Goal: Task Accomplishment & Management: Use online tool/utility

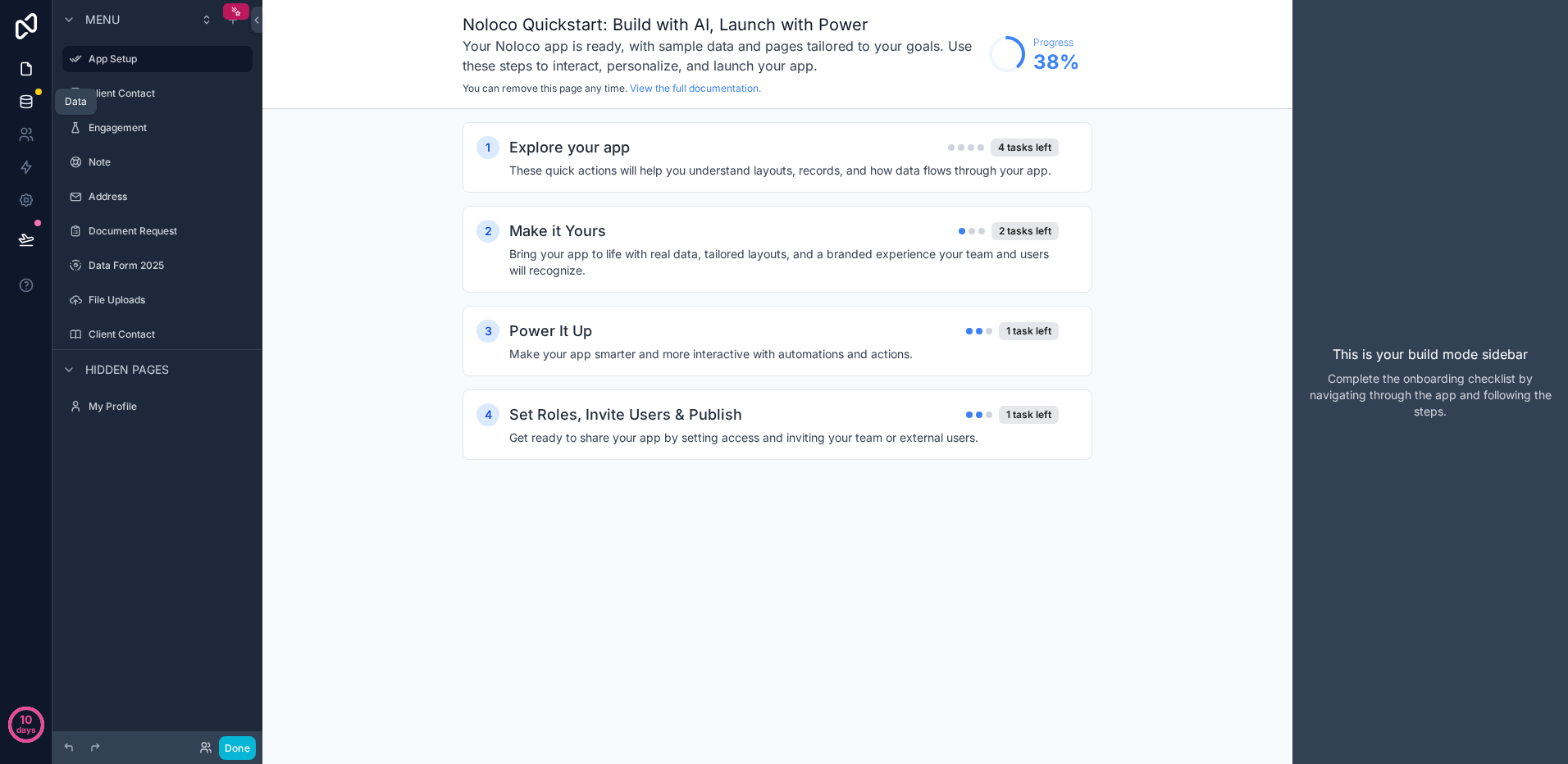
click at [30, 101] on icon at bounding box center [26, 101] width 16 height 16
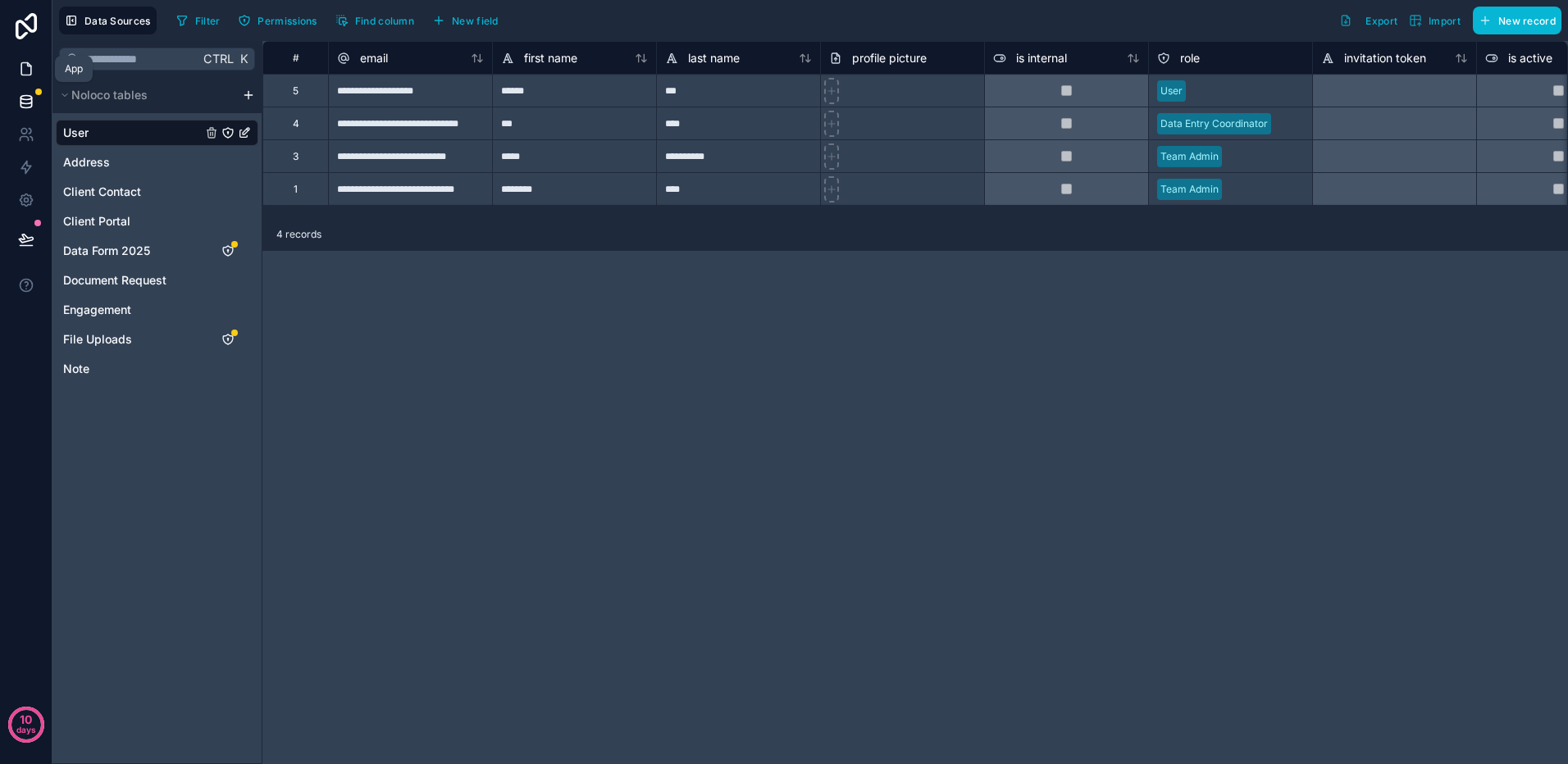
click at [31, 68] on icon at bounding box center [26, 69] width 10 height 13
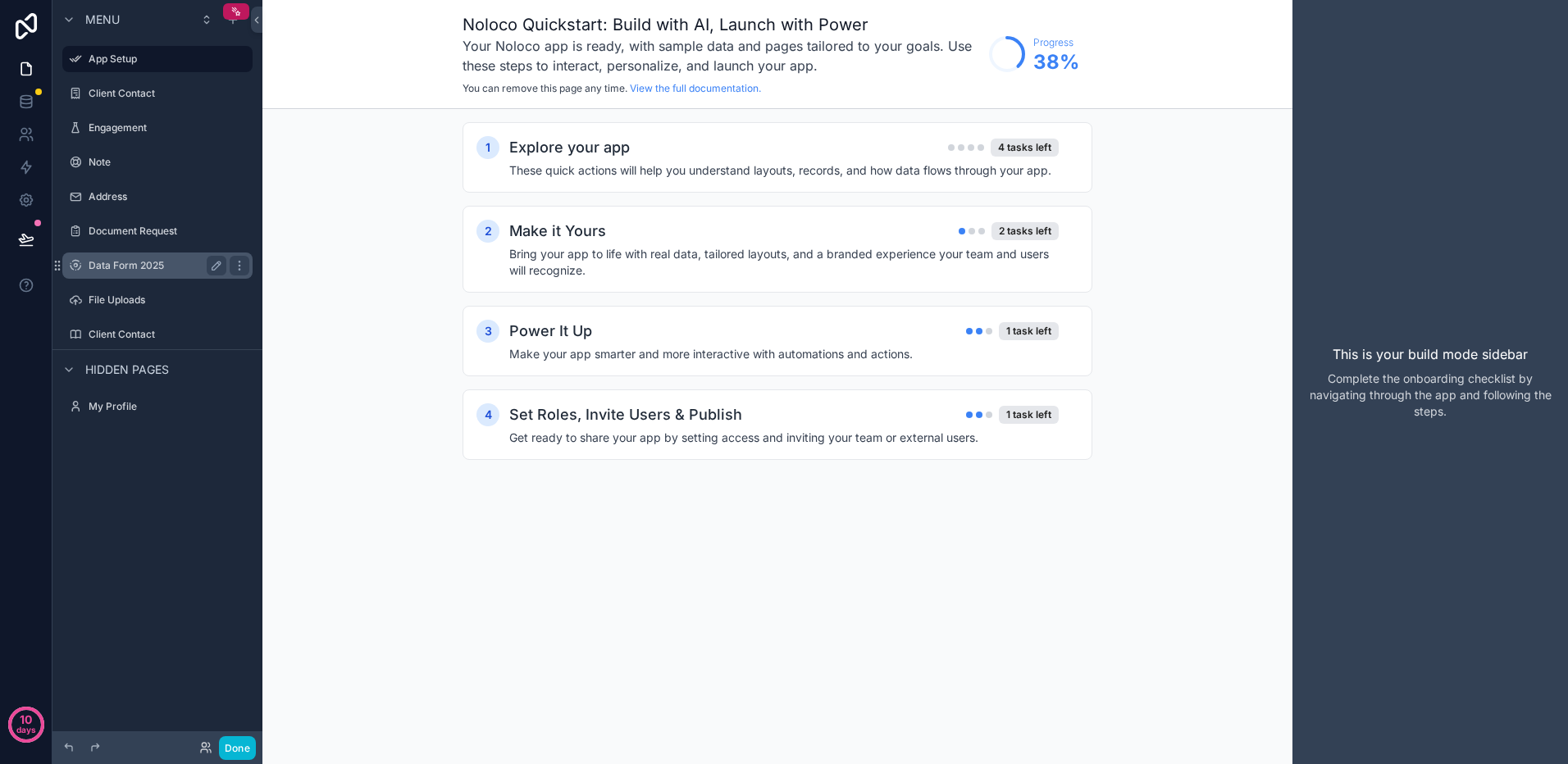
click at [117, 268] on label "Data Form 2025" at bounding box center [154, 266] width 131 height 13
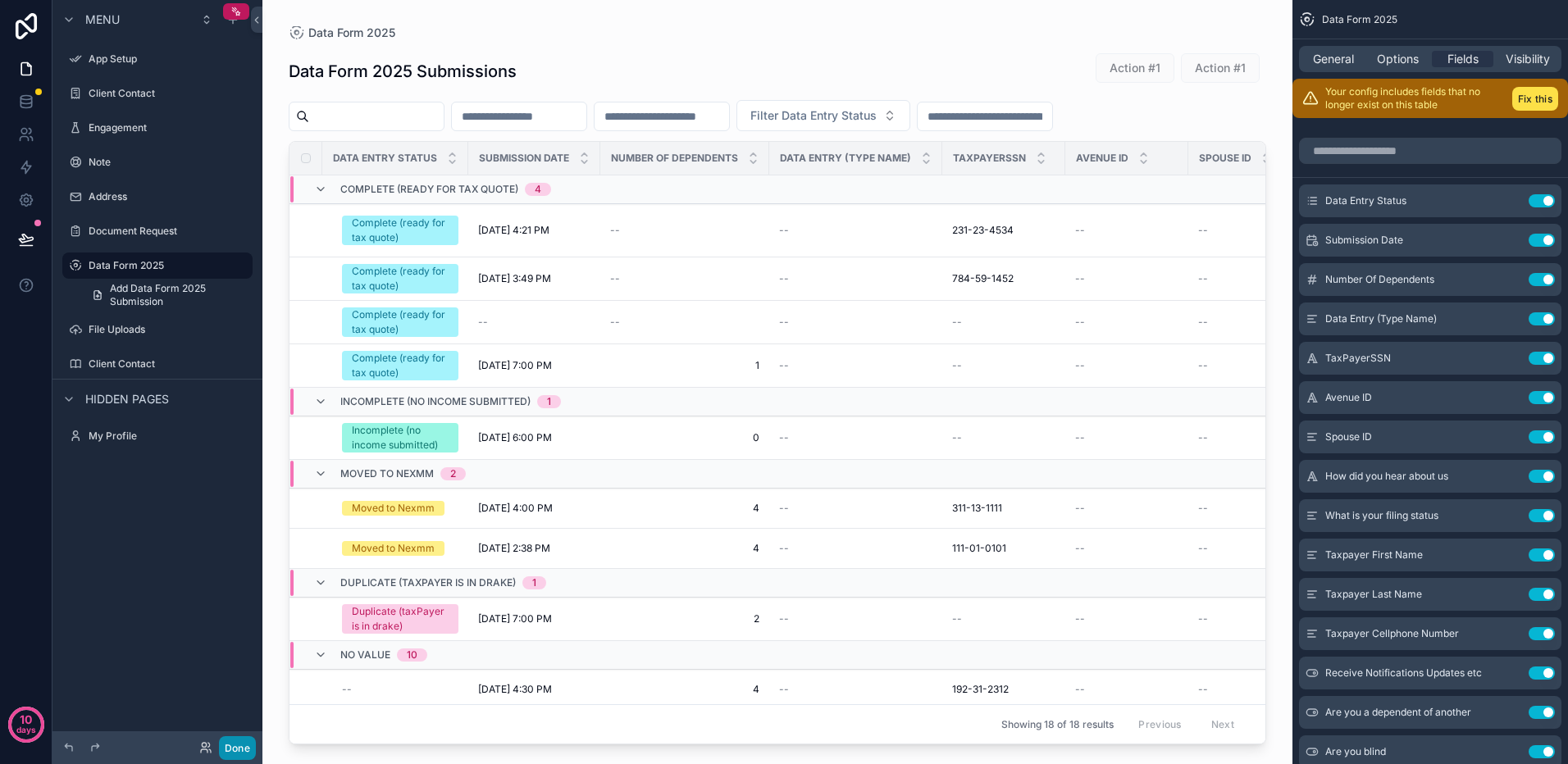
click at [236, 745] on button "Done" at bounding box center [237, 748] width 37 height 23
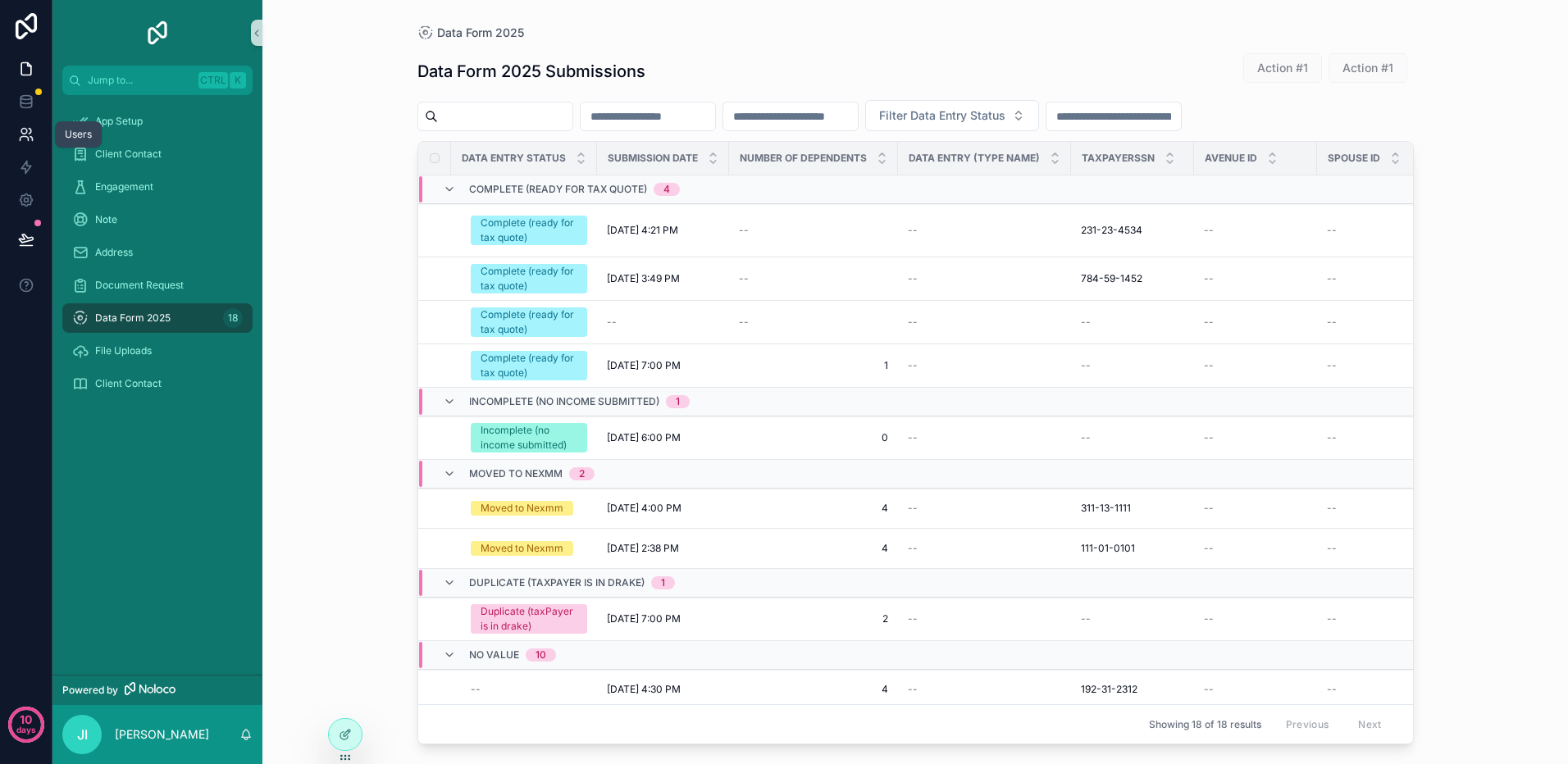
click at [31, 135] on icon at bounding box center [26, 135] width 16 height 16
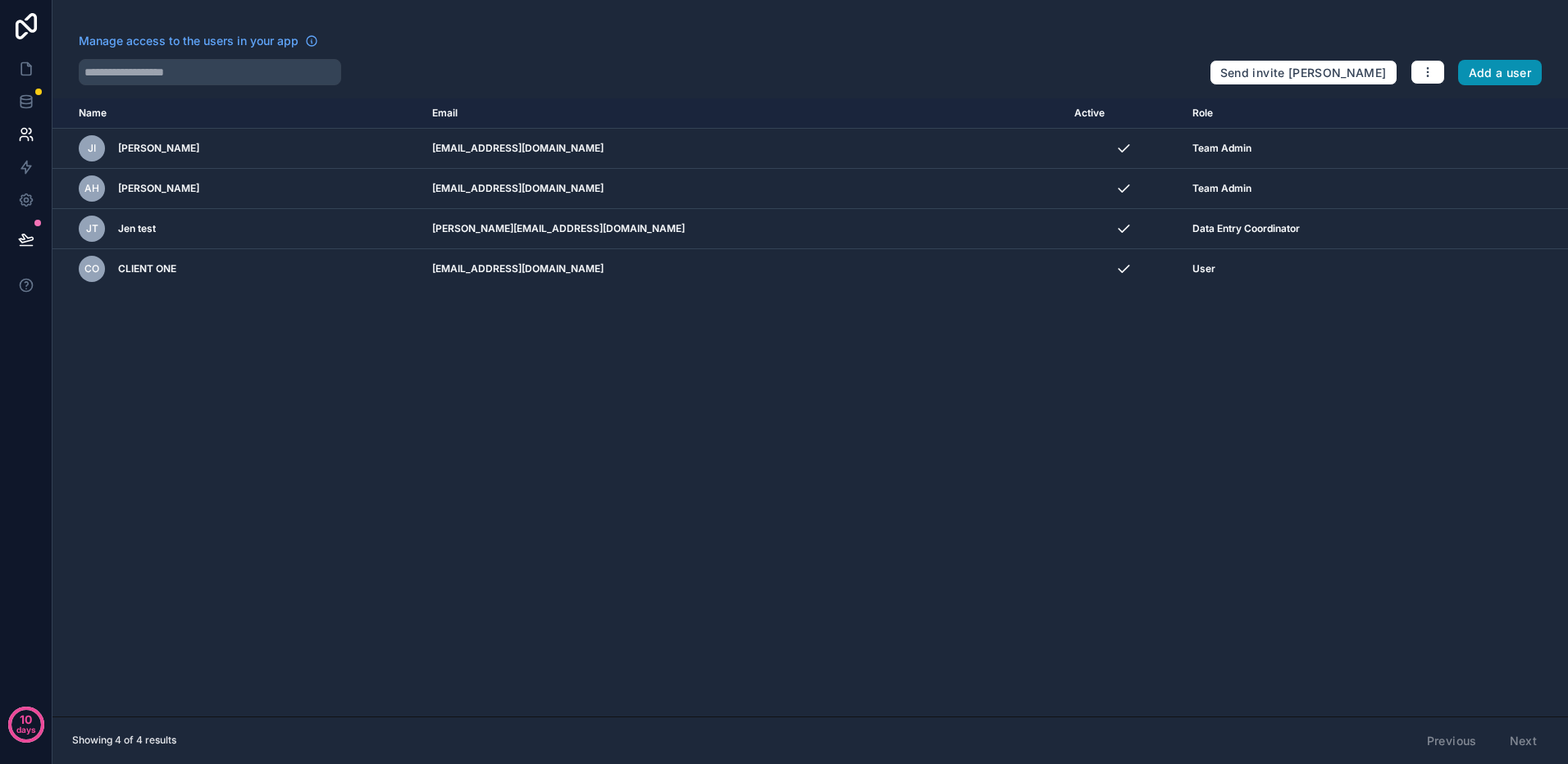
click at [1497, 73] on button "Add a user" at bounding box center [1500, 73] width 84 height 26
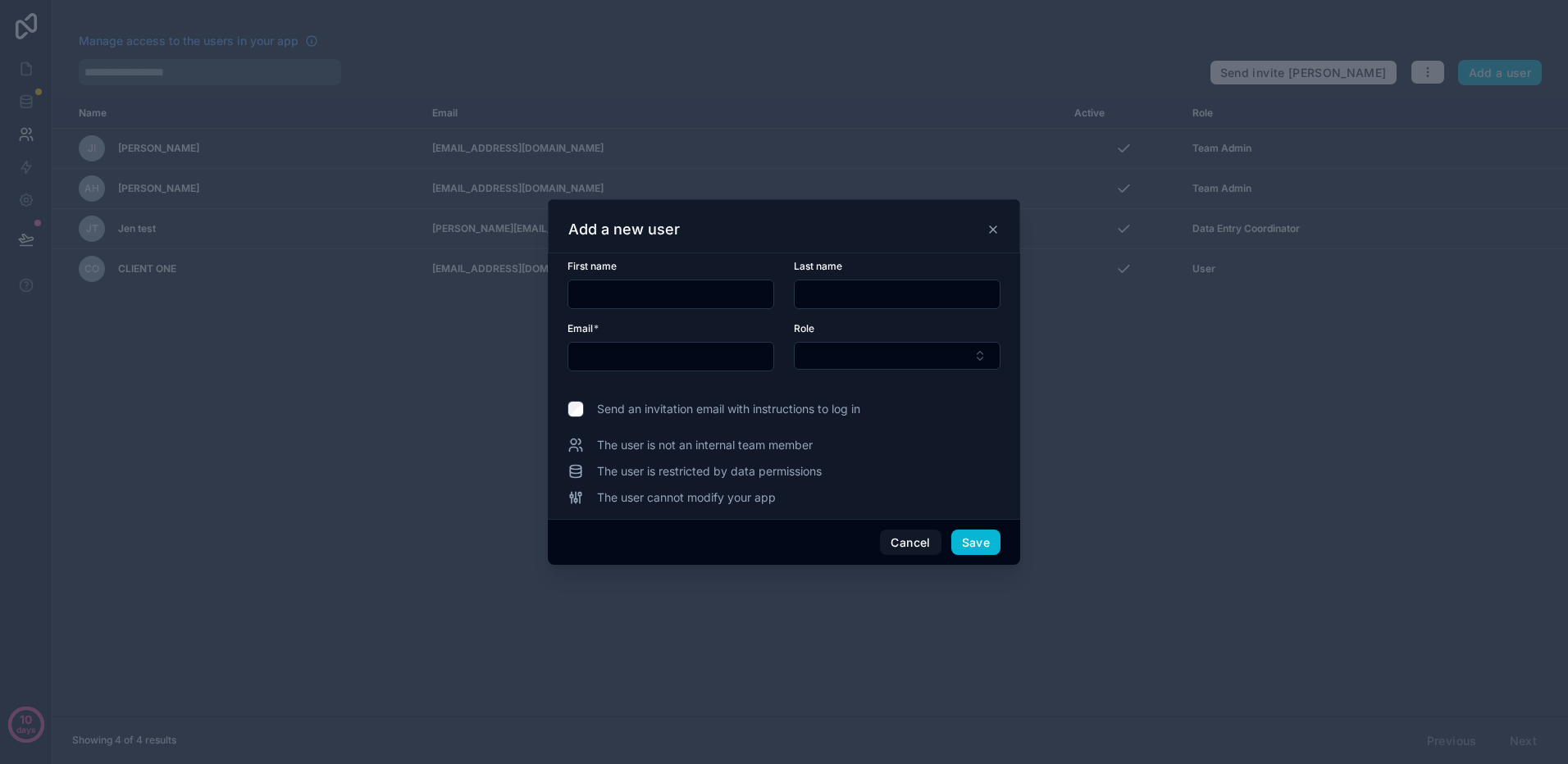
click at [638, 288] on input "text" at bounding box center [670, 294] width 205 height 23
type input "******"
type input "*******"
drag, startPoint x: 630, startPoint y: 356, endPoint x: 553, endPoint y: 356, distance: 77.0
click at [553, 356] on div "**********" at bounding box center [784, 386] width 472 height 266
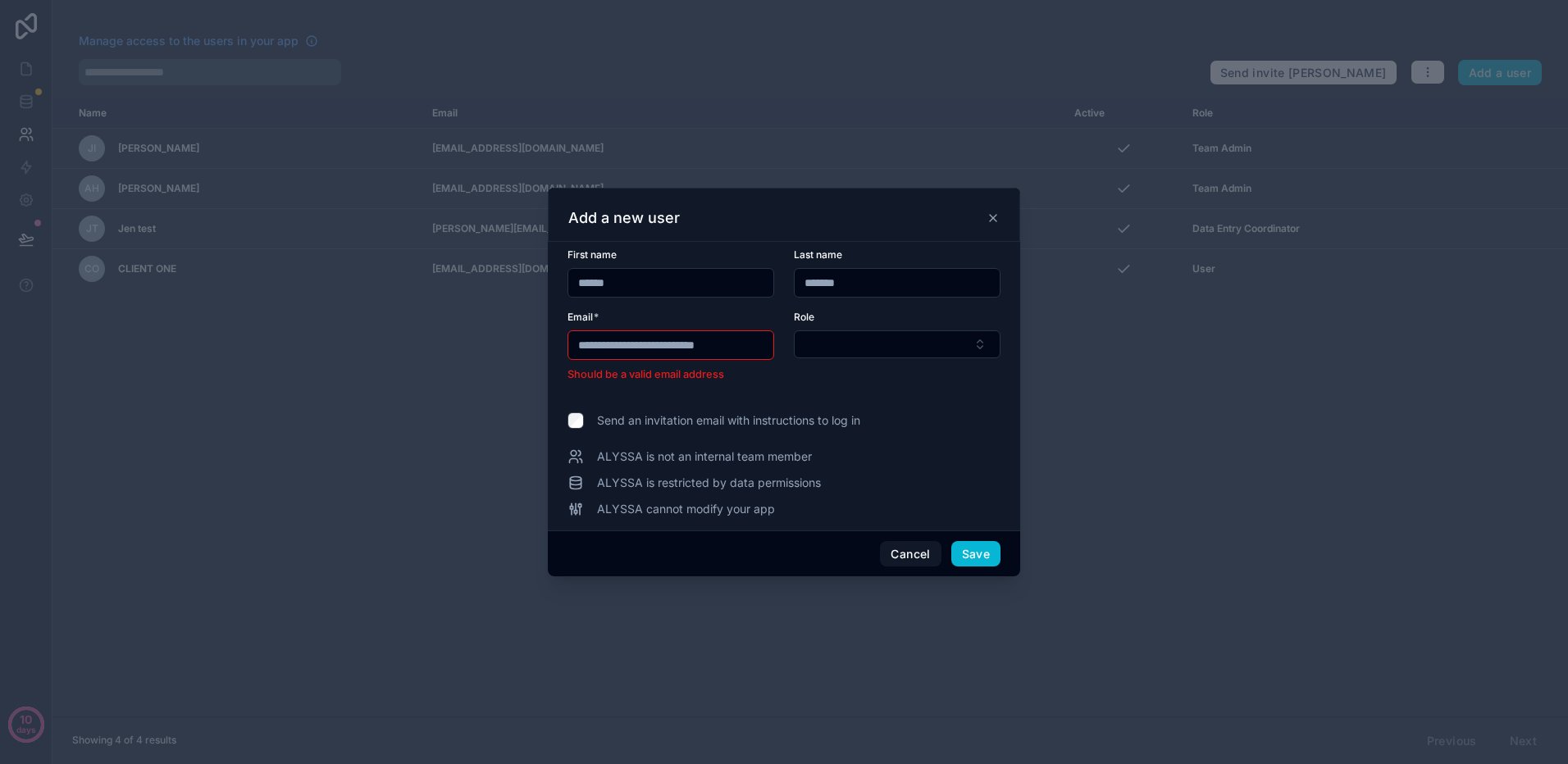
drag, startPoint x: 716, startPoint y: 347, endPoint x: 752, endPoint y: 346, distance: 36.0
click at [752, 346] on div "**********" at bounding box center [670, 345] width 206 height 30
click at [616, 341] on input "**********" at bounding box center [670, 346] width 205 height 23
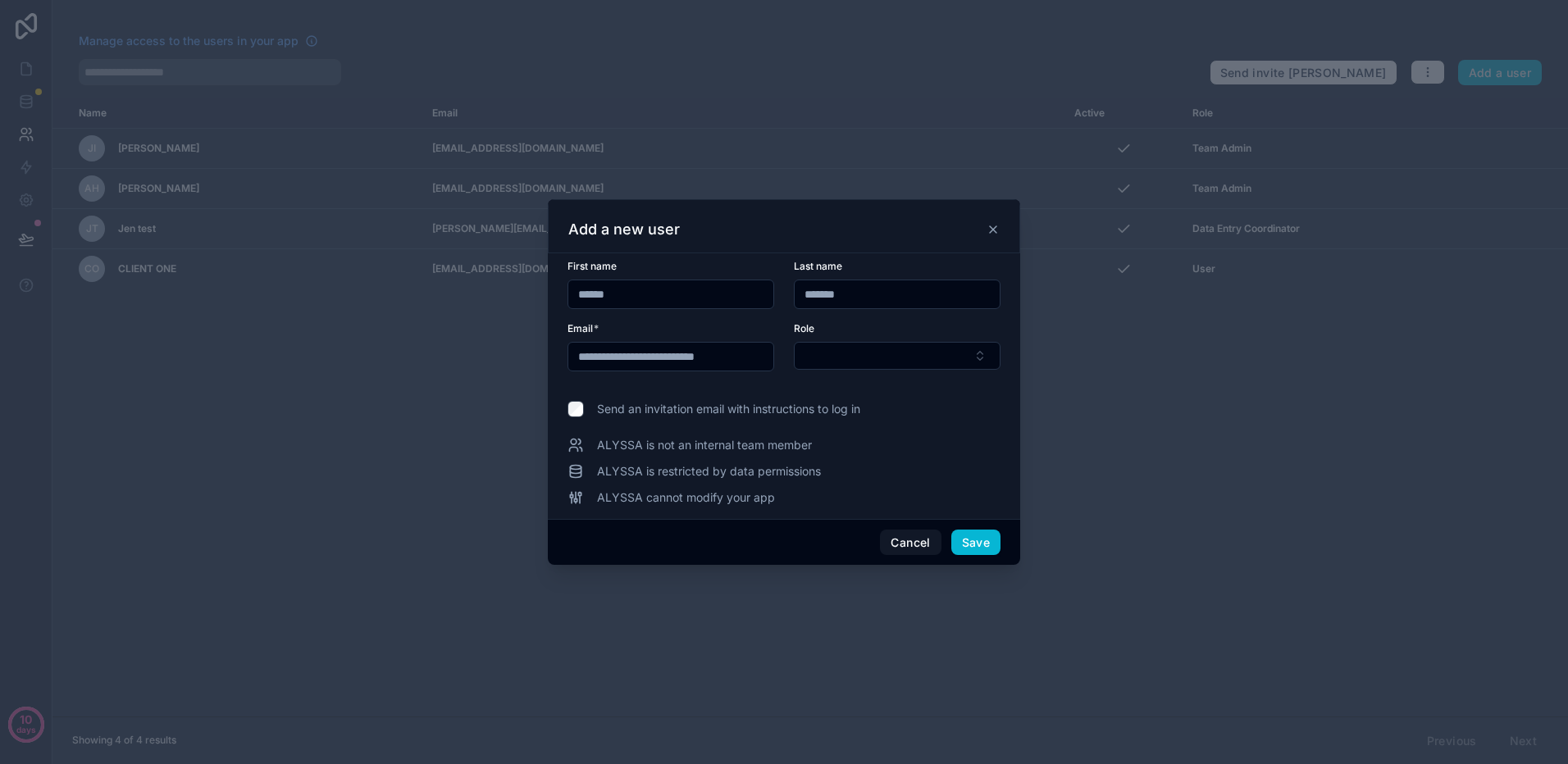
type input "**********"
click at [661, 369] on div "**********" at bounding box center [670, 356] width 206 height 30
click at [664, 359] on input "**********" at bounding box center [670, 357] width 205 height 23
click at [842, 356] on button "Select Button" at bounding box center [897, 356] width 206 height 28
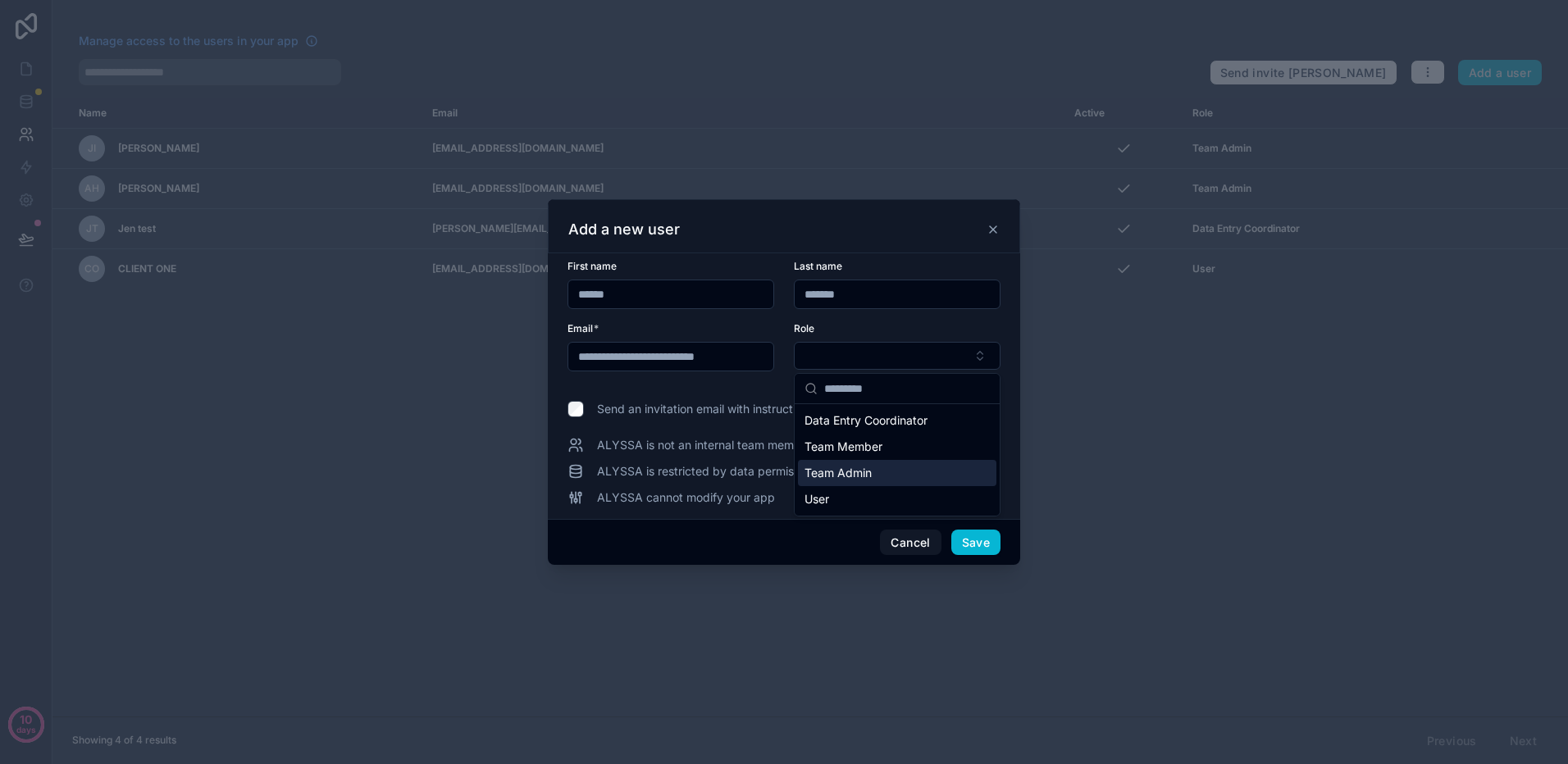
click at [849, 477] on span "Team Admin" at bounding box center [837, 473] width 67 height 16
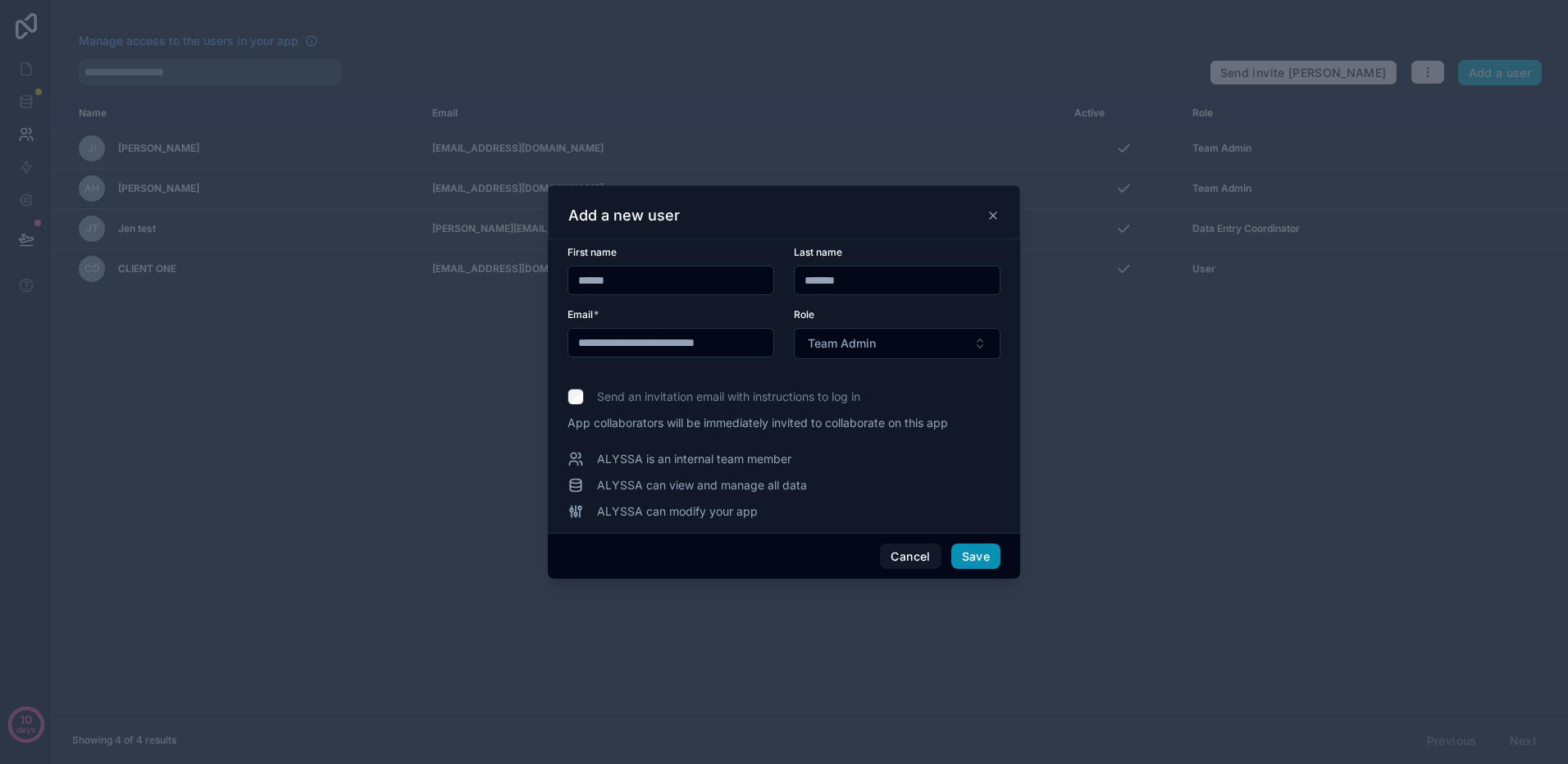
click at [981, 552] on button "Save" at bounding box center [976, 557] width 49 height 26
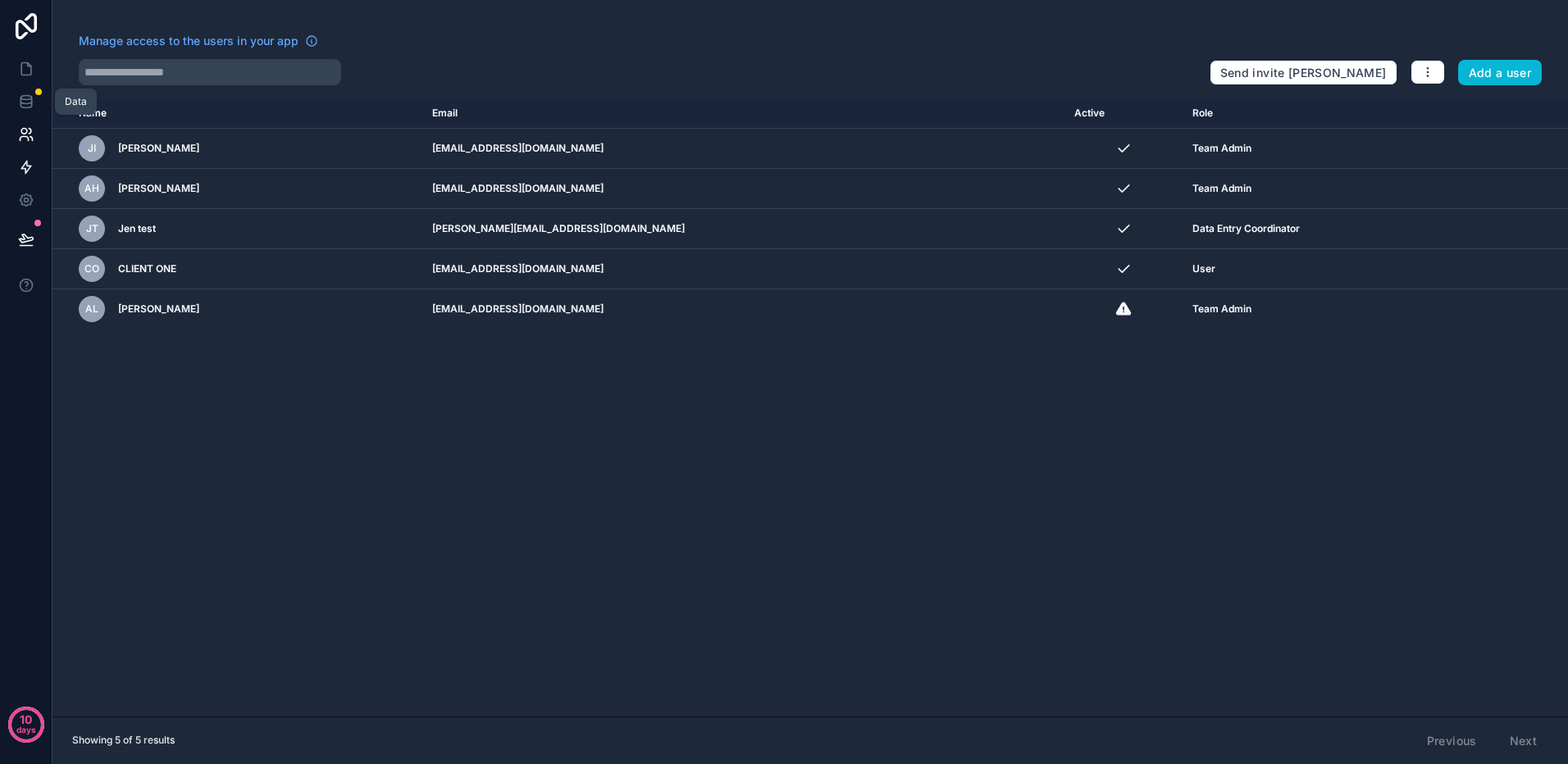
drag, startPoint x: 22, startPoint y: 98, endPoint x: 4, endPoint y: 175, distance: 79.1
click at [23, 98] on icon at bounding box center [26, 101] width 16 height 16
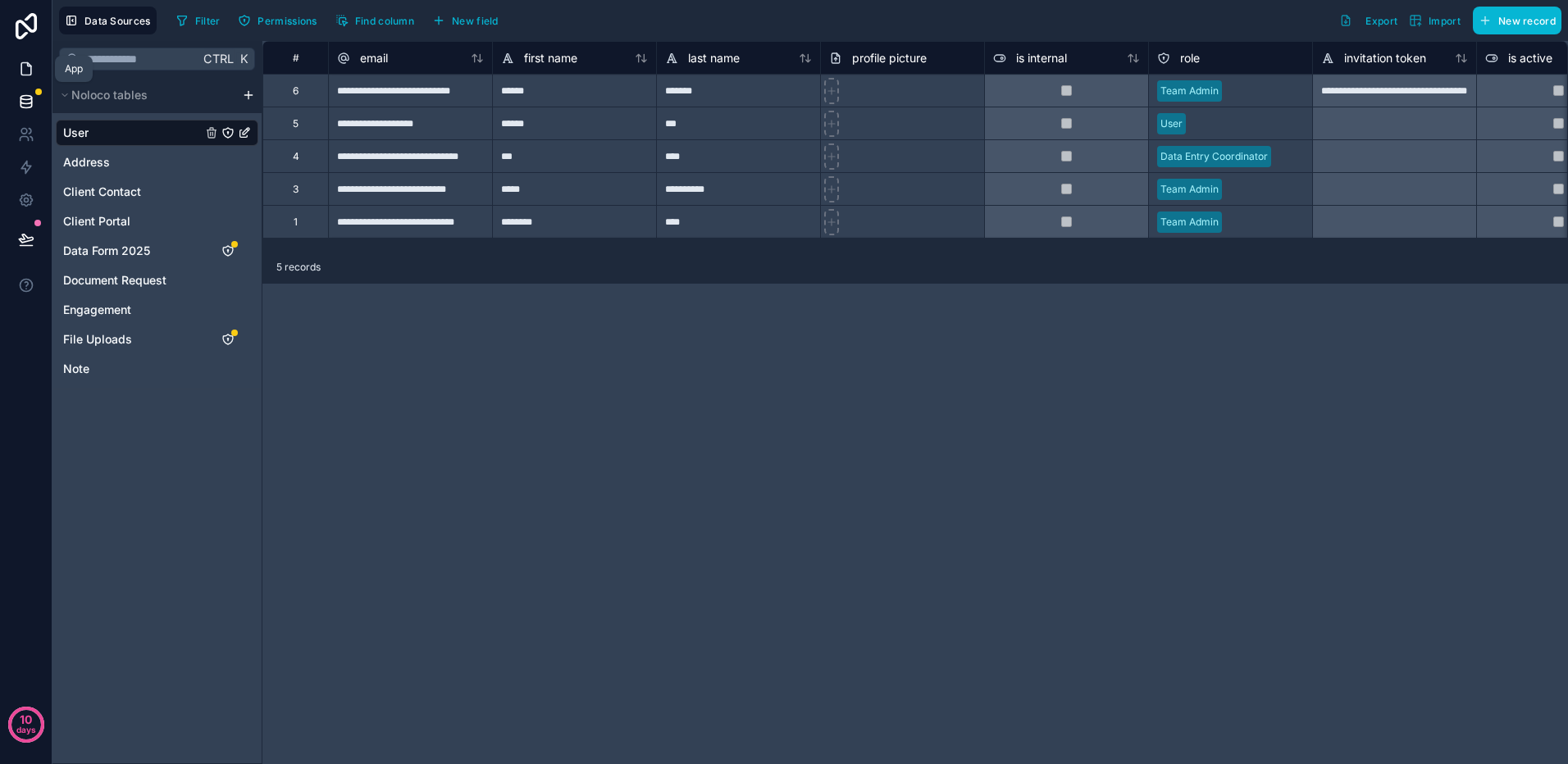
click at [33, 70] on icon at bounding box center [26, 69] width 16 height 16
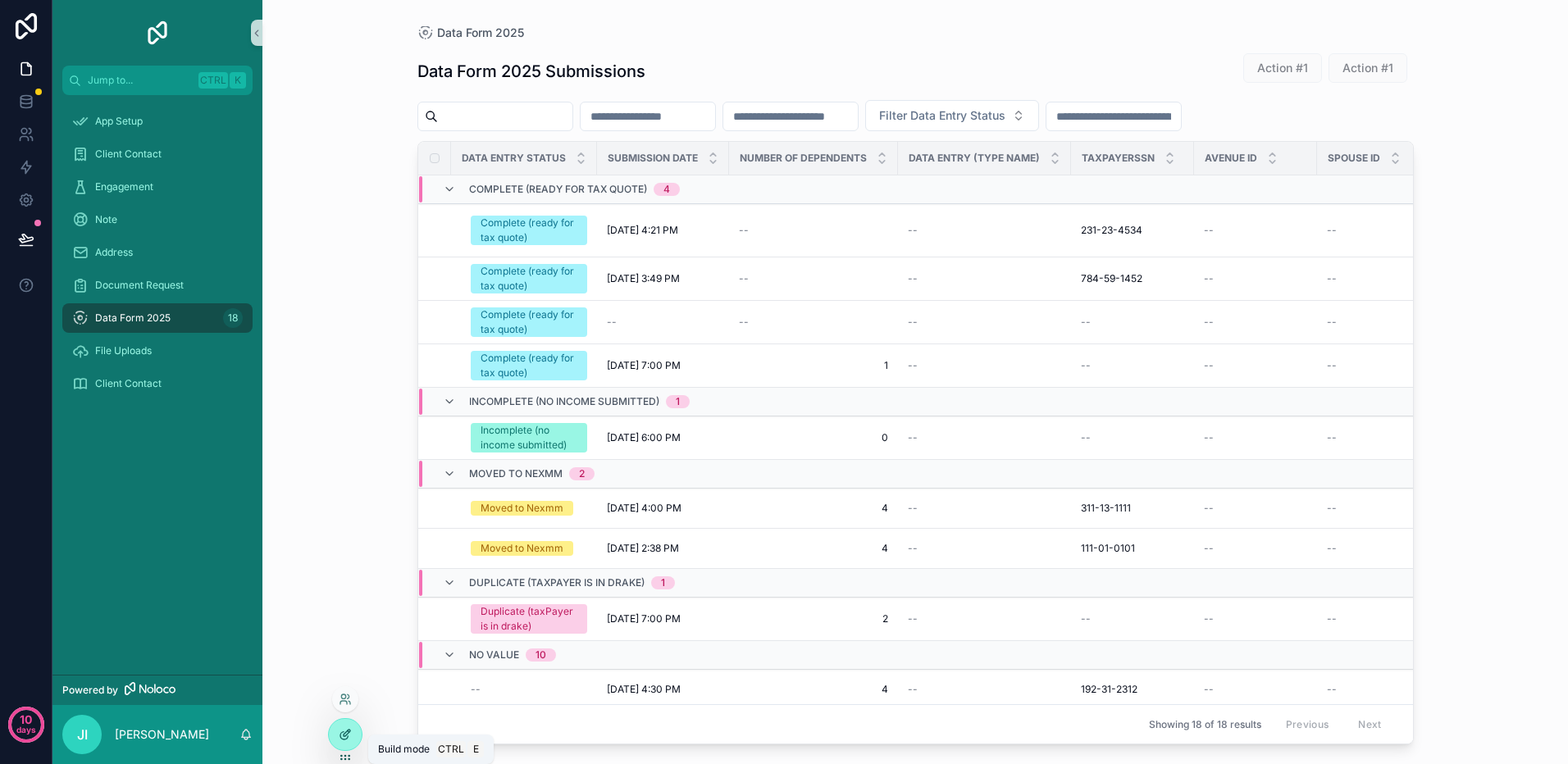
click at [349, 735] on icon at bounding box center [345, 734] width 13 height 13
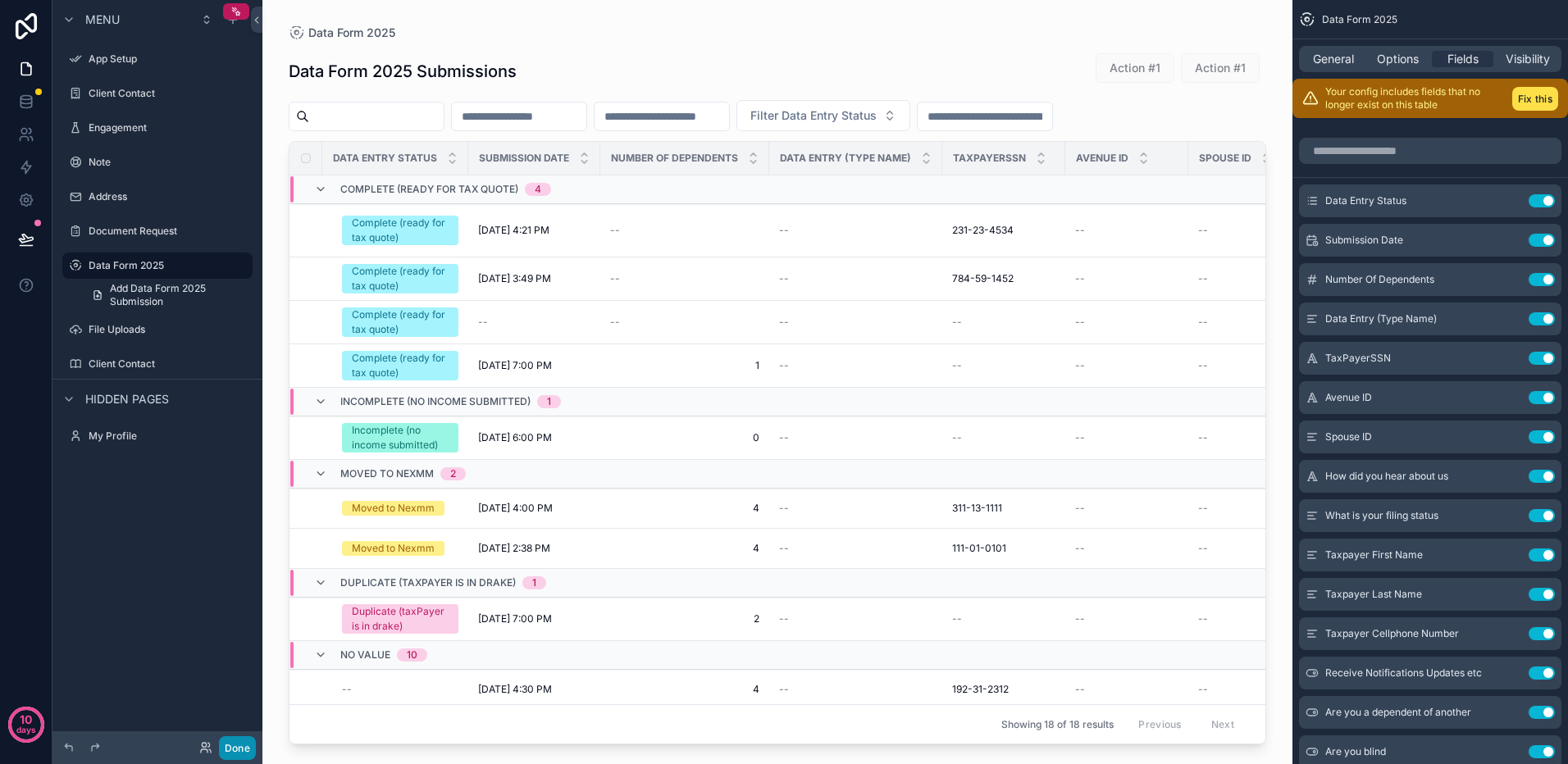
click at [241, 746] on button "Done" at bounding box center [237, 748] width 37 height 23
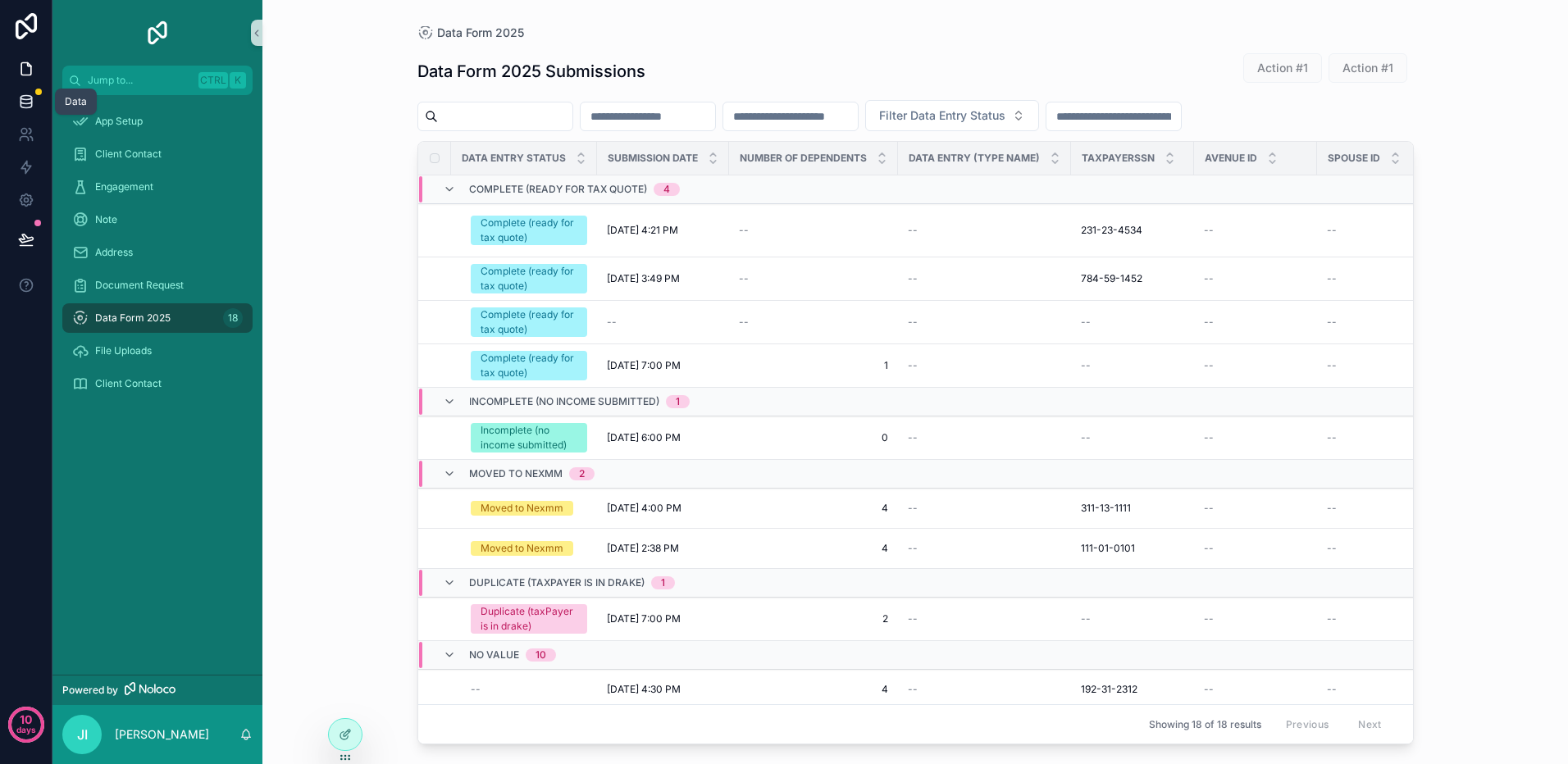
click at [31, 101] on icon at bounding box center [26, 101] width 16 height 16
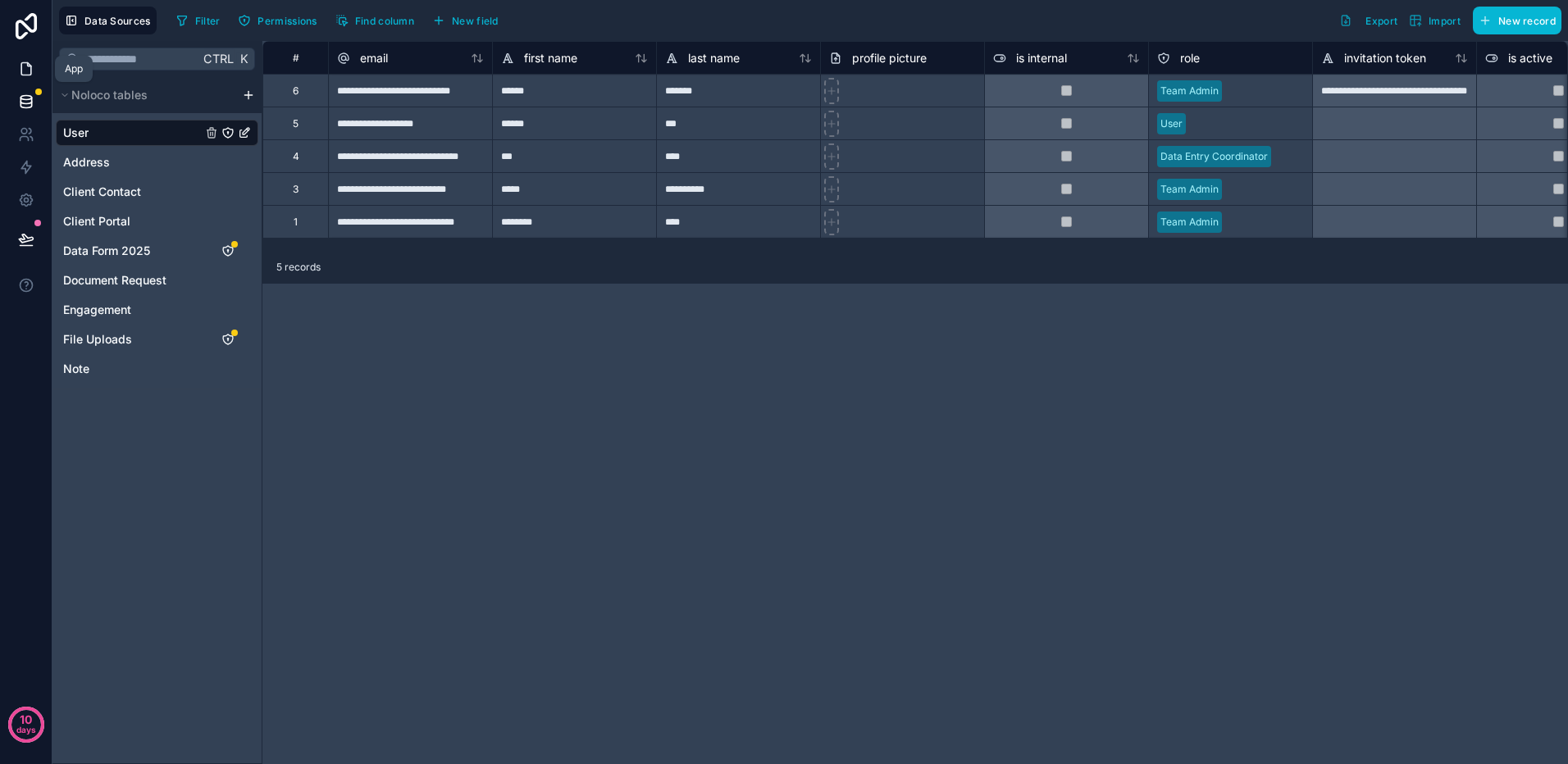
click at [28, 64] on icon at bounding box center [26, 69] width 10 height 13
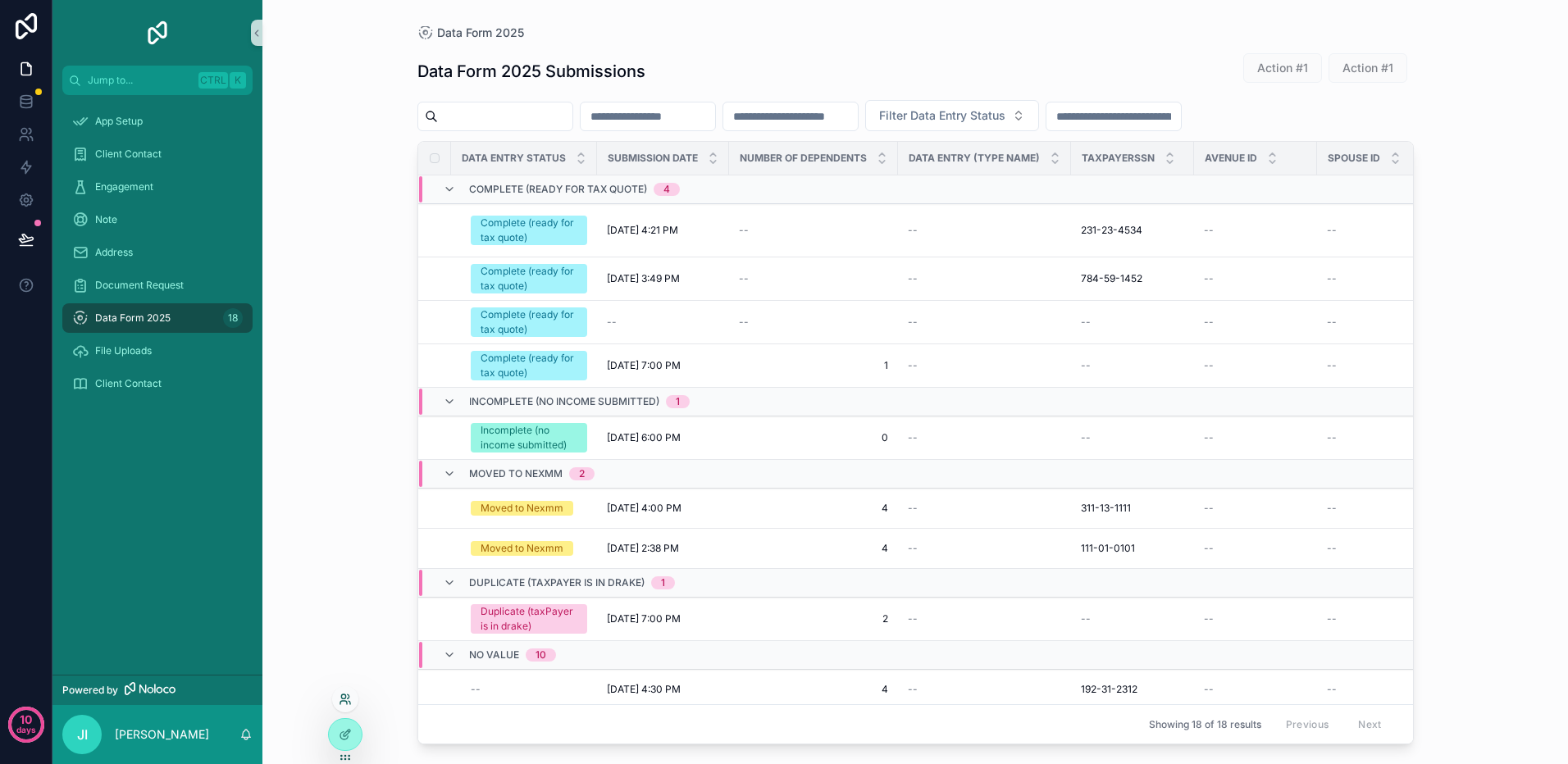
click at [346, 701] on icon at bounding box center [343, 703] width 6 height 4
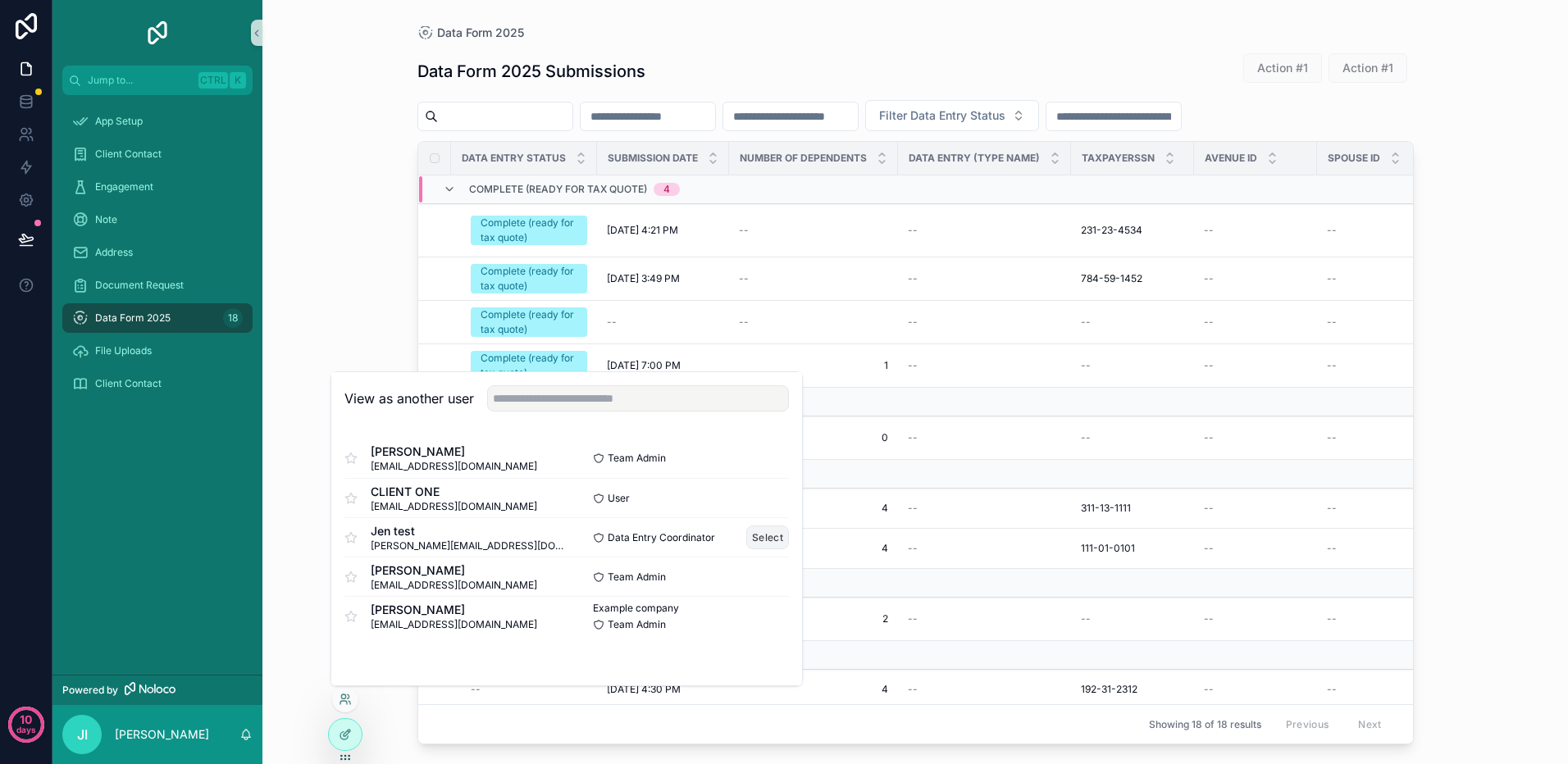
click at [764, 535] on button "Select" at bounding box center [767, 538] width 43 height 23
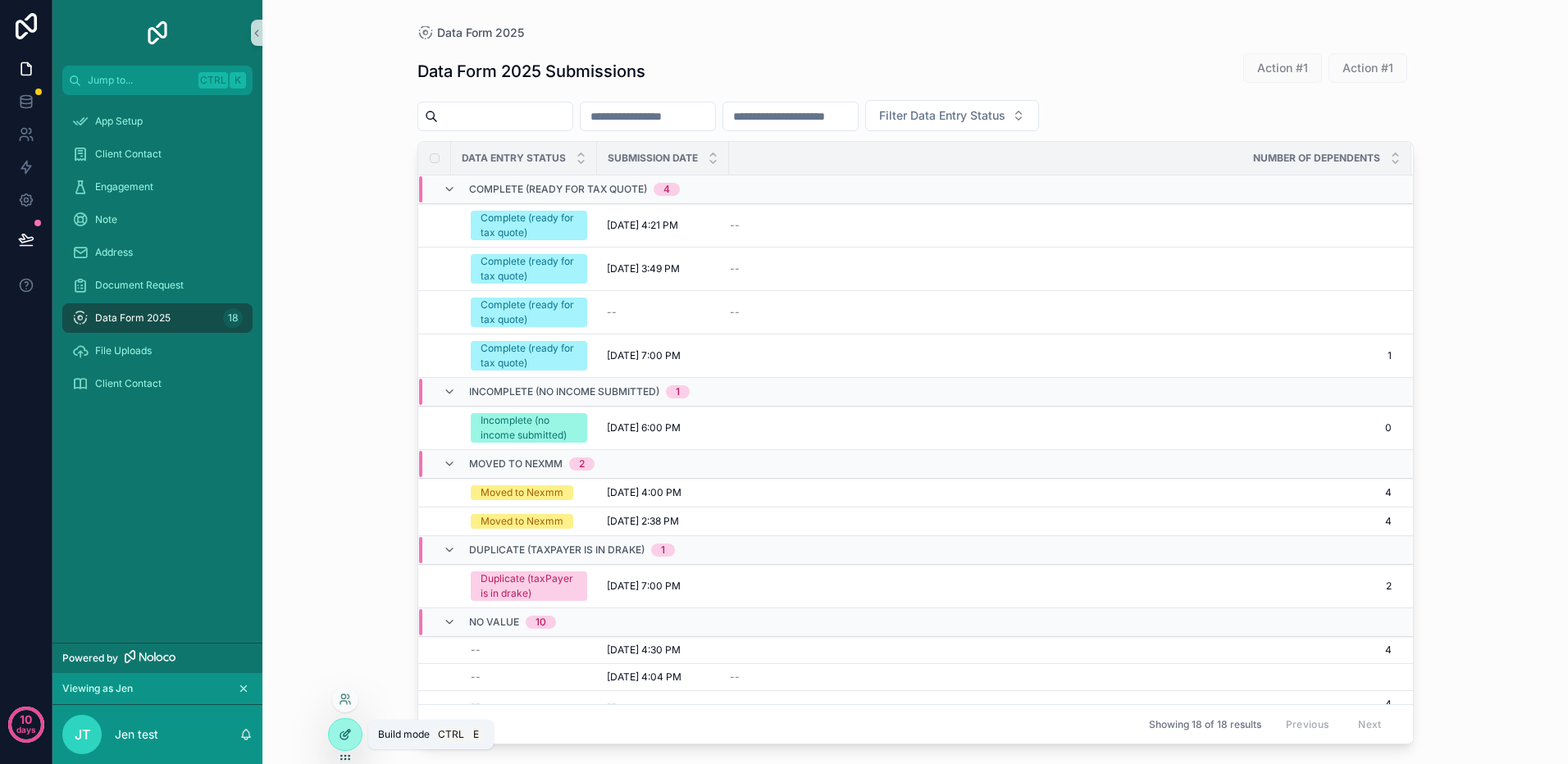
click at [341, 734] on icon at bounding box center [345, 734] width 13 height 13
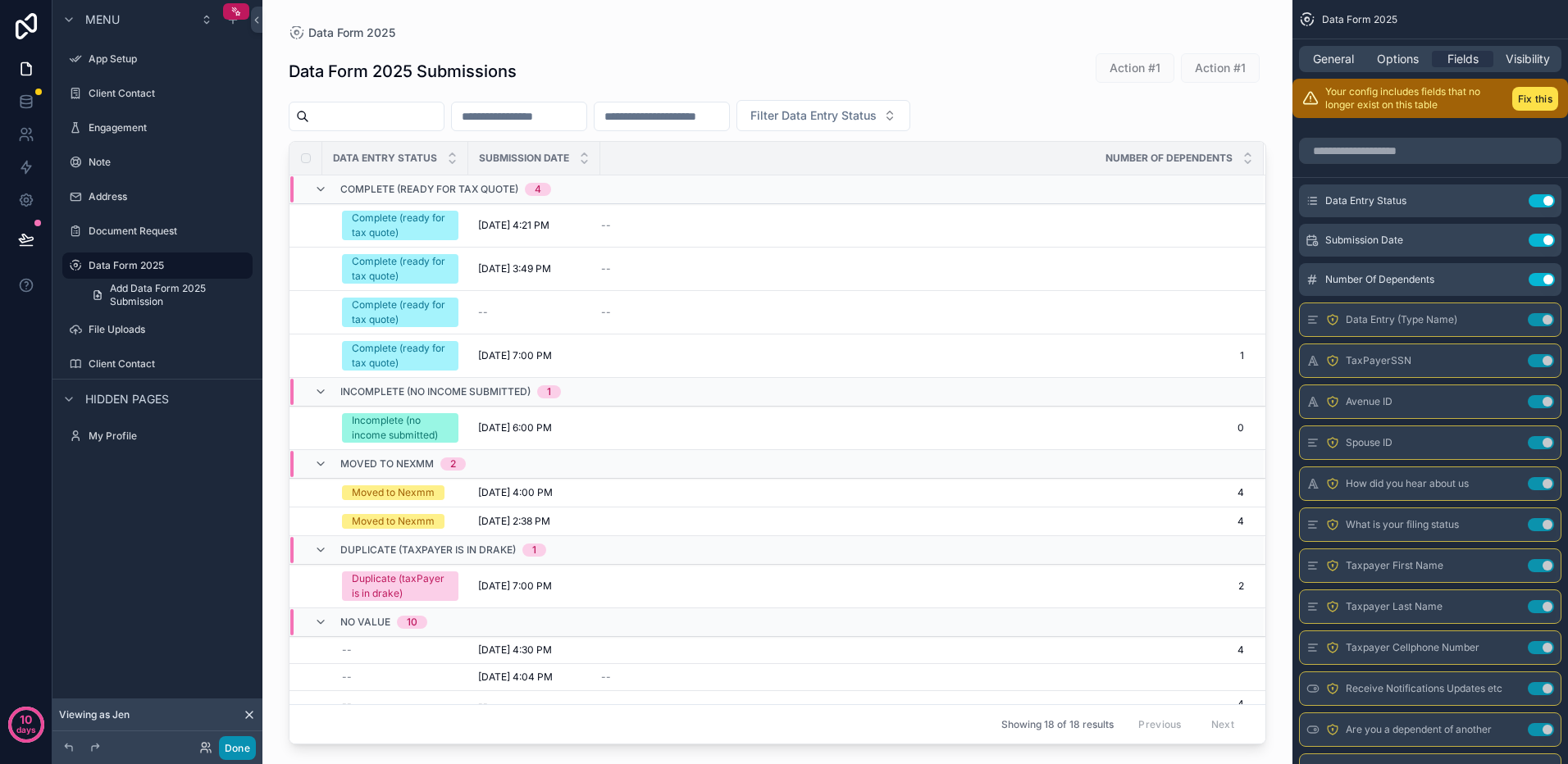
drag, startPoint x: 239, startPoint y: 742, endPoint x: 285, endPoint y: 732, distance: 47.1
click at [238, 740] on button "Done" at bounding box center [237, 748] width 37 height 23
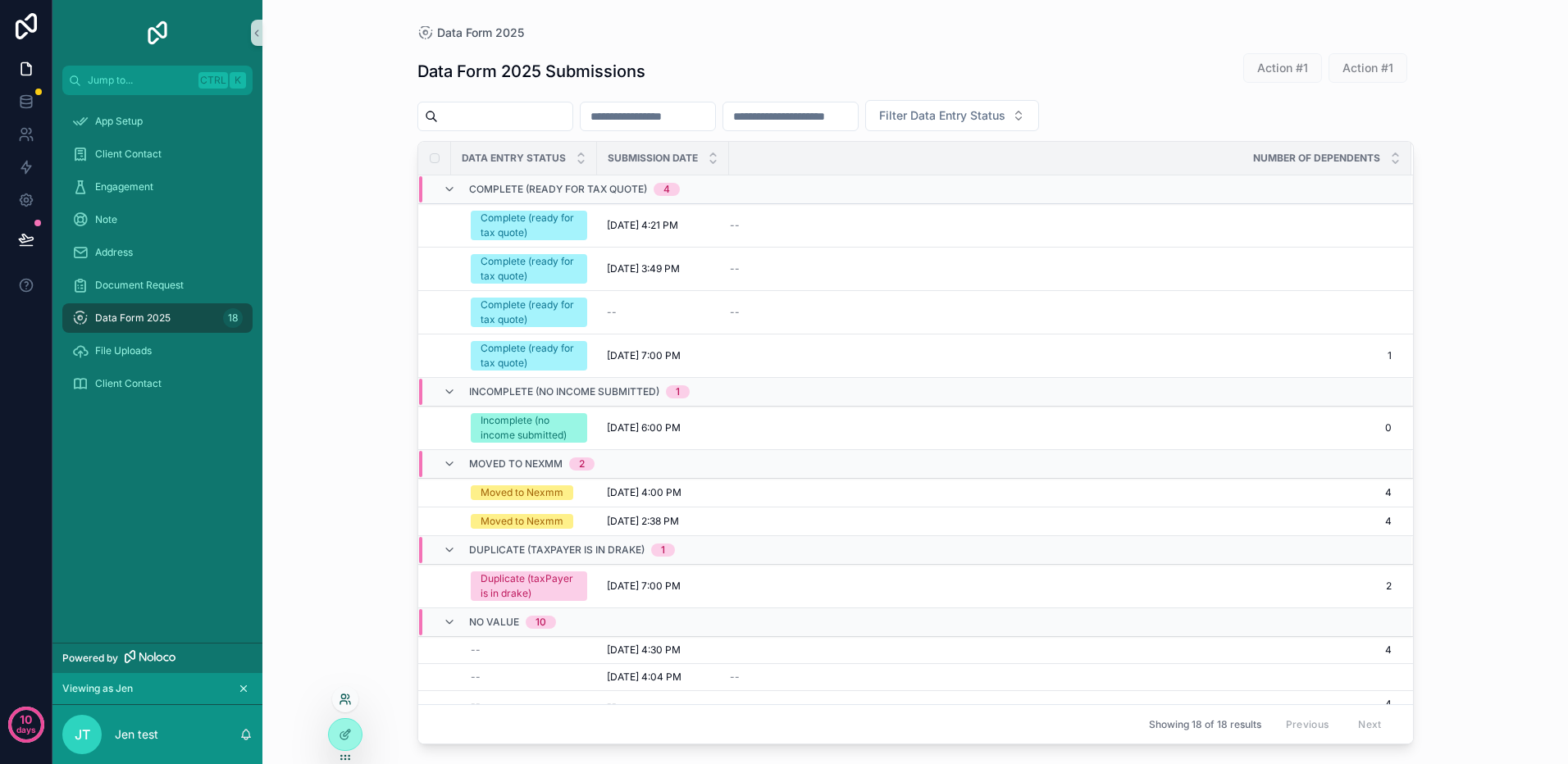
click at [346, 698] on icon at bounding box center [343, 697] width 4 height 4
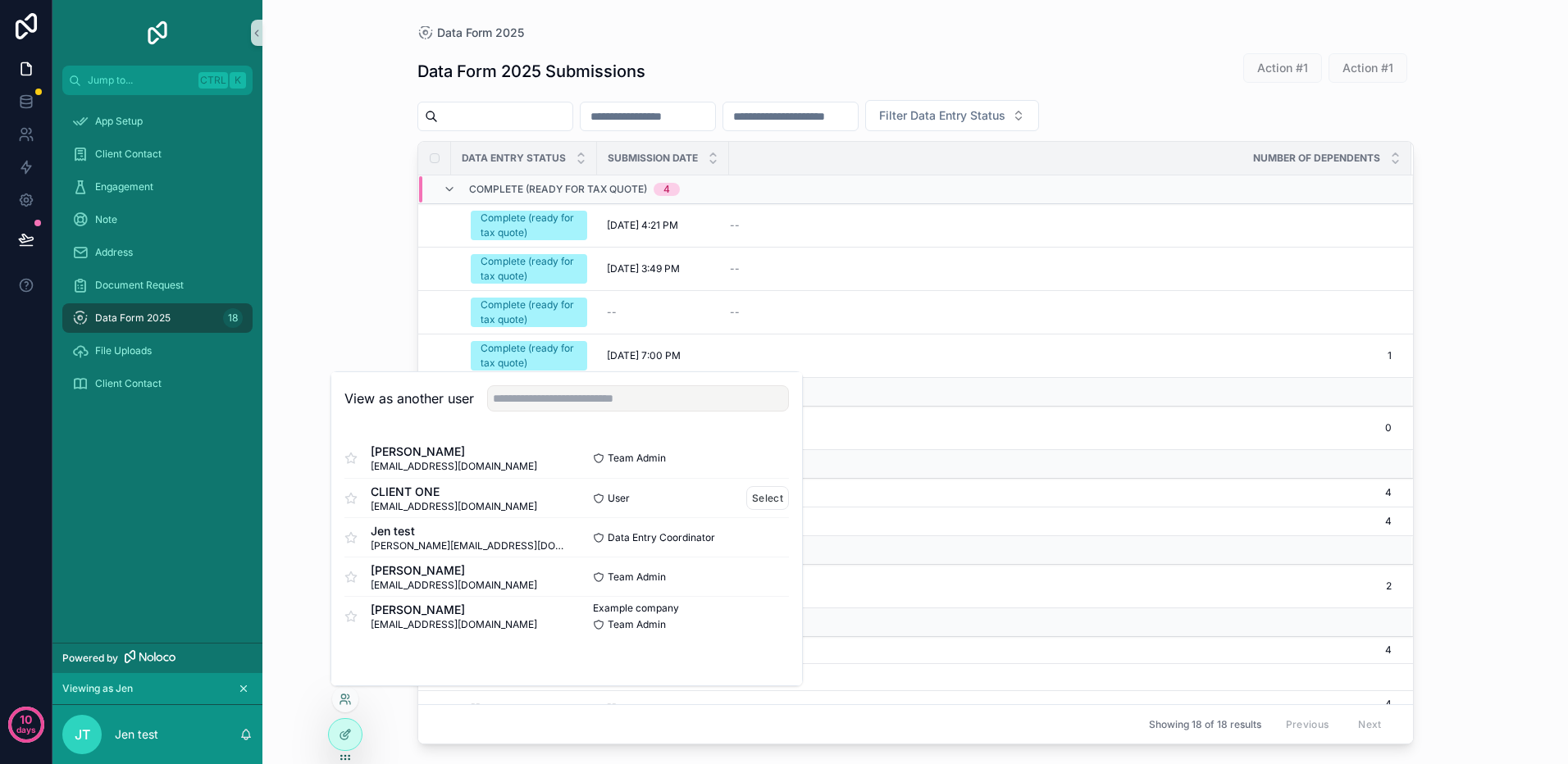
click at [437, 505] on span "jenirby@hotmail.com" at bounding box center [453, 506] width 166 height 13
click at [771, 500] on button "Select" at bounding box center [767, 498] width 43 height 23
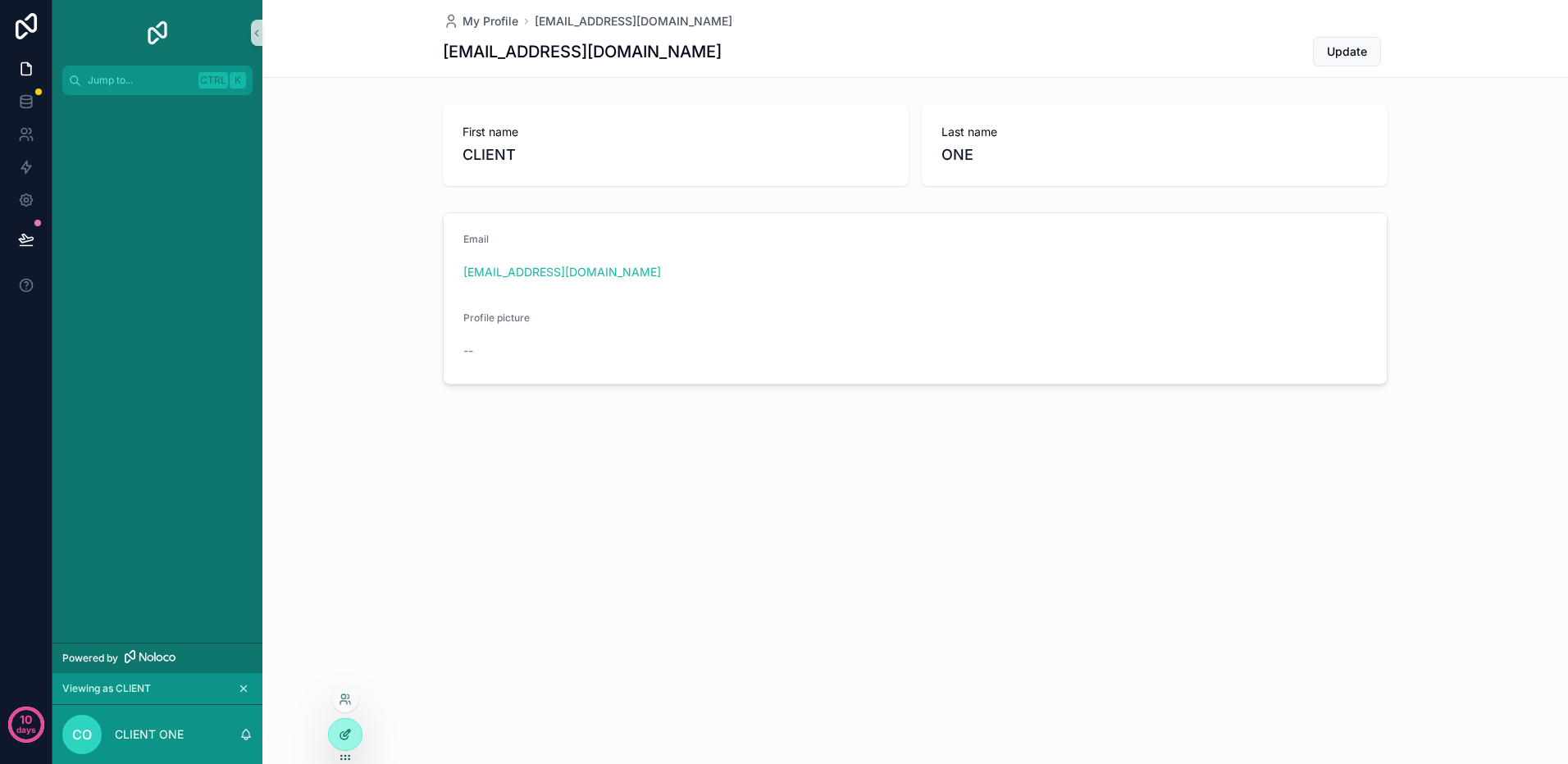
click at [346, 742] on div at bounding box center [345, 734] width 33 height 31
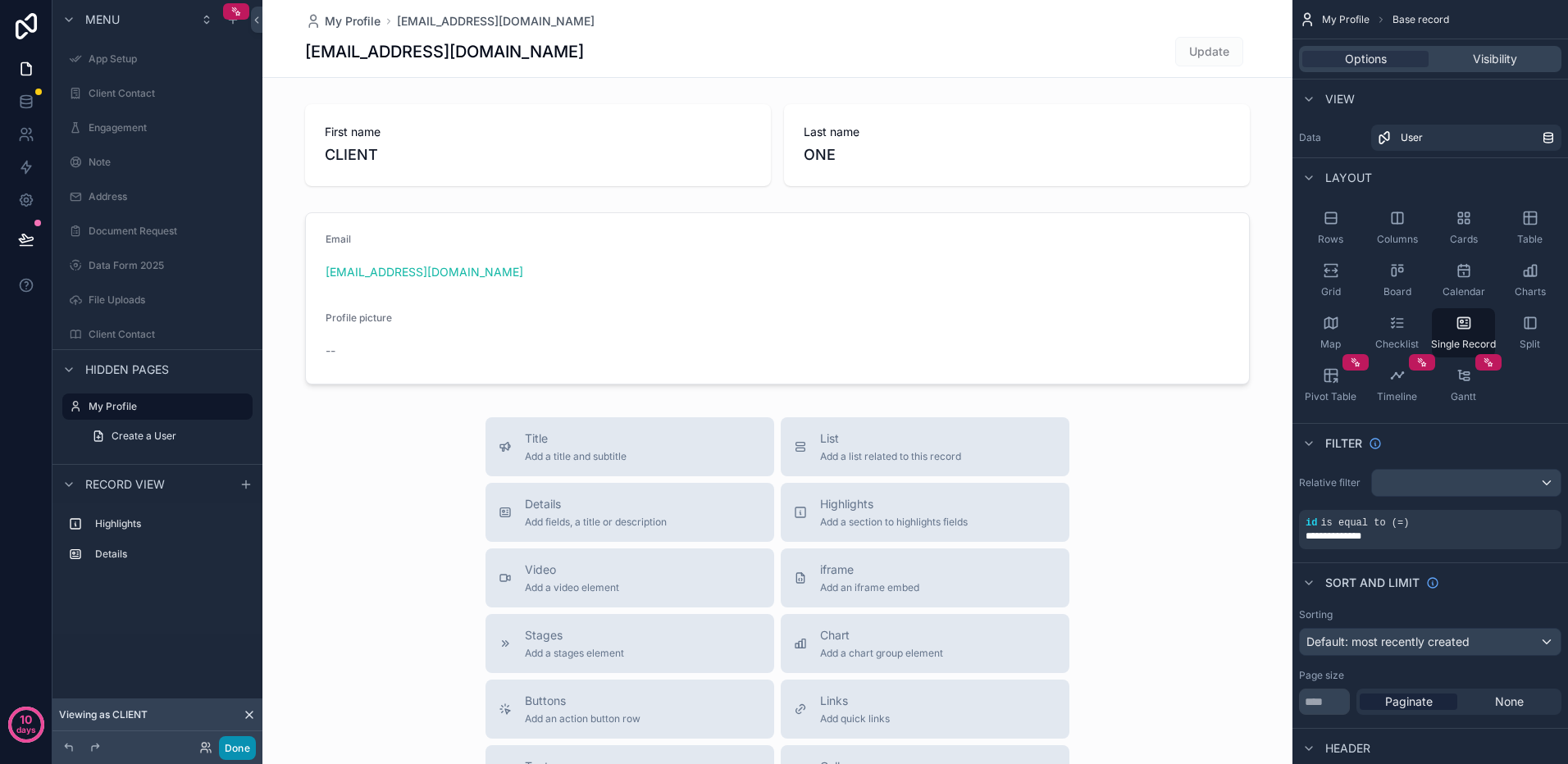
click at [238, 753] on button "Done" at bounding box center [237, 748] width 37 height 23
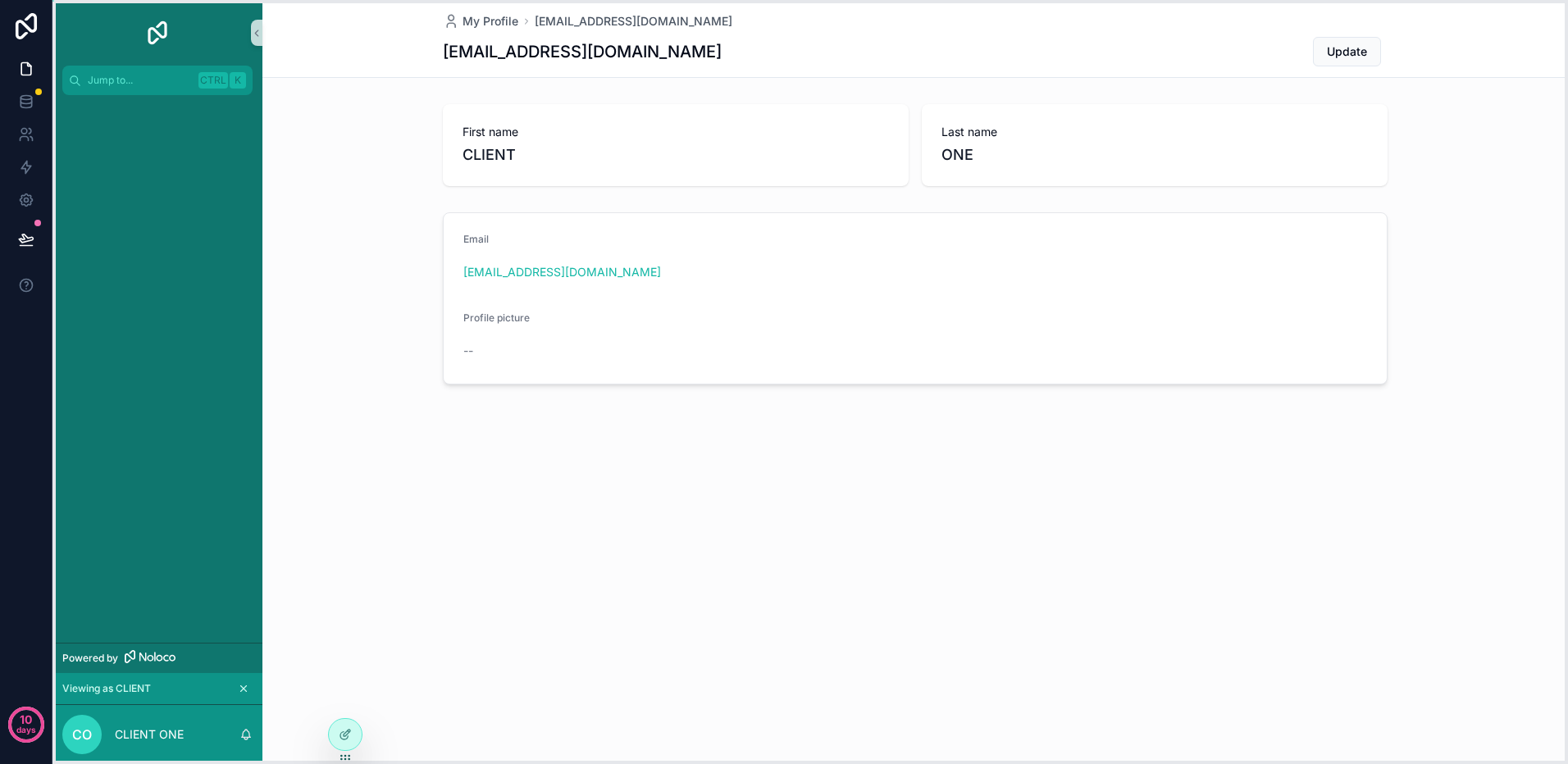
click at [340, 758] on icon at bounding box center [345, 758] width 13 height 13
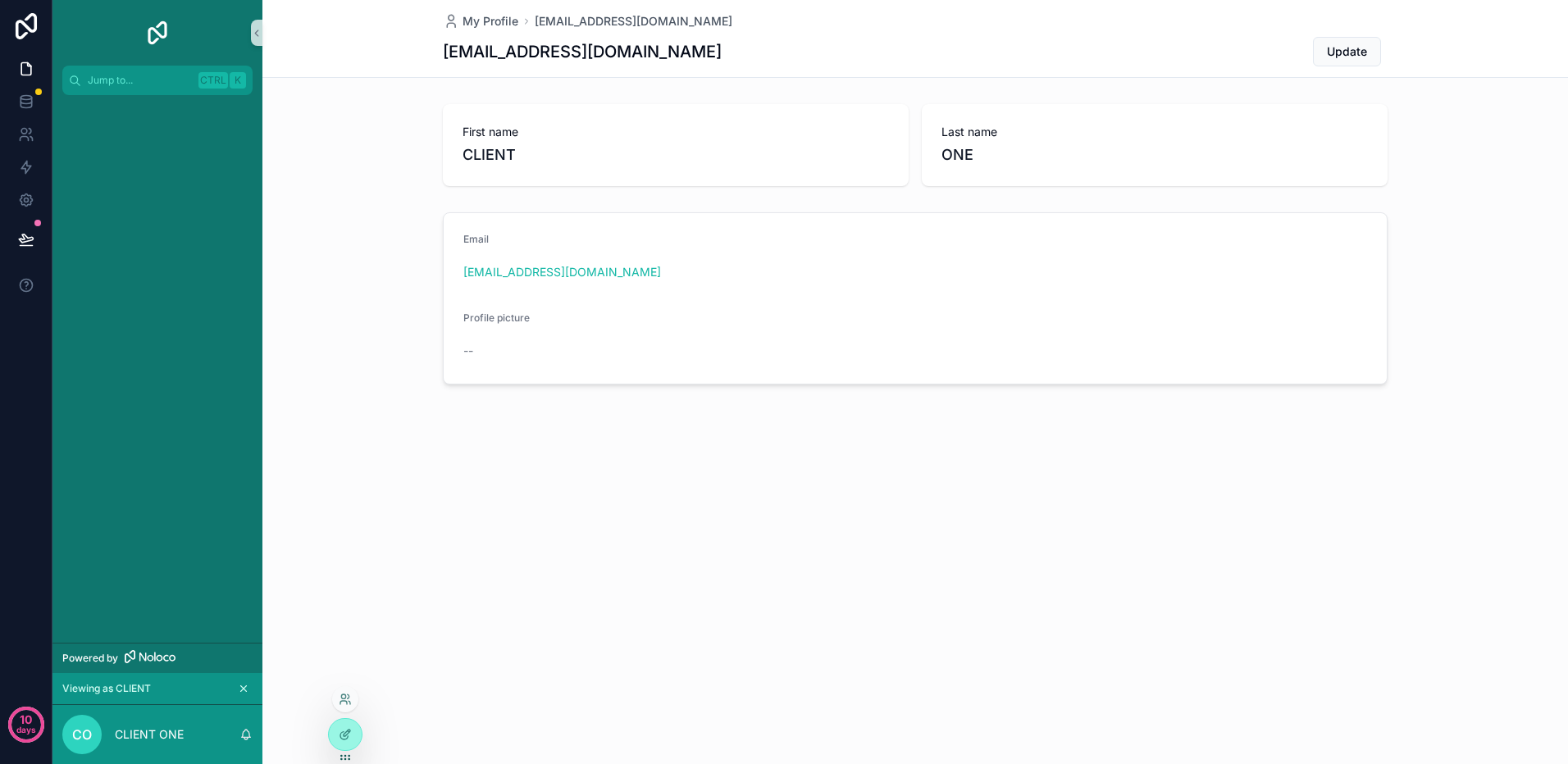
click at [342, 707] on div at bounding box center [345, 699] width 26 height 26
click at [347, 698] on icon at bounding box center [348, 697] width 2 height 4
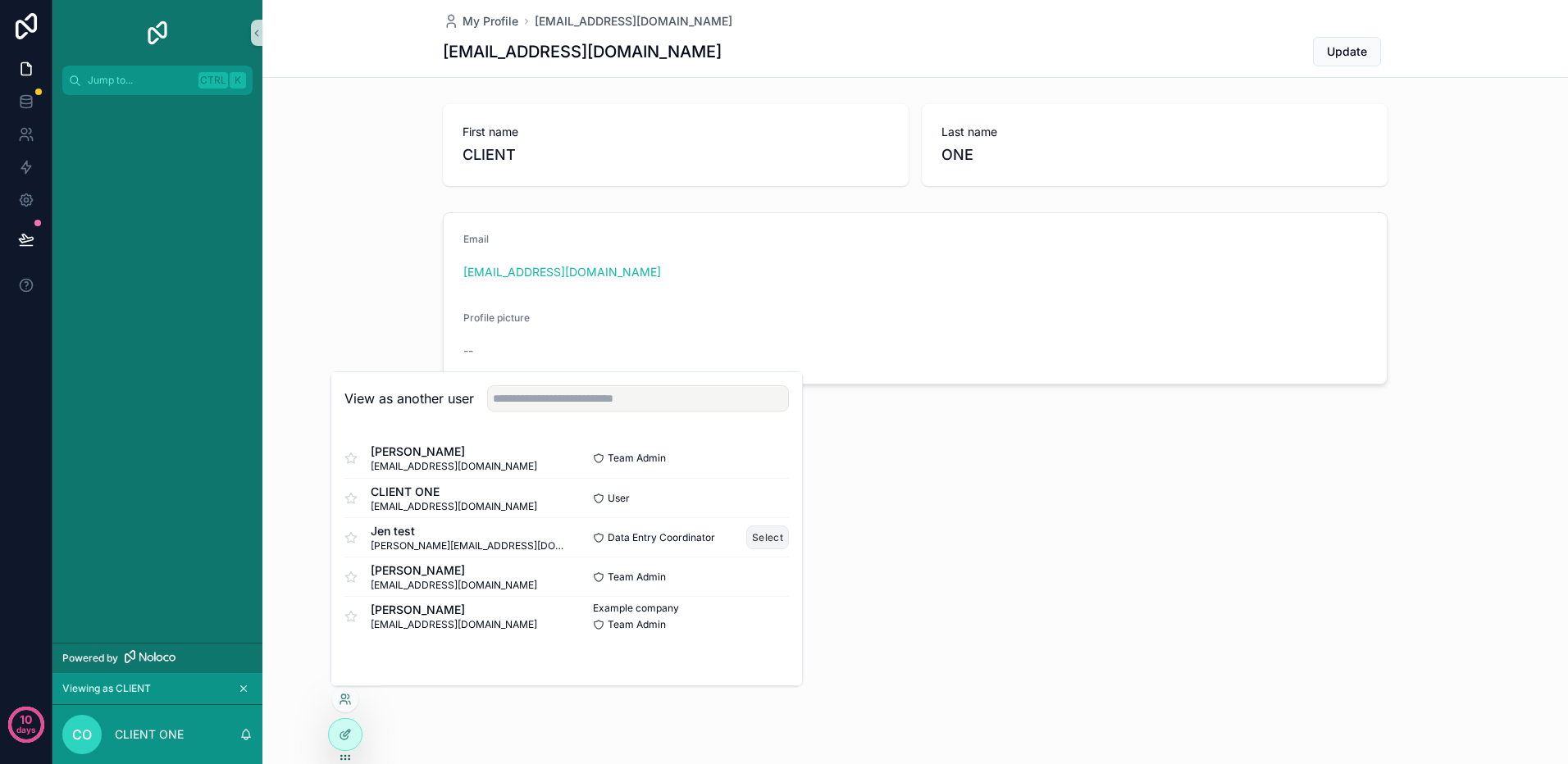
click at [774, 539] on button "Select" at bounding box center [767, 538] width 43 height 23
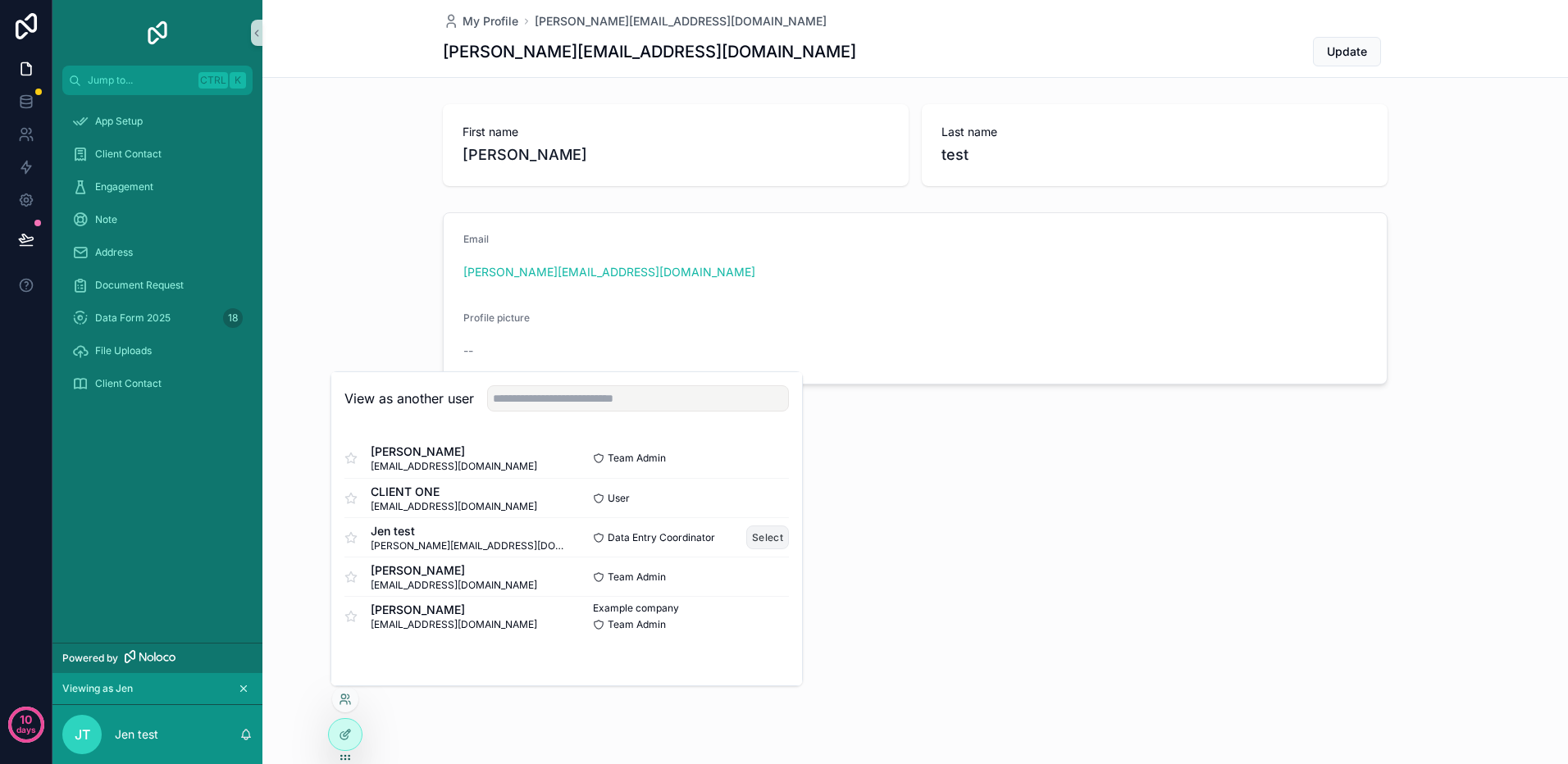
click at [763, 532] on button "Select" at bounding box center [767, 538] width 43 height 23
click at [761, 579] on button "Select" at bounding box center [767, 576] width 43 height 23
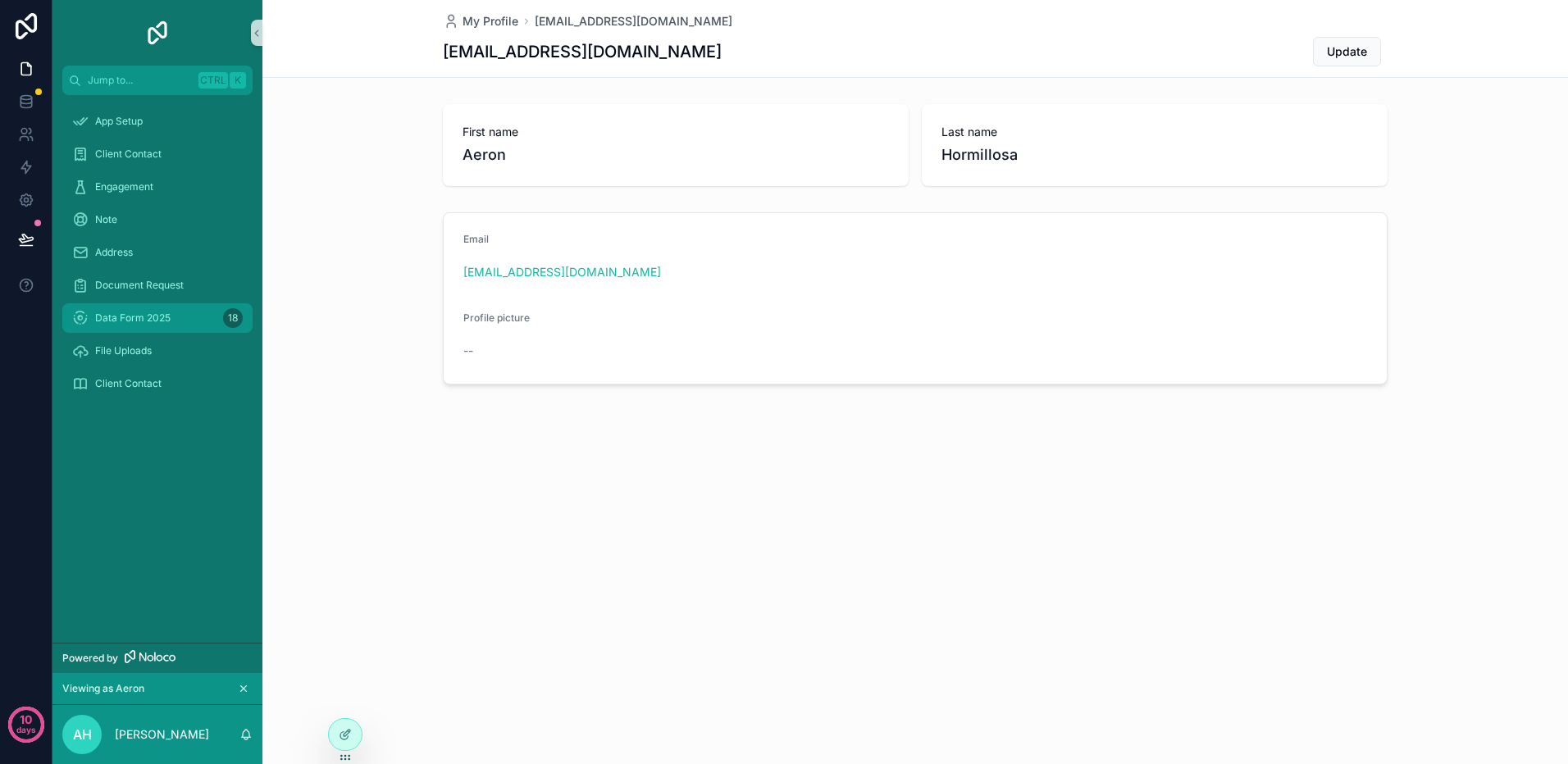
click at [118, 316] on span "Data Form 2025" at bounding box center [133, 318] width 75 height 13
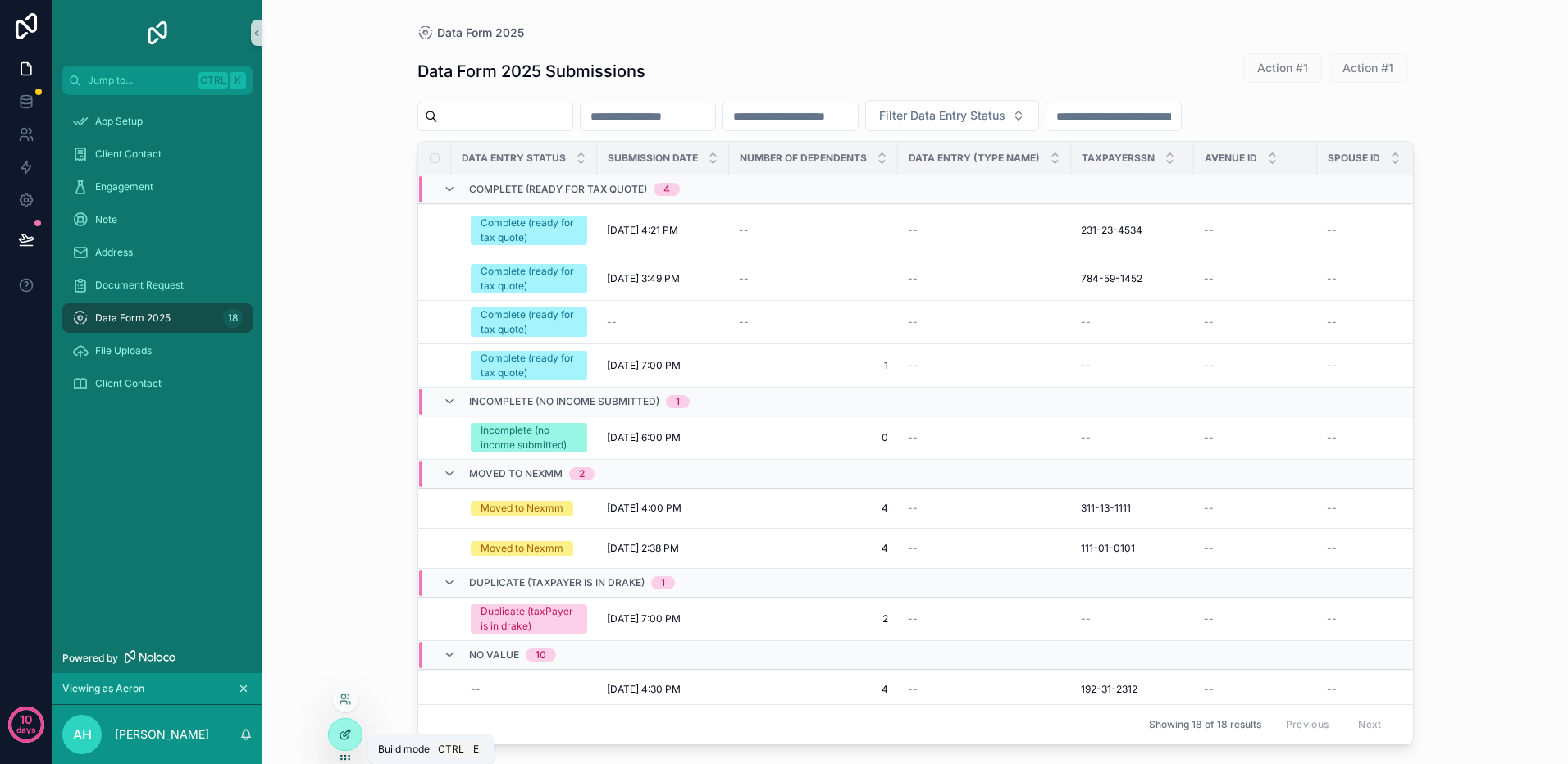
click at [346, 736] on icon at bounding box center [346, 733] width 6 height 6
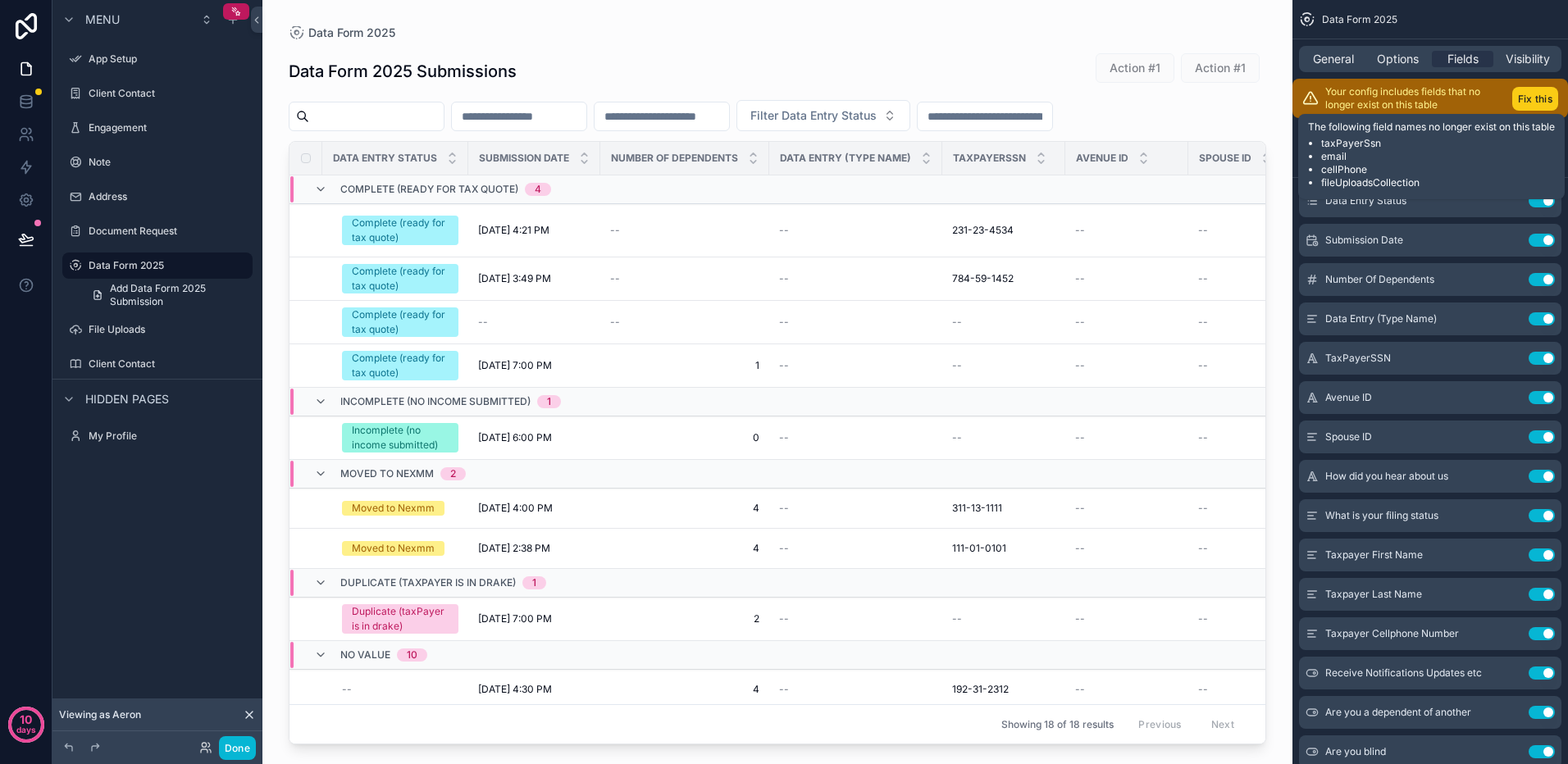
click at [1546, 103] on button "Fix this" at bounding box center [1534, 99] width 46 height 23
click at [1532, 137] on input "scrollable content" at bounding box center [1430, 150] width 262 height 26
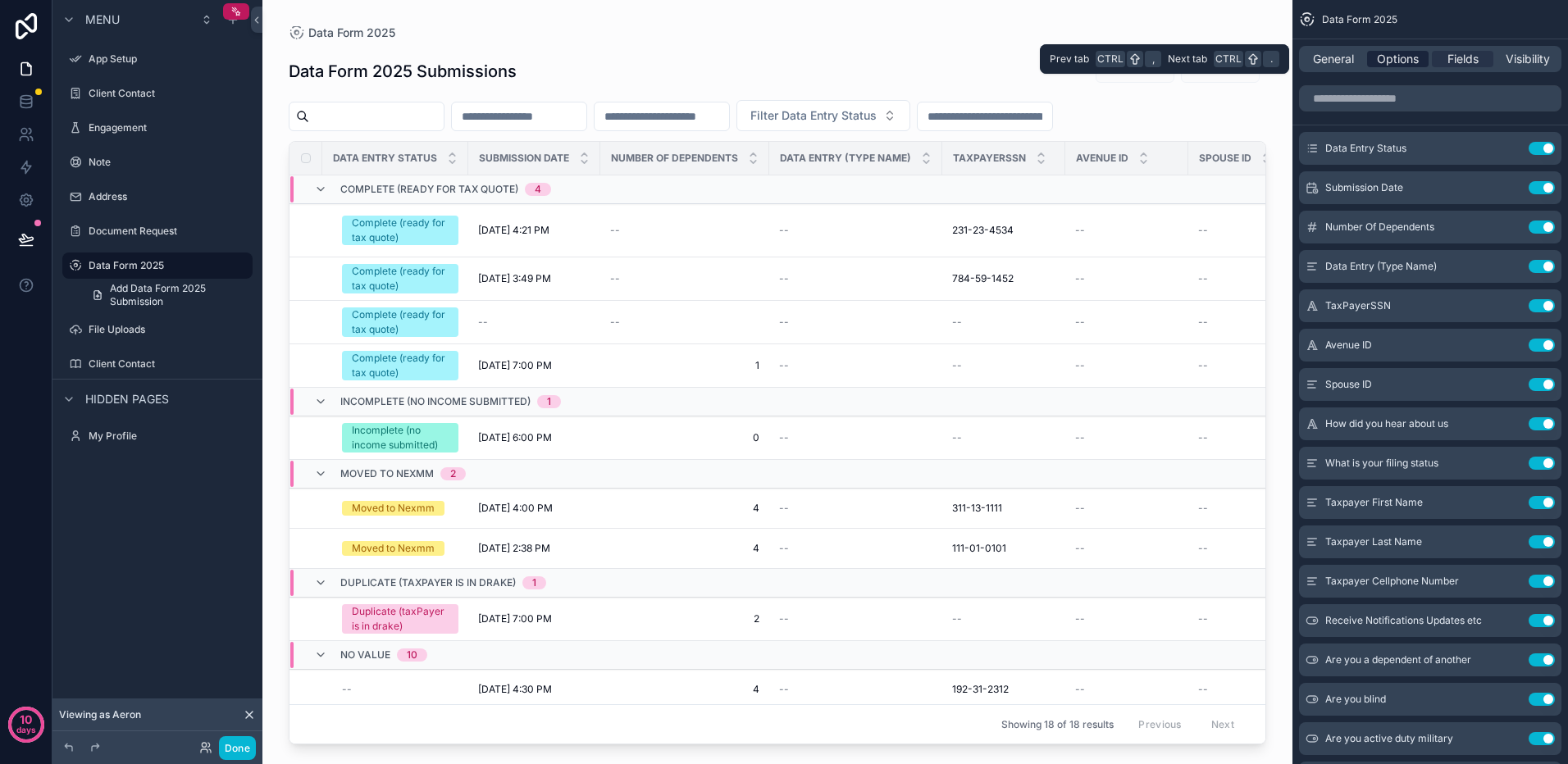
click at [1395, 62] on span "Options" at bounding box center [1397, 59] width 42 height 16
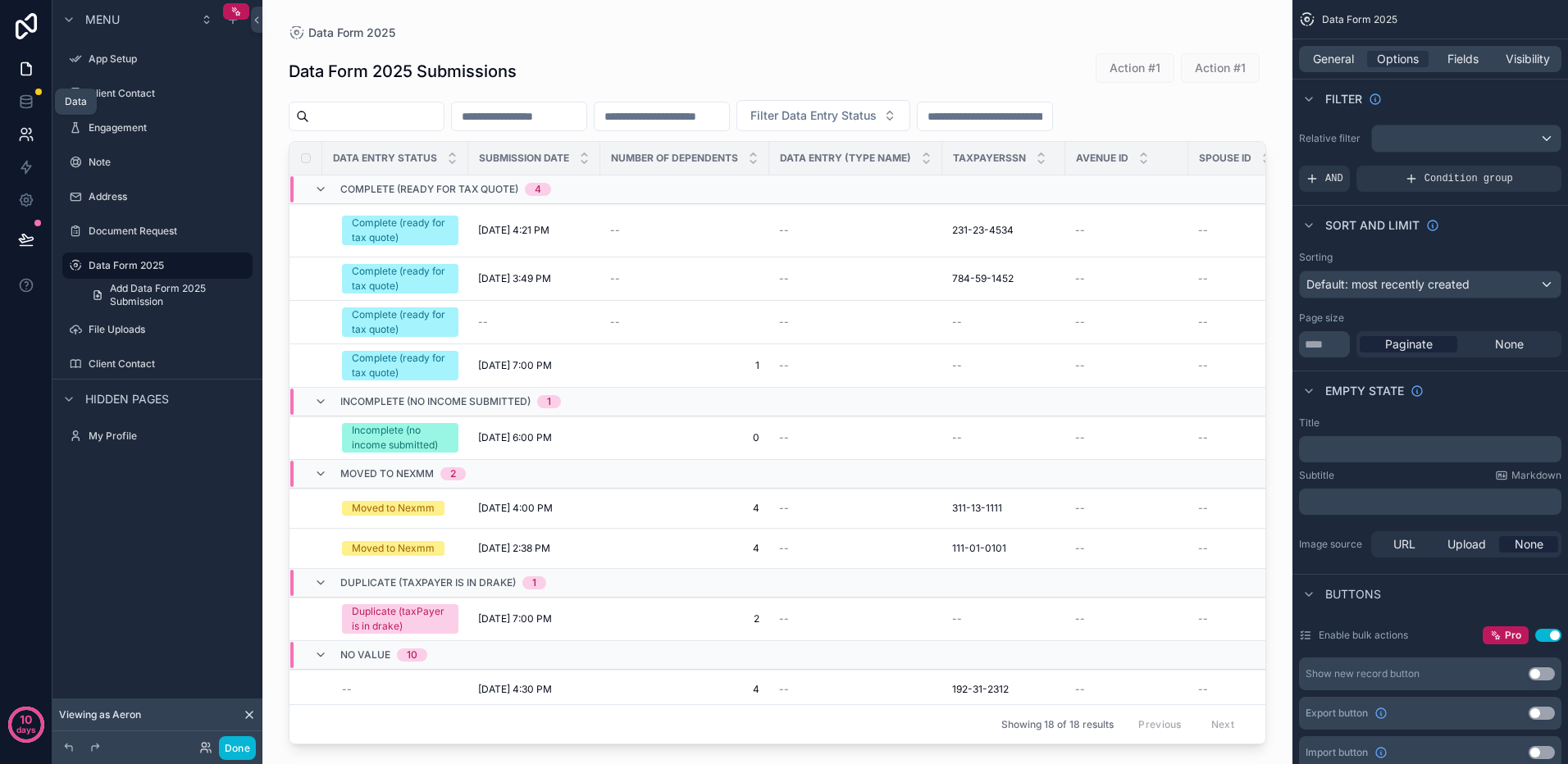
drag, startPoint x: 31, startPoint y: 92, endPoint x: 1, endPoint y: 122, distance: 42.4
click at [31, 92] on link at bounding box center [26, 101] width 52 height 33
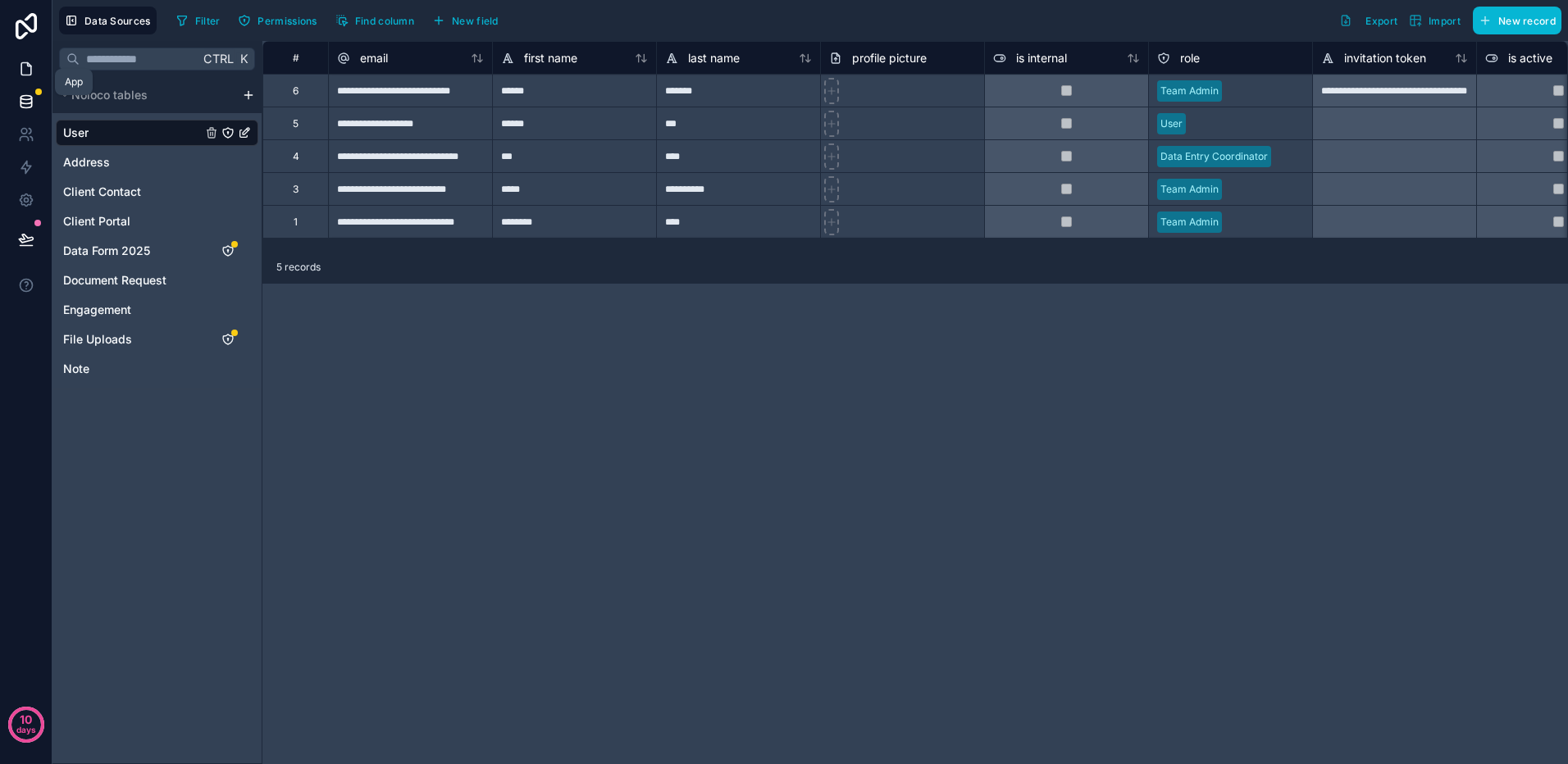
click at [23, 72] on icon at bounding box center [26, 69] width 16 height 16
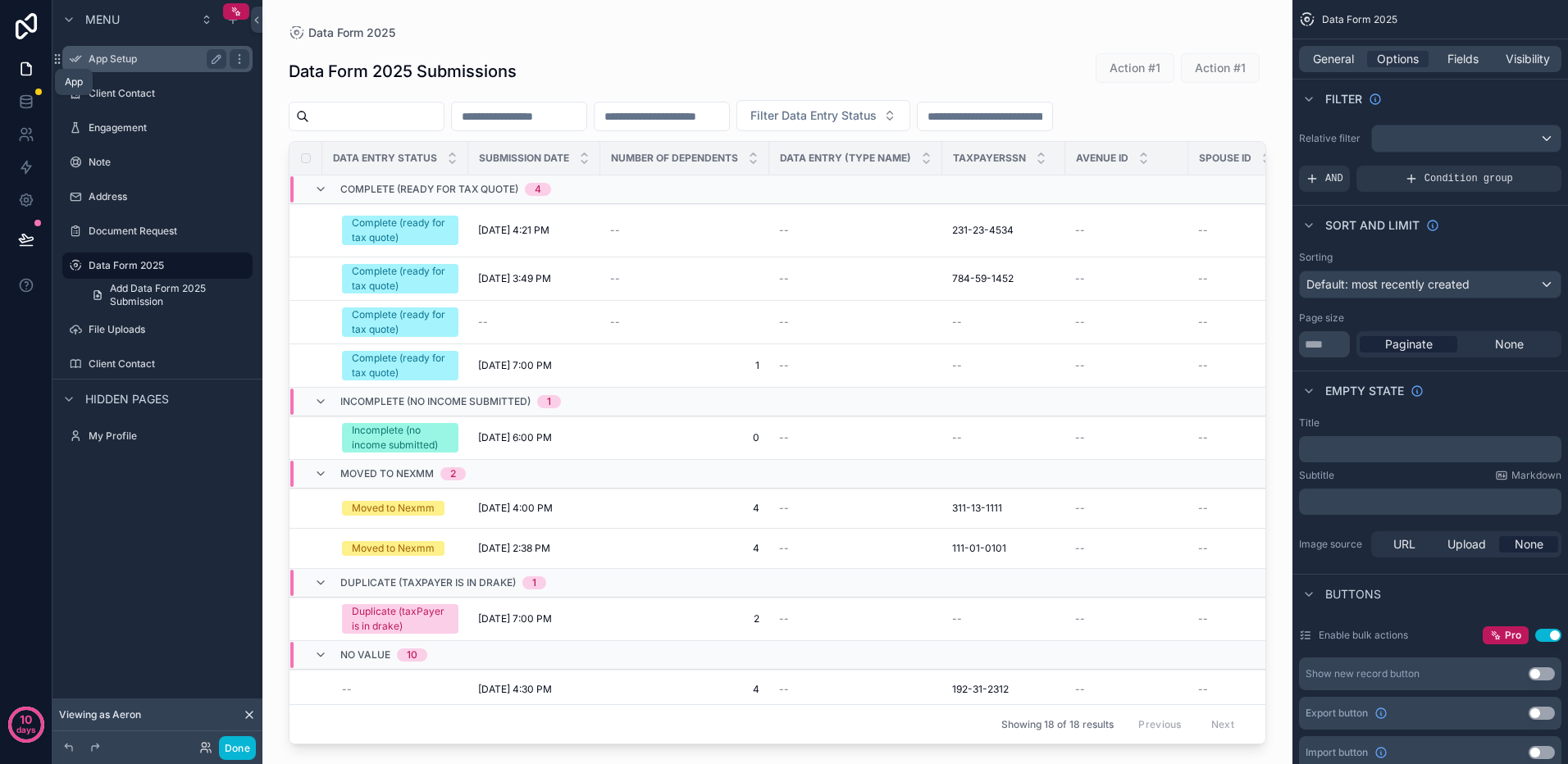
click at [118, 48] on div "App Setup" at bounding box center [157, 58] width 184 height 26
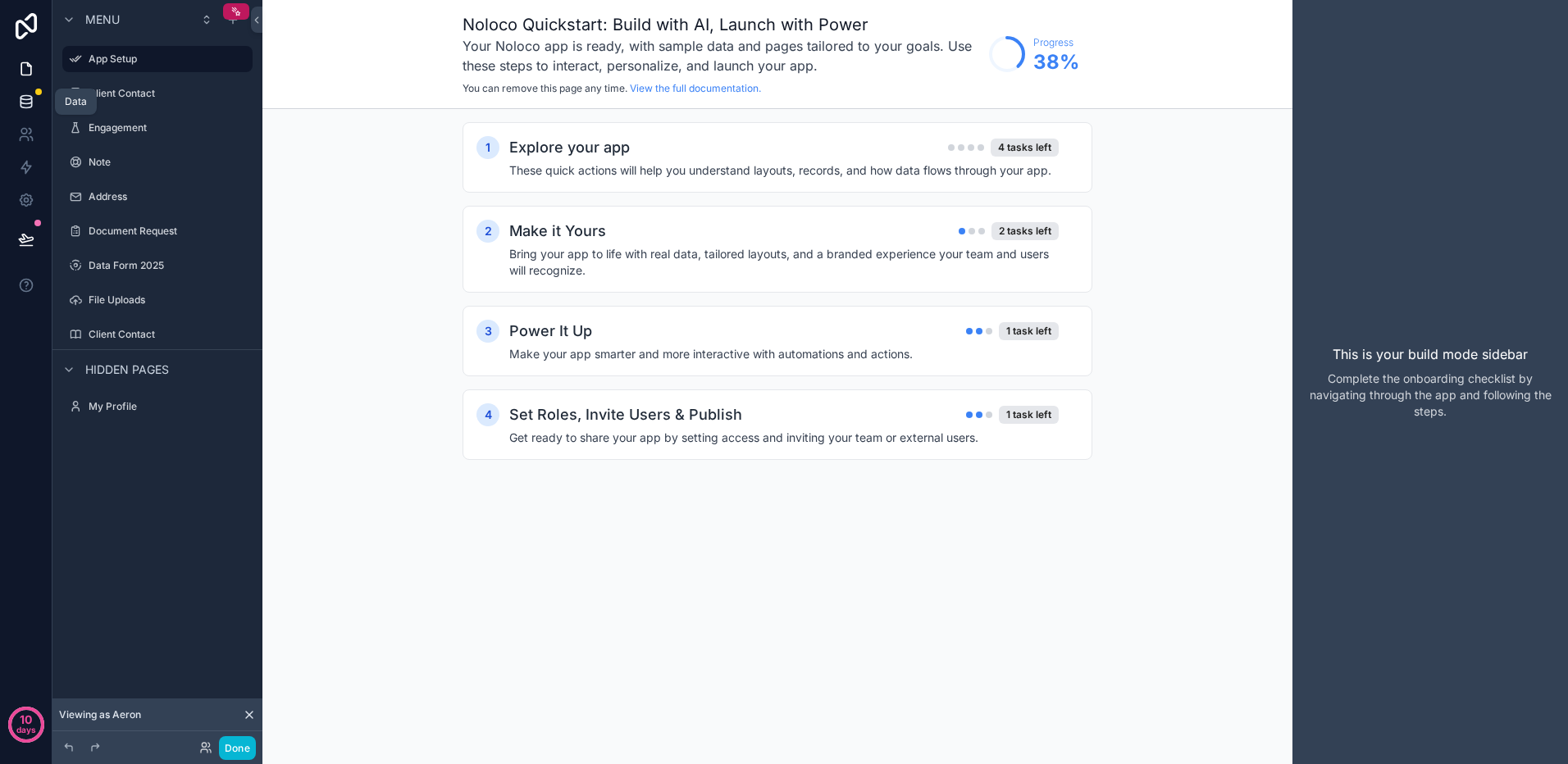
click at [27, 104] on icon at bounding box center [26, 101] width 11 height 6
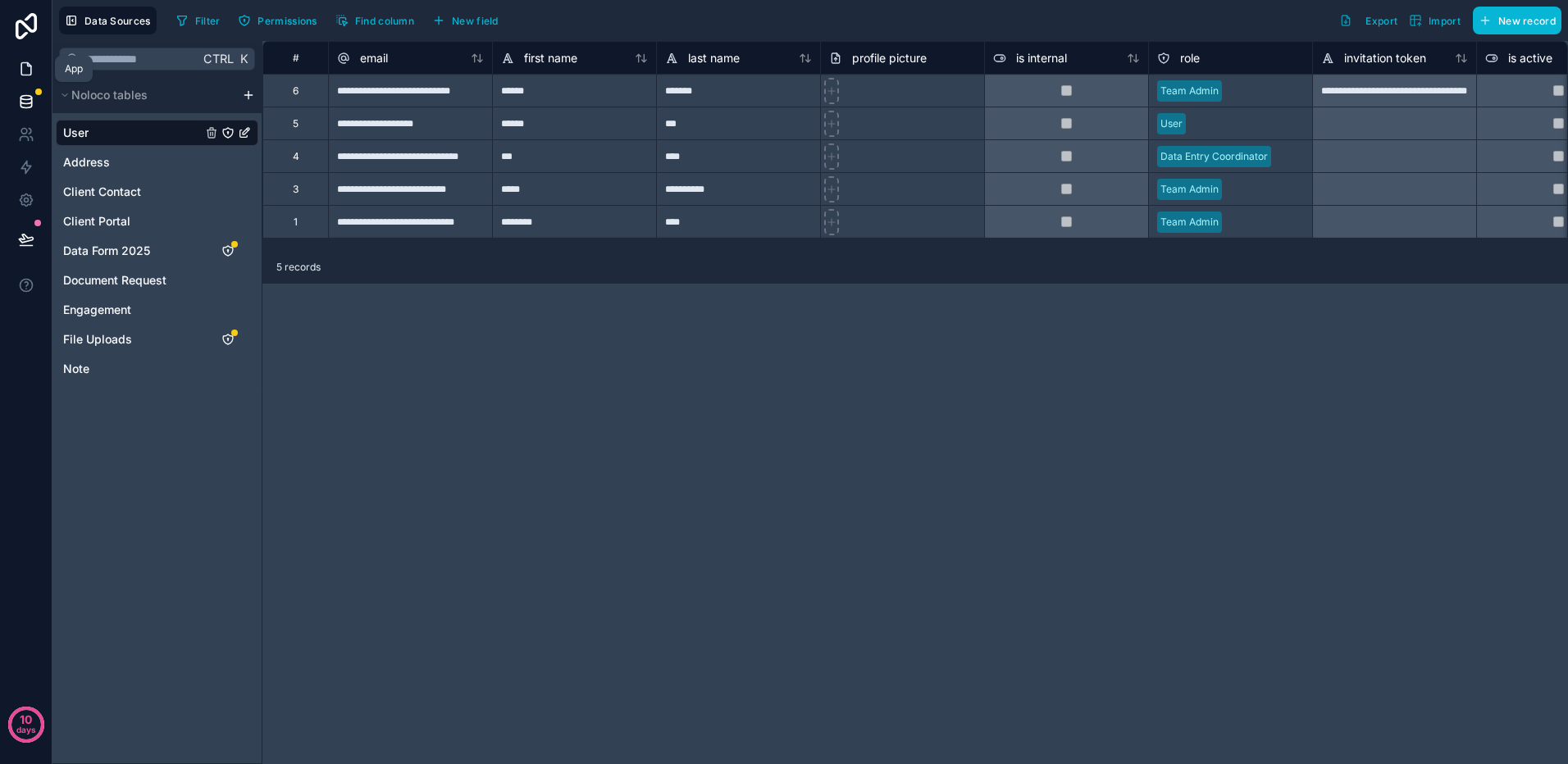
click at [27, 68] on icon at bounding box center [26, 69] width 16 height 16
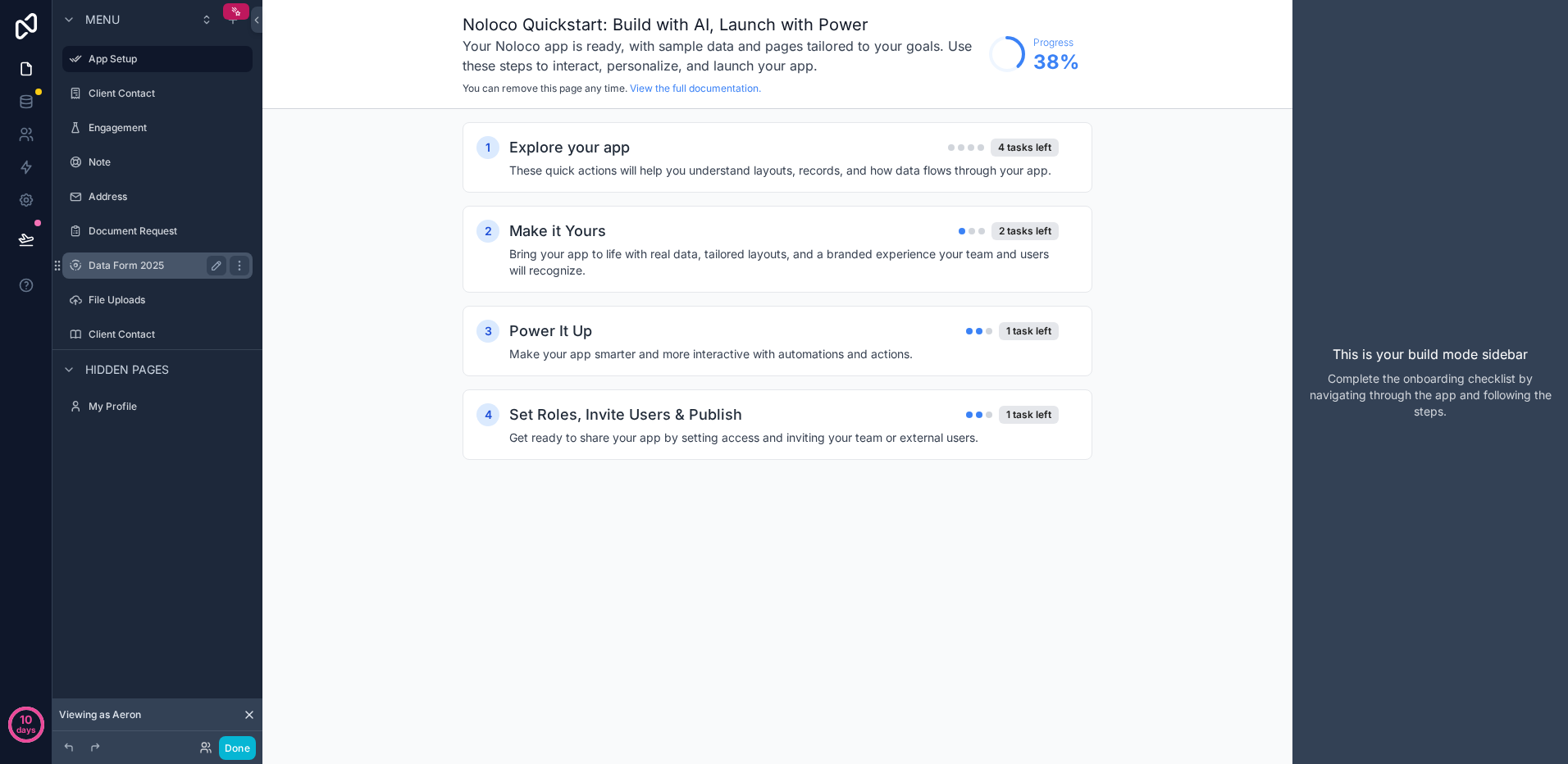
click at [131, 268] on label "Data Form 2025" at bounding box center [154, 266] width 131 height 13
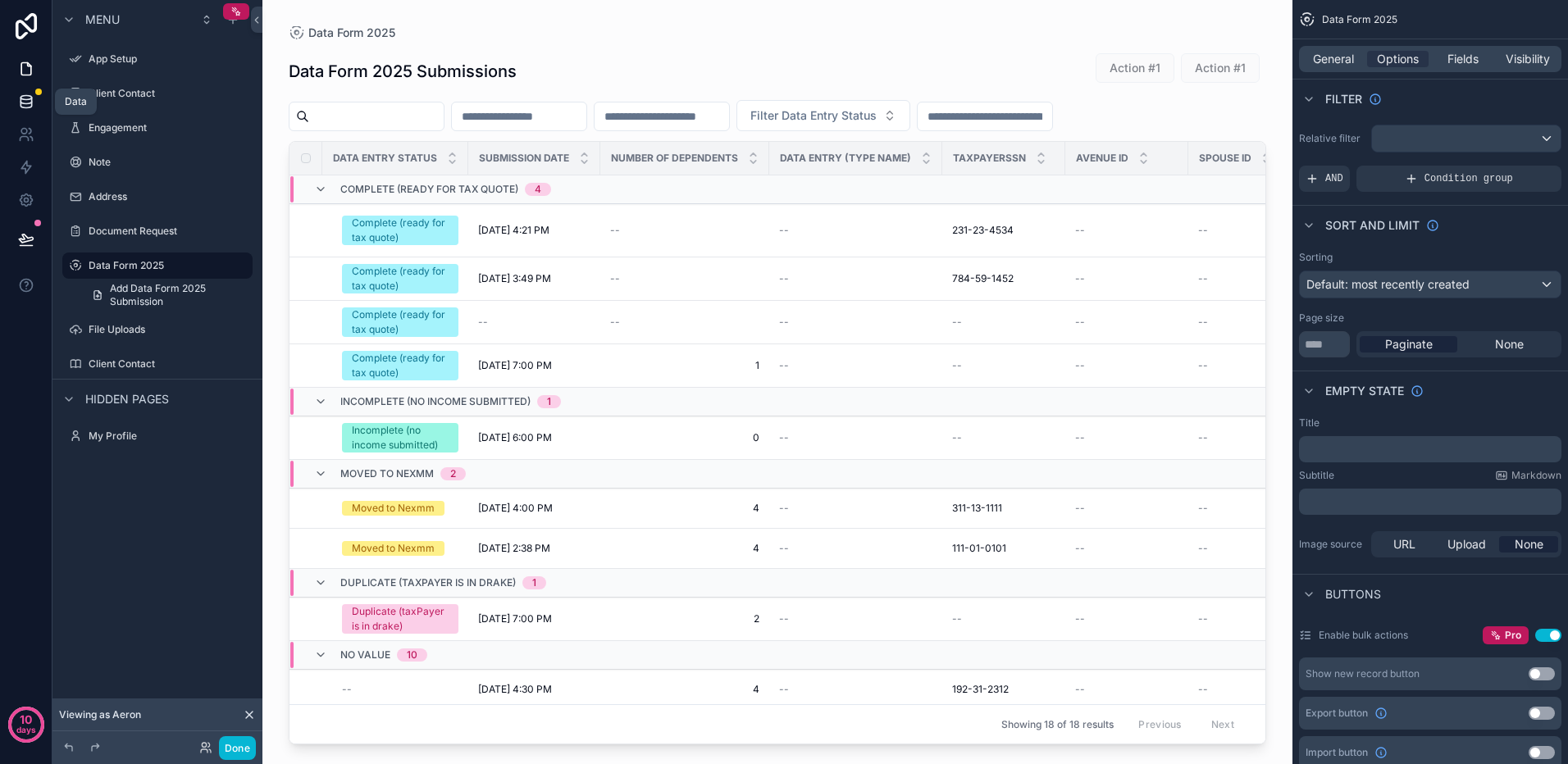
click at [23, 106] on icon at bounding box center [26, 101] width 16 height 16
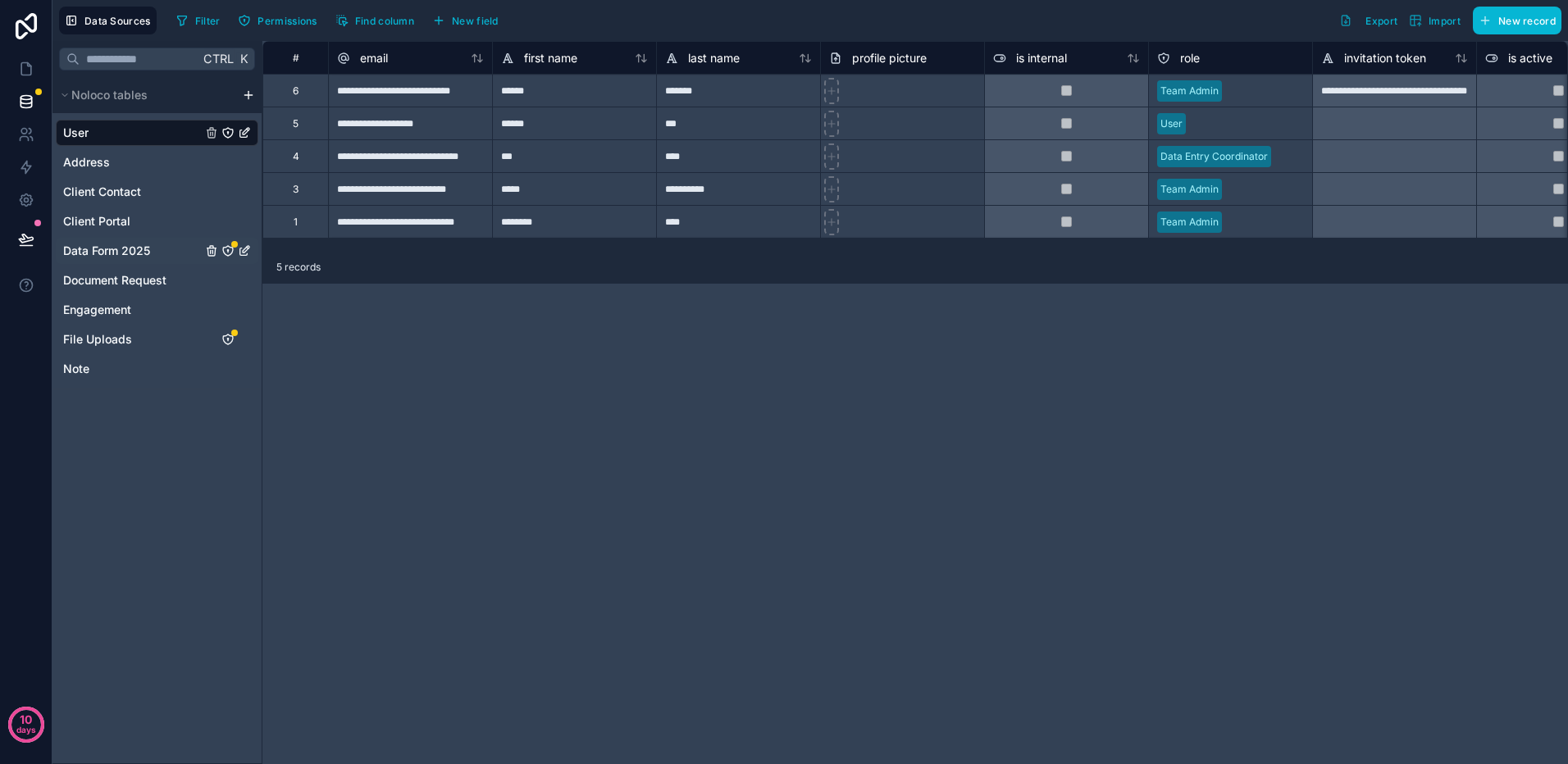
click at [92, 248] on span "Data Form 2025" at bounding box center [106, 250] width 87 height 16
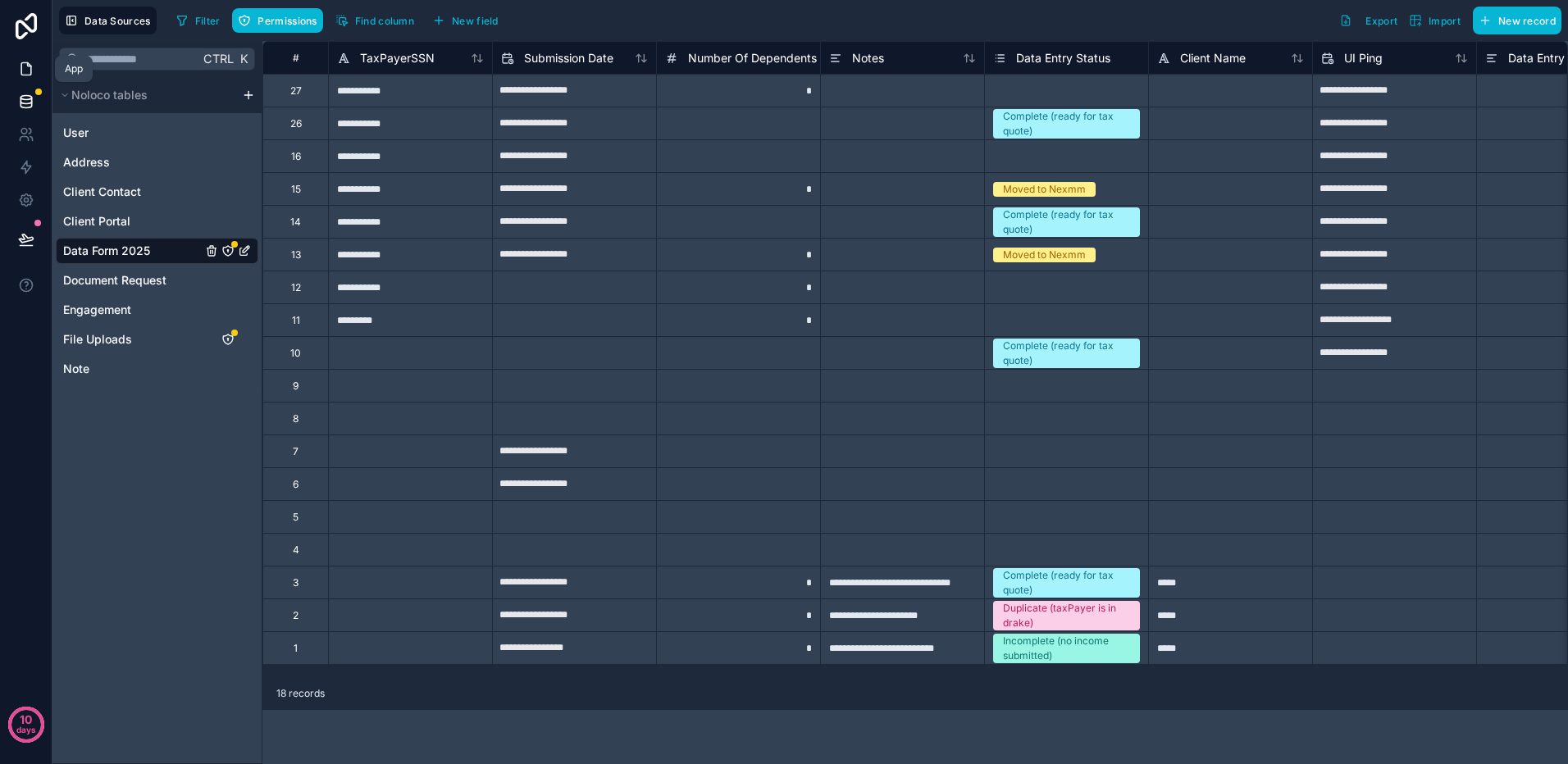
click at [23, 65] on icon at bounding box center [26, 69] width 16 height 16
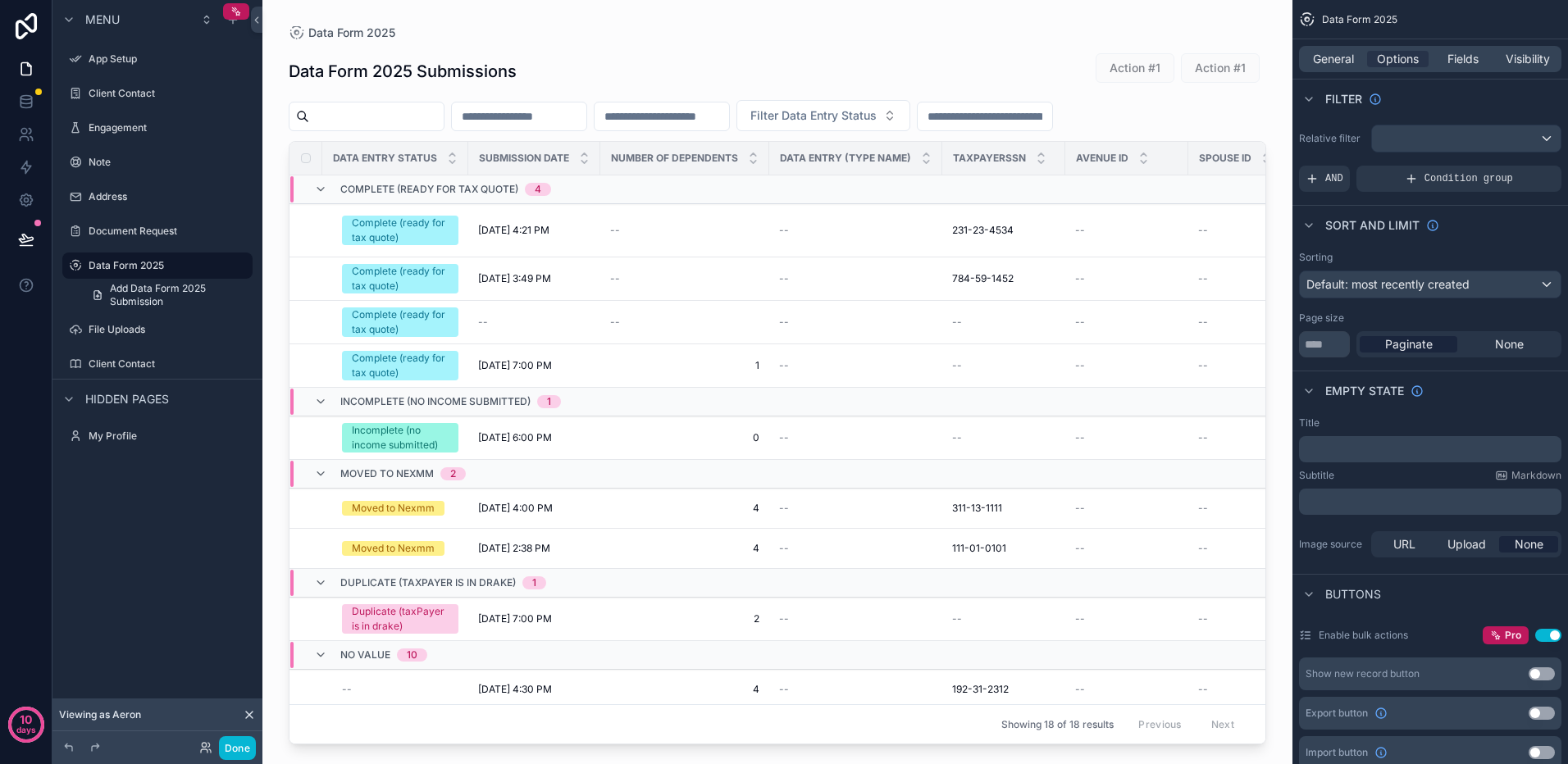
click at [325, 737] on div "scrollable content" at bounding box center [776, 372] width 1029 height 744
click at [23, 100] on icon at bounding box center [26, 98] width 11 height 4
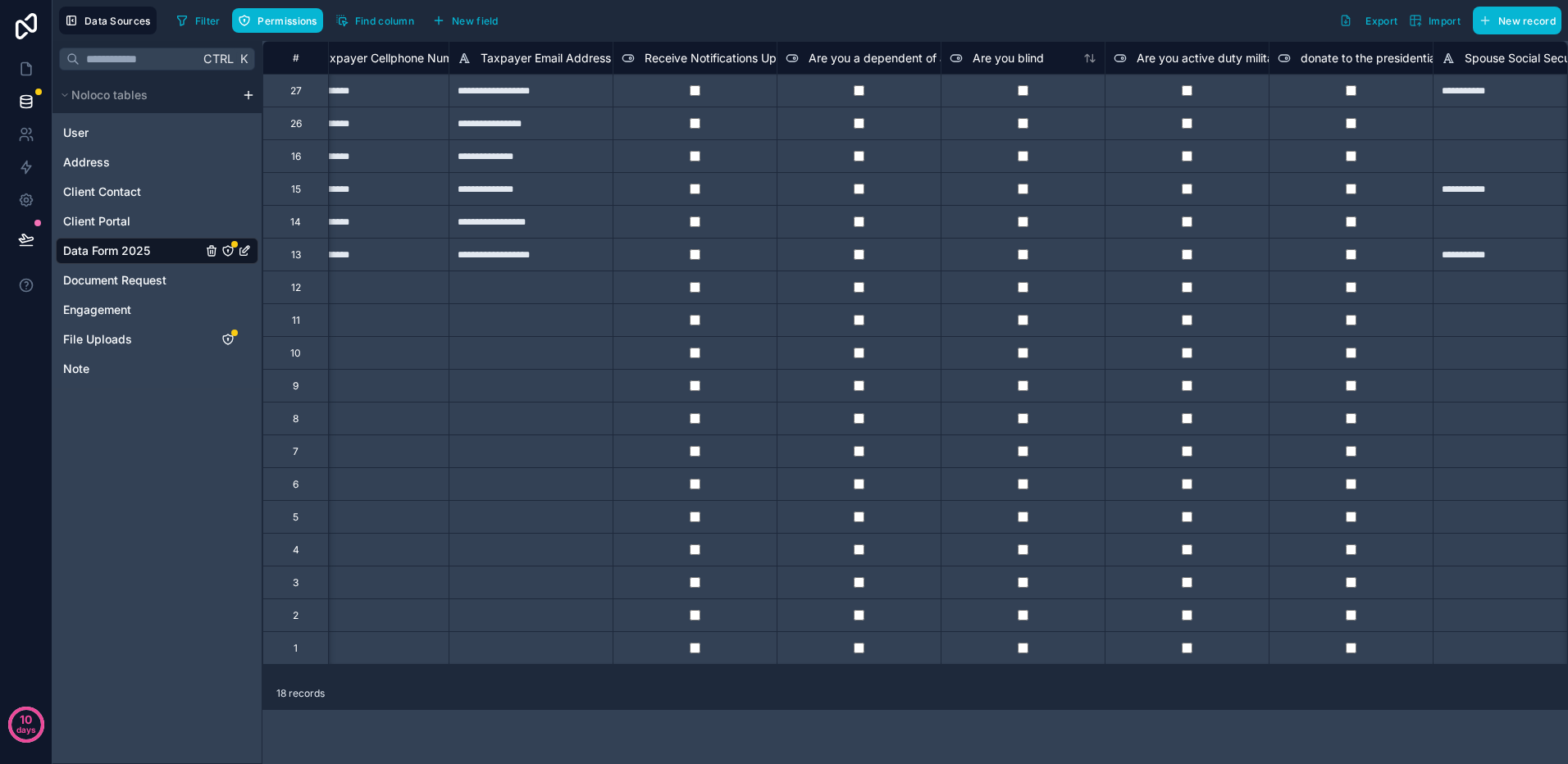
scroll to position [0, 3346]
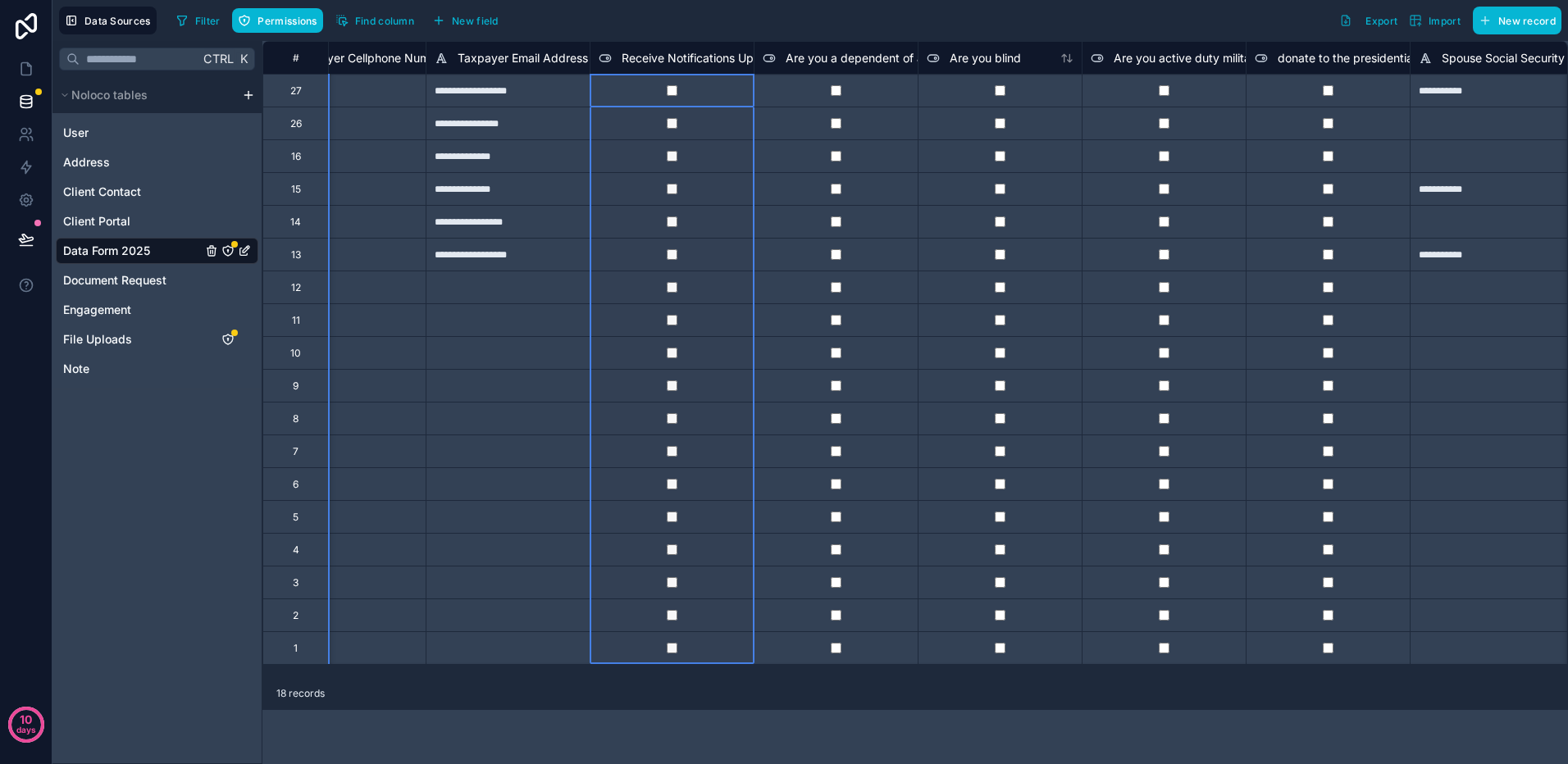
click at [716, 56] on span "Receive Notifications Updates etc" at bounding box center [713, 58] width 183 height 16
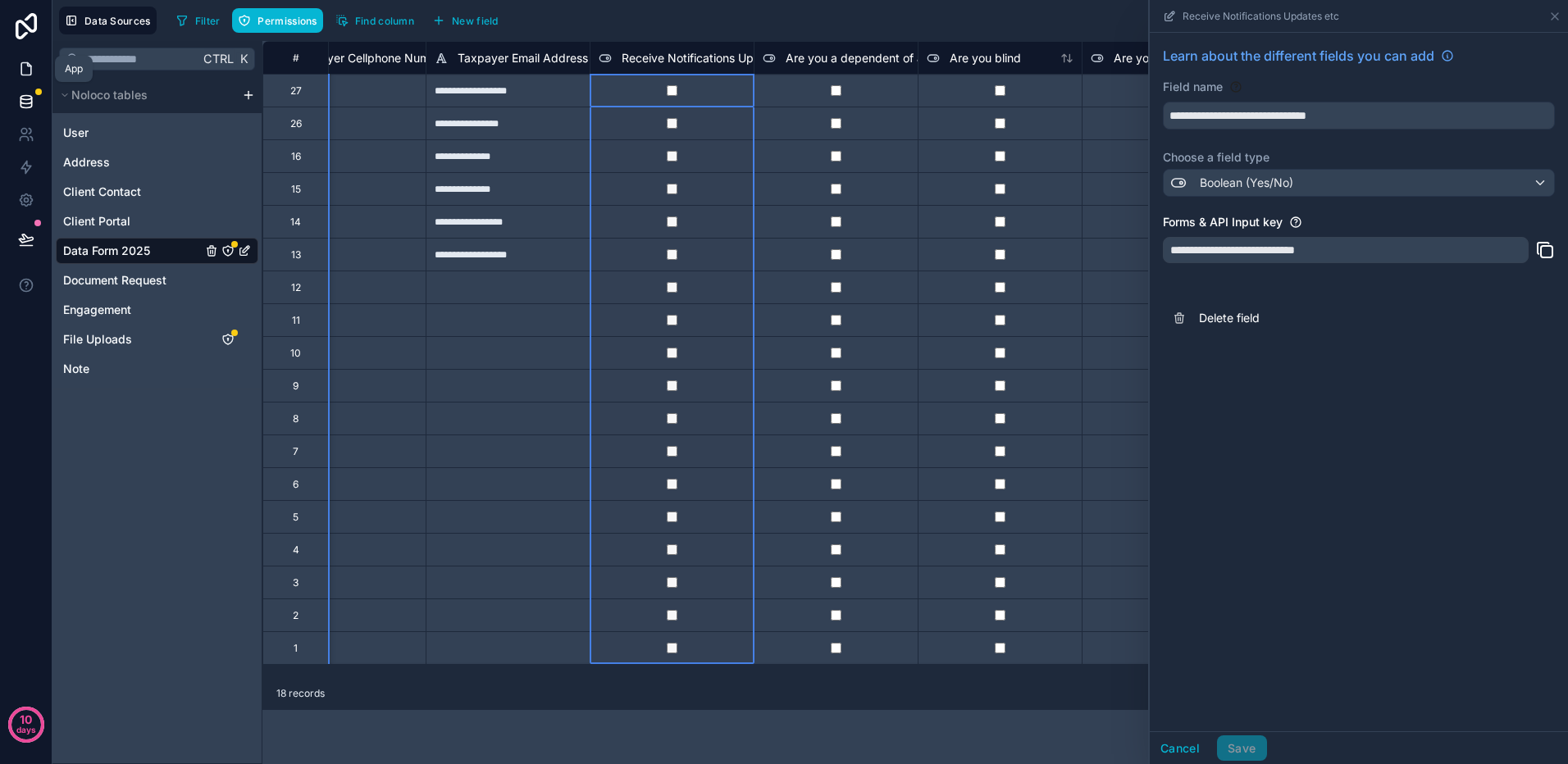
click at [32, 63] on icon at bounding box center [26, 69] width 16 height 16
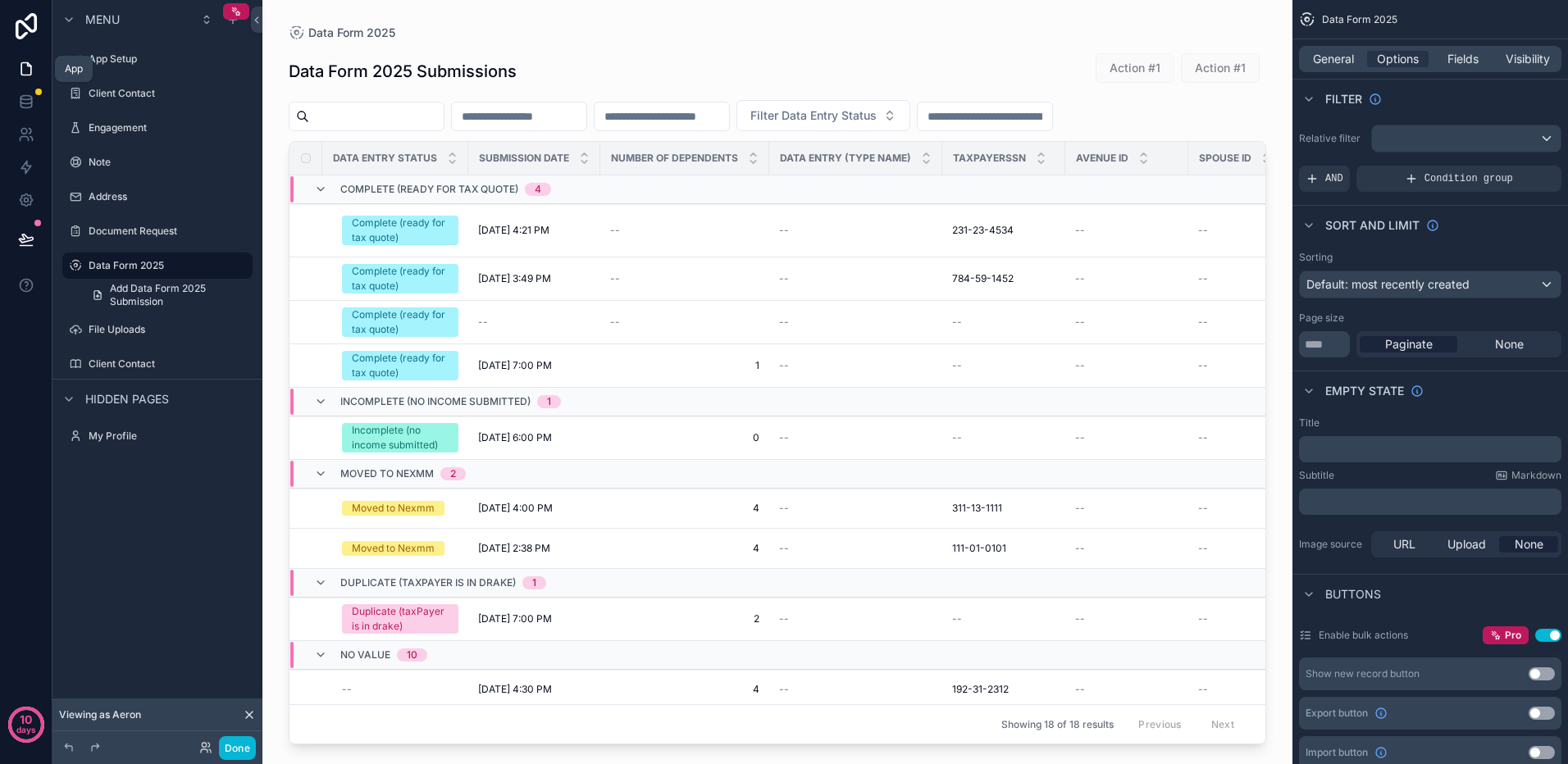
click at [31, 71] on icon at bounding box center [26, 69] width 10 height 13
click at [1212, 24] on div "Data Form 2025 Data Form 2025 Submissions Action #1 Action #1 Filter Data Entry…" at bounding box center [776, 372] width 1029 height 744
click at [1459, 56] on span "Fields" at bounding box center [1462, 59] width 31 height 16
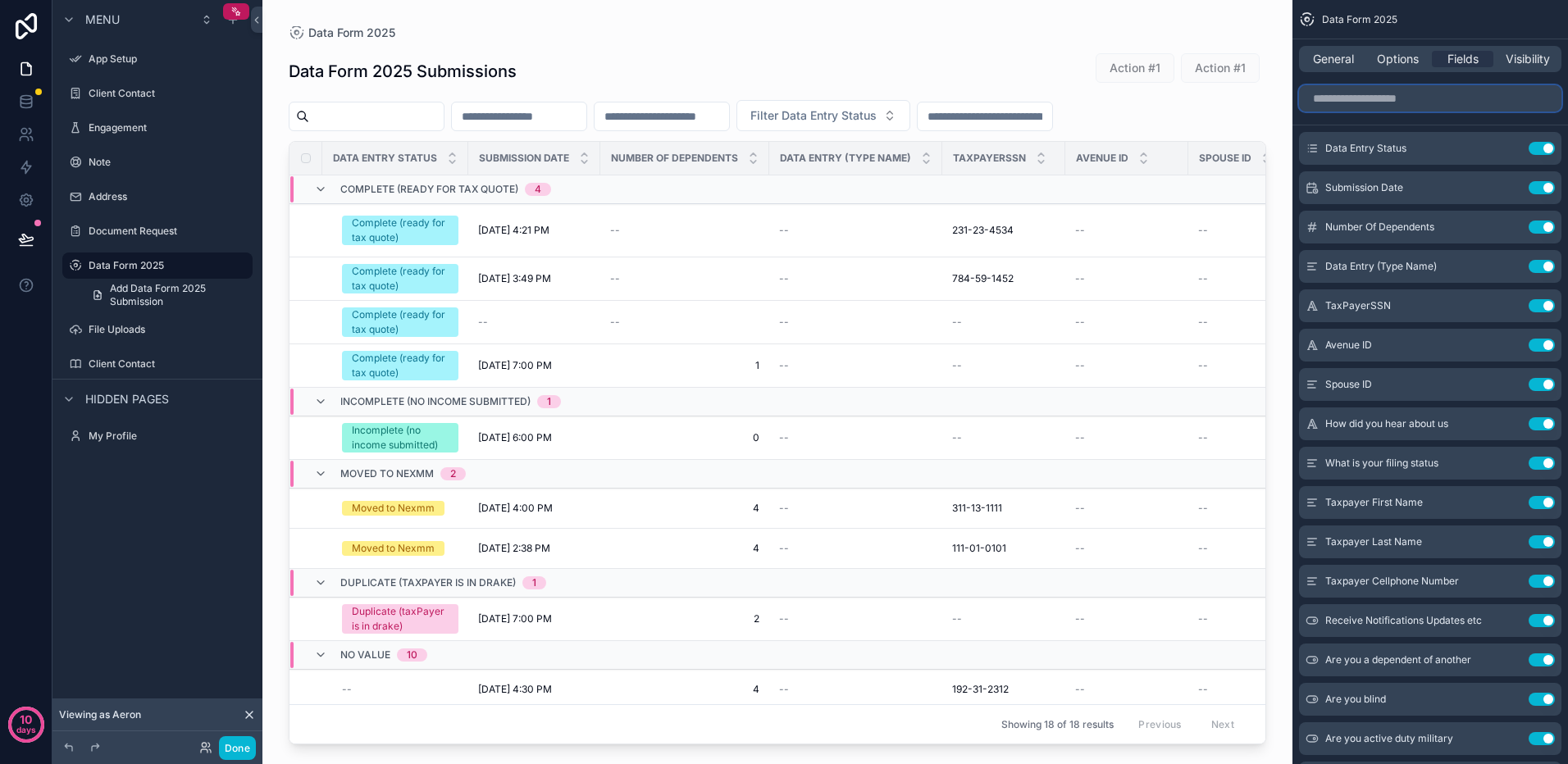
click at [1432, 100] on input "scrollable content" at bounding box center [1430, 98] width 262 height 26
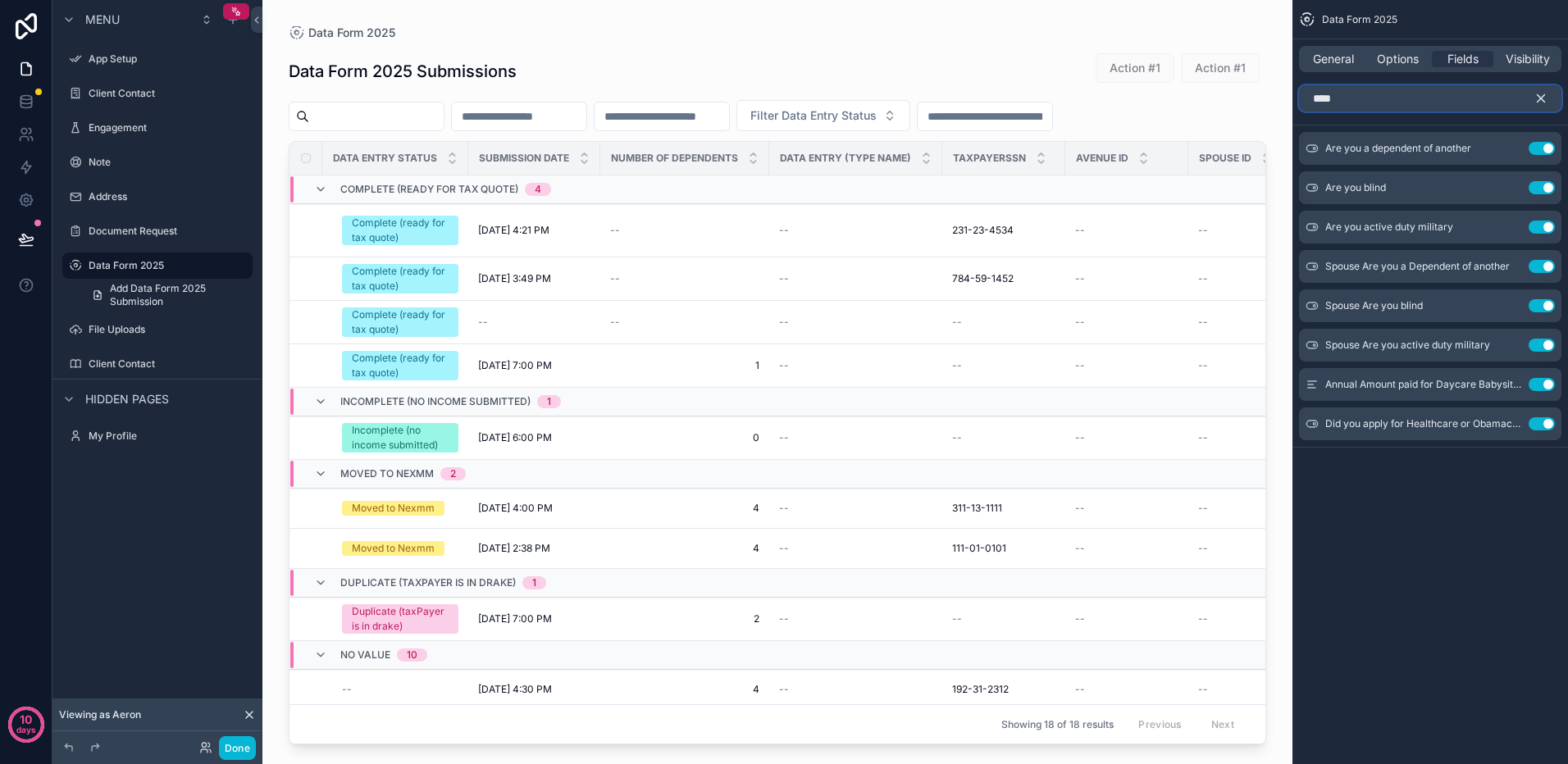
type input "***"
click at [1546, 92] on icon "scrollable content" at bounding box center [1540, 98] width 14 height 14
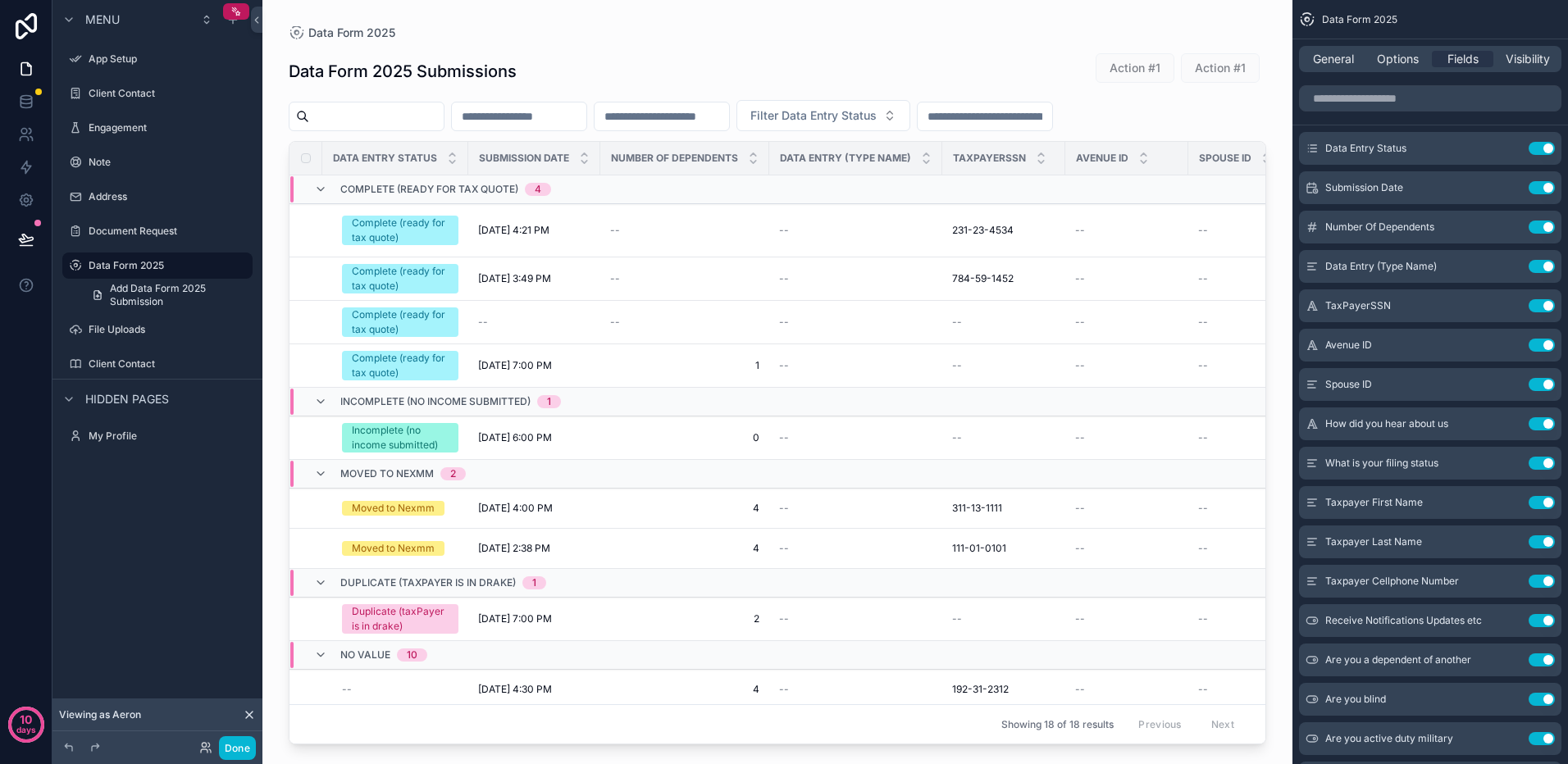
click at [440, 117] on input "scrollable content" at bounding box center [376, 117] width 135 height 23
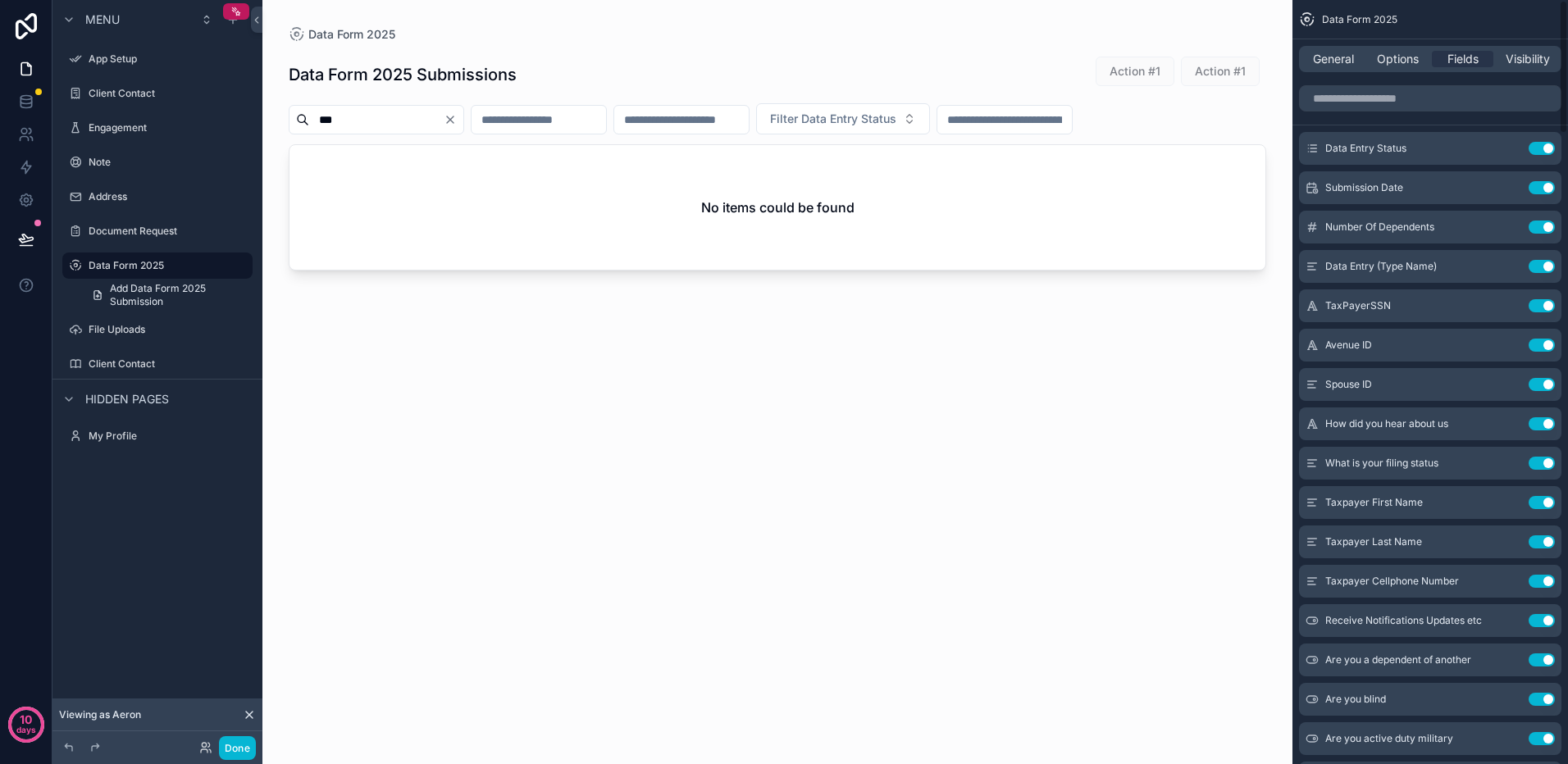
type input "***"
click at [1380, 100] on input "scrollable content" at bounding box center [1430, 98] width 262 height 26
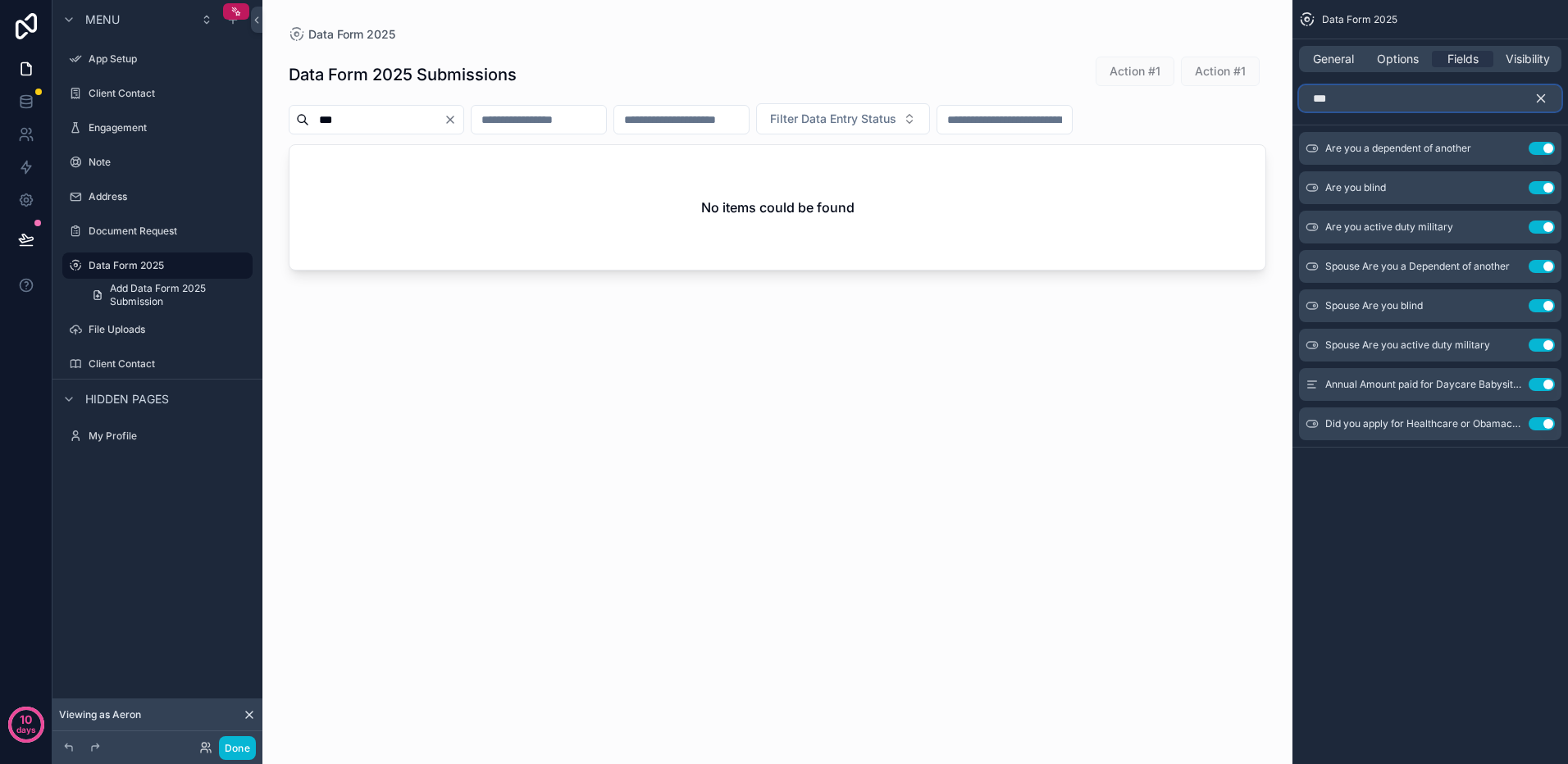
type input "***"
drag, startPoint x: 339, startPoint y: 119, endPoint x: 289, endPoint y: 119, distance: 50.0
click at [293, 119] on div "***" at bounding box center [376, 119] width 175 height 30
type input "*"
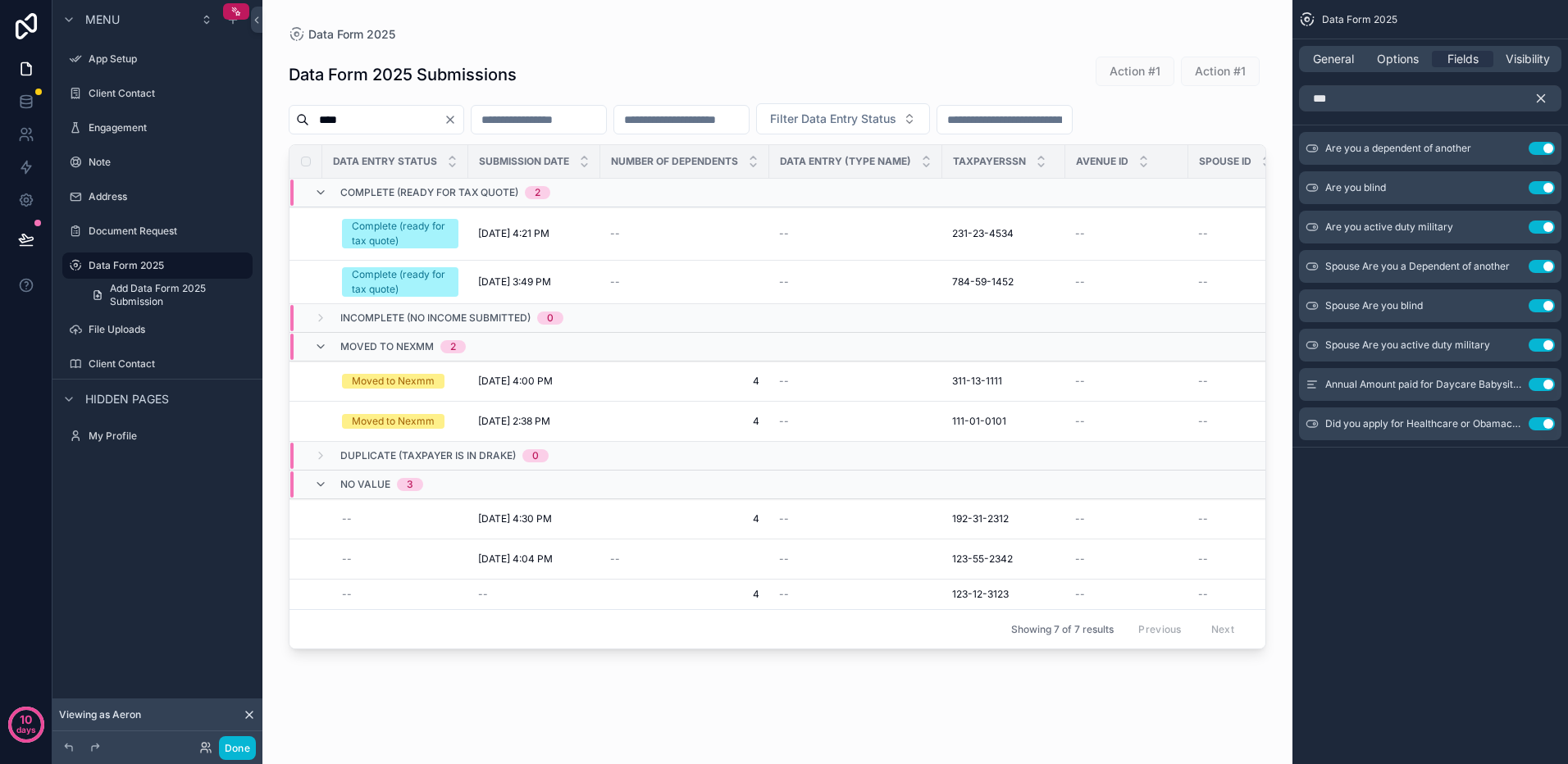
type input "****"
click at [457, 117] on icon "Clear" at bounding box center [450, 119] width 13 height 13
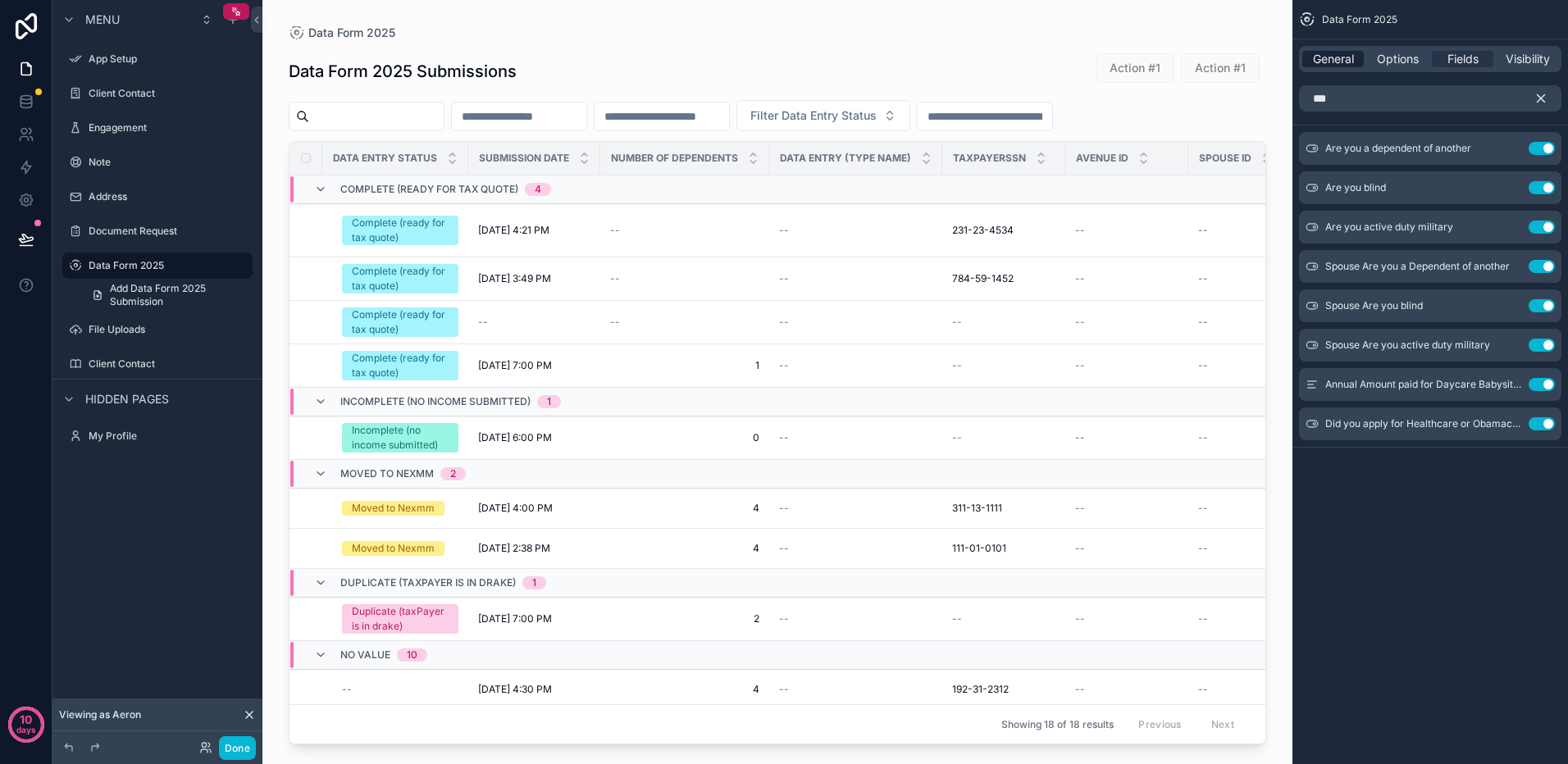
click at [1336, 56] on span "General" at bounding box center [1333, 59] width 41 height 16
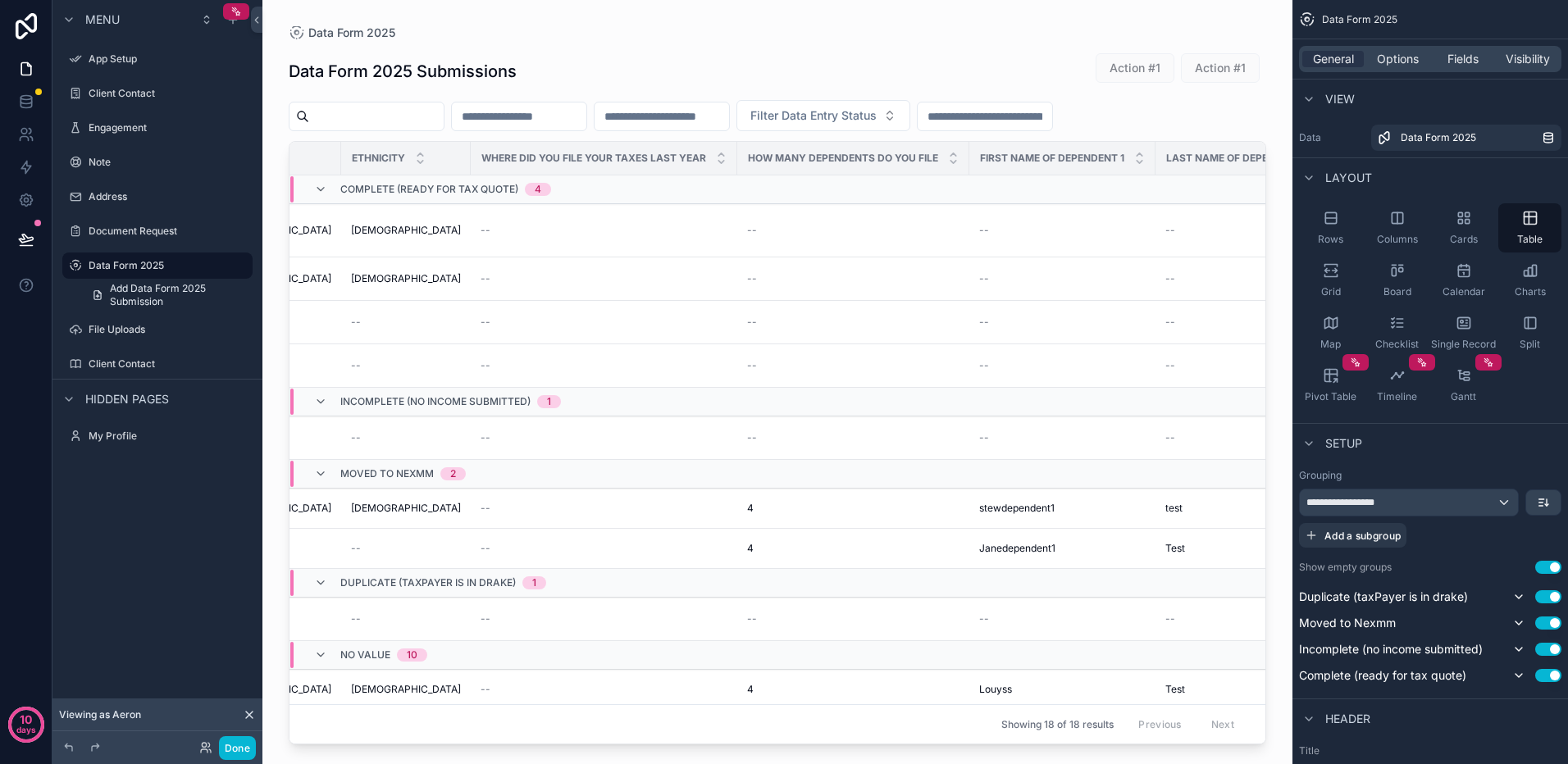
scroll to position [0, 8551]
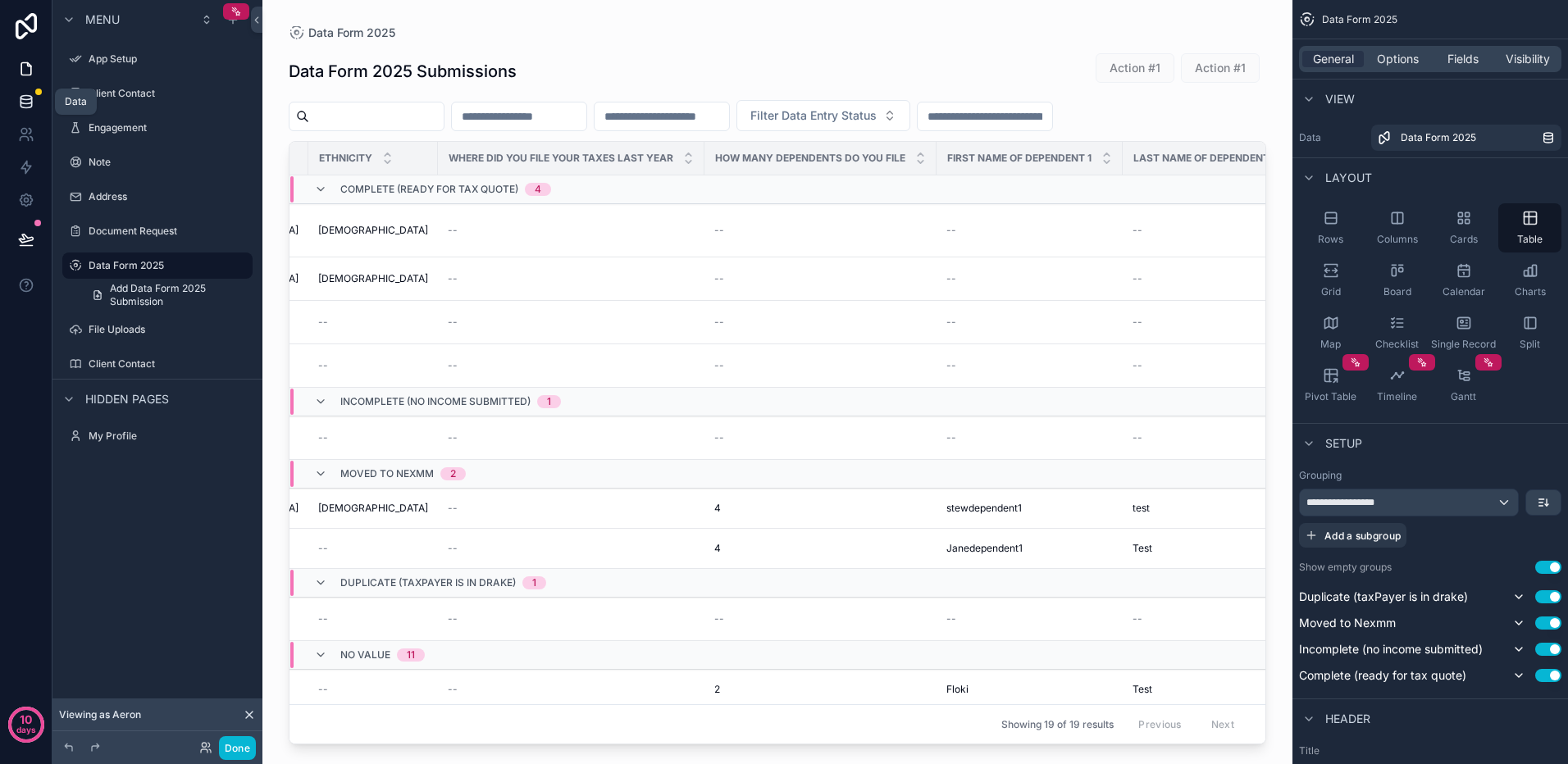
click at [31, 101] on icon at bounding box center [26, 101] width 11 height 6
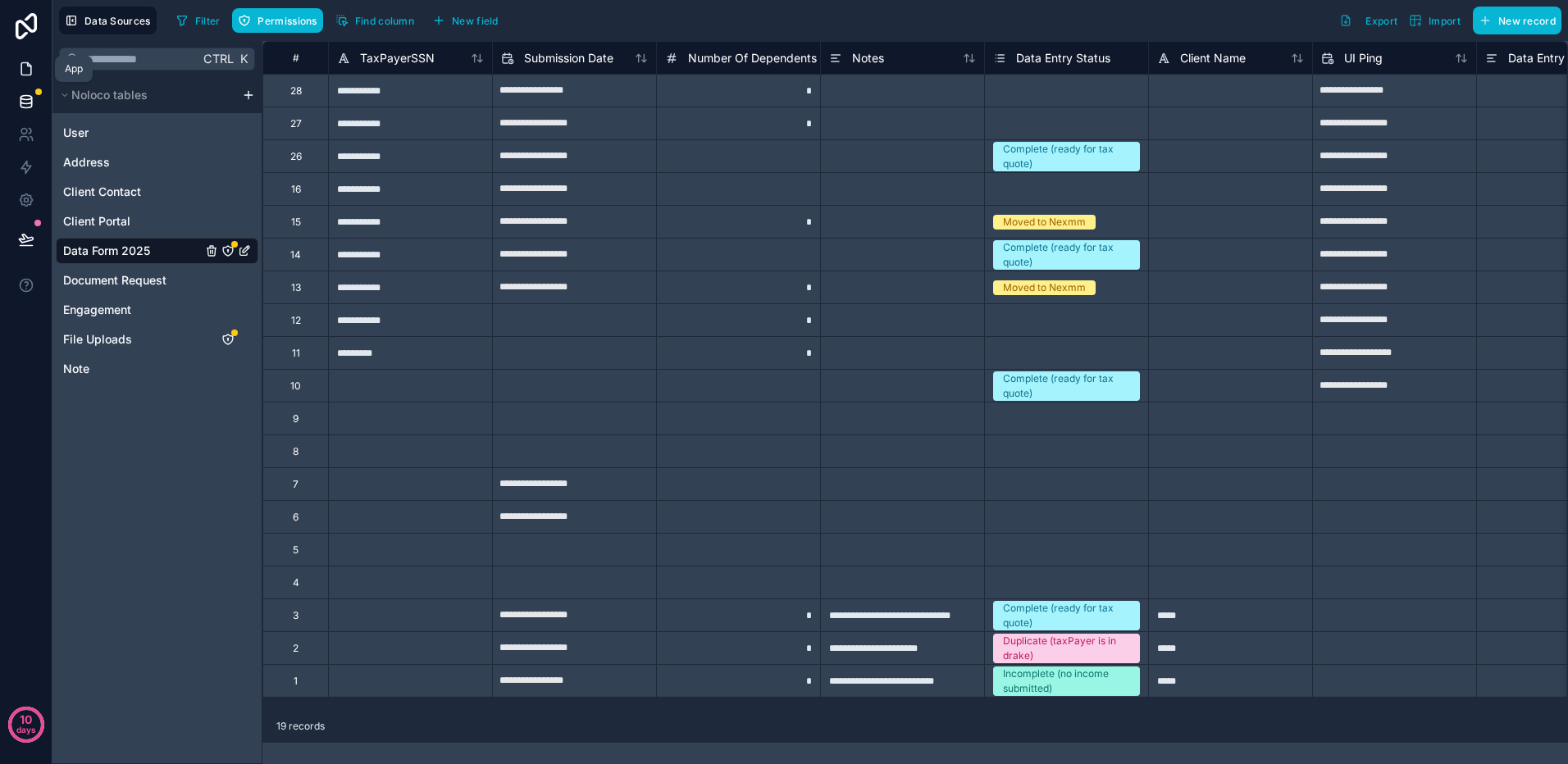
click at [30, 68] on icon at bounding box center [26, 69] width 16 height 16
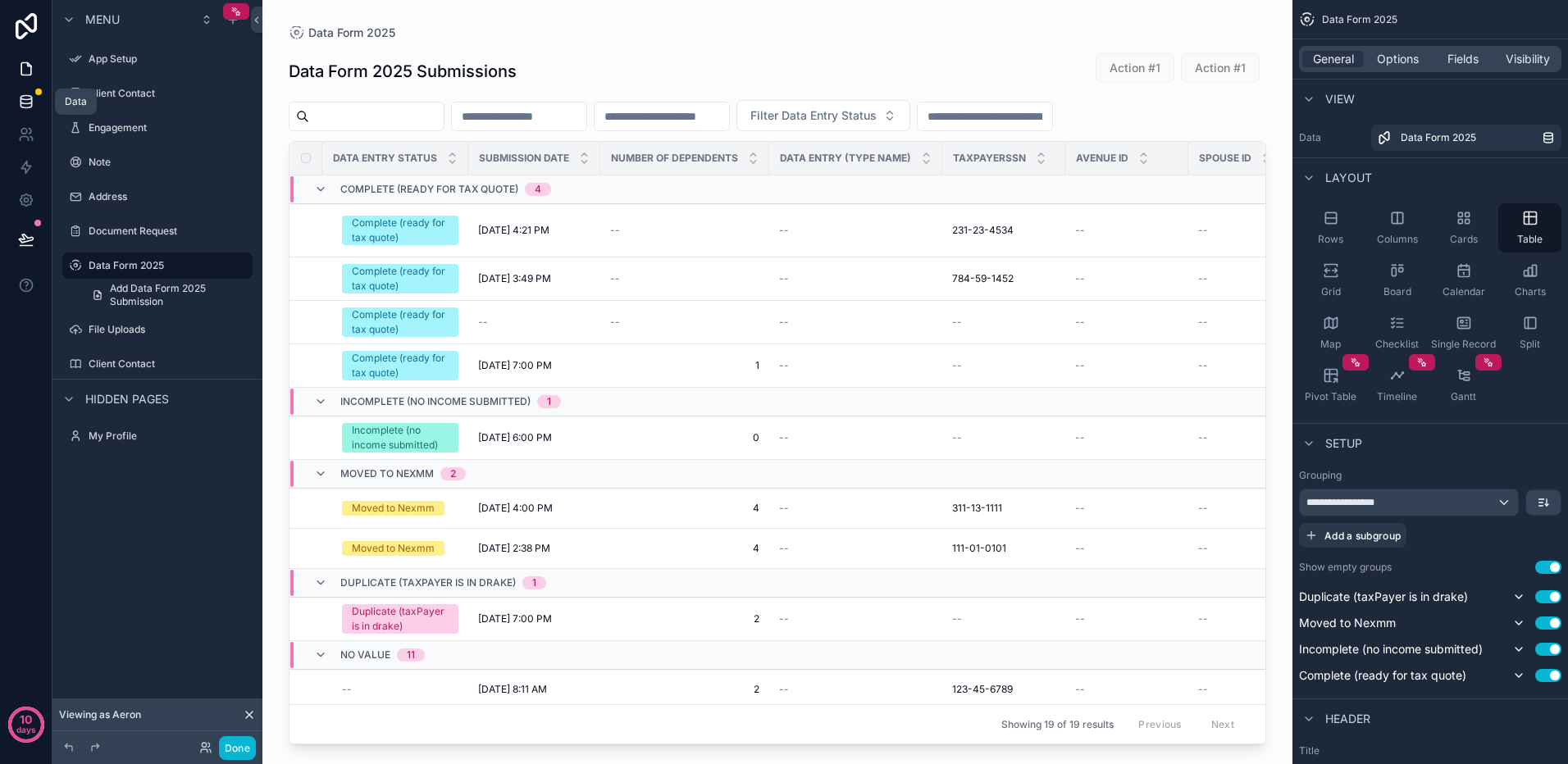
click at [27, 101] on icon at bounding box center [26, 101] width 16 height 16
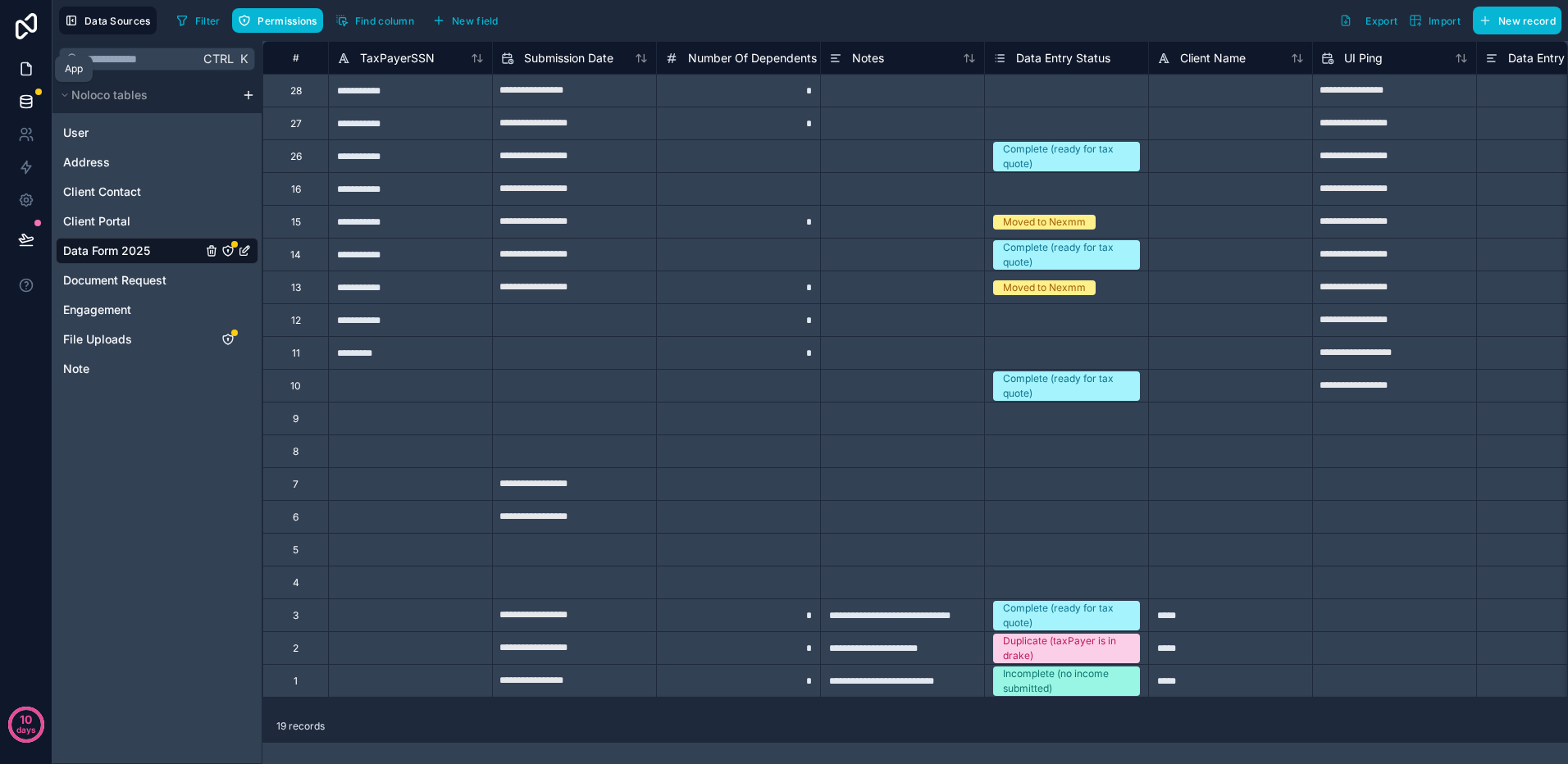
click at [33, 69] on icon at bounding box center [26, 69] width 16 height 16
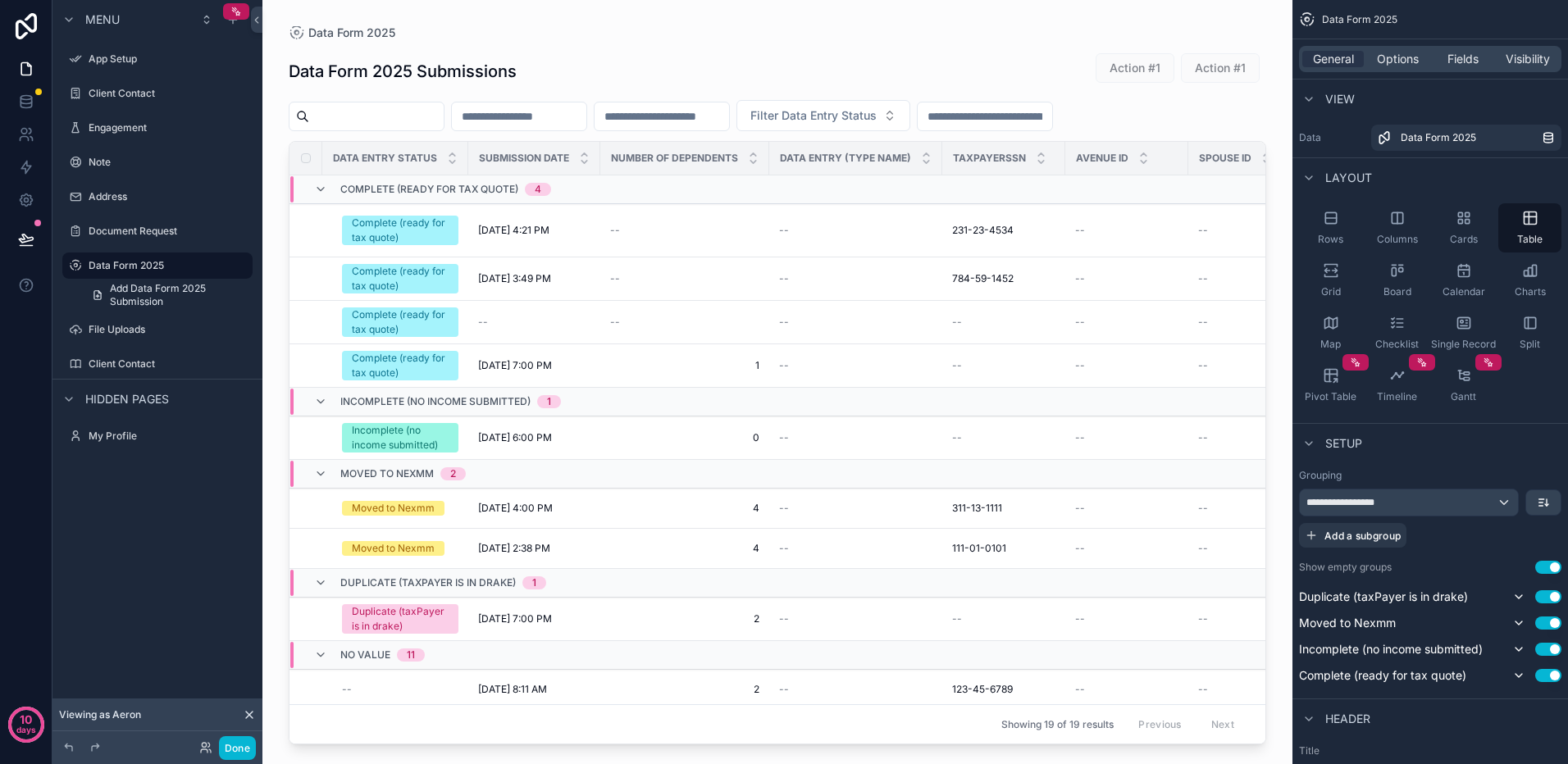
click at [379, 117] on input "scrollable content" at bounding box center [376, 117] width 135 height 23
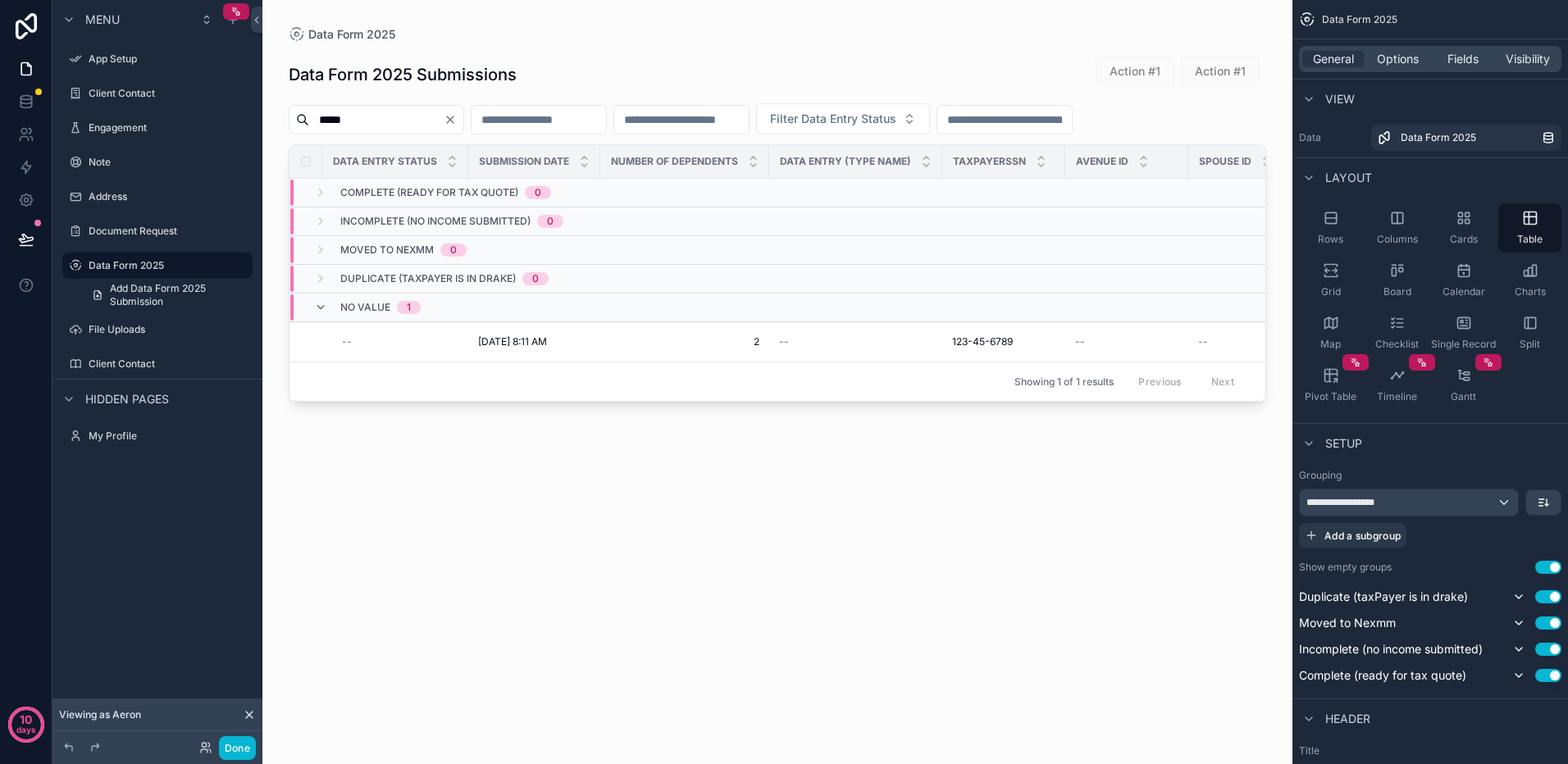
type input "*****"
click at [500, 341] on span "[DATE] 8:11 AM" at bounding box center [512, 342] width 69 height 13
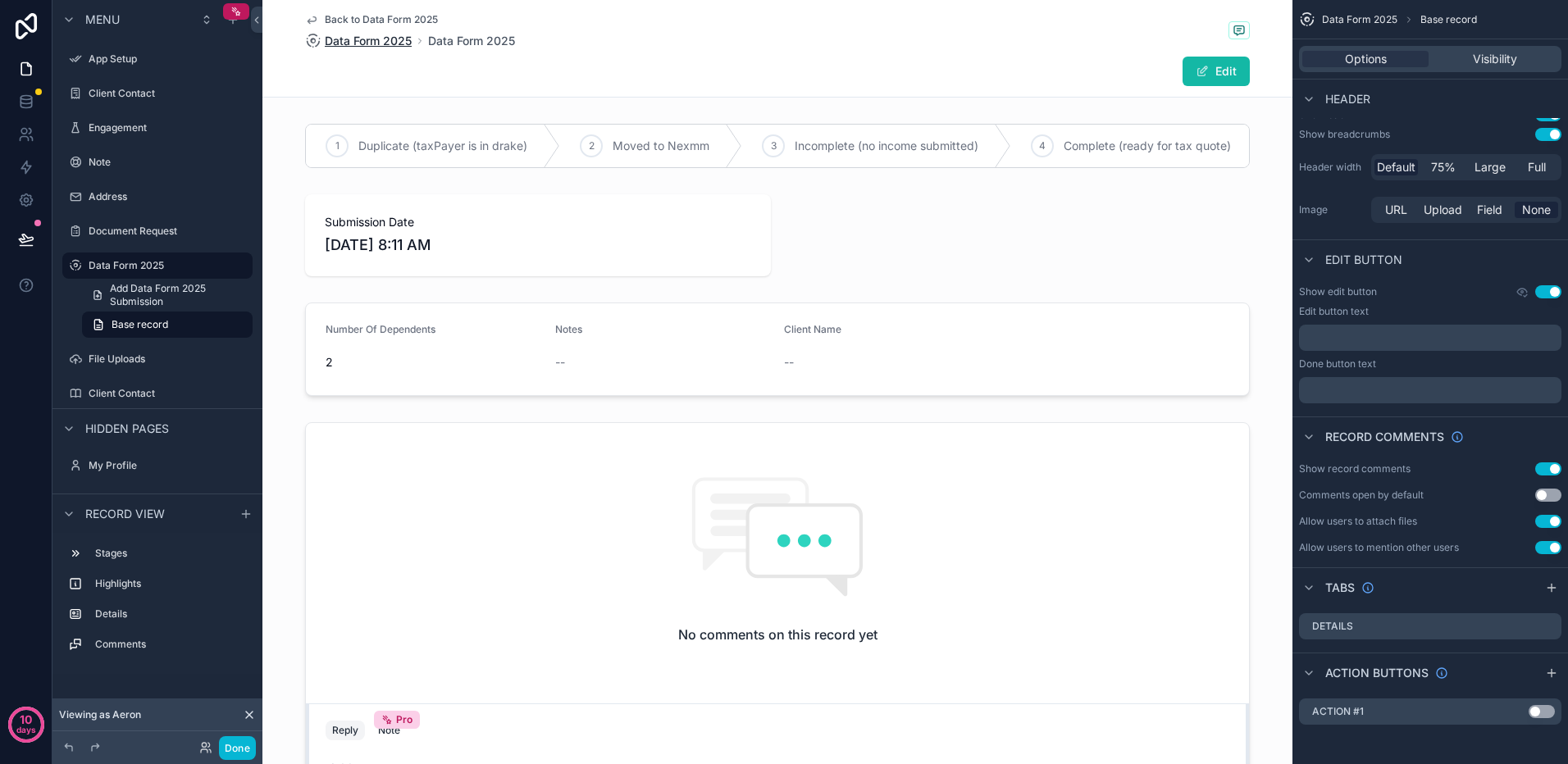
click at [366, 41] on span "Data Form 2025" at bounding box center [368, 41] width 87 height 16
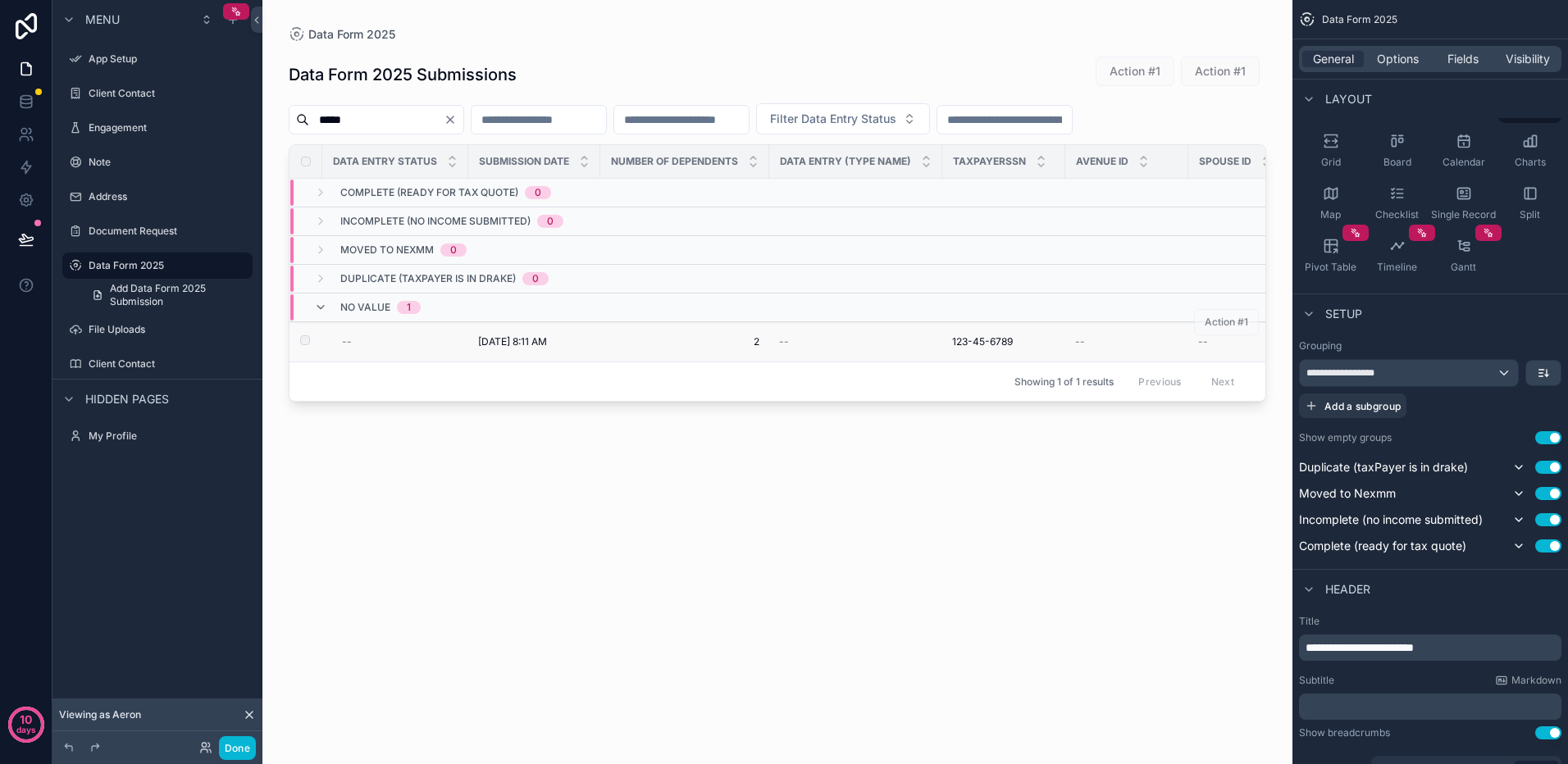
click at [970, 339] on span "123-45-6789" at bounding box center [983, 342] width 61 height 13
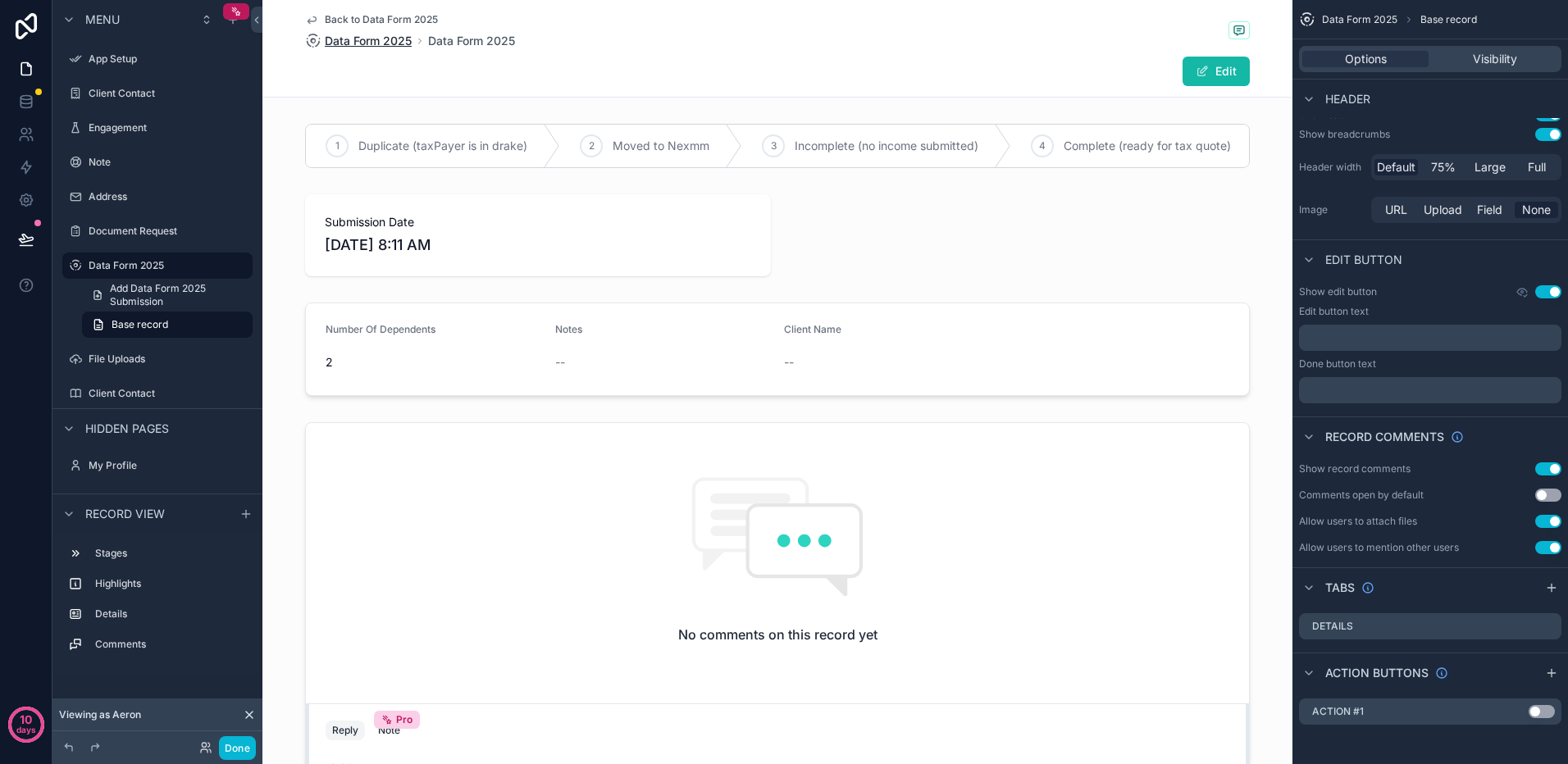
click at [348, 40] on span "Data Form 2025" at bounding box center [368, 41] width 87 height 16
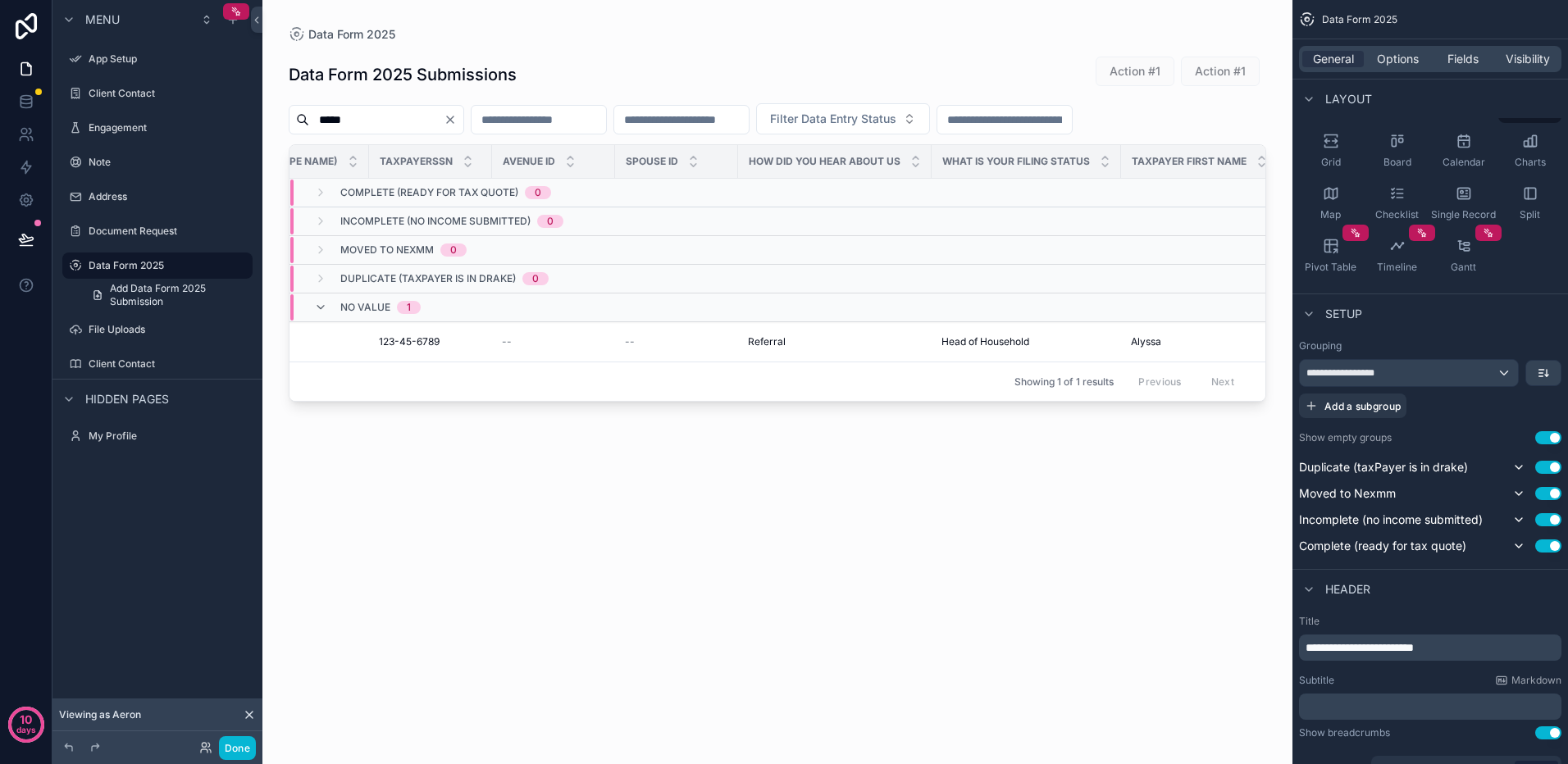
scroll to position [0, 1717]
click at [753, 341] on div "scrollable content" at bounding box center [833, 342] width 204 height 16
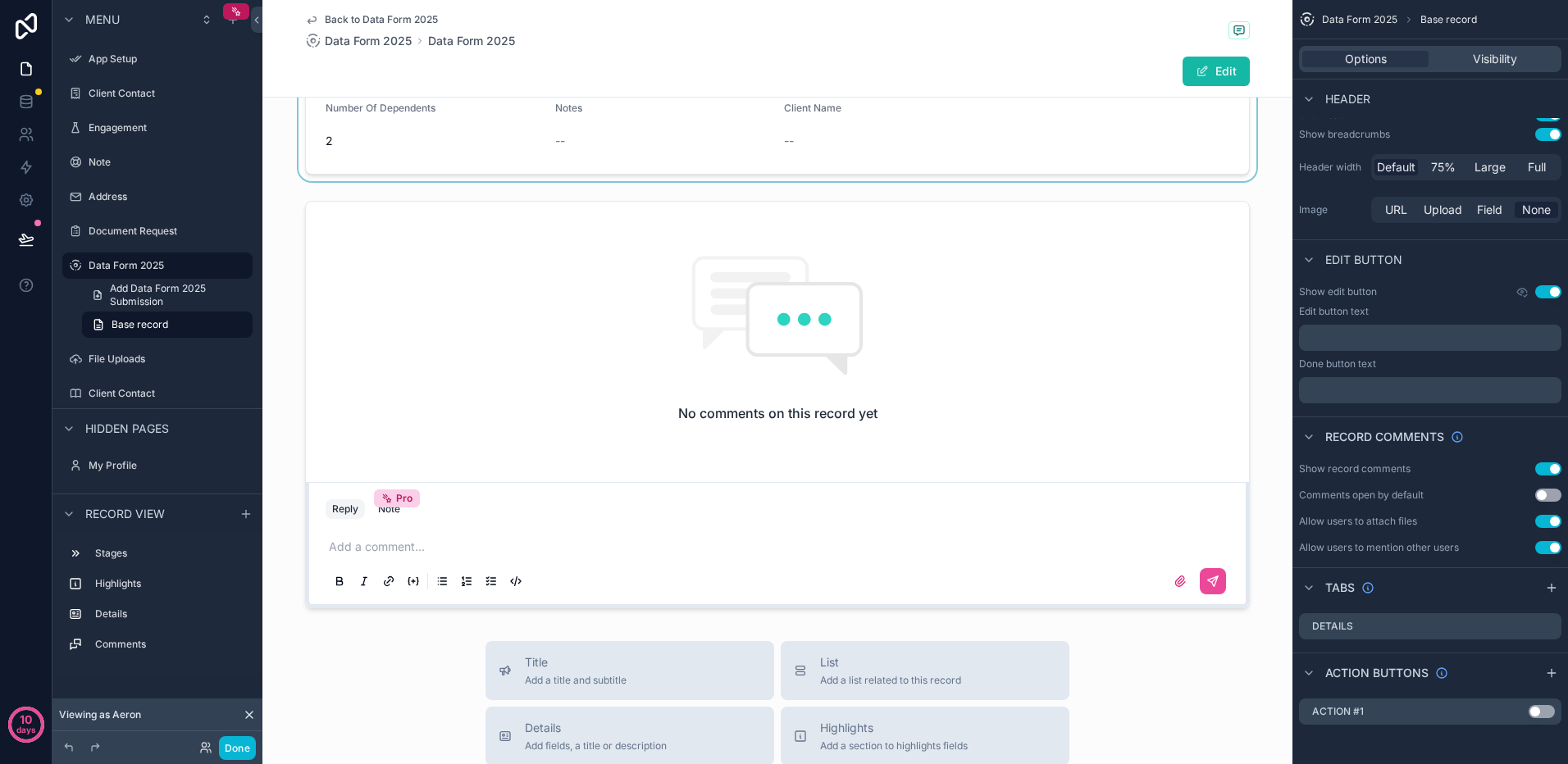
scroll to position [246, 0]
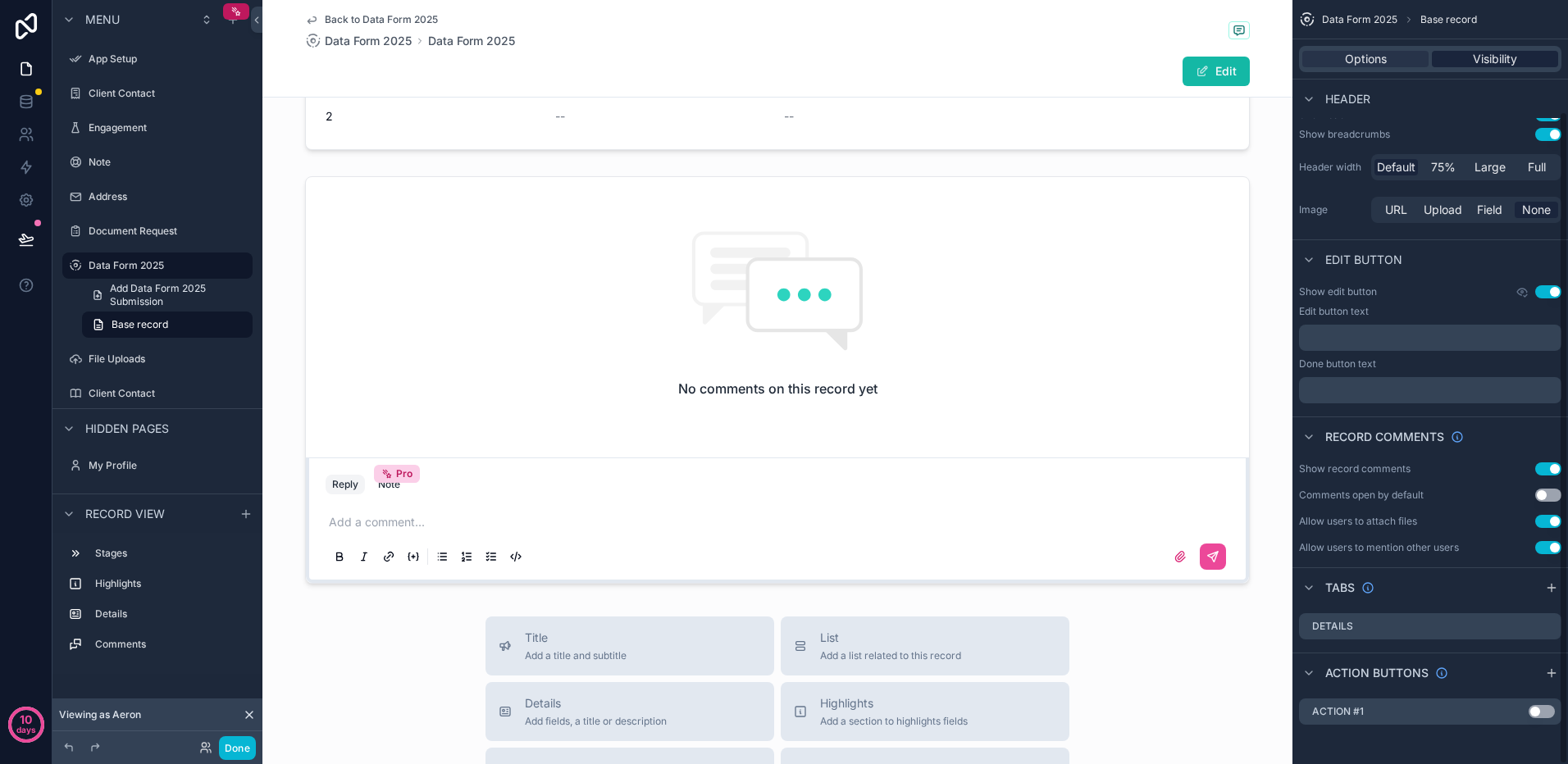
click at [1488, 62] on span "Visibility" at bounding box center [1494, 59] width 44 height 16
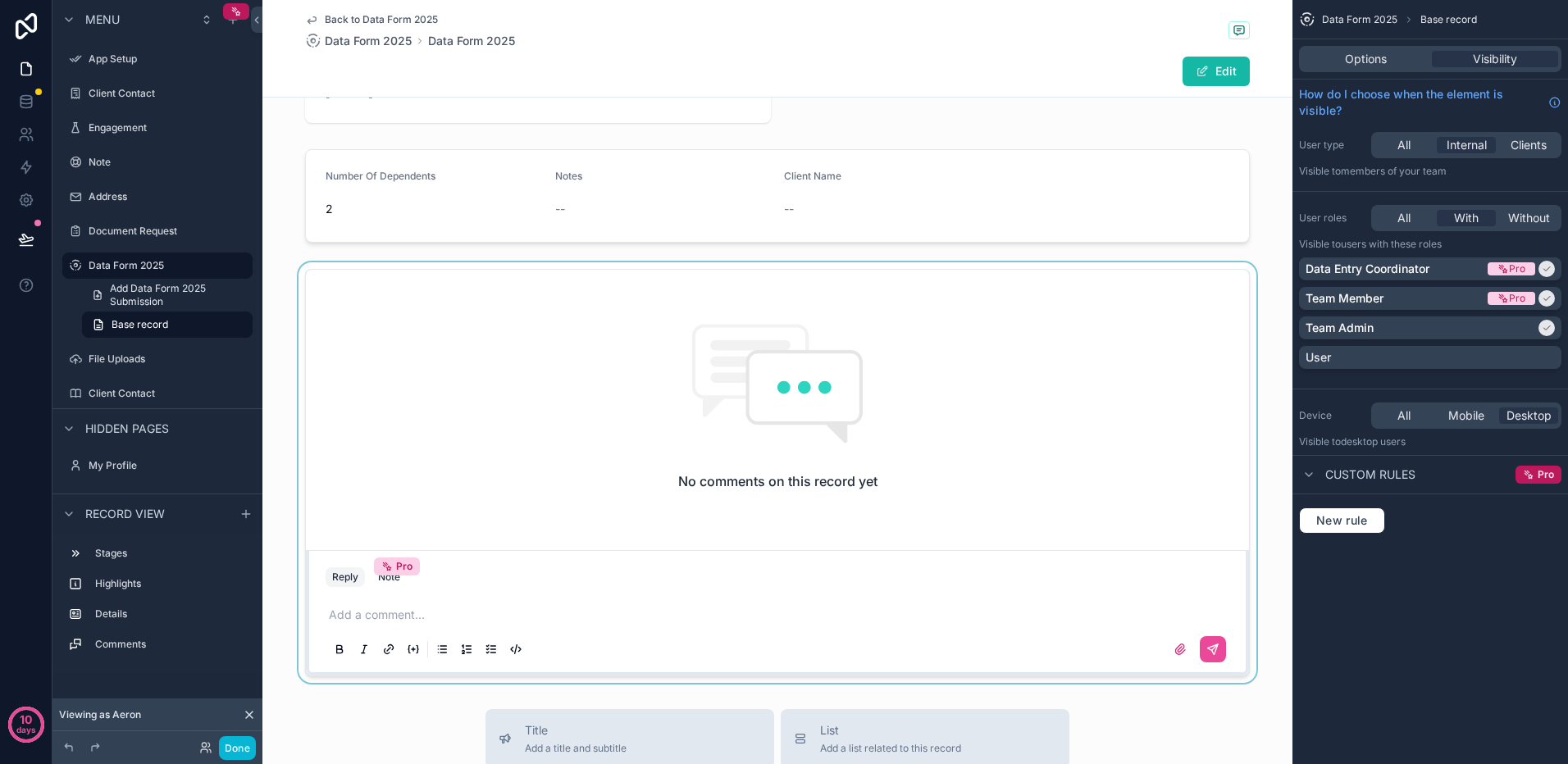
scroll to position [0, 0]
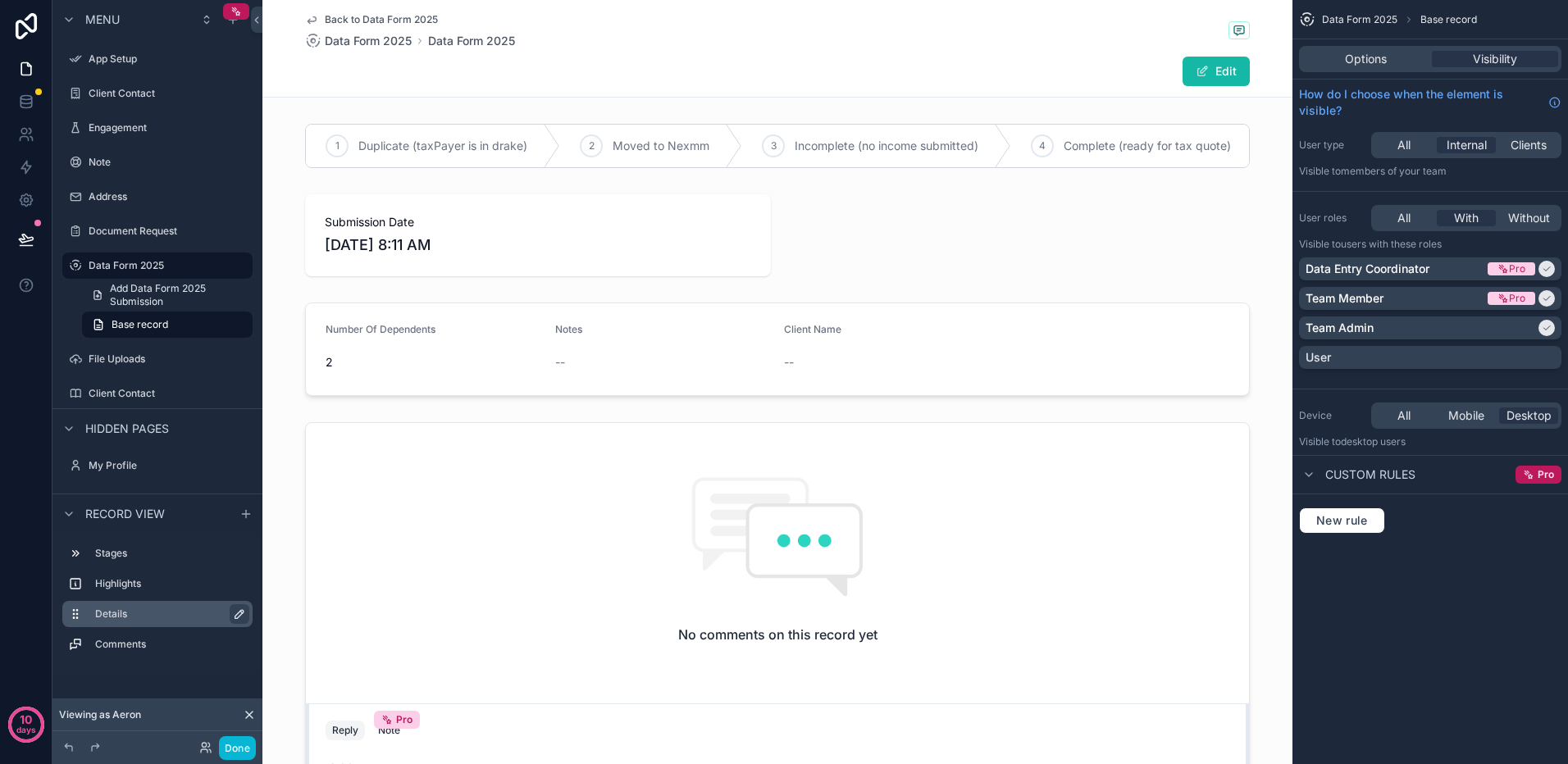
click at [236, 610] on icon "scrollable content" at bounding box center [239, 614] width 13 height 13
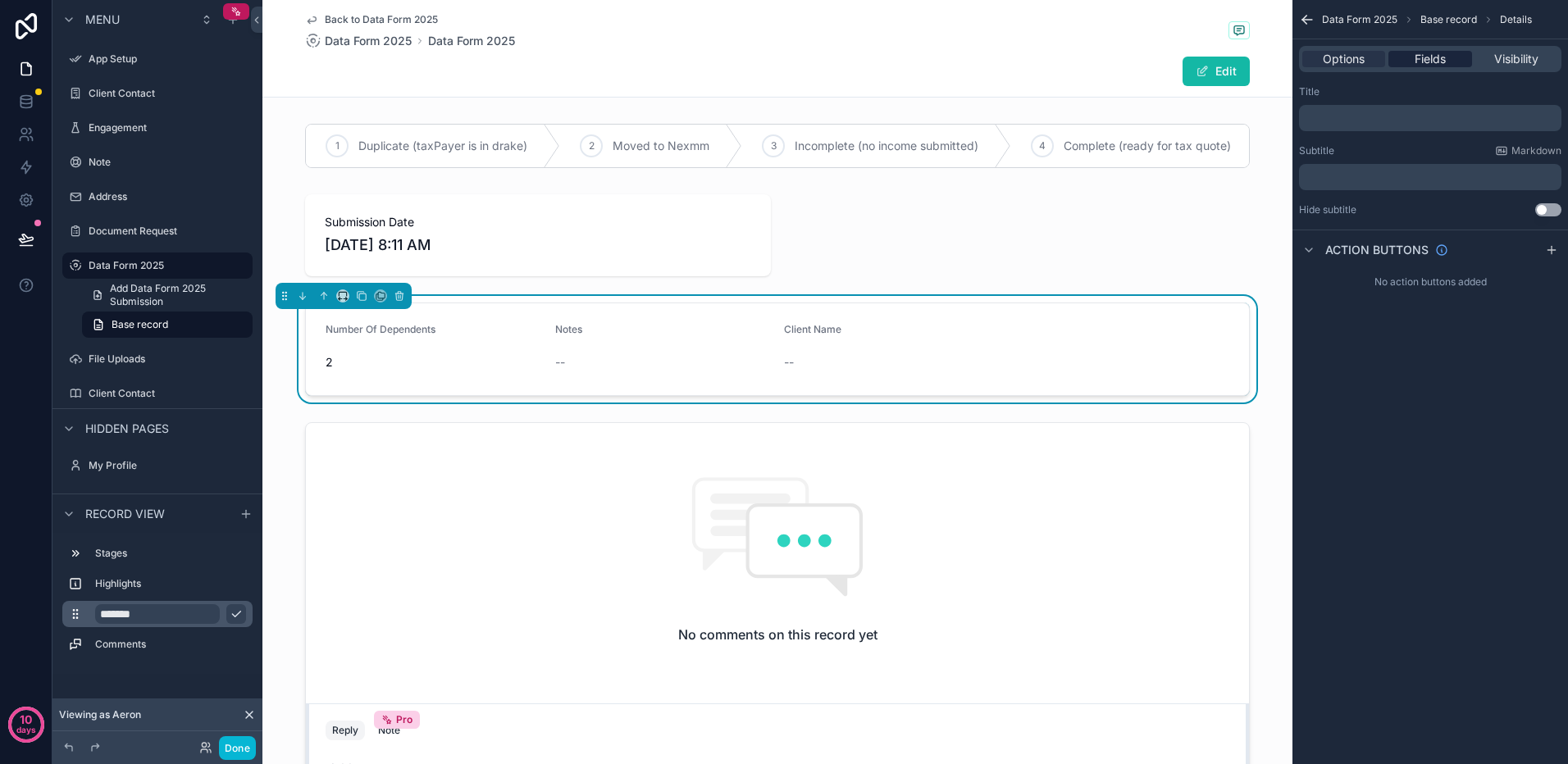
click at [1432, 59] on span "Fields" at bounding box center [1430, 59] width 31 height 16
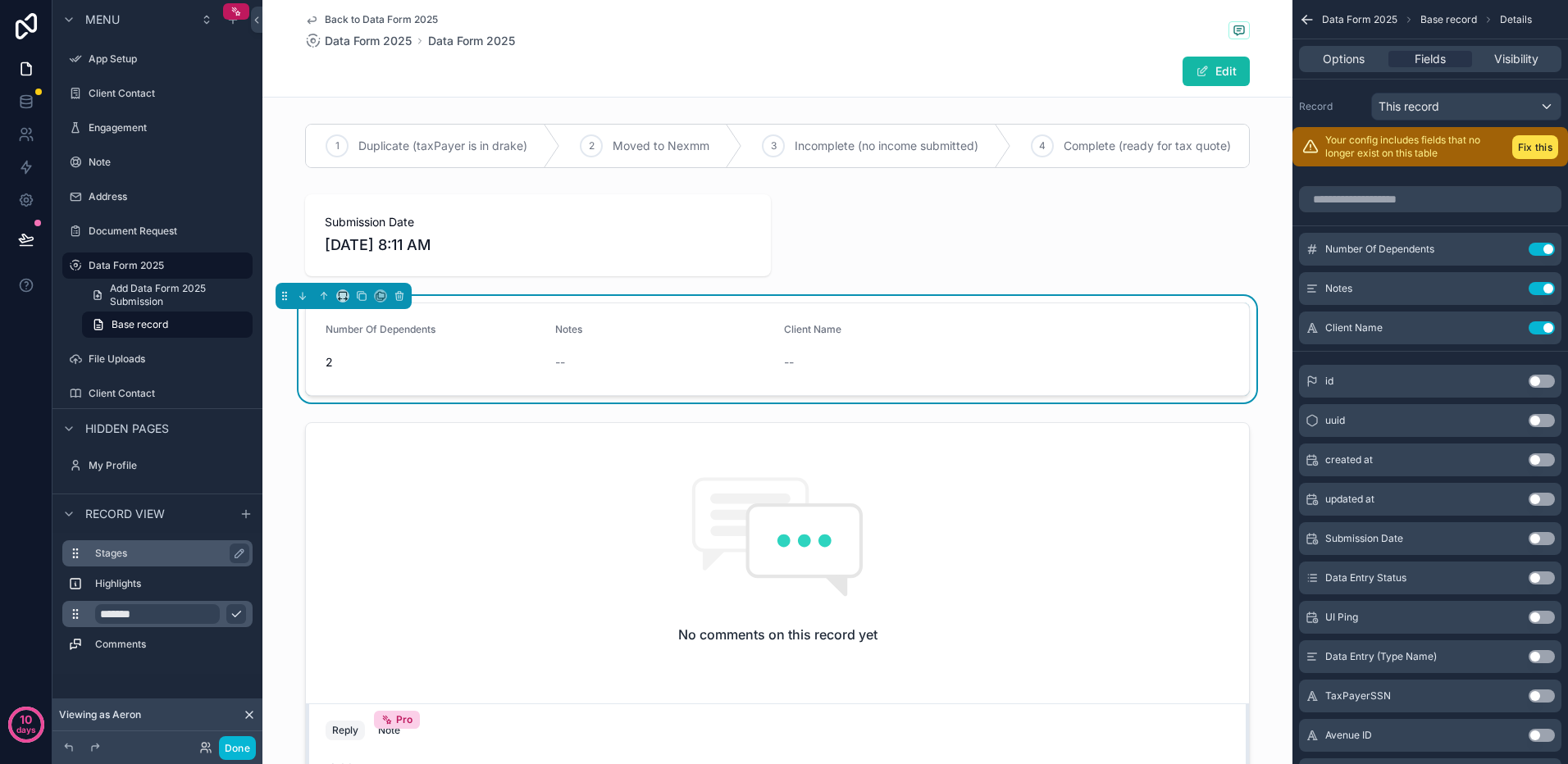
click at [168, 552] on label "Stages" at bounding box center [167, 553] width 145 height 13
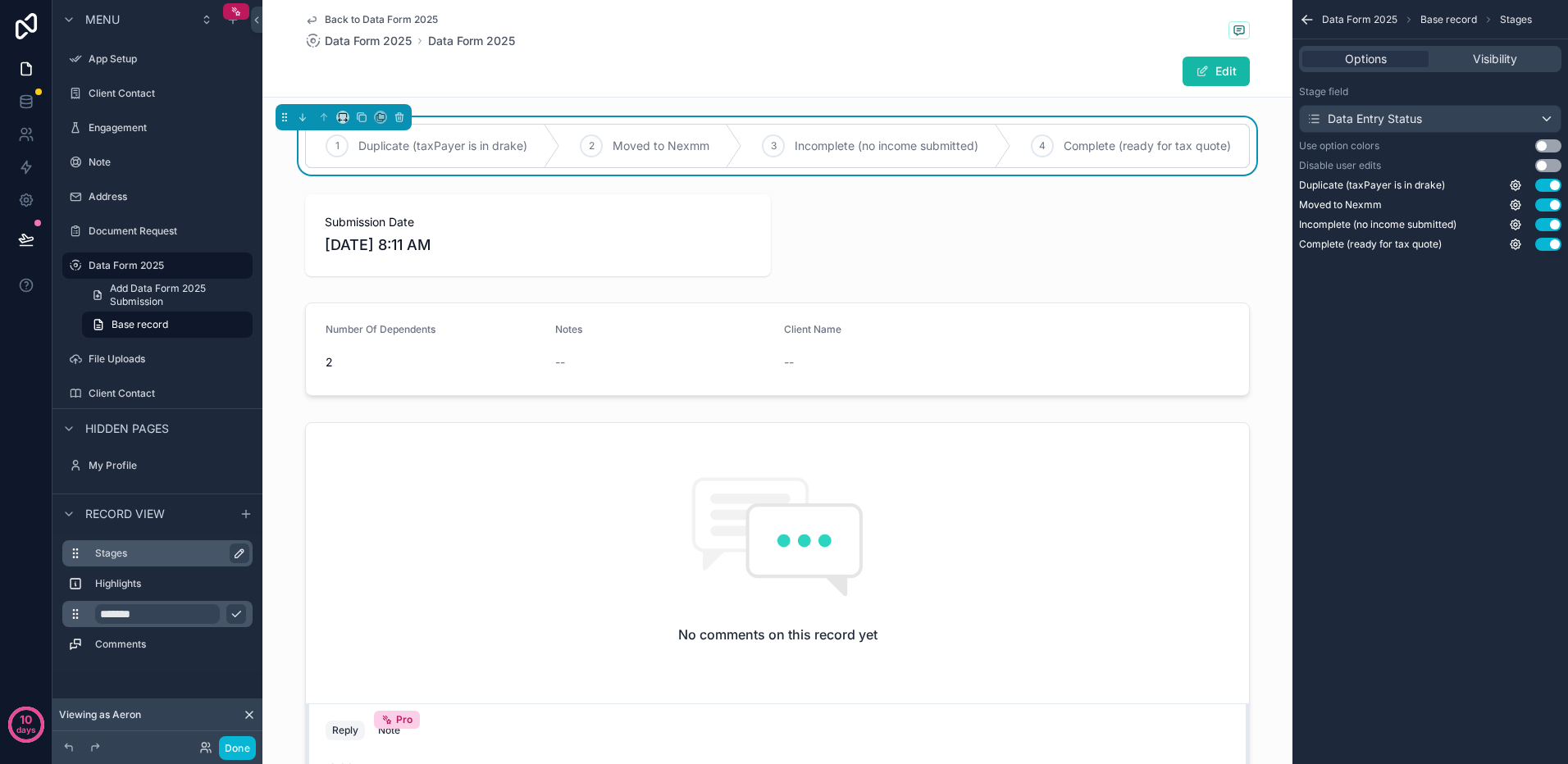
click at [241, 552] on icon "scrollable content" at bounding box center [241, 551] width 3 height 3
click at [137, 583] on label "Highlights" at bounding box center [167, 584] width 145 height 13
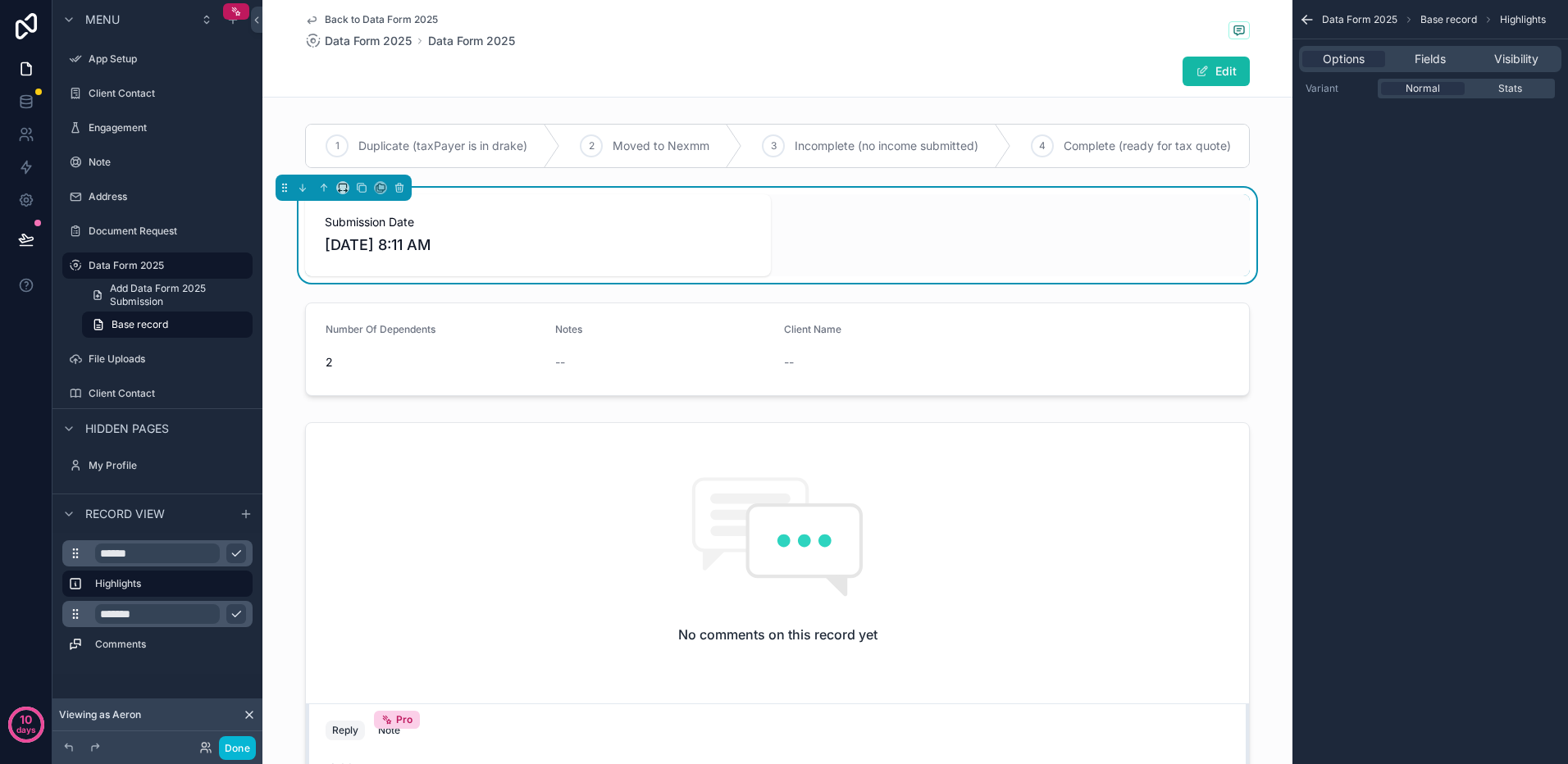
drag, startPoint x: 241, startPoint y: 744, endPoint x: 260, endPoint y: 740, distance: 19.4
click at [241, 744] on button "Done" at bounding box center [237, 748] width 37 height 23
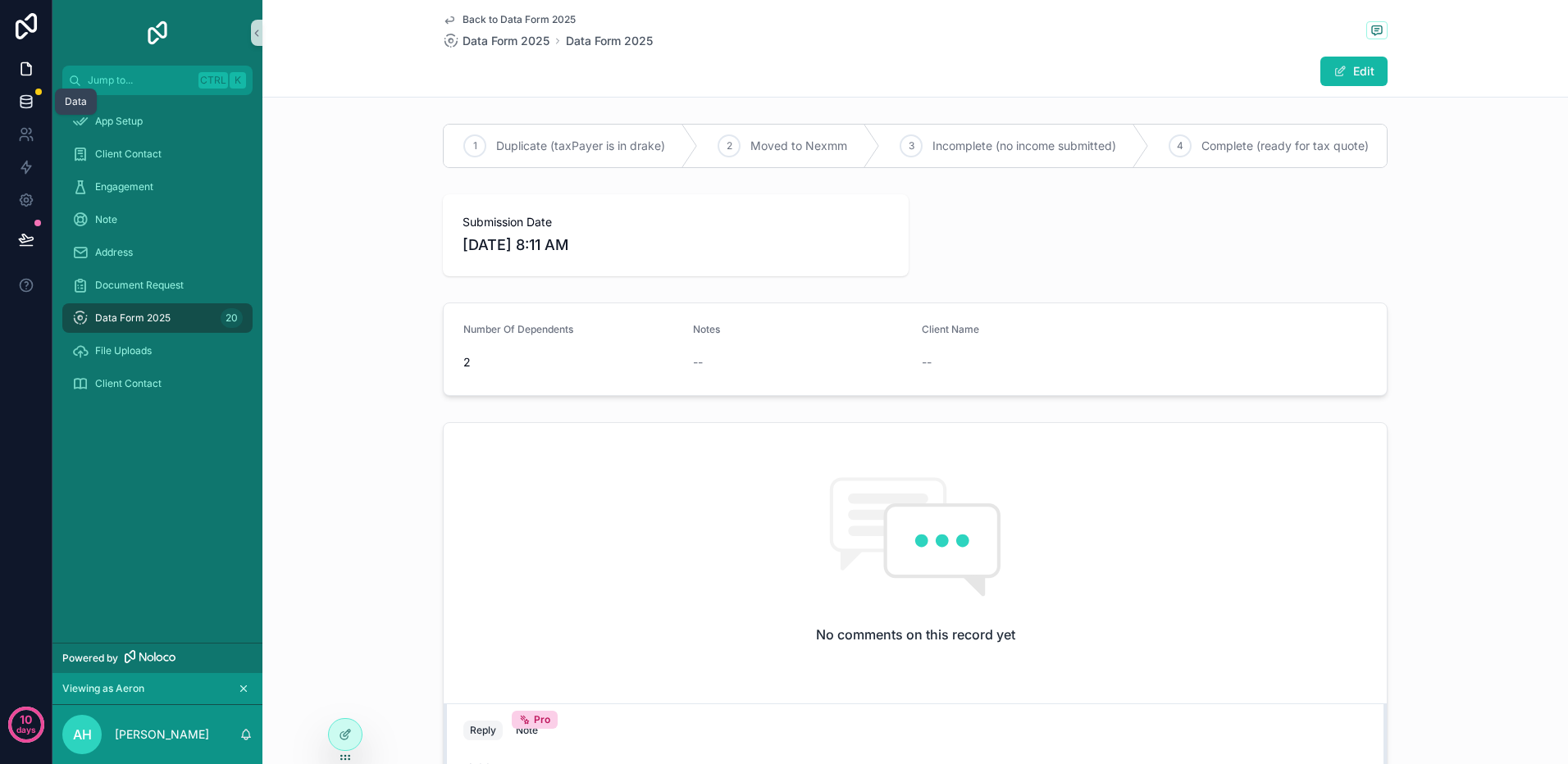
click at [26, 106] on icon at bounding box center [26, 101] width 16 height 16
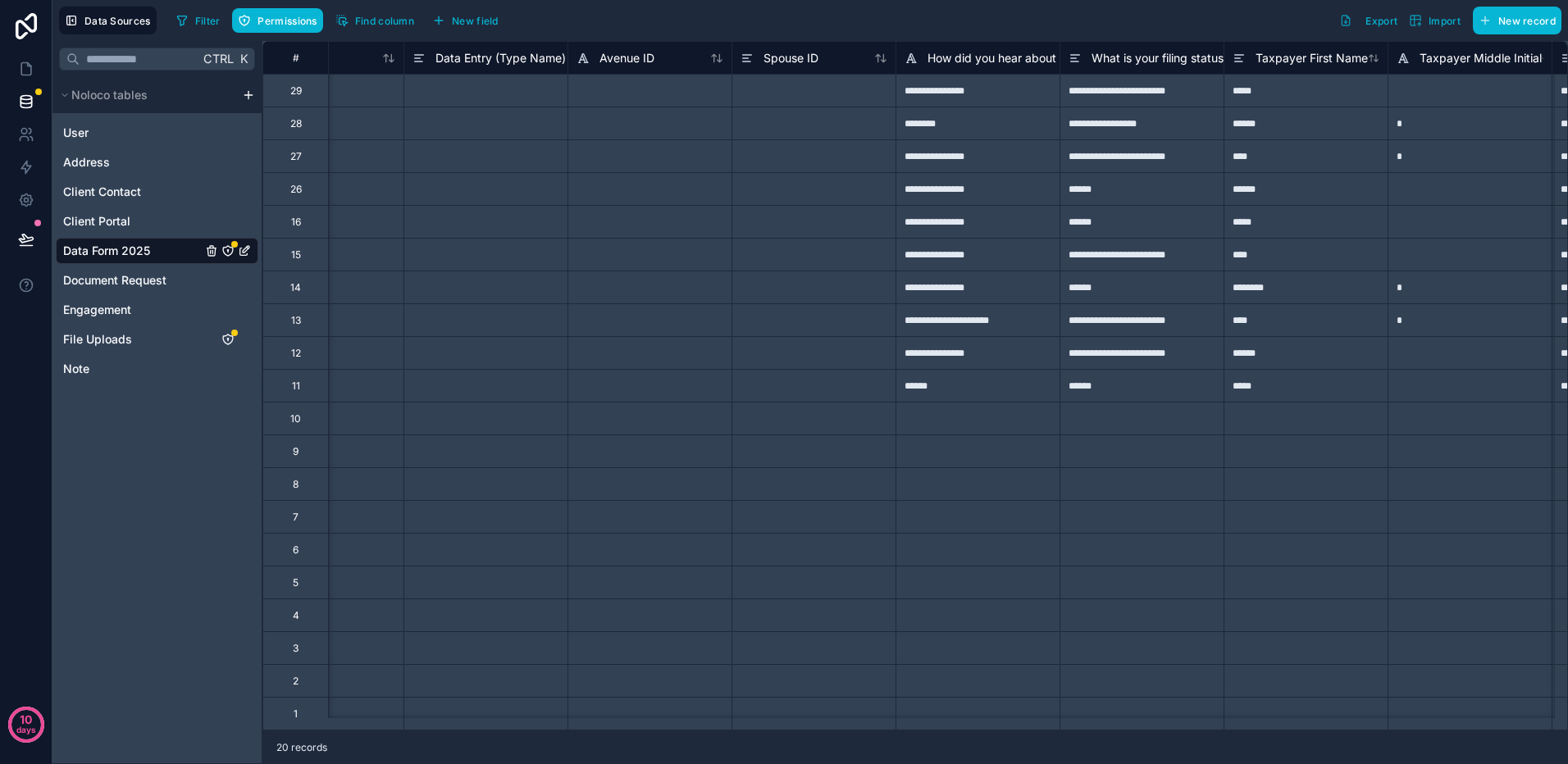
scroll to position [0, 1073]
click at [104, 344] on span "File Uploads" at bounding box center [97, 339] width 69 height 16
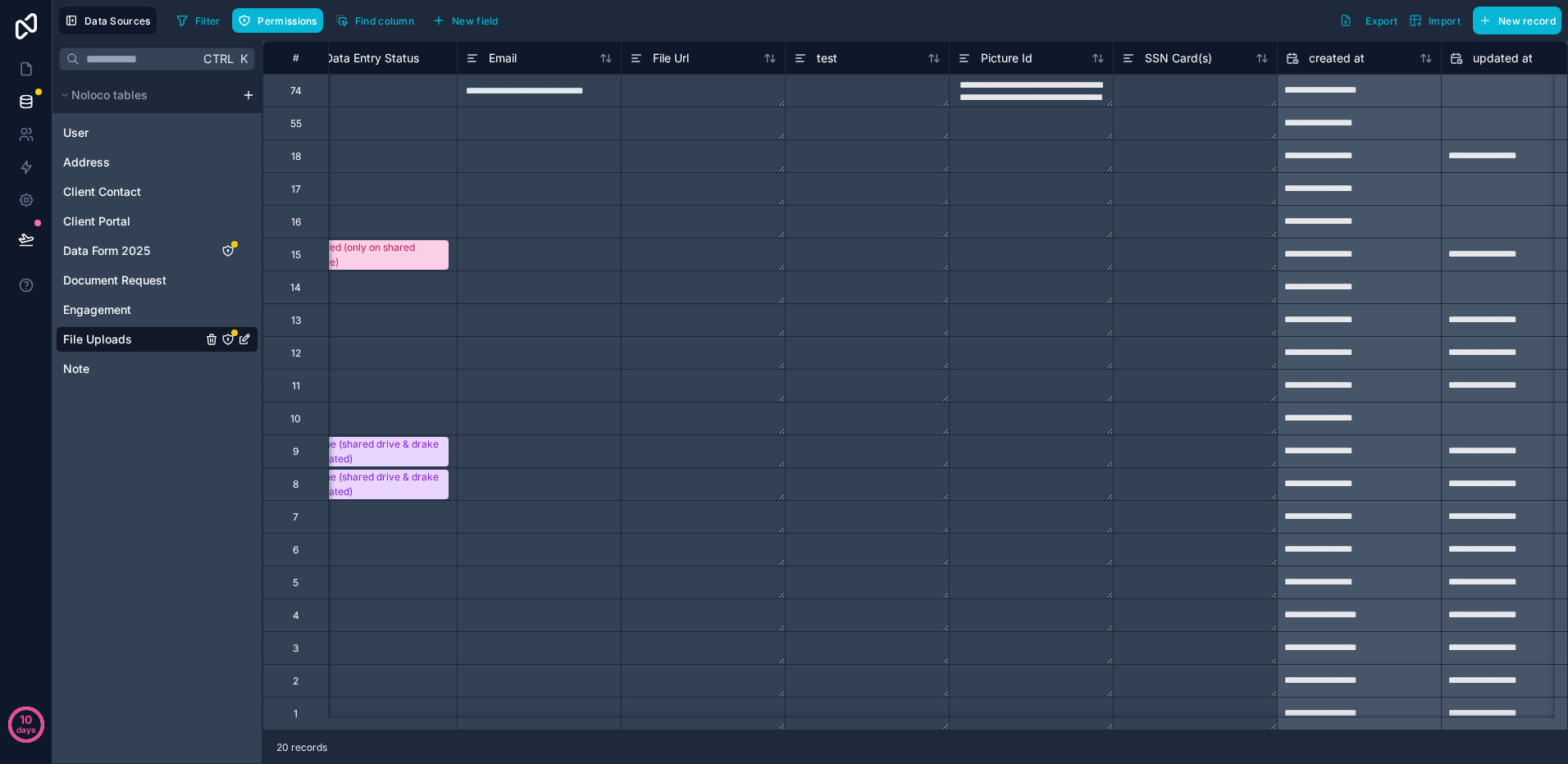
scroll to position [0, 1379]
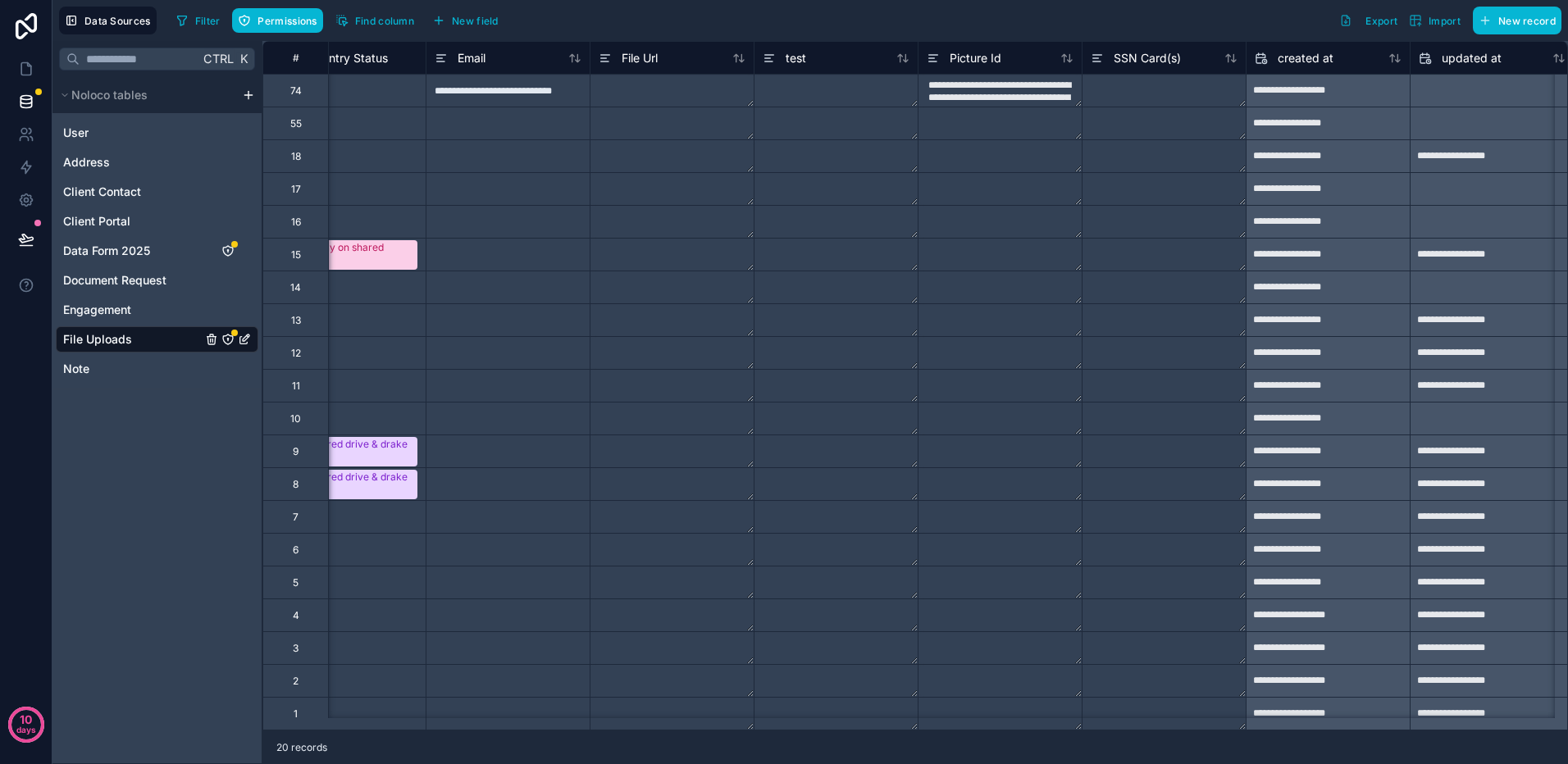
click at [994, 127] on textarea at bounding box center [1000, 124] width 163 height 32
click at [985, 57] on span "Picture Id" at bounding box center [976, 58] width 52 height 16
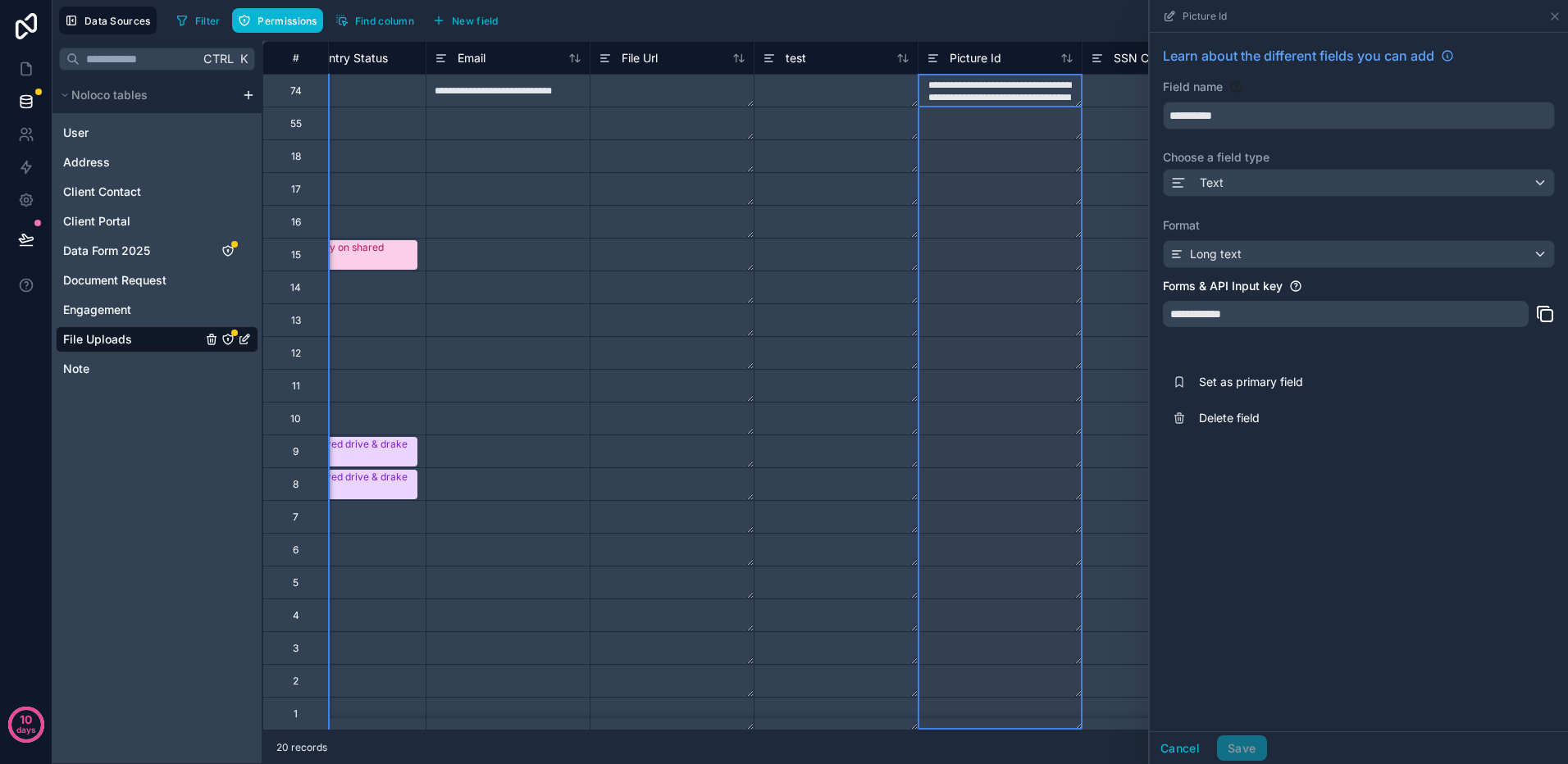
click at [1012, 132] on textarea at bounding box center [1000, 124] width 163 height 32
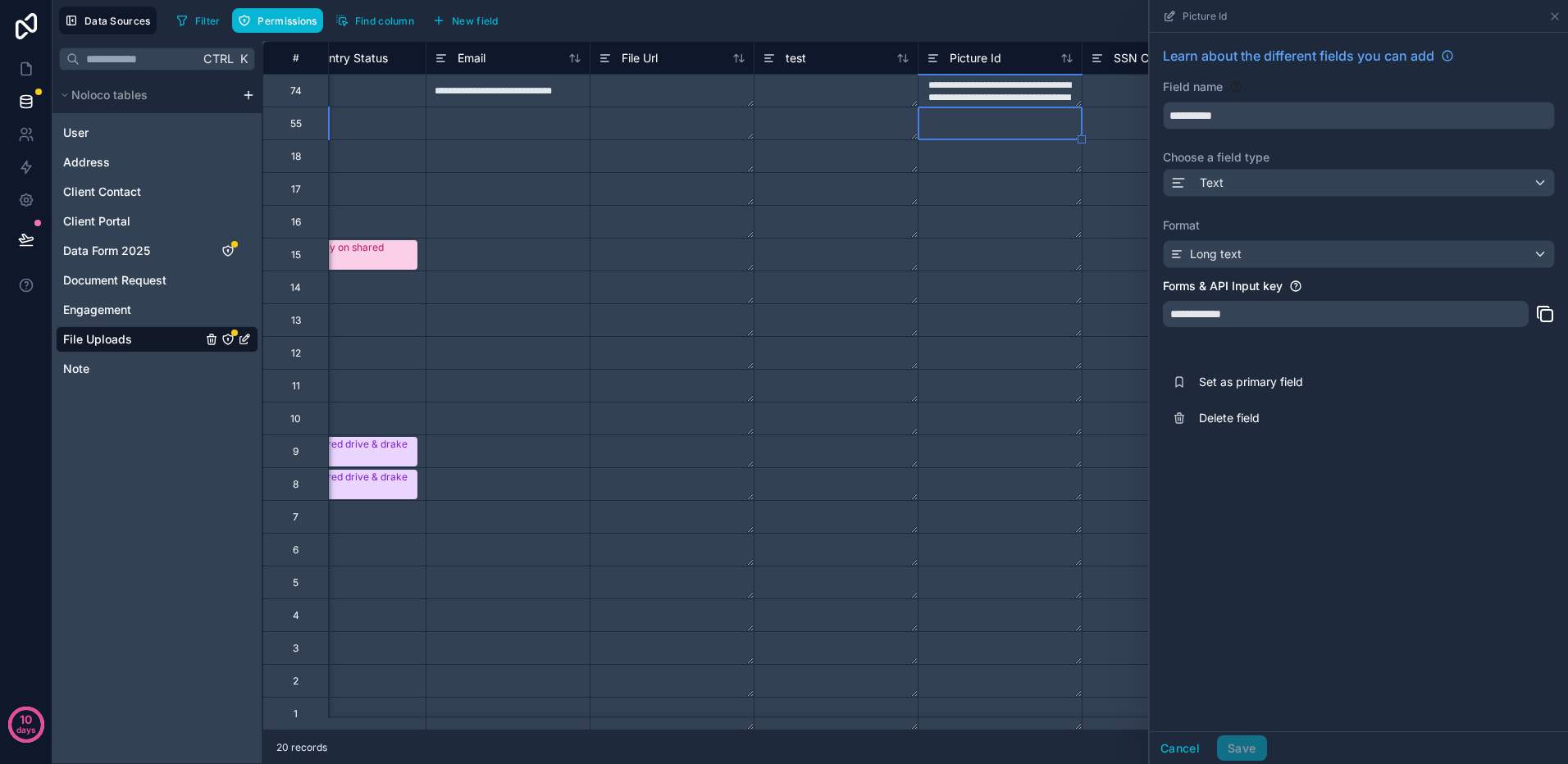
click at [1000, 159] on textarea at bounding box center [1000, 156] width 163 height 32
click at [992, 194] on textarea at bounding box center [1000, 189] width 163 height 32
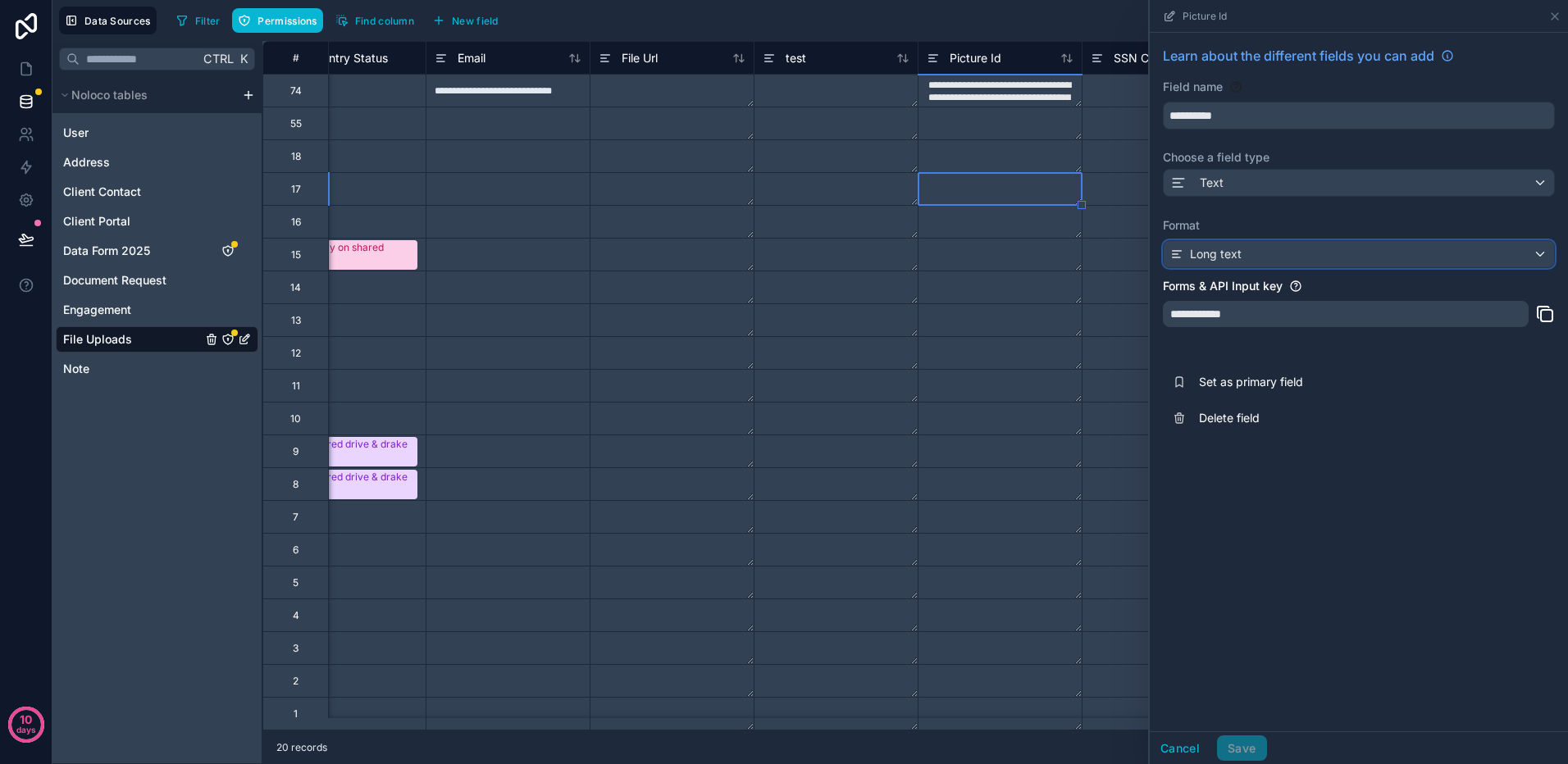
click at [1322, 251] on div "Long text" at bounding box center [1358, 254] width 390 height 26
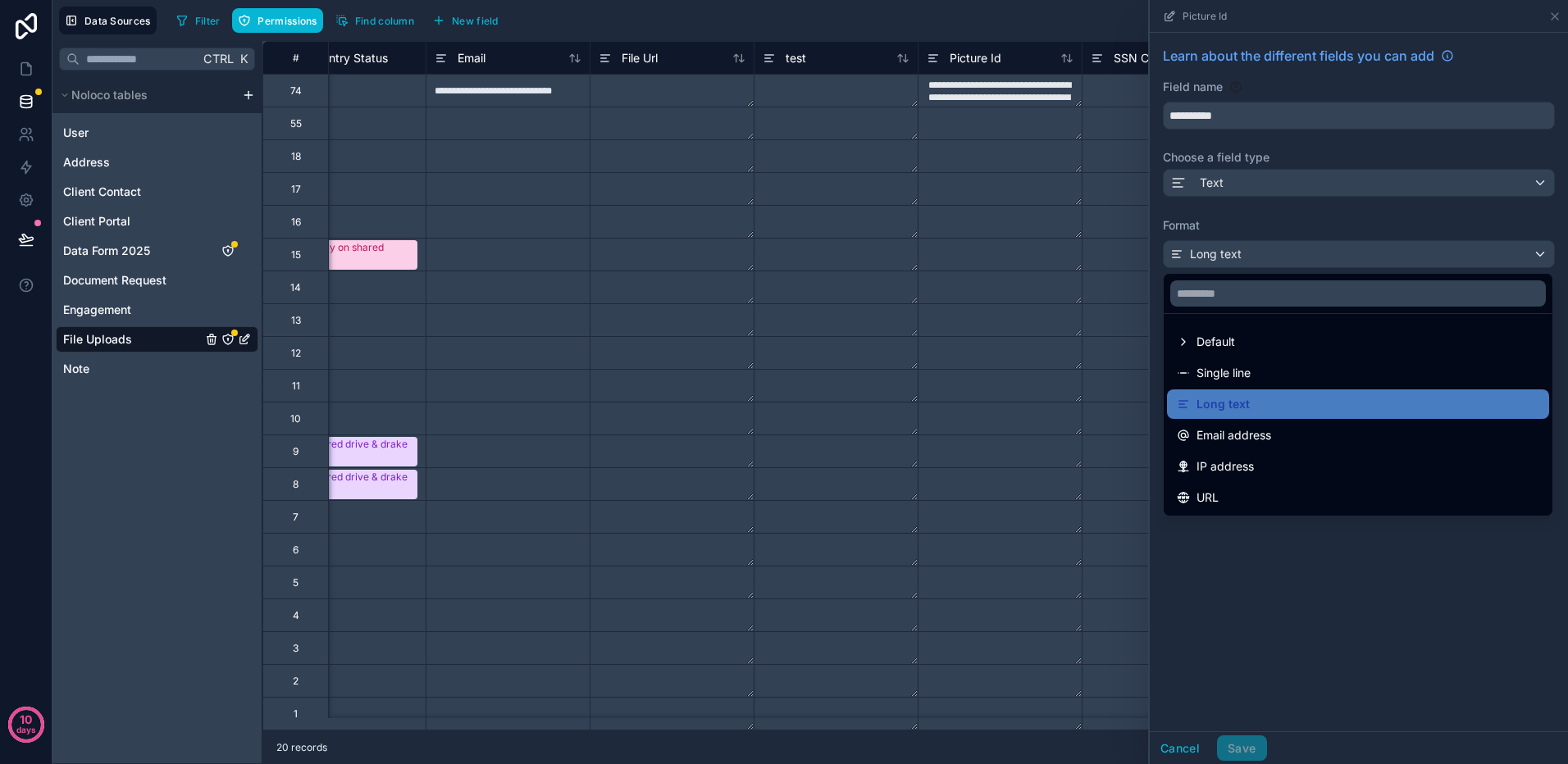
click at [1105, 23] on div "Filter Permissions Find column New field Export Import New record" at bounding box center [865, 20] width 1391 height 28
click at [1553, 14] on div at bounding box center [1359, 382] width 418 height 764
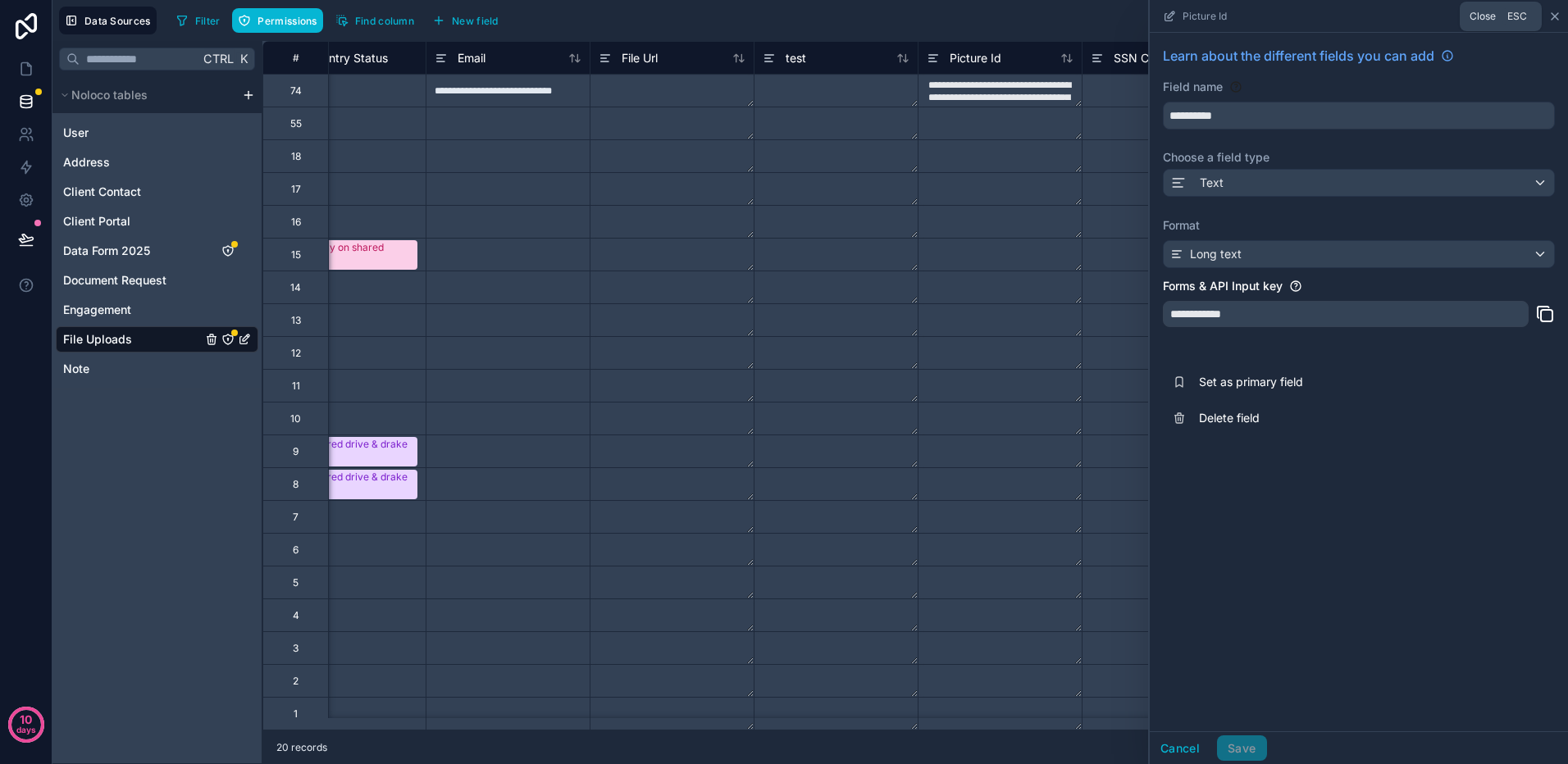
click at [1555, 10] on icon at bounding box center [1555, 16] width 13 height 13
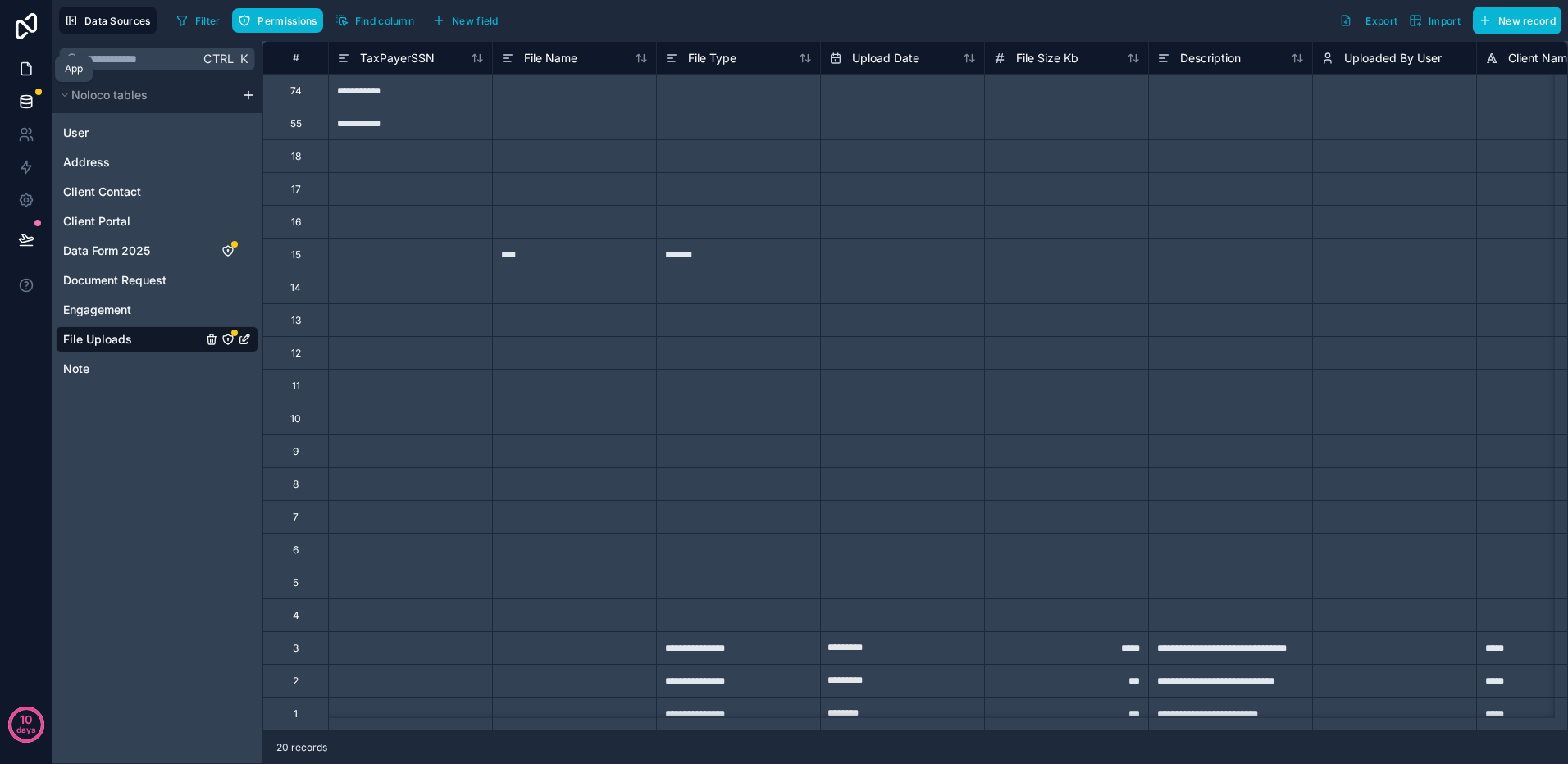
click at [29, 71] on icon at bounding box center [26, 69] width 16 height 16
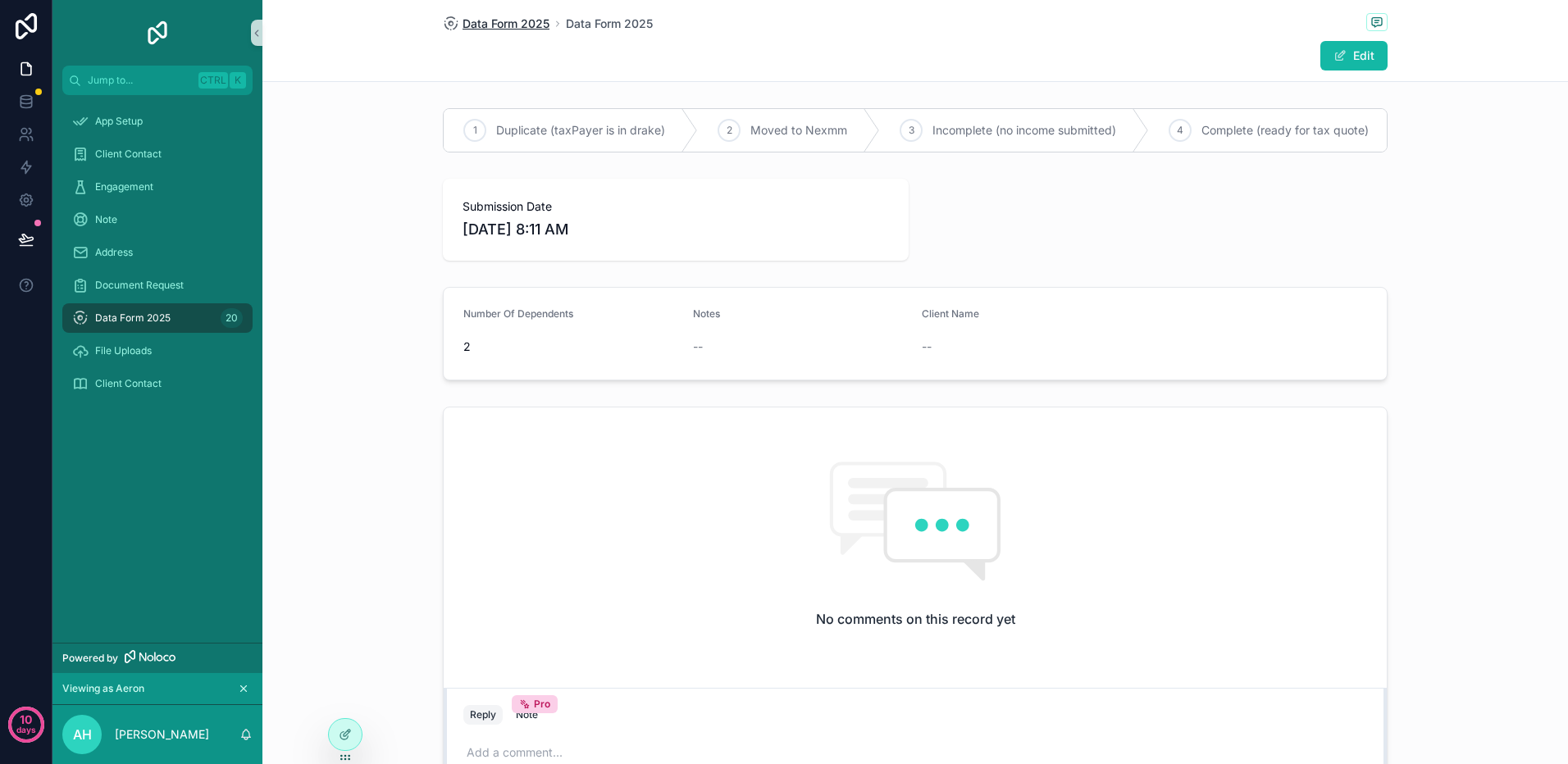
click at [512, 24] on span "Data Form 2025" at bounding box center [505, 23] width 87 height 16
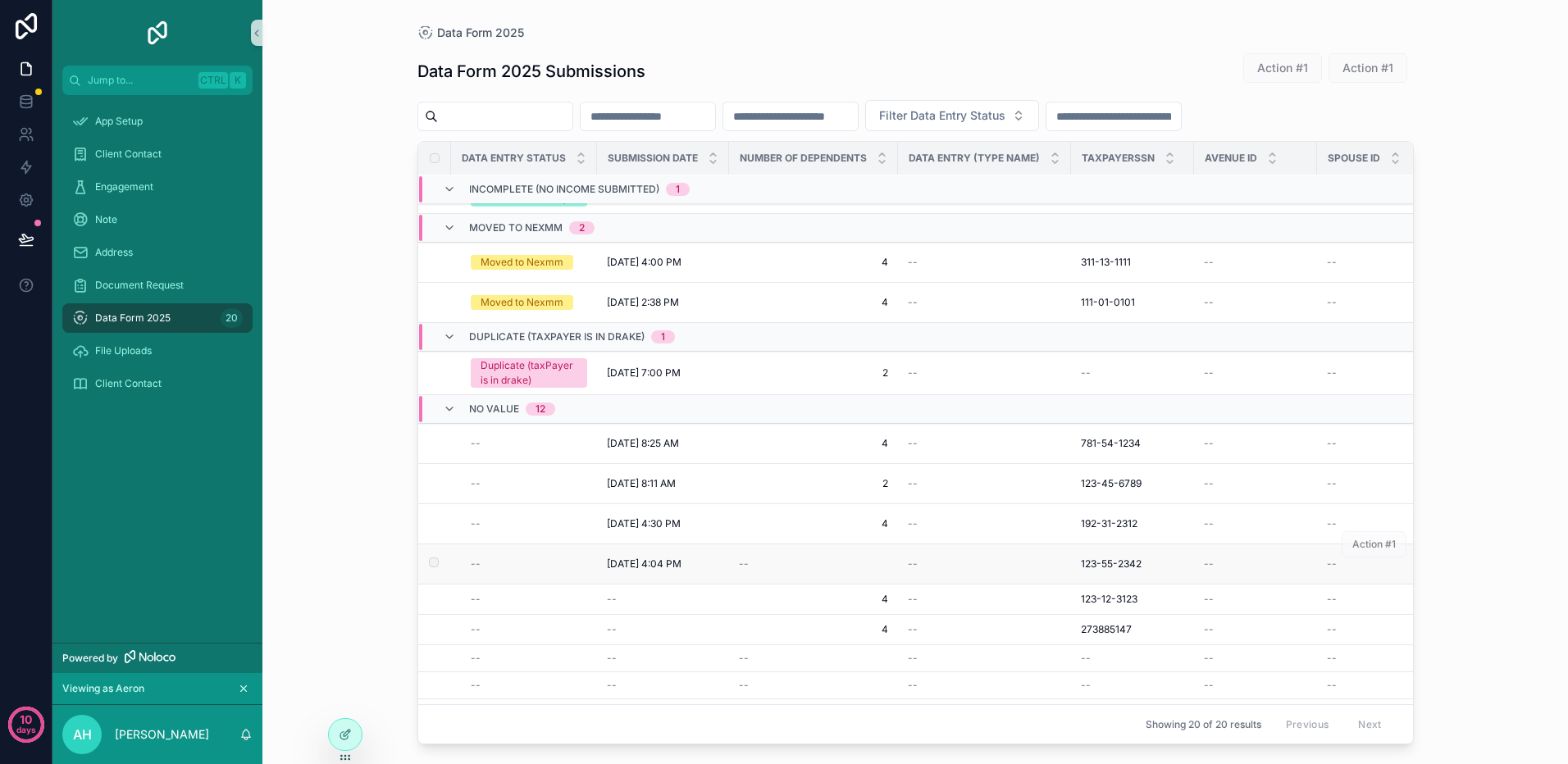
scroll to position [302, 0]
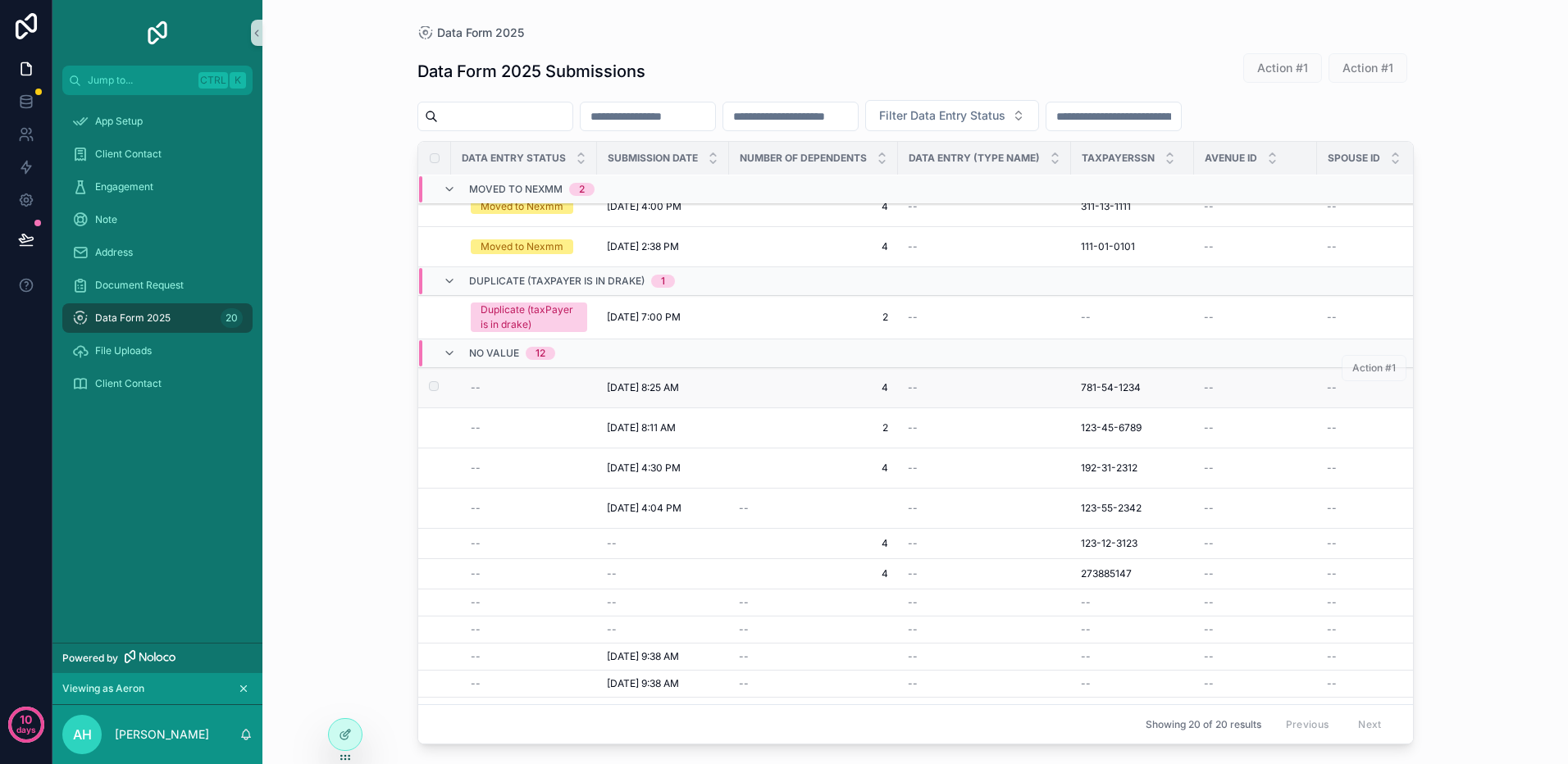
click at [622, 382] on span "[DATE] 8:25 AM" at bounding box center [643, 388] width 72 height 13
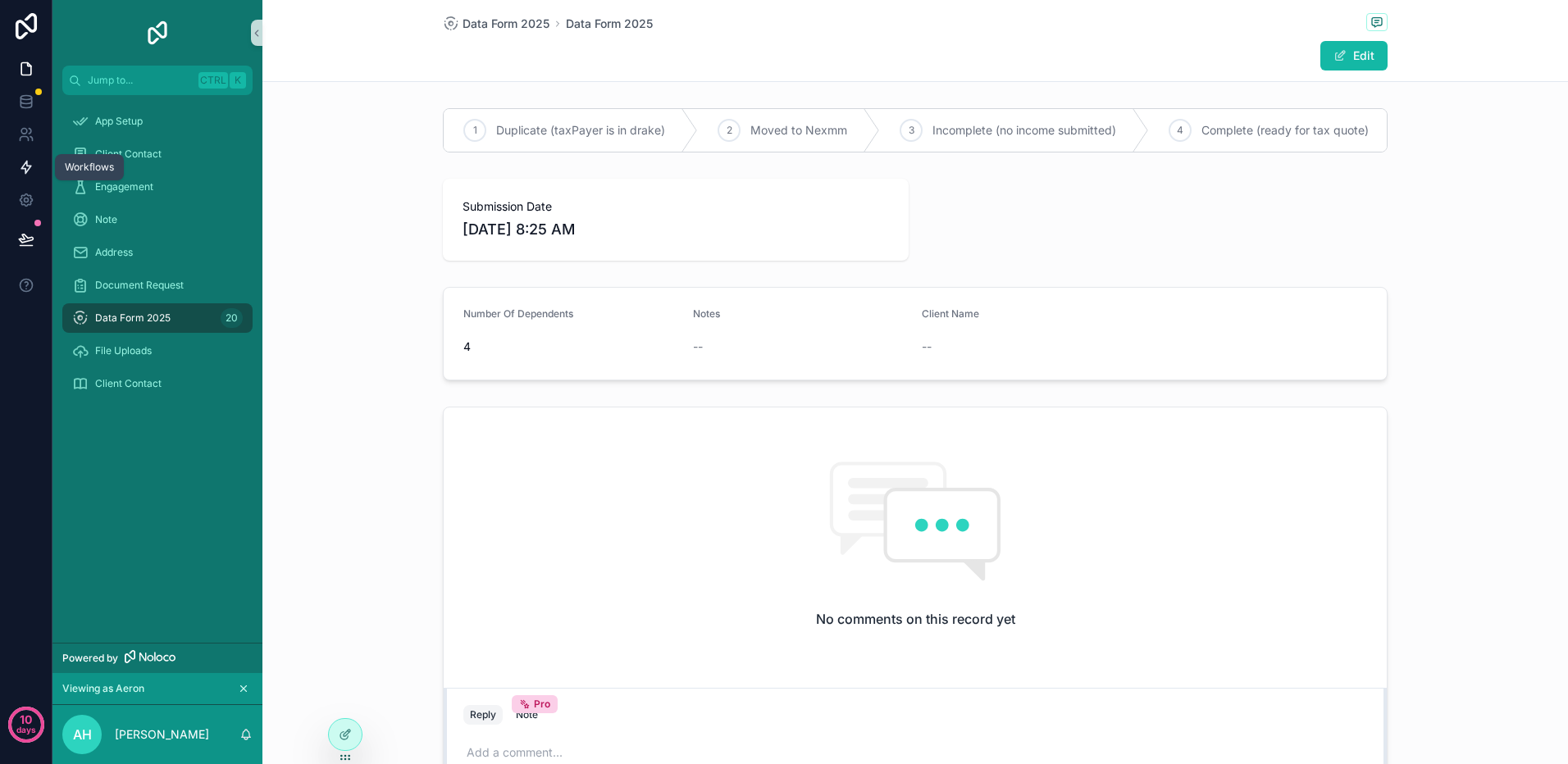
click at [26, 166] on icon at bounding box center [26, 168] width 10 height 13
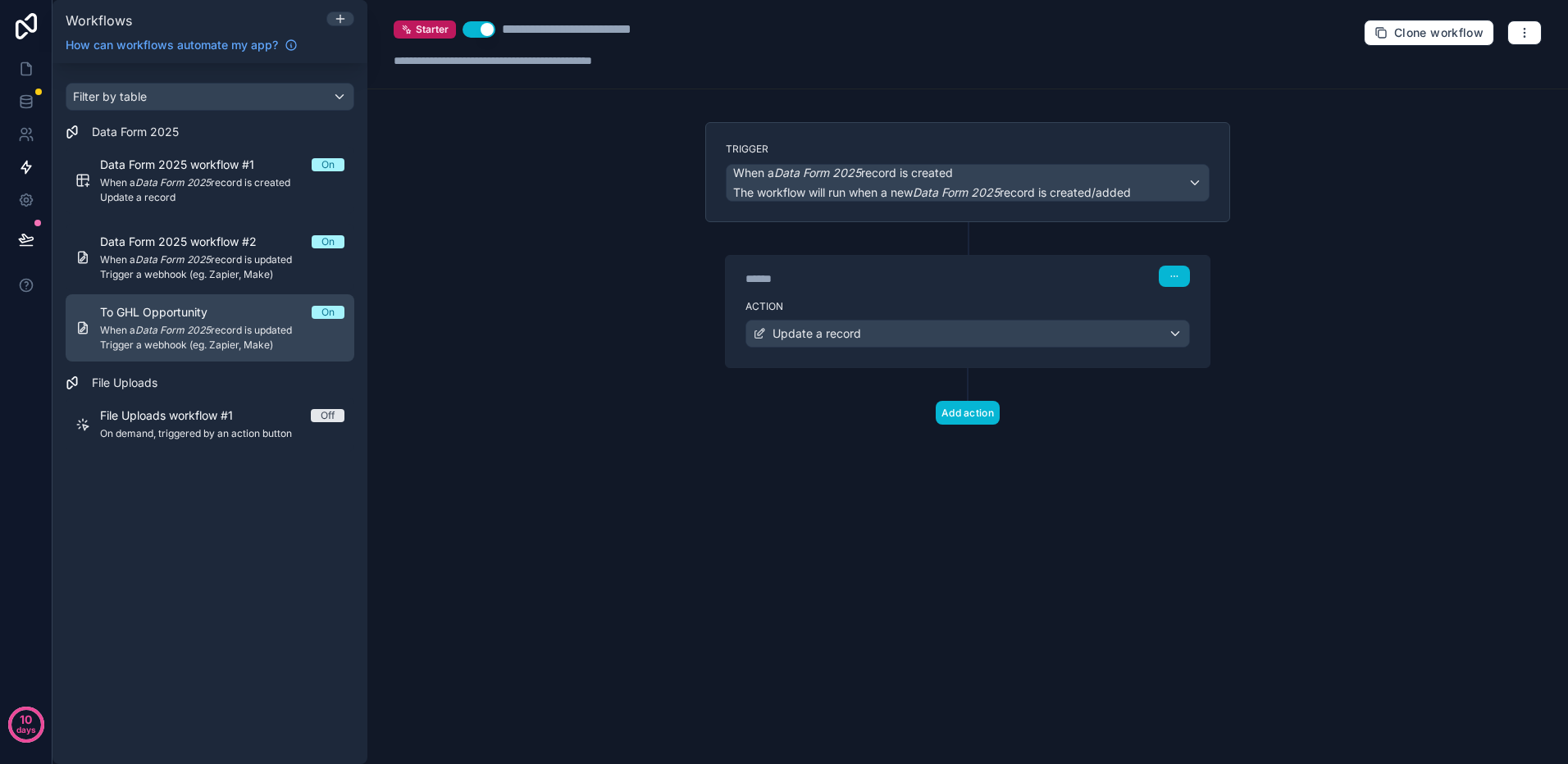
click at [189, 332] on em "Data Form 2025" at bounding box center [173, 330] width 75 height 13
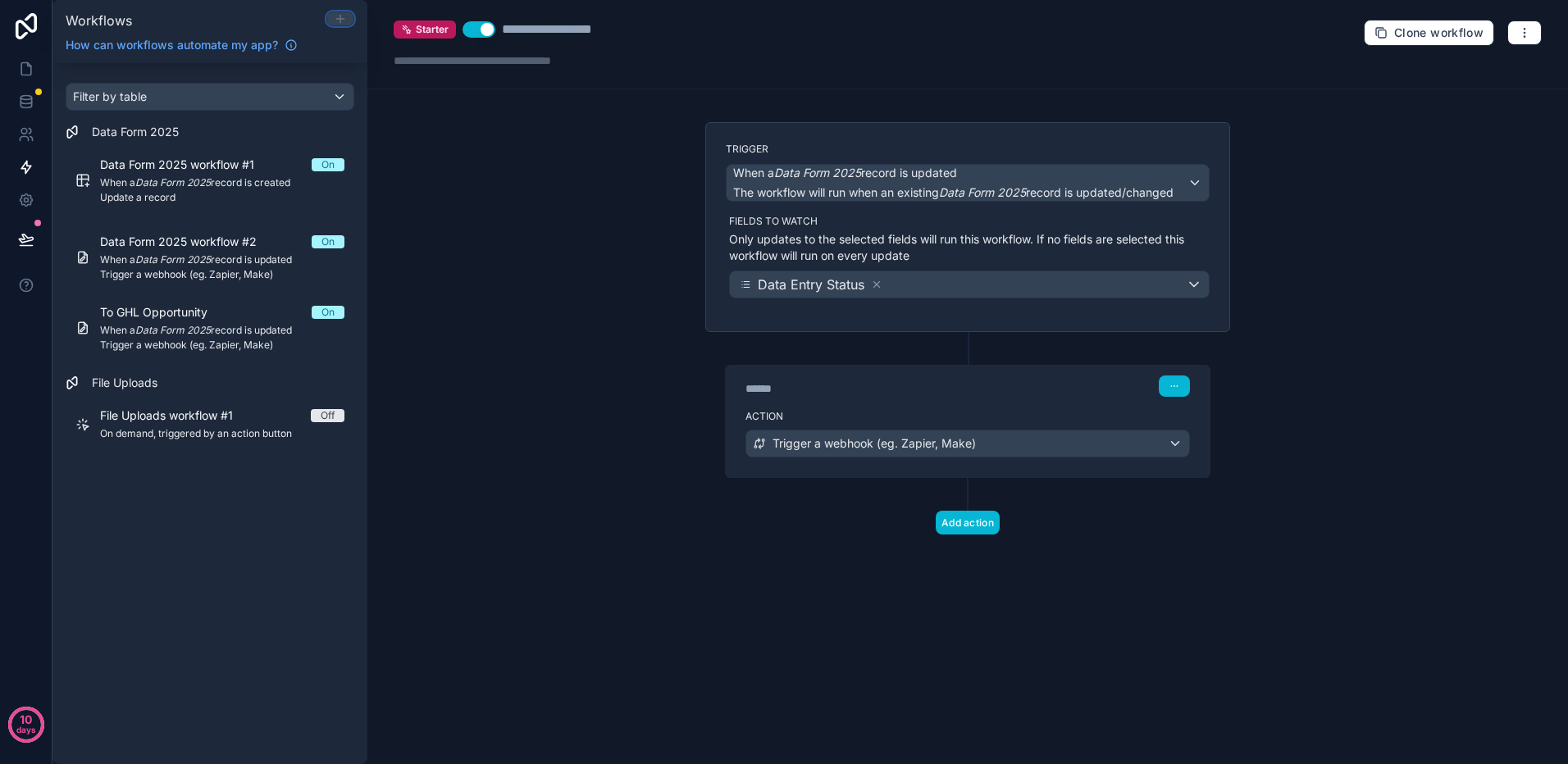
click at [337, 19] on icon at bounding box center [340, 19] width 7 height 0
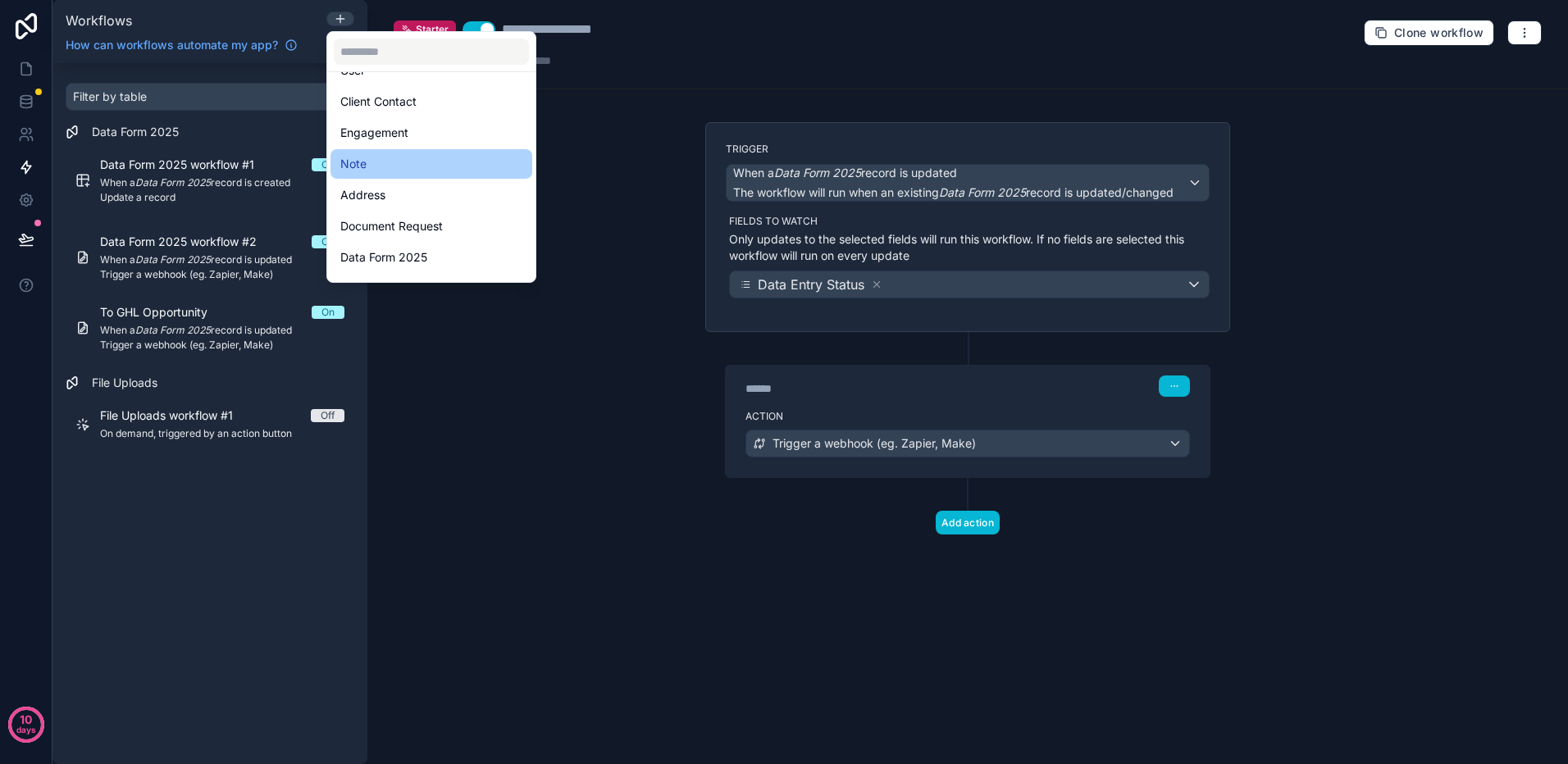
scroll to position [110, 0]
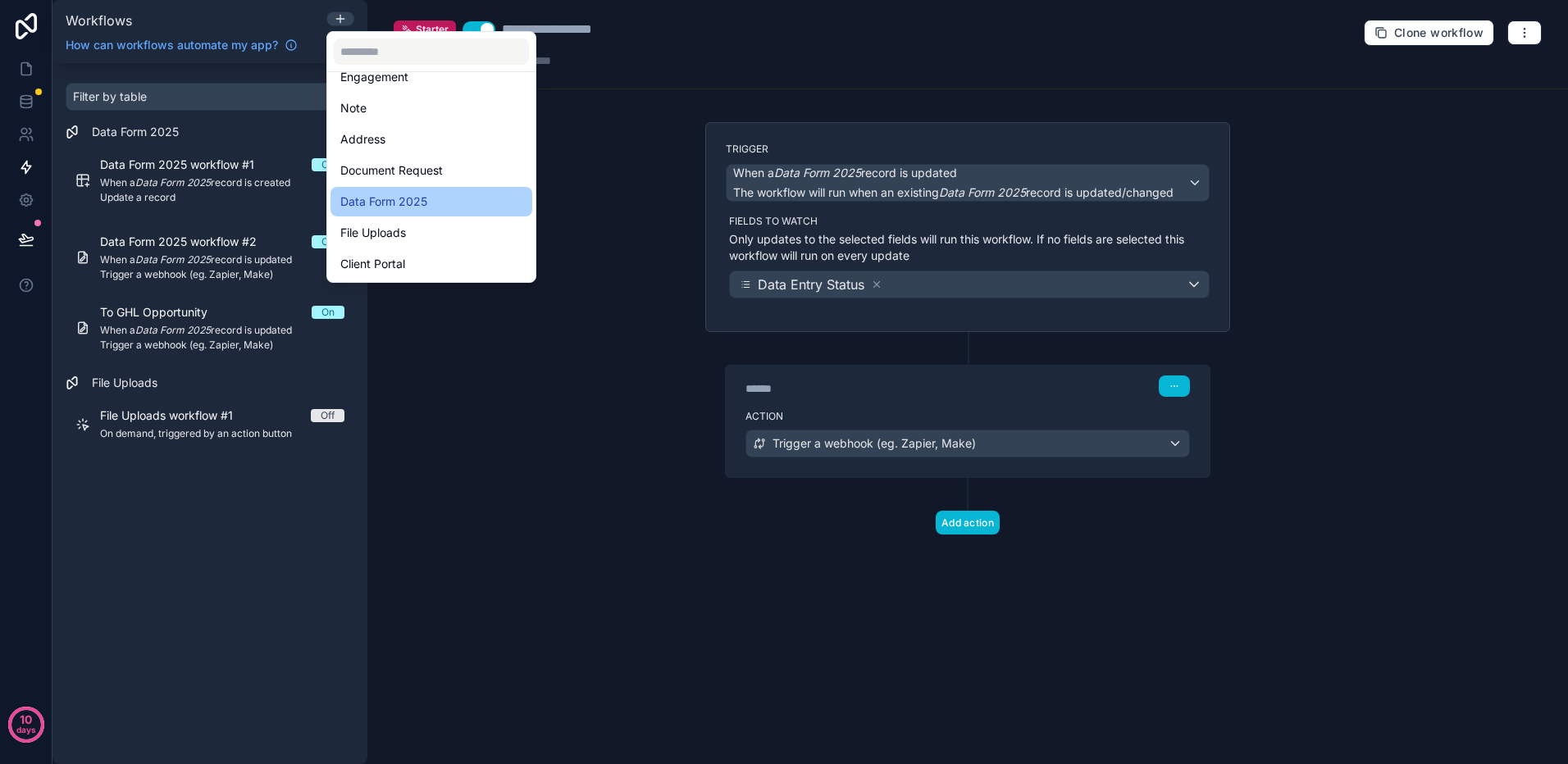
click at [404, 201] on span "Data Form 2025" at bounding box center [383, 202] width 87 height 20
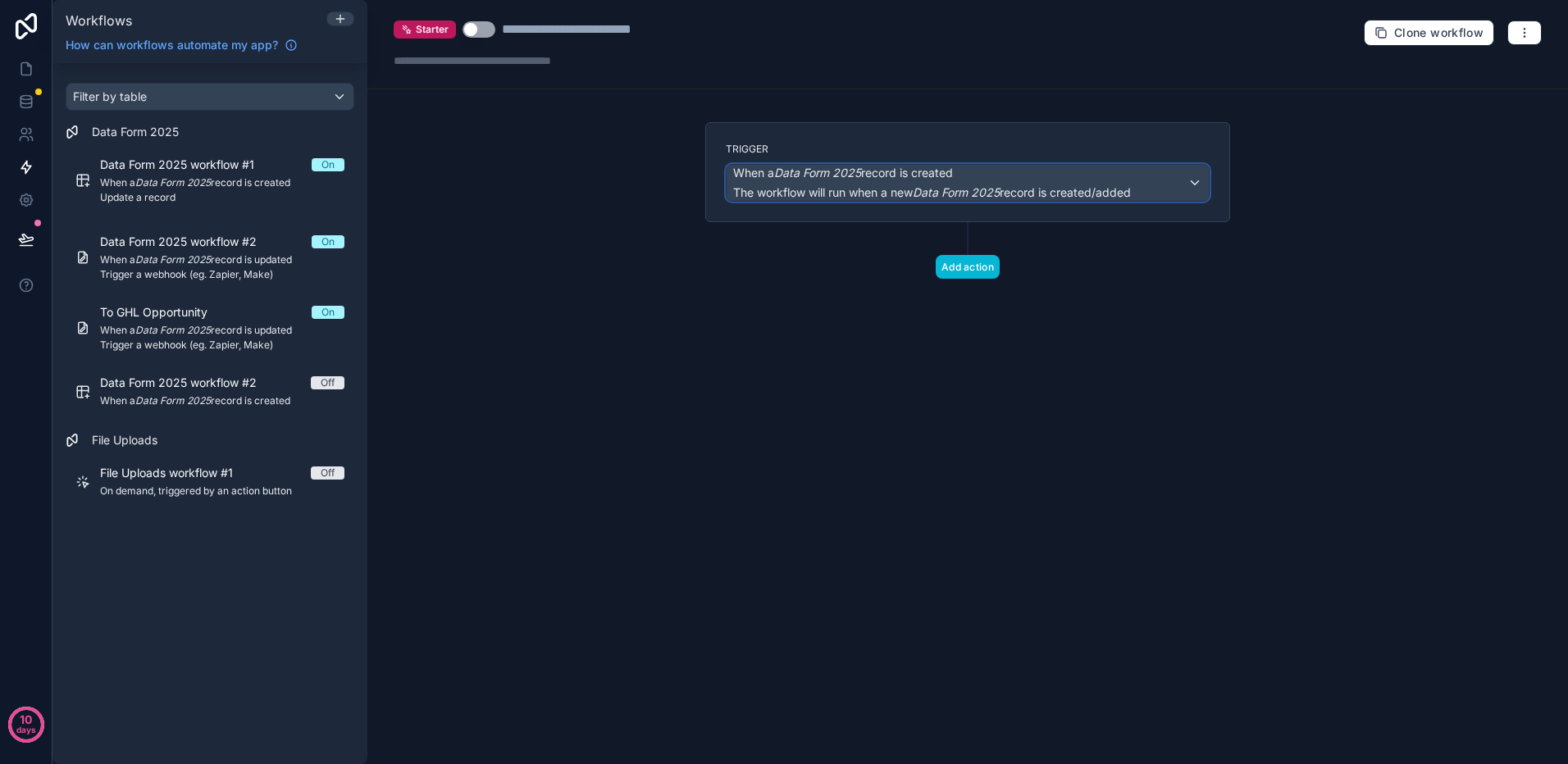
click at [1052, 179] on span "When a Data Form 2025 record is created" at bounding box center [932, 173] width 398 height 16
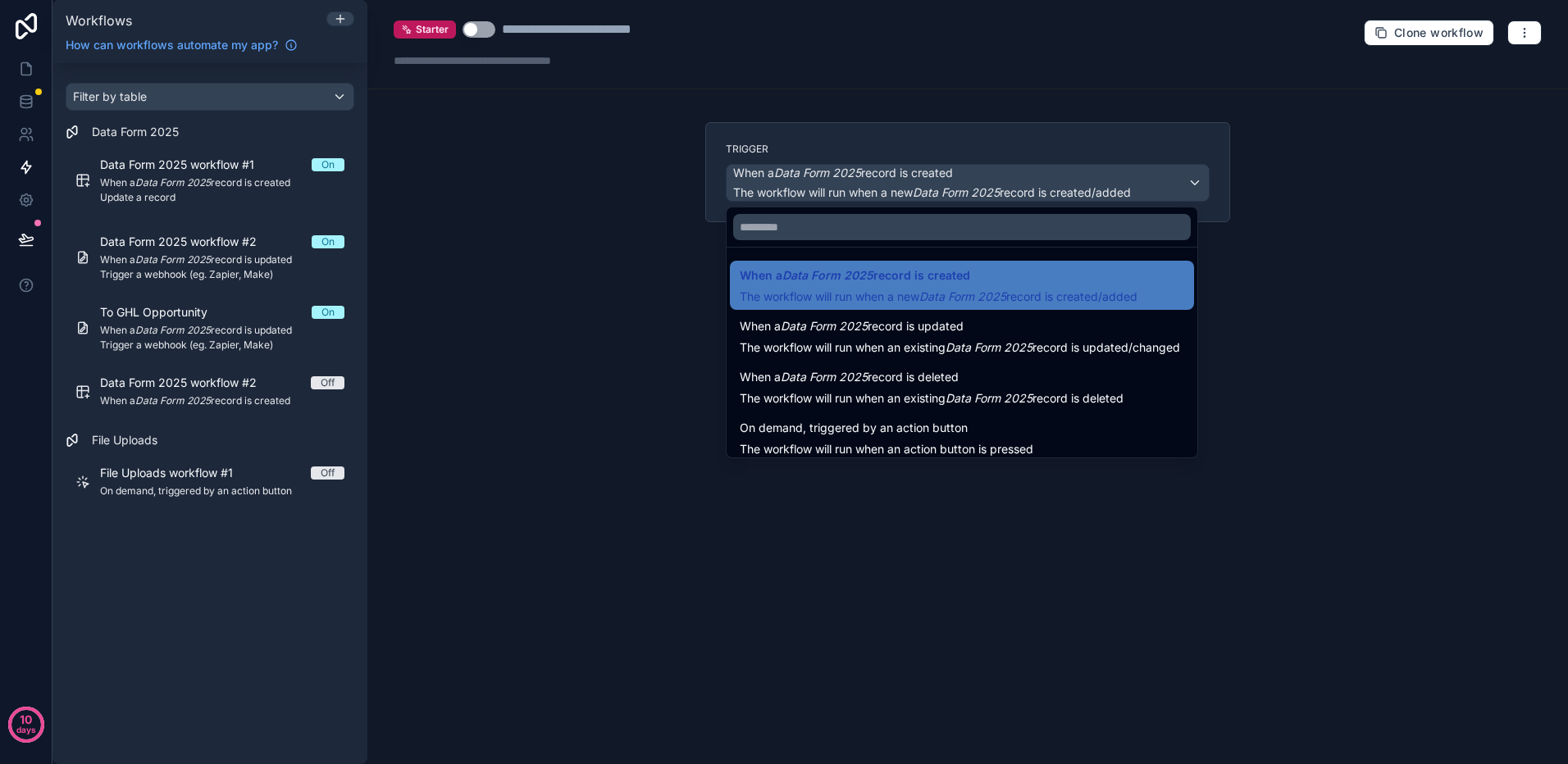
drag, startPoint x: 535, startPoint y: 584, endPoint x: 520, endPoint y: 566, distance: 23.4
click at [535, 582] on div at bounding box center [784, 382] width 1568 height 764
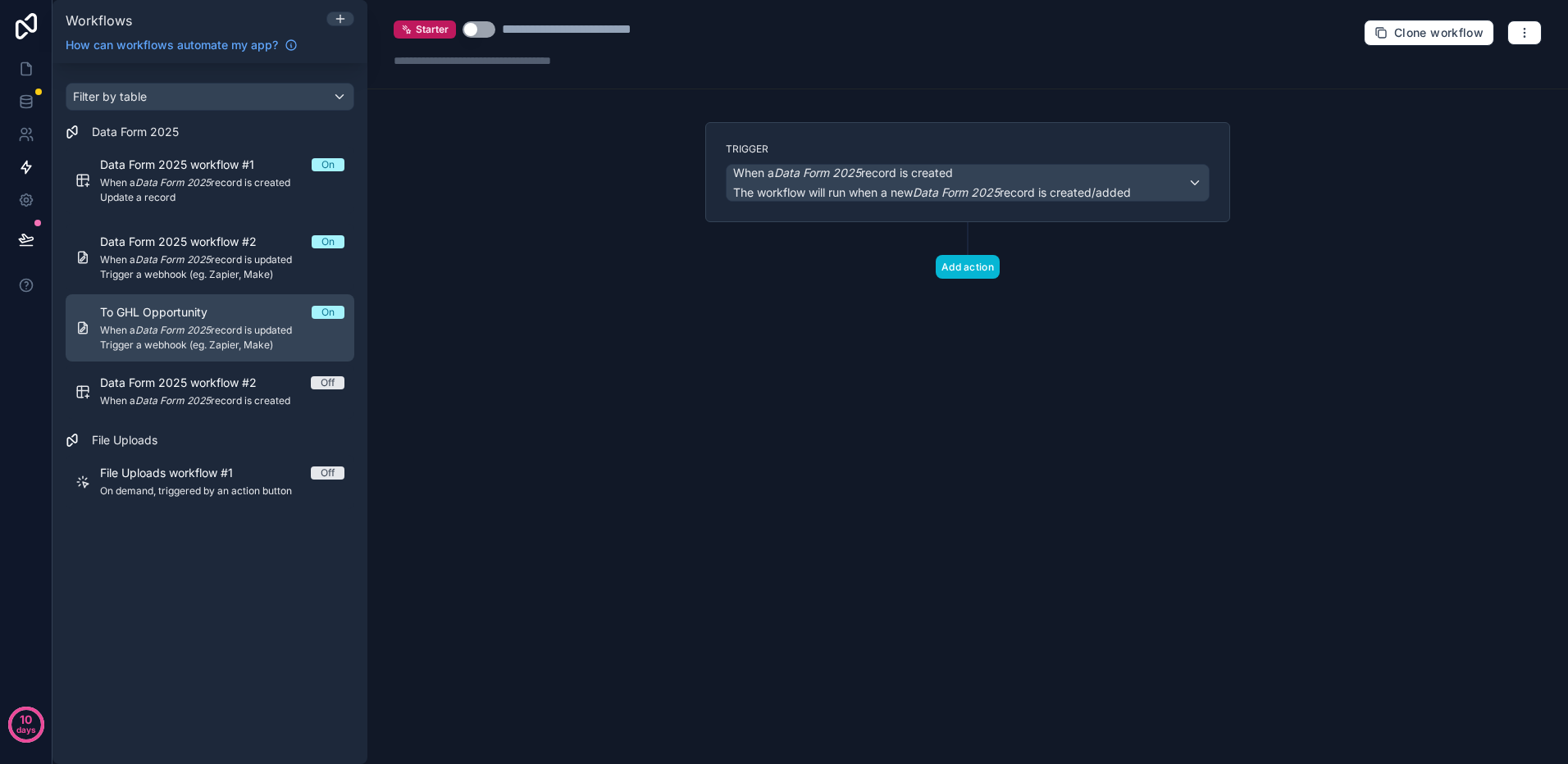
drag, startPoint x: 168, startPoint y: 335, endPoint x: 164, endPoint y: 347, distance: 12.6
click at [168, 335] on em "Data Form 2025" at bounding box center [173, 330] width 75 height 13
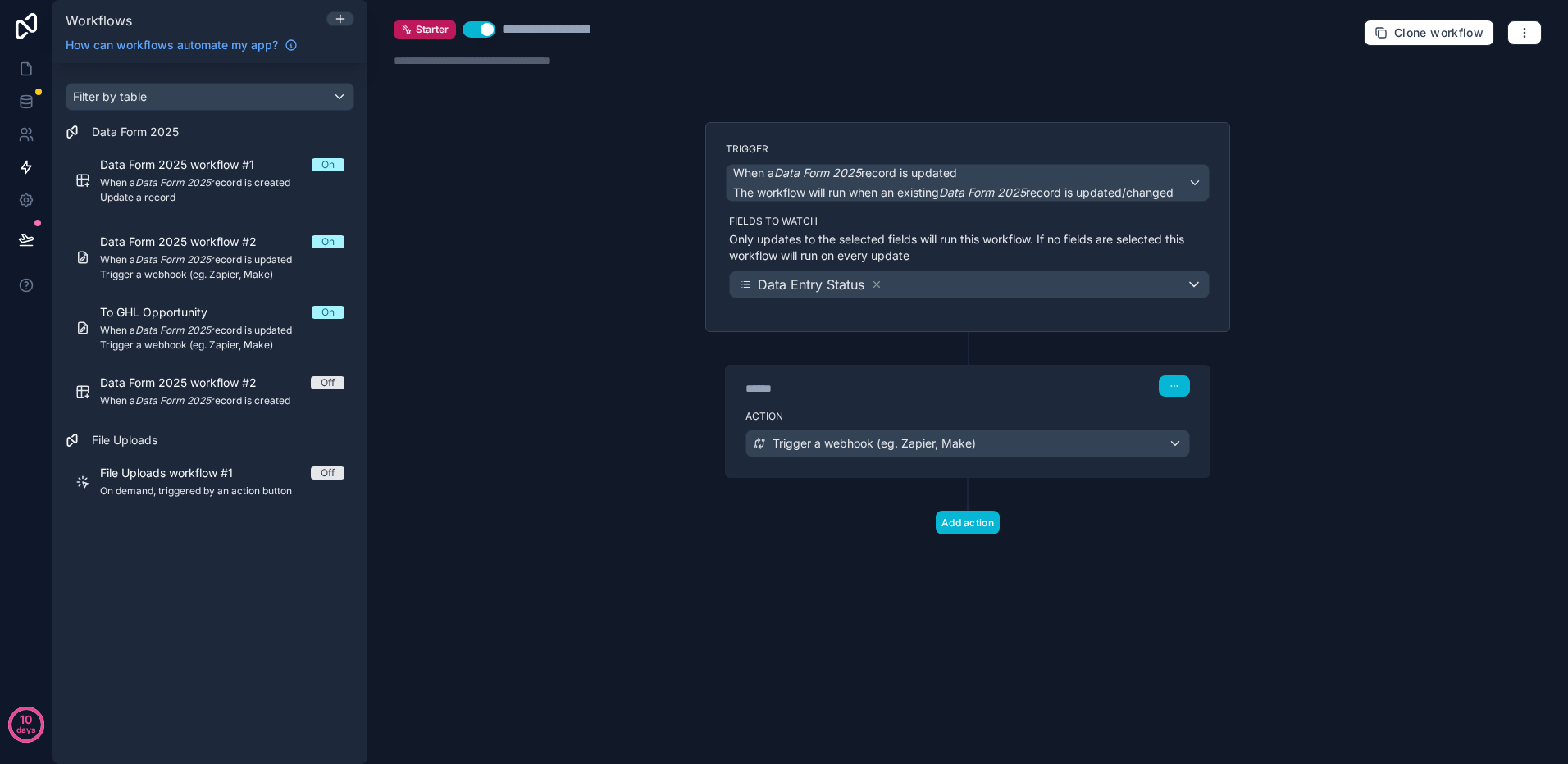
click at [1029, 389] on div "****** Step 1" at bounding box center [967, 386] width 444 height 22
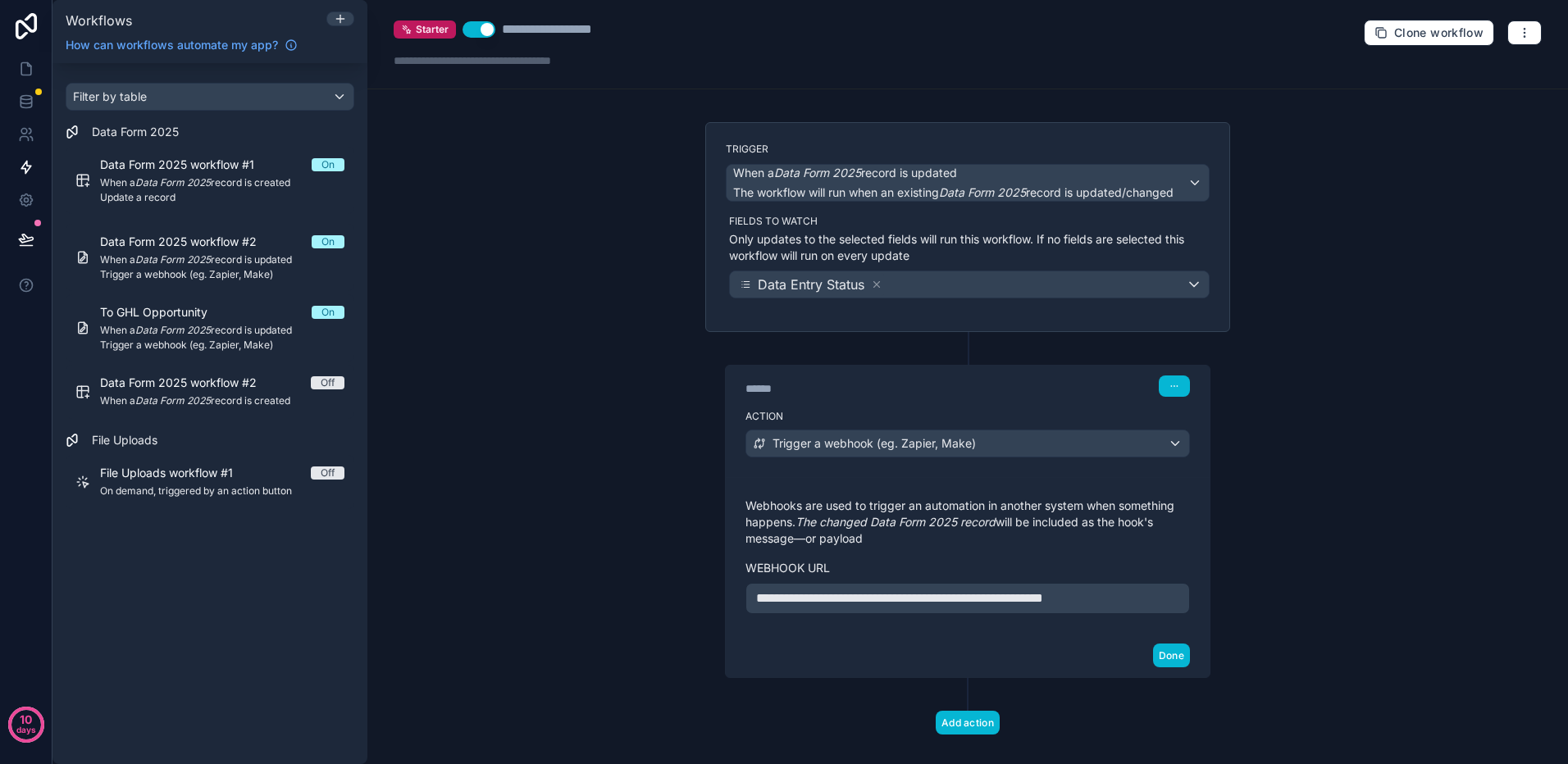
click at [1363, 232] on div "**********" at bounding box center [967, 382] width 1200 height 764
click at [463, 184] on div "**********" at bounding box center [967, 382] width 1200 height 764
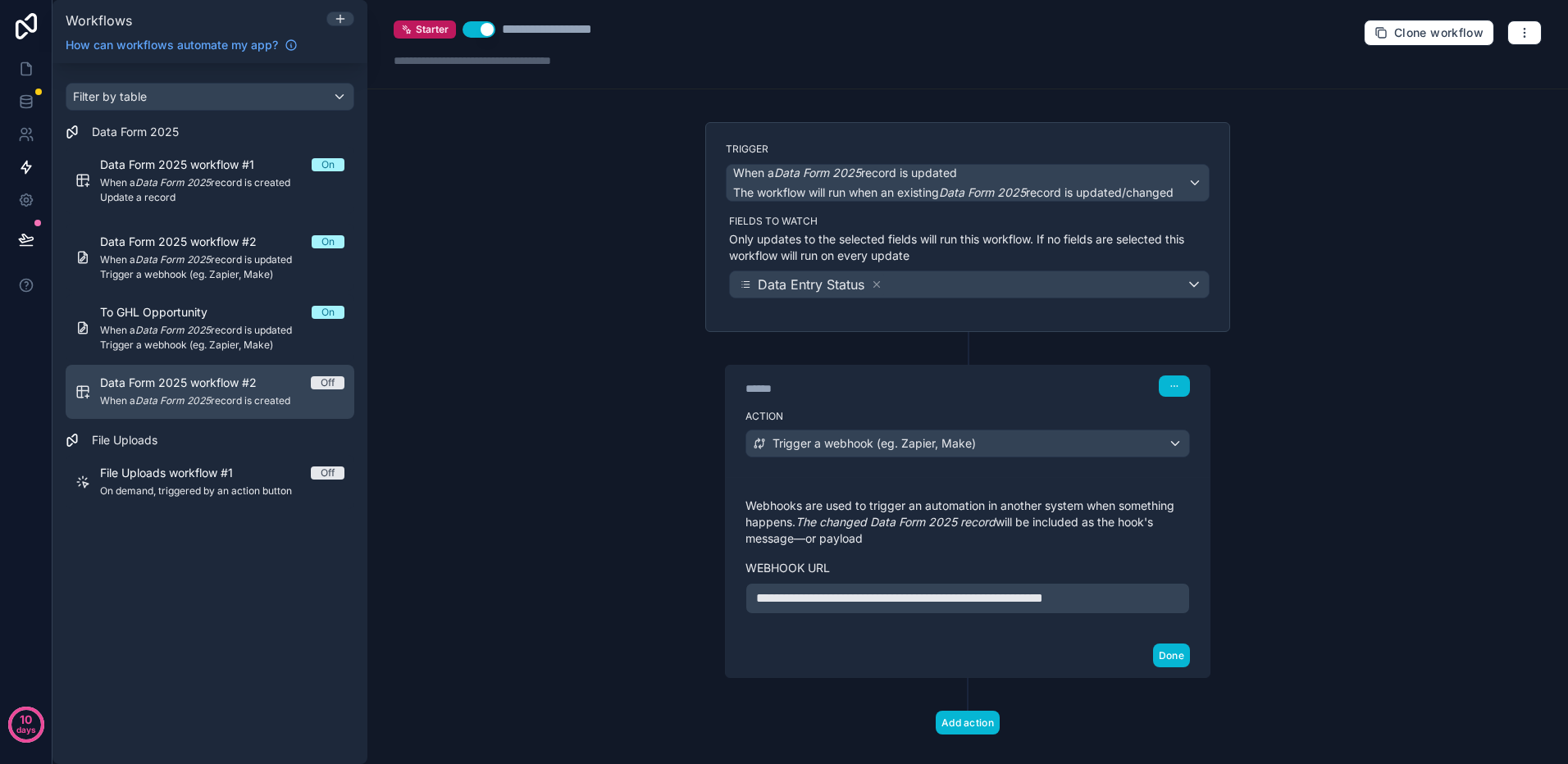
click at [222, 401] on span "When a Data Form 2025 record is created" at bounding box center [222, 400] width 244 height 13
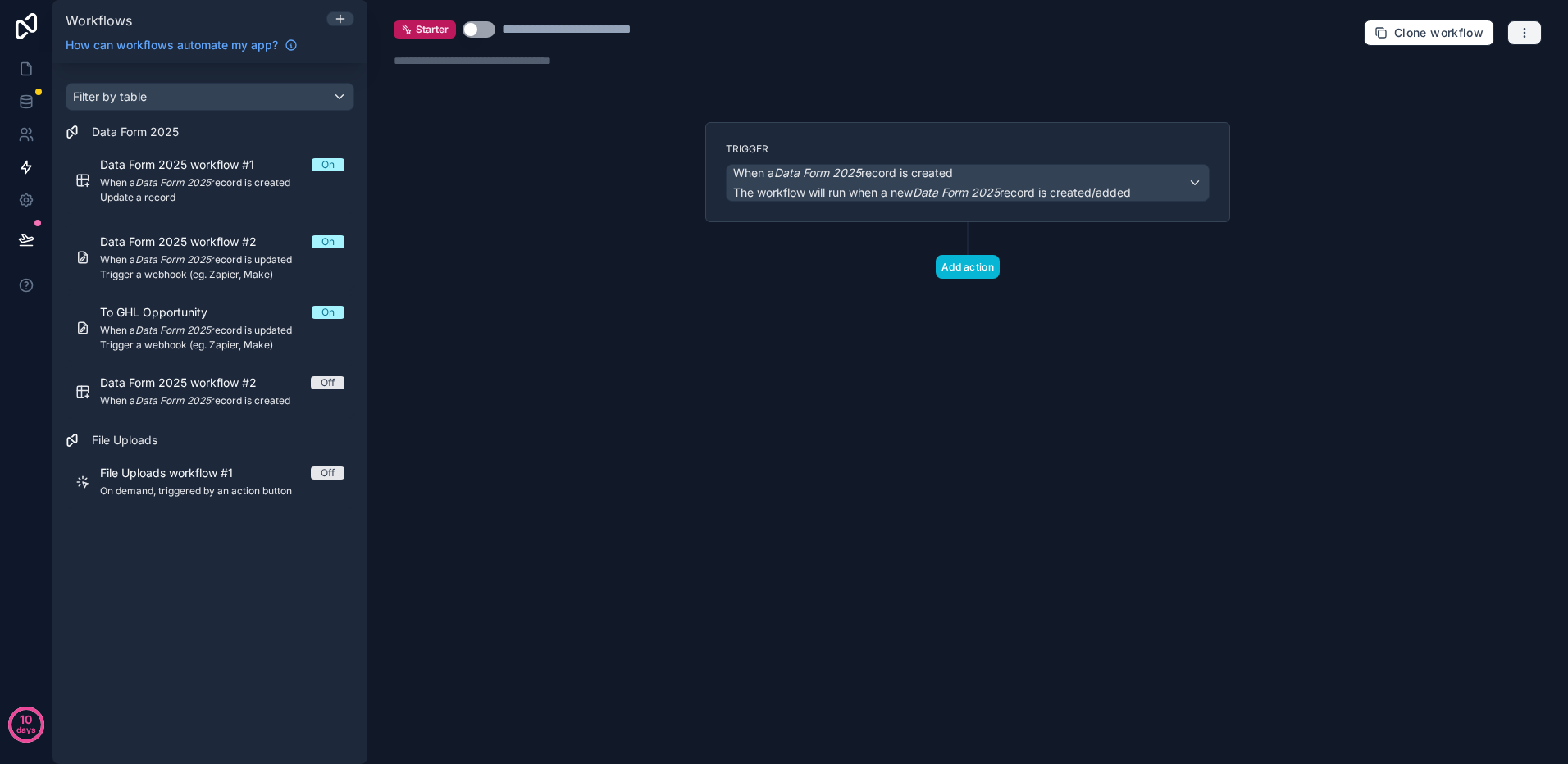
click at [1522, 33] on icon "button" at bounding box center [1524, 32] width 13 height 13
click at [1476, 125] on span "Delete workflow" at bounding box center [1481, 124] width 79 height 13
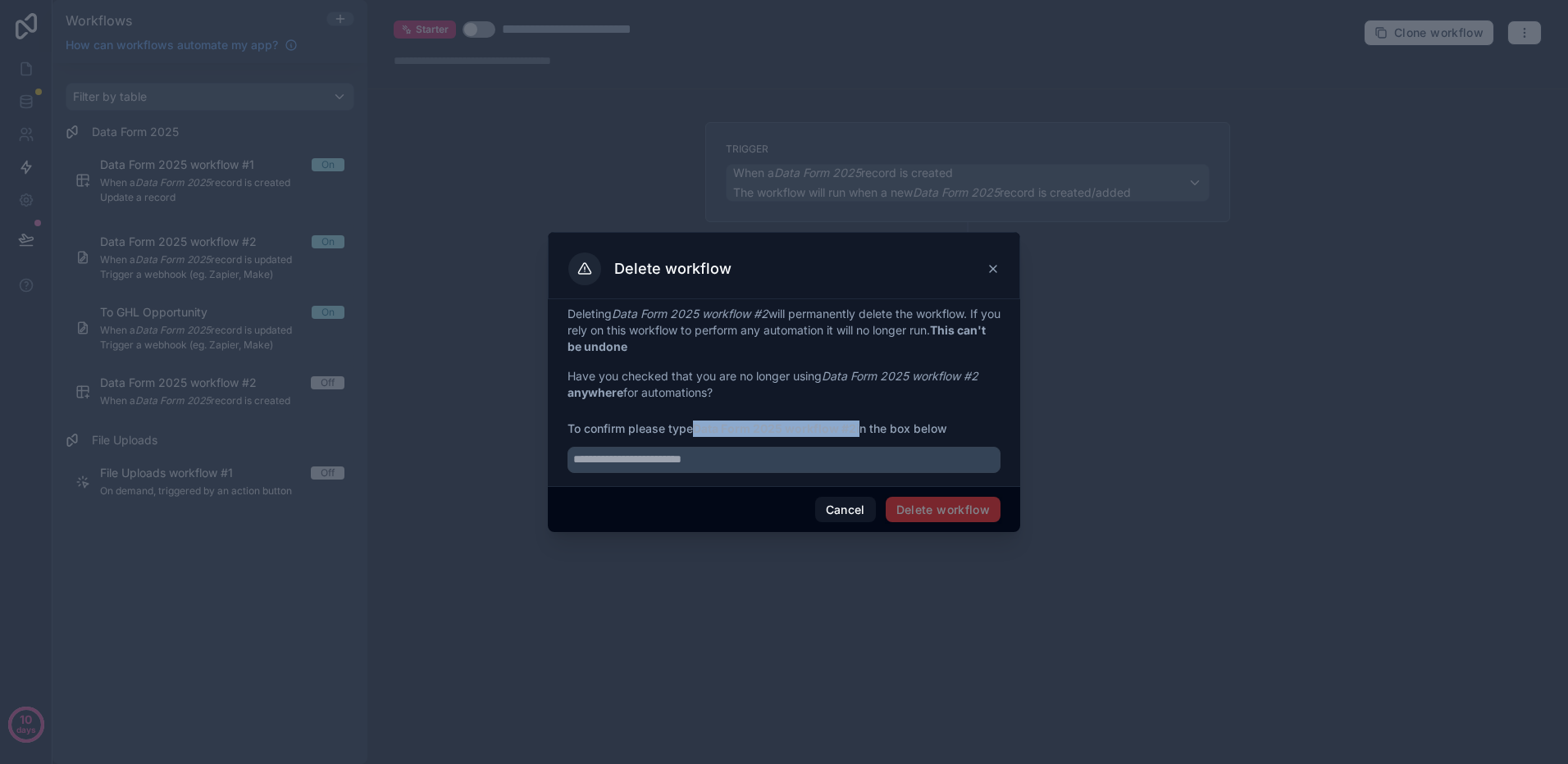
drag, startPoint x: 860, startPoint y: 427, endPoint x: 697, endPoint y: 432, distance: 163.1
click at [697, 432] on span "To confirm please type Data Form 2025 workflow #2 in the box below" at bounding box center [784, 429] width 433 height 16
copy span "Data Form 2025 workflow #2"
click at [689, 463] on input "text" at bounding box center [784, 460] width 433 height 26
paste input "**********"
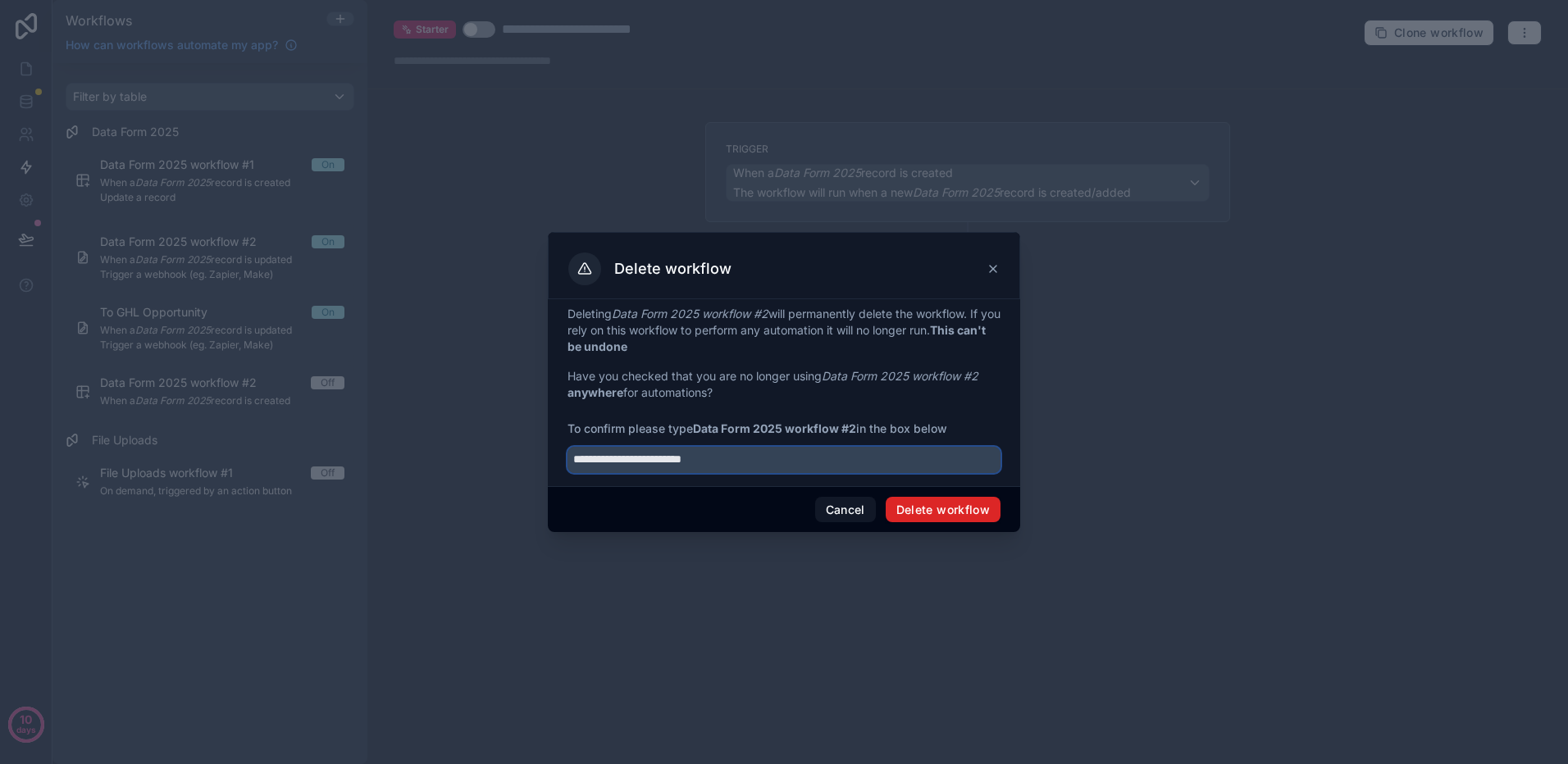
type input "**********"
click at [928, 507] on button "Delete workflow" at bounding box center [943, 510] width 115 height 26
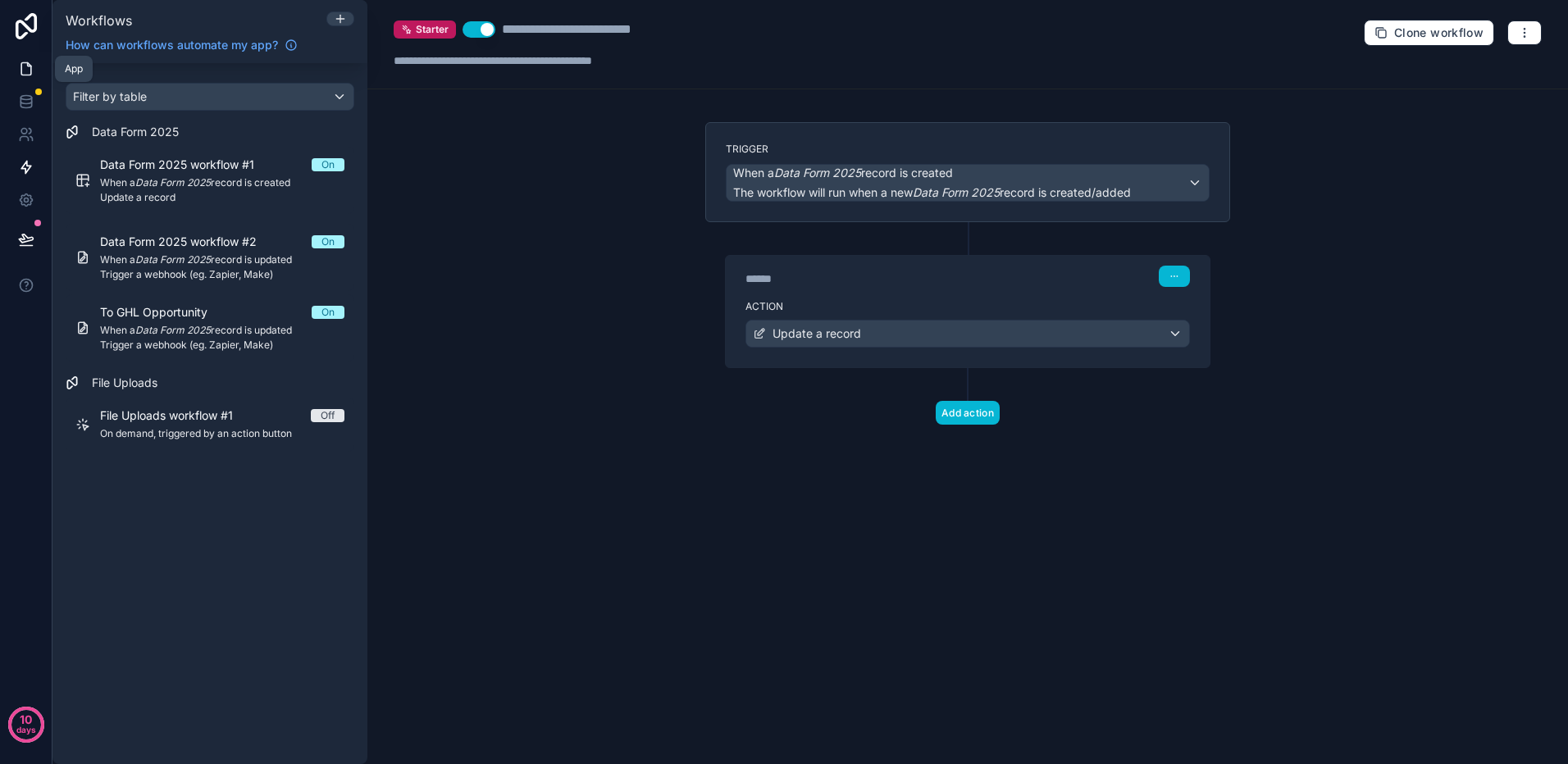
click at [25, 69] on icon at bounding box center [26, 69] width 16 height 16
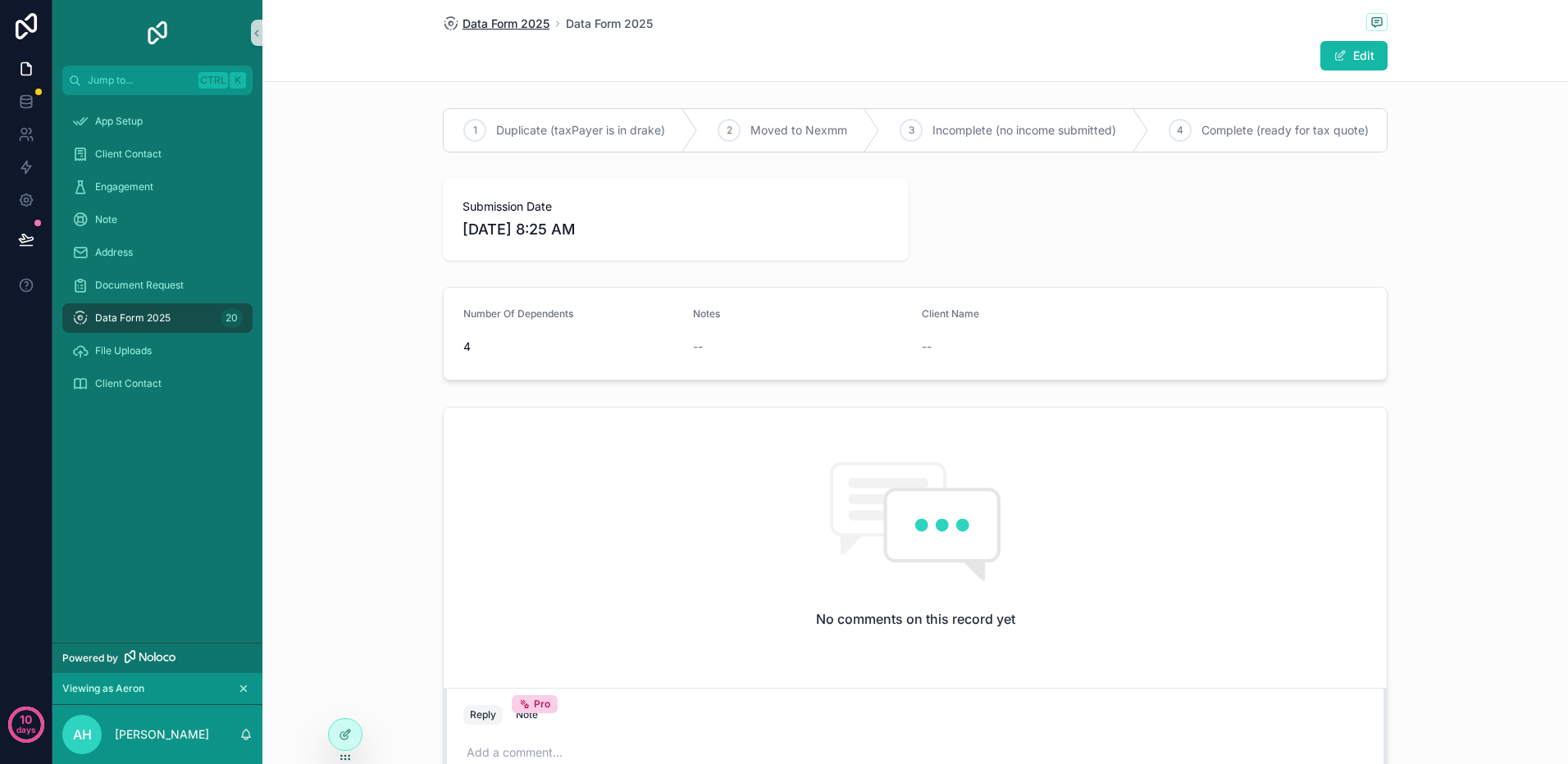
click at [496, 26] on span "Data Form 2025" at bounding box center [505, 23] width 87 height 16
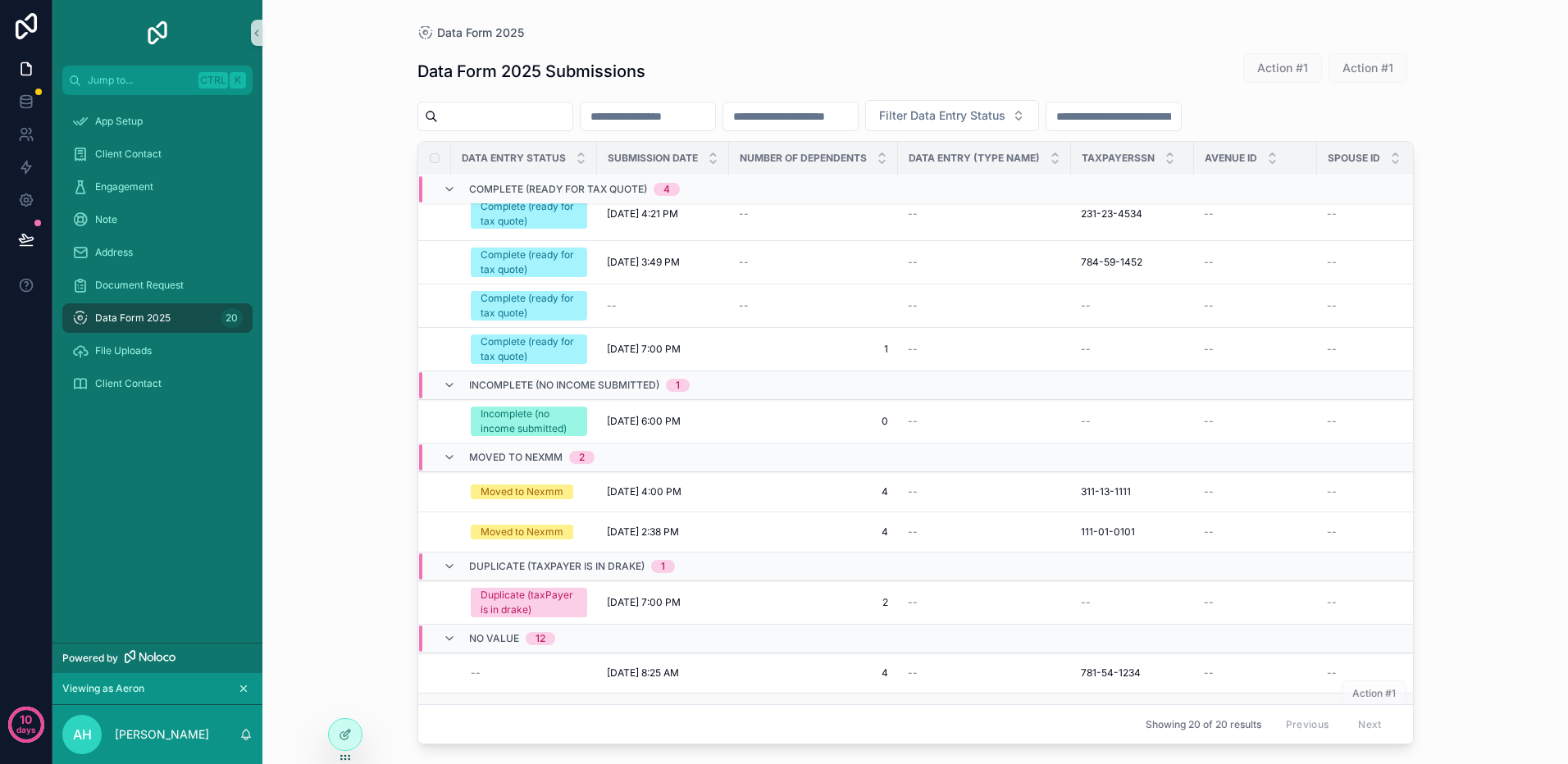
scroll to position [246, 0]
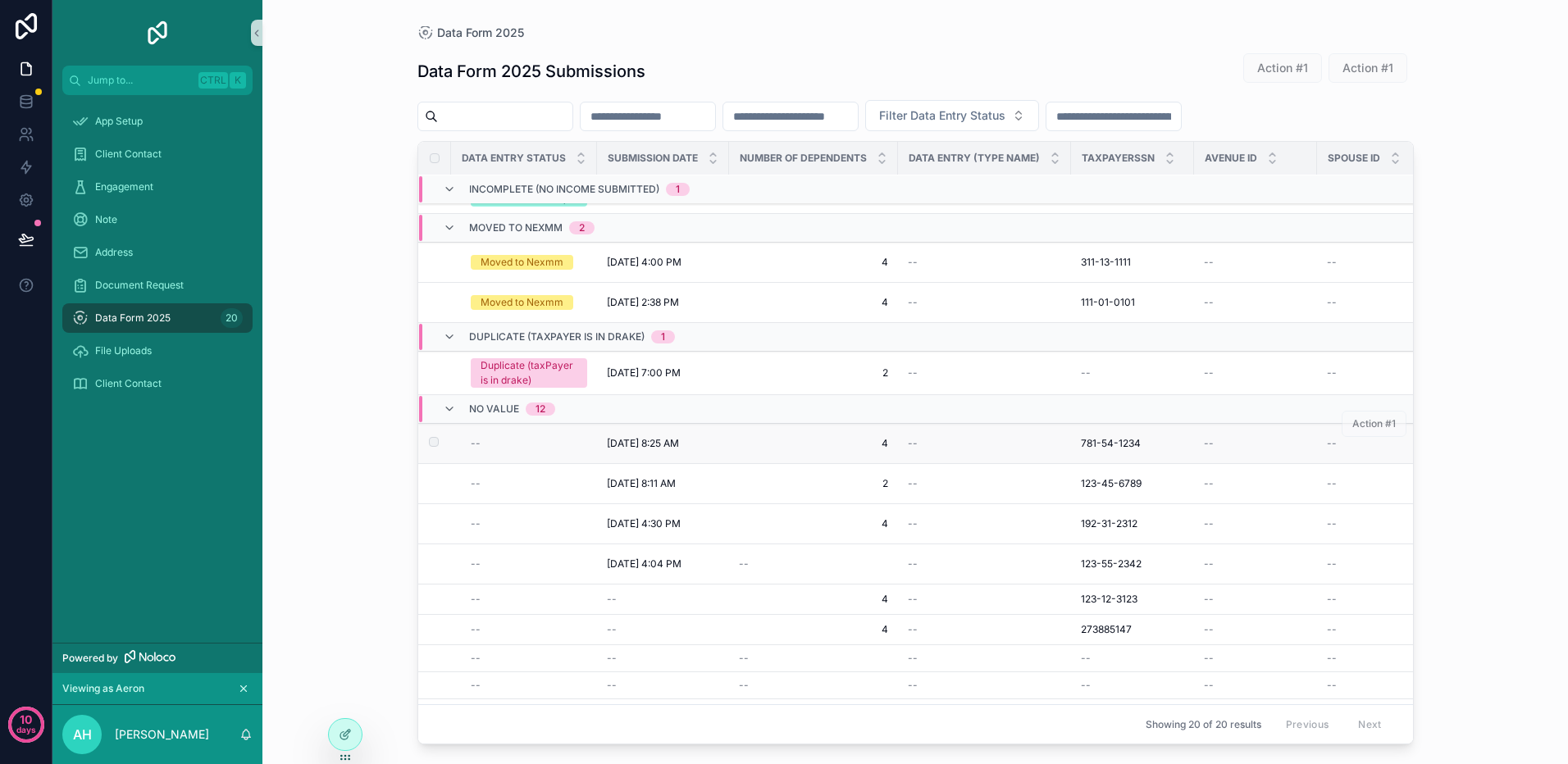
click at [638, 437] on span "[DATE] 8:25 AM" at bounding box center [643, 443] width 72 height 13
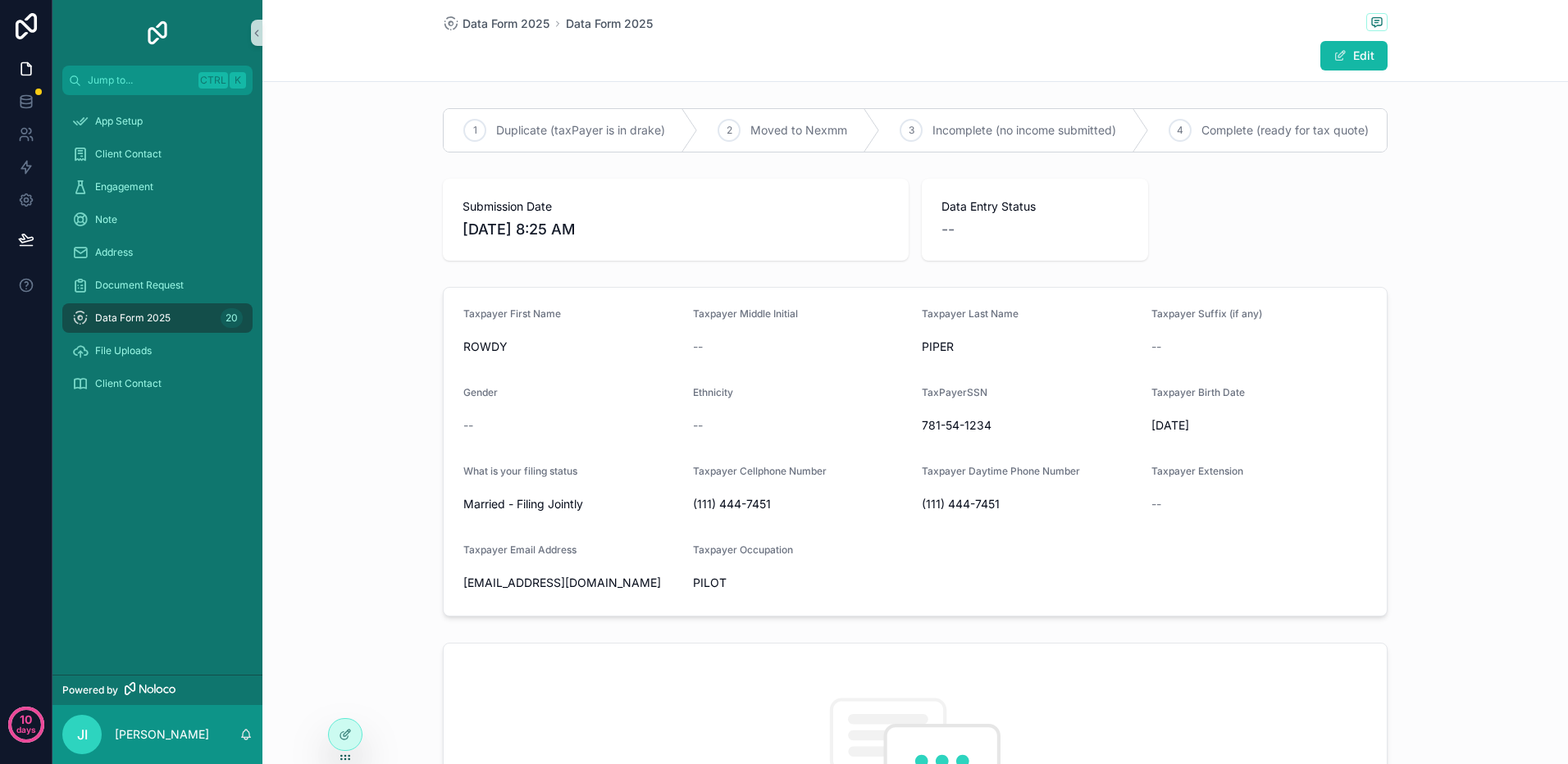
click at [1232, 130] on span "Complete (ready for tax quote)" at bounding box center [1284, 130] width 167 height 16
click at [497, 22] on span "Data Form 2025" at bounding box center [505, 23] width 87 height 16
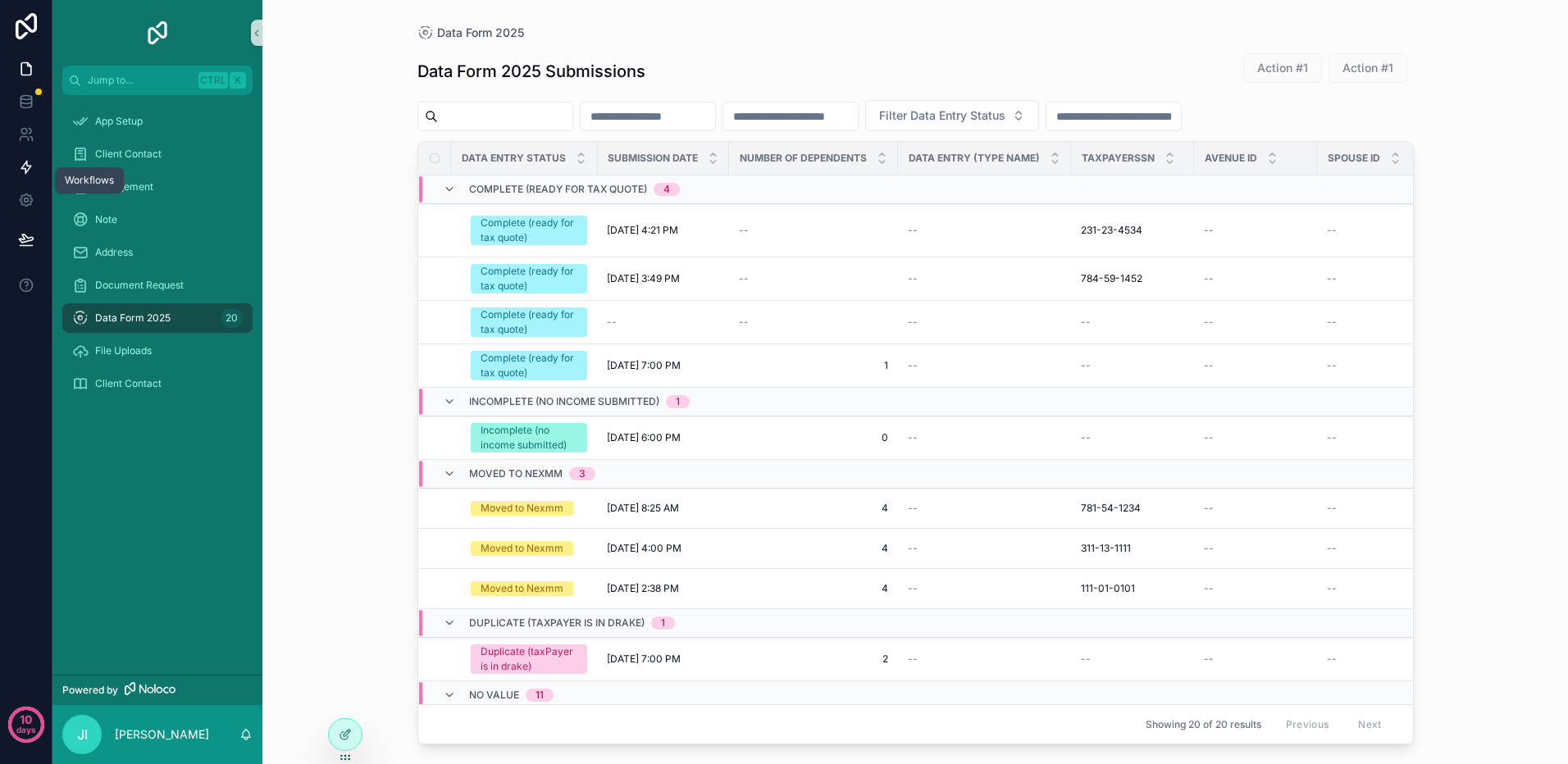
click at [29, 168] on icon at bounding box center [26, 168] width 10 height 13
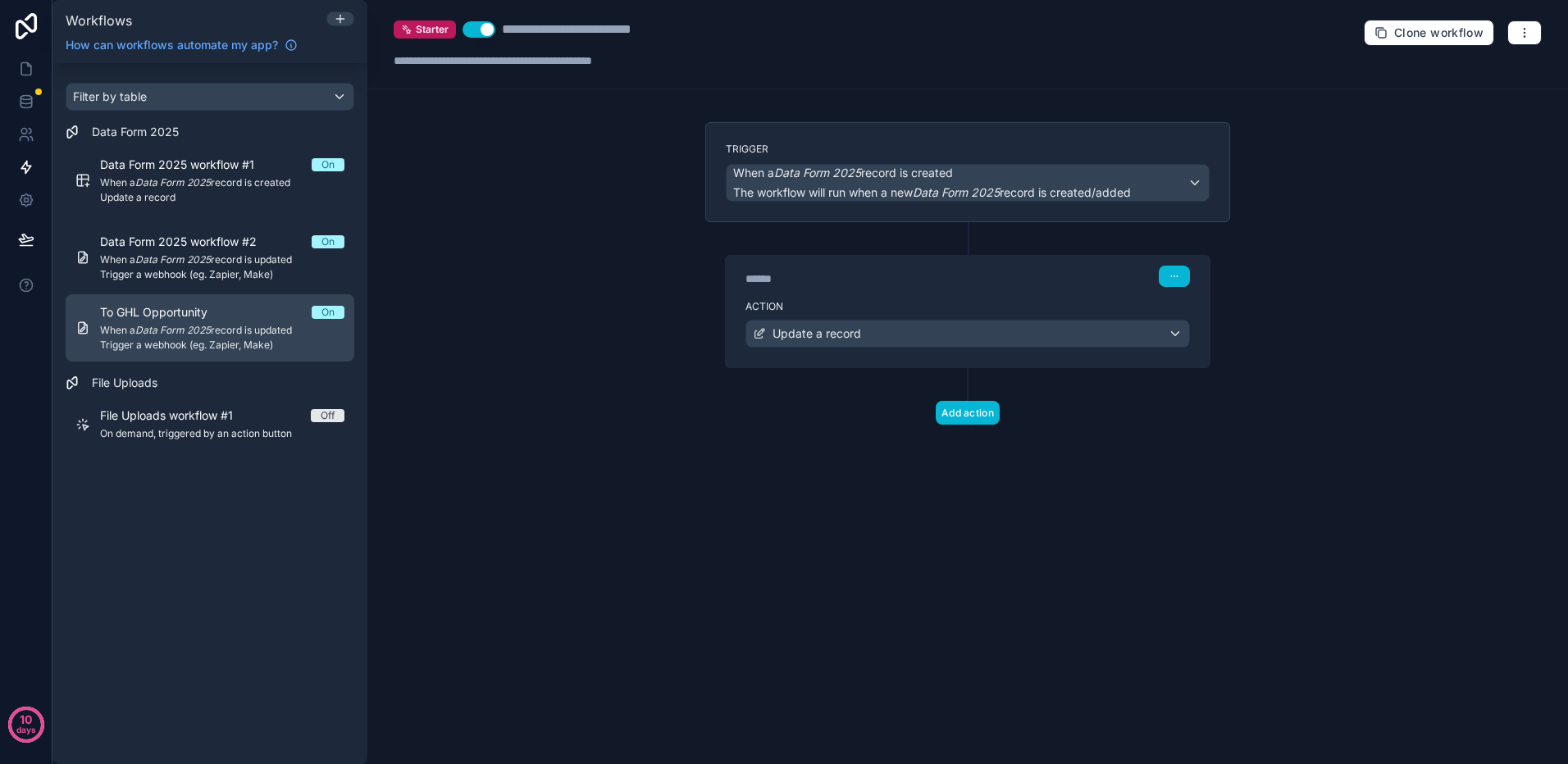
click at [228, 329] on span "When a Data Form 2025 record is updated" at bounding box center [222, 330] width 244 height 13
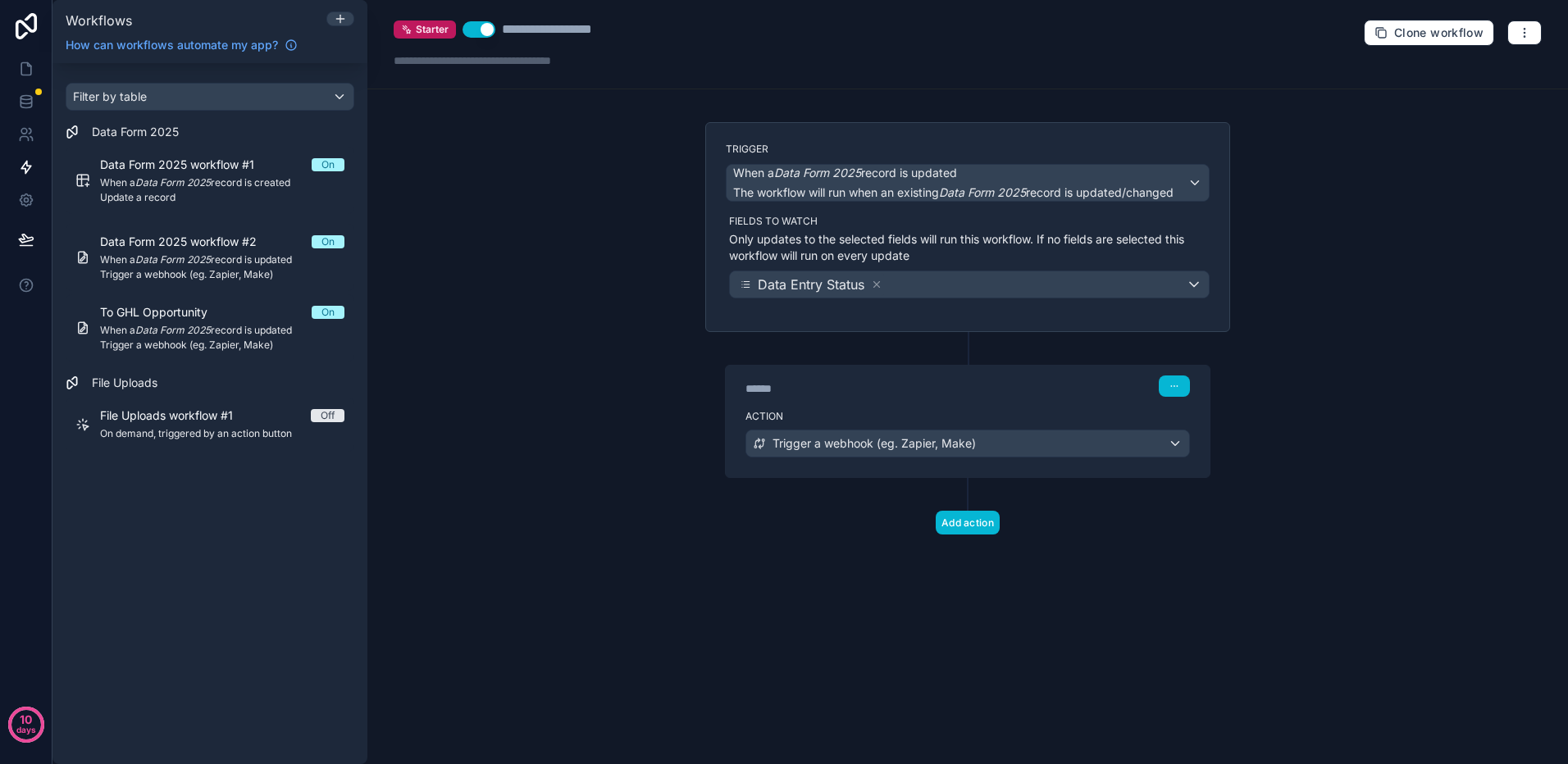
click at [1161, 312] on div "Trigger When a Data Form 2025 record is updated The workflow will run when an e…" at bounding box center [968, 227] width 525 height 210
click at [972, 518] on button "Add action" at bounding box center [967, 523] width 64 height 23
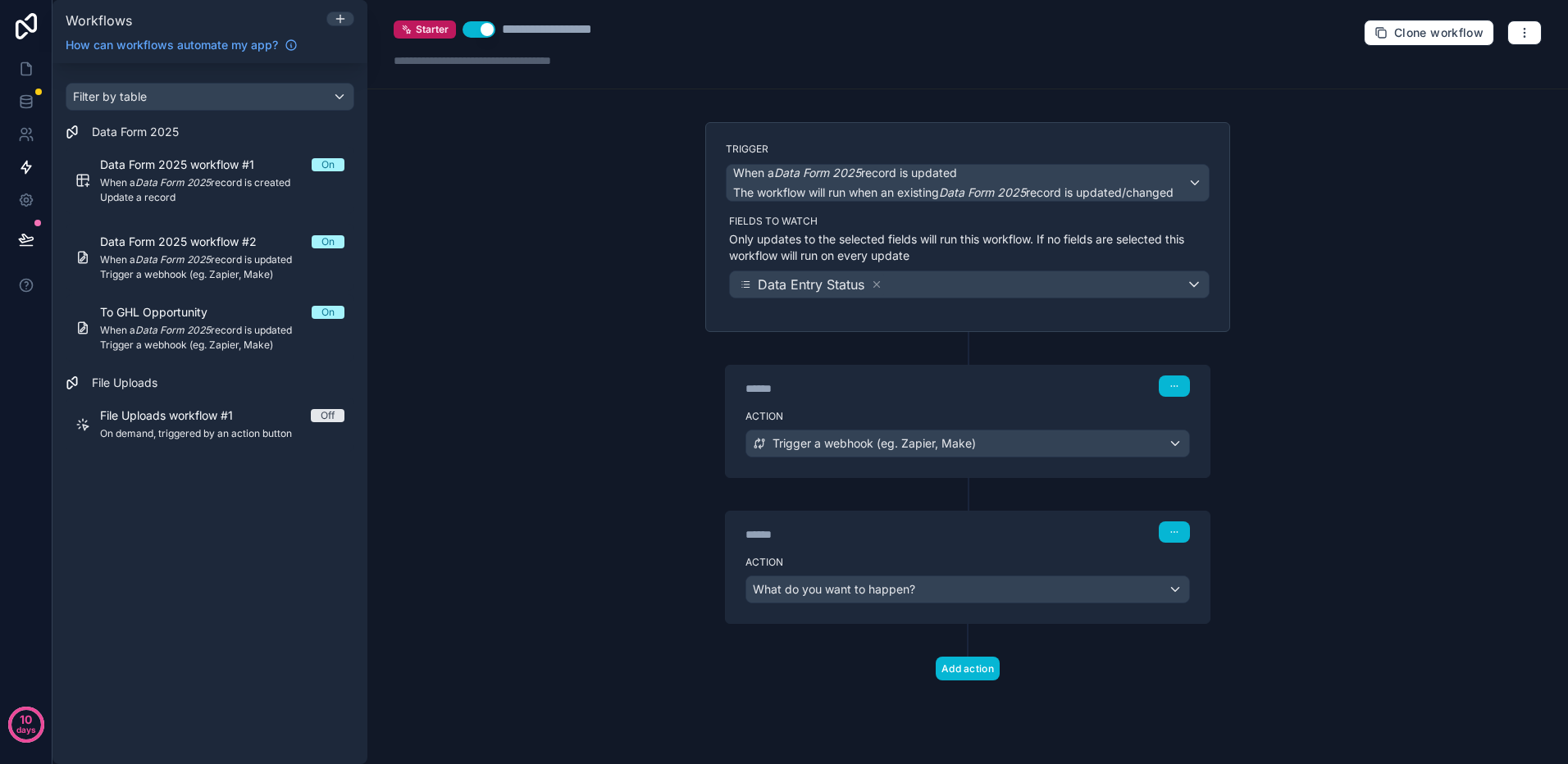
drag, startPoint x: 942, startPoint y: 533, endPoint x: 1076, endPoint y: 564, distance: 137.5
click at [968, 471] on div "Trigger When a Data Form 2025 record is updated The workflow will run when an e…" at bounding box center [968, 427] width 551 height 611
click at [1178, 531] on icon "button" at bounding box center [1174, 531] width 10 height 10
click at [1043, 550] on div "Action What do you want to happen?" at bounding box center [967, 586] width 484 height 74
click at [1170, 592] on div "What do you want to happen?" at bounding box center [967, 589] width 442 height 26
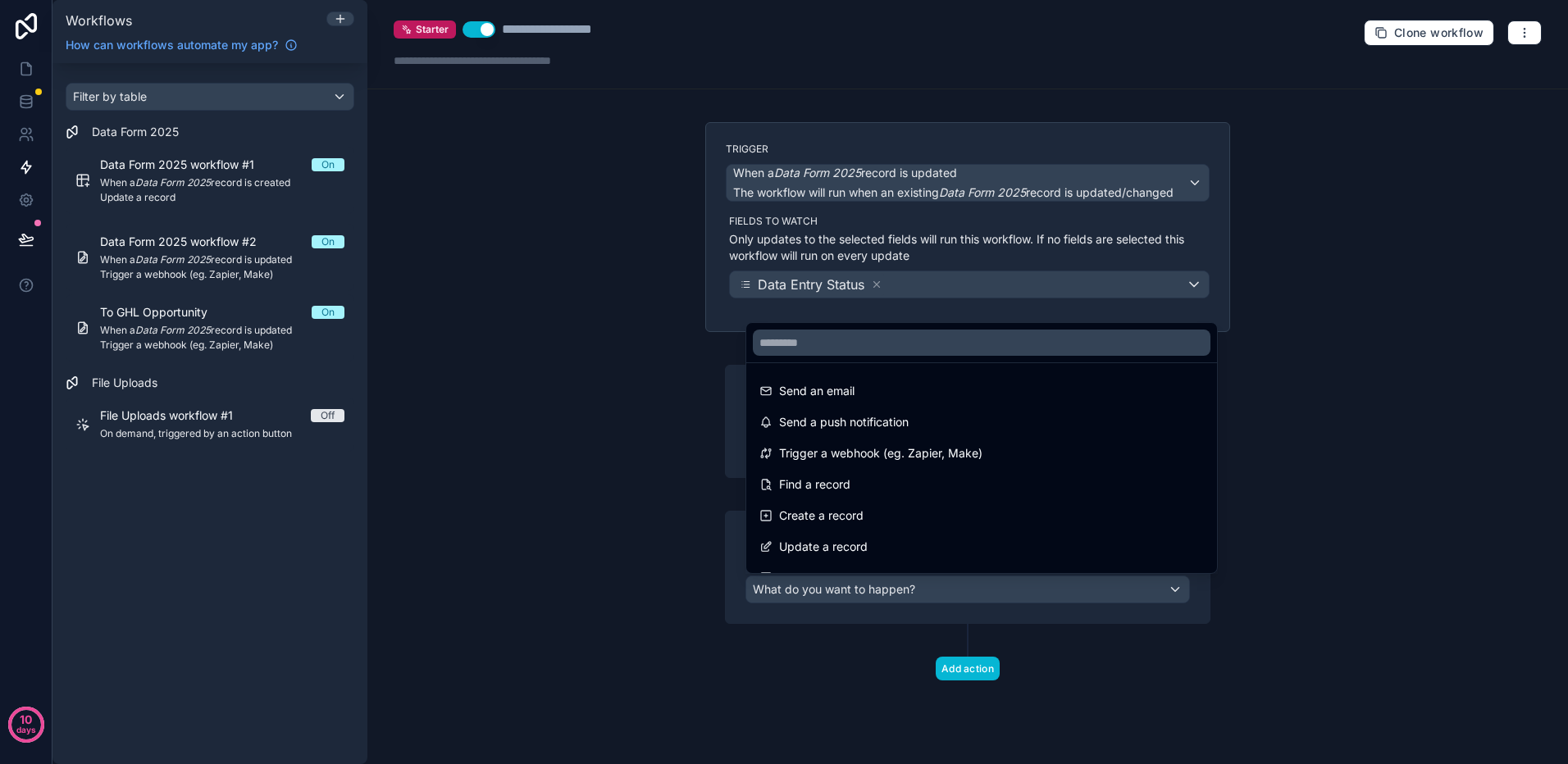
click at [1268, 604] on div at bounding box center [784, 382] width 1568 height 764
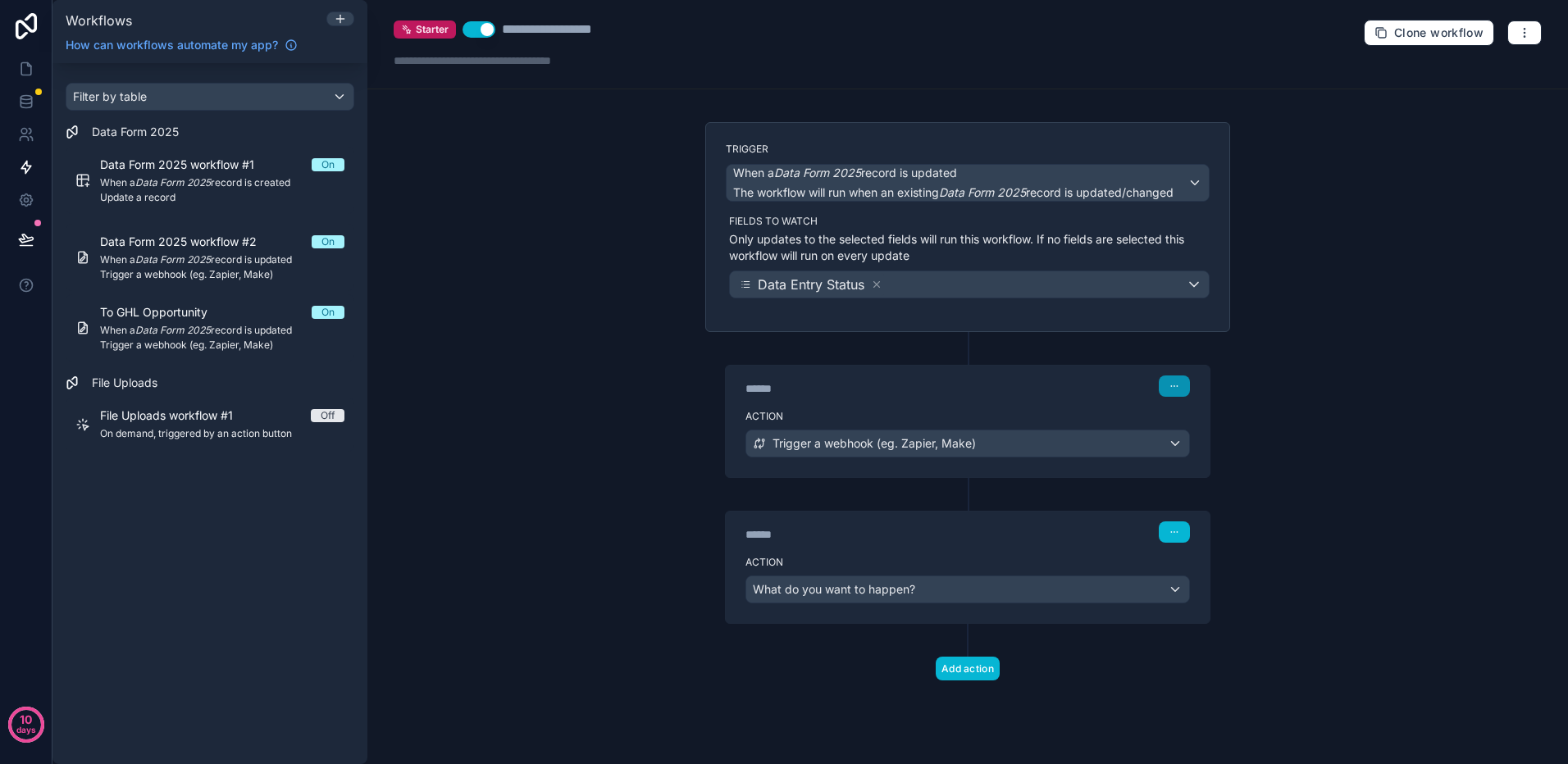
click at [1175, 384] on icon "button" at bounding box center [1174, 386] width 10 height 10
click at [1204, 445] on span "Delete" at bounding box center [1204, 449] width 31 height 13
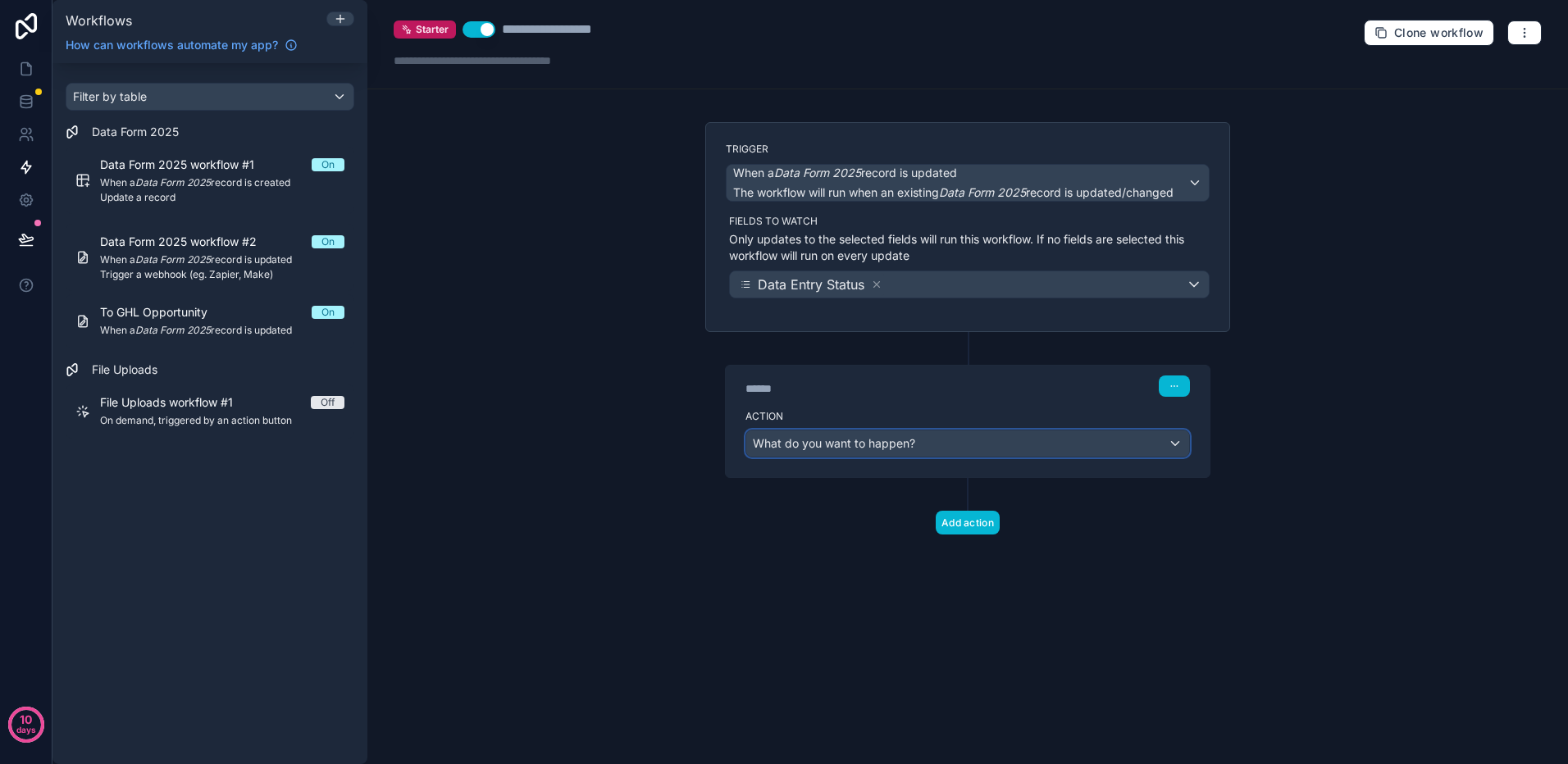
click at [1169, 446] on div "What do you want to happen?" at bounding box center [967, 443] width 442 height 26
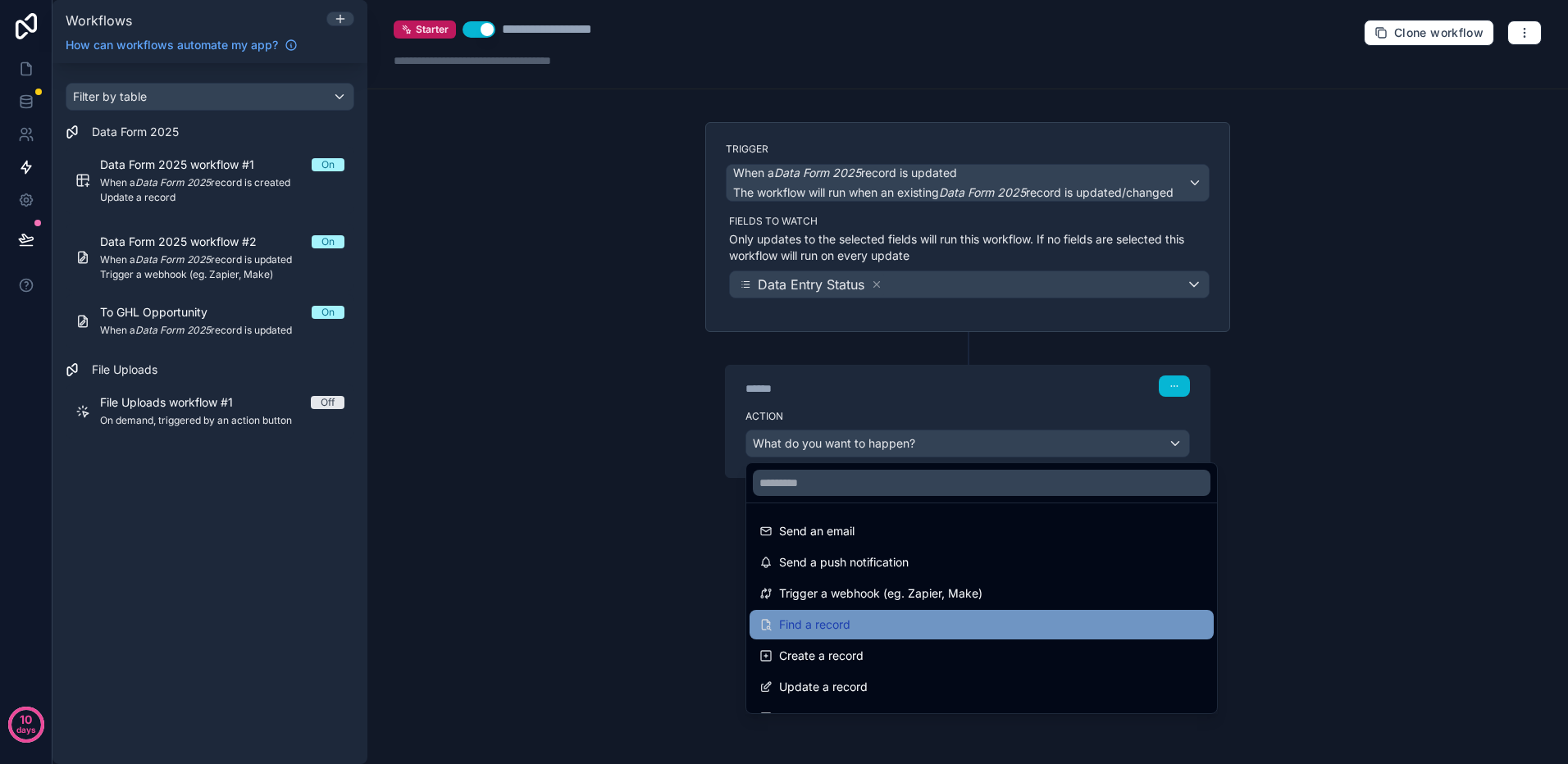
click at [874, 624] on div "Find a record" at bounding box center [981, 625] width 444 height 20
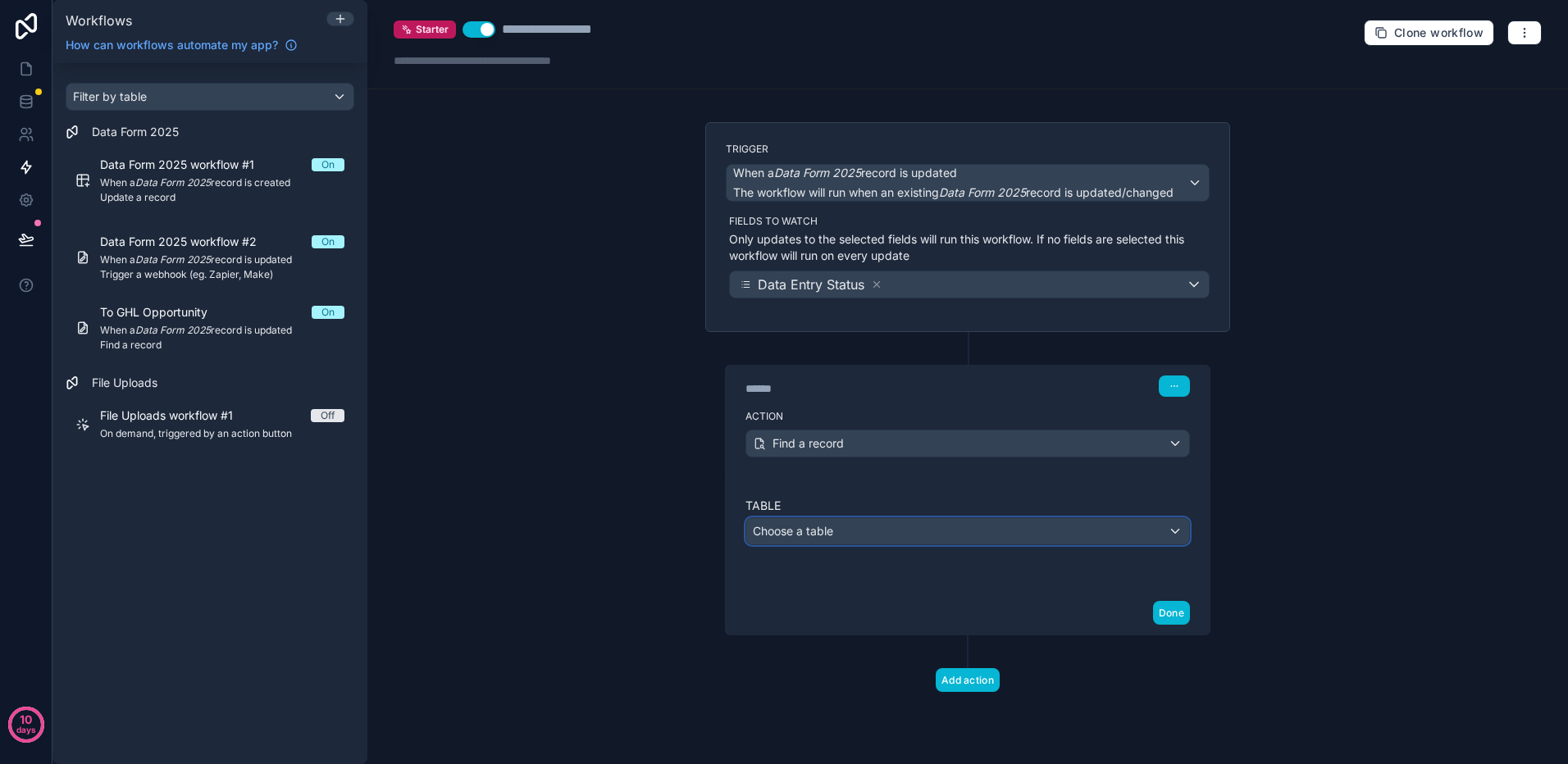
click at [1002, 529] on div "Choose a table" at bounding box center [967, 531] width 442 height 26
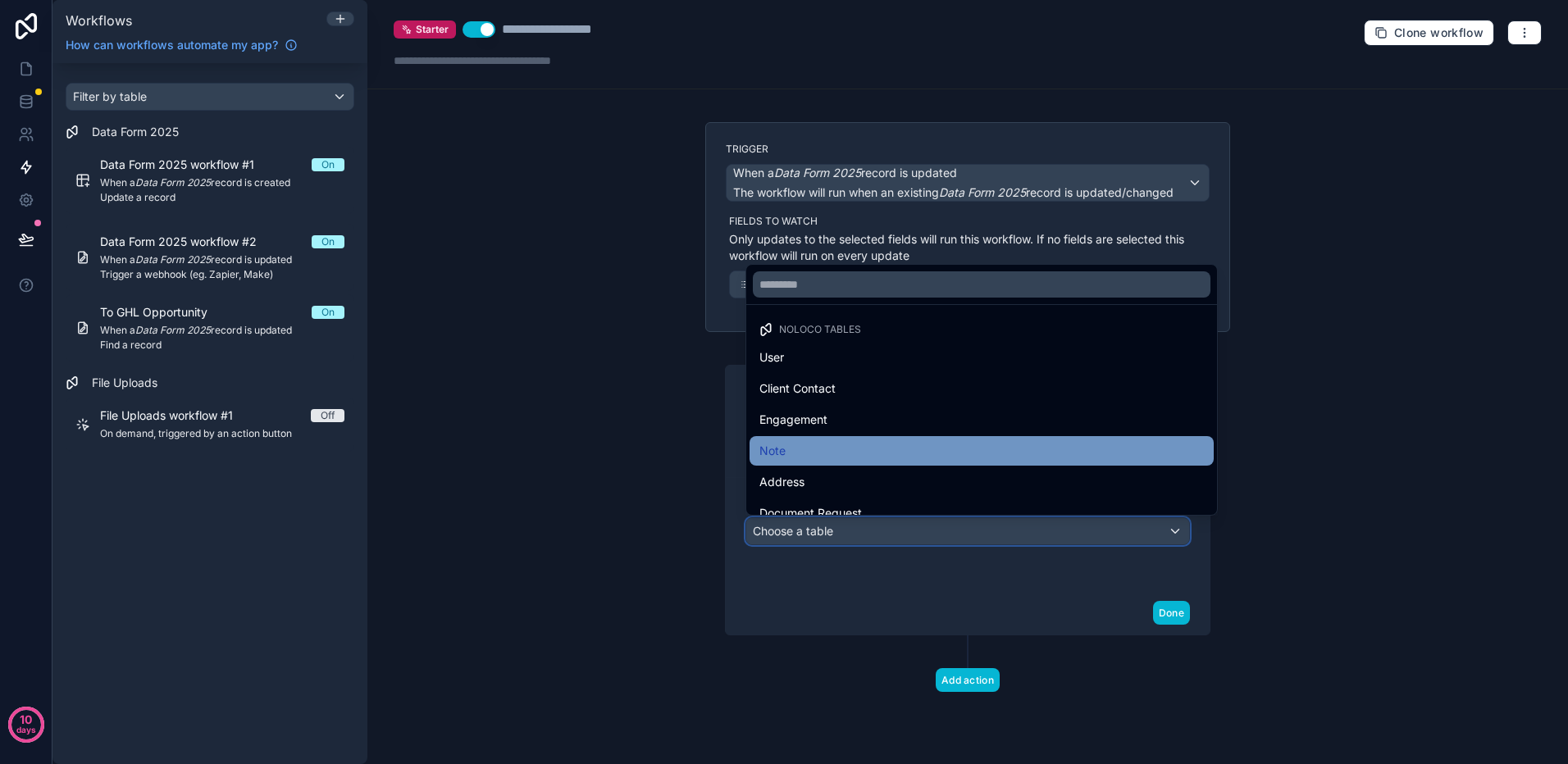
scroll to position [82, 0]
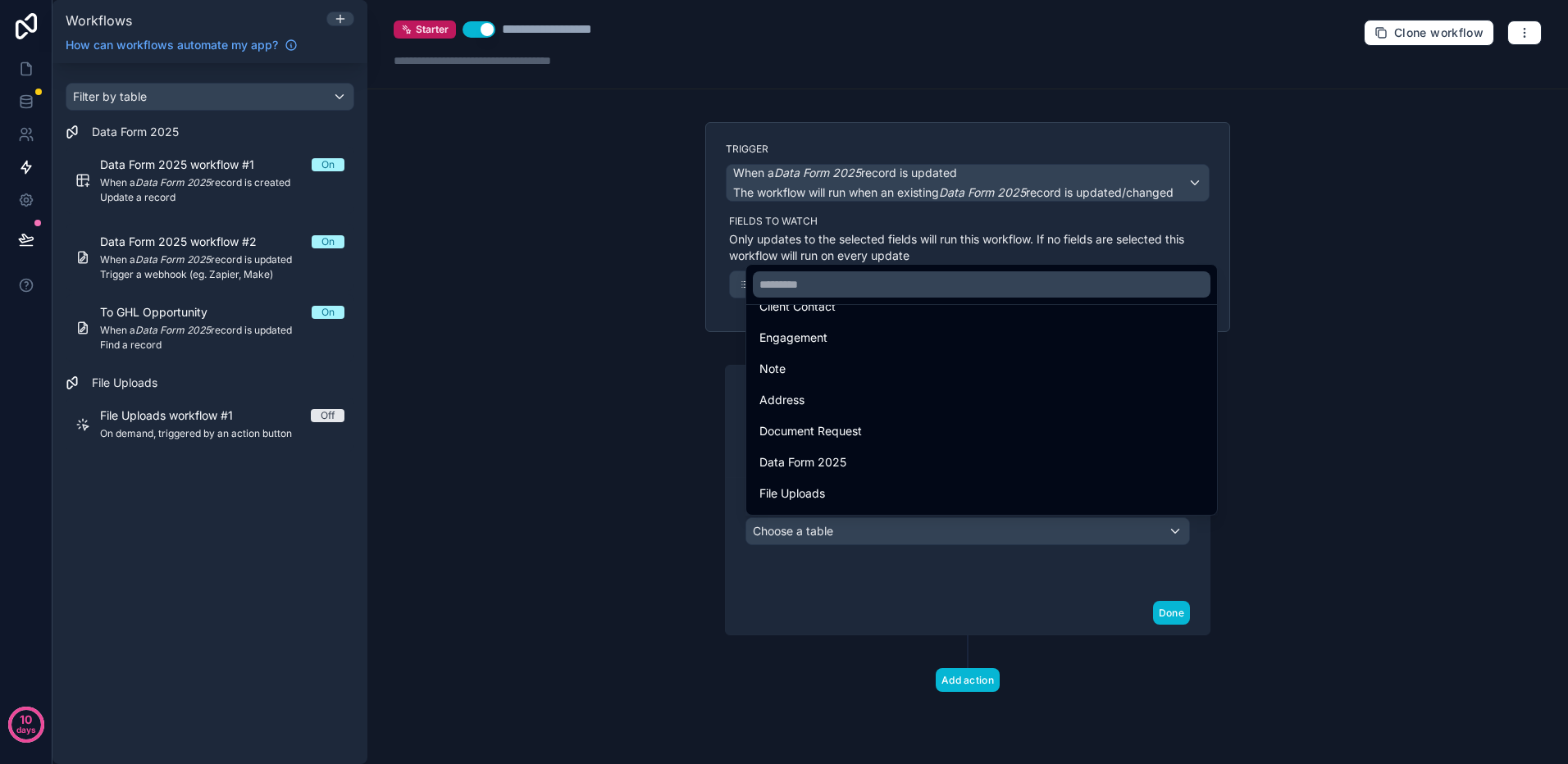
click at [927, 565] on div at bounding box center [784, 382] width 1568 height 764
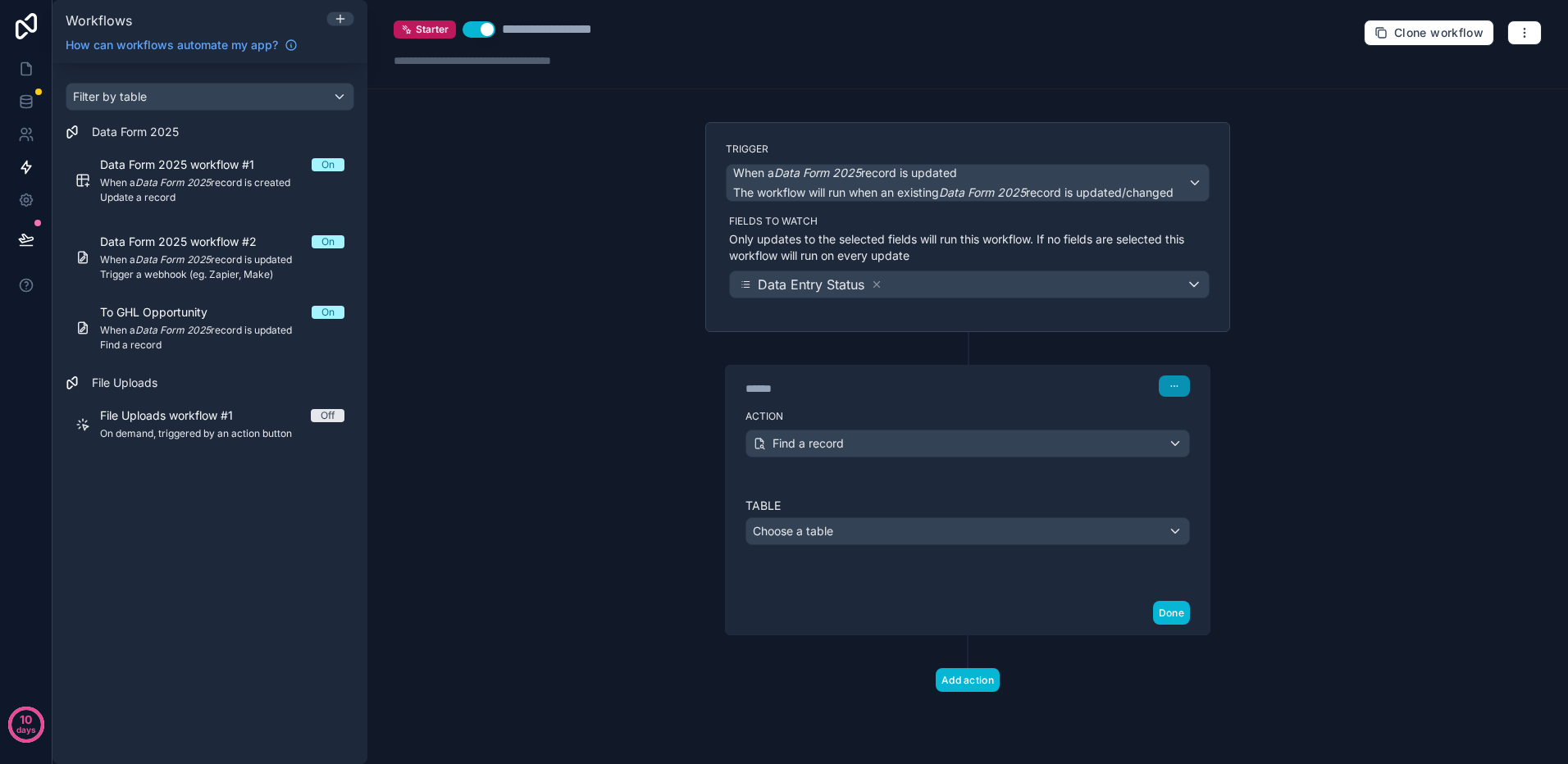
click at [1169, 384] on icon "button" at bounding box center [1174, 386] width 10 height 10
click at [1189, 450] on span "Delete" at bounding box center [1204, 449] width 31 height 13
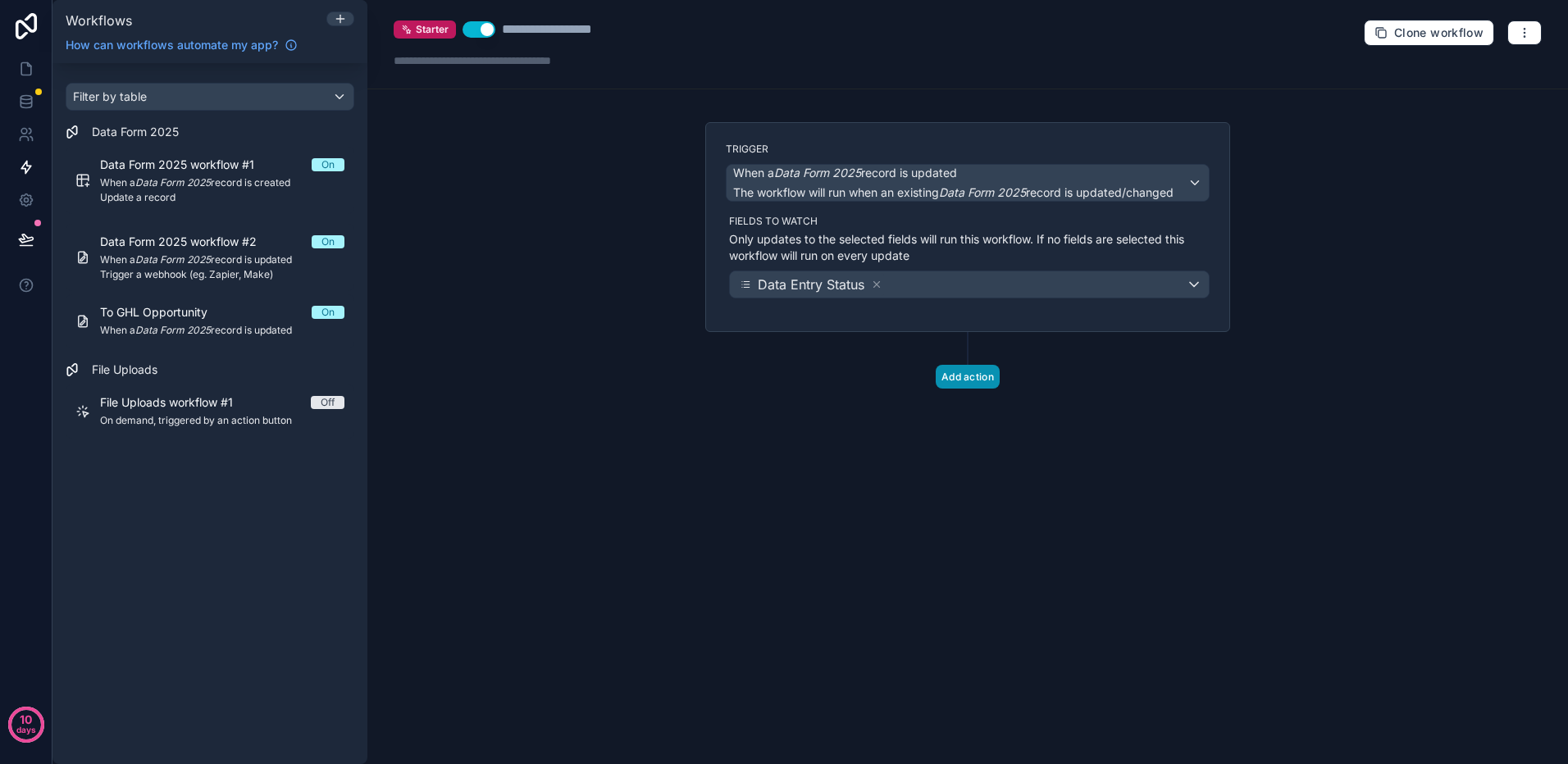
click at [970, 373] on button "Add action" at bounding box center [967, 376] width 64 height 23
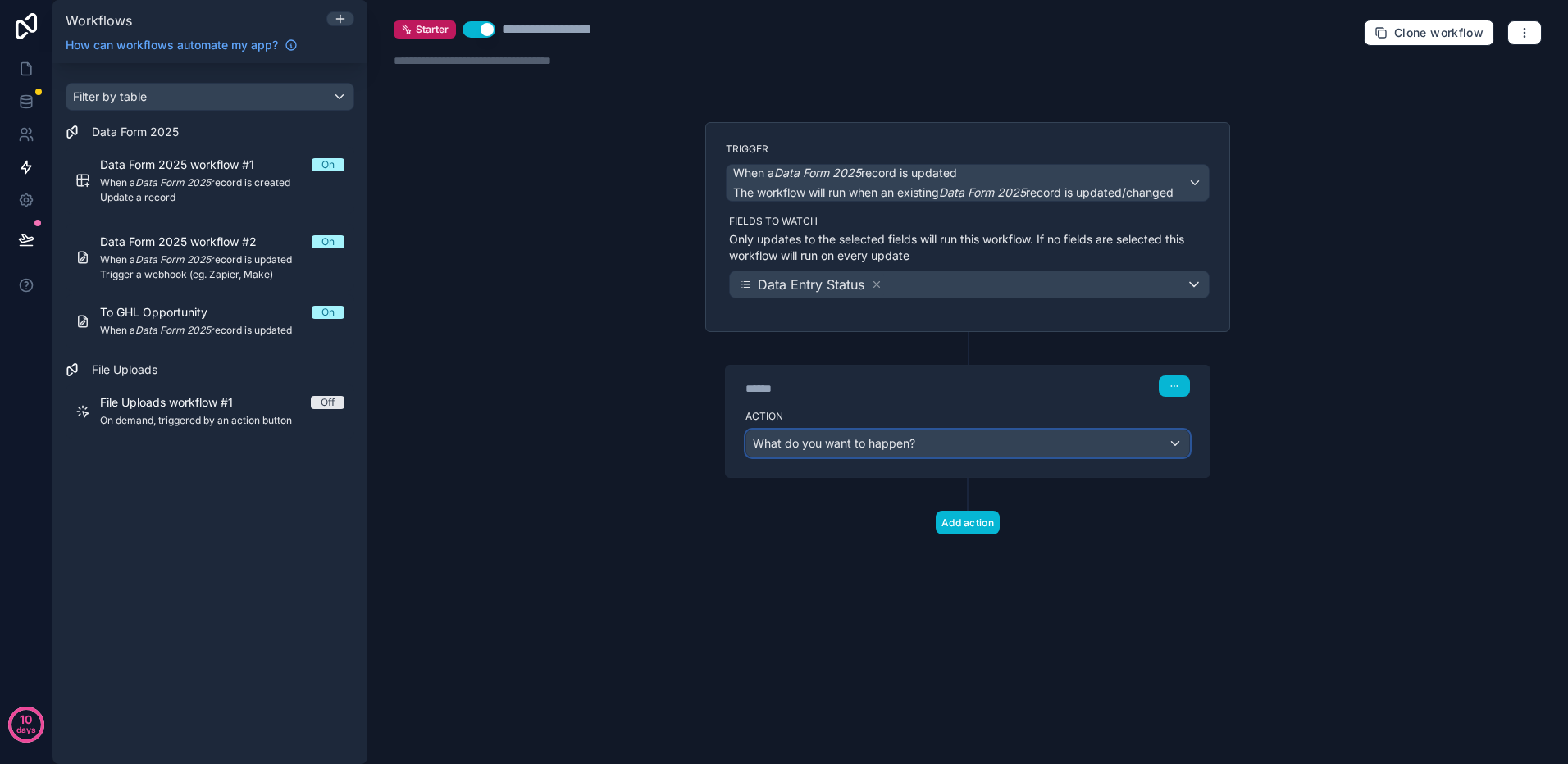
click at [1007, 452] on div "What do you want to happen?" at bounding box center [967, 443] width 442 height 26
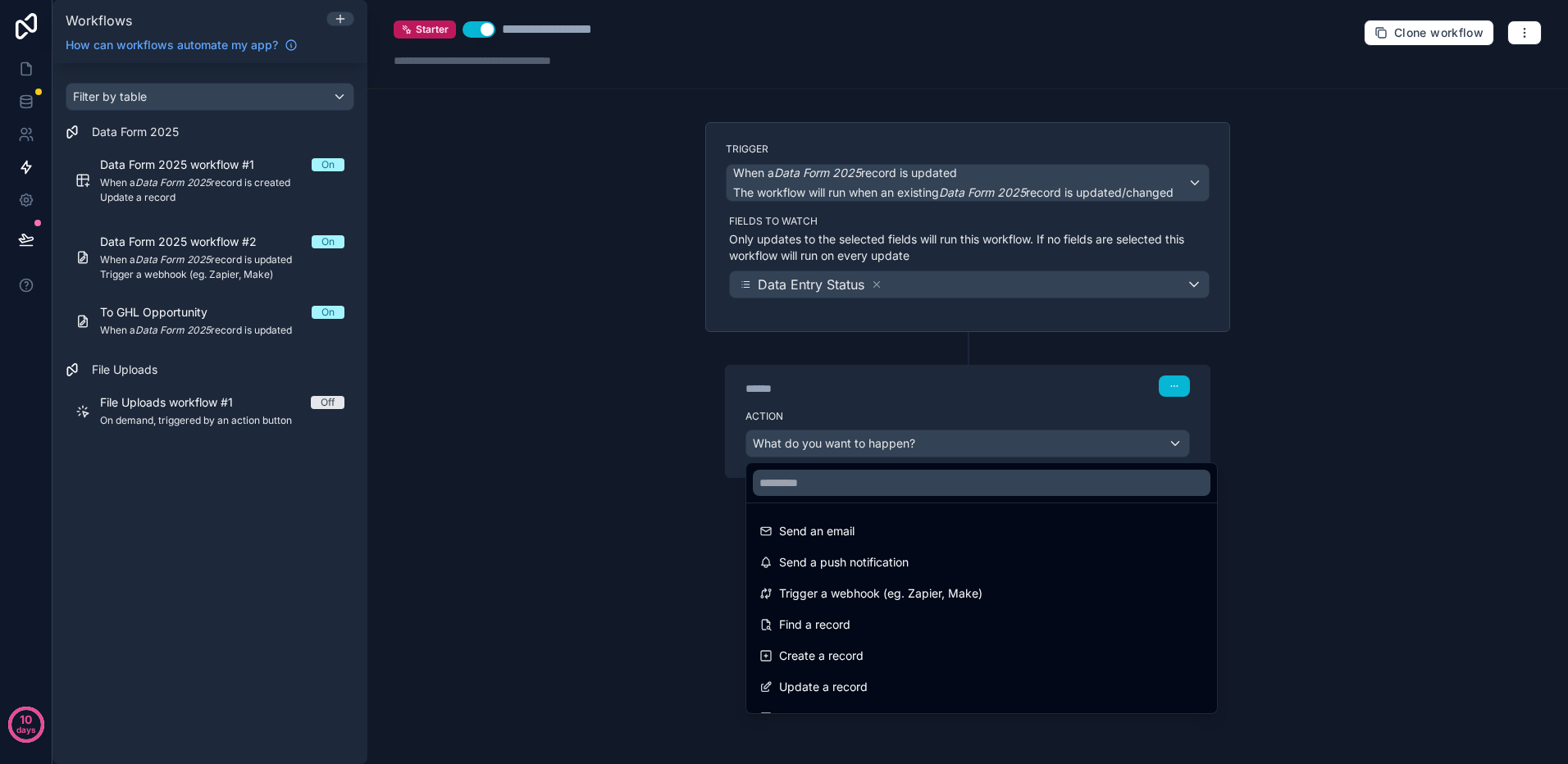
click at [1015, 404] on div at bounding box center [784, 382] width 1568 height 764
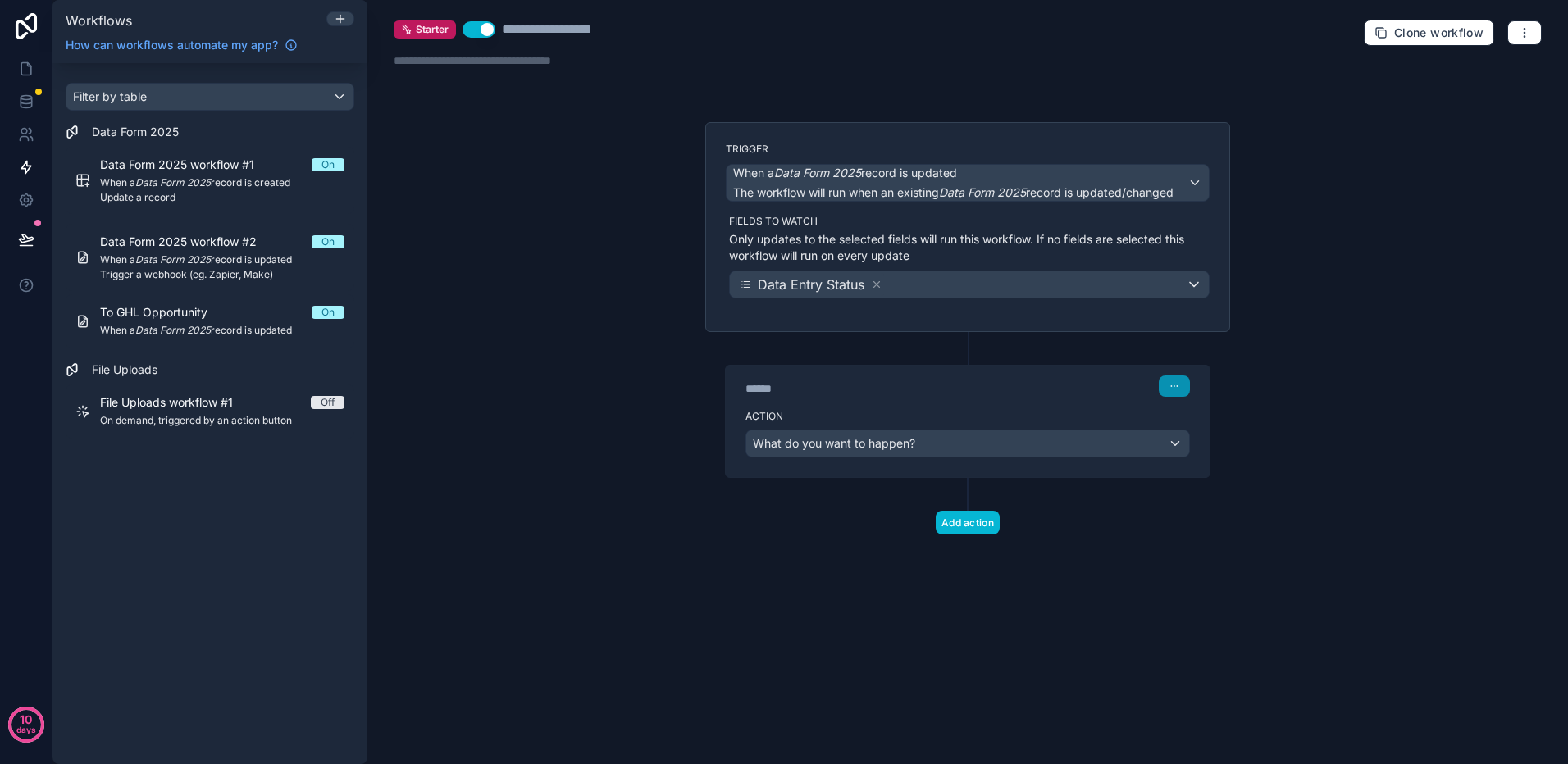
click at [1177, 386] on icon "button" at bounding box center [1177, 386] width 1 height 1
click at [1204, 451] on span "Delete" at bounding box center [1204, 449] width 31 height 13
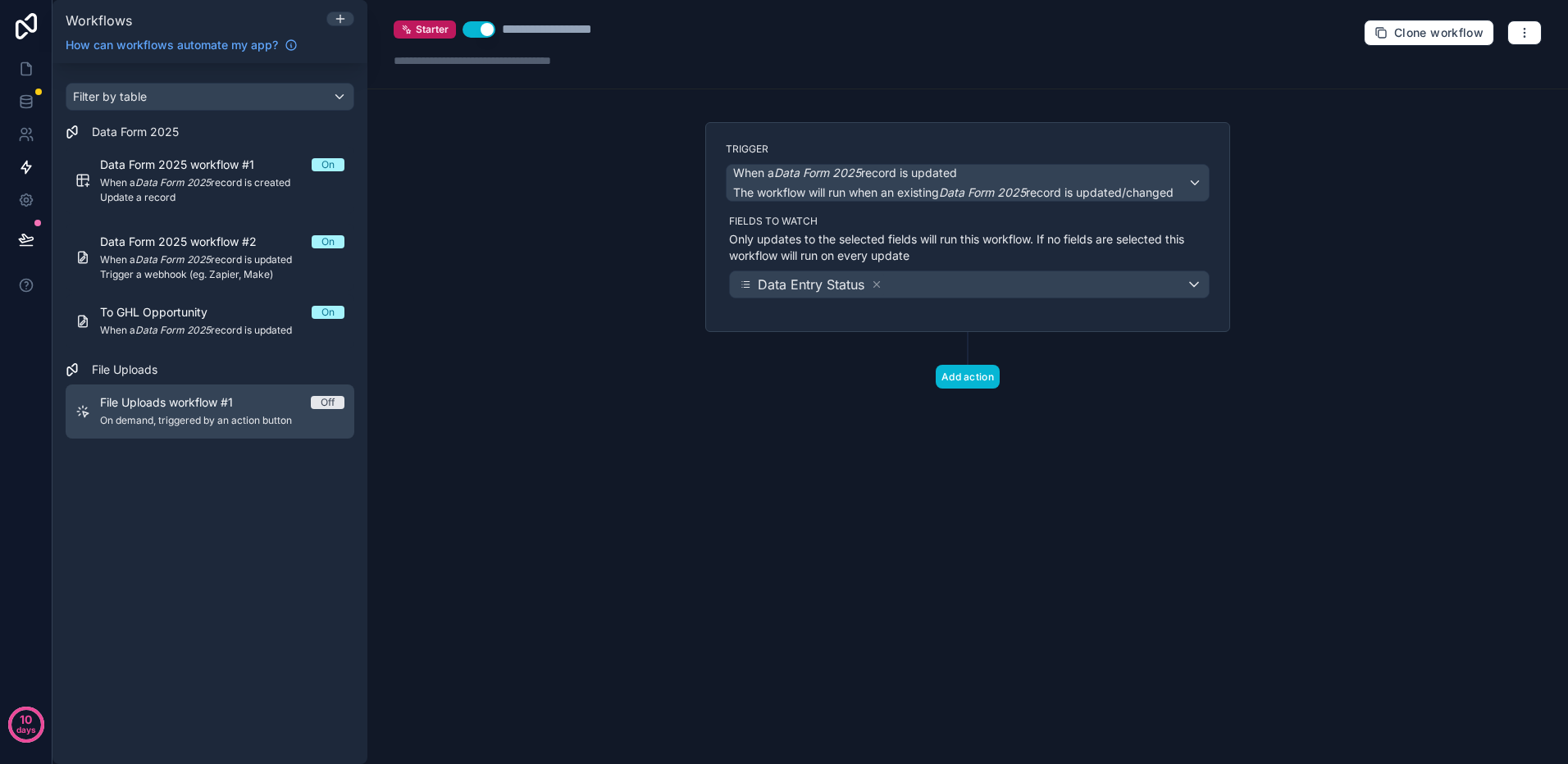
drag, startPoint x: 195, startPoint y: 418, endPoint x: 241, endPoint y: 418, distance: 46.0
click at [195, 418] on span "On demand, triggered by an action button" at bounding box center [222, 420] width 244 height 13
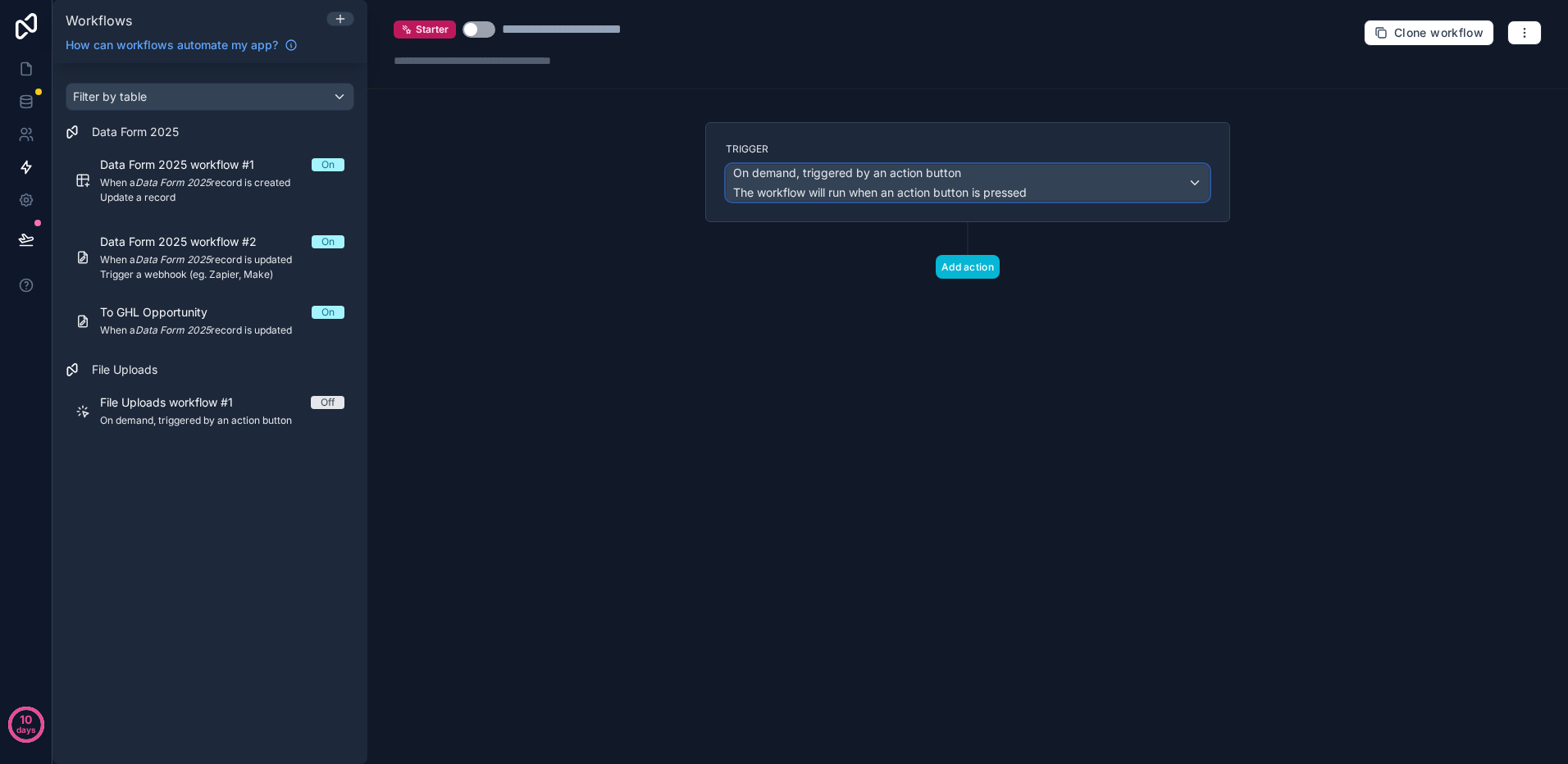
click at [1180, 179] on div "On demand, triggered by an action button The workflow will run when an action b…" at bounding box center [967, 183] width 482 height 36
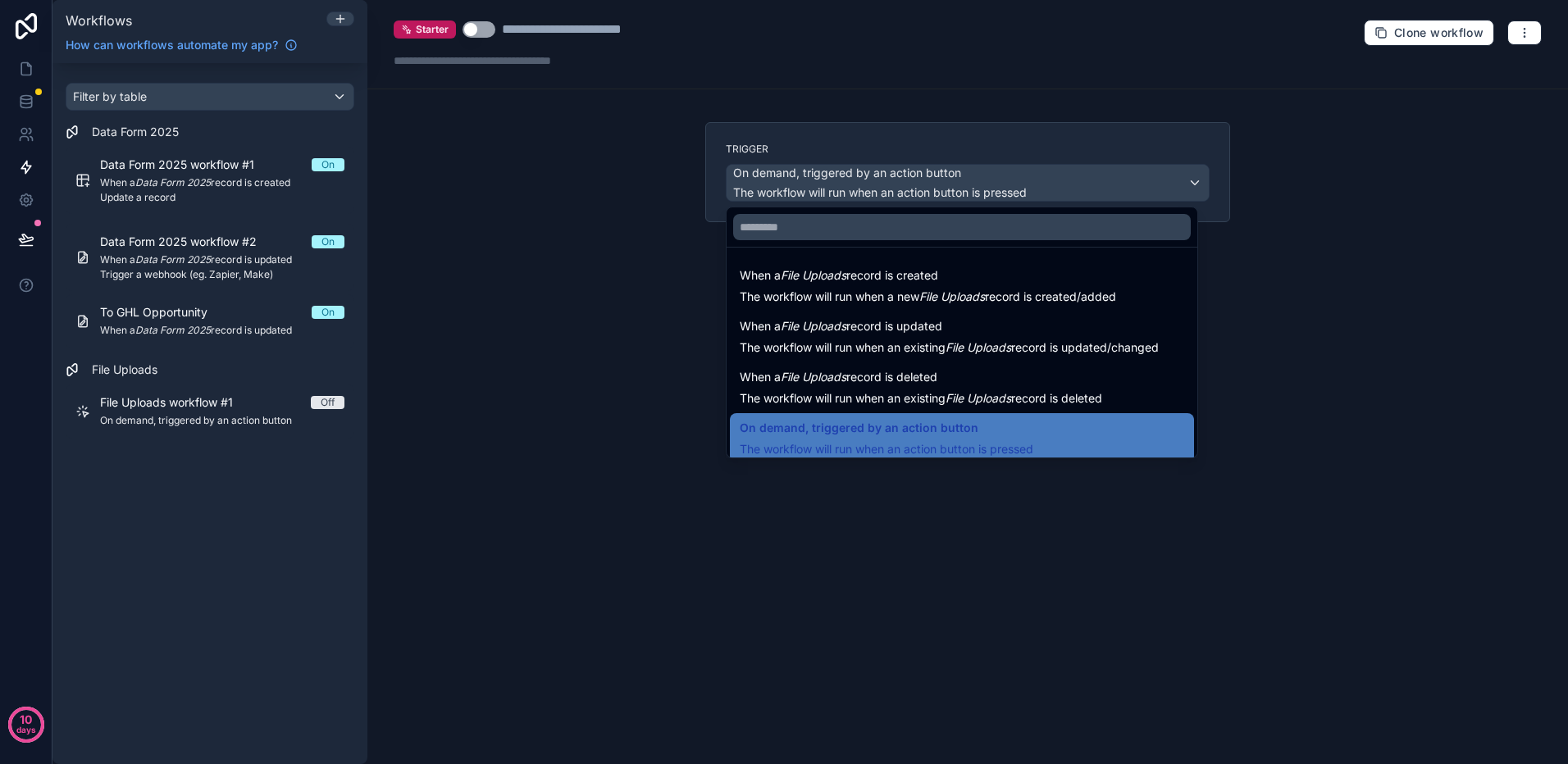
click at [591, 310] on div at bounding box center [784, 382] width 1568 height 764
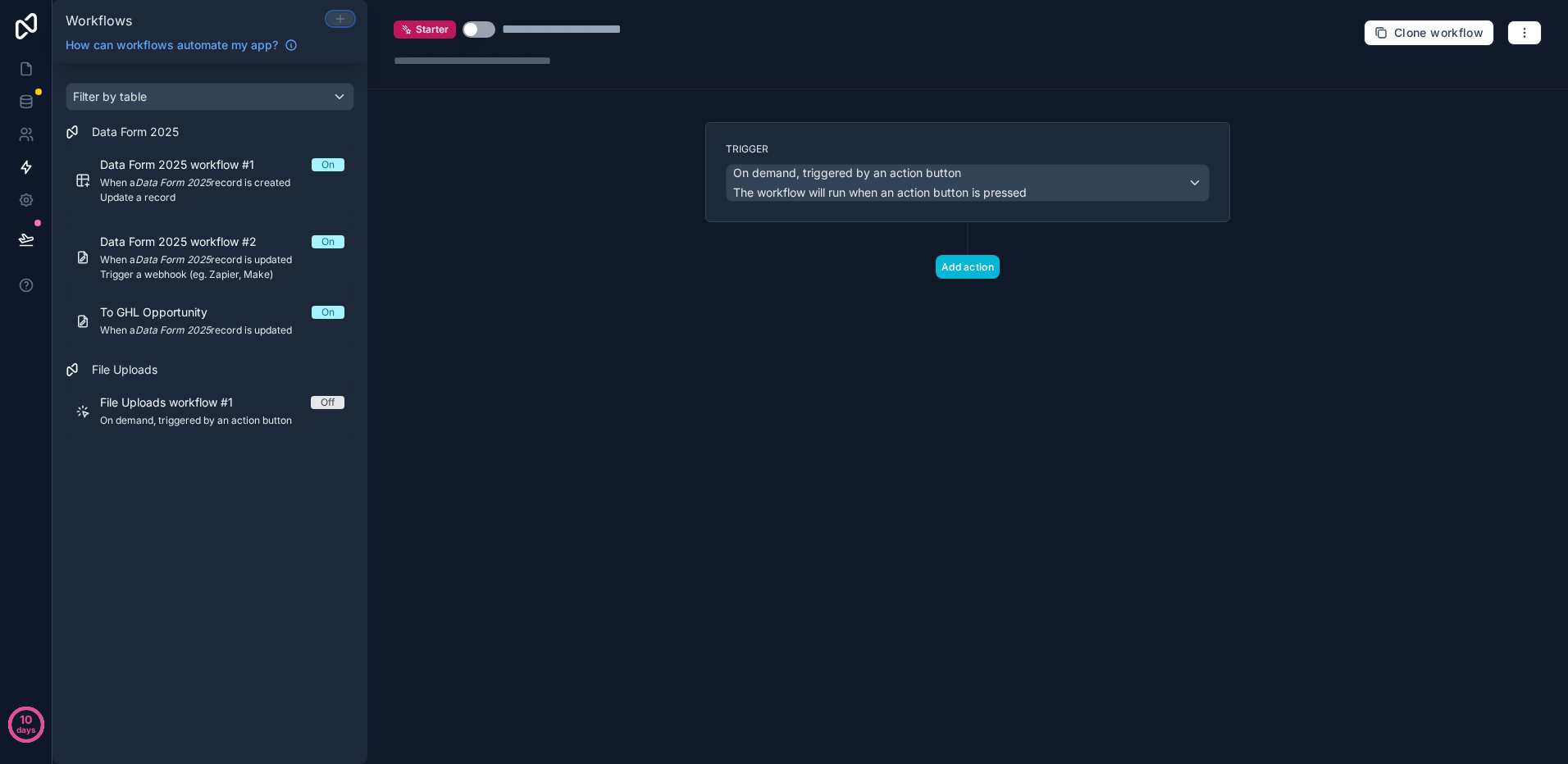
click at [339, 13] on icon at bounding box center [340, 19] width 13 height 13
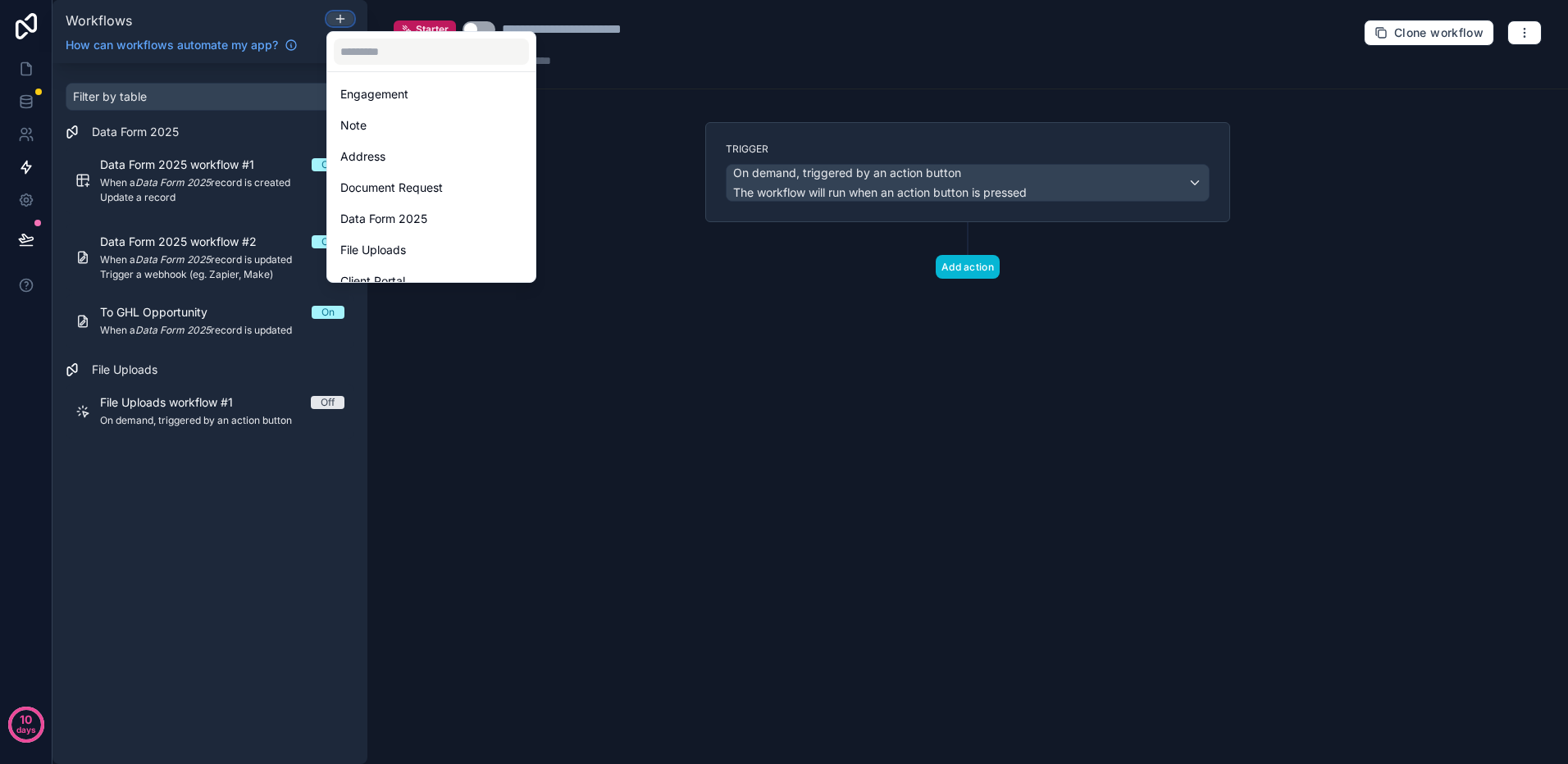
scroll to position [110, 0]
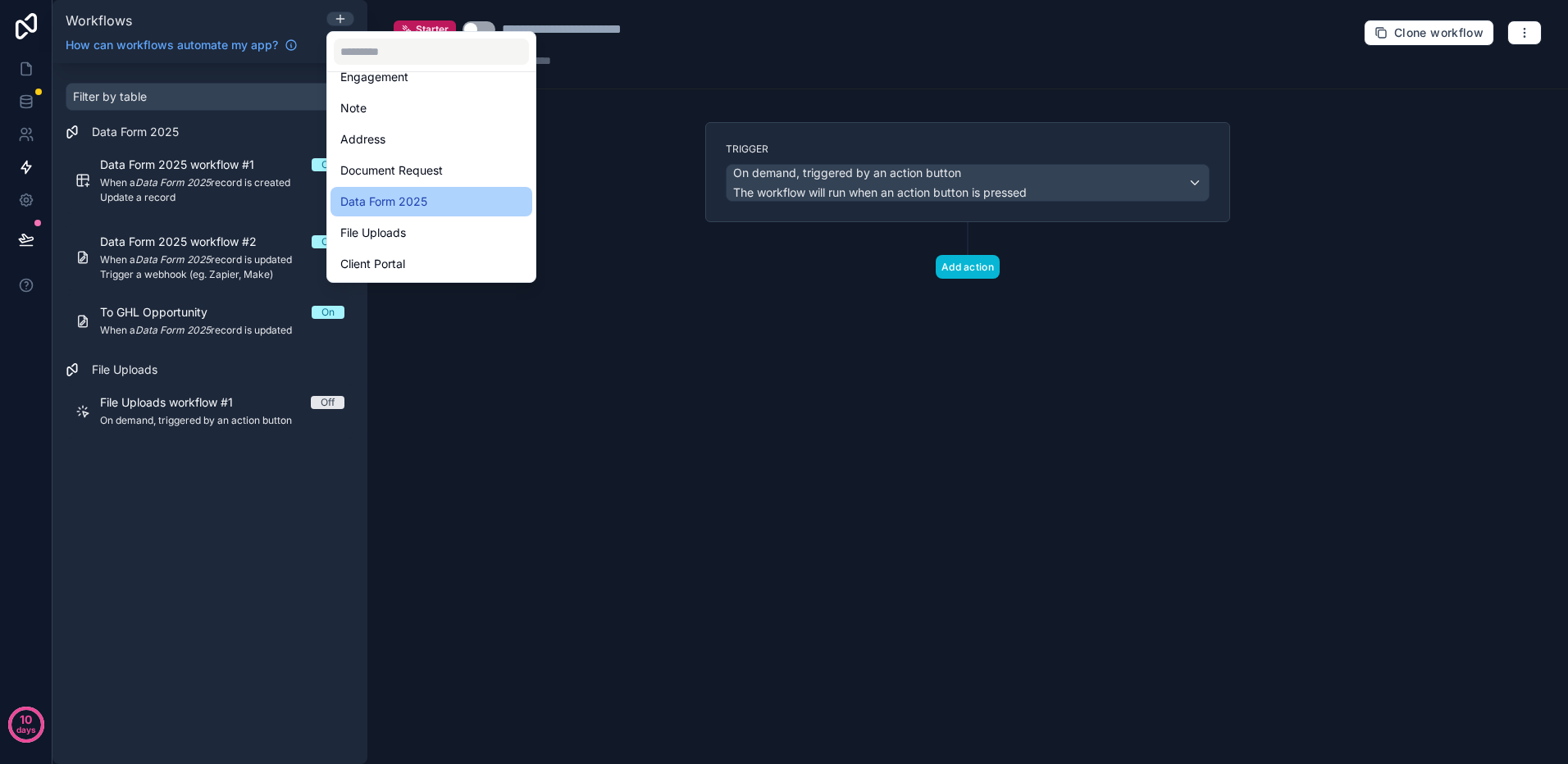
click at [402, 203] on span "Data Form 2025" at bounding box center [383, 202] width 87 height 20
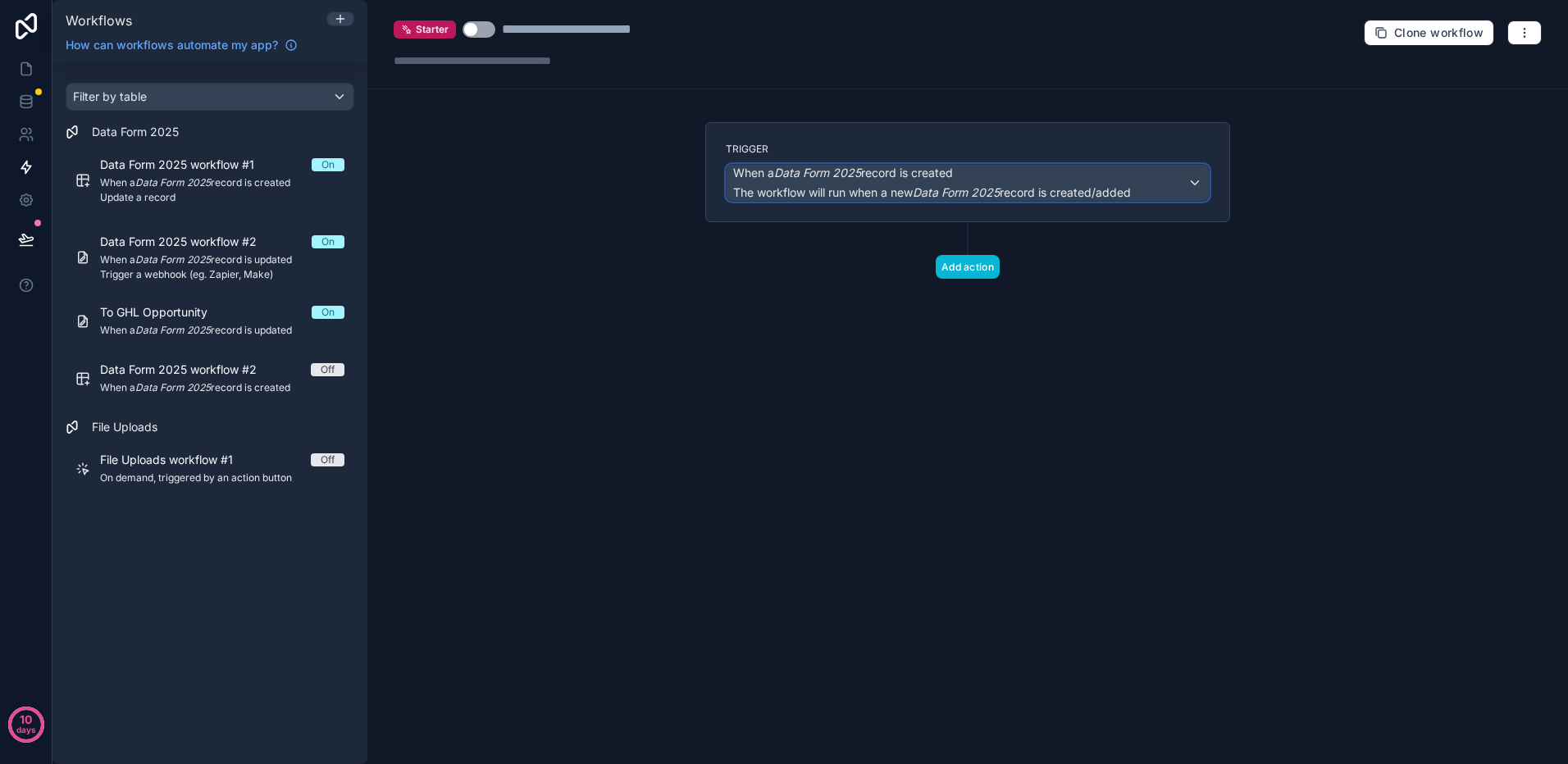
click at [1142, 180] on div "When a Data Form 2025 record is created The workflow will run when a new Data F…" at bounding box center [967, 183] width 482 height 36
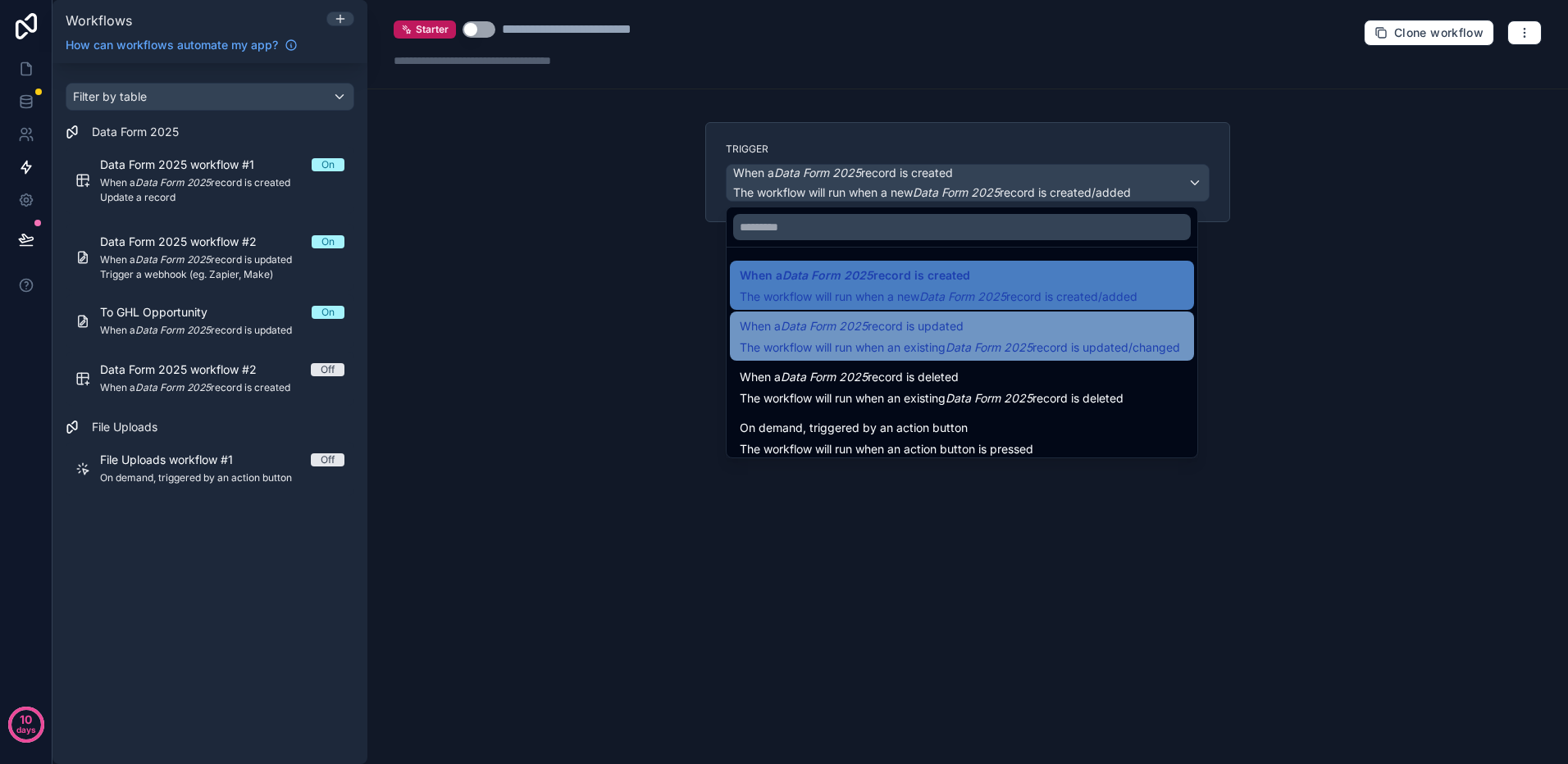
click at [927, 337] on div "When a Data Form 2025 record is updated The workflow will run when an existing …" at bounding box center [959, 337] width 441 height 40
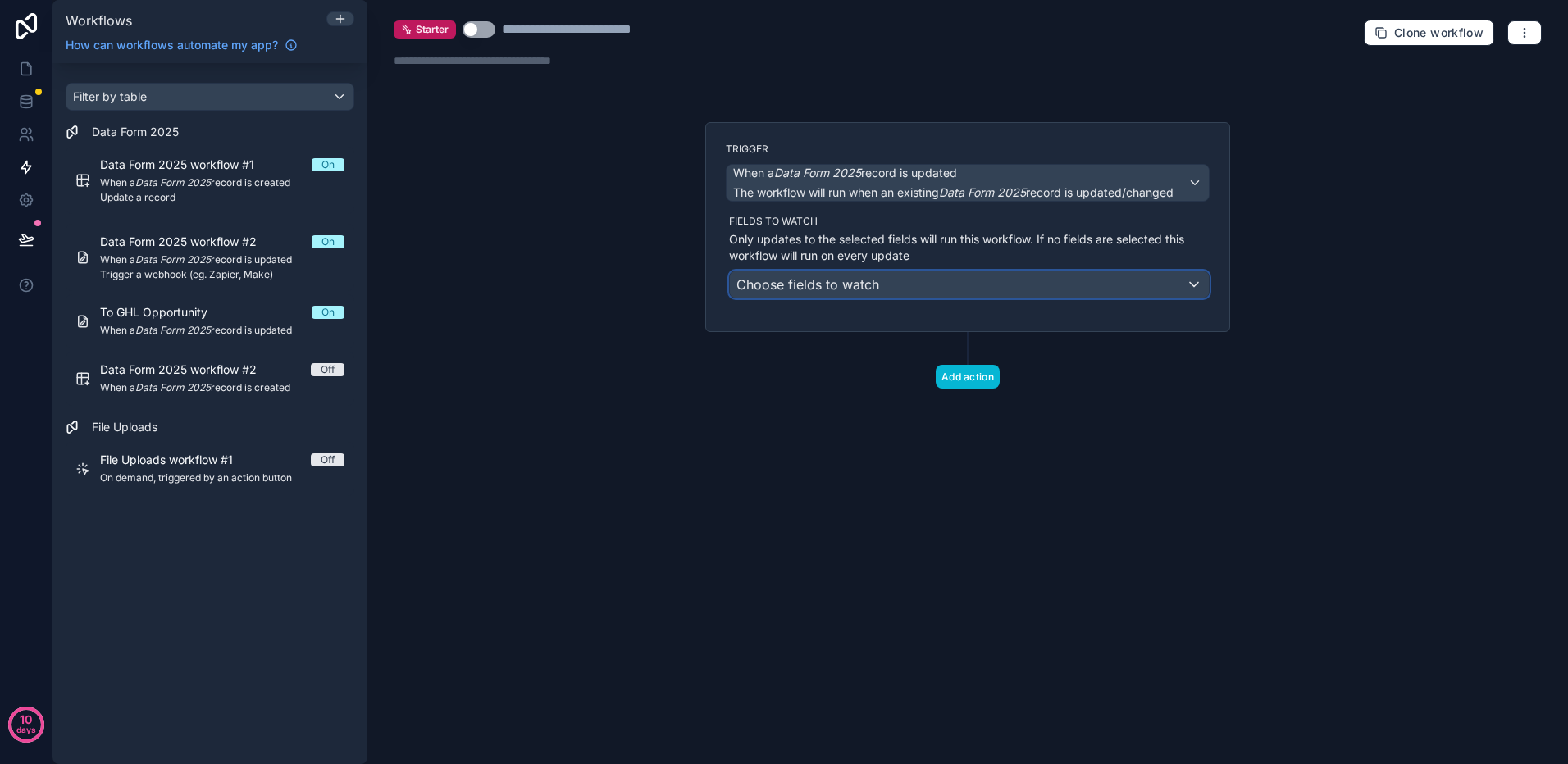
click at [961, 283] on div "Choose fields to watch" at bounding box center [968, 284] width 478 height 26
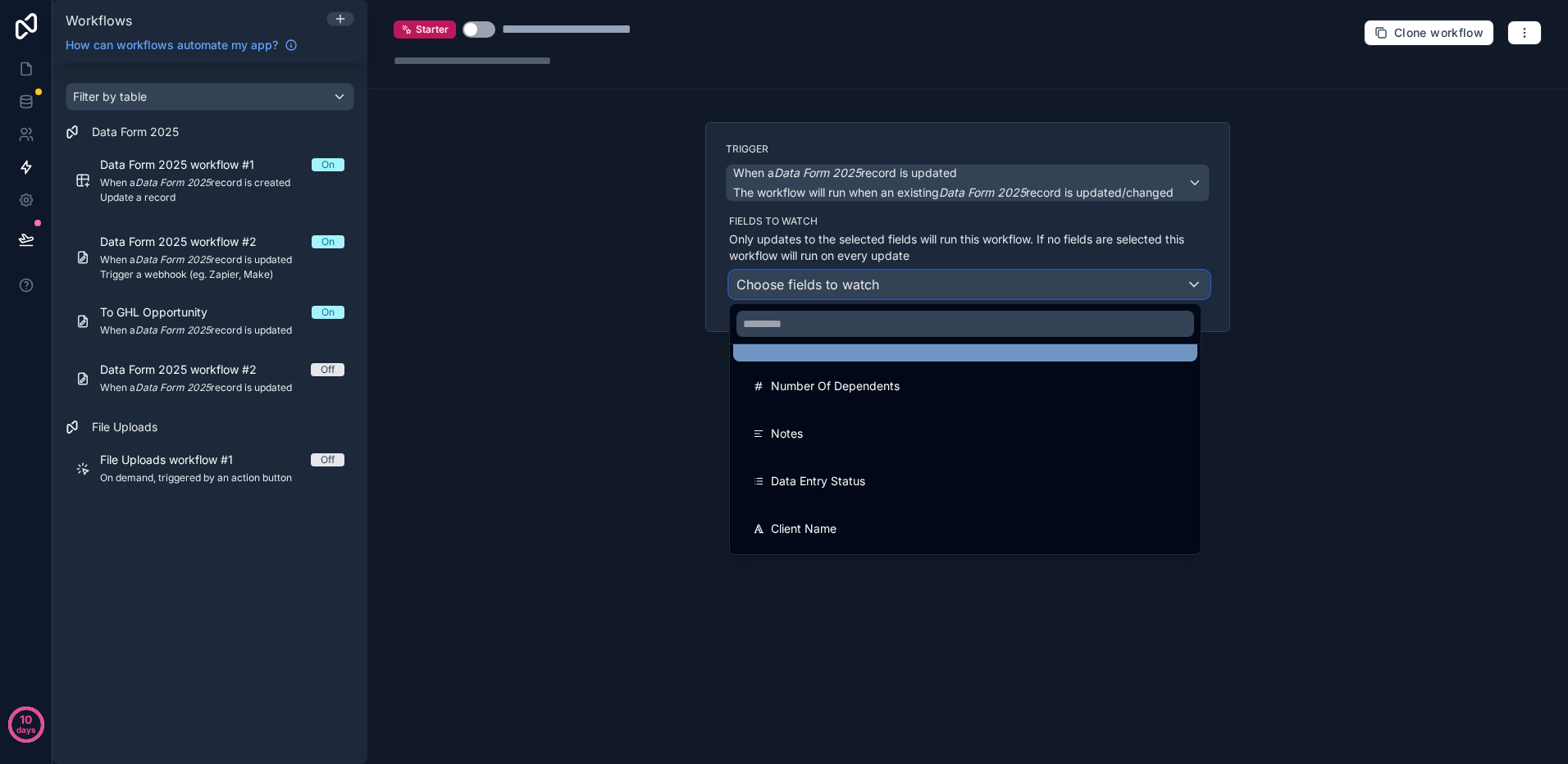
scroll to position [82, 0]
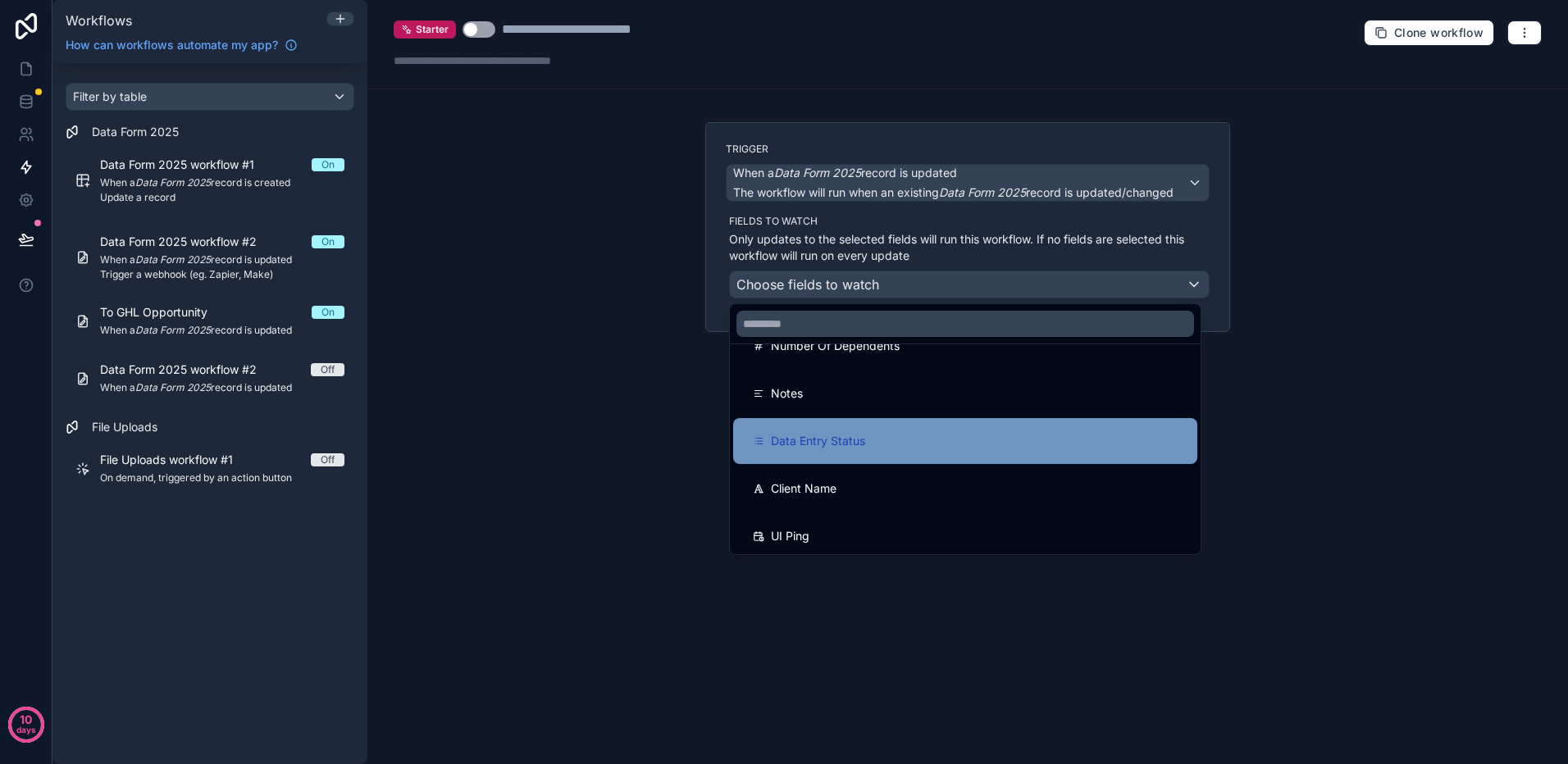
click at [822, 431] on span "Data Entry Status" at bounding box center [818, 441] width 94 height 20
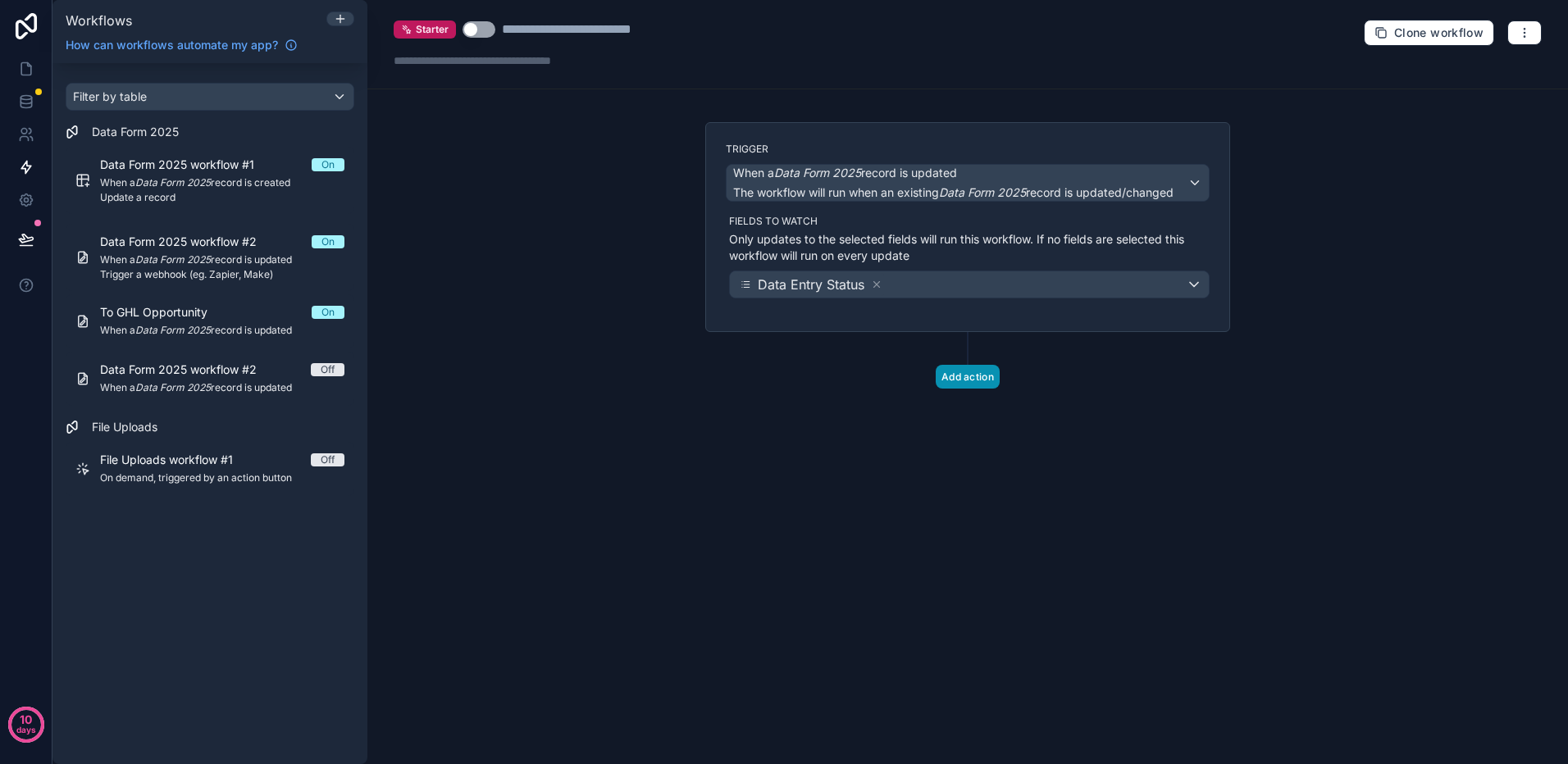
click at [952, 374] on button "Add action" at bounding box center [967, 376] width 64 height 23
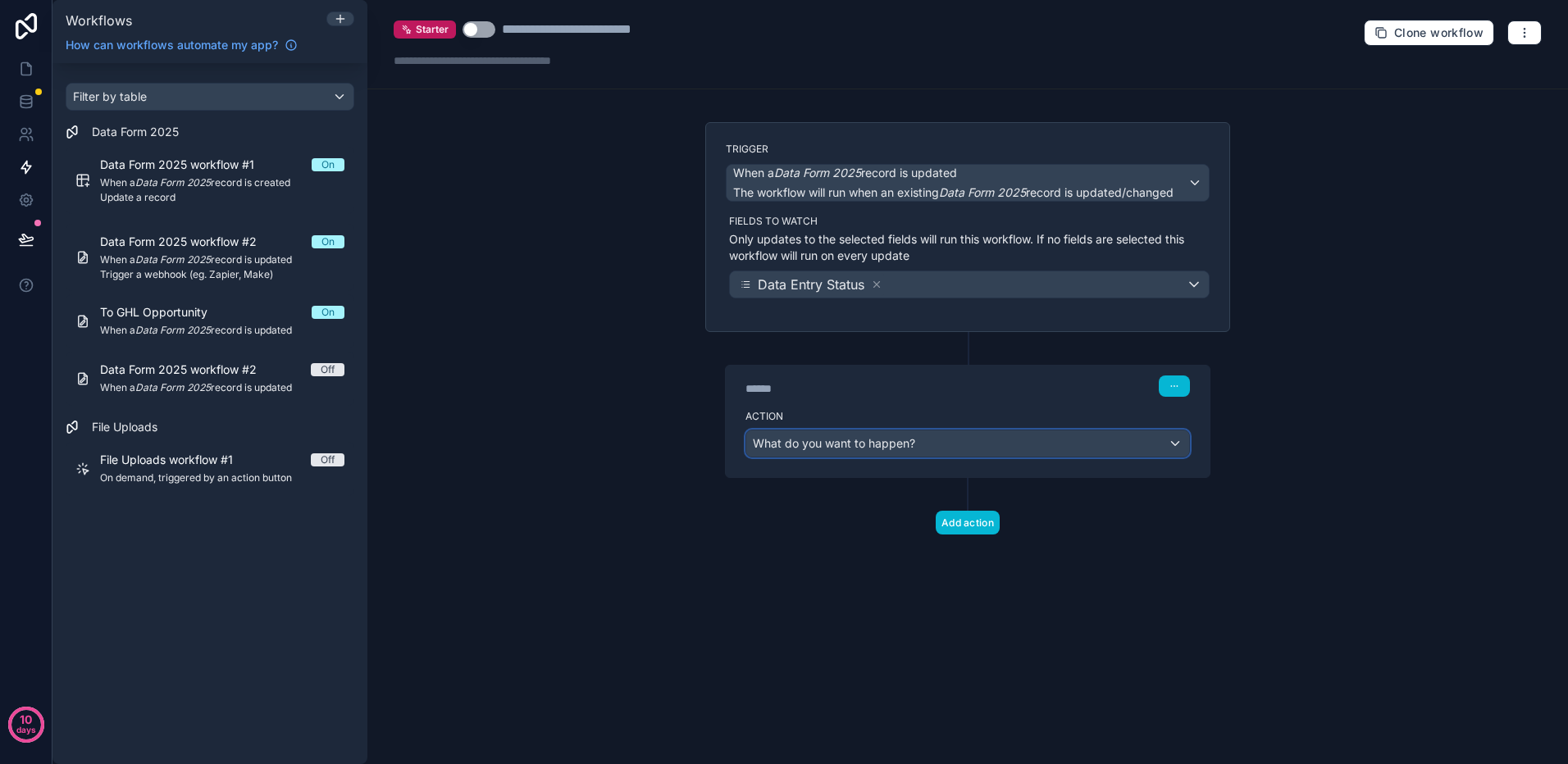
click at [943, 442] on div "What do you want to happen?" at bounding box center [967, 443] width 442 height 26
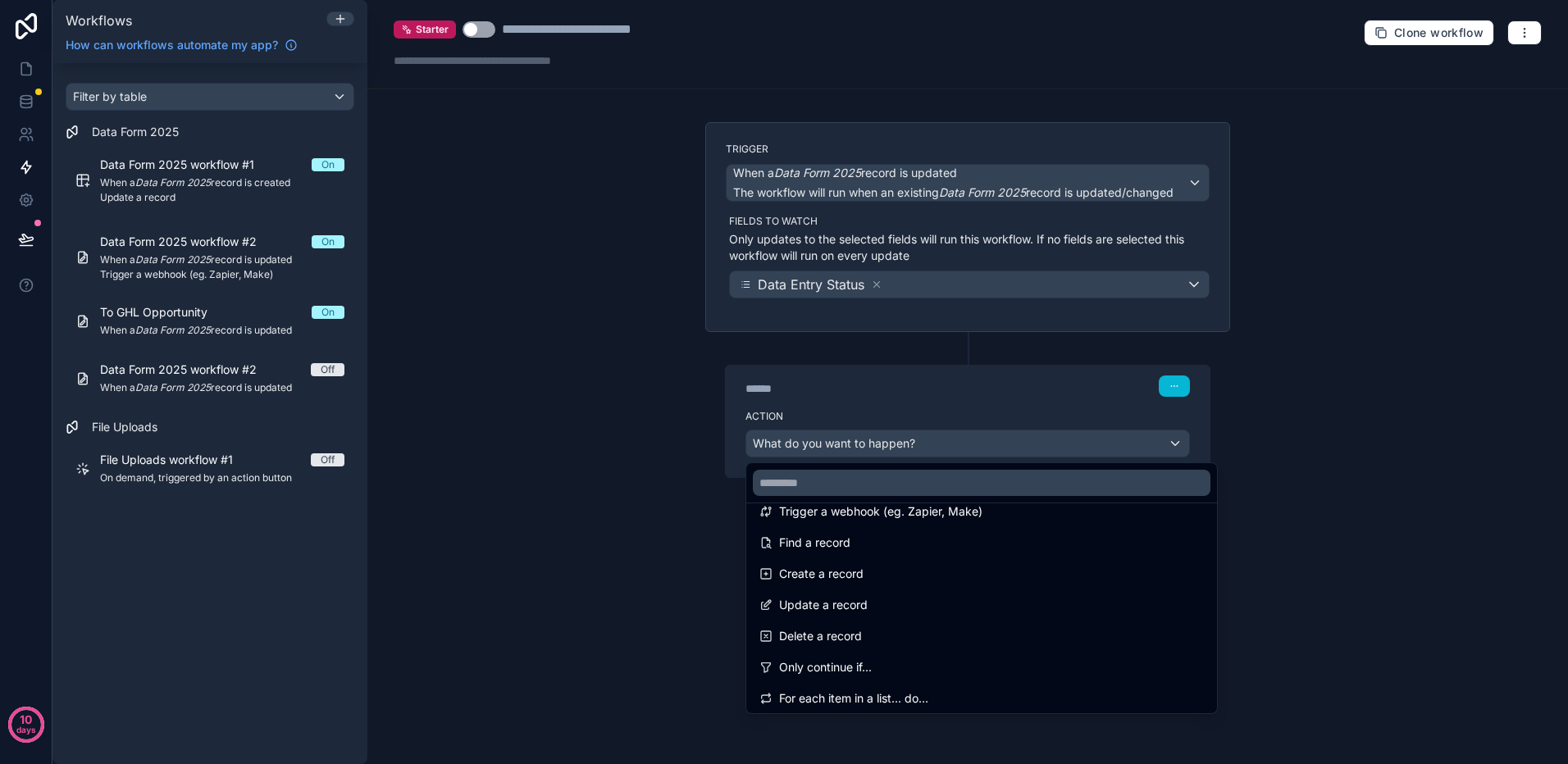
click at [1119, 405] on div at bounding box center [784, 382] width 1568 height 764
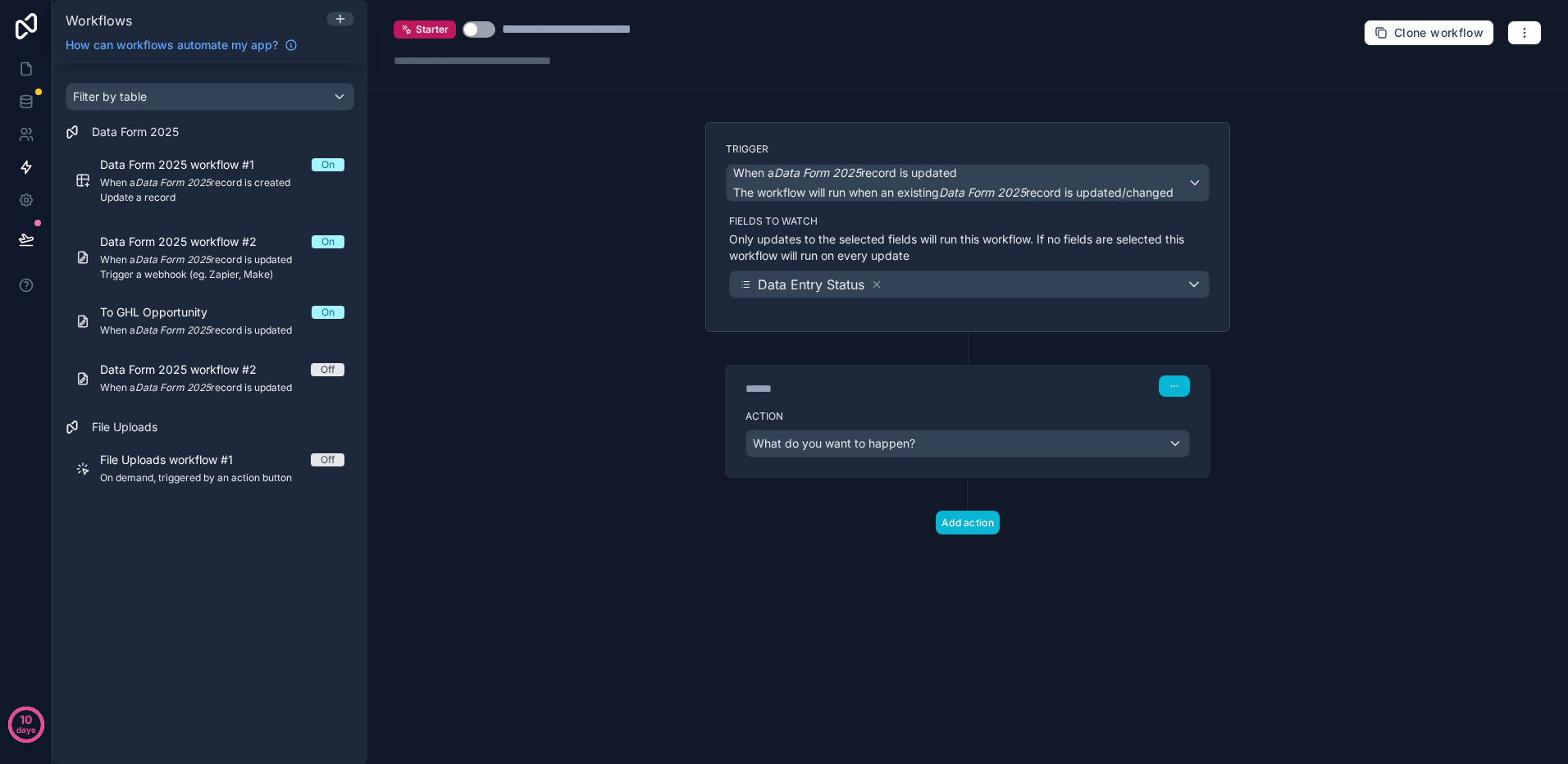
click at [1206, 392] on div "****** Step 1" at bounding box center [967, 384] width 484 height 38
click at [1171, 387] on icon "button" at bounding box center [1174, 386] width 10 height 10
click at [1182, 444] on button "Delete" at bounding box center [1213, 449] width 112 height 26
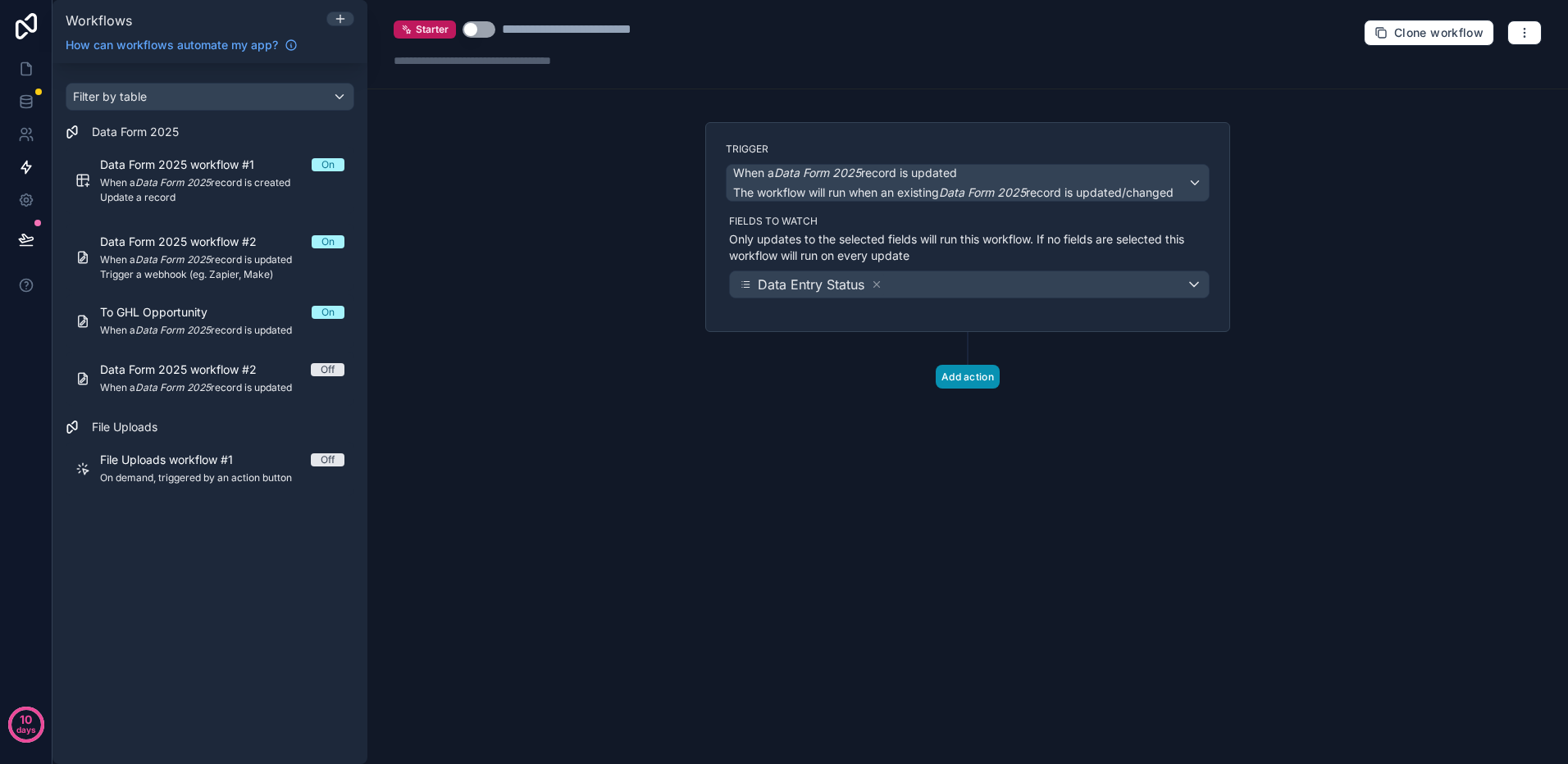
click at [970, 373] on button "Add action" at bounding box center [967, 376] width 64 height 23
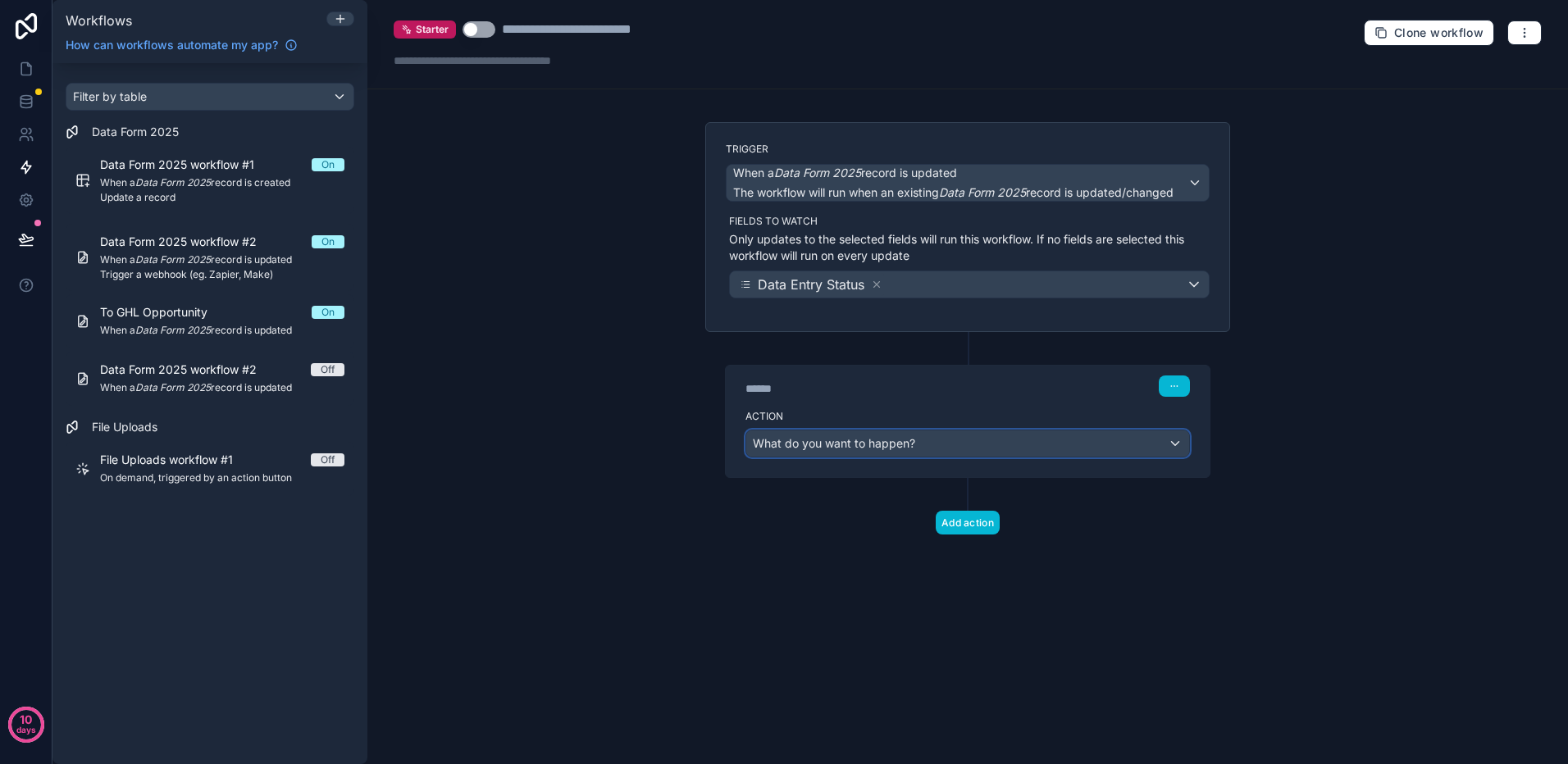
click at [957, 439] on div "What do you want to happen?" at bounding box center [967, 443] width 442 height 26
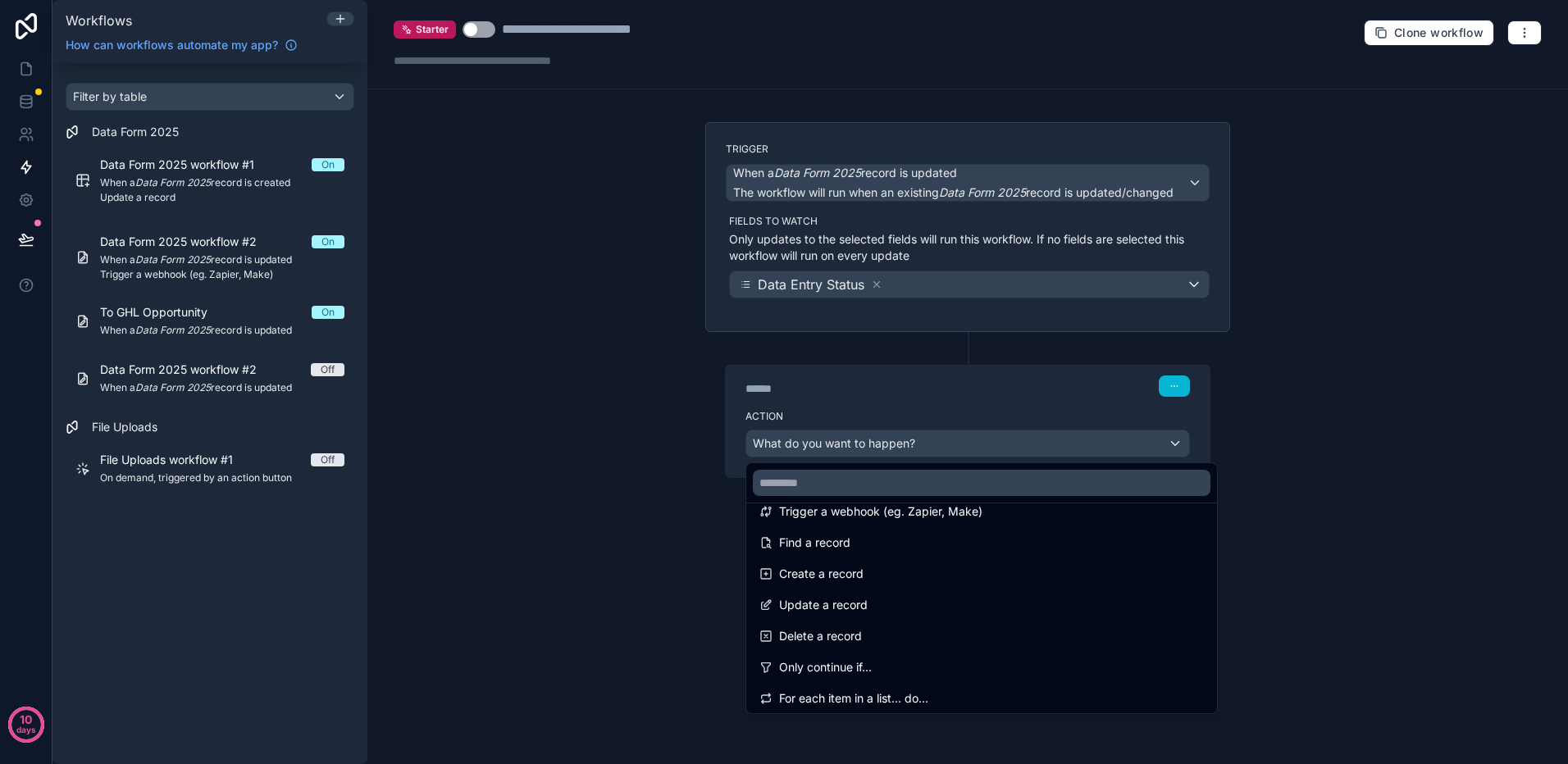
click at [1195, 178] on div at bounding box center [784, 382] width 1568 height 764
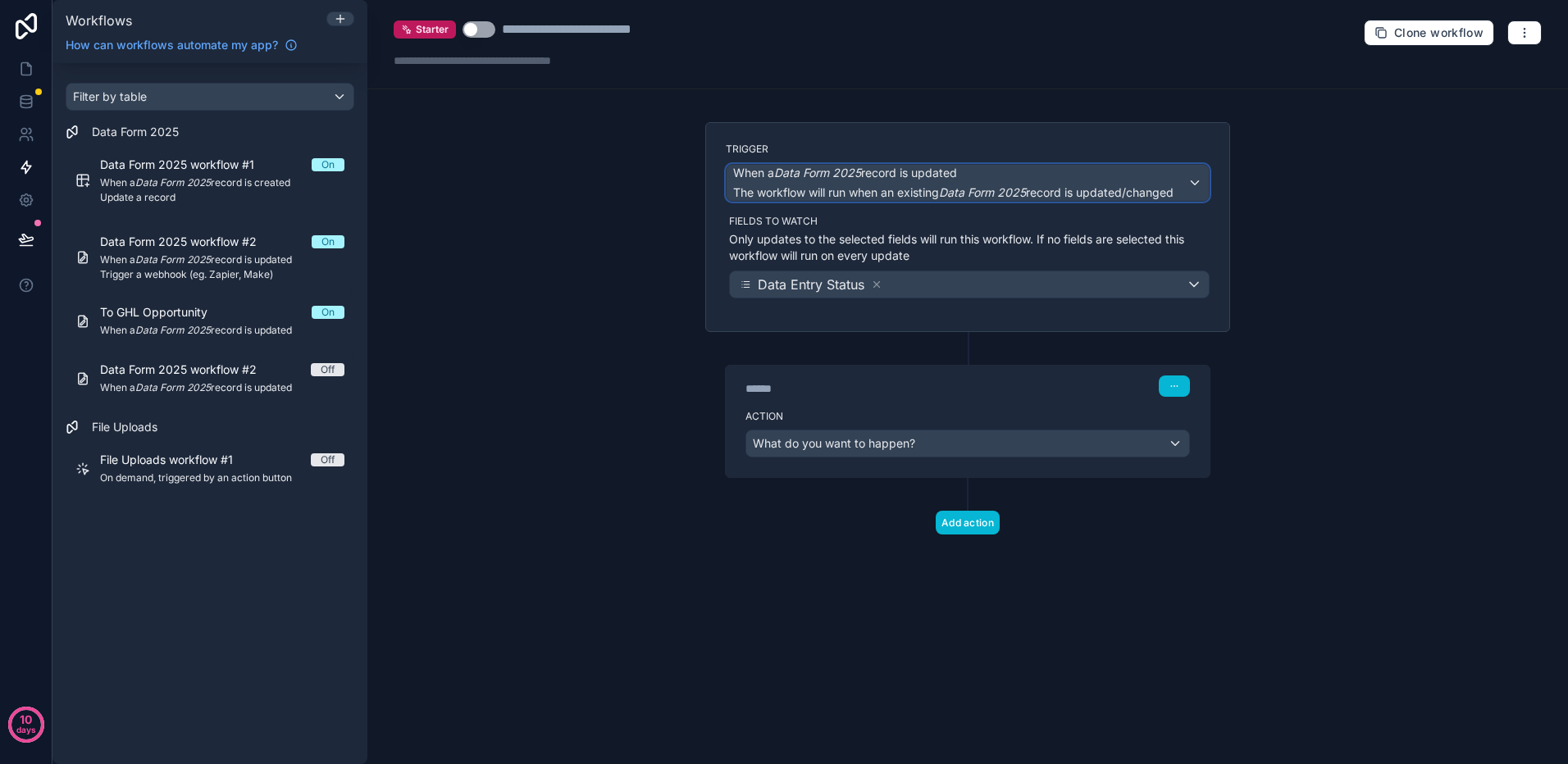
click at [1189, 180] on div "When a Data Form 2025 record is updated The workflow will run when an existing …" at bounding box center [967, 183] width 482 height 36
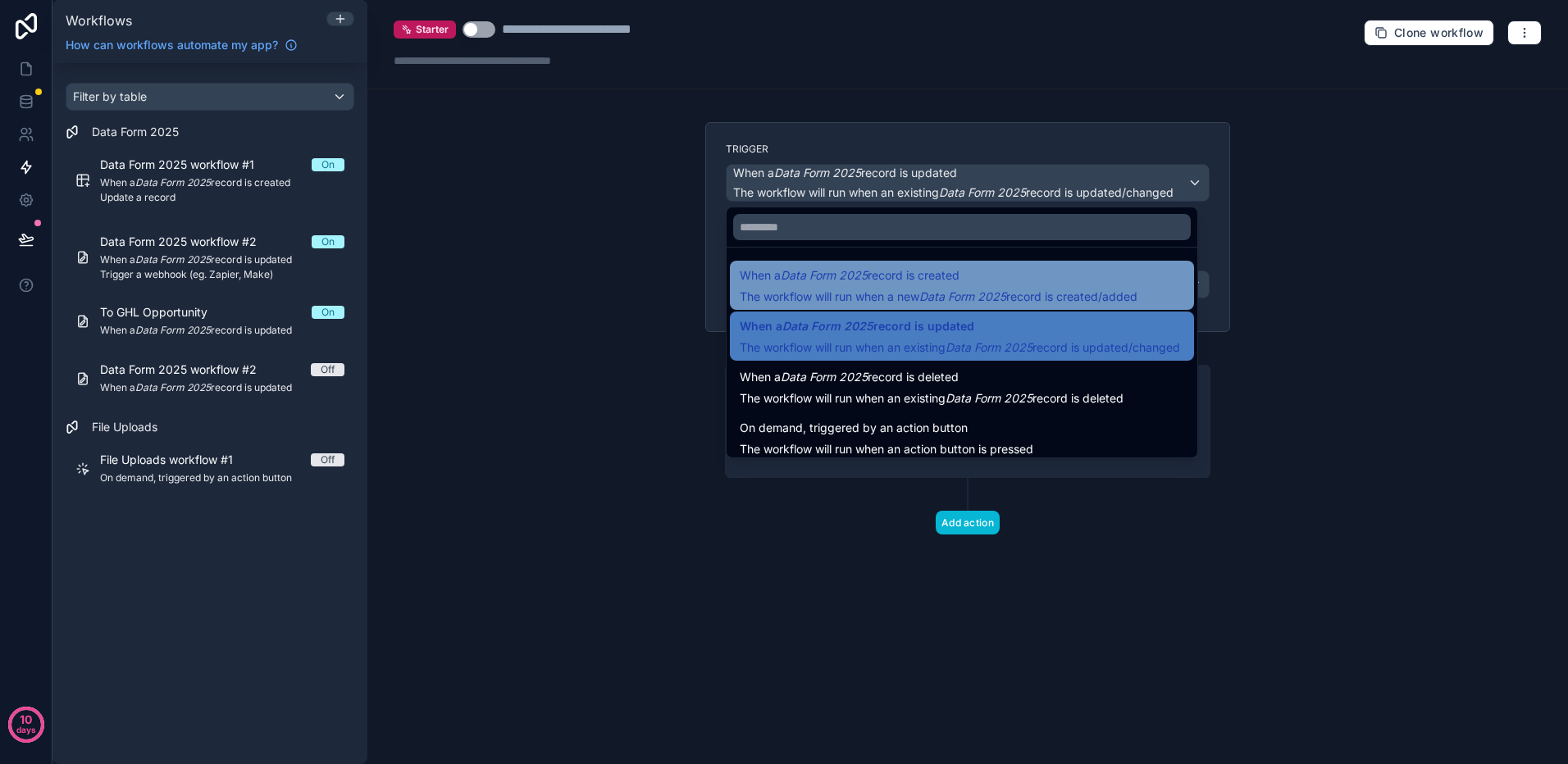
click at [968, 289] on span "The workflow will run when a new Data Form 2025 record is created/added" at bounding box center [938, 297] width 398 height 16
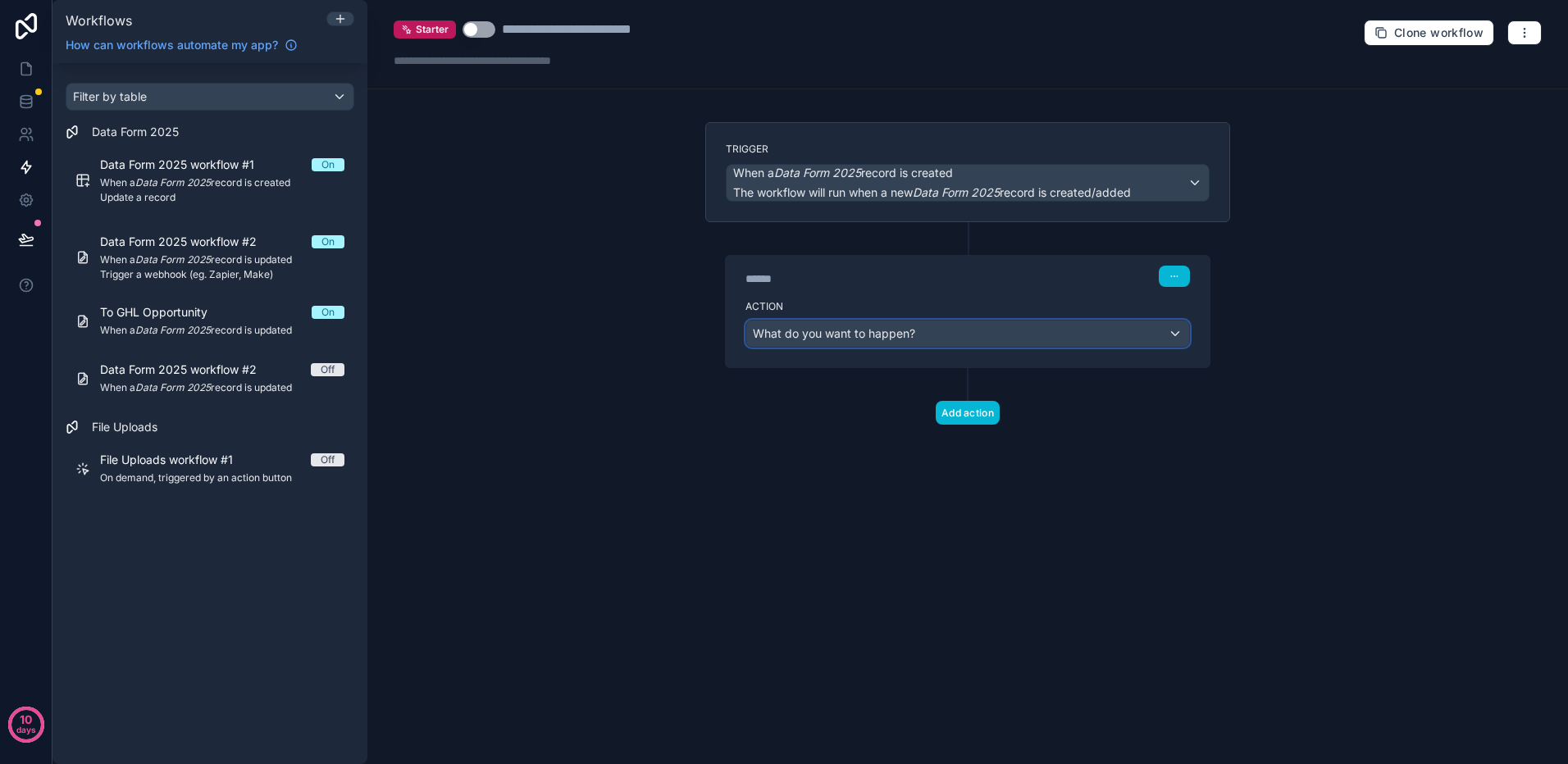
click at [1171, 329] on div "What do you want to happen?" at bounding box center [967, 333] width 442 height 26
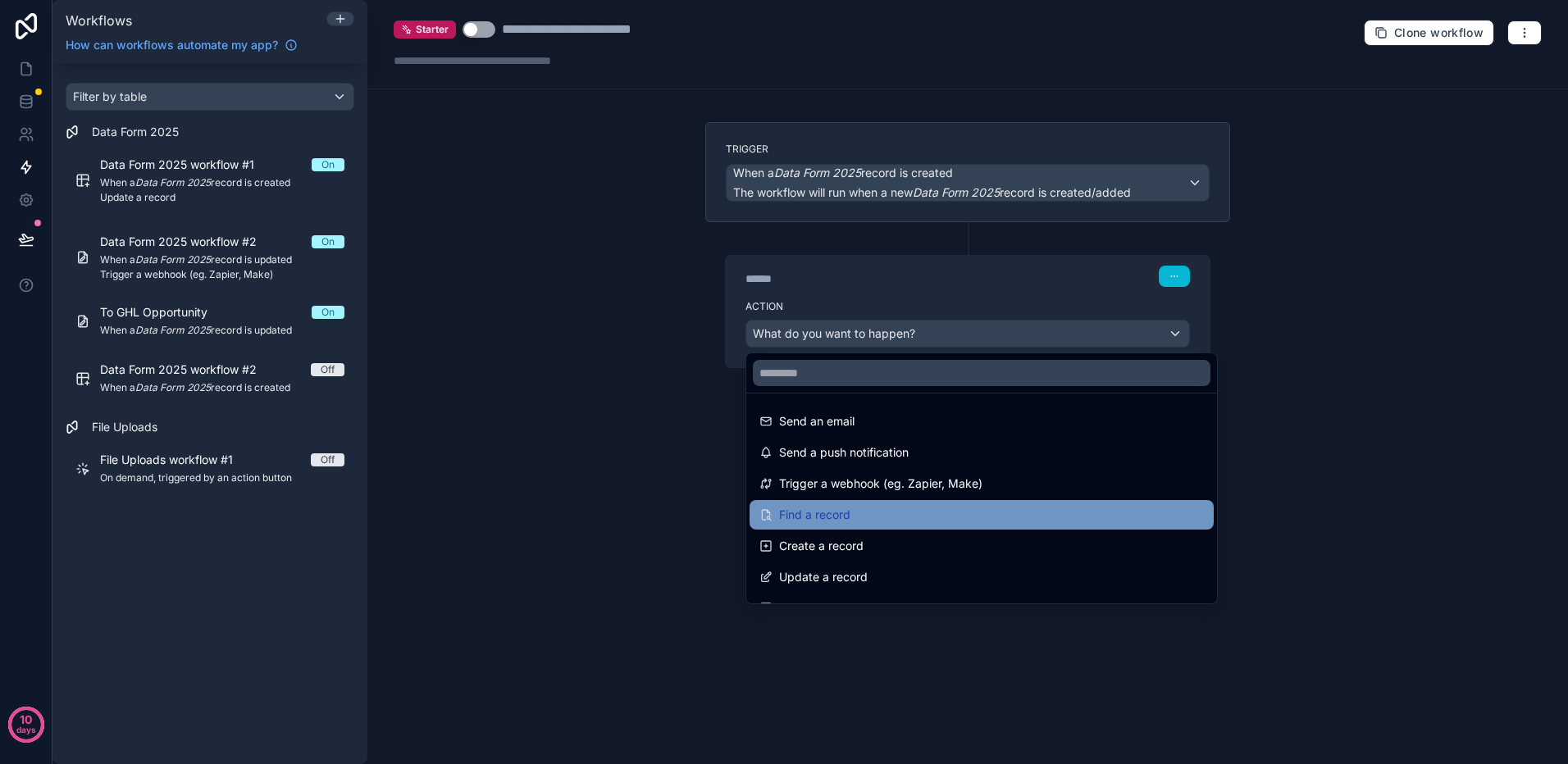
click at [853, 522] on div "Find a record" at bounding box center [981, 515] width 444 height 20
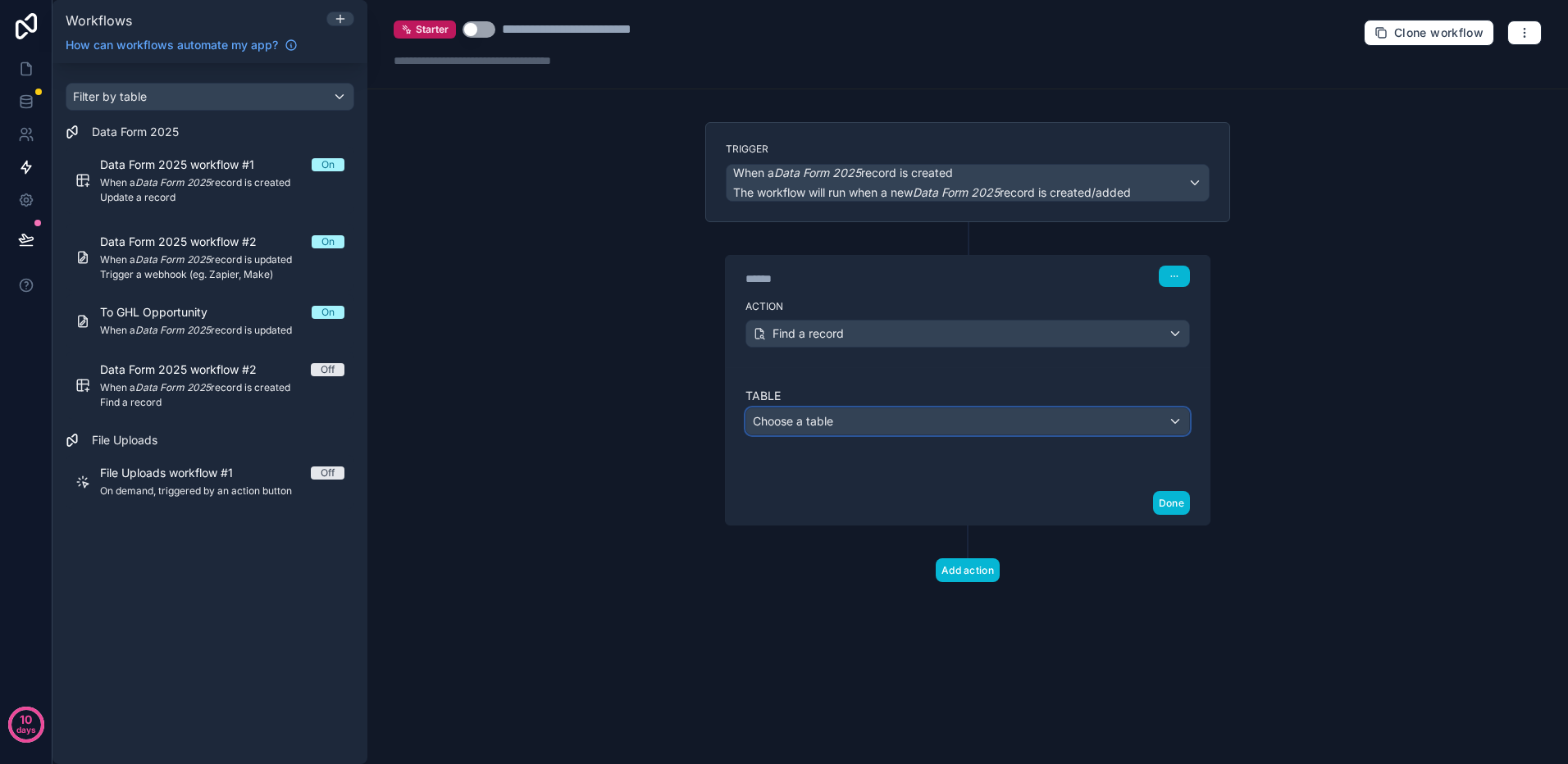
click at [1175, 417] on div "Choose a table" at bounding box center [967, 421] width 442 height 26
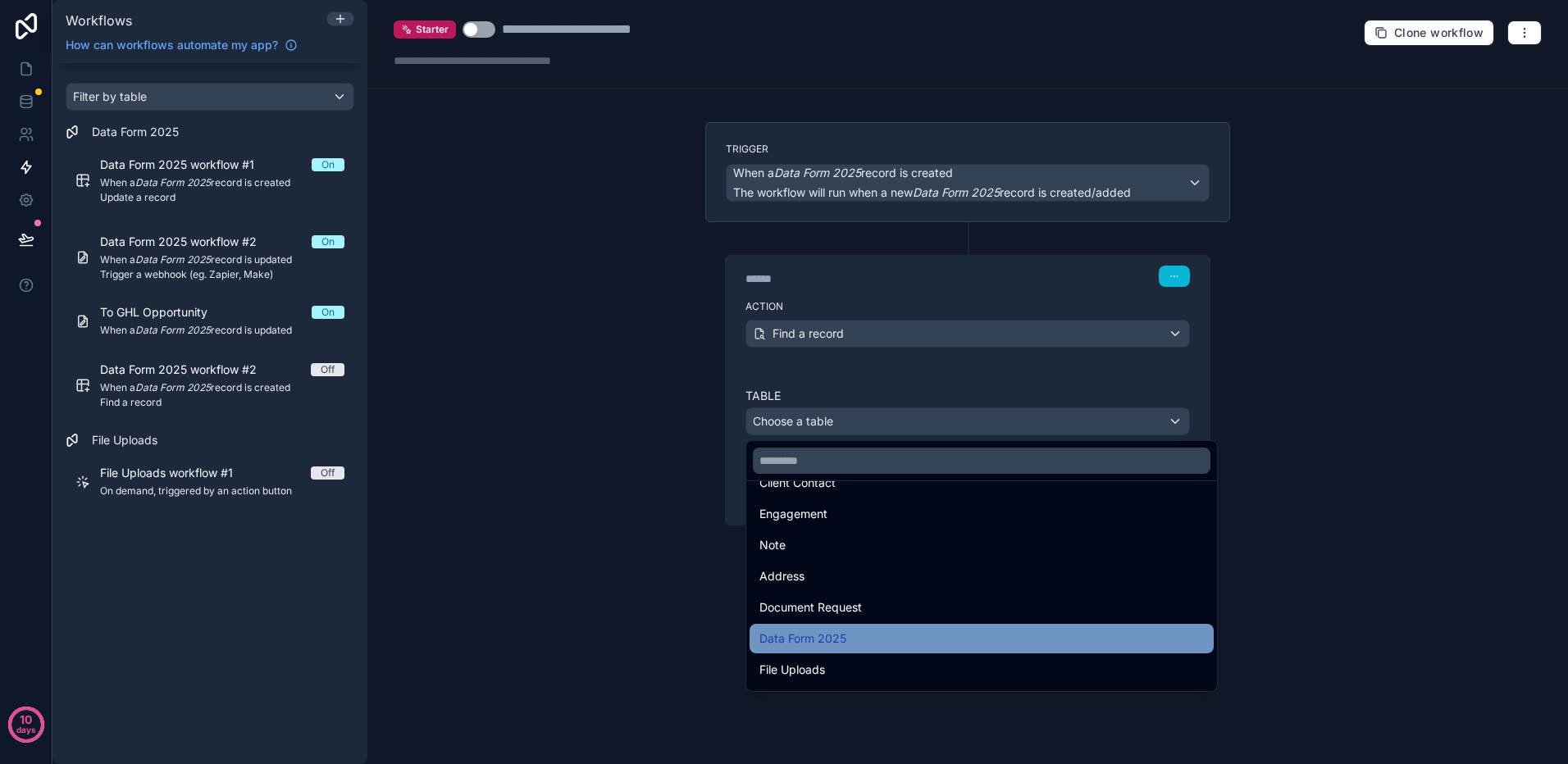
click at [852, 641] on div "Data Form 2025" at bounding box center [981, 639] width 444 height 20
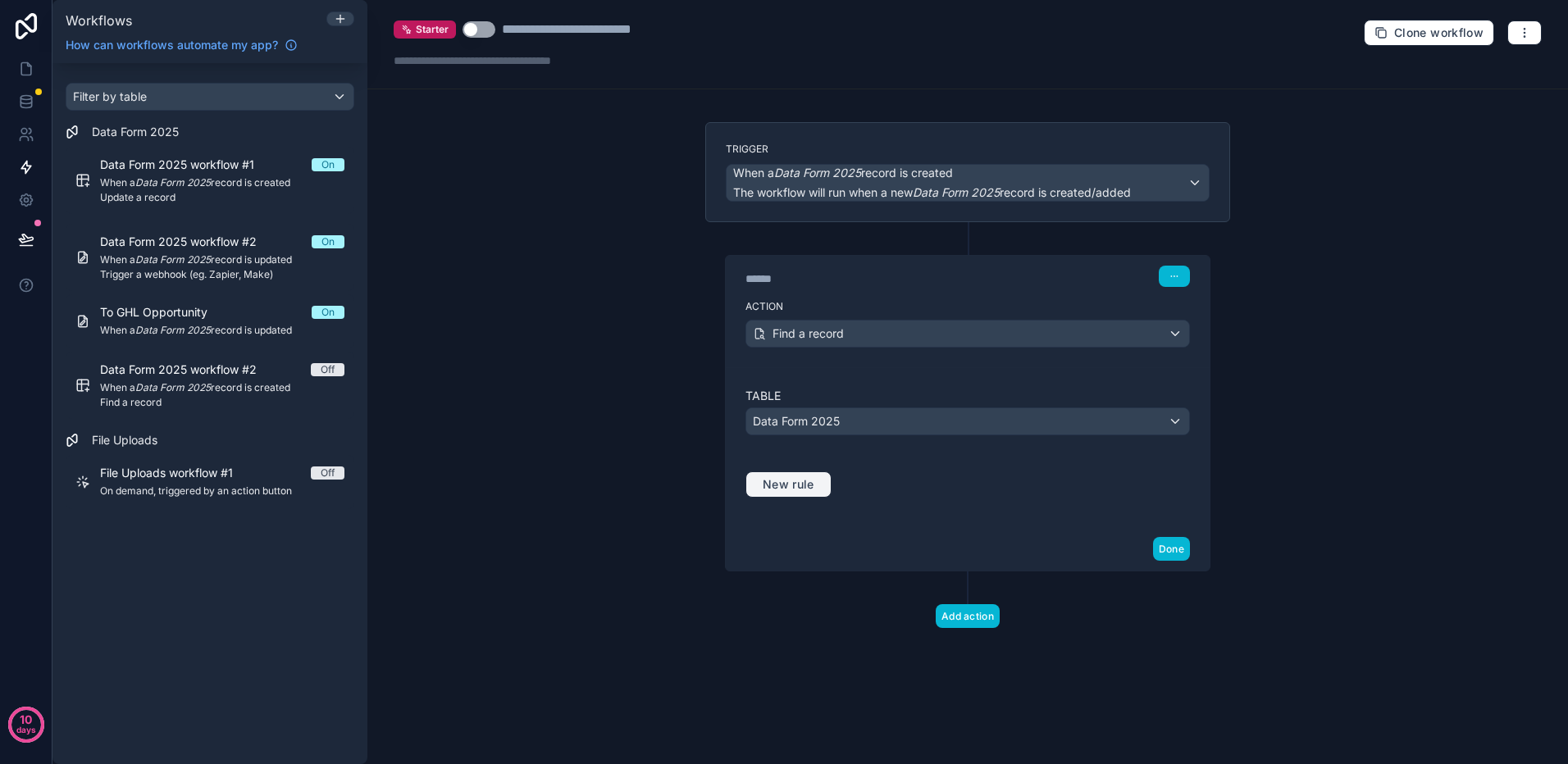
click at [810, 486] on span "New rule" at bounding box center [788, 485] width 65 height 14
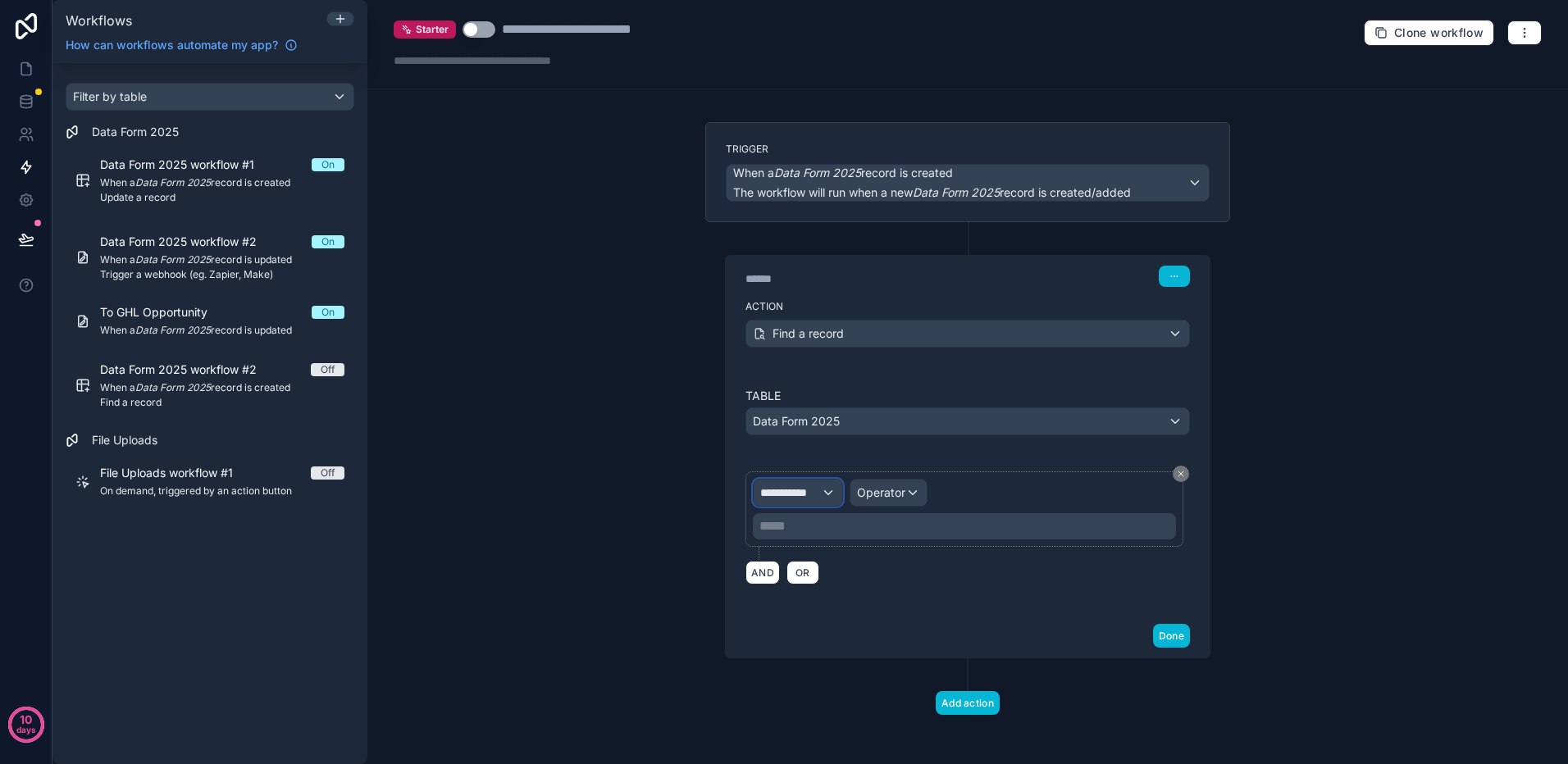
click at [810, 494] on span "**********" at bounding box center [791, 493] width 61 height 16
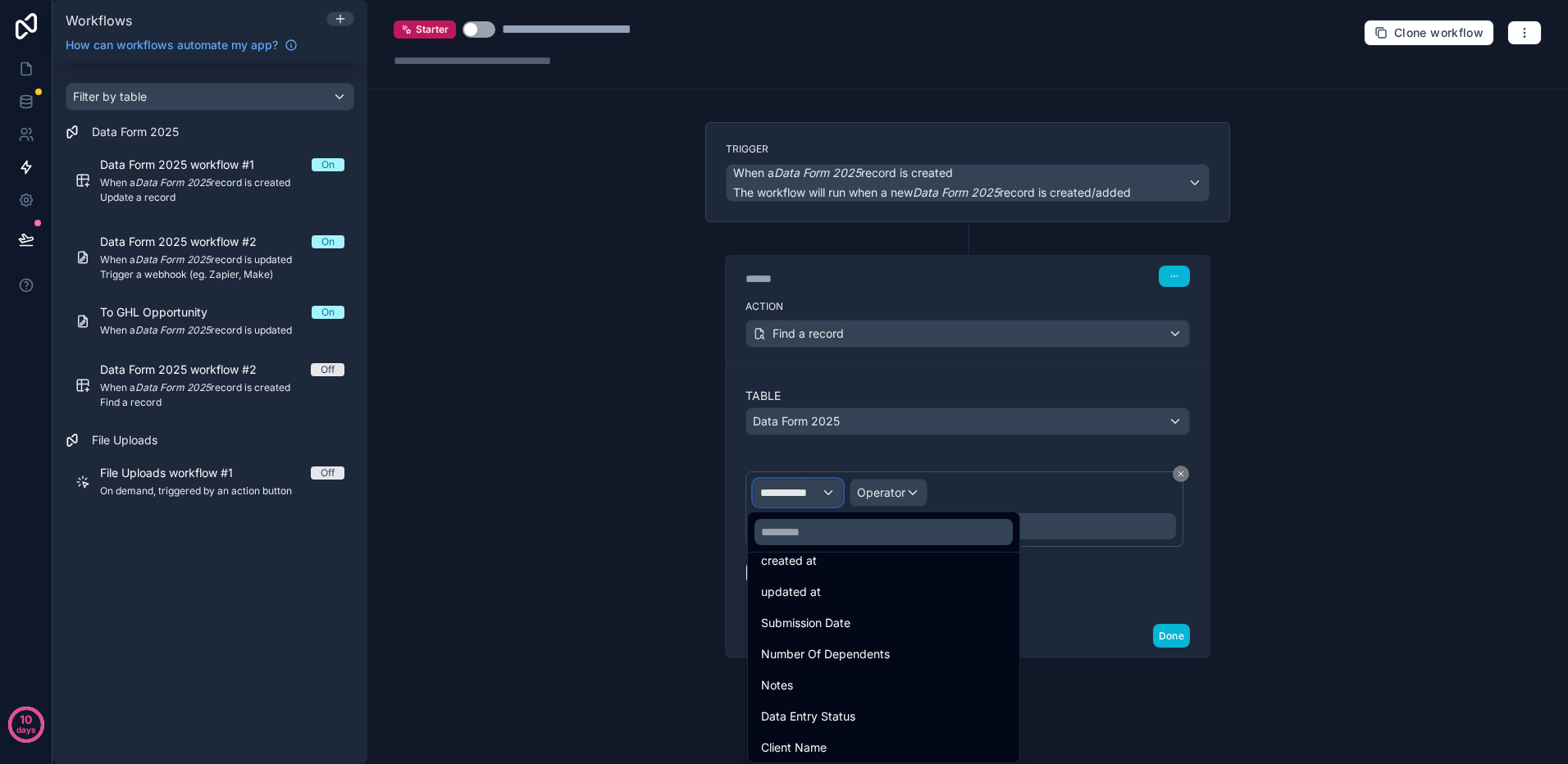
scroll to position [164, 0]
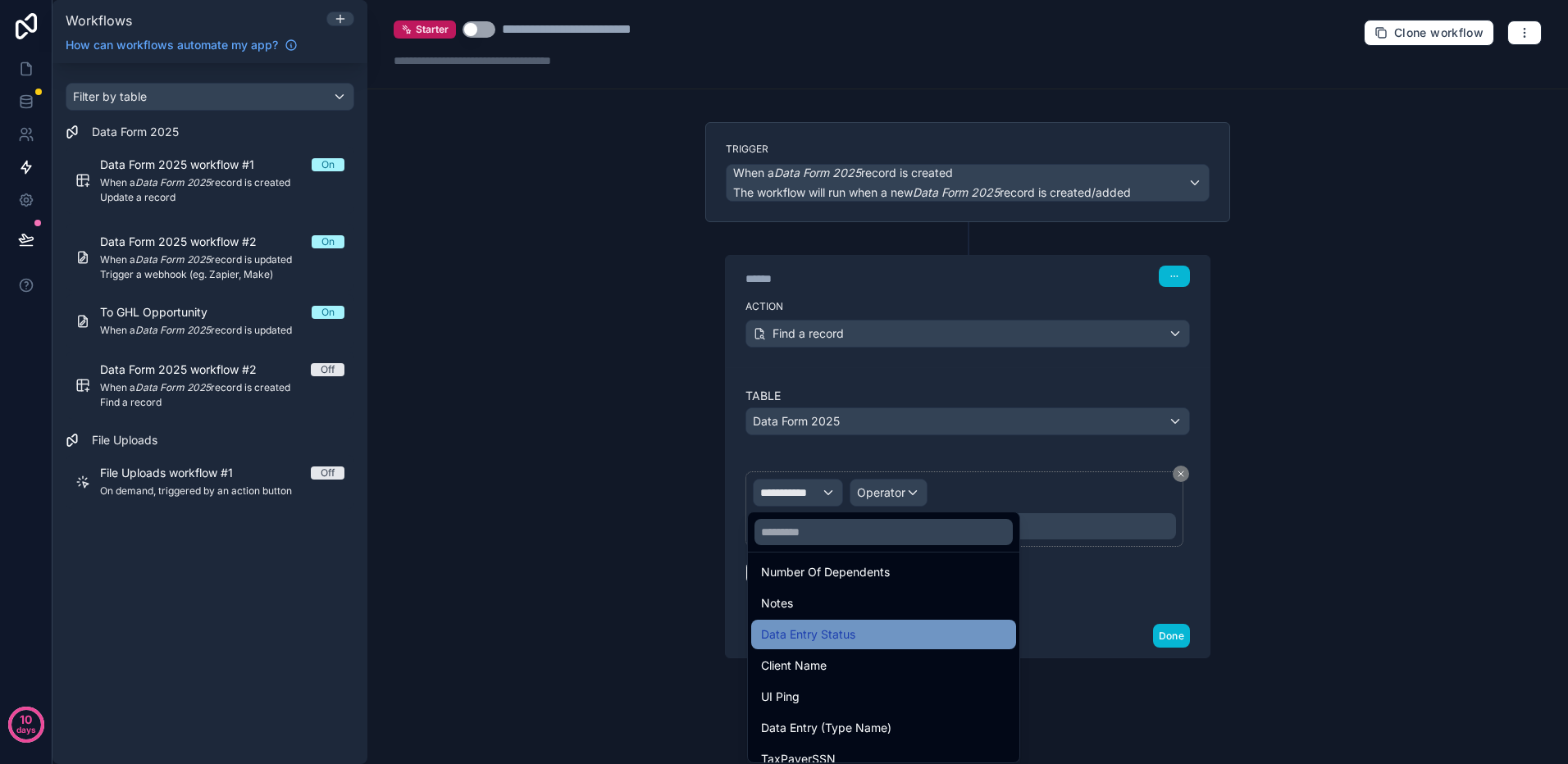
click at [823, 629] on span "Data Entry Status" at bounding box center [808, 635] width 94 height 20
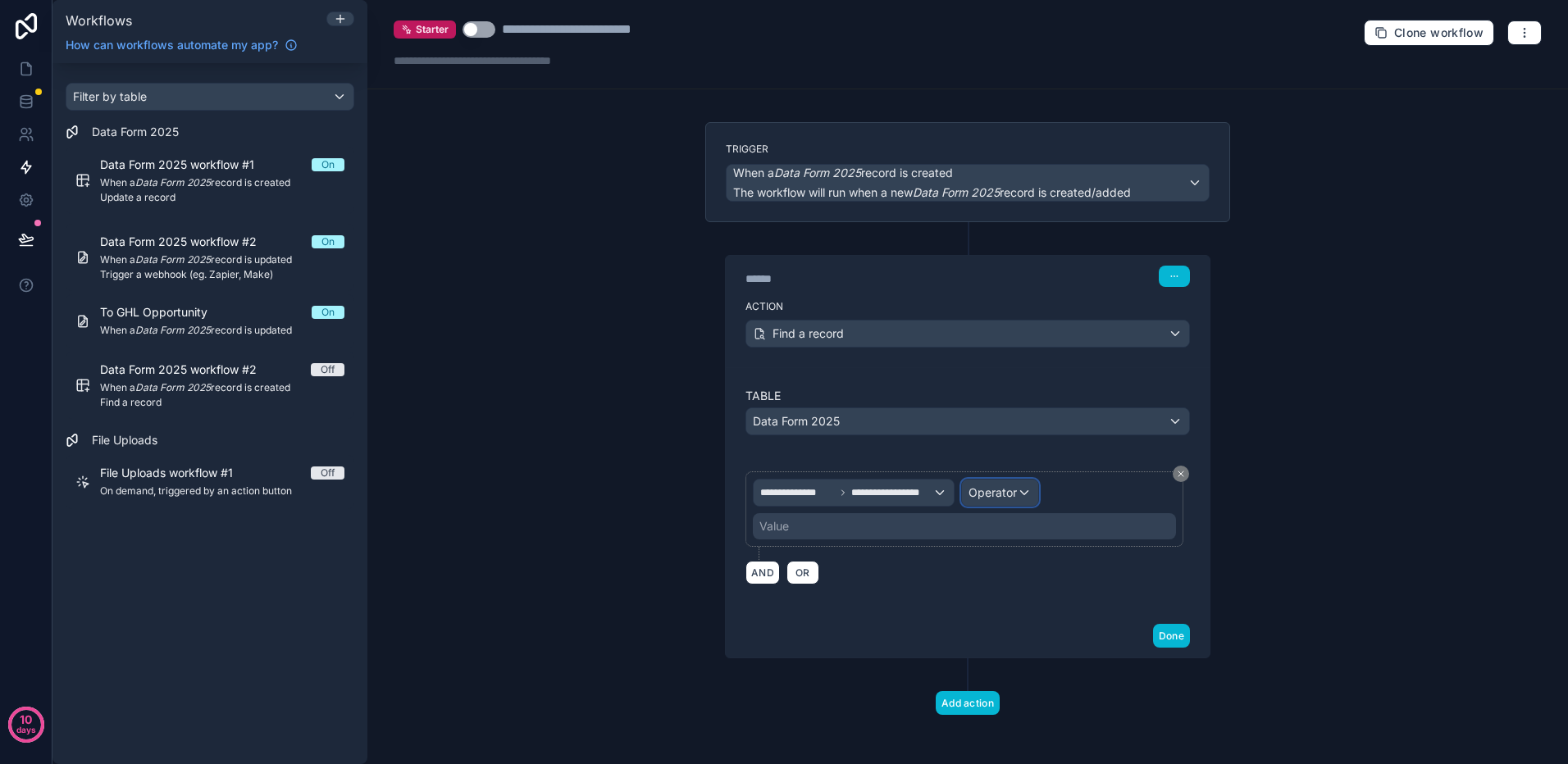
click at [1003, 490] on span "Operator" at bounding box center [993, 493] width 48 height 14
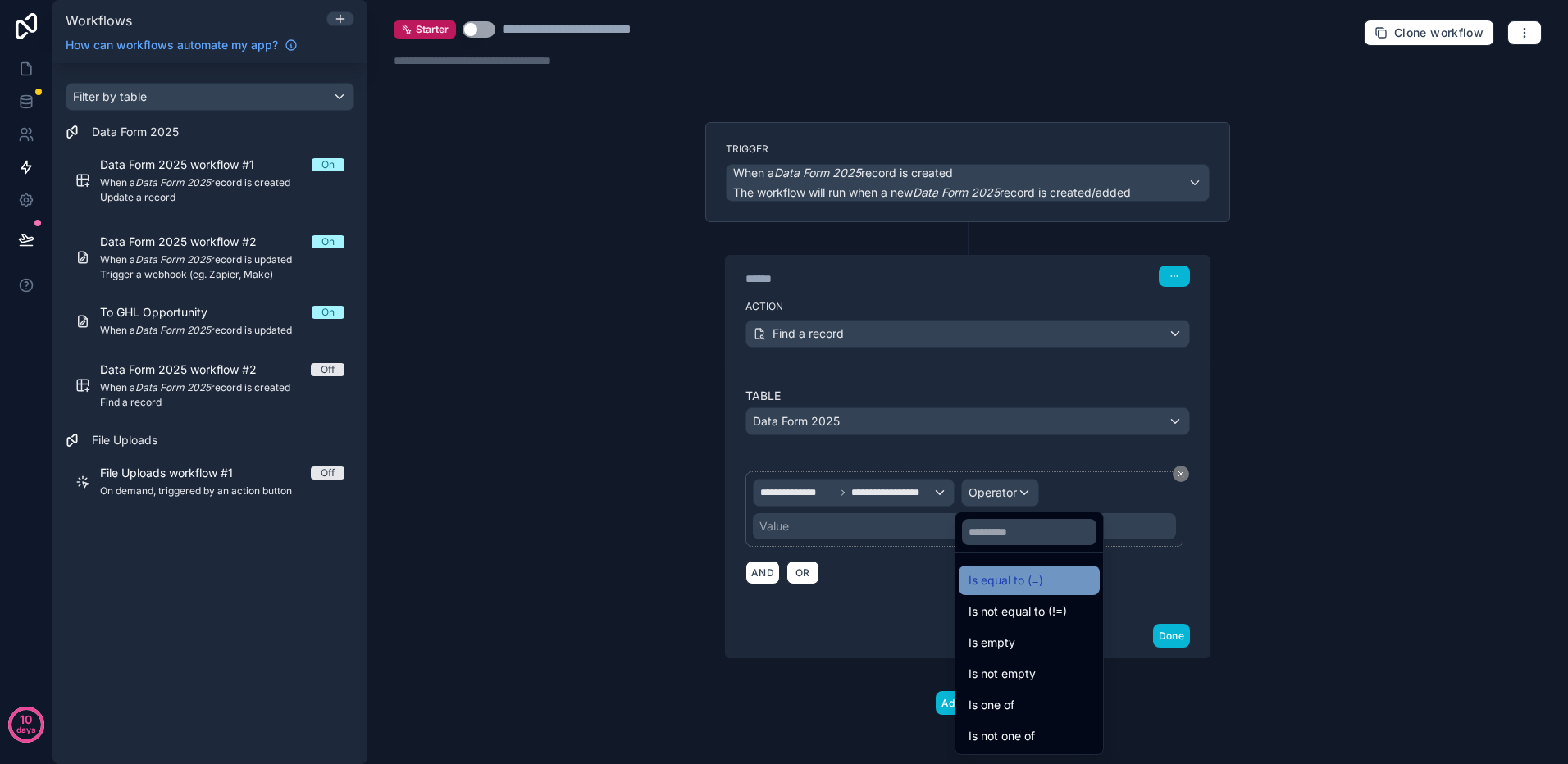
click at [1005, 587] on span "Is equal to (=)" at bounding box center [1005, 581] width 74 height 20
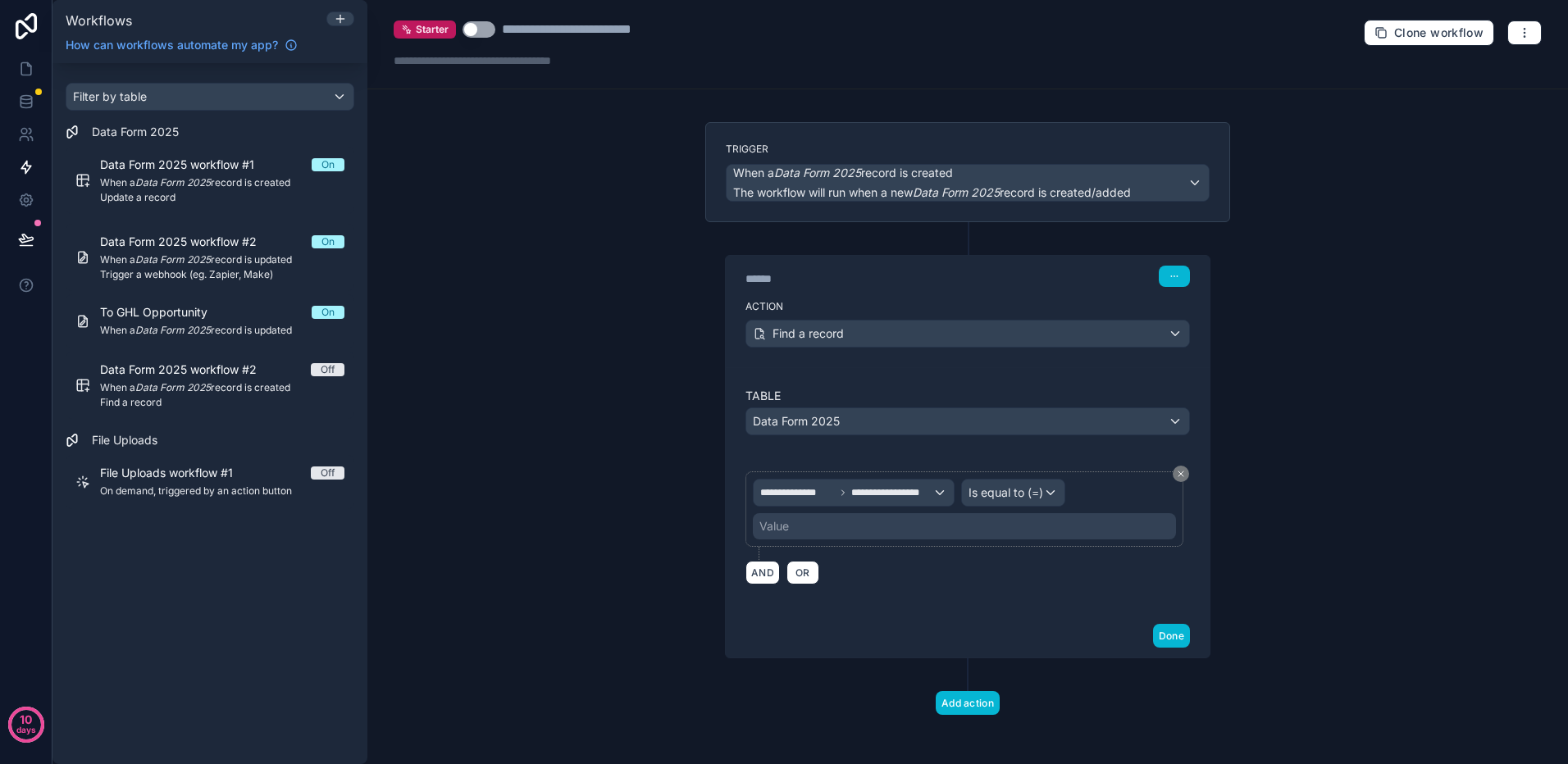
click at [897, 526] on div "Value" at bounding box center [964, 526] width 423 height 26
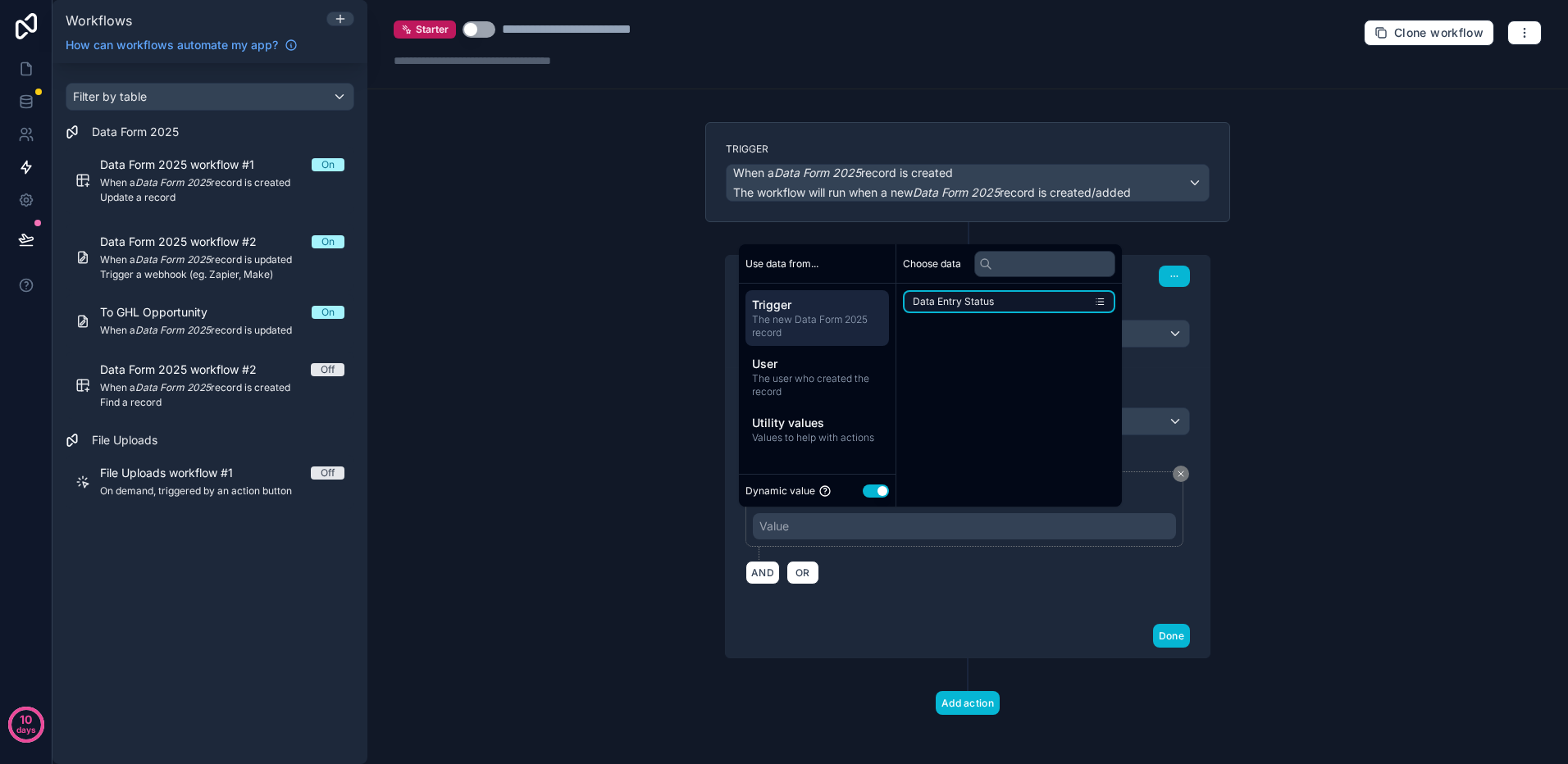
click at [1071, 299] on li "Data Entry Status" at bounding box center [1009, 302] width 213 height 23
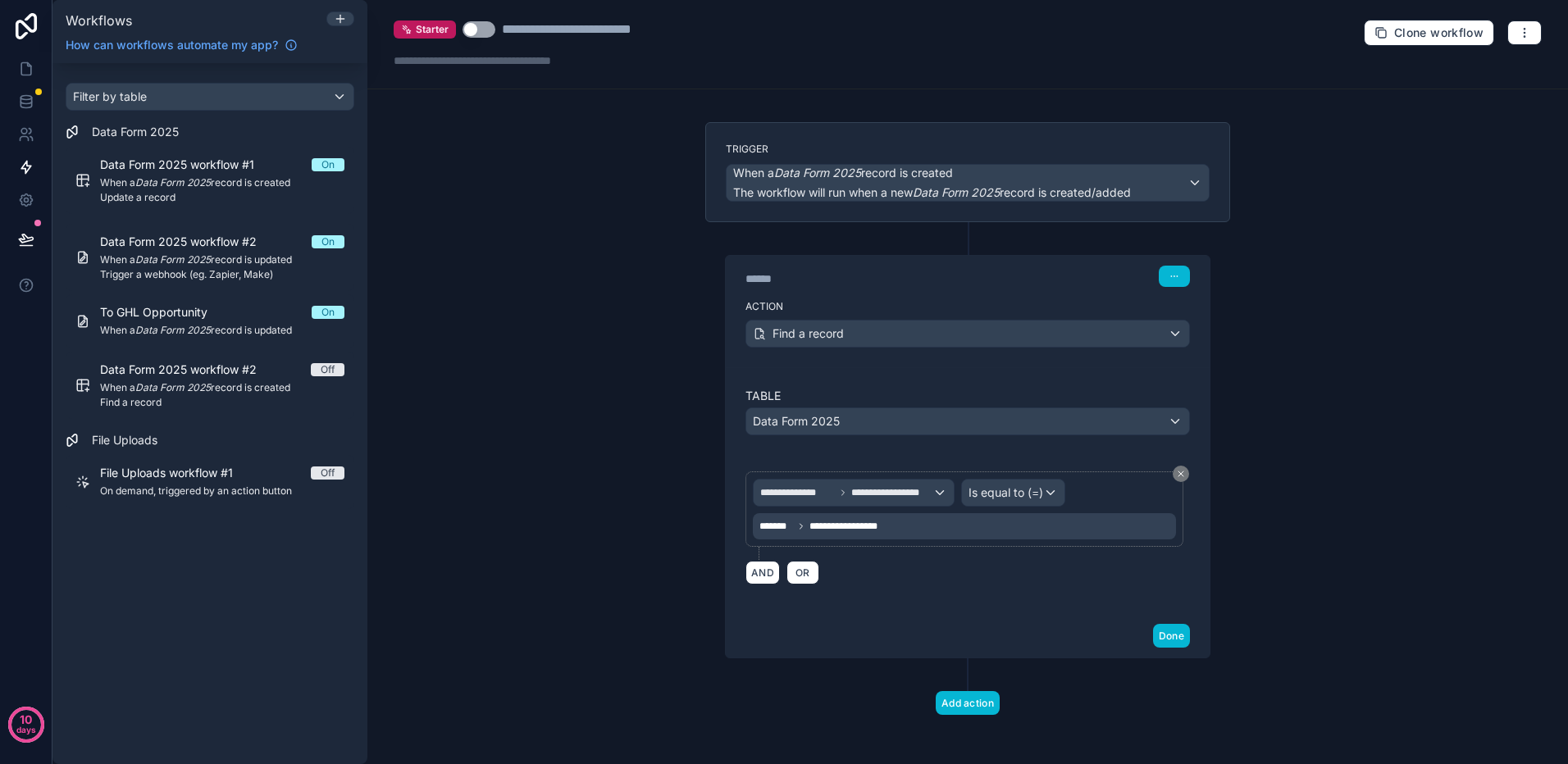
click at [942, 525] on div "**********" at bounding box center [964, 526] width 423 height 26
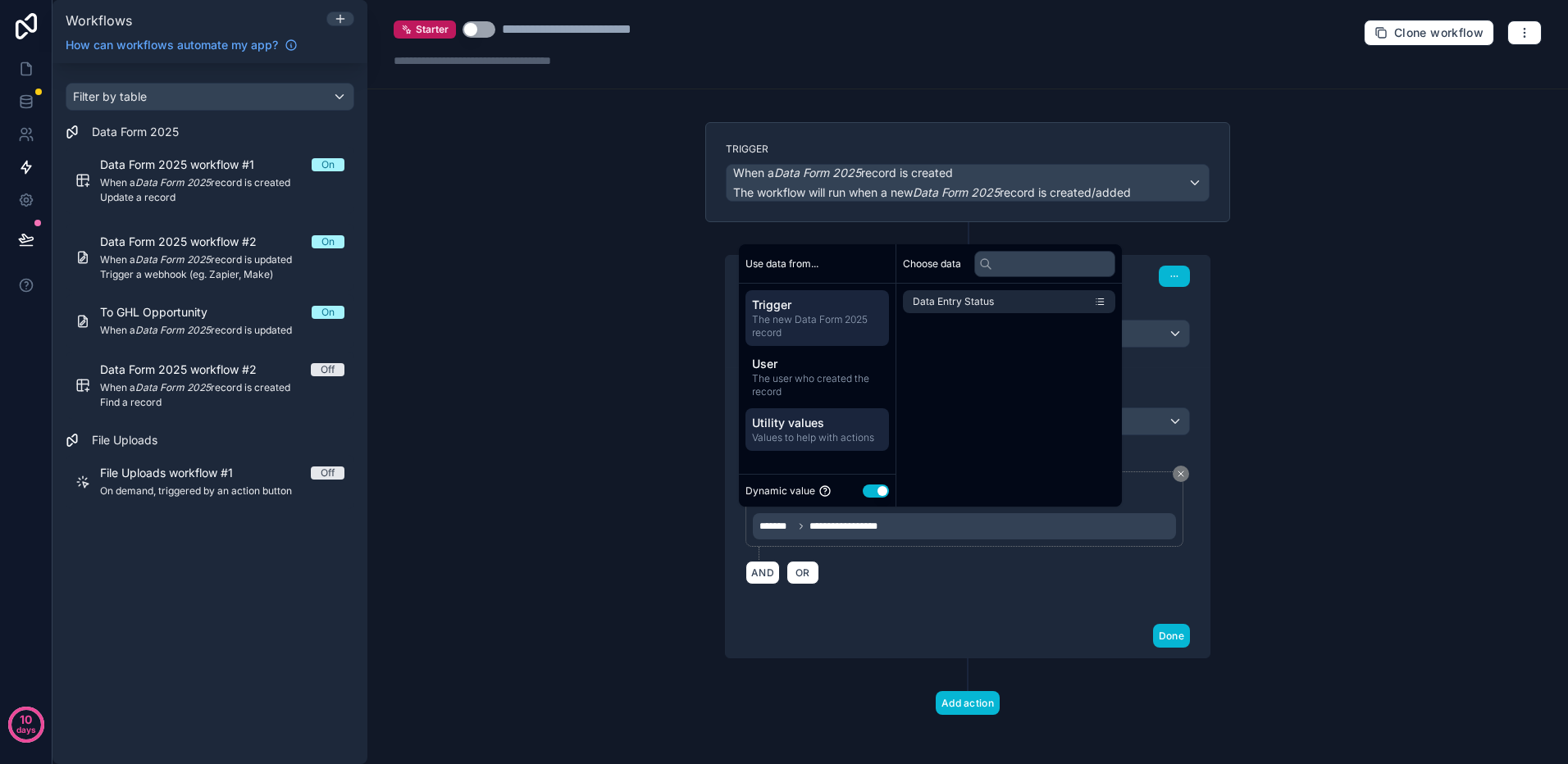
click at [832, 428] on span "Utility values" at bounding box center [817, 423] width 130 height 16
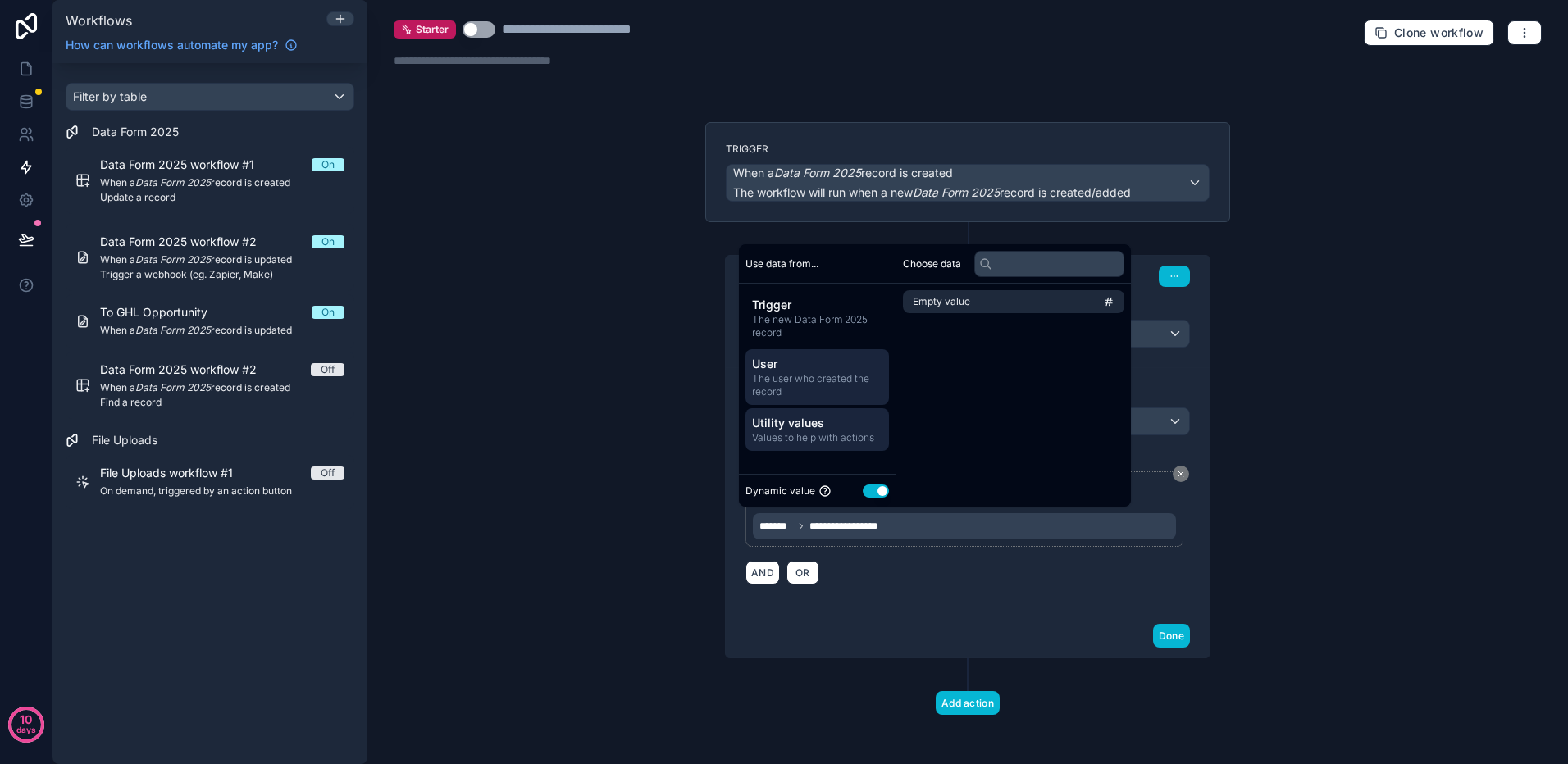
click at [832, 380] on span "The user who created the record" at bounding box center [817, 385] width 130 height 26
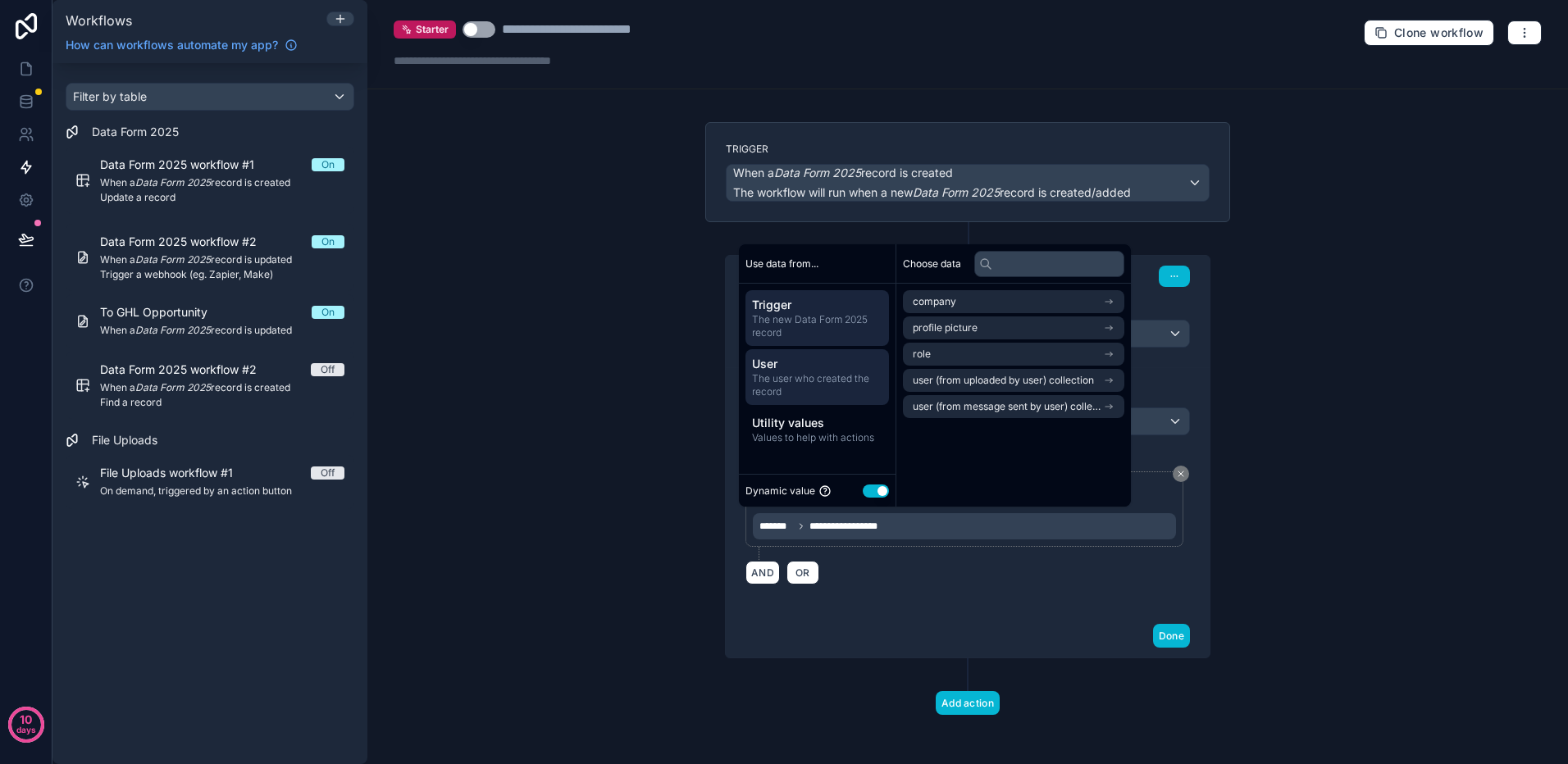
click at [826, 328] on span "The new Data Form 2025 record" at bounding box center [817, 326] width 130 height 26
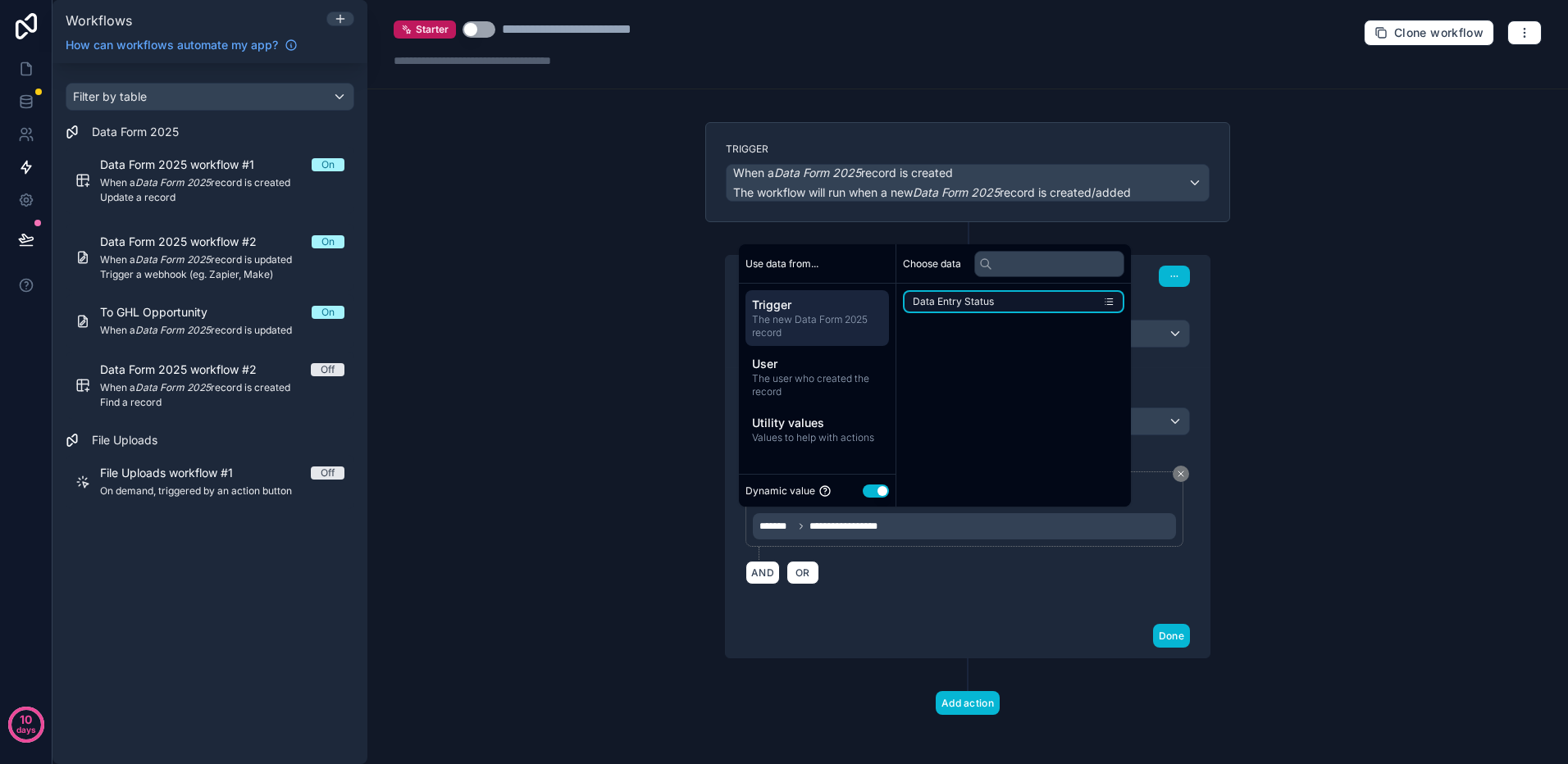
click at [1104, 304] on icon "scrollable content" at bounding box center [1108, 302] width 12 height 12
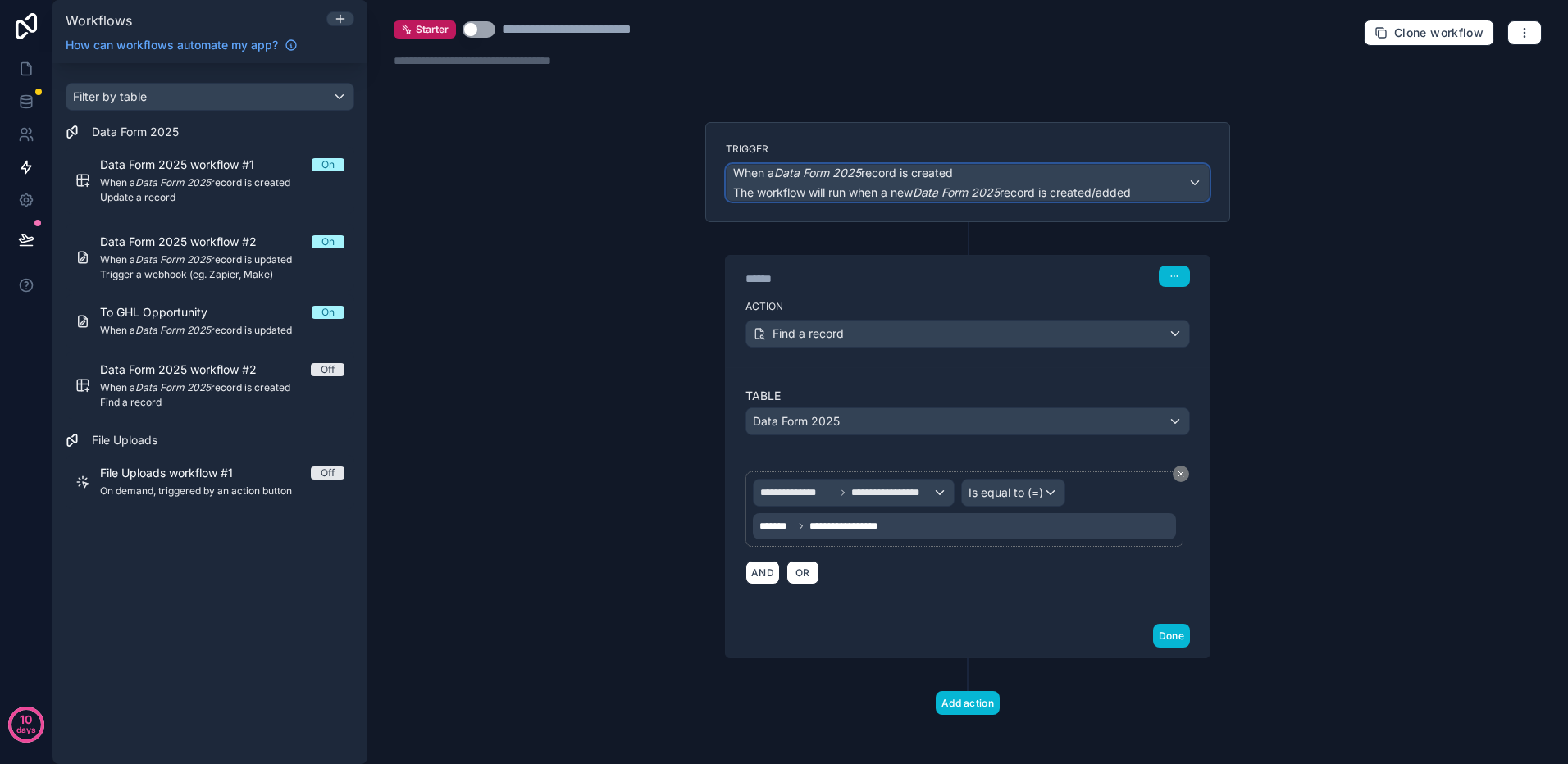
click at [1185, 183] on div "When a Data Form 2025 record is created The workflow will run when a new Data F…" at bounding box center [967, 183] width 482 height 36
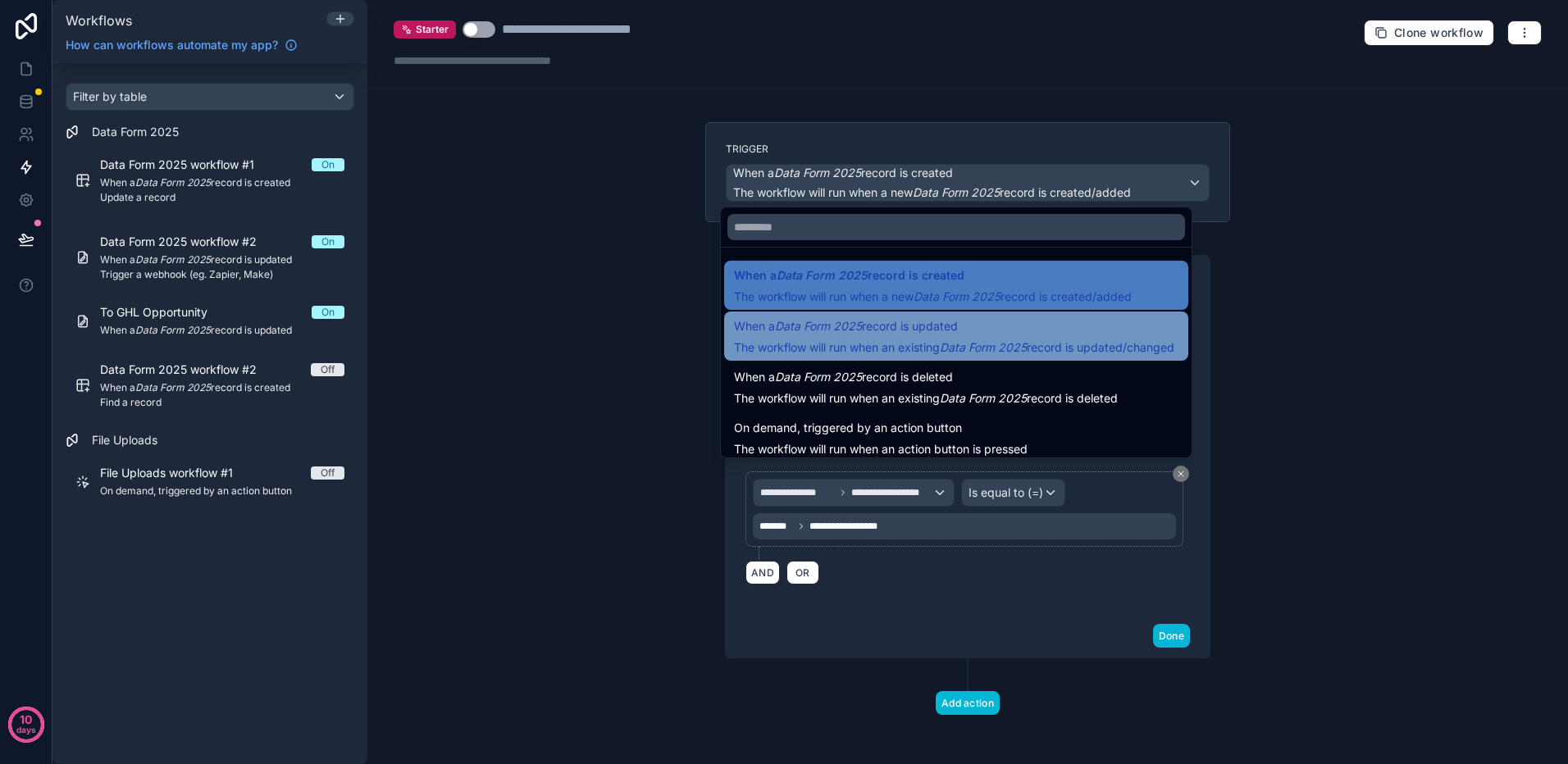
click at [1018, 346] on em "Data Form 2025" at bounding box center [983, 347] width 87 height 14
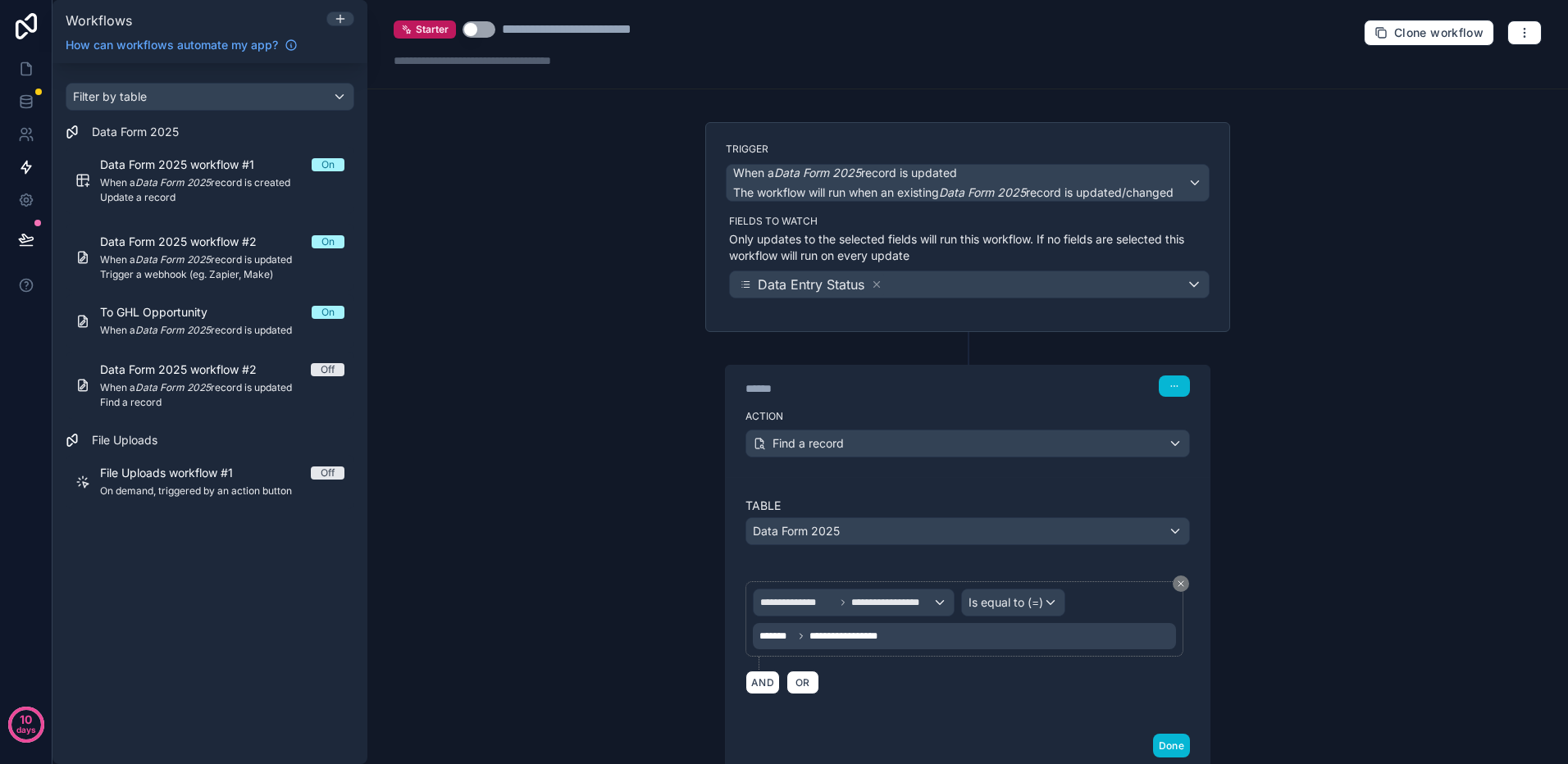
scroll to position [82, 0]
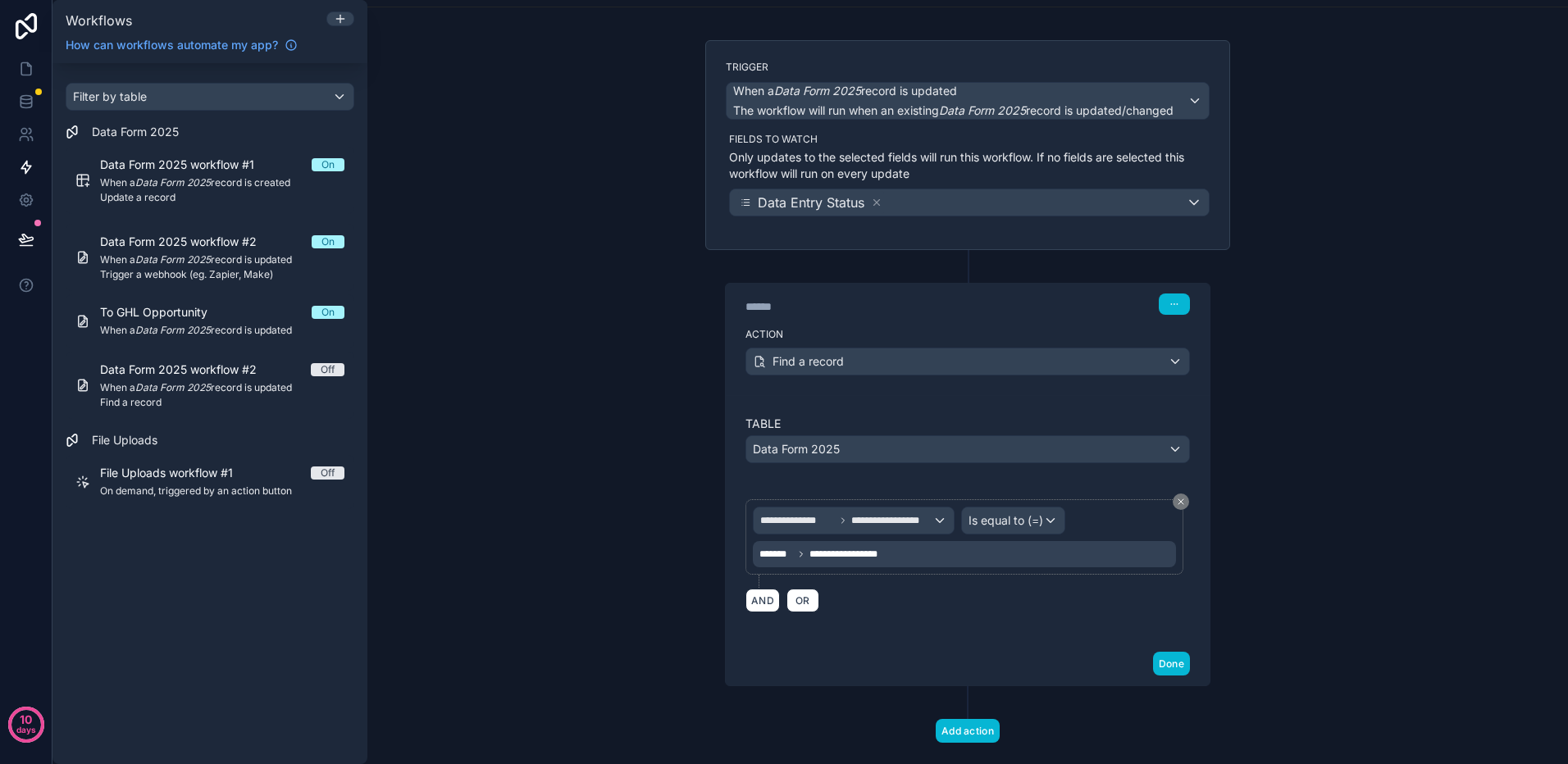
click at [928, 562] on div "**********" at bounding box center [964, 554] width 423 height 26
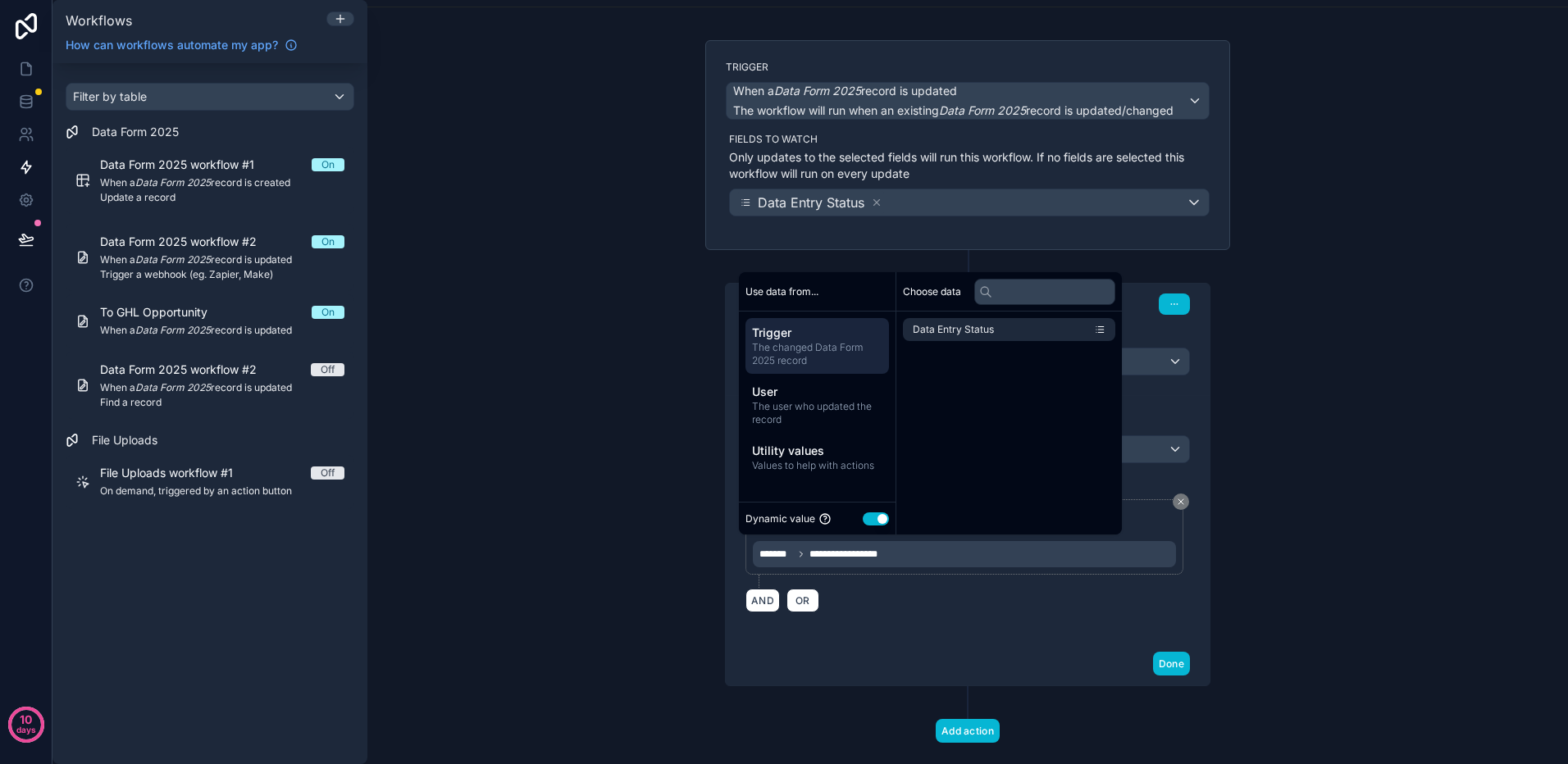
click at [868, 521] on button "Use setting" at bounding box center [875, 519] width 26 height 13
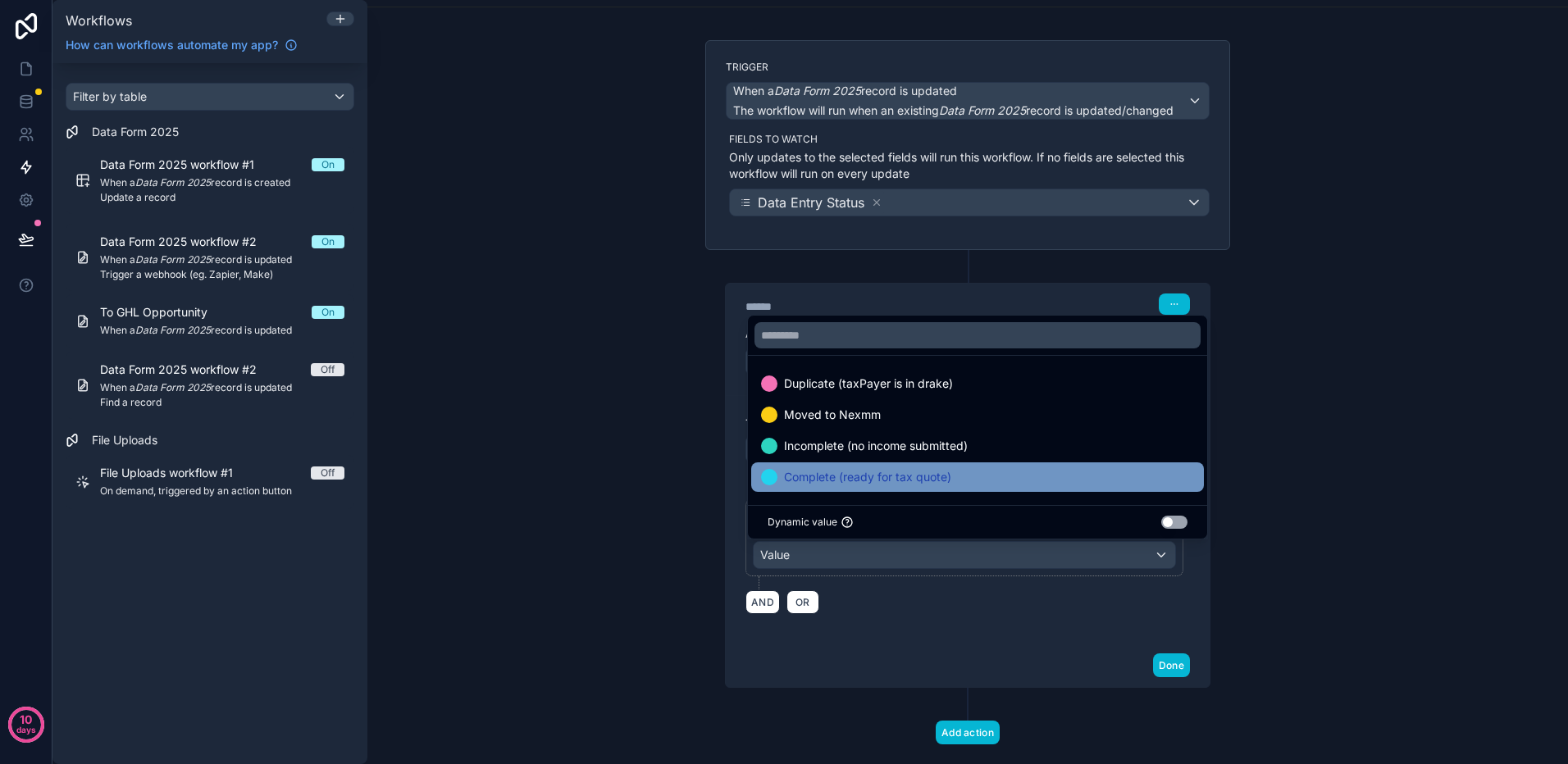
click at [860, 480] on span "Complete (ready for tax quote)" at bounding box center [867, 478] width 167 height 20
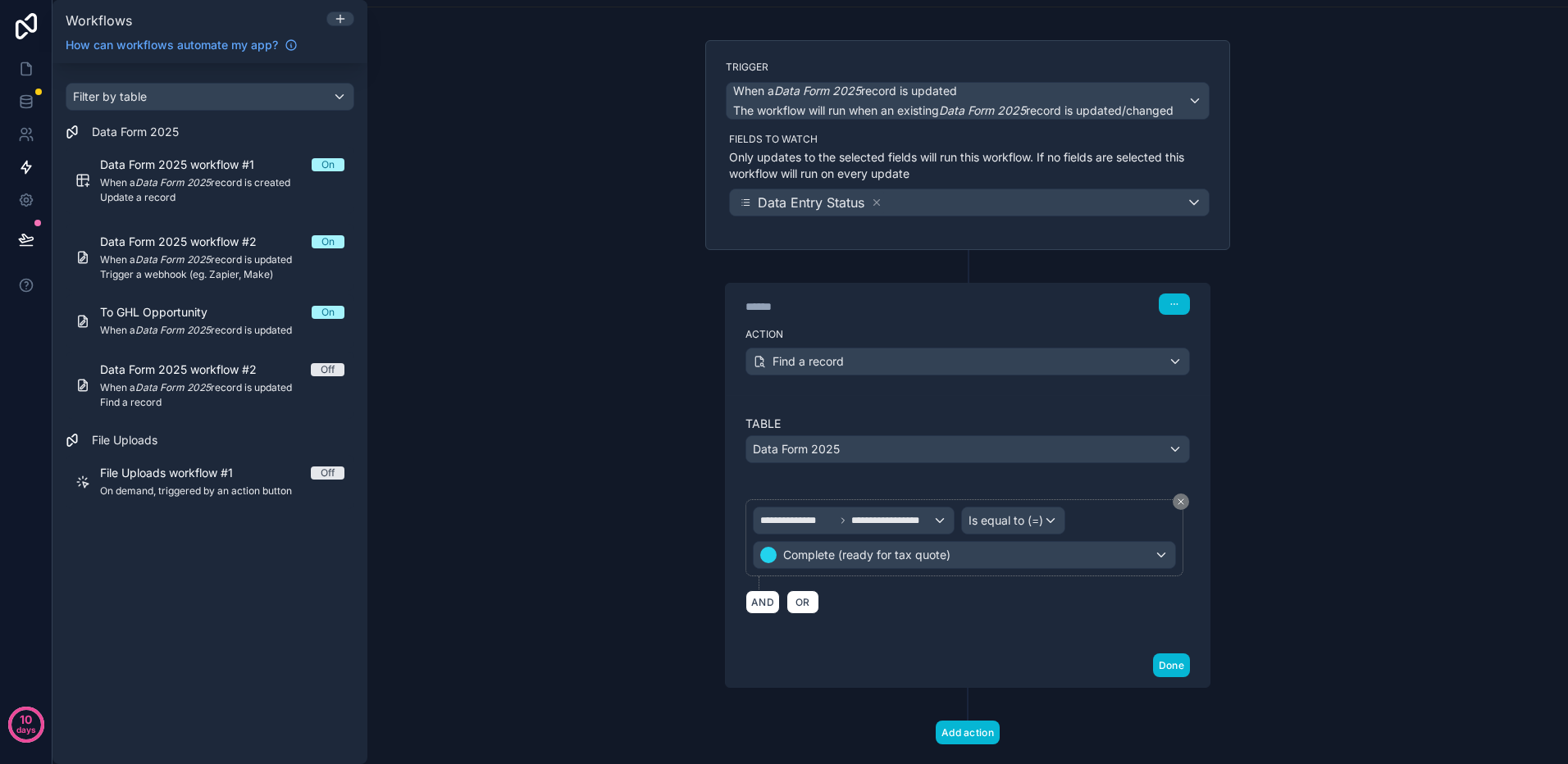
click at [949, 599] on div "AND OR" at bounding box center [967, 602] width 444 height 24
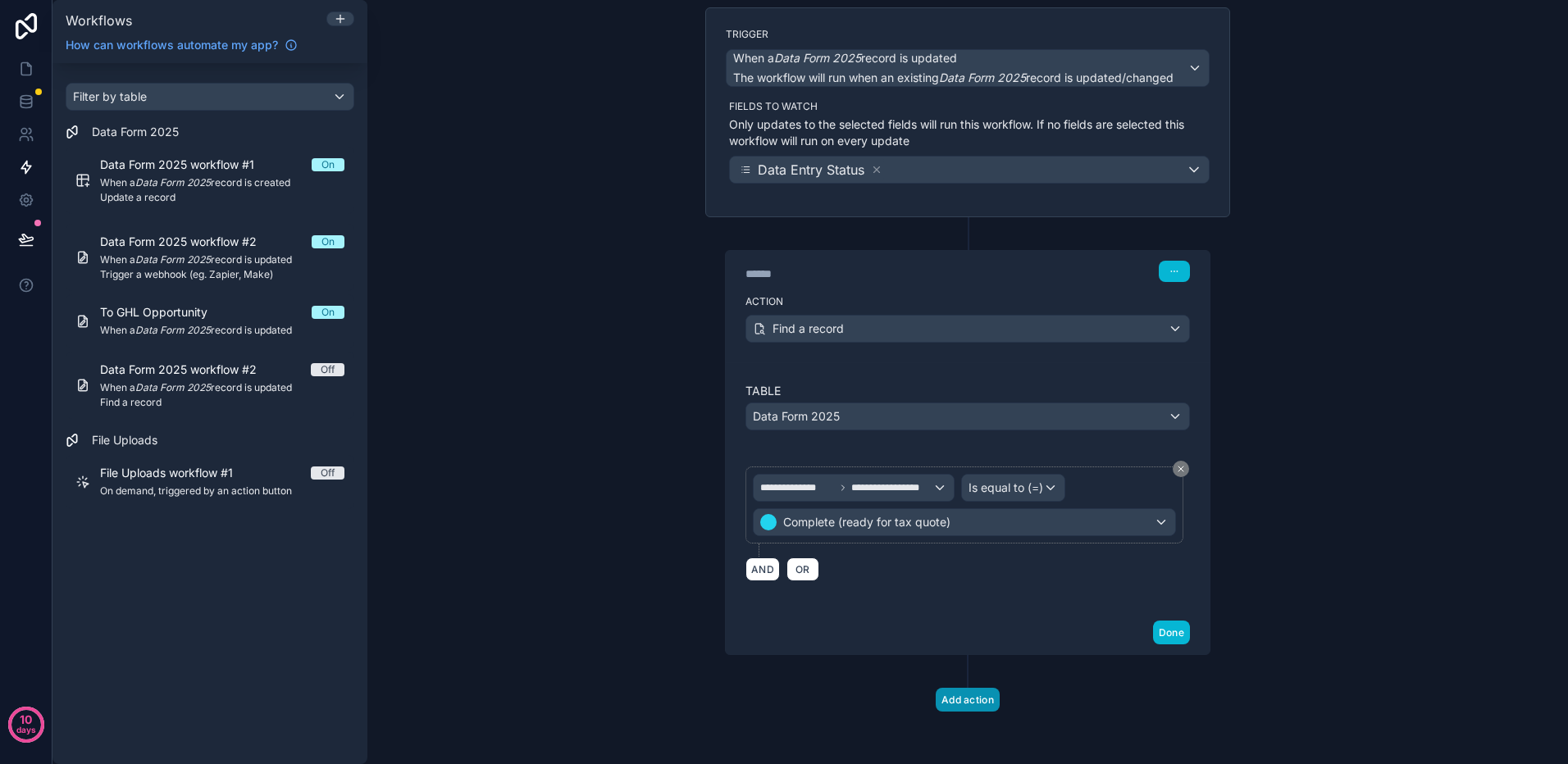
click at [964, 702] on button "Add action" at bounding box center [967, 699] width 64 height 23
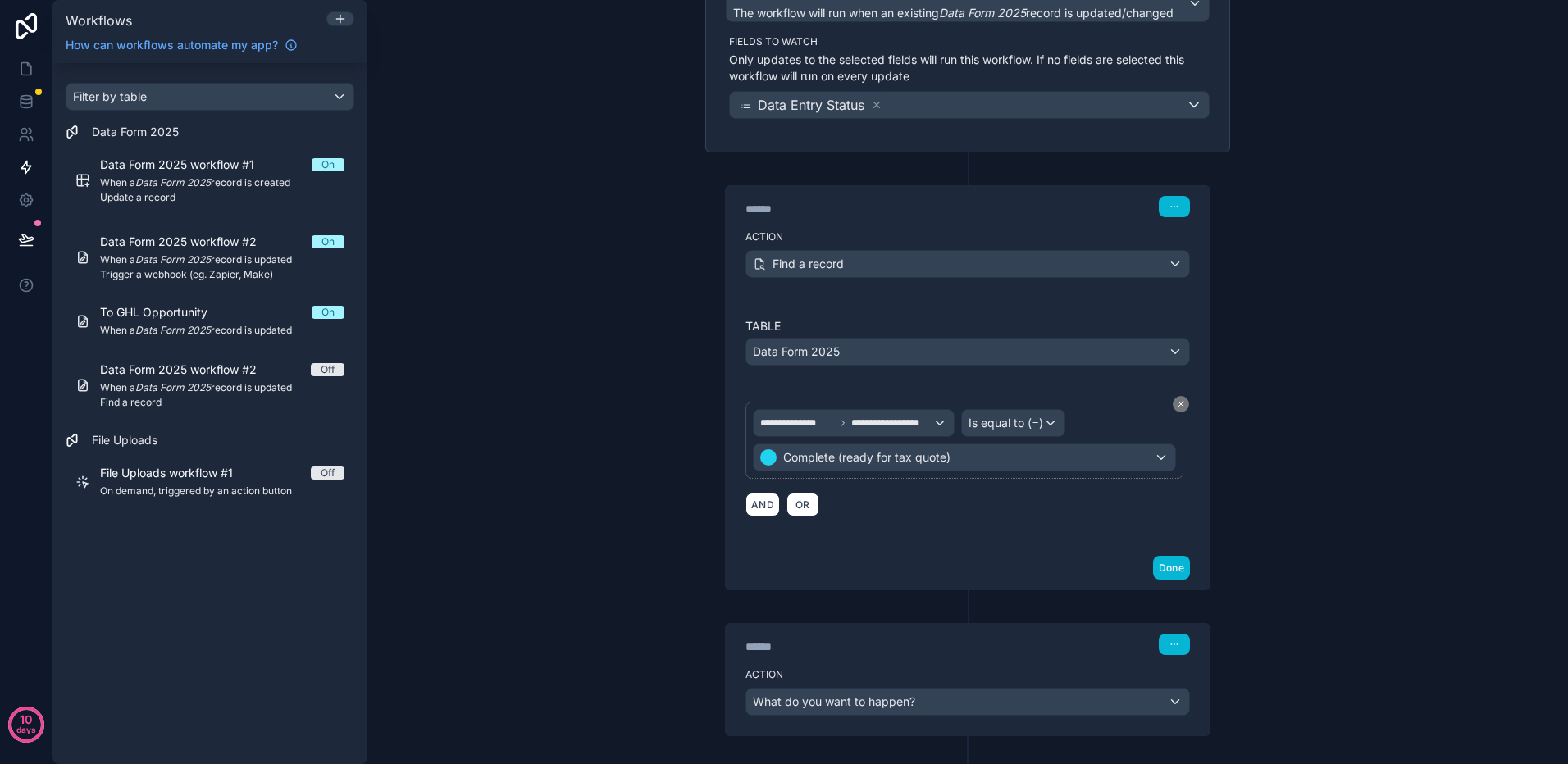
scroll to position [260, 0]
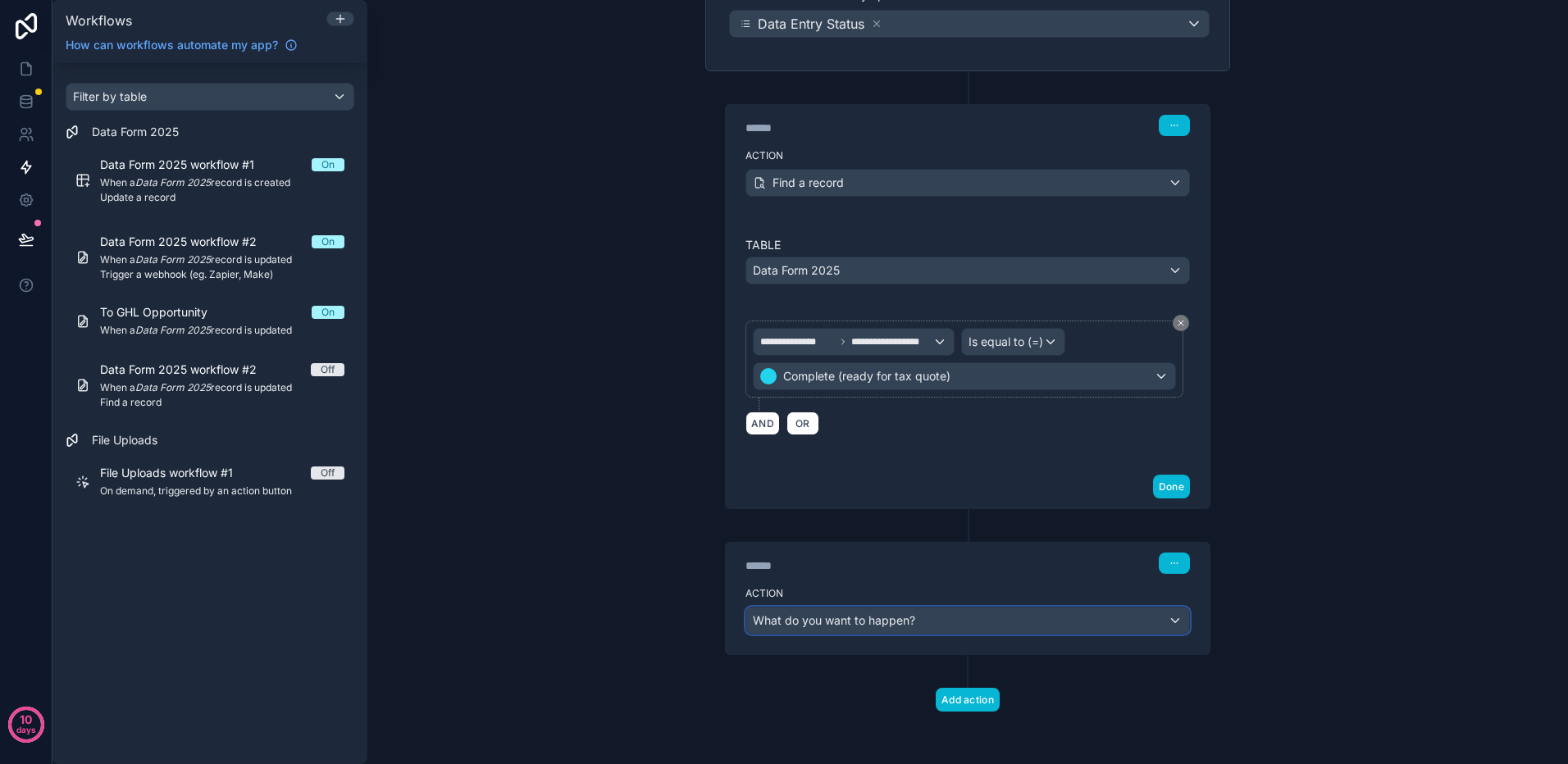
click at [1051, 610] on div "What do you want to happen?" at bounding box center [967, 620] width 442 height 26
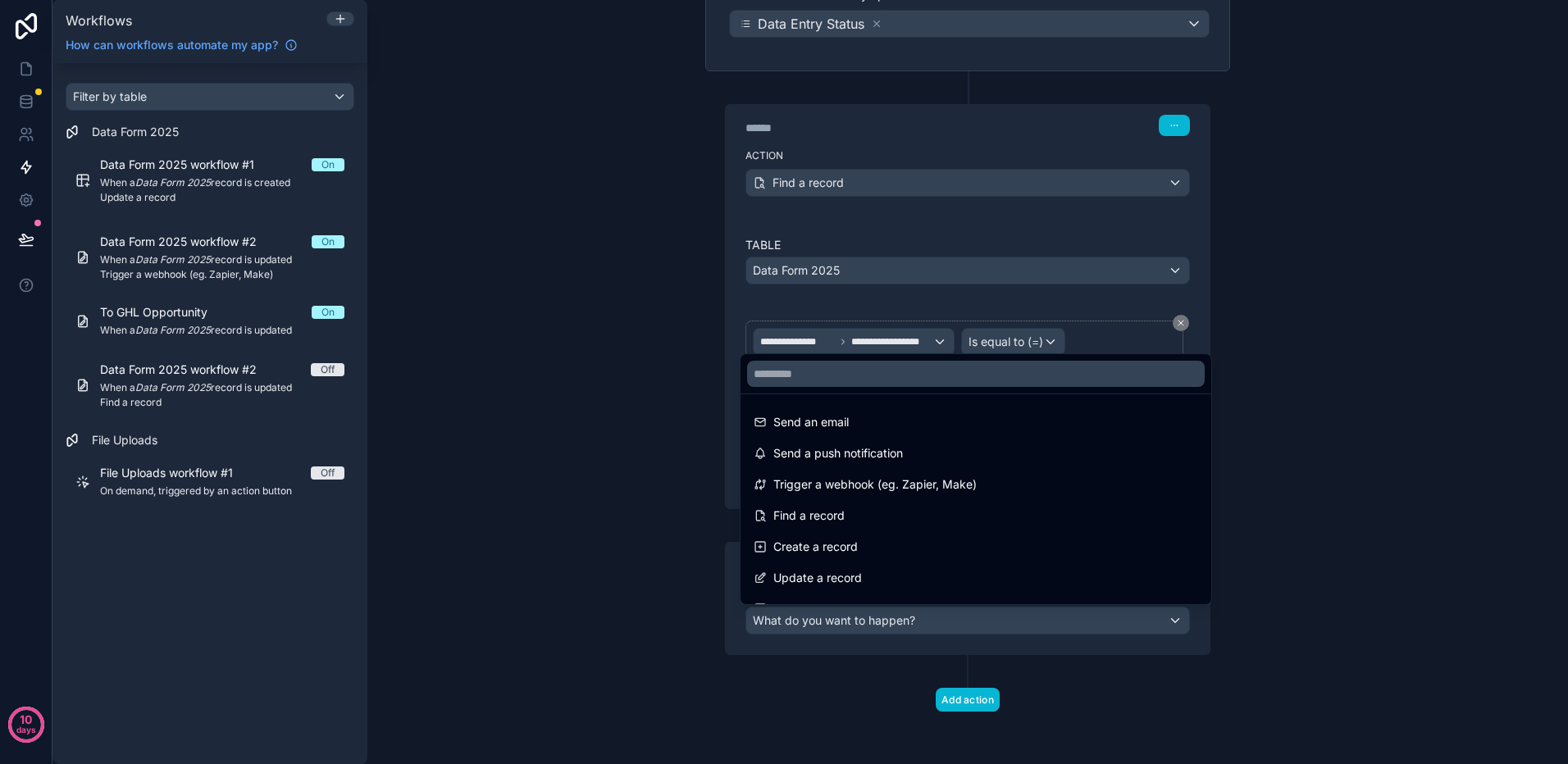
drag, startPoint x: 893, startPoint y: 484, endPoint x: 905, endPoint y: 491, distance: 13.9
click at [892, 483] on span "Trigger a webhook (eg. Zapier, Make)" at bounding box center [874, 485] width 204 height 20
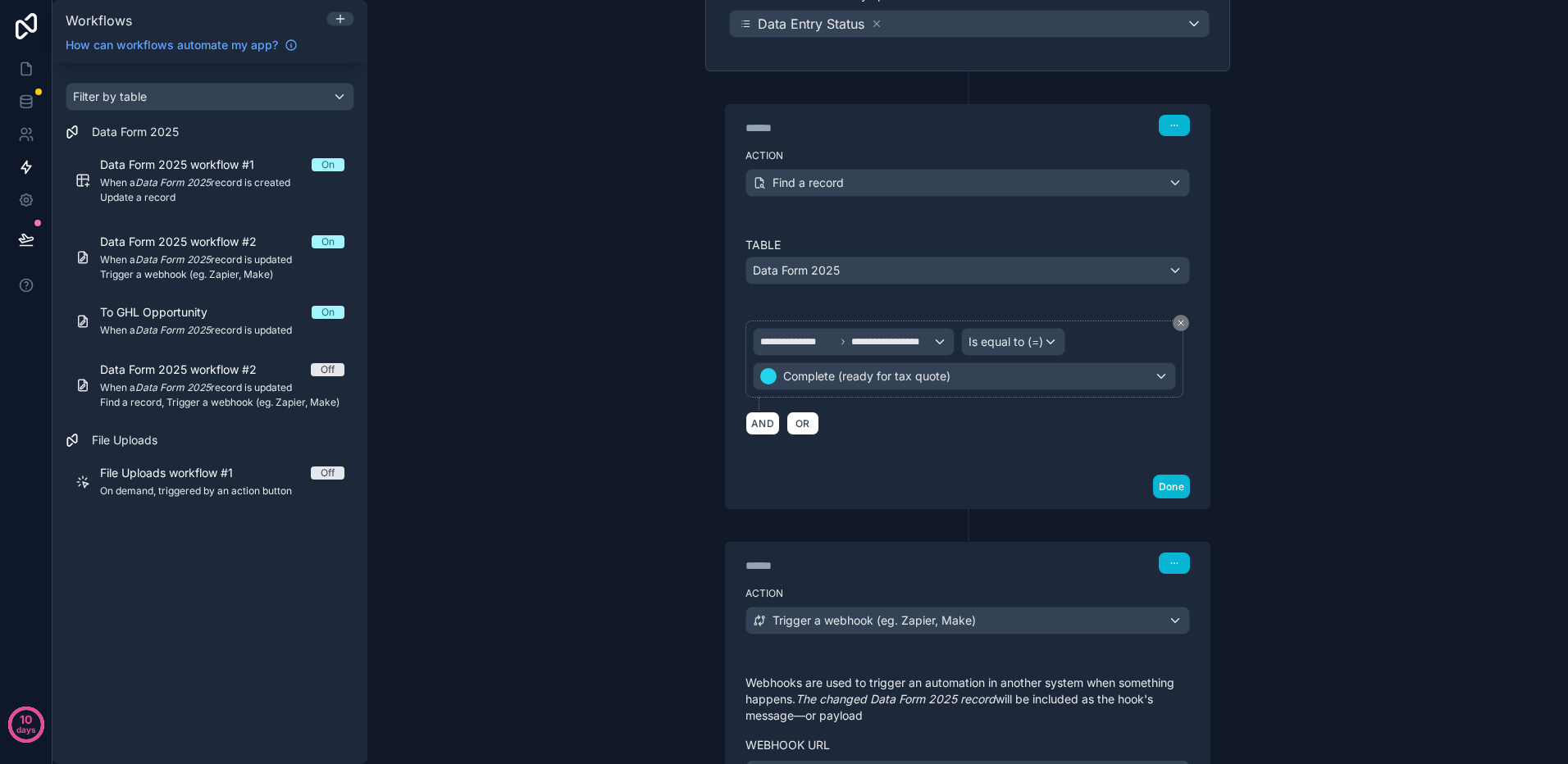
scroll to position [343, 0]
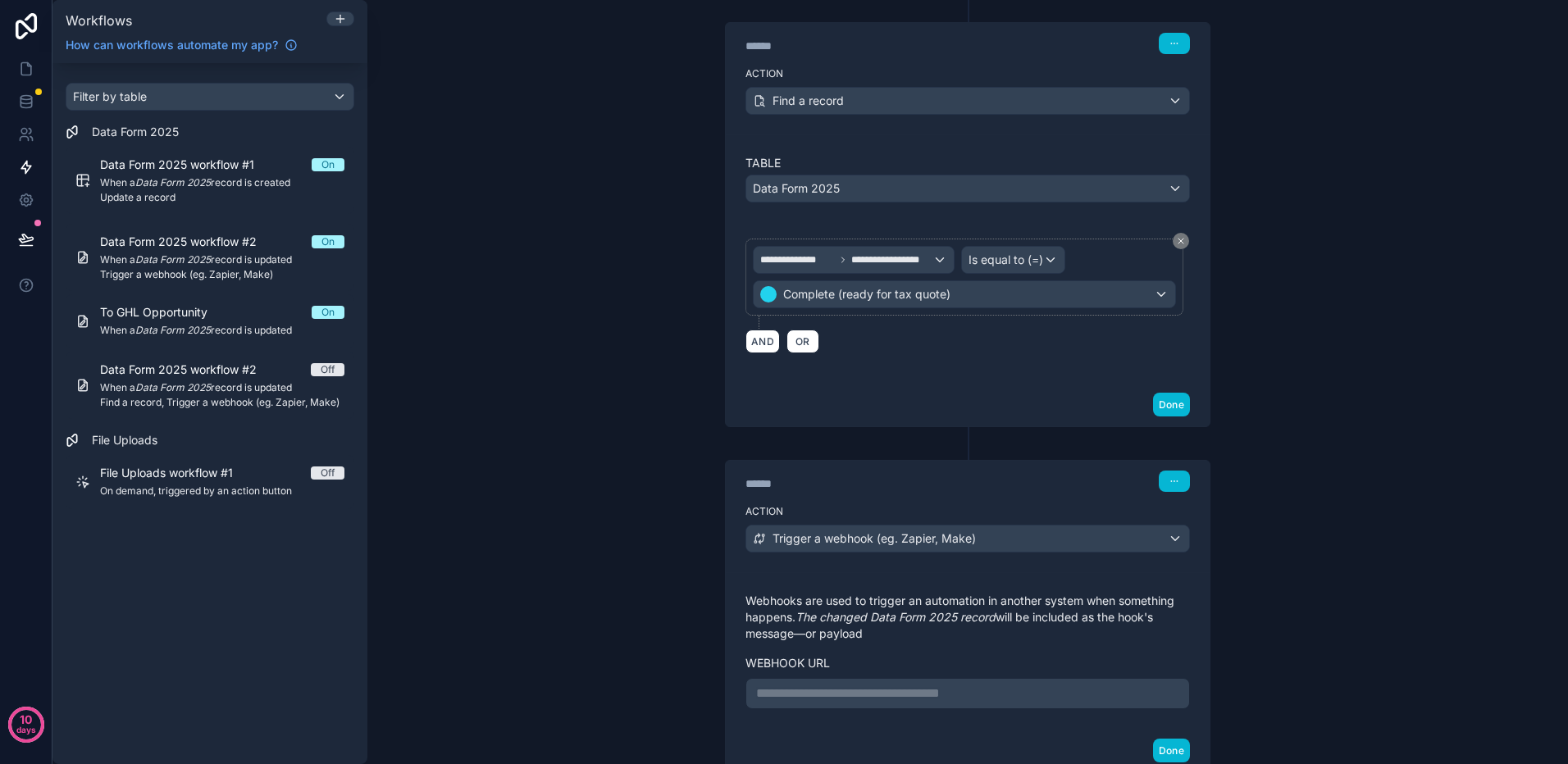
click at [998, 689] on p "**********" at bounding box center [967, 694] width 423 height 20
click at [1170, 751] on button "Done" at bounding box center [1170, 751] width 37 height 23
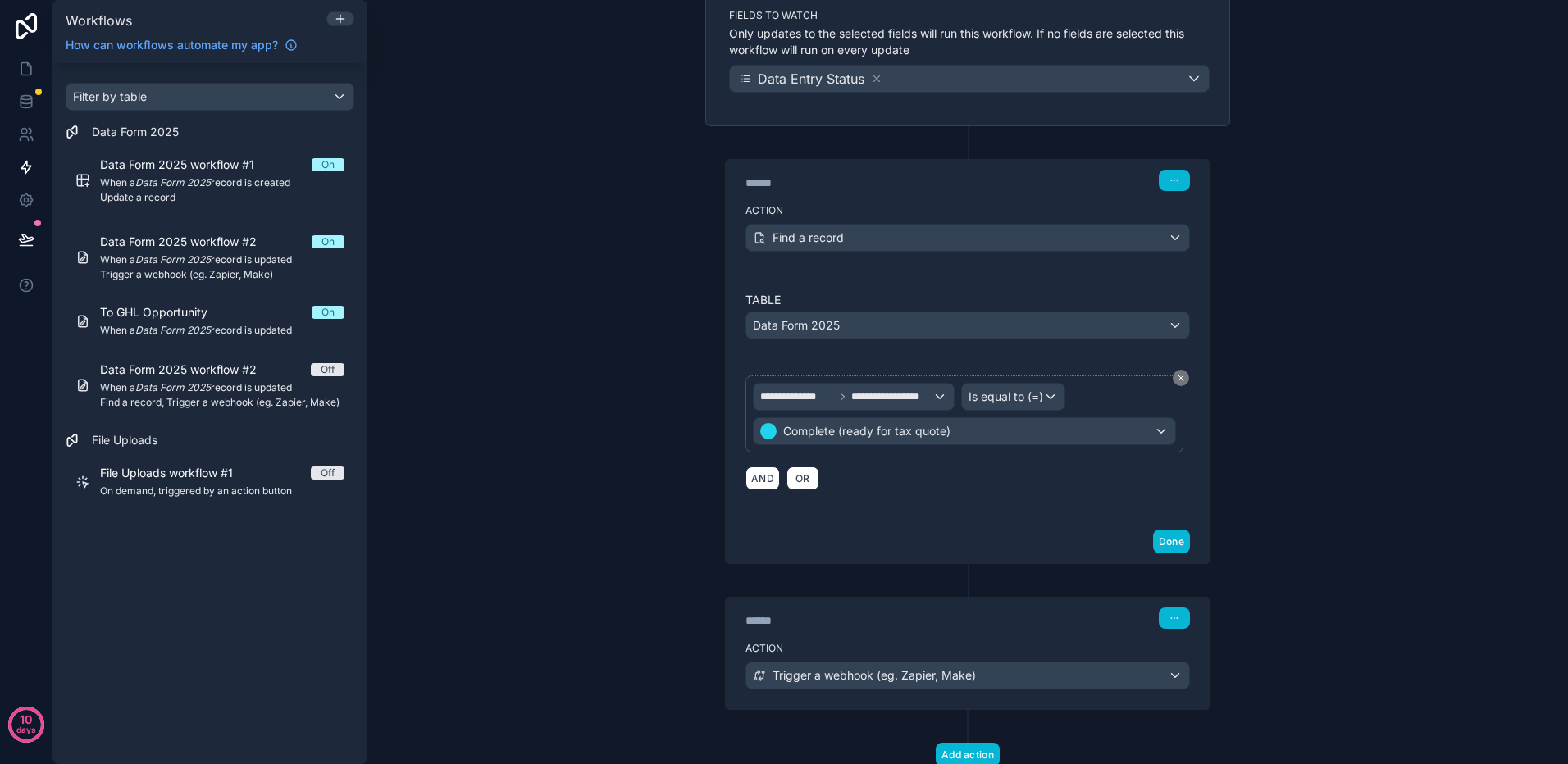
scroll to position [0, 0]
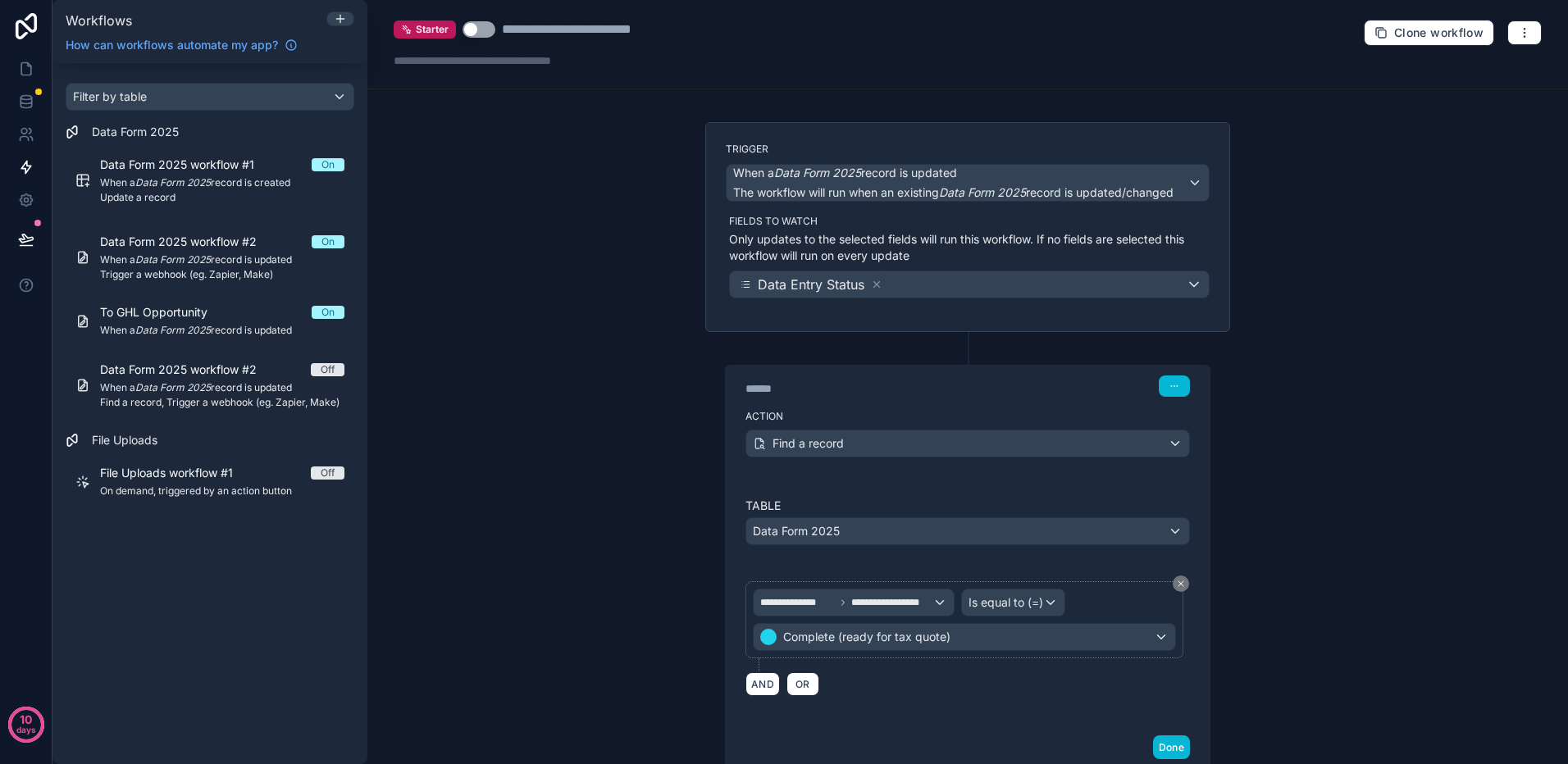
click at [486, 28] on button "Use setting" at bounding box center [478, 30] width 33 height 16
drag, startPoint x: 25, startPoint y: 70, endPoint x: 42, endPoint y: 76, distance: 18.0
click at [25, 70] on icon at bounding box center [26, 69] width 16 height 16
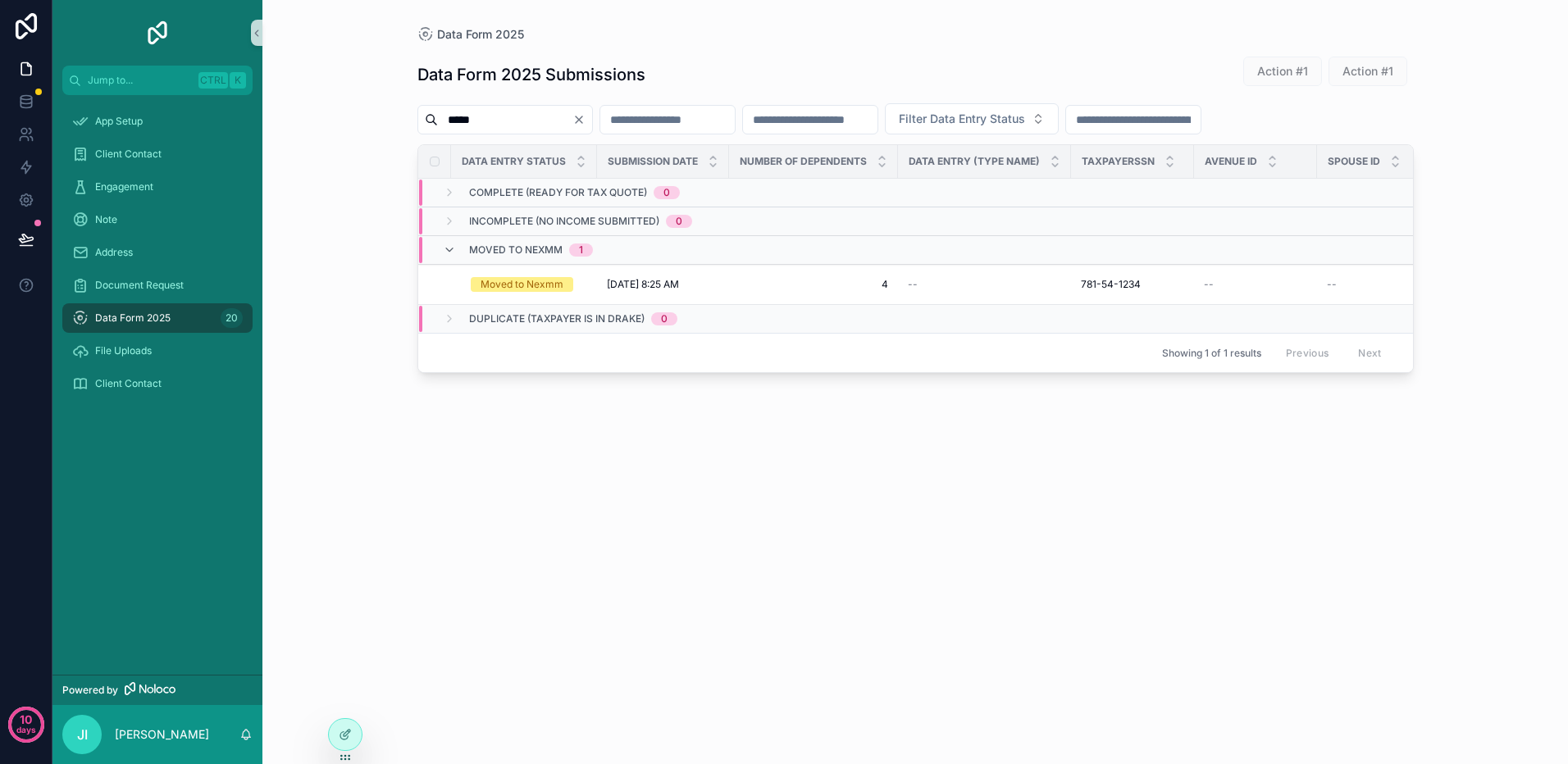
type input "*****"
click at [508, 280] on div "Moved to Nexmm" at bounding box center [521, 285] width 83 height 14
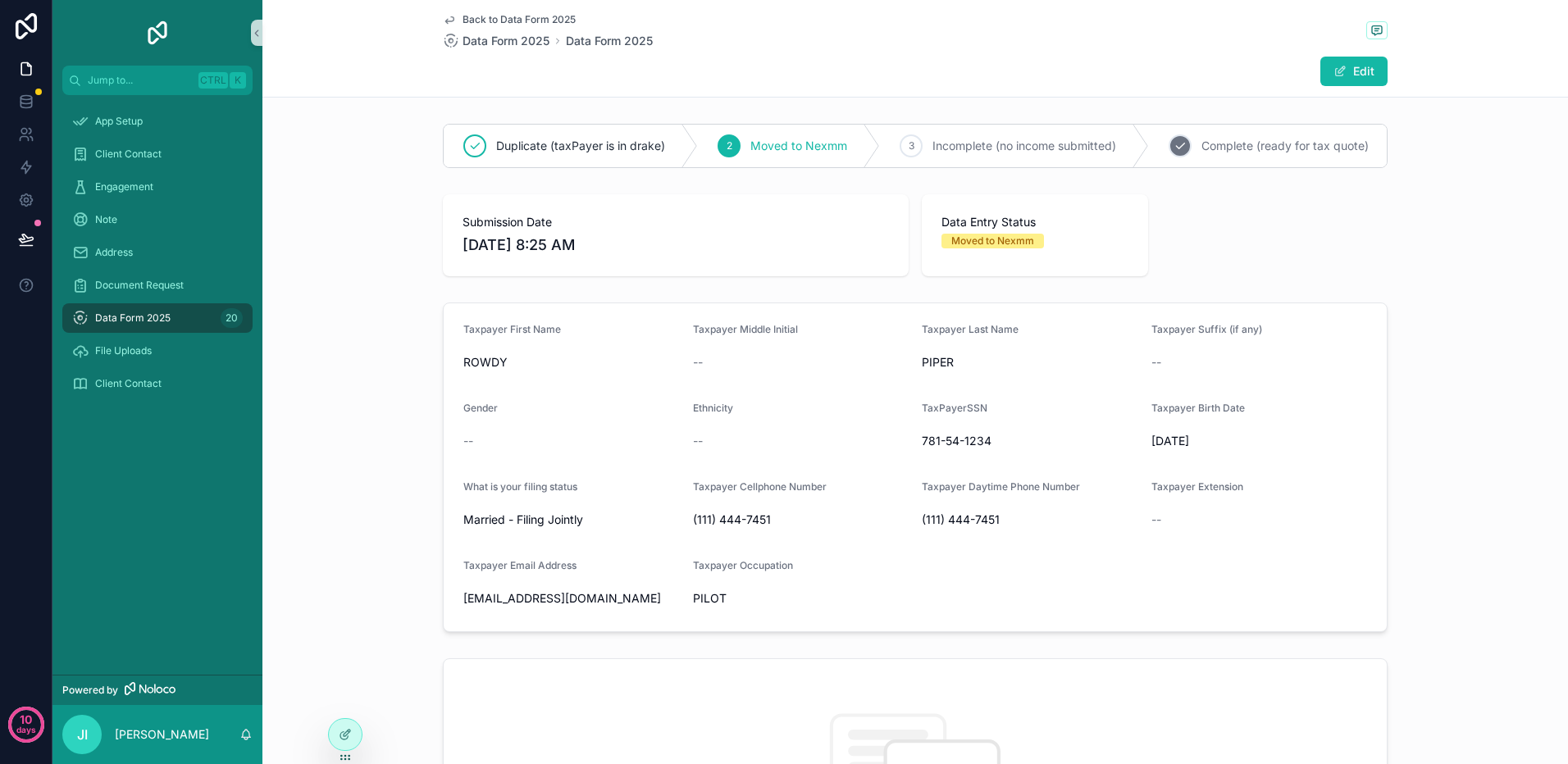
click at [1250, 143] on span "Complete (ready for tax quote)" at bounding box center [1284, 145] width 167 height 16
click at [500, 40] on span "Data Form 2025" at bounding box center [505, 41] width 87 height 16
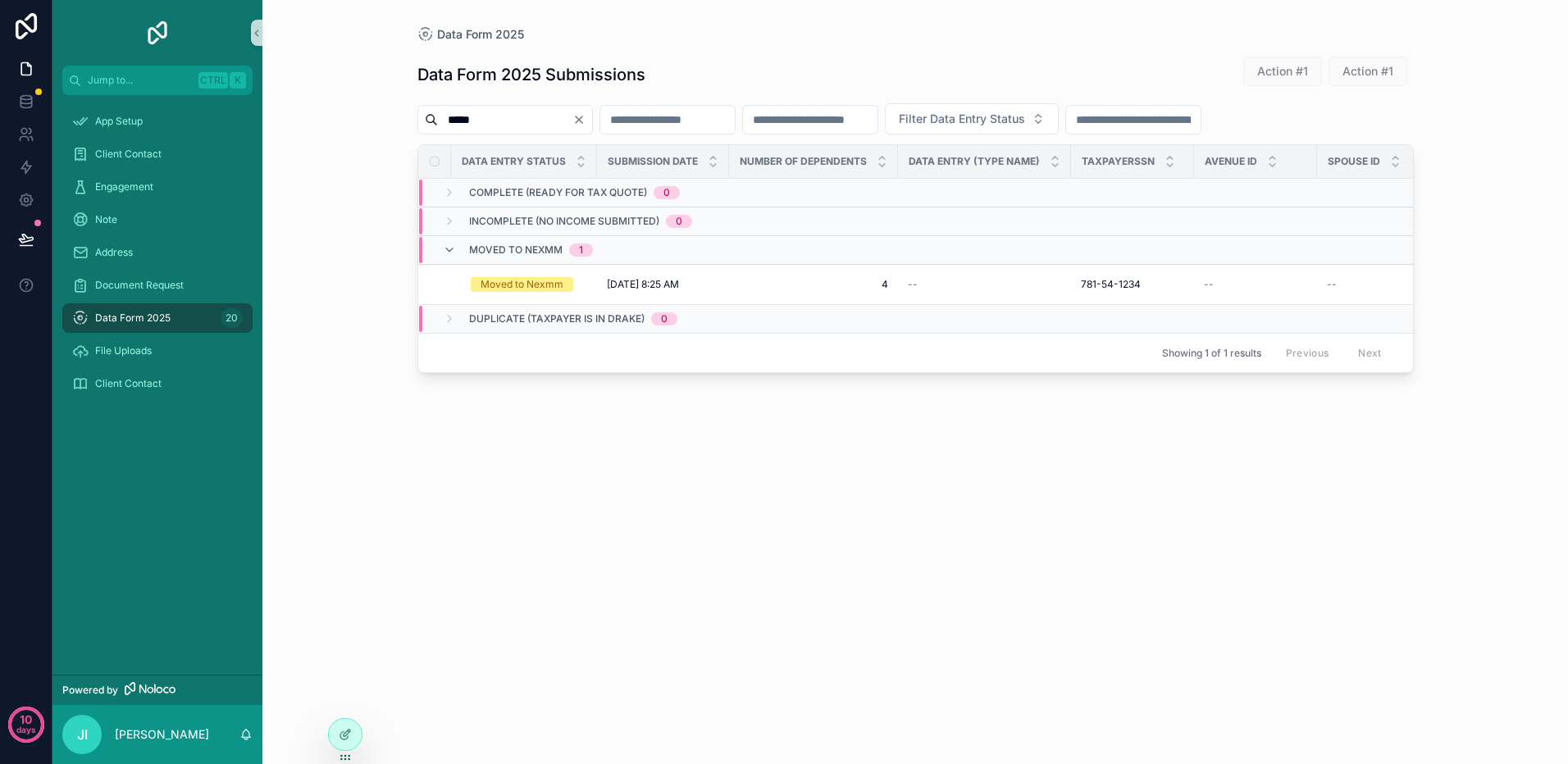
drag, startPoint x: 432, startPoint y: 119, endPoint x: 377, endPoint y: 119, distance: 55.0
click at [377, 119] on div "Data Form 2025 Data Form 2025 Submissions Action #1 Action #1 ***** Filter Data…" at bounding box center [915, 382] width 1305 height 764
type input "****"
click at [545, 278] on div "Moved to Nexmm" at bounding box center [521, 285] width 83 height 14
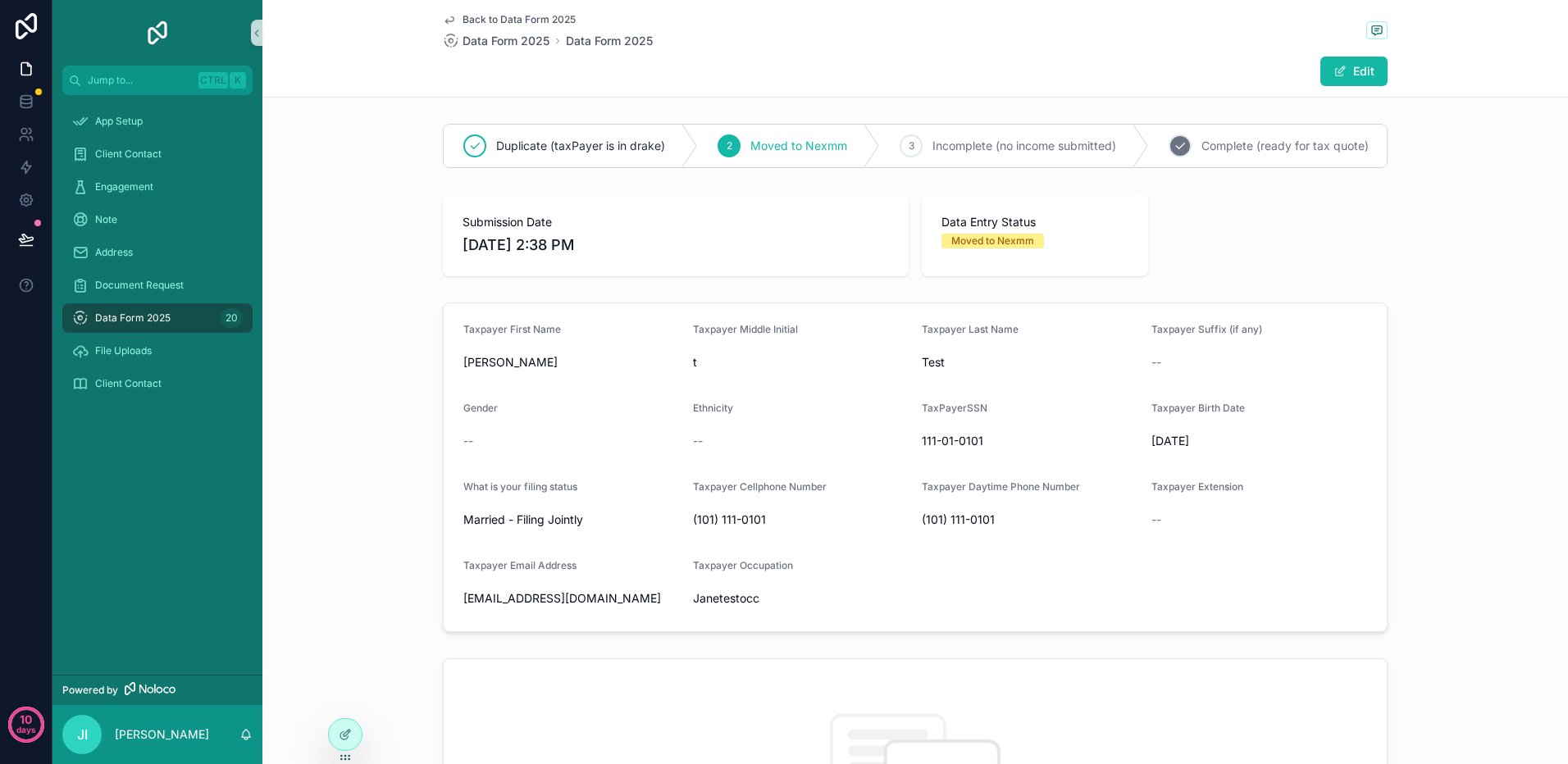
click at [1222, 149] on span "Complete (ready for tax quote)" at bounding box center [1284, 145] width 167 height 16
click at [31, 166] on icon at bounding box center [26, 168] width 10 height 13
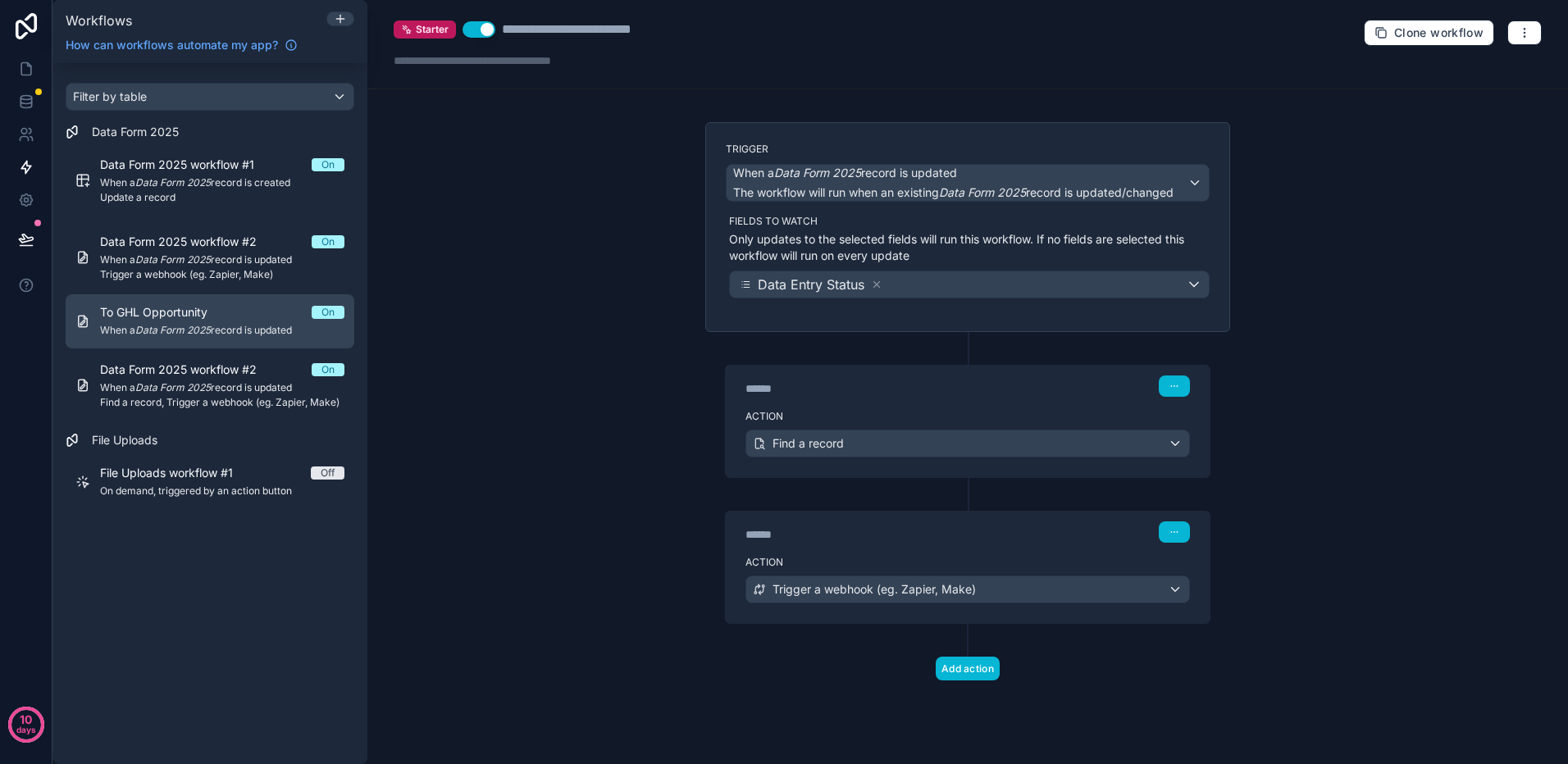
click at [235, 322] on div "To GHL Opportunity On When a Data Form 2025 record is updated" at bounding box center [222, 321] width 244 height 34
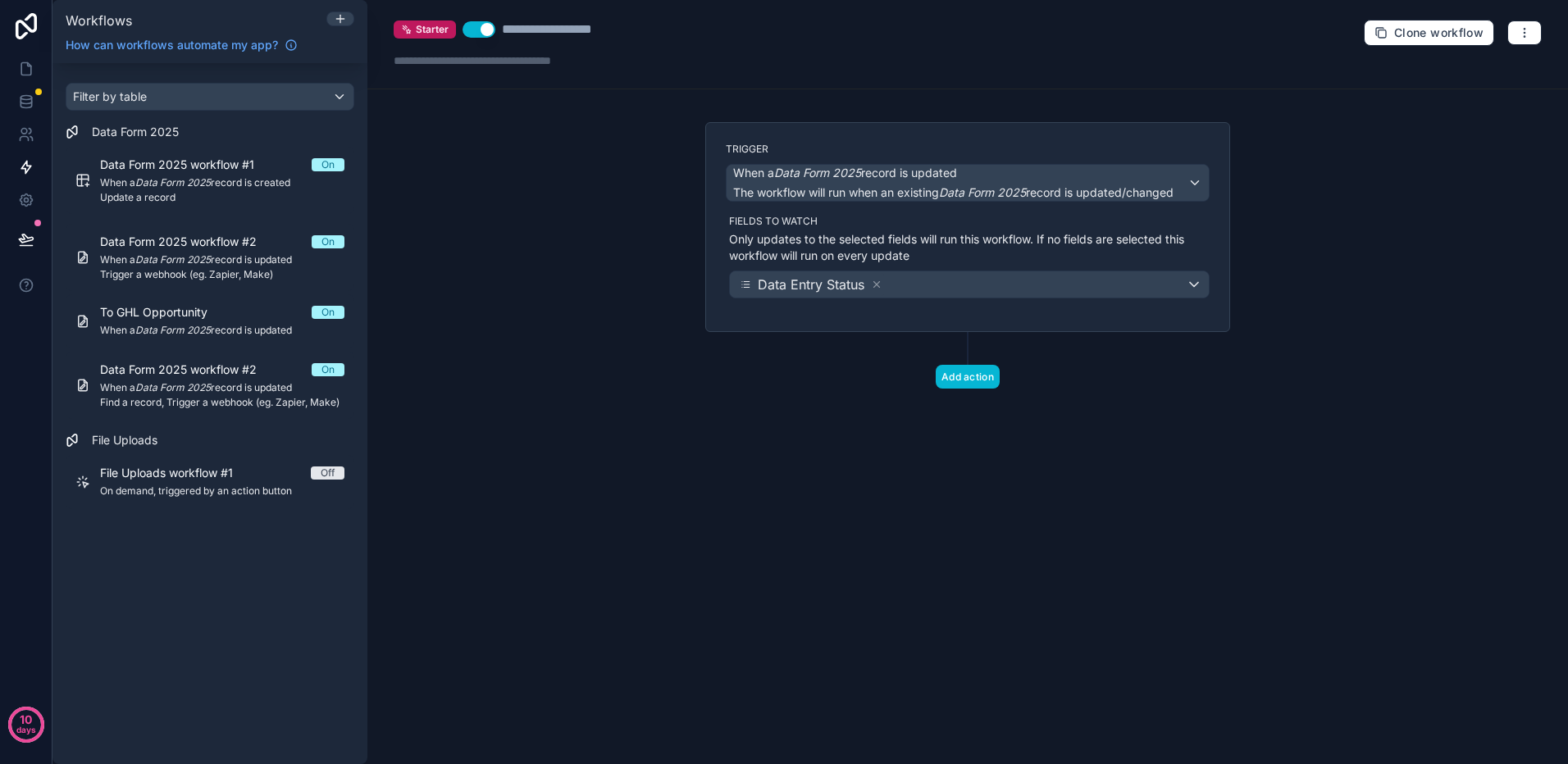
click at [1110, 322] on div "Trigger When a Data Form 2025 record is updated The workflow will run when an e…" at bounding box center [968, 227] width 525 height 210
click at [1101, 313] on div "Trigger When a Data Form 2025 record is updated The workflow will run when an e…" at bounding box center [968, 227] width 525 height 210
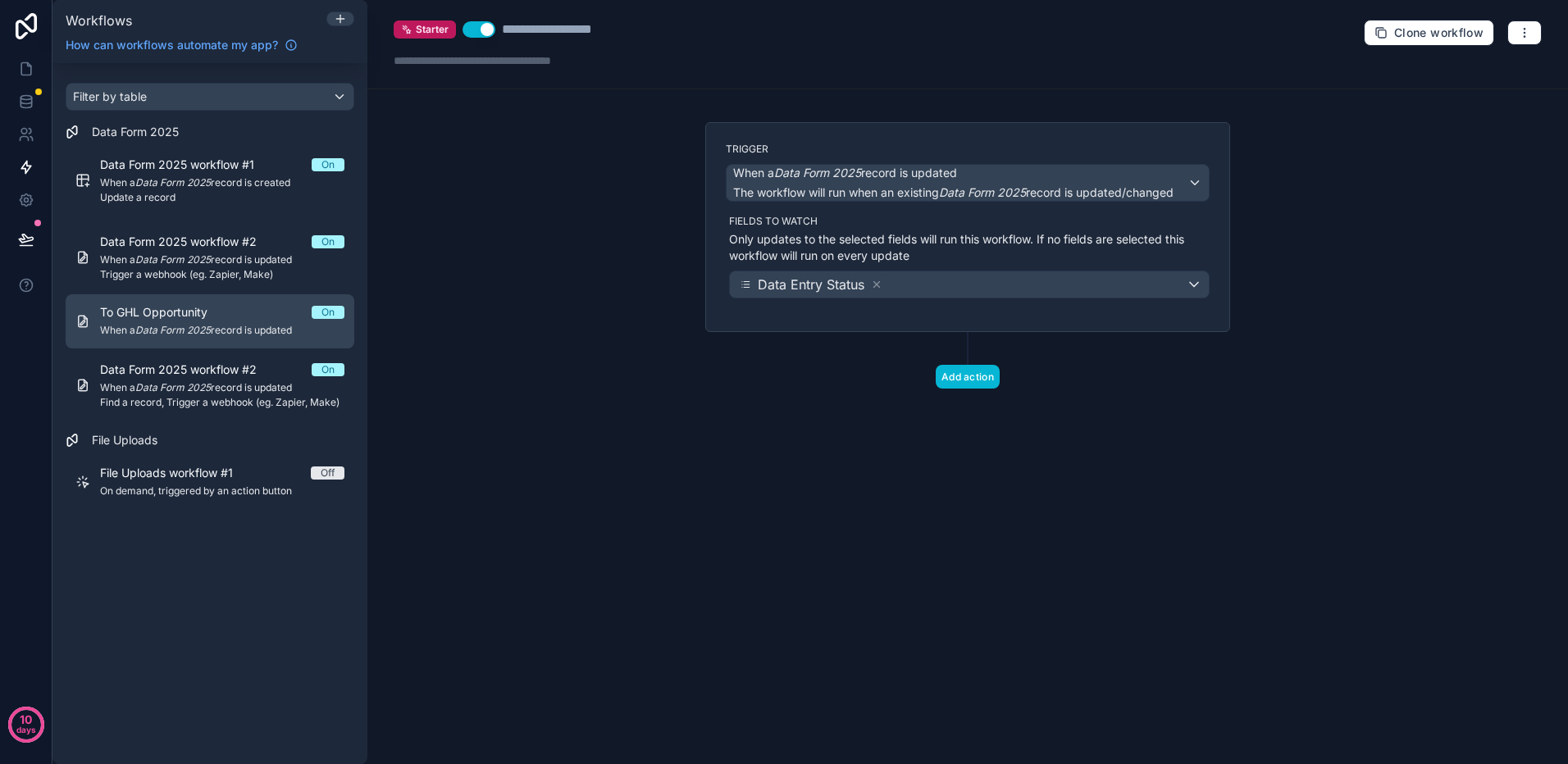
click at [185, 313] on span "To GHL Opportunity" at bounding box center [163, 312] width 127 height 16
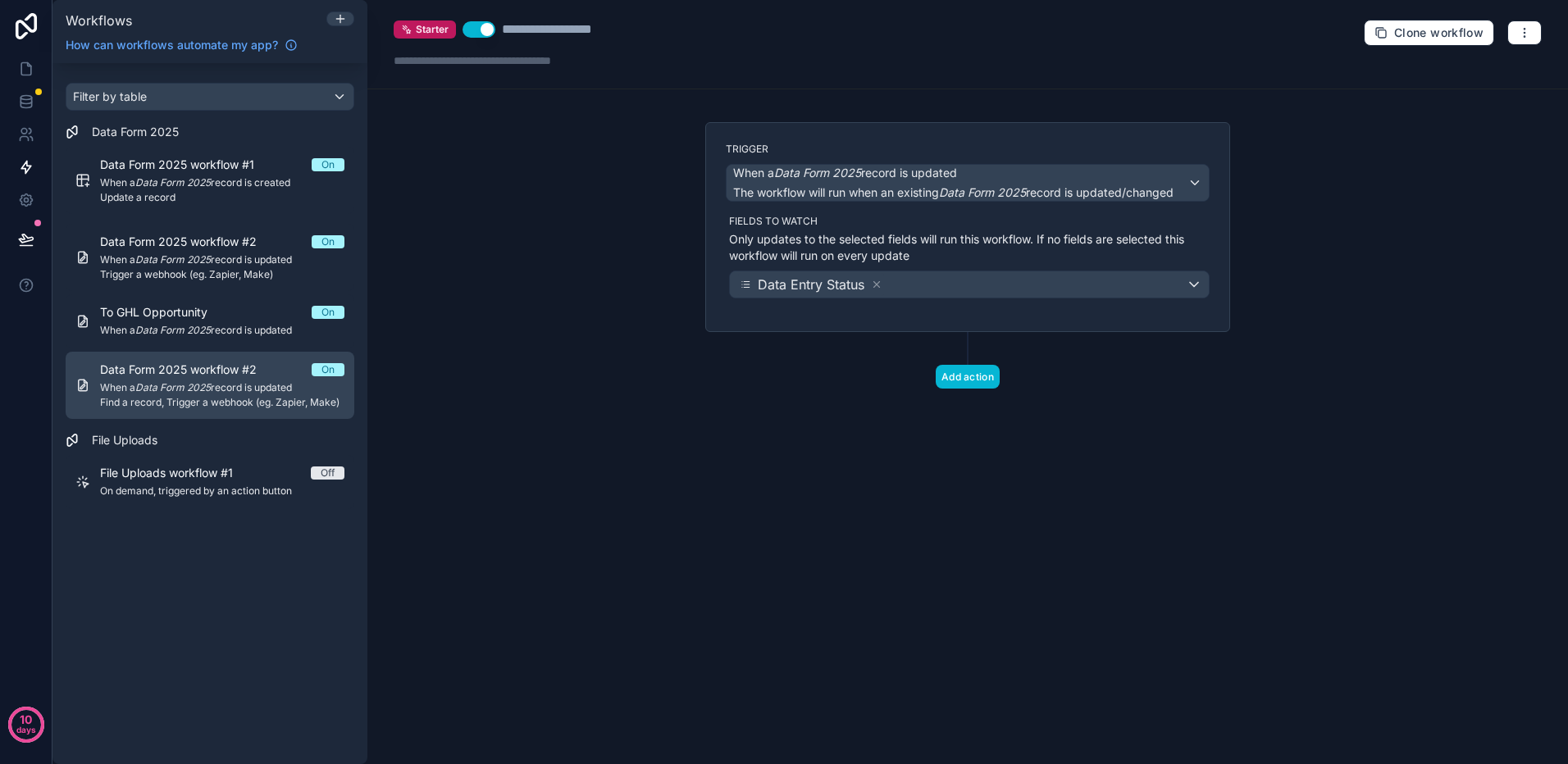
click at [254, 392] on span "When a Data Form 2025 record is updated" at bounding box center [222, 388] width 244 height 13
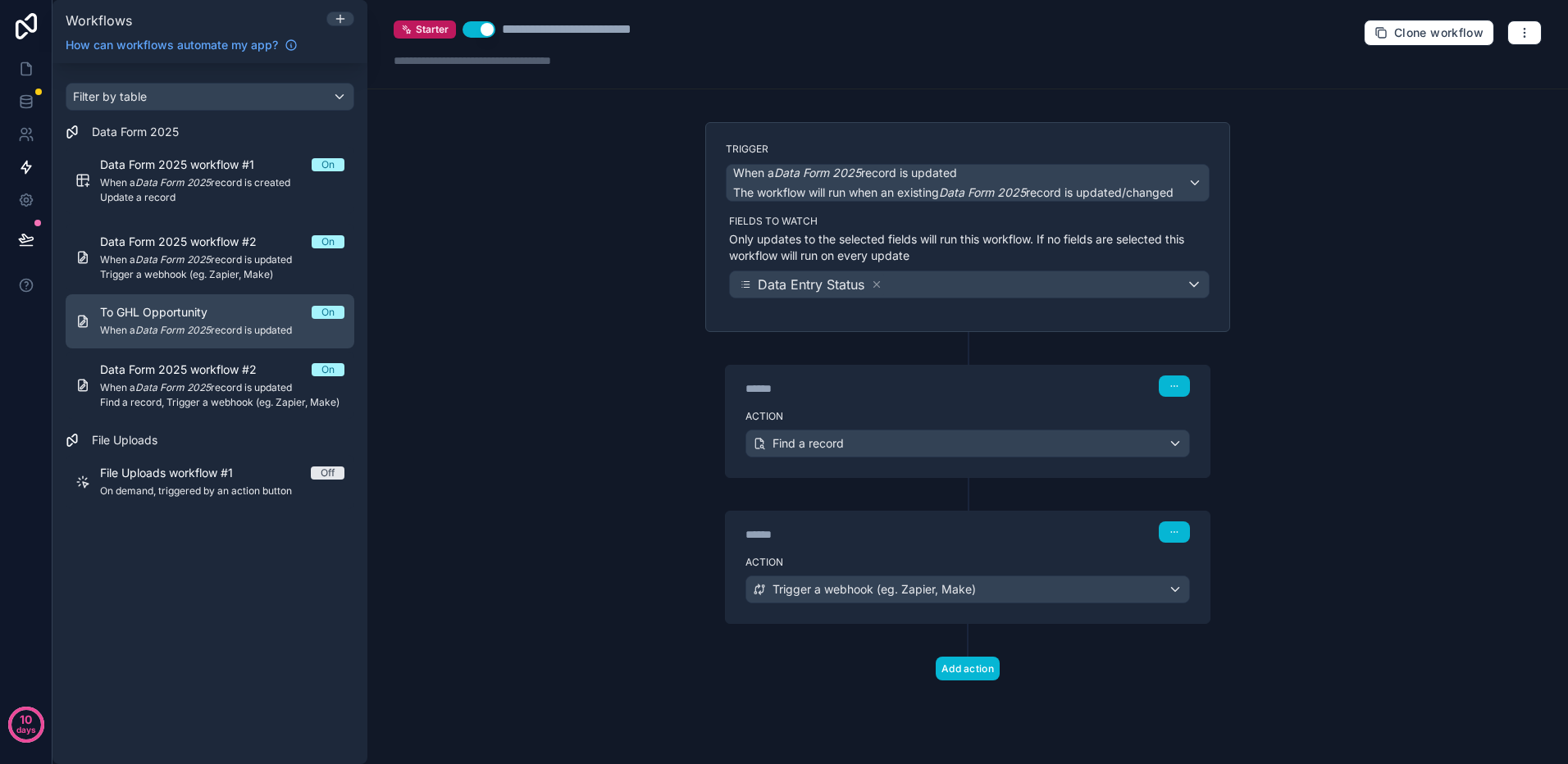
click at [251, 326] on span "When a Data Form 2025 record is updated" at bounding box center [222, 330] width 244 height 13
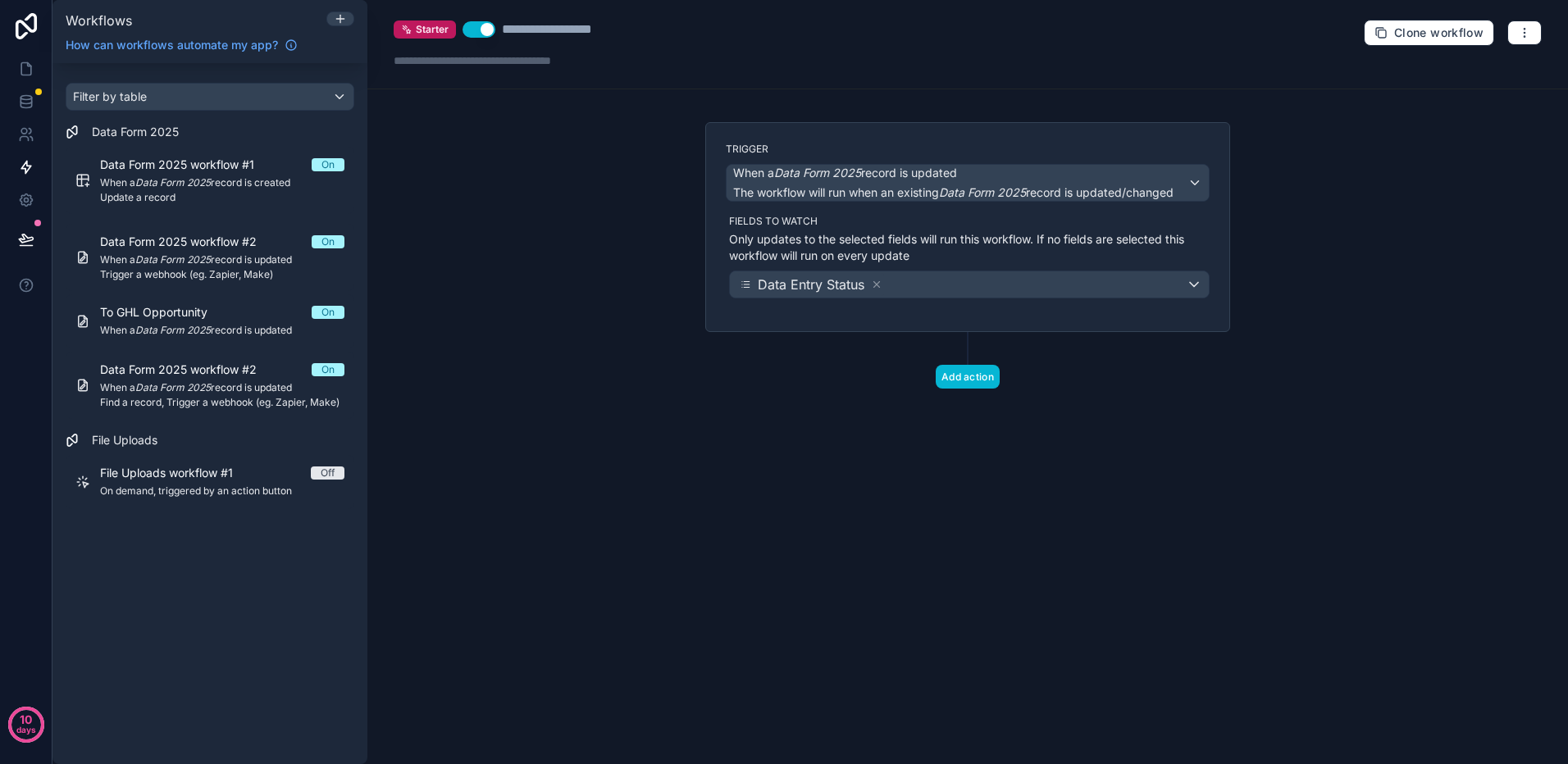
click at [470, 31] on button "Use setting" at bounding box center [478, 30] width 33 height 16
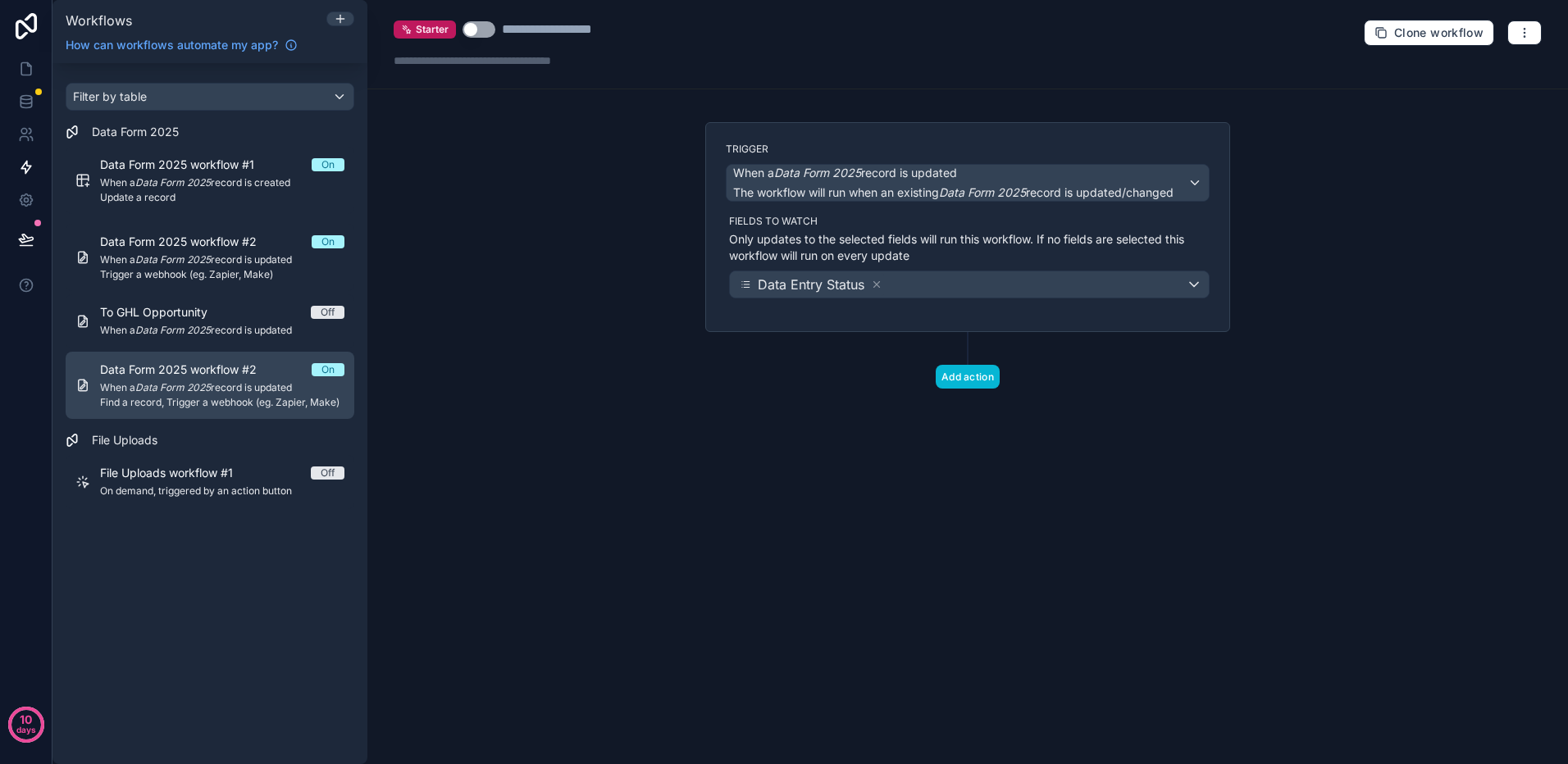
click at [239, 394] on div "Data Form 2025 workflow #2 On When a Data Form 2025 record is updated Find a re…" at bounding box center [222, 385] width 244 height 48
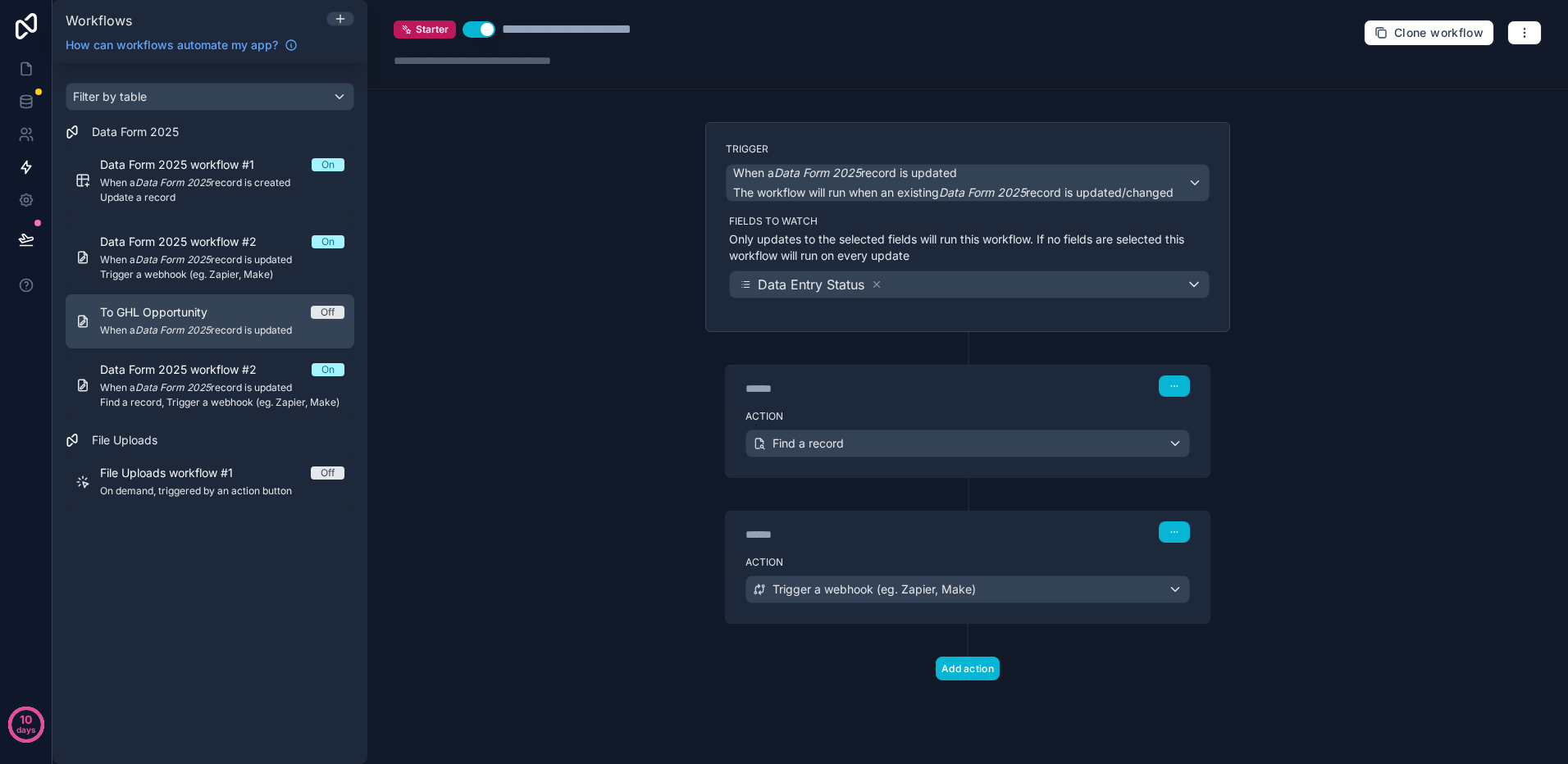
click at [210, 322] on div "To GHL Opportunity Off When a Data Form 2025 record is updated" at bounding box center [222, 321] width 244 height 34
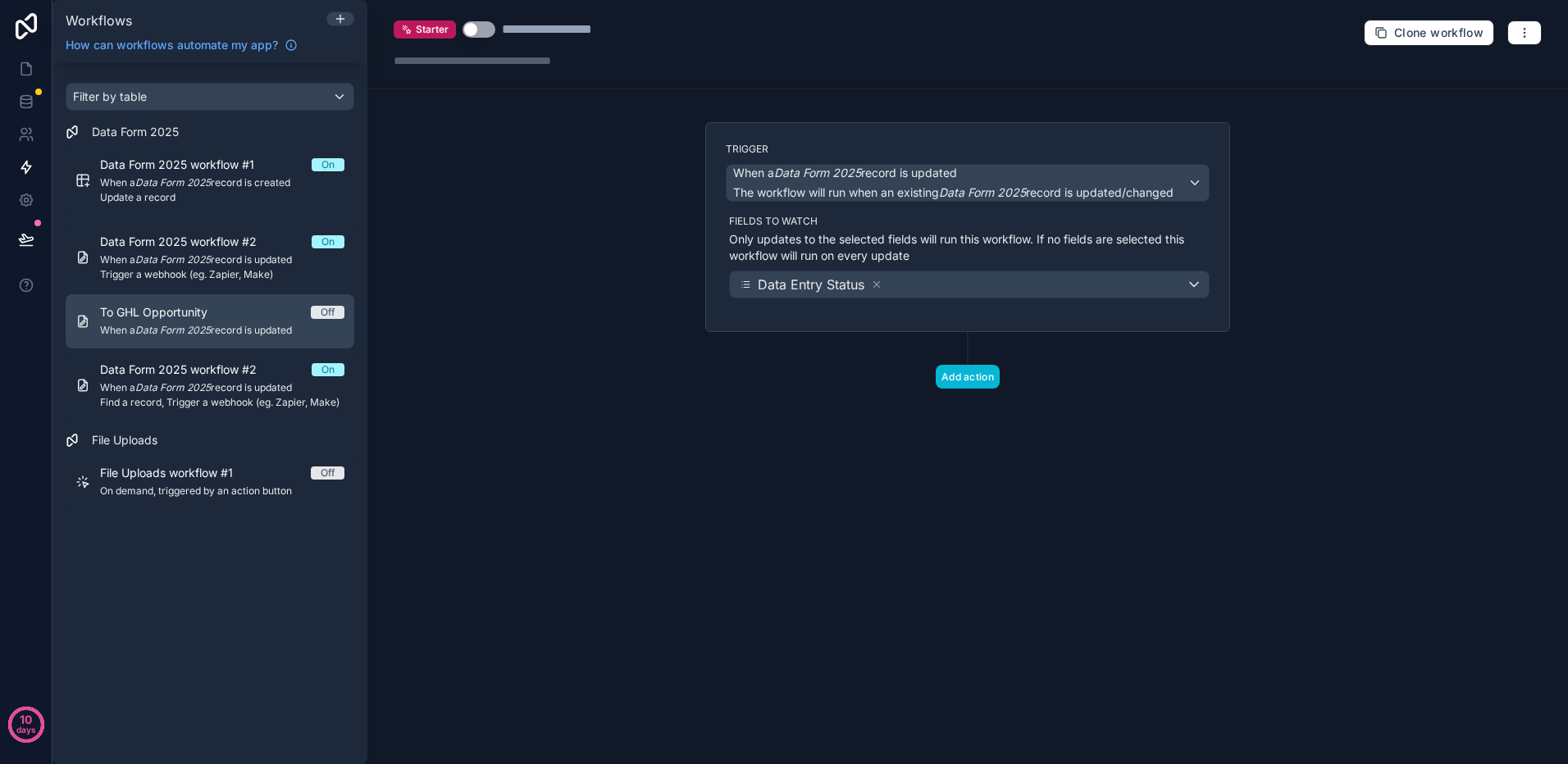
click at [237, 327] on span "When a Data Form 2025 record is updated" at bounding box center [222, 330] width 244 height 13
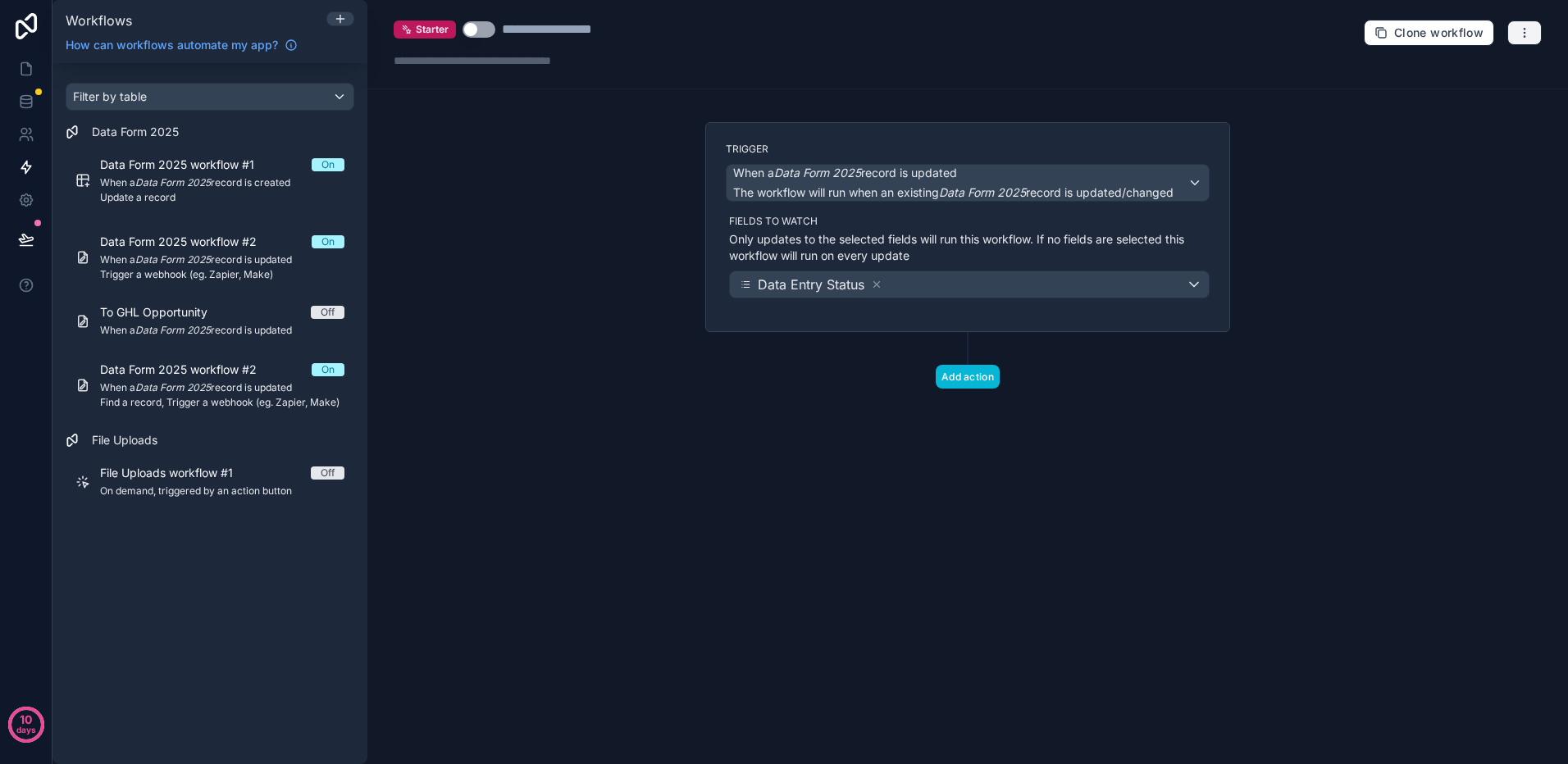
click at [1515, 33] on button "button" at bounding box center [1524, 32] width 34 height 24
click at [1450, 119] on span "Delete workflow" at bounding box center [1481, 124] width 79 height 13
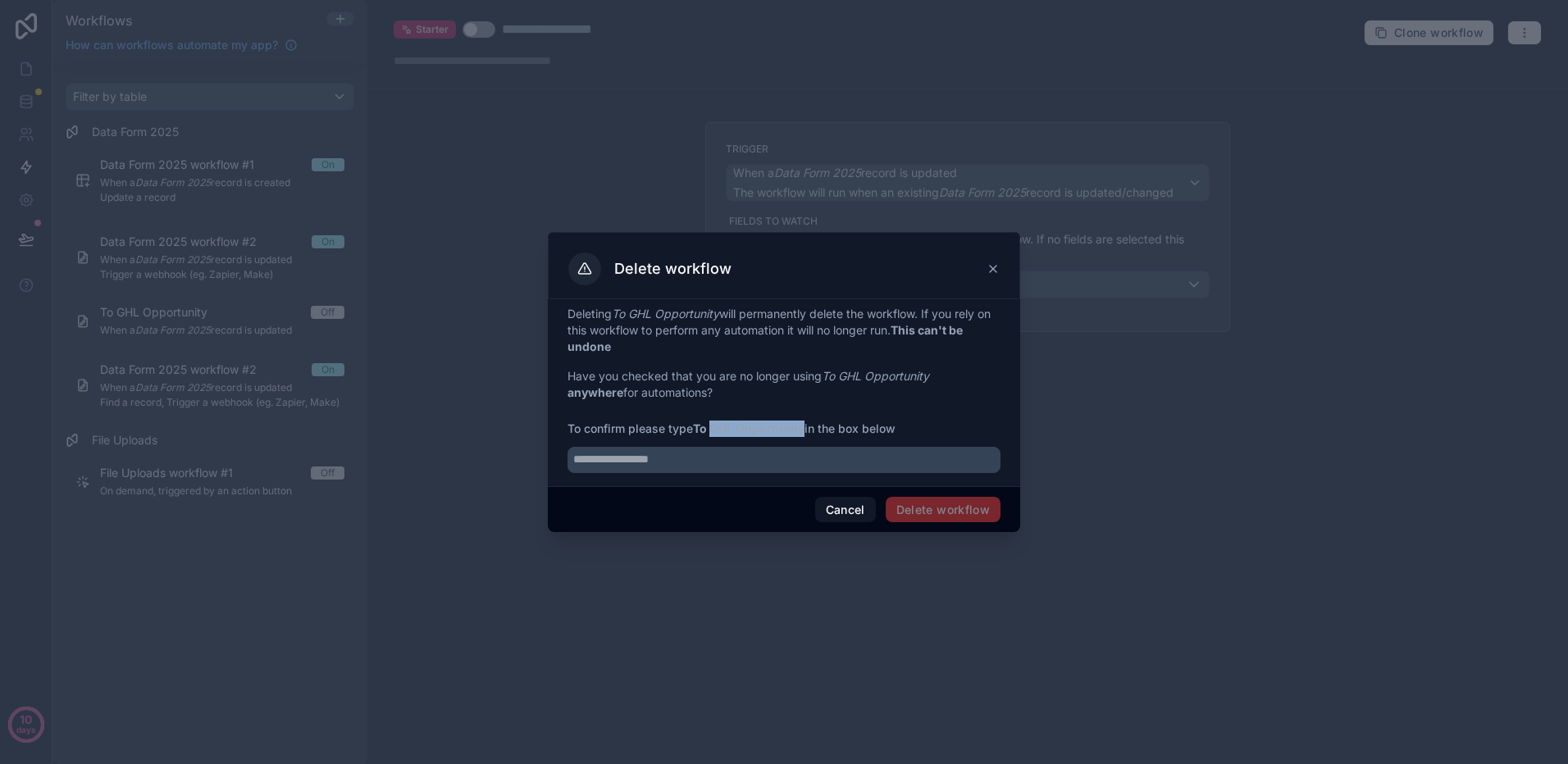
drag, startPoint x: 806, startPoint y: 428, endPoint x: 715, endPoint y: 432, distance: 91.1
click at [715, 432] on strong "To GHL Opportunity" at bounding box center [749, 429] width 111 height 14
copy strong "GHL Opportunity"
click at [696, 464] on input "text" at bounding box center [784, 460] width 433 height 26
paste input "**********"
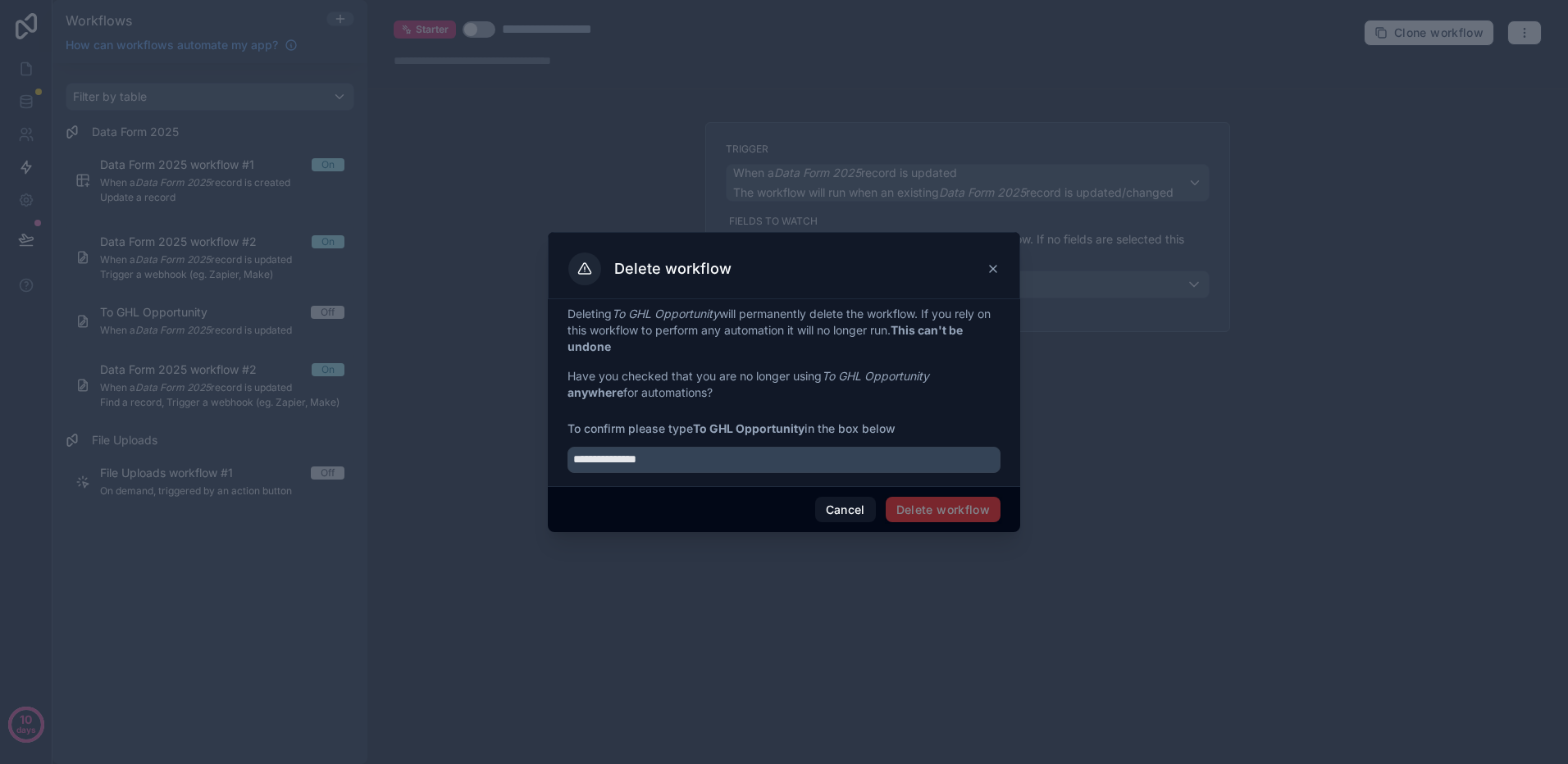
click at [924, 508] on span "Delete workflow" at bounding box center [943, 510] width 115 height 26
click at [728, 450] on input "**********" at bounding box center [784, 460] width 433 height 26
drag, startPoint x: 696, startPoint y: 430, endPoint x: 805, endPoint y: 429, distance: 109.0
click at [805, 429] on span "To confirm please type To GHL Opportunity in the box below" at bounding box center [784, 429] width 433 height 16
copy strong "To GHL Opportunity"
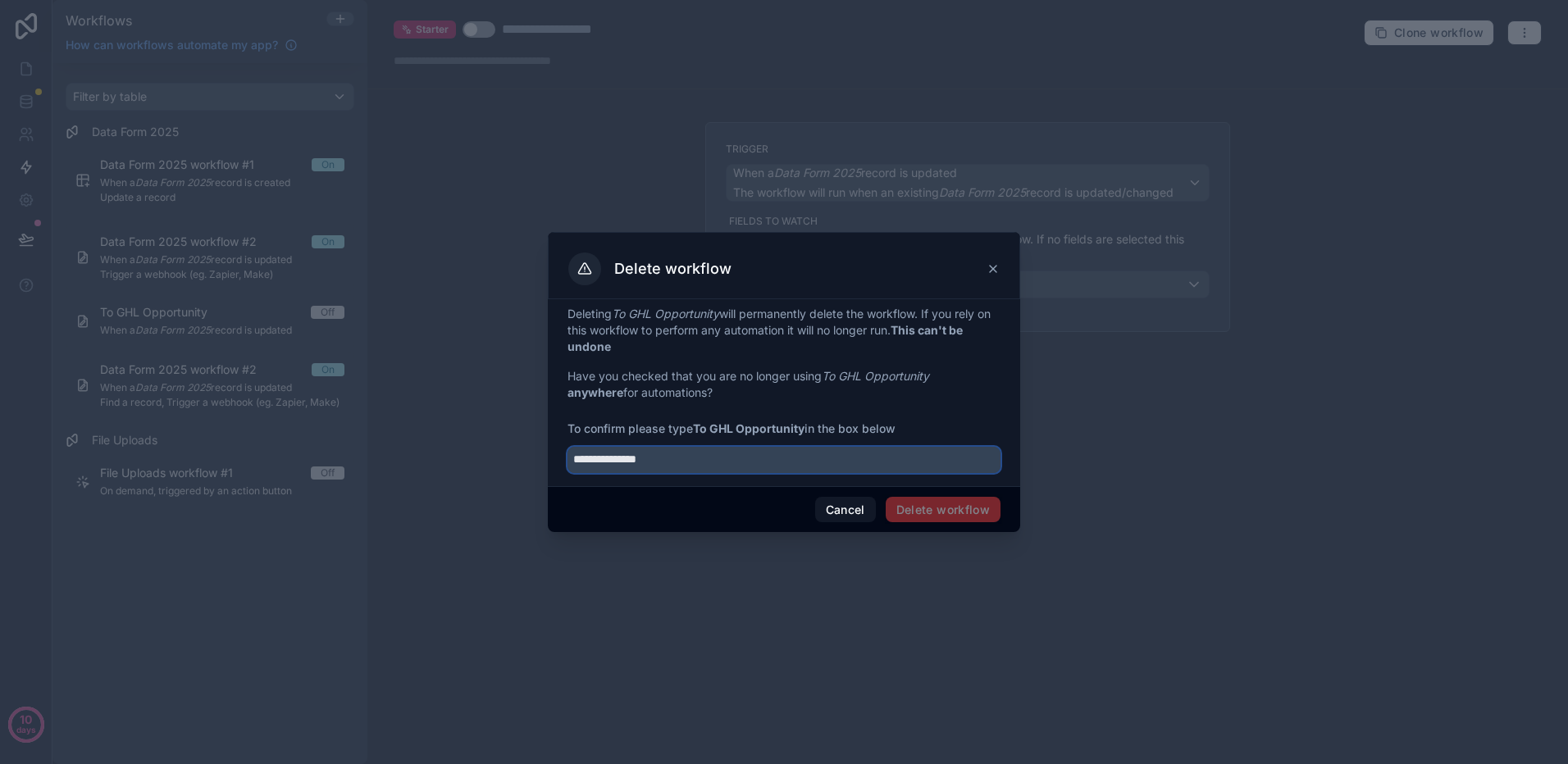
drag, startPoint x: 600, startPoint y: 451, endPoint x: 491, endPoint y: 436, distance: 110.0
click at [491, 436] on div "**********" at bounding box center [784, 382] width 1568 height 764
paste input "***"
type input "**********"
click at [931, 511] on button "Delete workflow" at bounding box center [943, 510] width 115 height 26
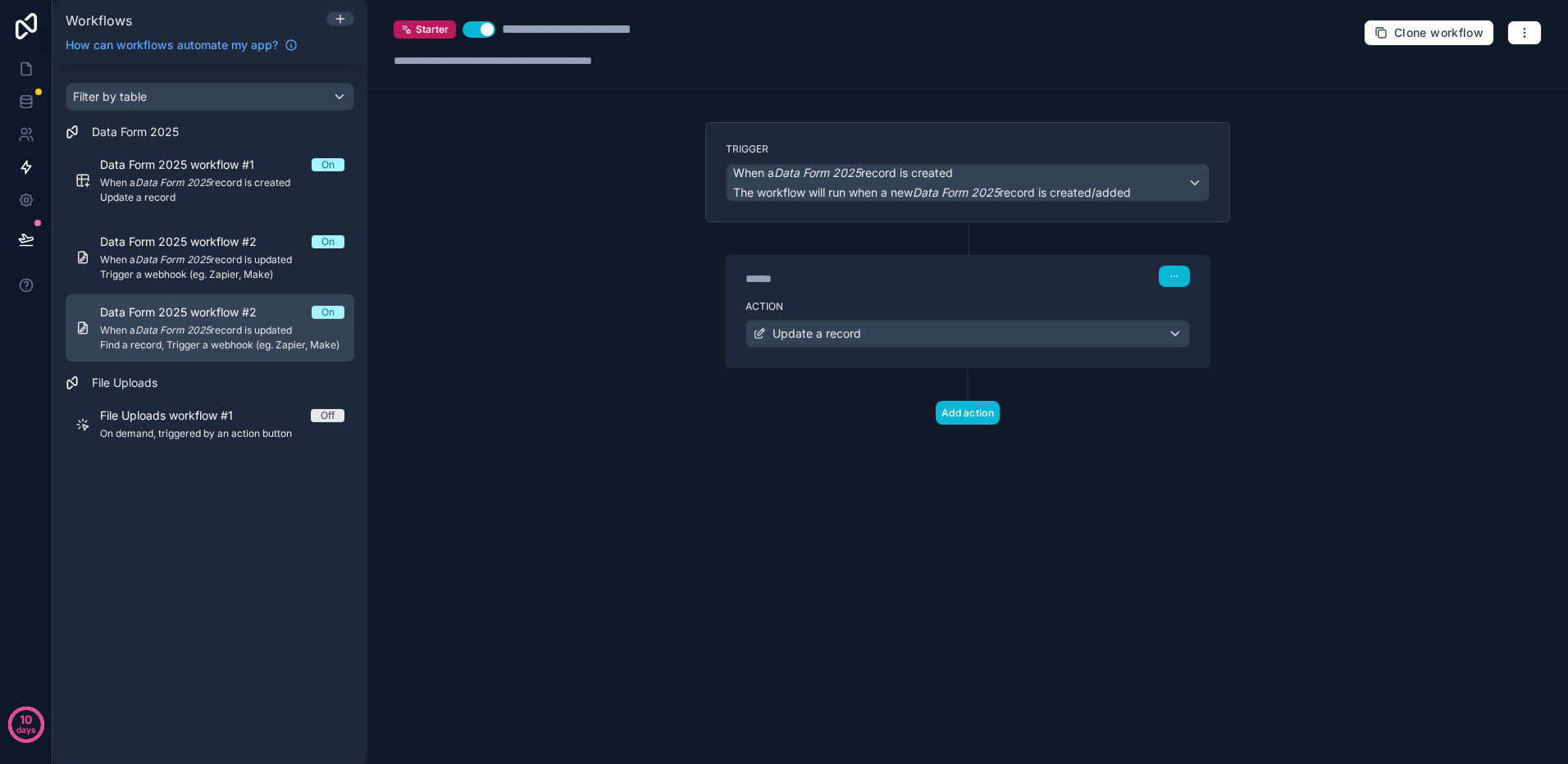
drag, startPoint x: 169, startPoint y: 335, endPoint x: 177, endPoint y: 343, distance: 11.3
click at [169, 335] on em "Data Form 2025" at bounding box center [173, 330] width 75 height 13
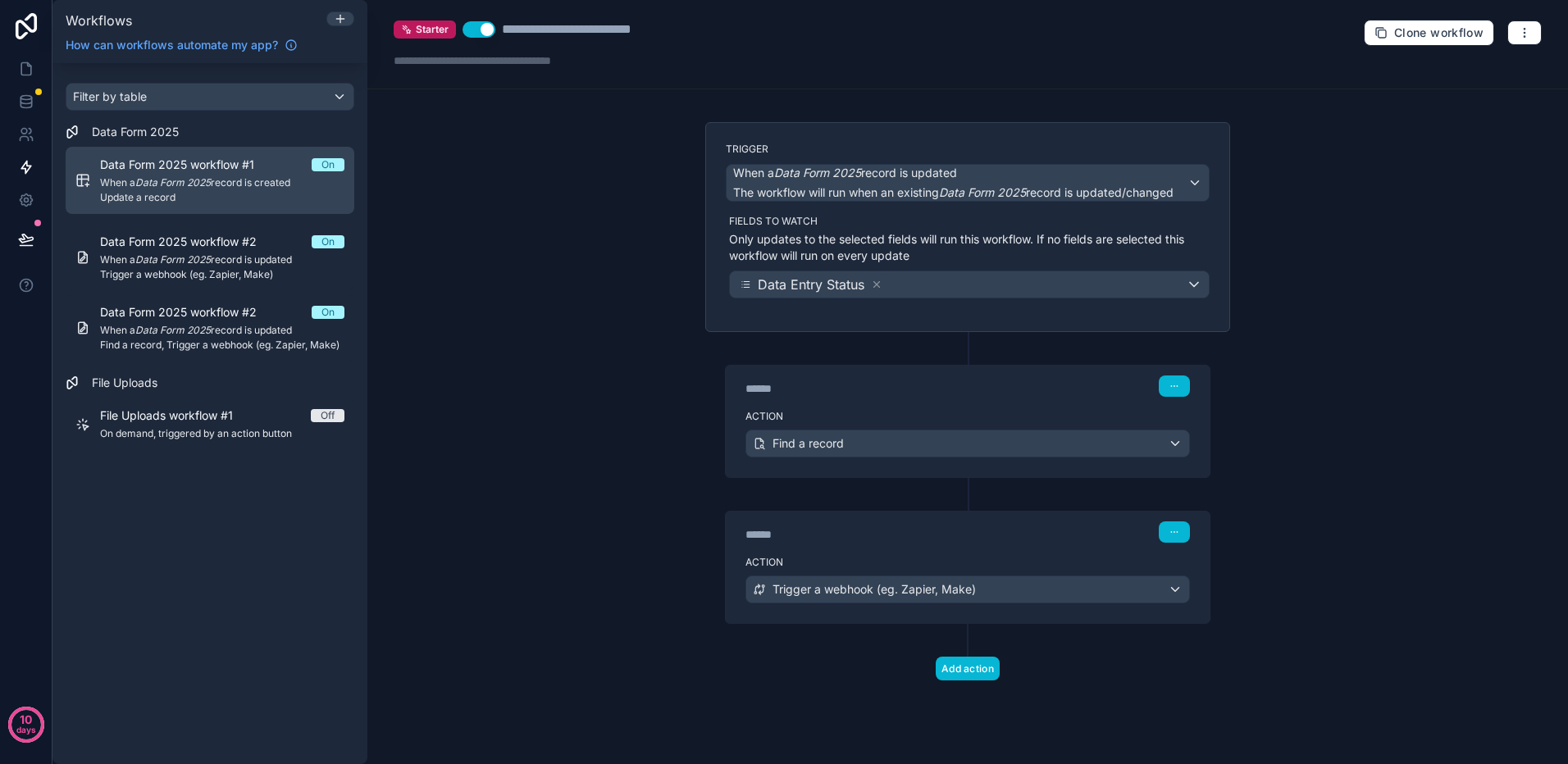
click at [217, 181] on span "When a Data Form 2025 record is created" at bounding box center [222, 182] width 244 height 13
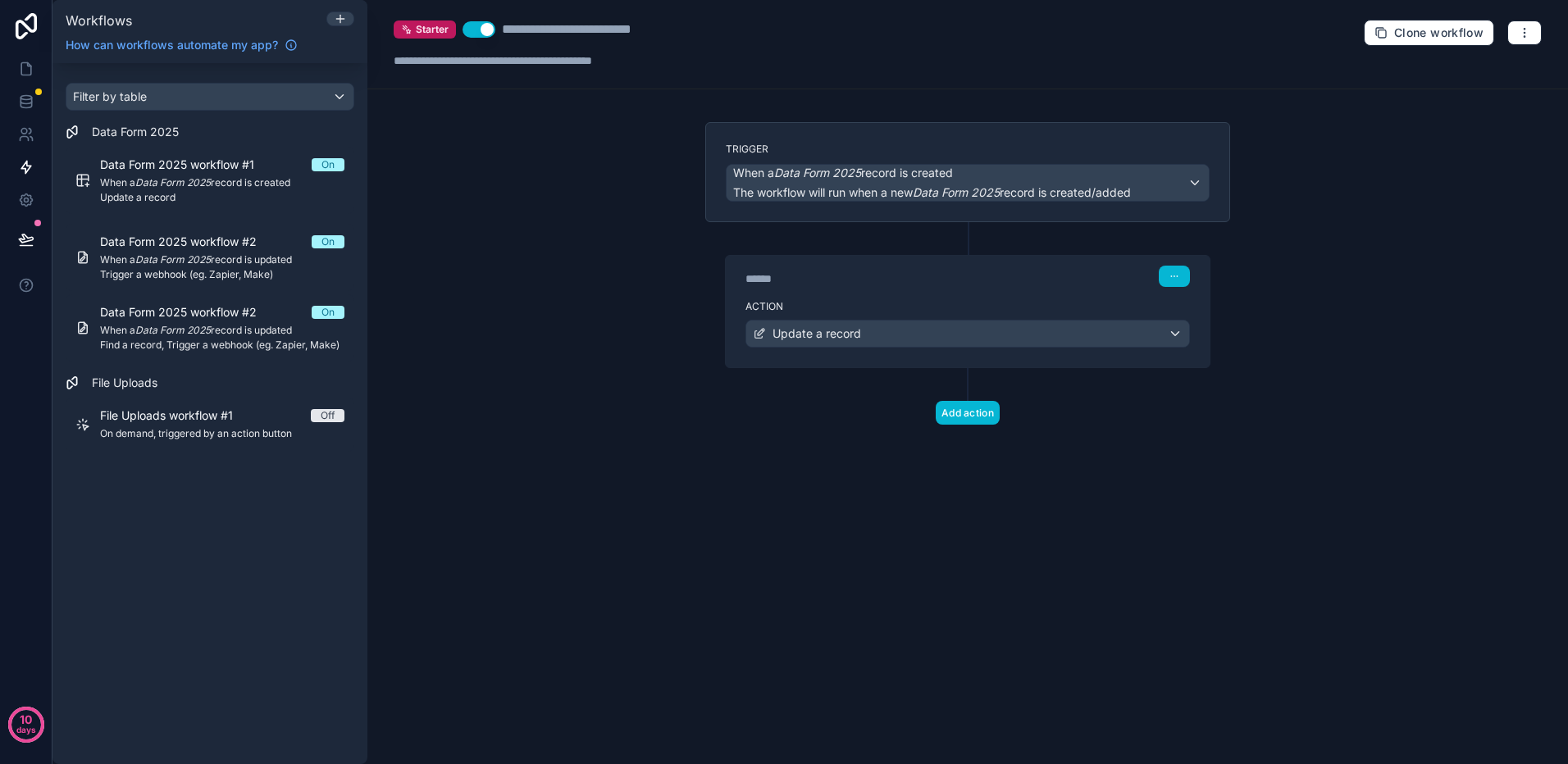
click at [1152, 357] on div "Action Update a record" at bounding box center [967, 330] width 484 height 74
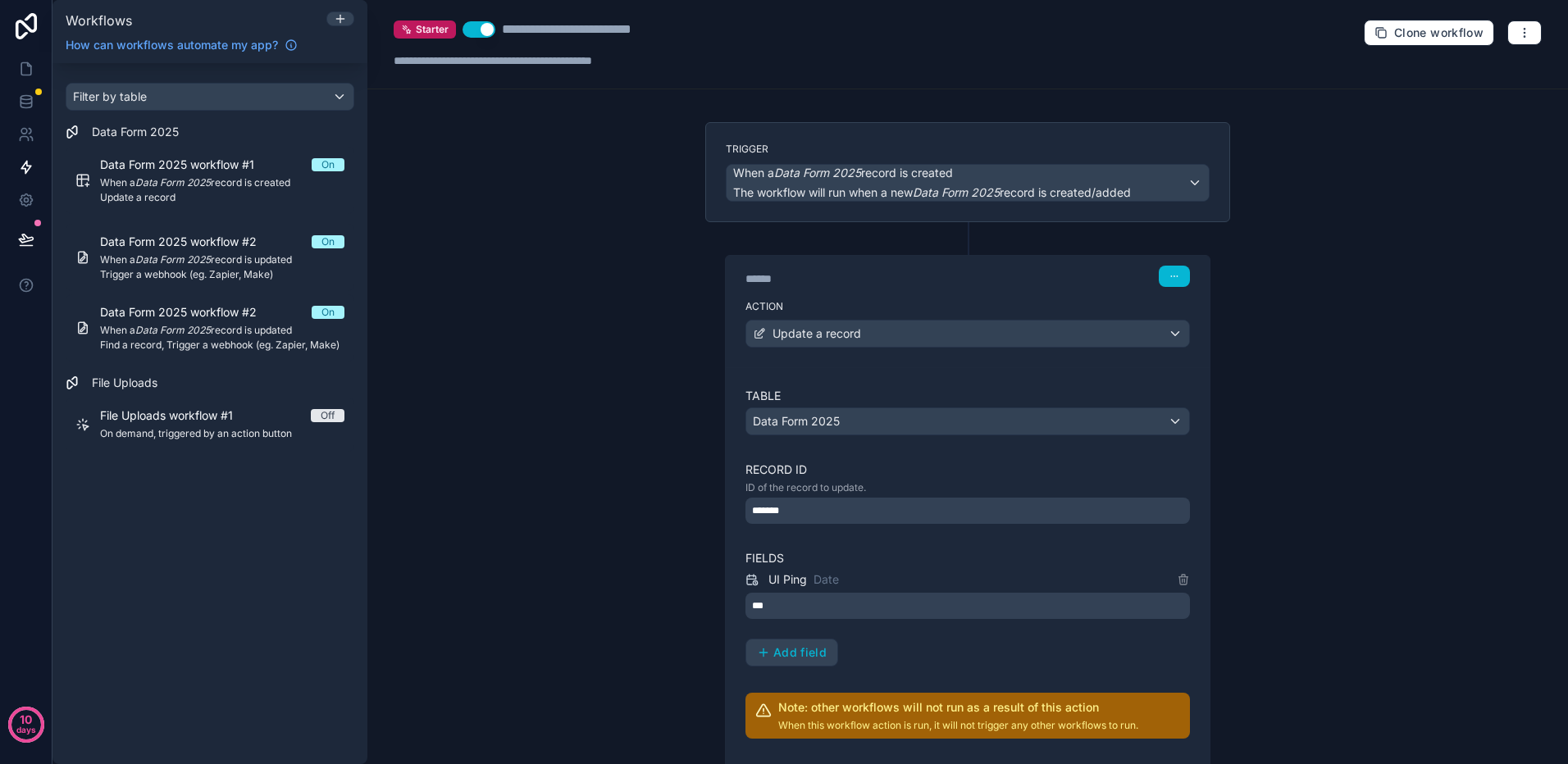
click at [601, 36] on div "**********" at bounding box center [597, 30] width 191 height 20
drag, startPoint x: 638, startPoint y: 31, endPoint x: 494, endPoint y: 31, distance: 144.0
click at [494, 31] on div "**********" at bounding box center [542, 30] width 299 height 20
click at [558, 193] on div "**********" at bounding box center [967, 382] width 1200 height 764
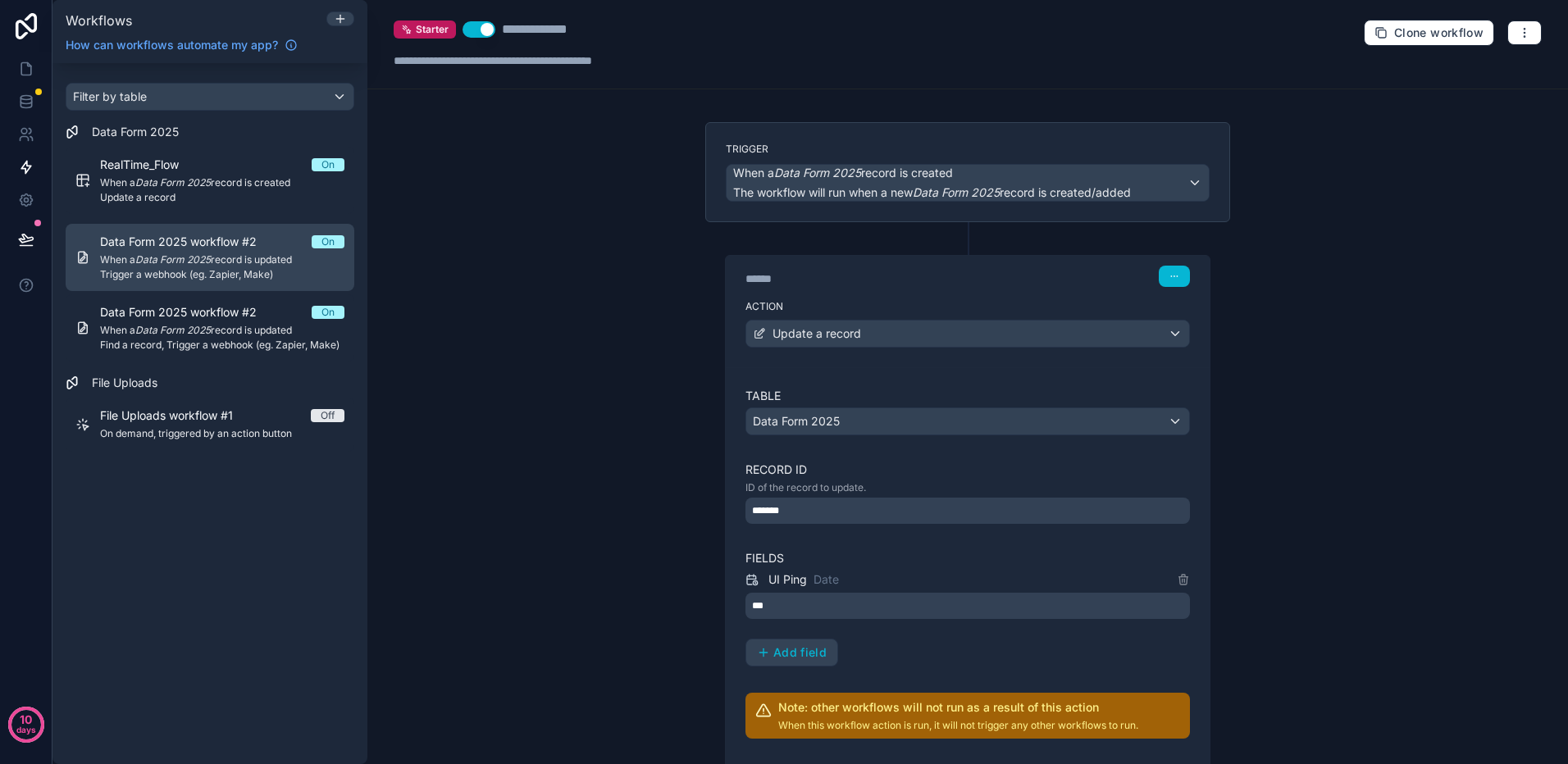
click at [223, 271] on span "Trigger a webhook (eg. Zapier, Make)" at bounding box center [222, 275] width 244 height 13
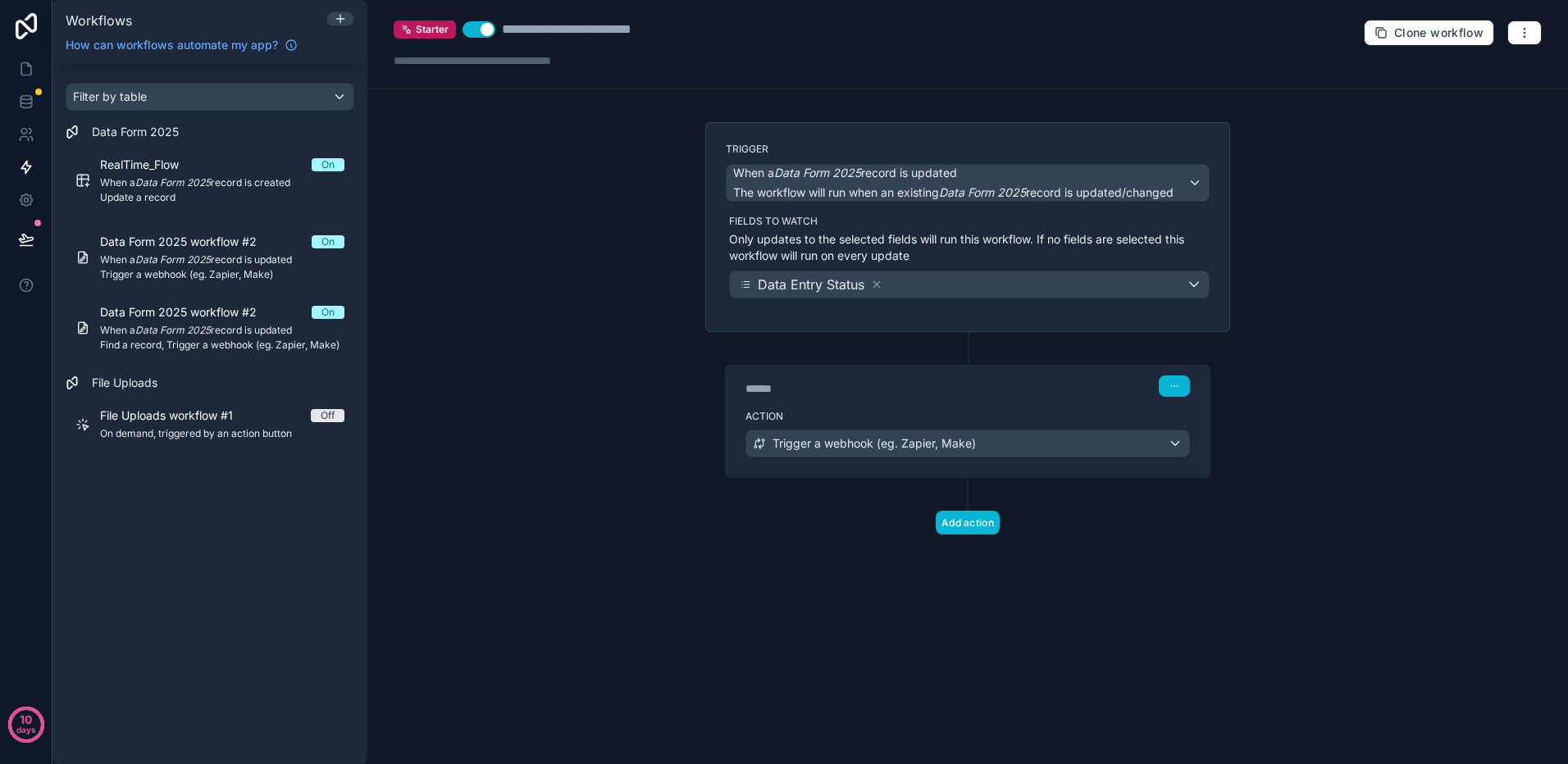
click at [1061, 388] on div "****** Step 1" at bounding box center [967, 386] width 444 height 22
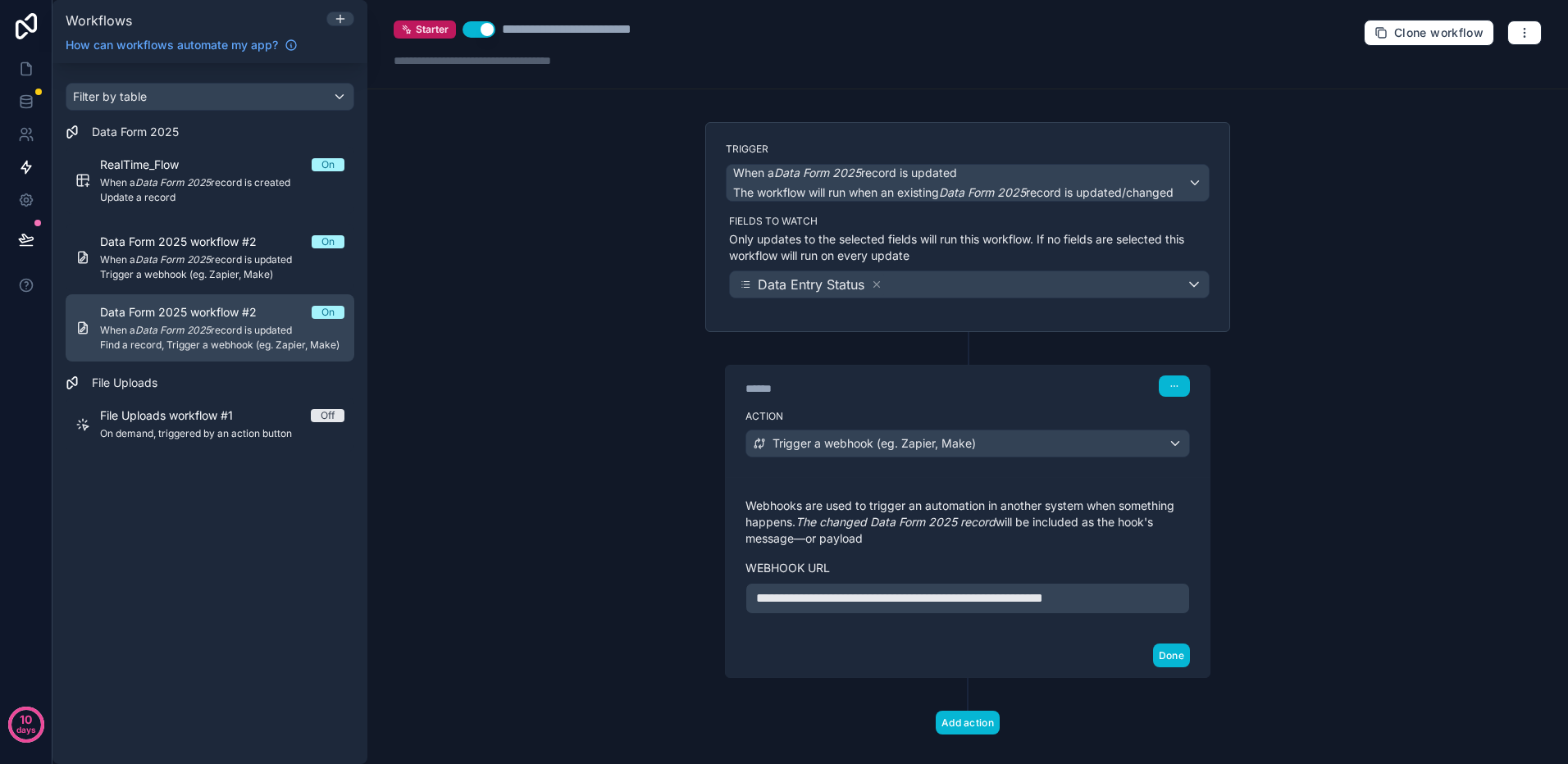
click at [196, 336] on em "Data Form 2025" at bounding box center [173, 330] width 75 height 13
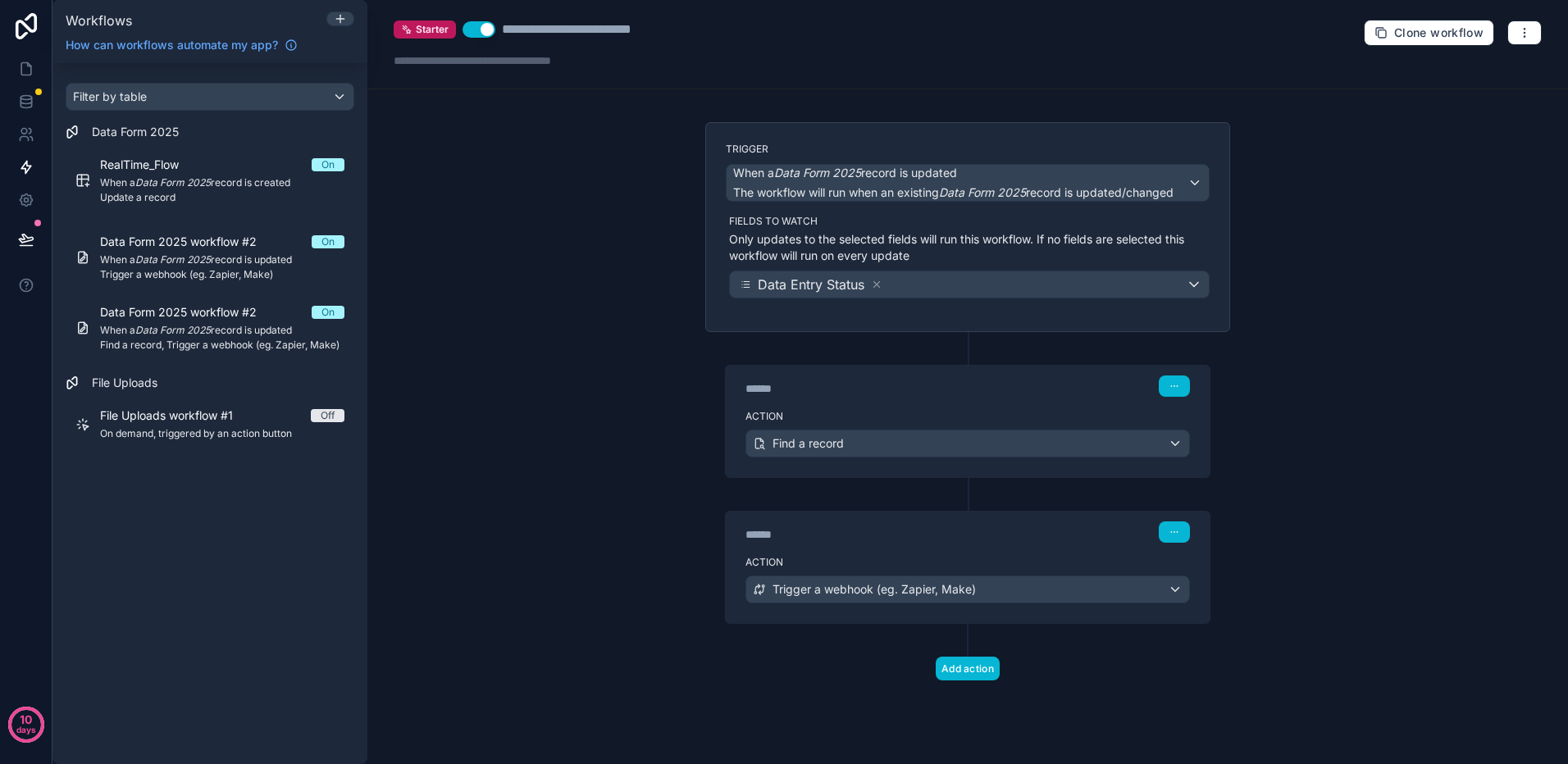
click at [1042, 400] on div "****** Step 1" at bounding box center [967, 384] width 484 height 38
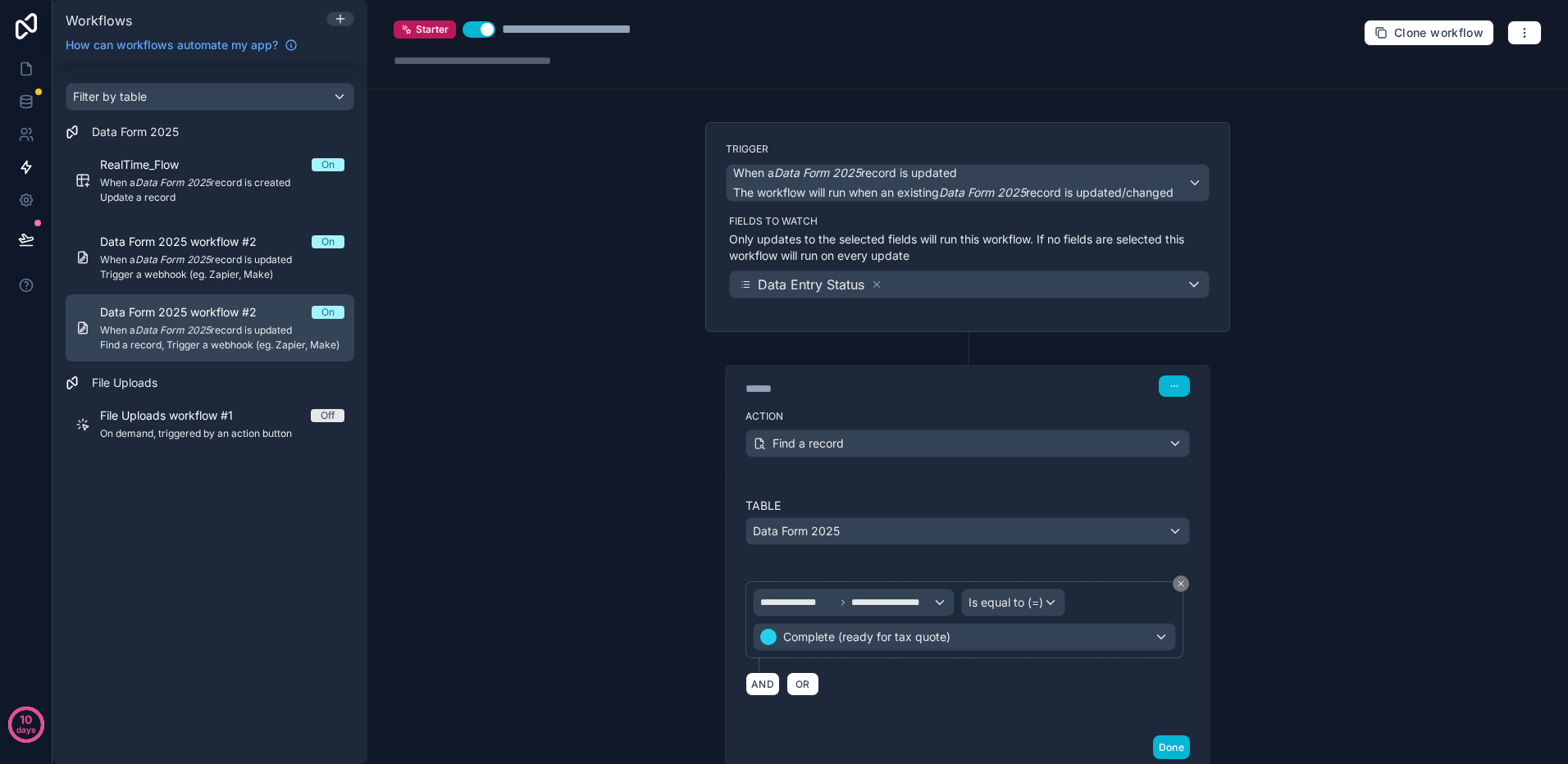
click at [263, 323] on div "Data Form 2025 workflow #2 On When a Data Form 2025 record is updated Find a re…" at bounding box center [222, 328] width 244 height 48
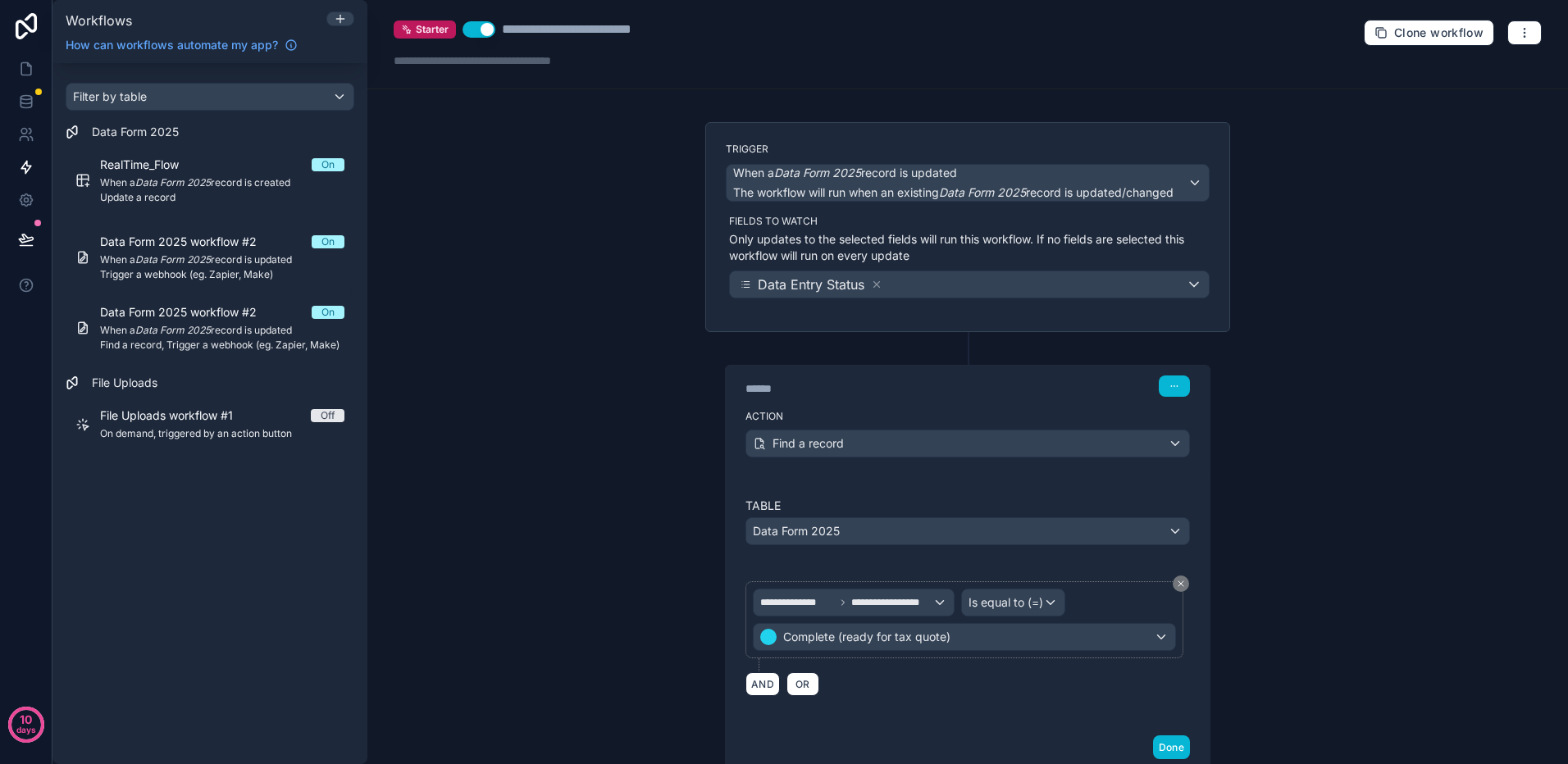
click at [608, 35] on div "**********" at bounding box center [599, 30] width 194 height 20
drag, startPoint x: 687, startPoint y: 27, endPoint x: 497, endPoint y: 23, distance: 190.0
click at [504, 36] on div "**********" at bounding box center [599, 30] width 194 height 20
type div "**********"
click at [546, 59] on div at bounding box center [508, 60] width 230 height 16
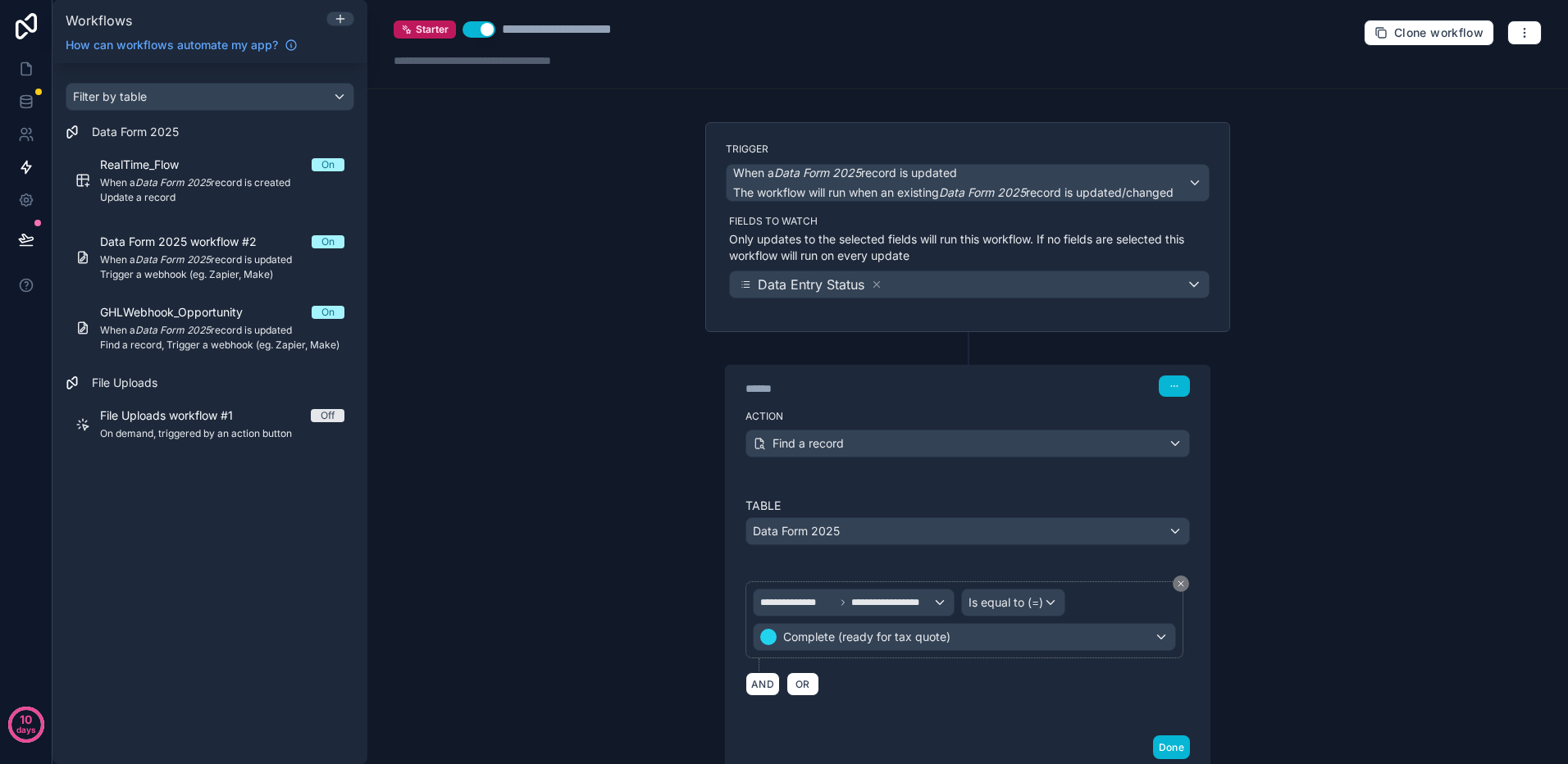
click at [583, 200] on div "**********" at bounding box center [967, 382] width 1200 height 764
click at [30, 70] on icon at bounding box center [26, 69] width 16 height 16
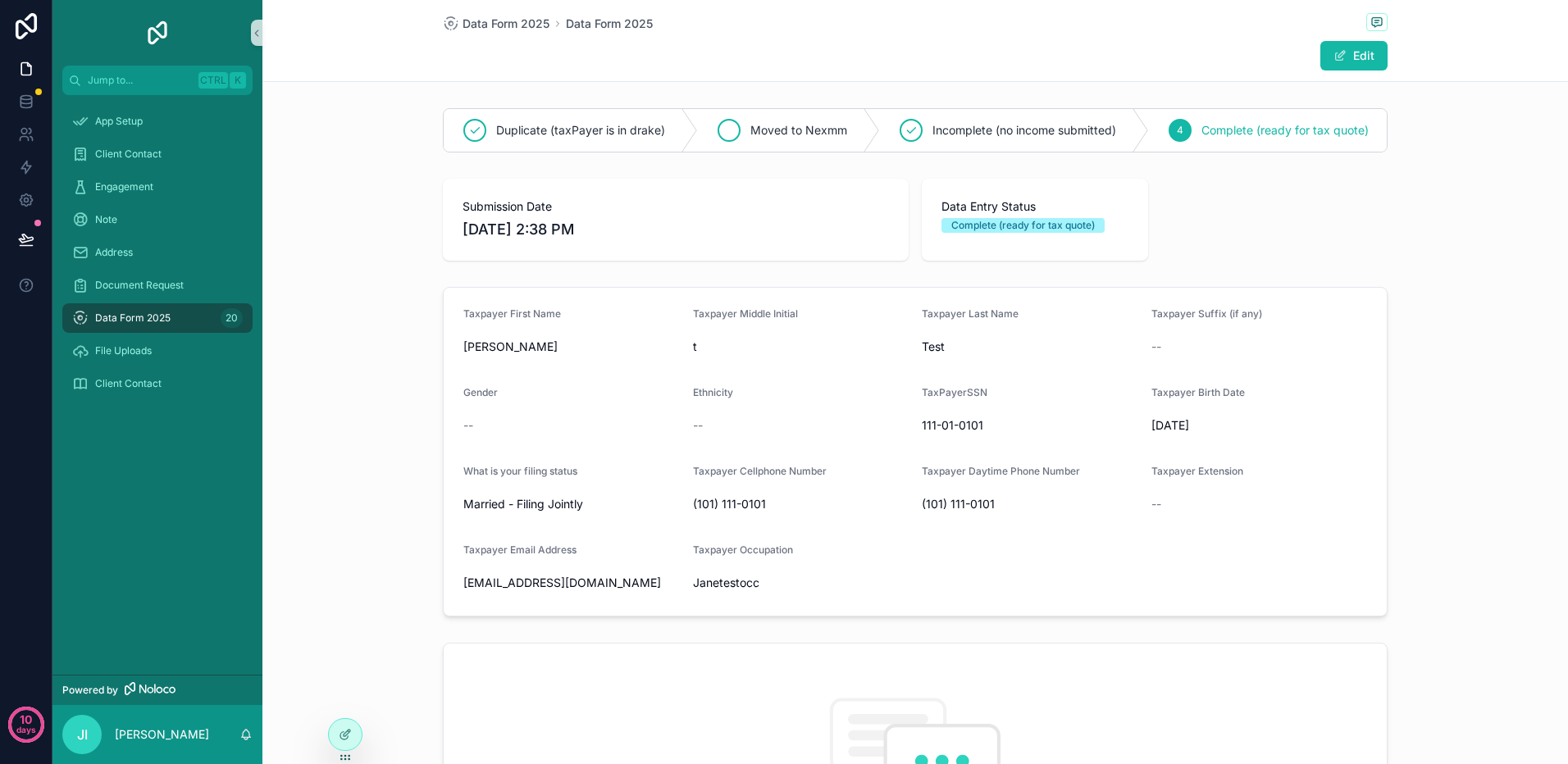
click at [767, 127] on span "Moved to Nexmm" at bounding box center [799, 130] width 97 height 16
click at [1229, 128] on span "Complete (ready for tax quote)" at bounding box center [1271, 130] width 167 height 16
click at [950, 128] on span "Incomplete (no income submitted)" at bounding box center [1010, 130] width 184 height 16
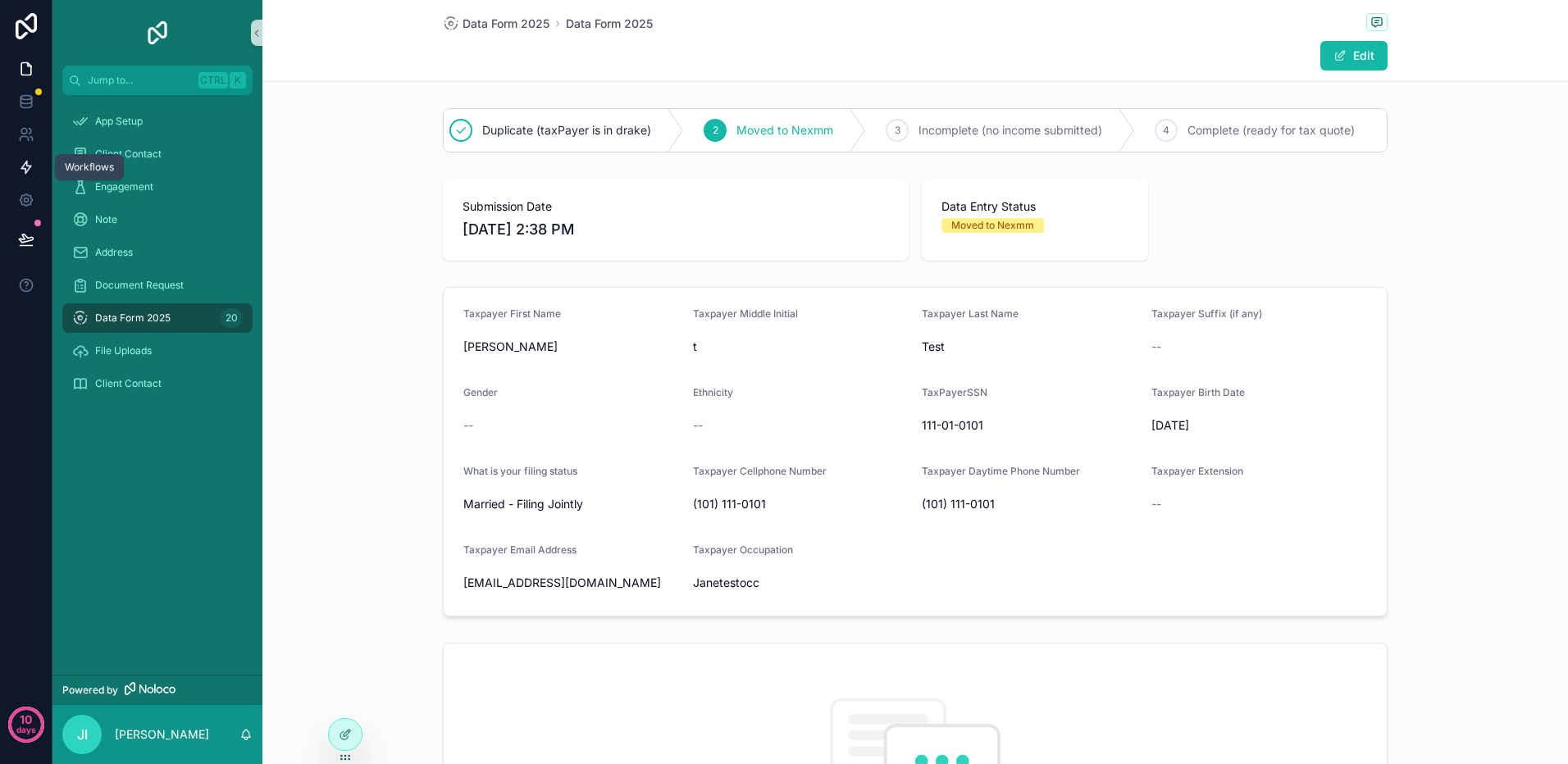
click at [33, 168] on icon at bounding box center [26, 167] width 16 height 16
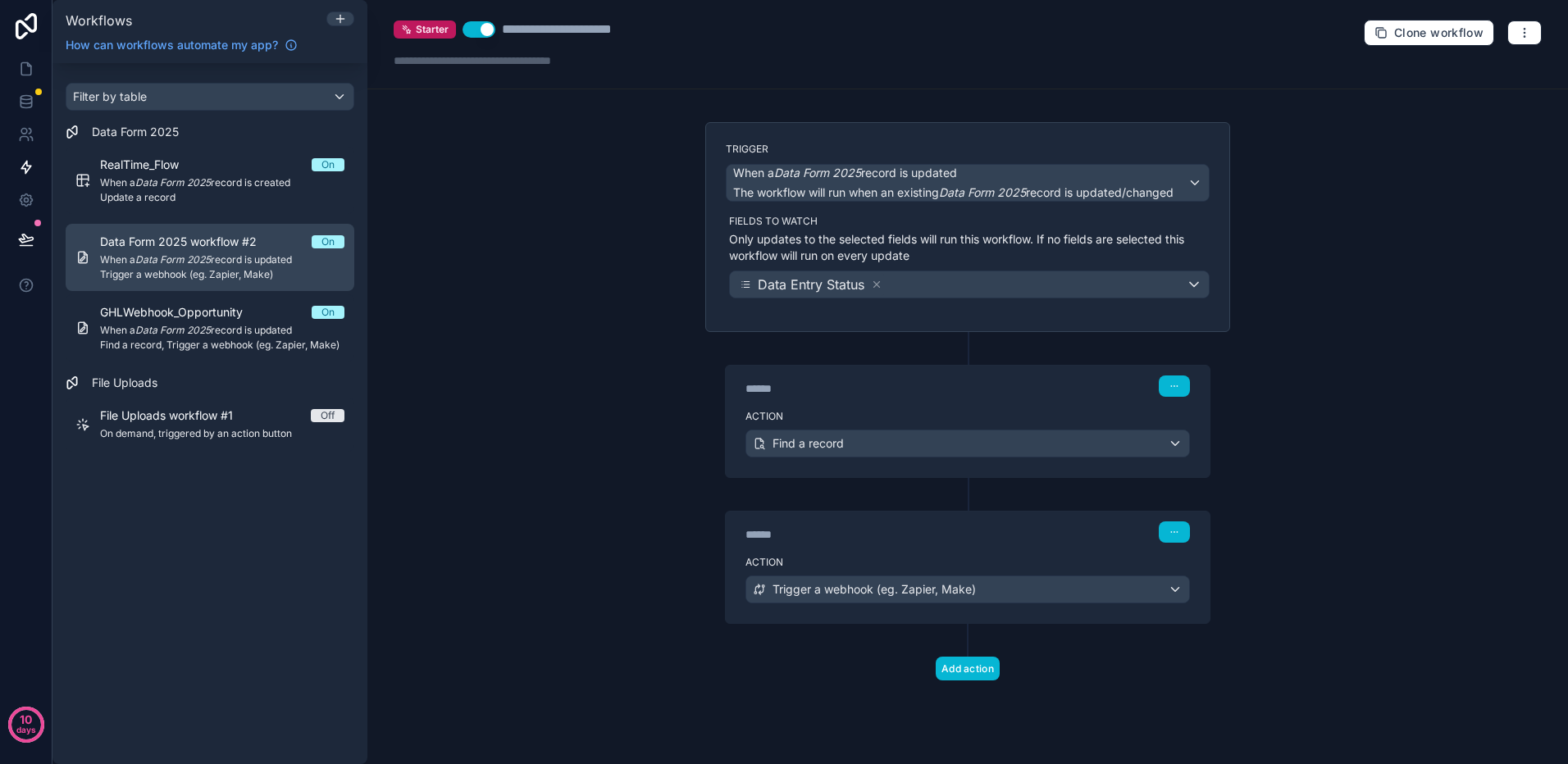
click at [218, 258] on span "When a Data Form 2025 record is updated" at bounding box center [222, 259] width 244 height 13
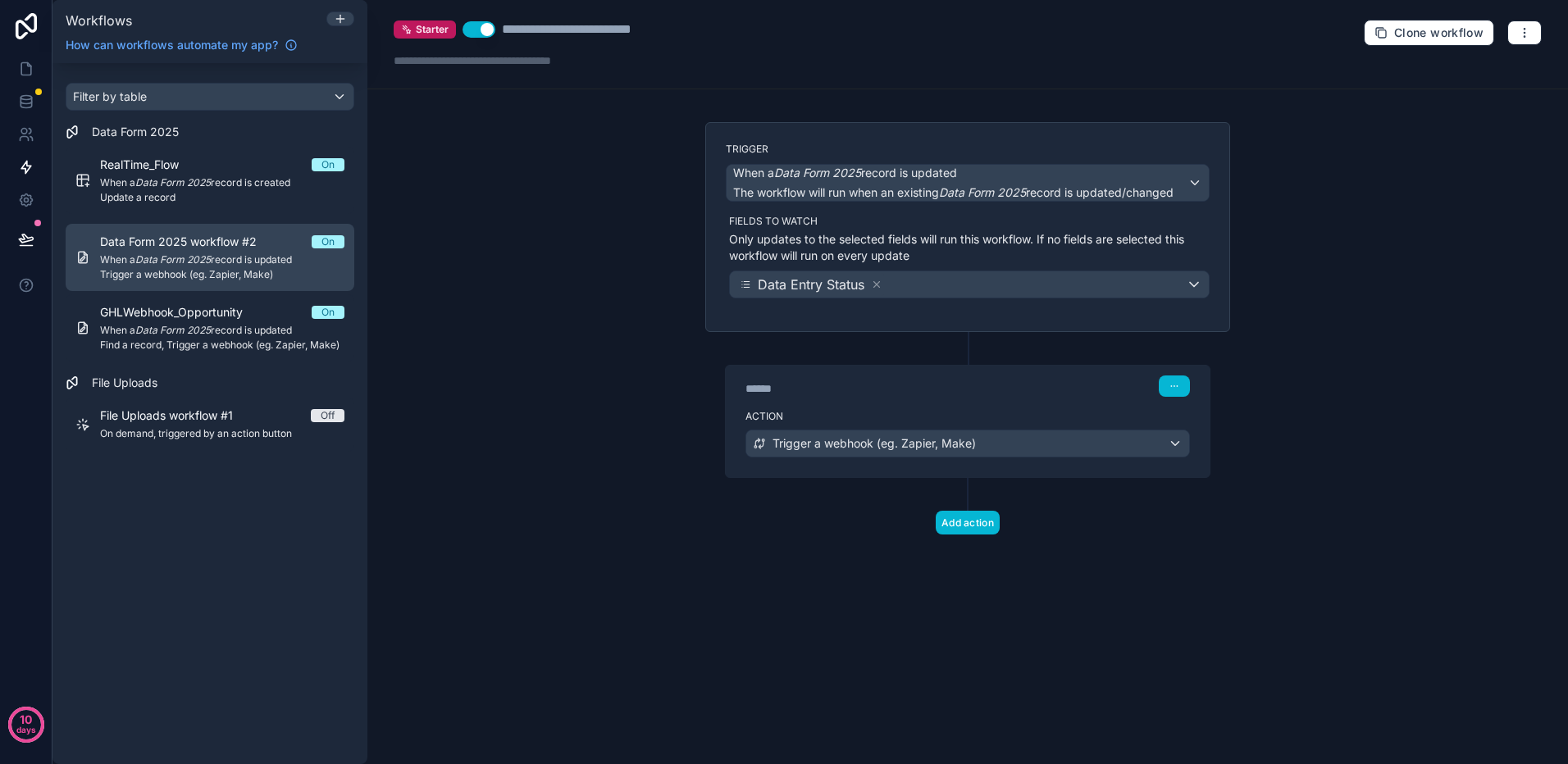
click at [256, 262] on span "When a Data Form 2025 record is updated" at bounding box center [222, 259] width 244 height 13
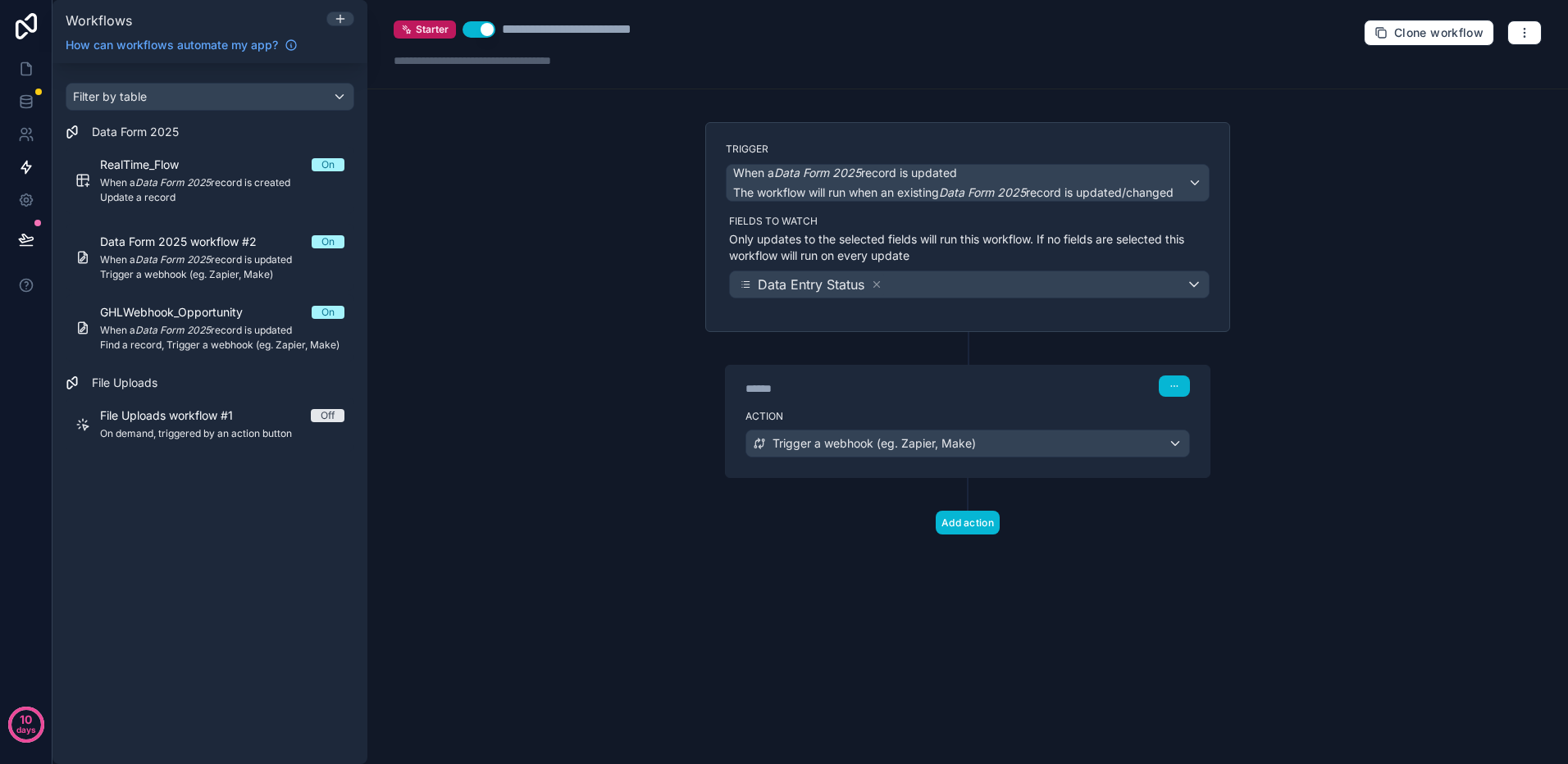
click at [1038, 403] on div "****** Step 1" at bounding box center [967, 384] width 484 height 38
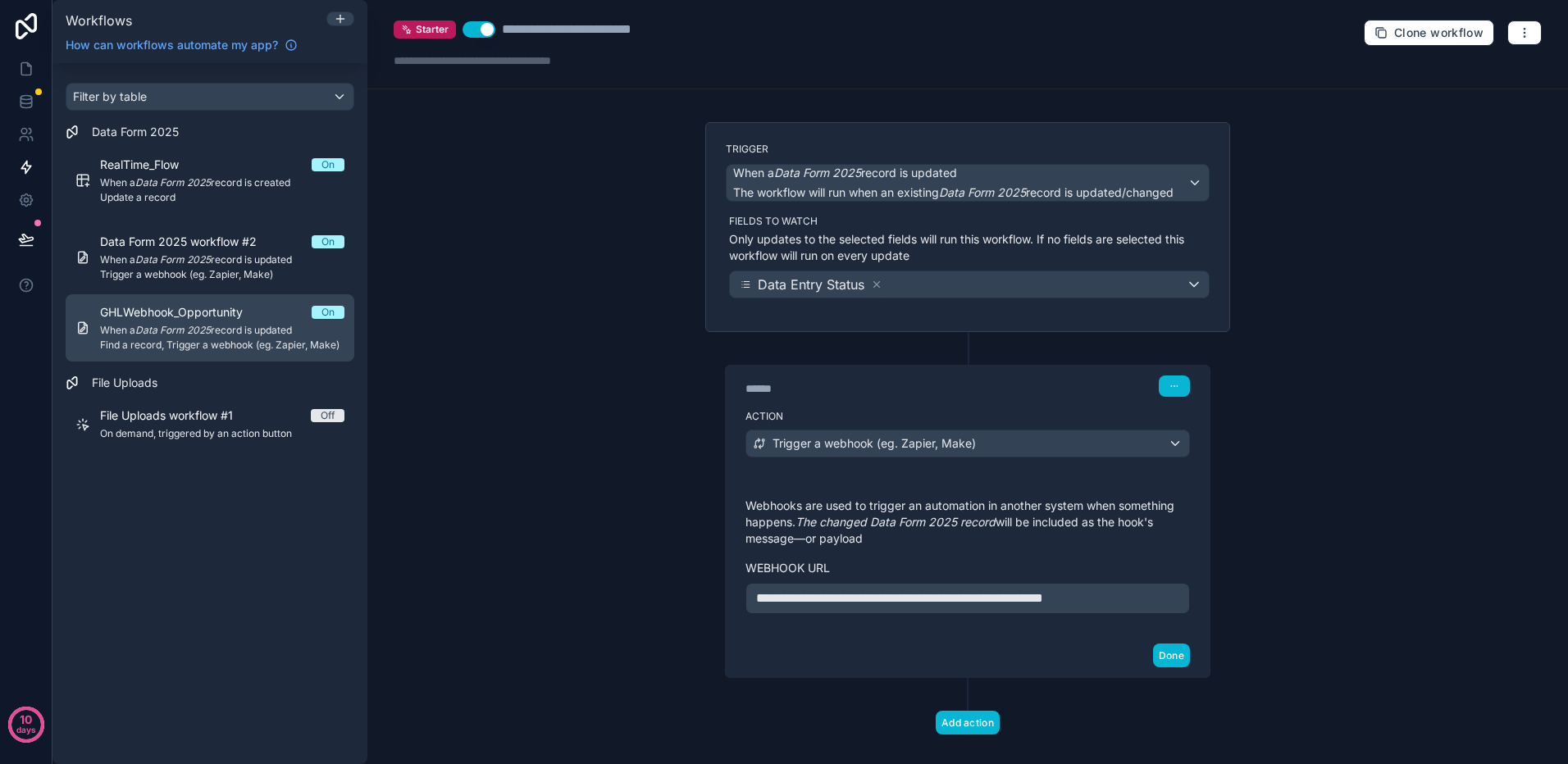
click at [211, 326] on em "Data Form 2025" at bounding box center [173, 330] width 75 height 13
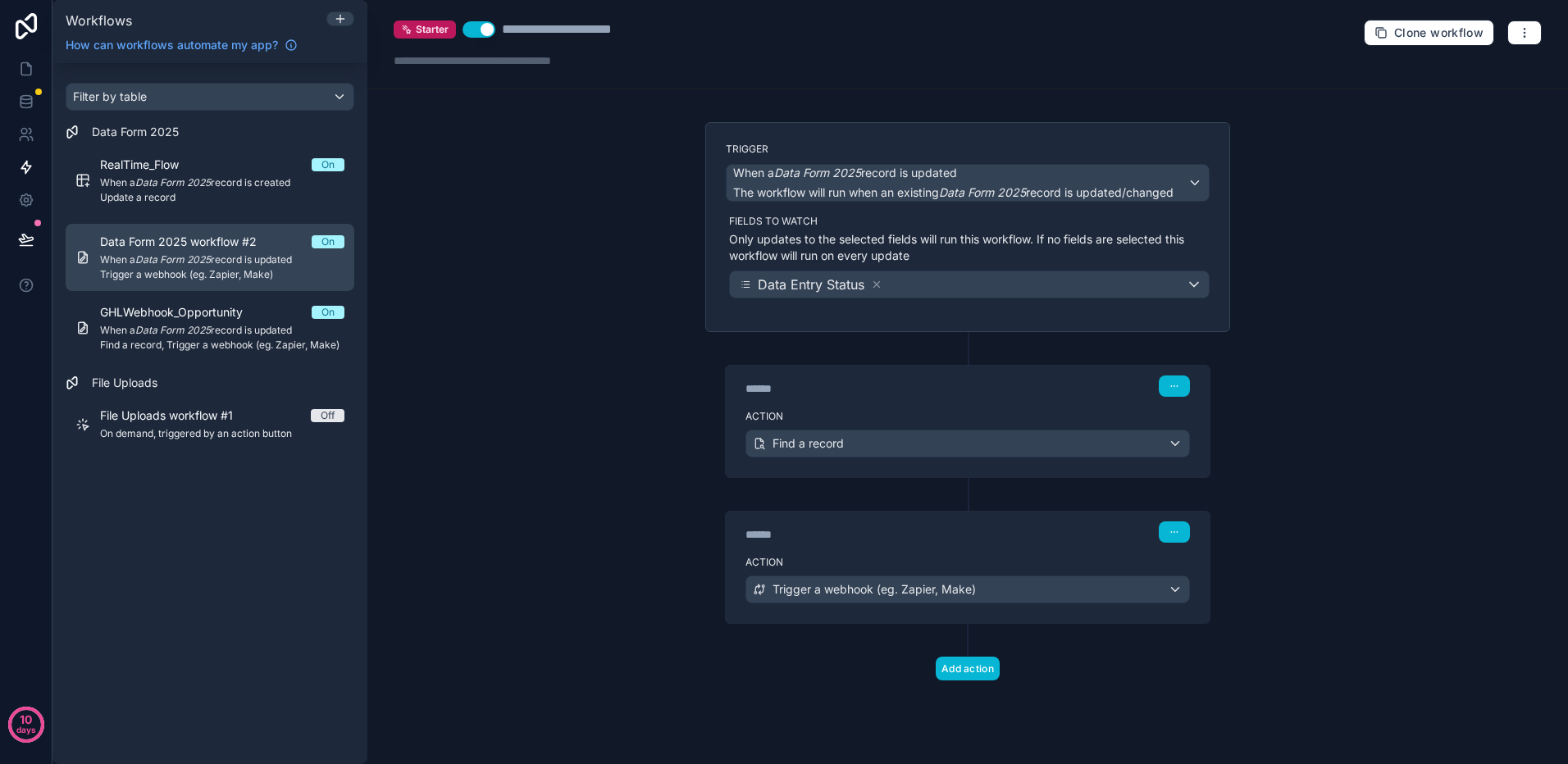
click at [237, 276] on span "Trigger a webhook (eg. Zapier, Make)" at bounding box center [222, 275] width 244 height 13
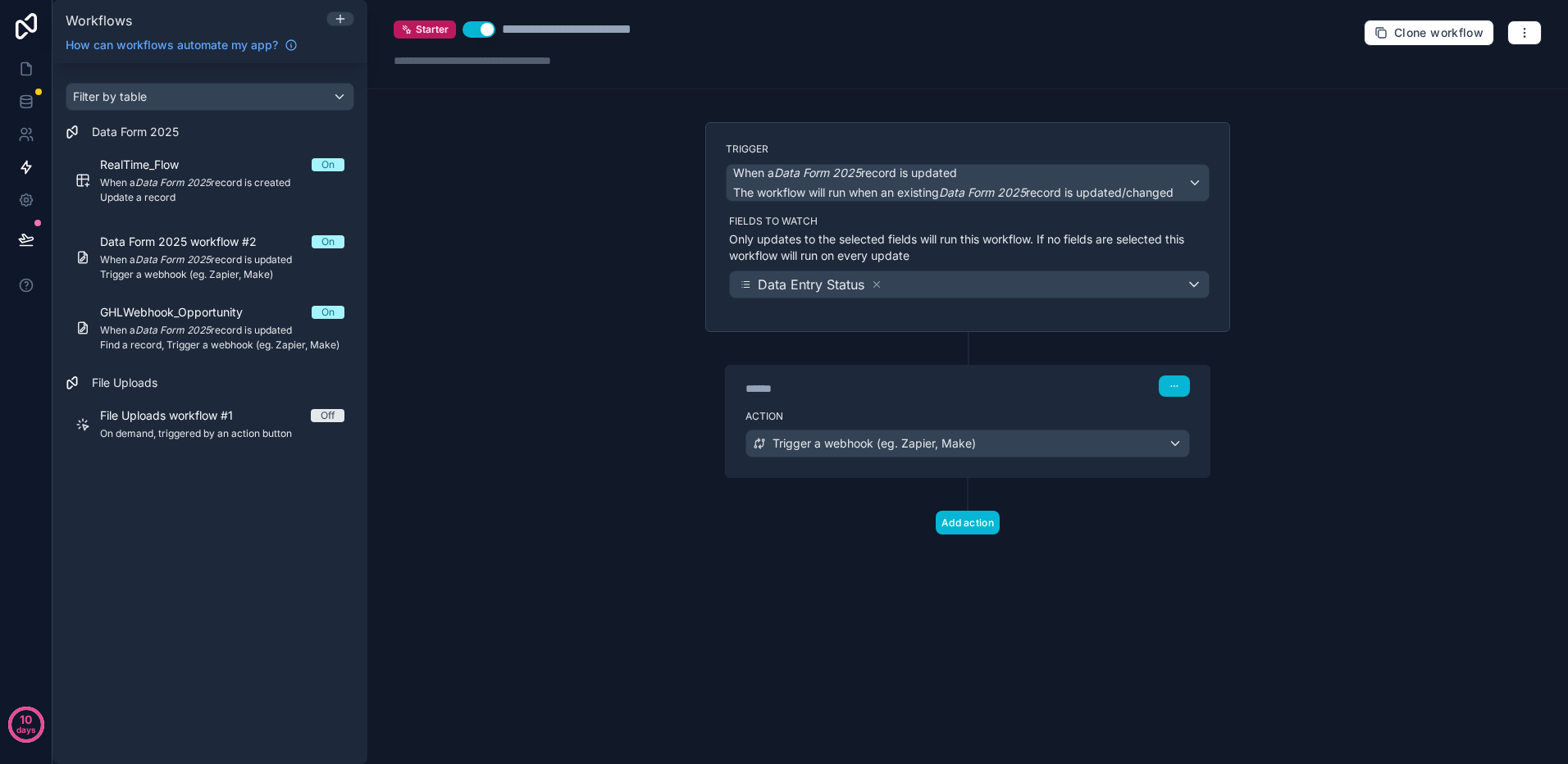
click at [471, 29] on button "Use setting" at bounding box center [478, 30] width 33 height 16
click at [1524, 32] on icon "button" at bounding box center [1523, 32] width 1 height 1
click at [1019, 390] on div "****** Step 1" at bounding box center [967, 386] width 444 height 22
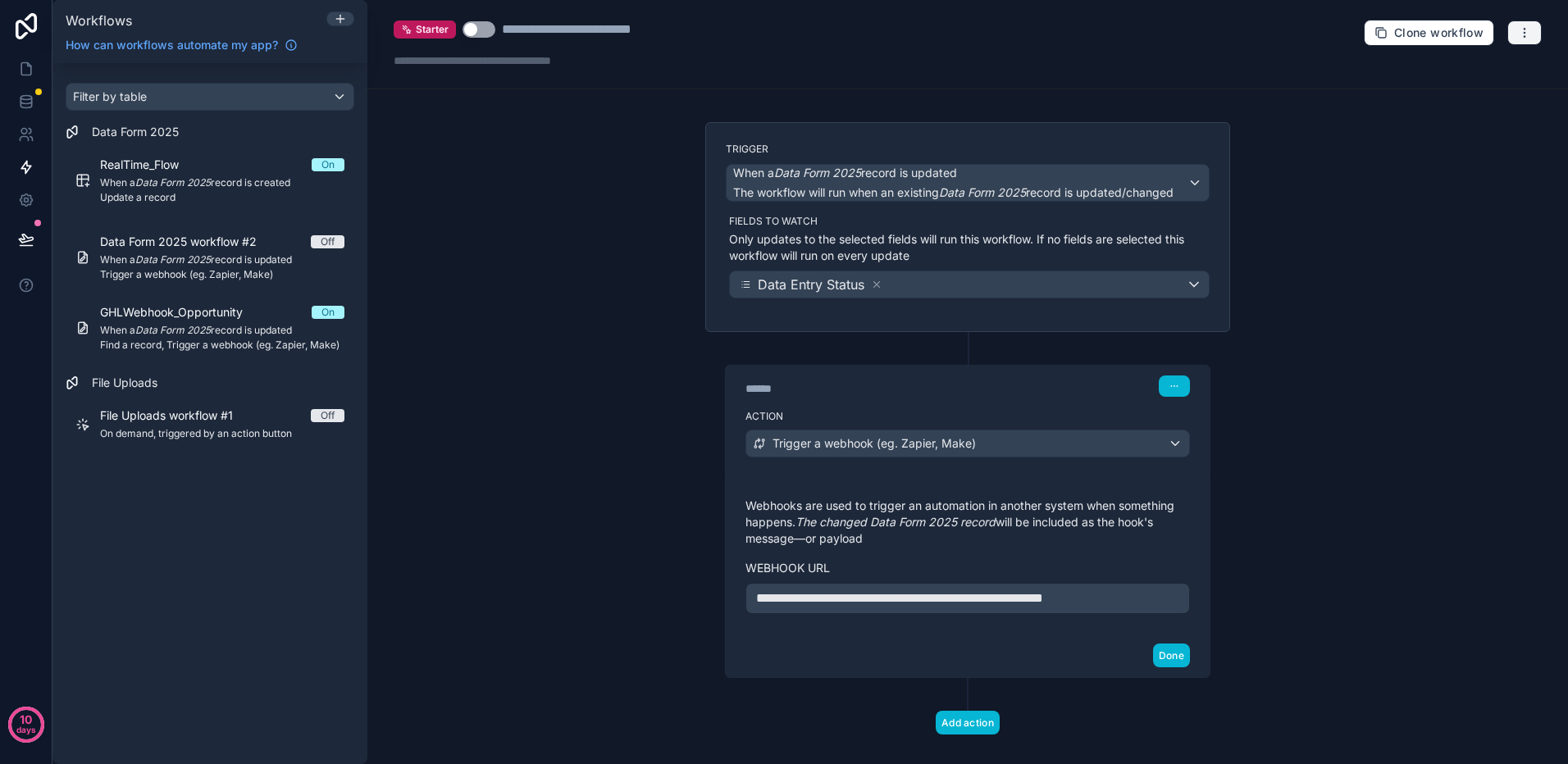
click at [1520, 39] on button "button" at bounding box center [1524, 32] width 34 height 24
click at [1447, 121] on span "Delete workflow" at bounding box center [1468, 124] width 79 height 13
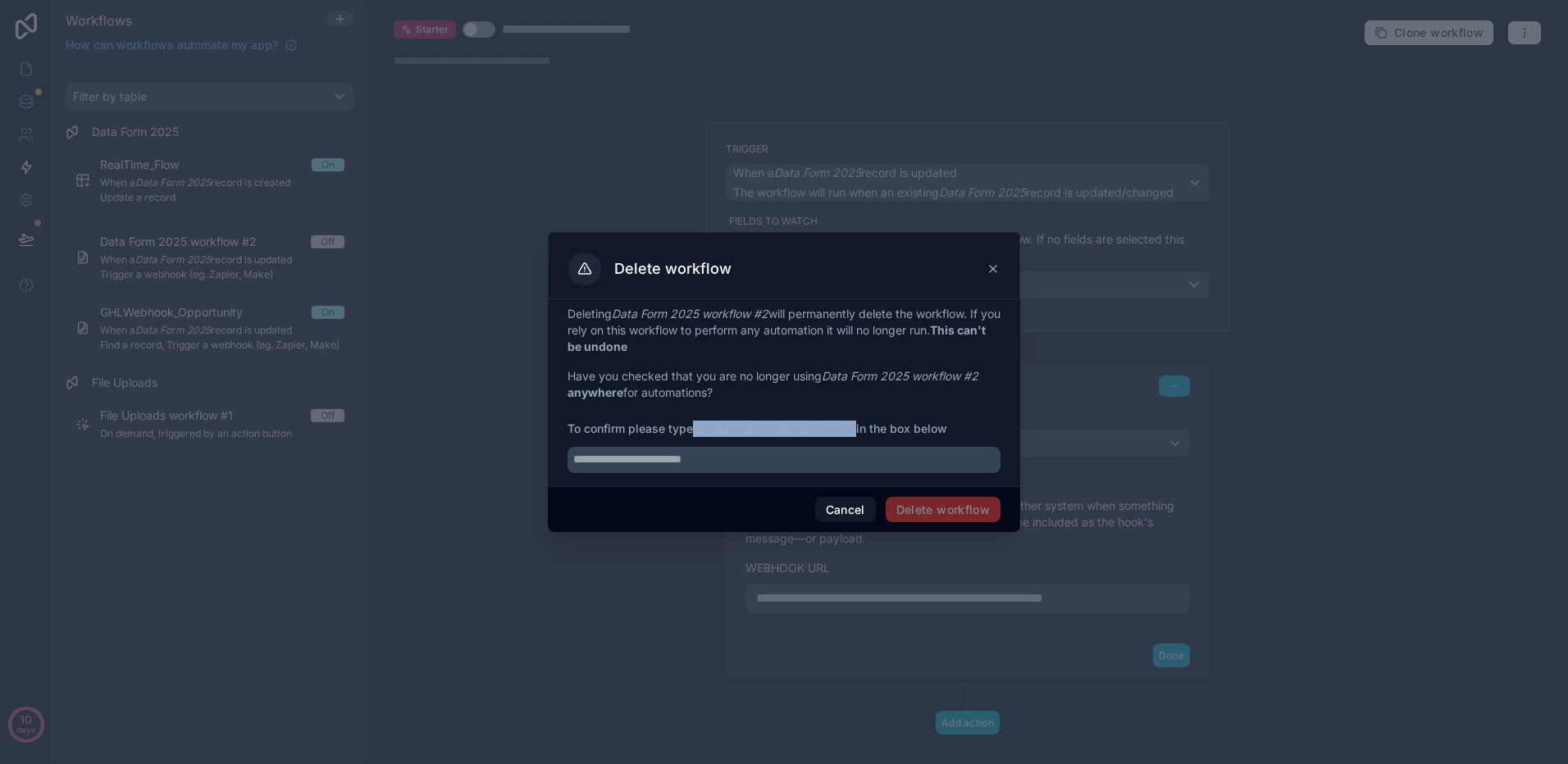
drag, startPoint x: 858, startPoint y: 425, endPoint x: 698, endPoint y: 431, distance: 160.1
click at [698, 431] on span "To confirm please type Data Form 2025 workflow #2 in the box below" at bounding box center [784, 429] width 433 height 16
copy strong "Data Form 2025 workflow #2"
click at [697, 460] on input "text" at bounding box center [784, 460] width 433 height 26
paste input "**********"
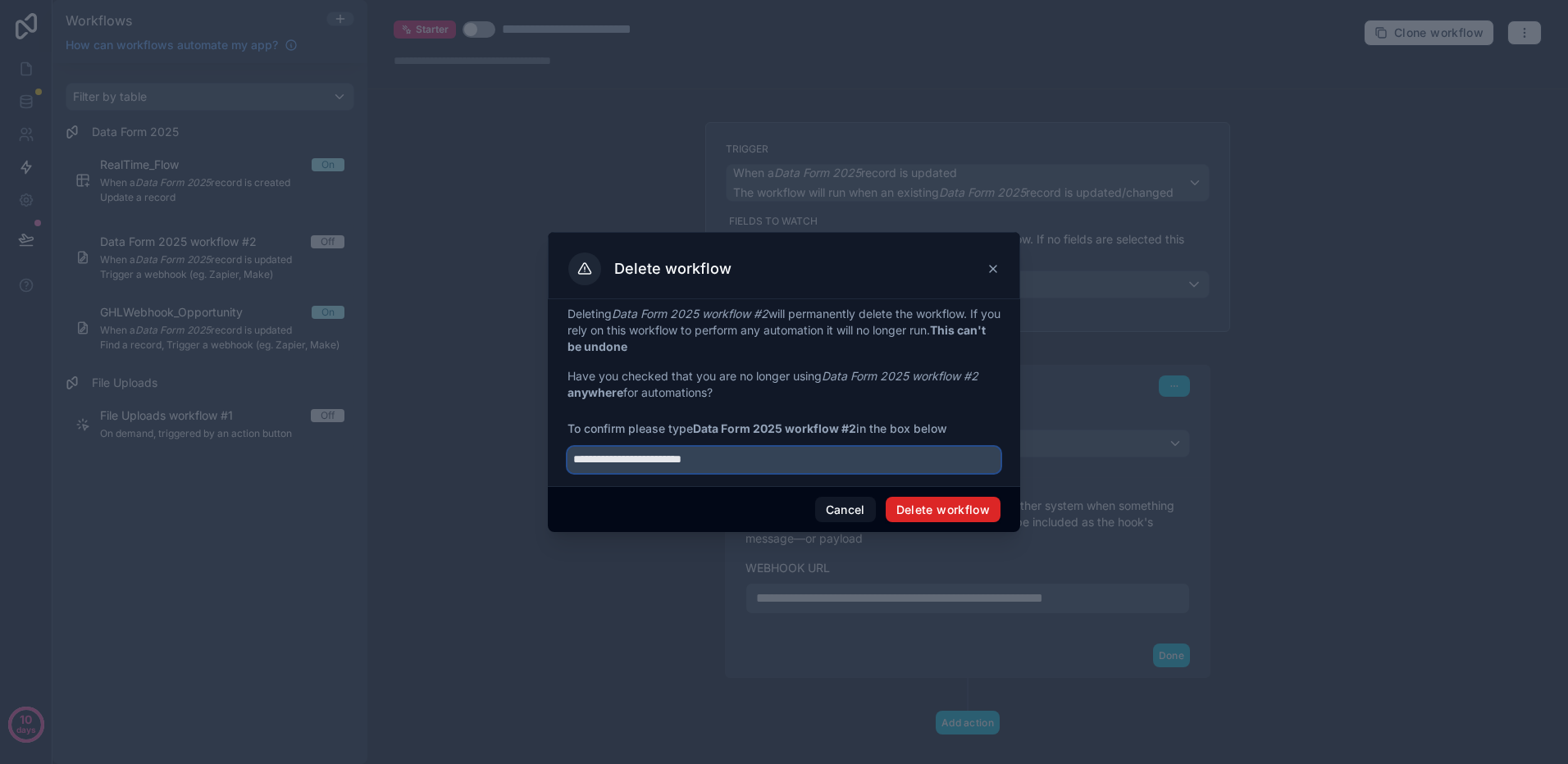
type input "**********"
click at [962, 507] on button "Delete workflow" at bounding box center [943, 510] width 115 height 26
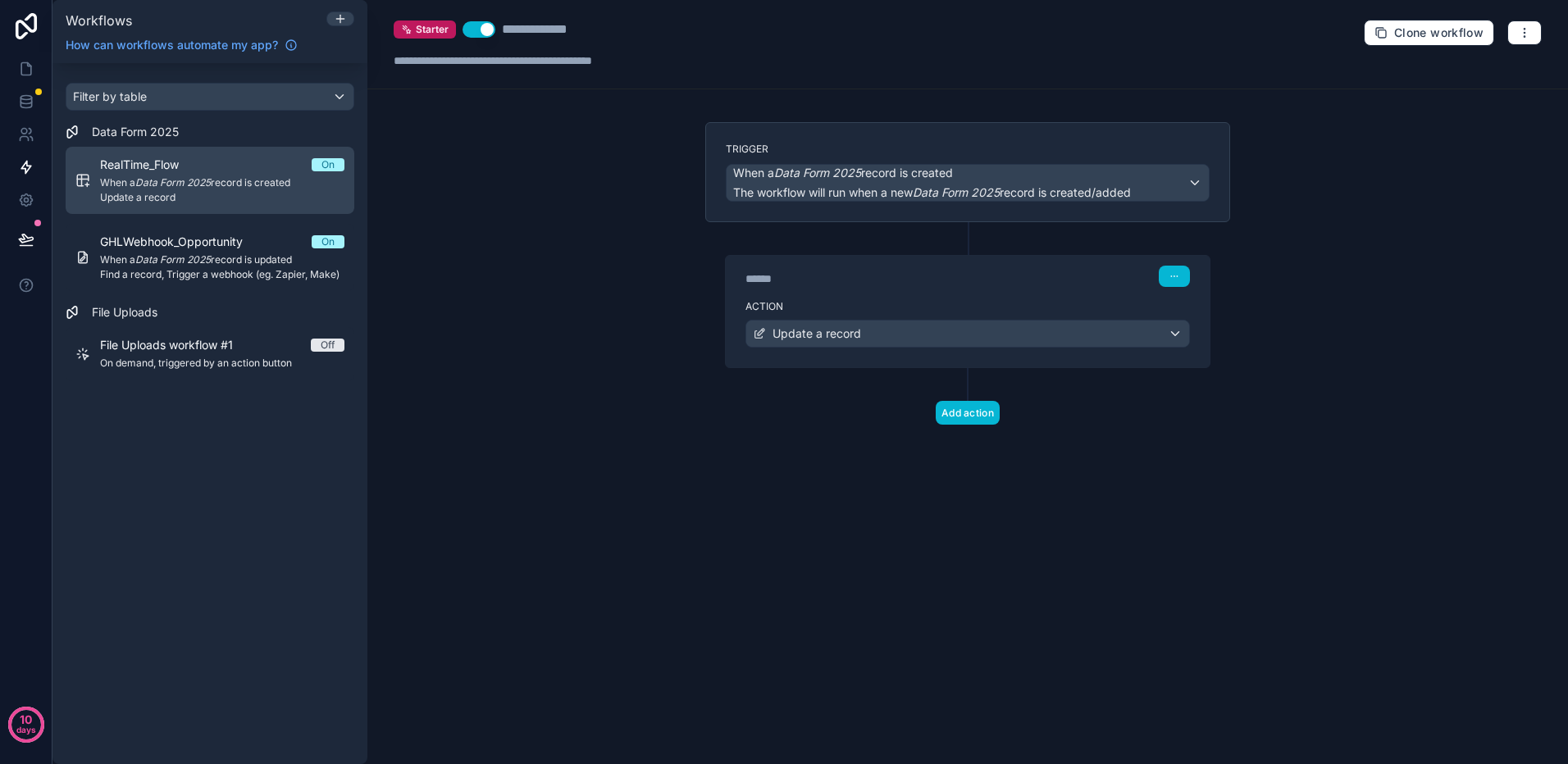
click at [243, 158] on div "RealTime_Flow On" at bounding box center [222, 164] width 244 height 16
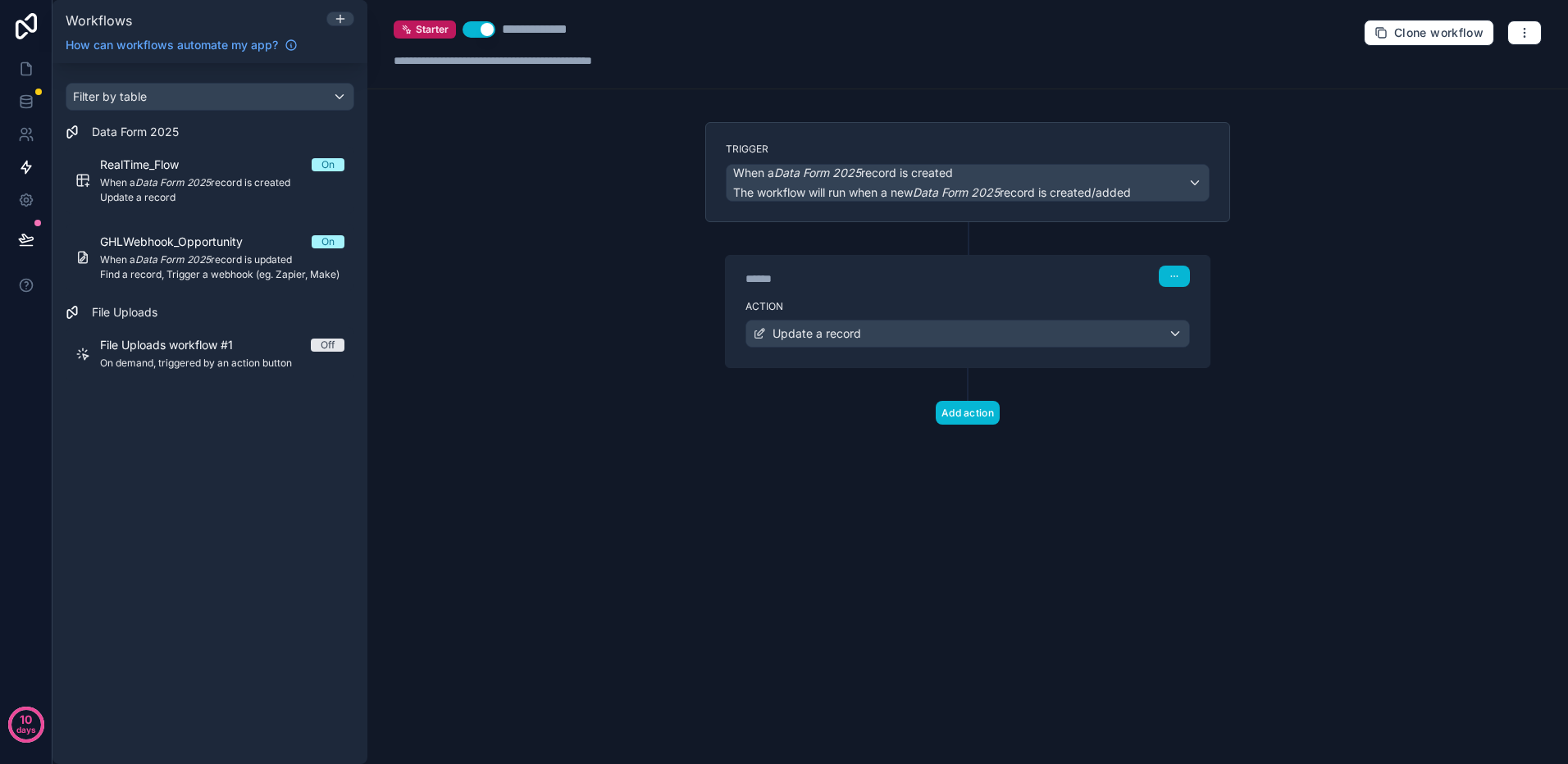
click at [935, 278] on div "******" at bounding box center [868, 278] width 246 height 16
click at [1026, 275] on div "****** Step 1" at bounding box center [967, 277] width 444 height 22
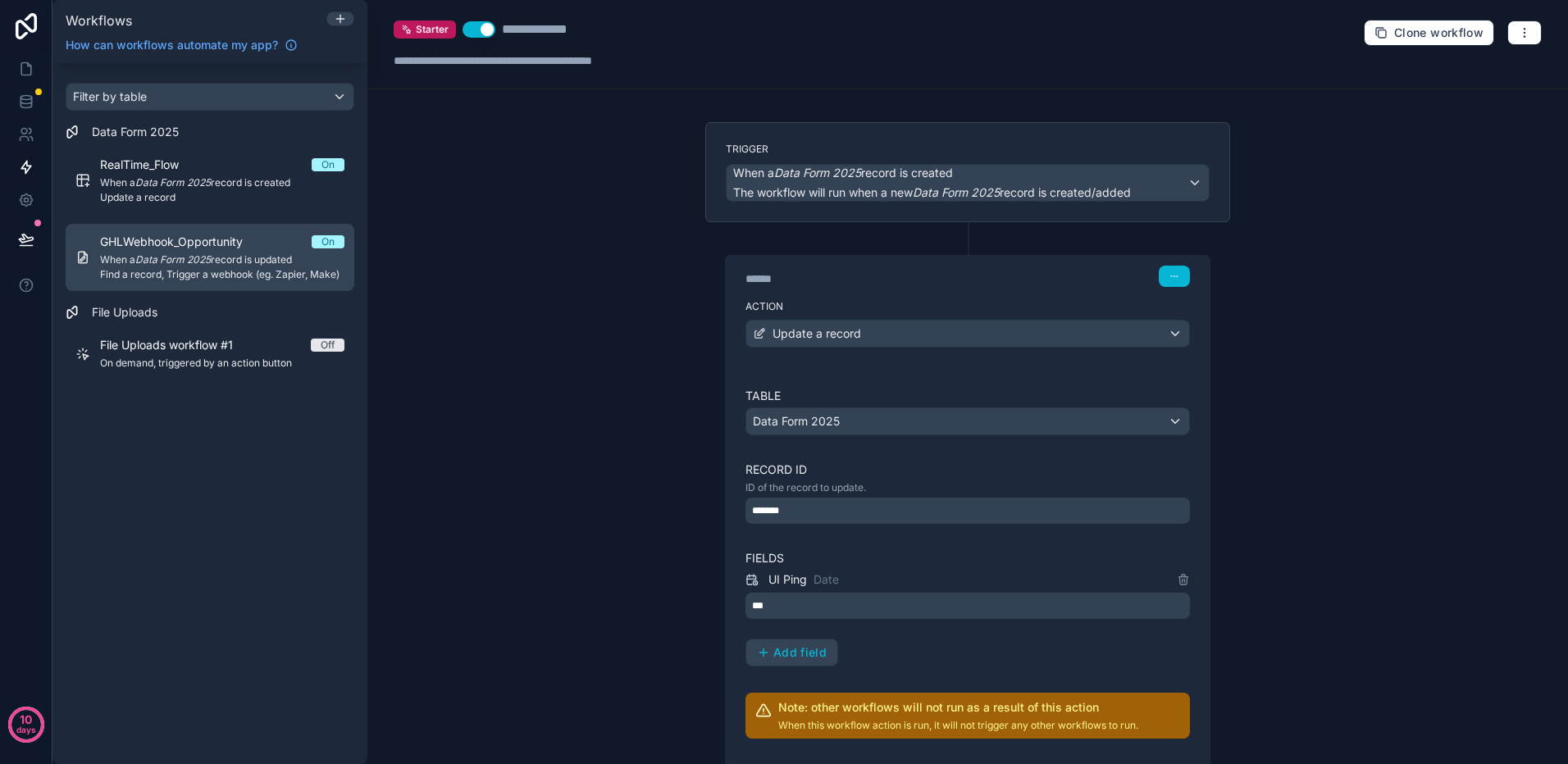
click at [232, 254] on span "When a Data Form 2025 record is updated" at bounding box center [222, 259] width 244 height 13
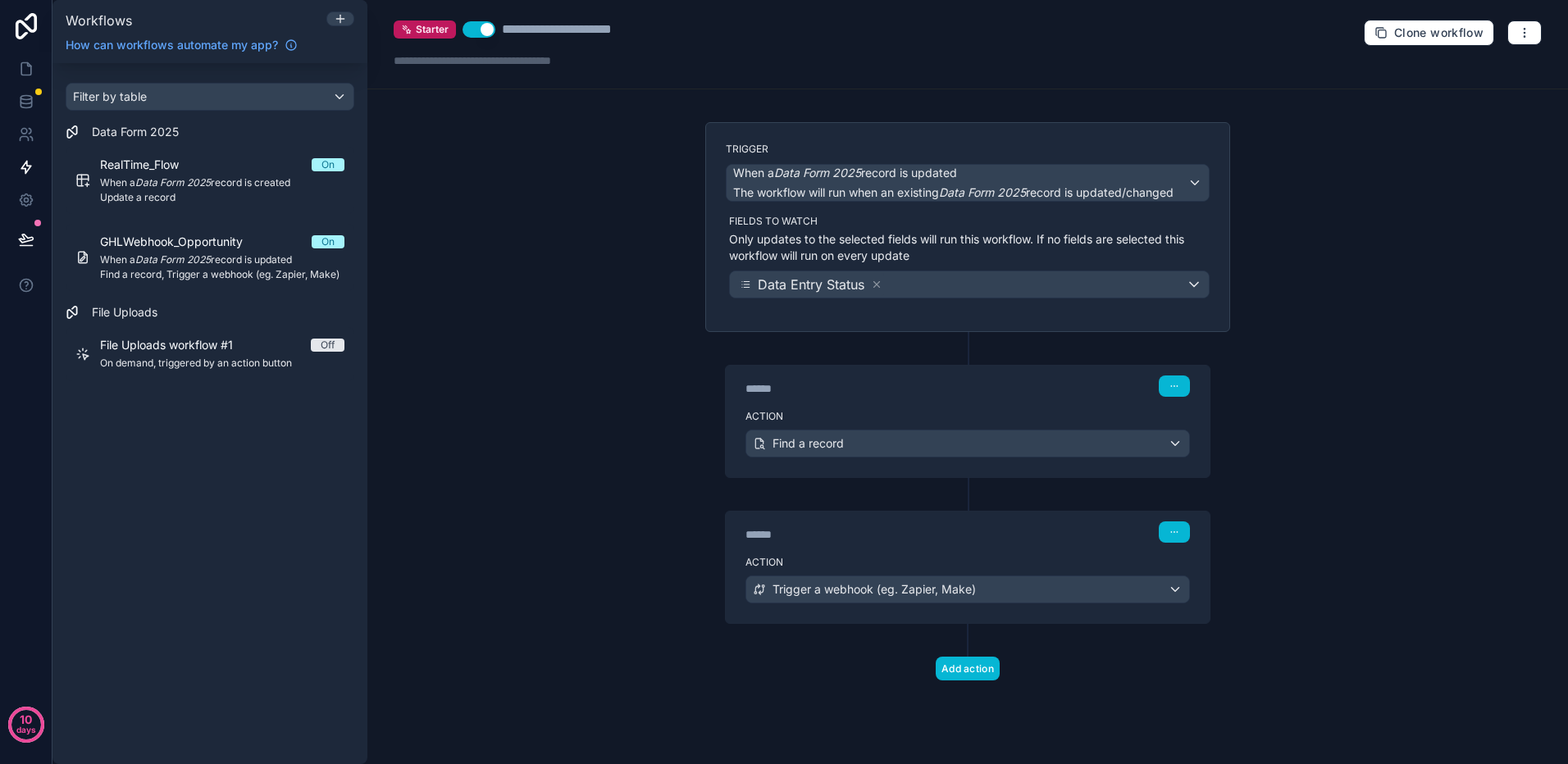
click at [993, 384] on div "****** Step 1" at bounding box center [967, 386] width 444 height 22
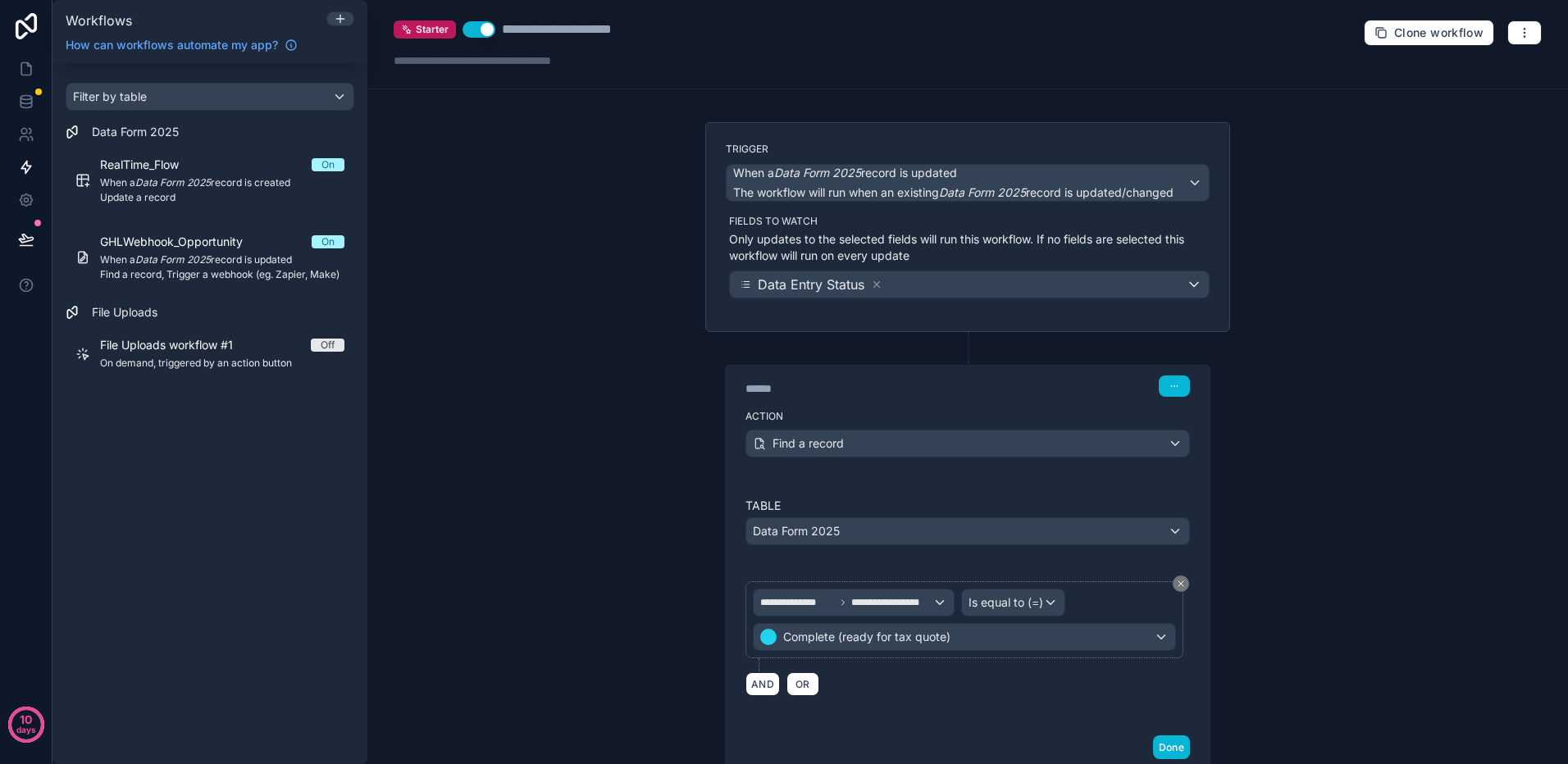
click at [949, 387] on div "******" at bounding box center [868, 389] width 246 height 16
click at [1026, 385] on div "****** Step 1" at bounding box center [967, 386] width 444 height 22
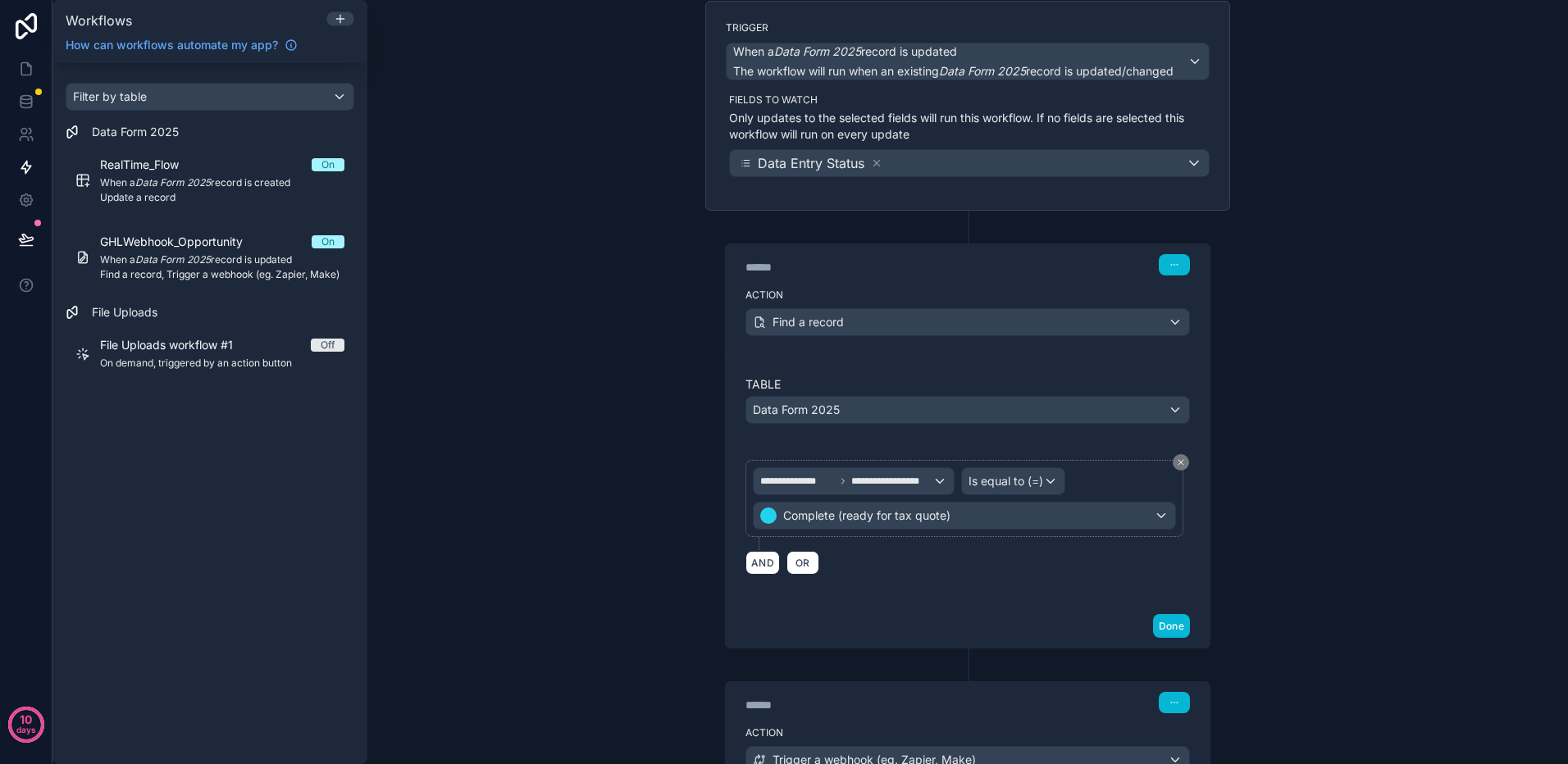
scroll to position [246, 0]
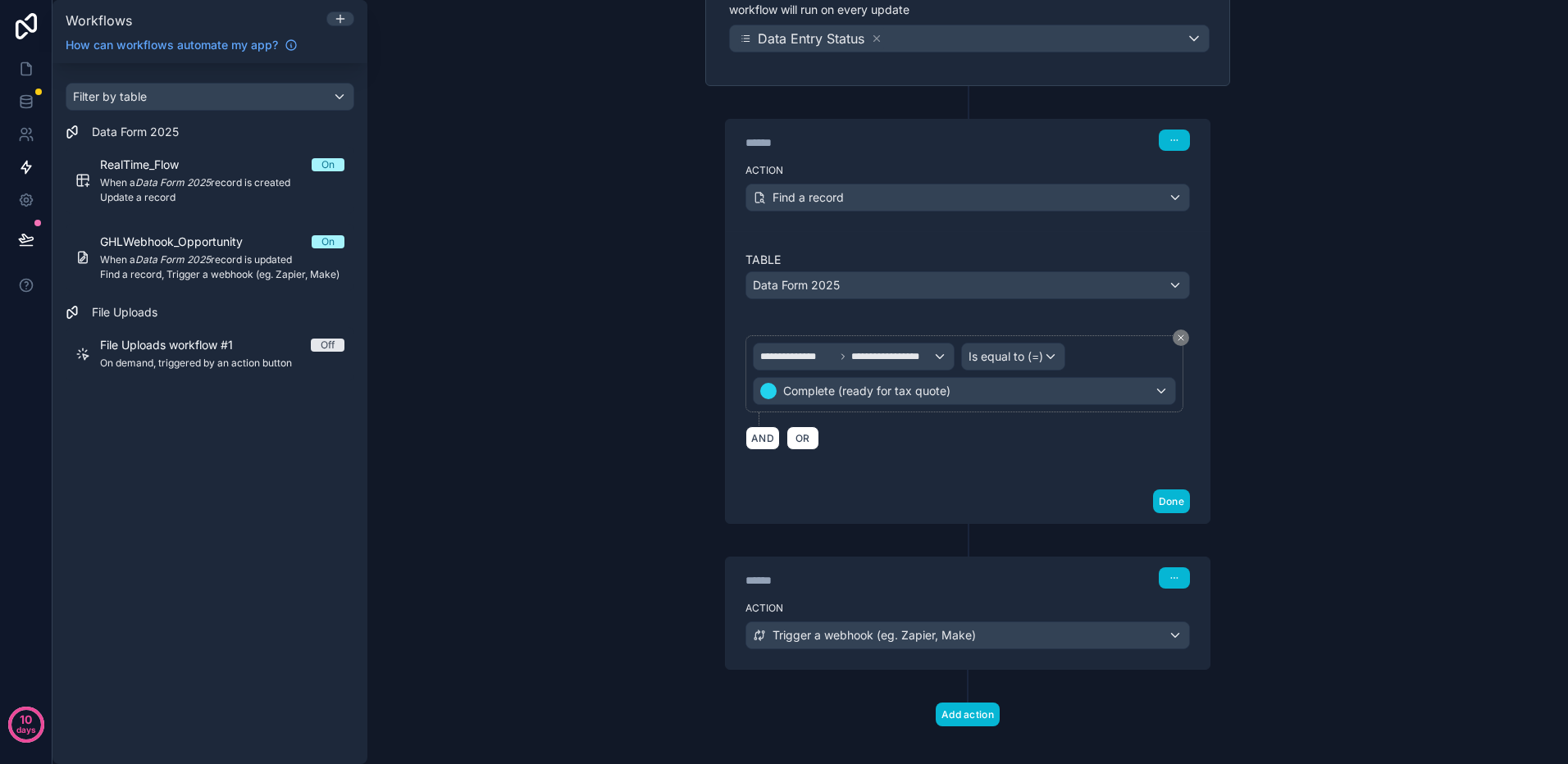
click at [986, 579] on div "****** Step 2" at bounding box center [967, 578] width 444 height 22
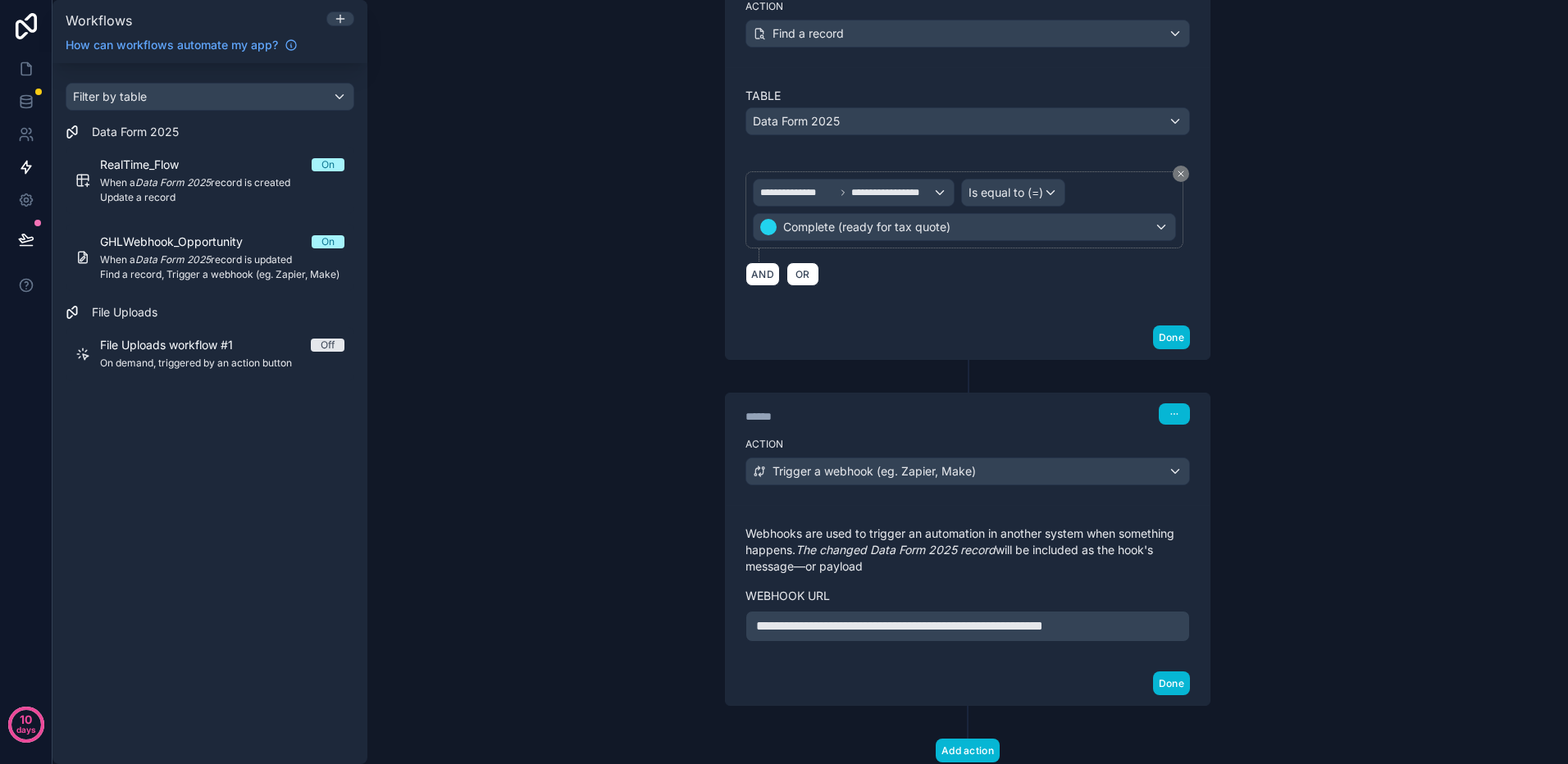
scroll to position [0, 0]
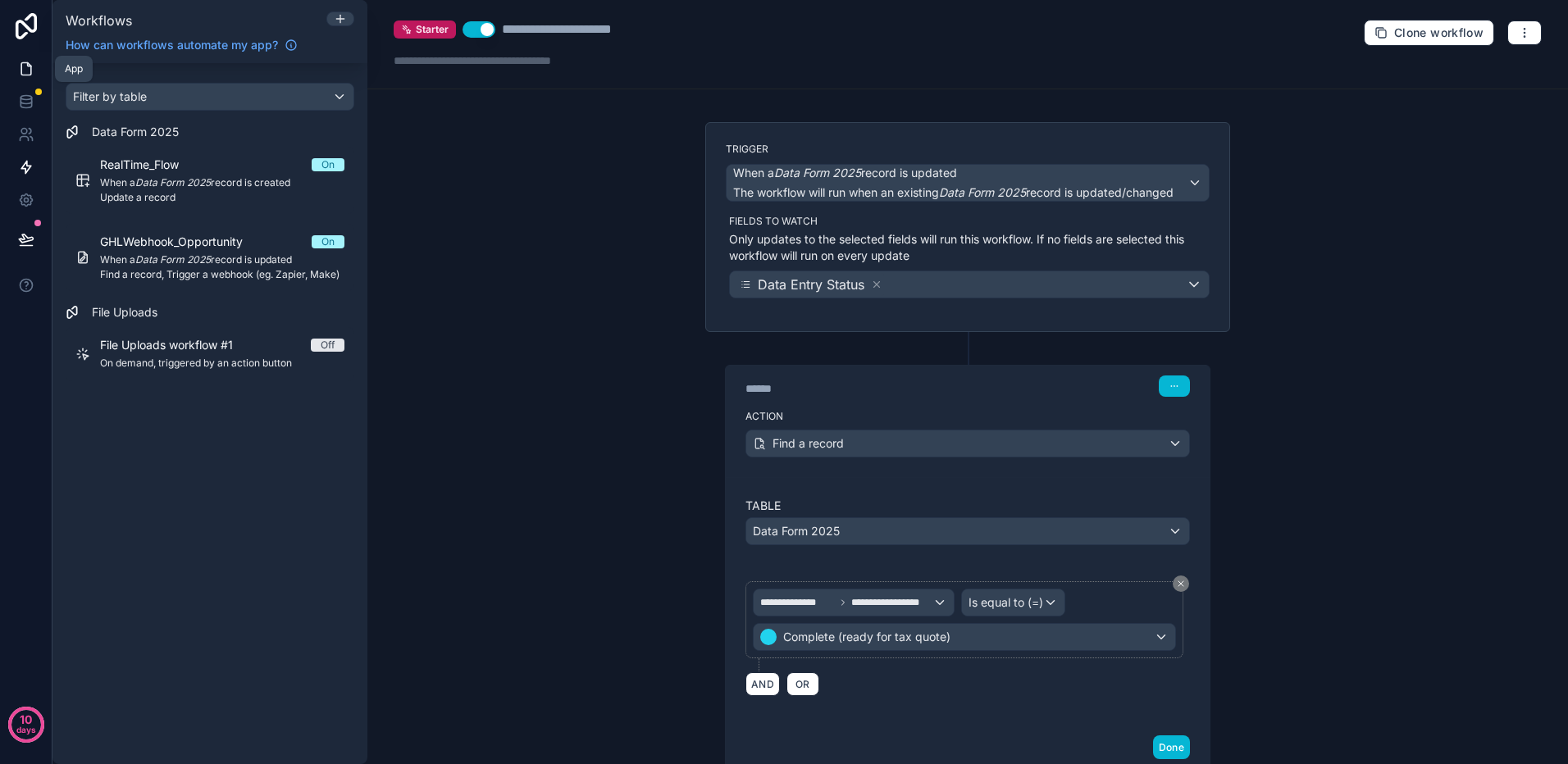
click at [34, 71] on link at bounding box center [26, 68] width 52 height 33
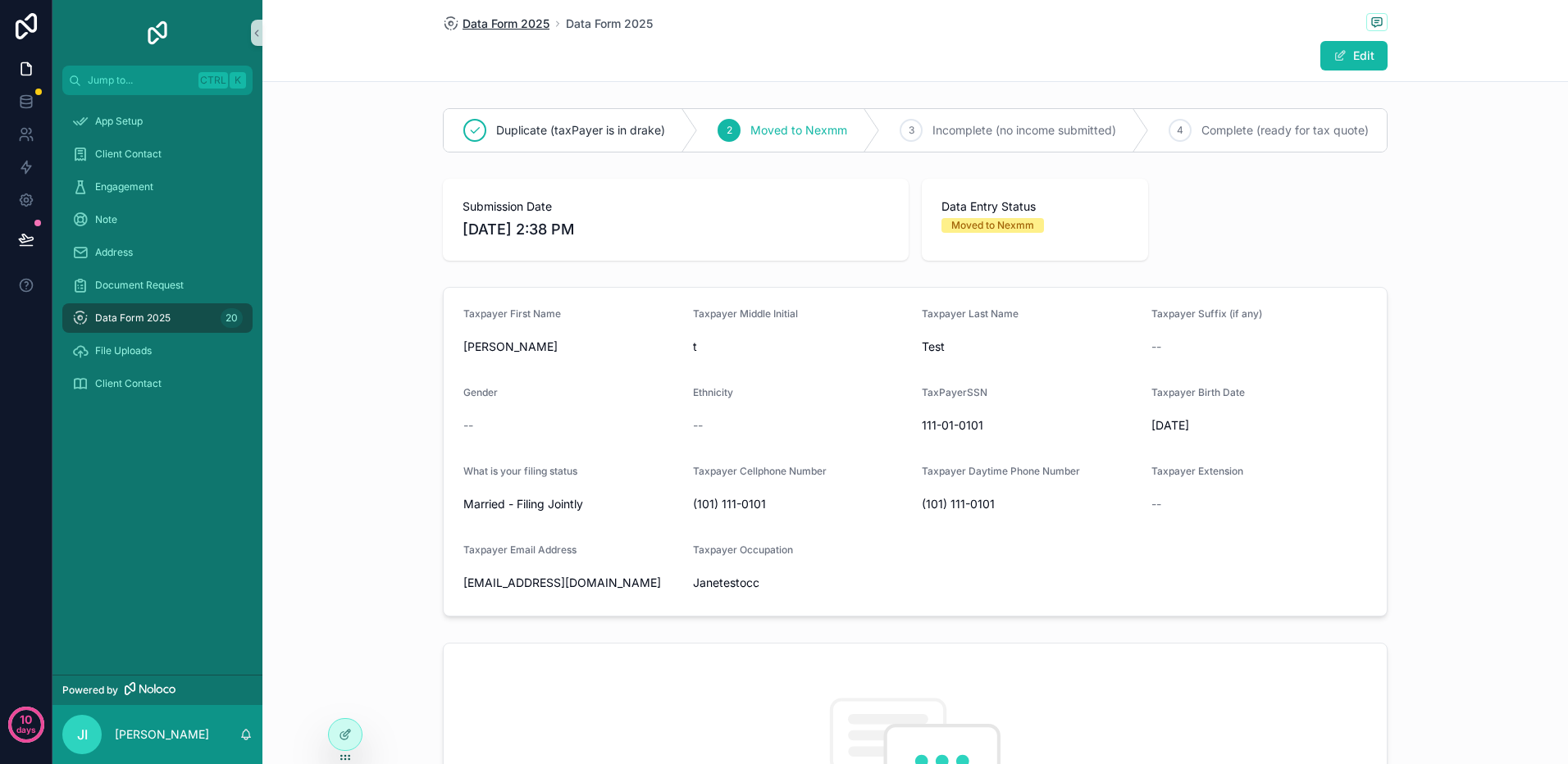
click at [505, 26] on span "Data Form 2025" at bounding box center [505, 23] width 87 height 16
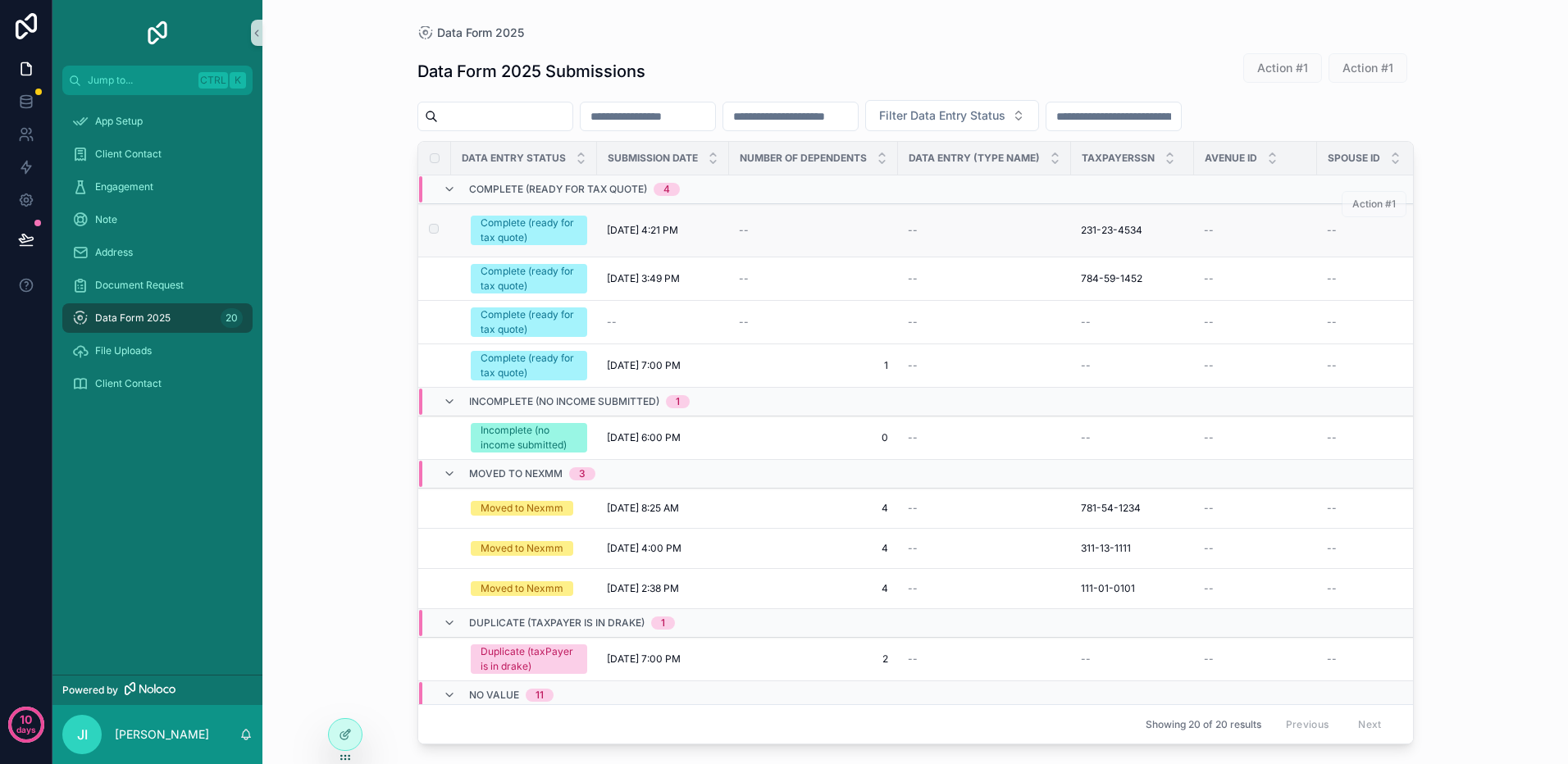
click at [705, 231] on div "8/31/2025 4:21 PM 8/31/2025 4:21 PM" at bounding box center [662, 230] width 112 height 13
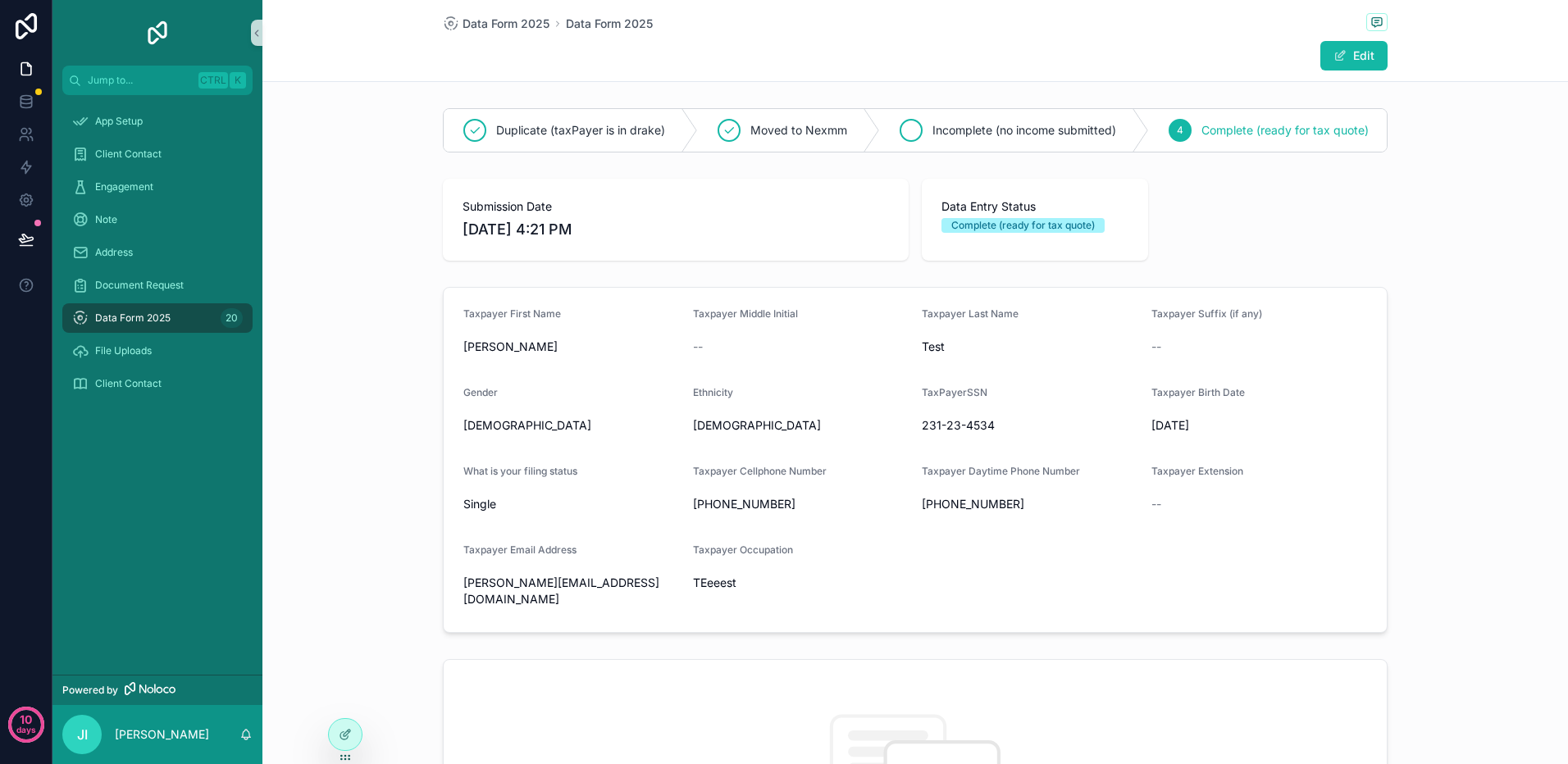
click at [985, 133] on span "Incomplete (no income submitted)" at bounding box center [1024, 130] width 184 height 16
drag, startPoint x: 28, startPoint y: 167, endPoint x: 45, endPoint y: 180, distance: 21.4
click at [28, 167] on icon at bounding box center [26, 167] width 16 height 16
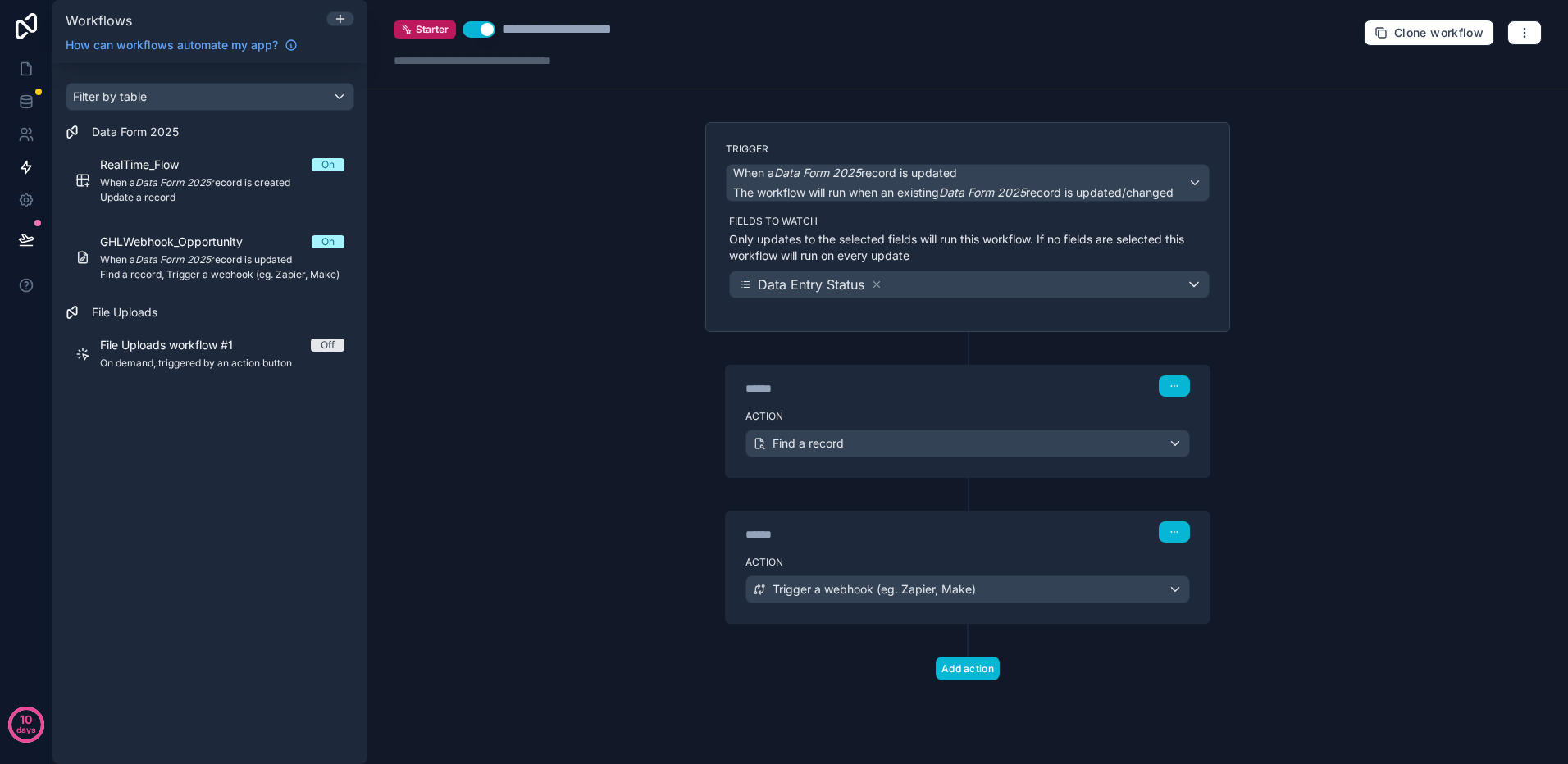
click at [989, 394] on div "******" at bounding box center [868, 389] width 246 height 16
click at [1031, 394] on div "****** Step 1" at bounding box center [967, 386] width 444 height 22
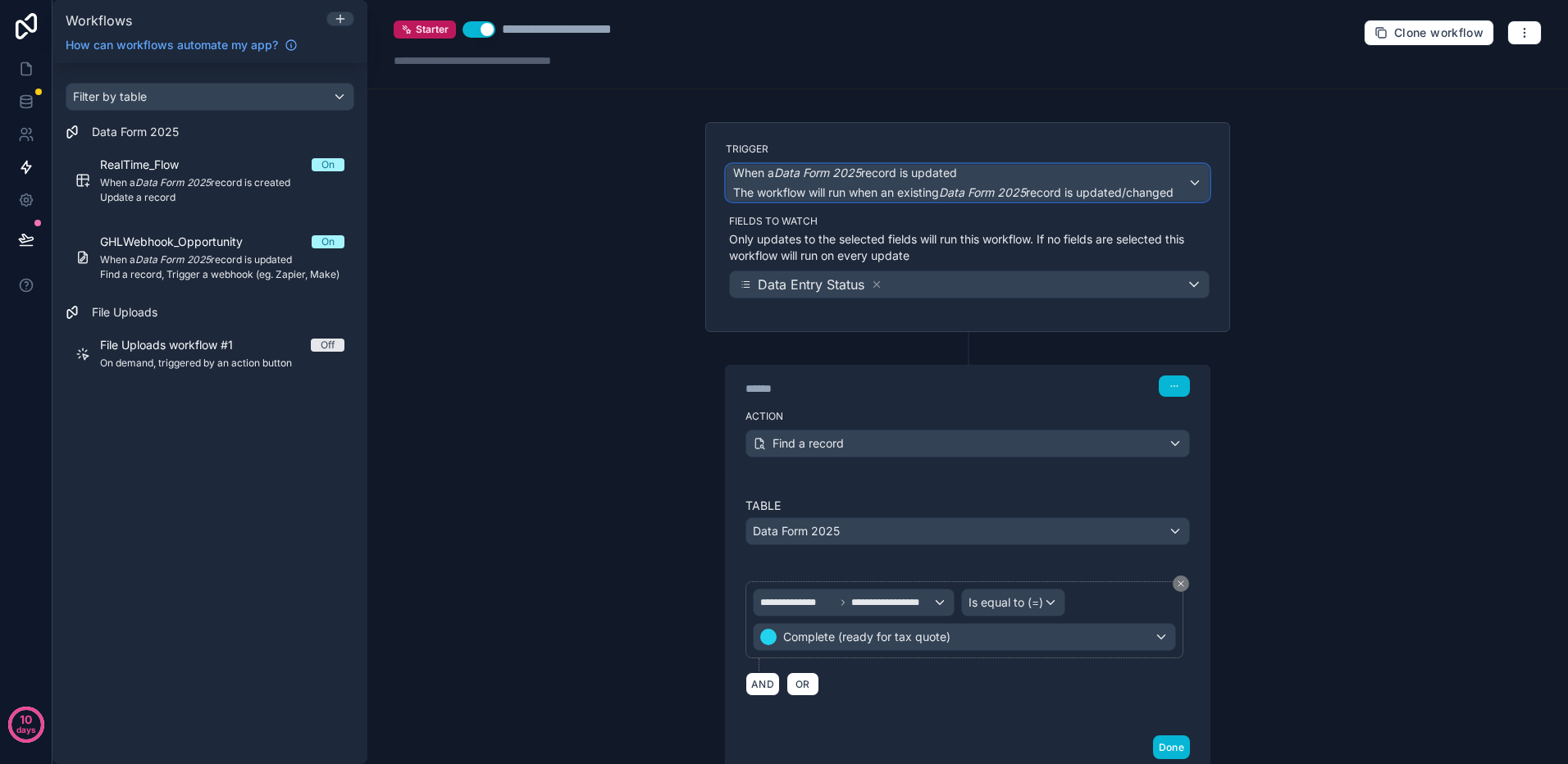
click at [1183, 179] on div "When a Data Form 2025 record is updated The workflow will run when an existing …" at bounding box center [967, 183] width 482 height 36
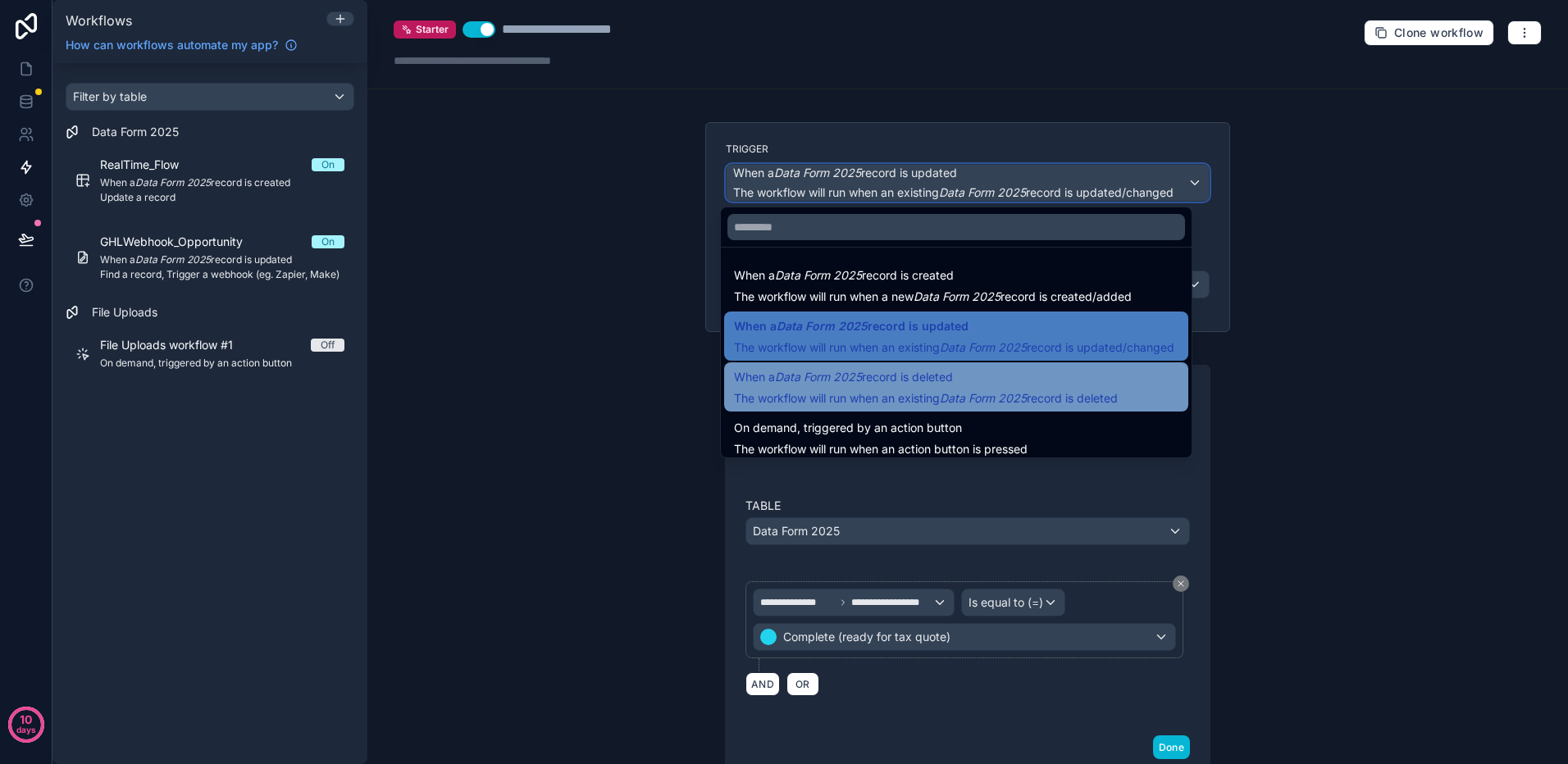
scroll to position [59, 0]
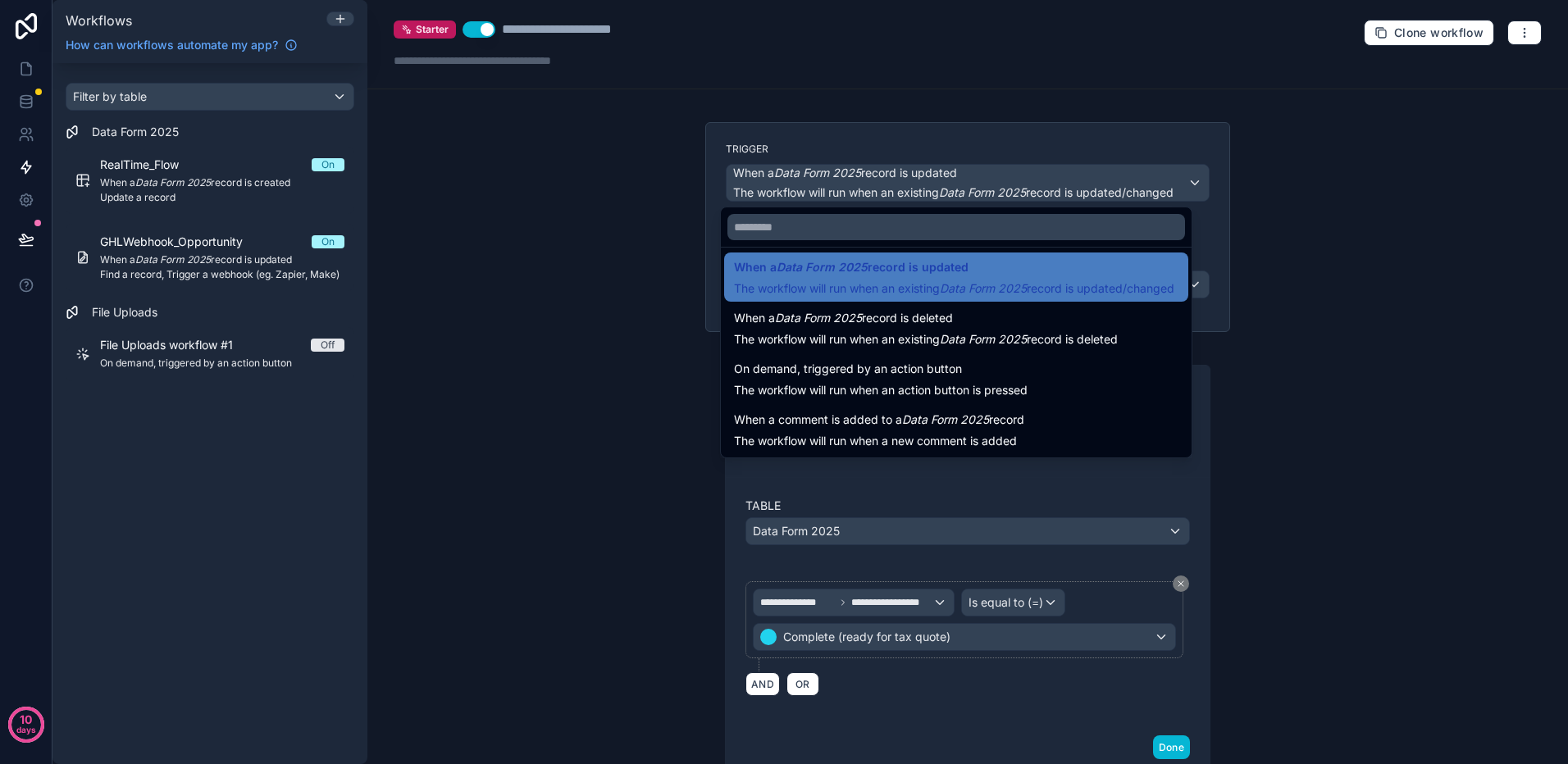
click at [1035, 470] on div at bounding box center [784, 382] width 1568 height 764
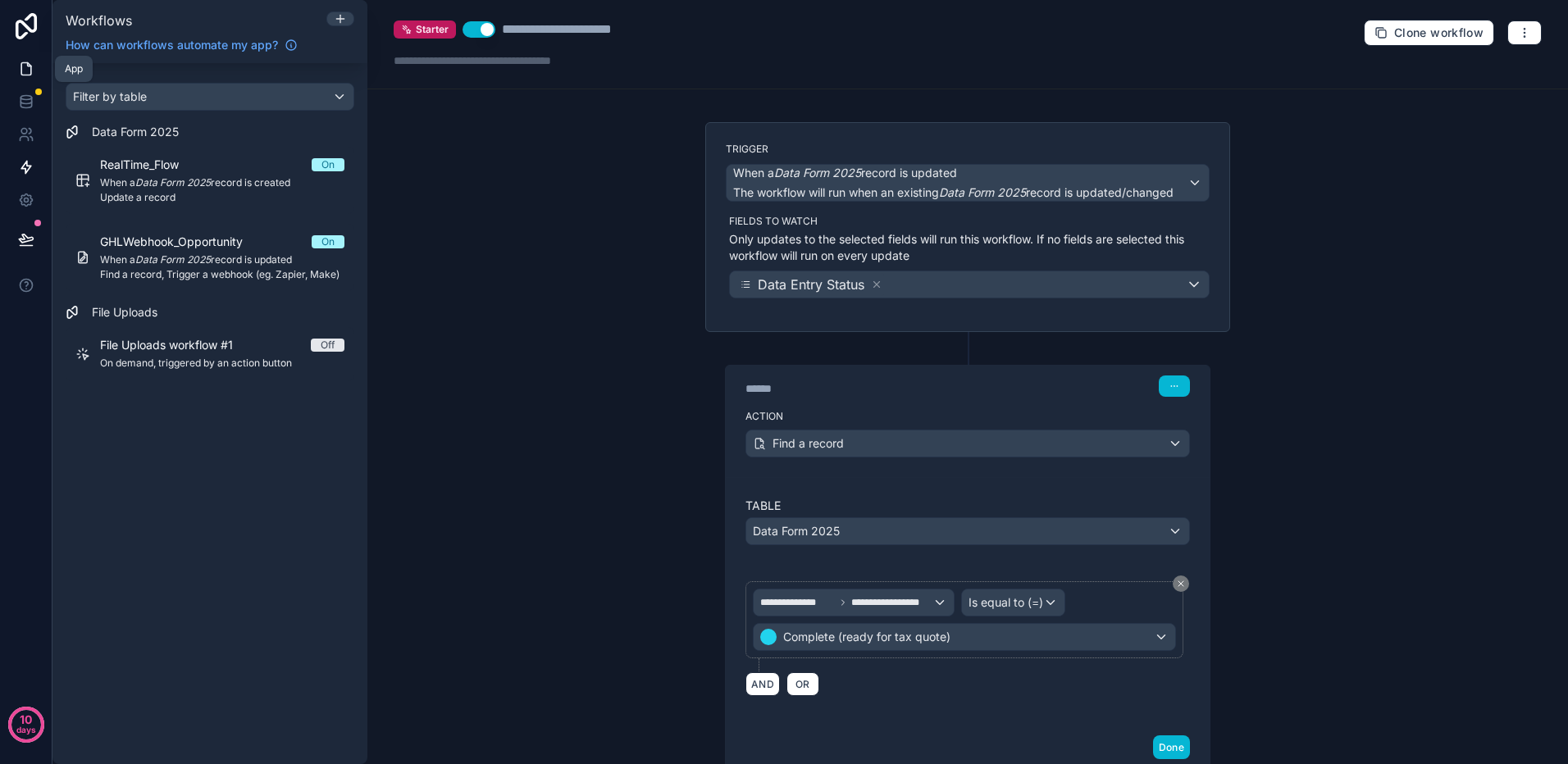
click at [33, 64] on icon at bounding box center [26, 69] width 16 height 16
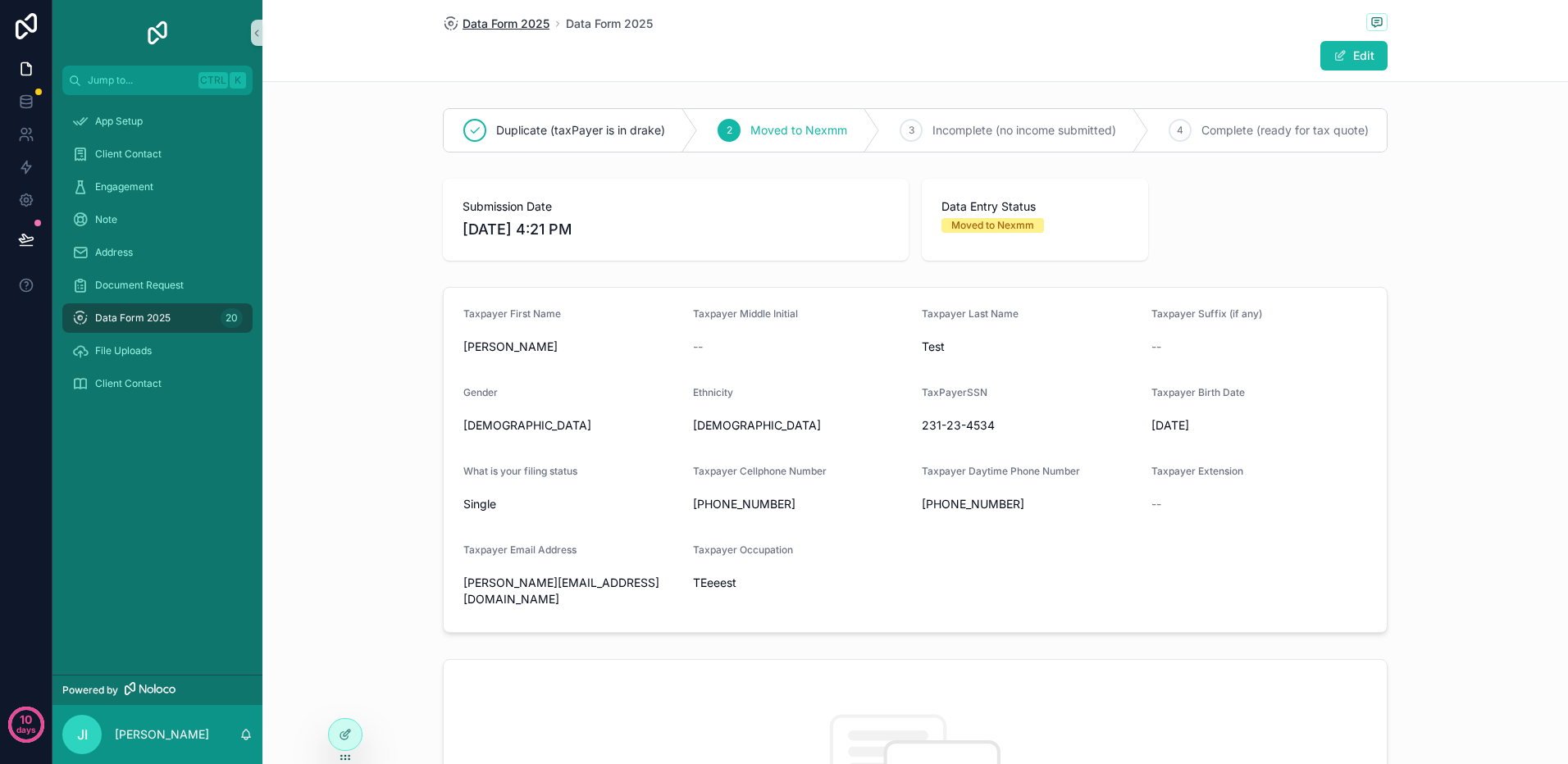
click at [503, 28] on span "Data Form 2025" at bounding box center [505, 23] width 87 height 16
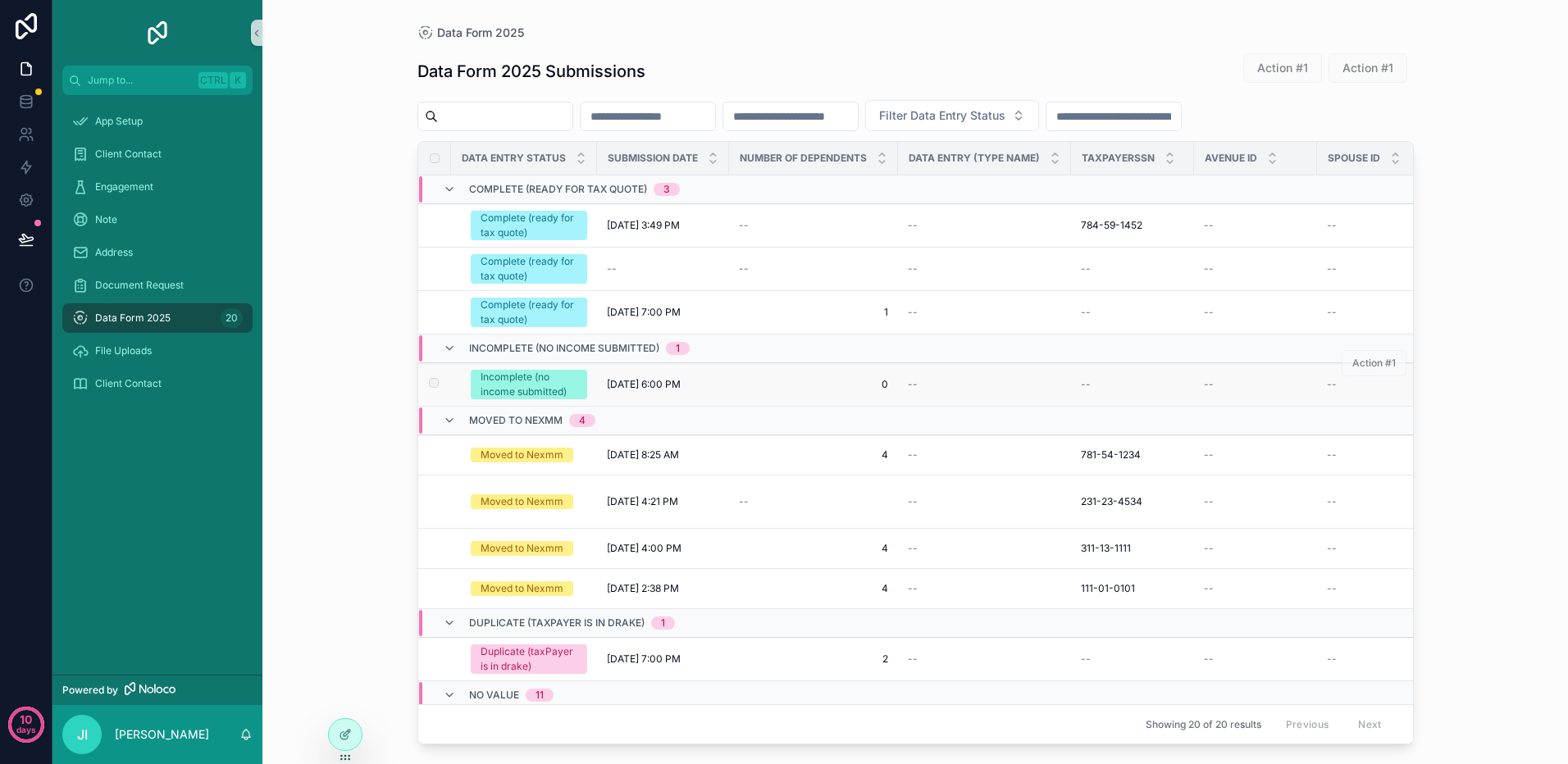
click at [646, 389] on span "[DATE] 6:00 PM" at bounding box center [644, 384] width 74 height 13
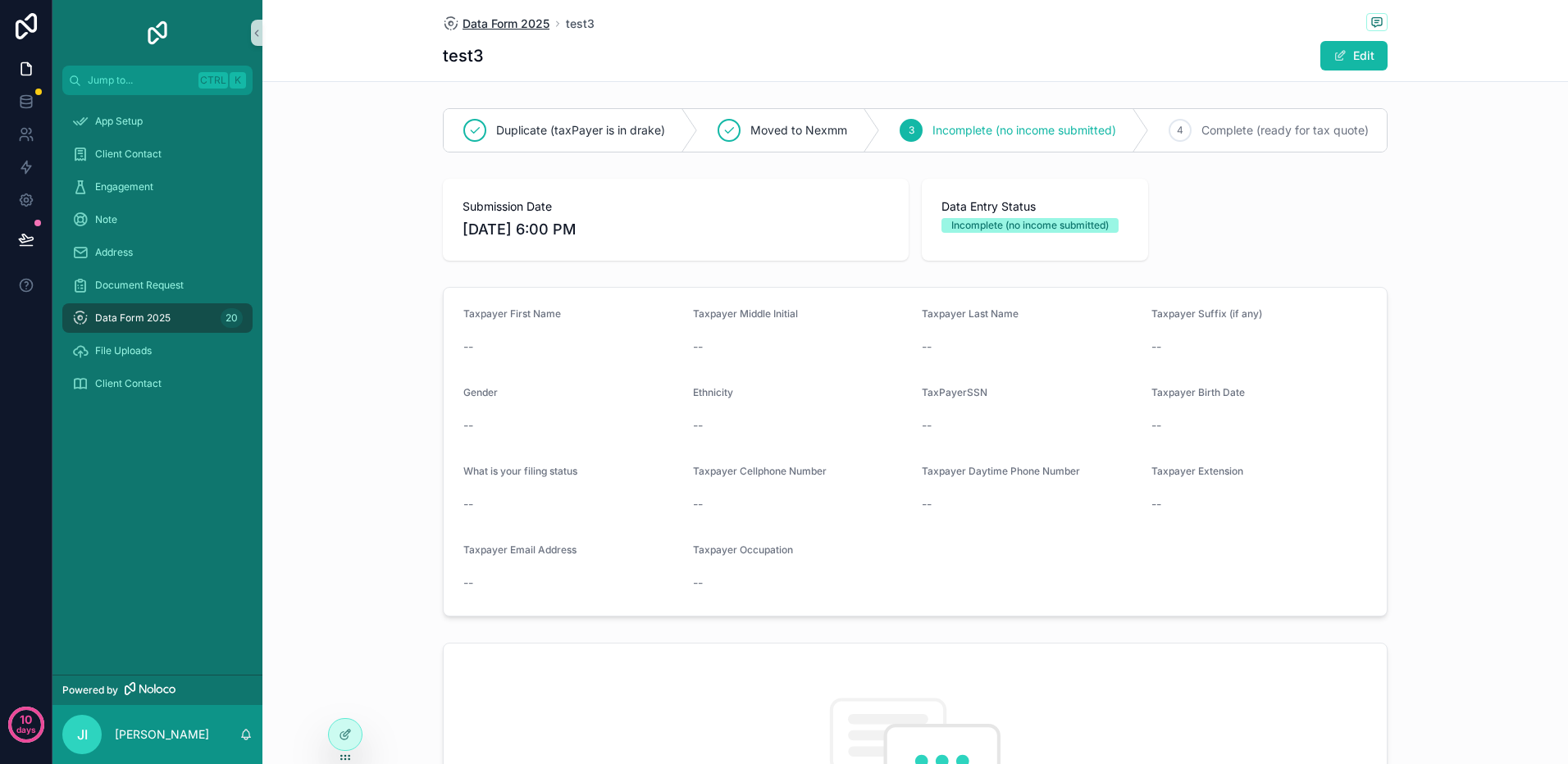
click at [515, 22] on span "Data Form 2025" at bounding box center [505, 23] width 87 height 16
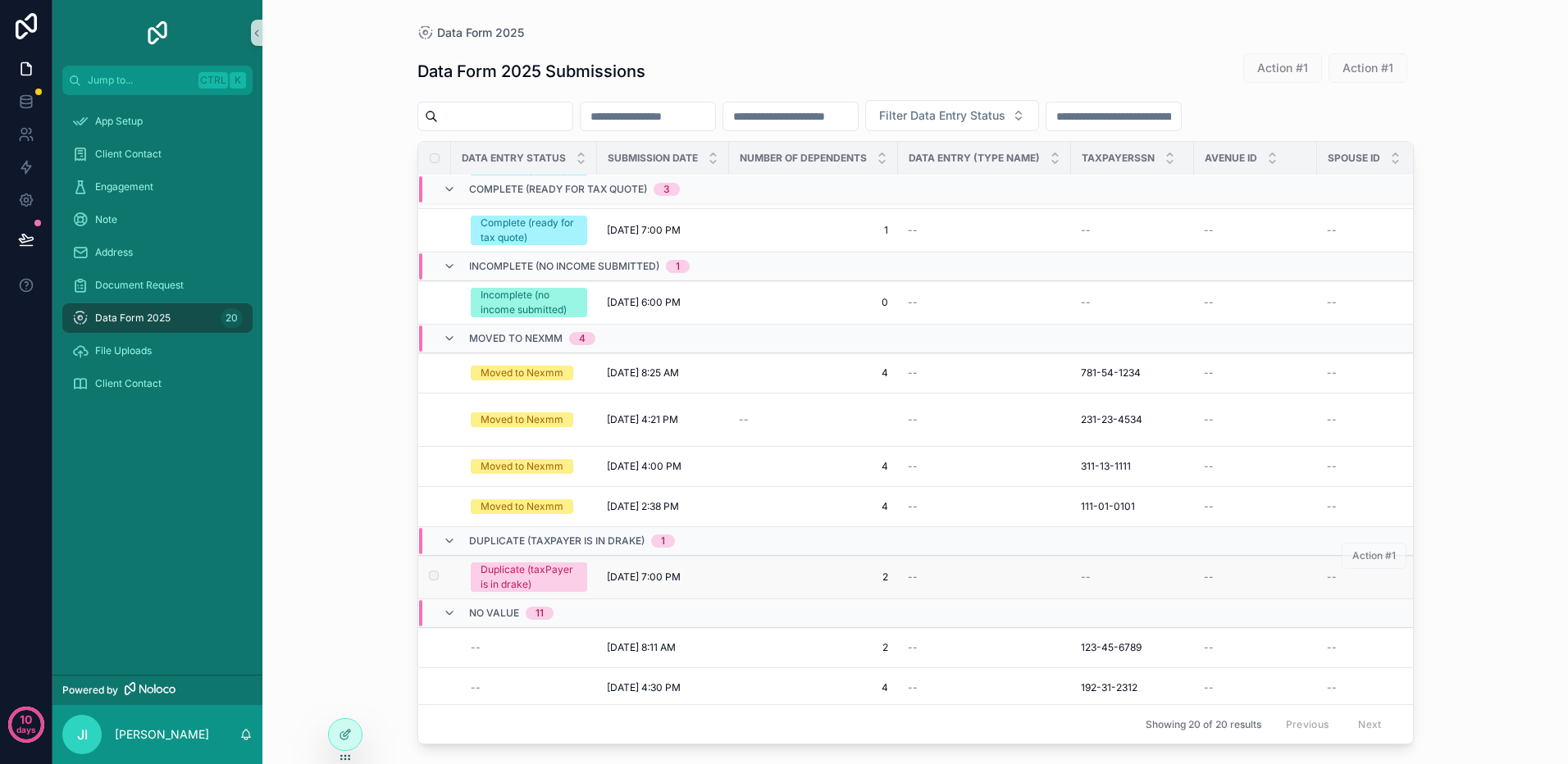
scroll to position [164, 0]
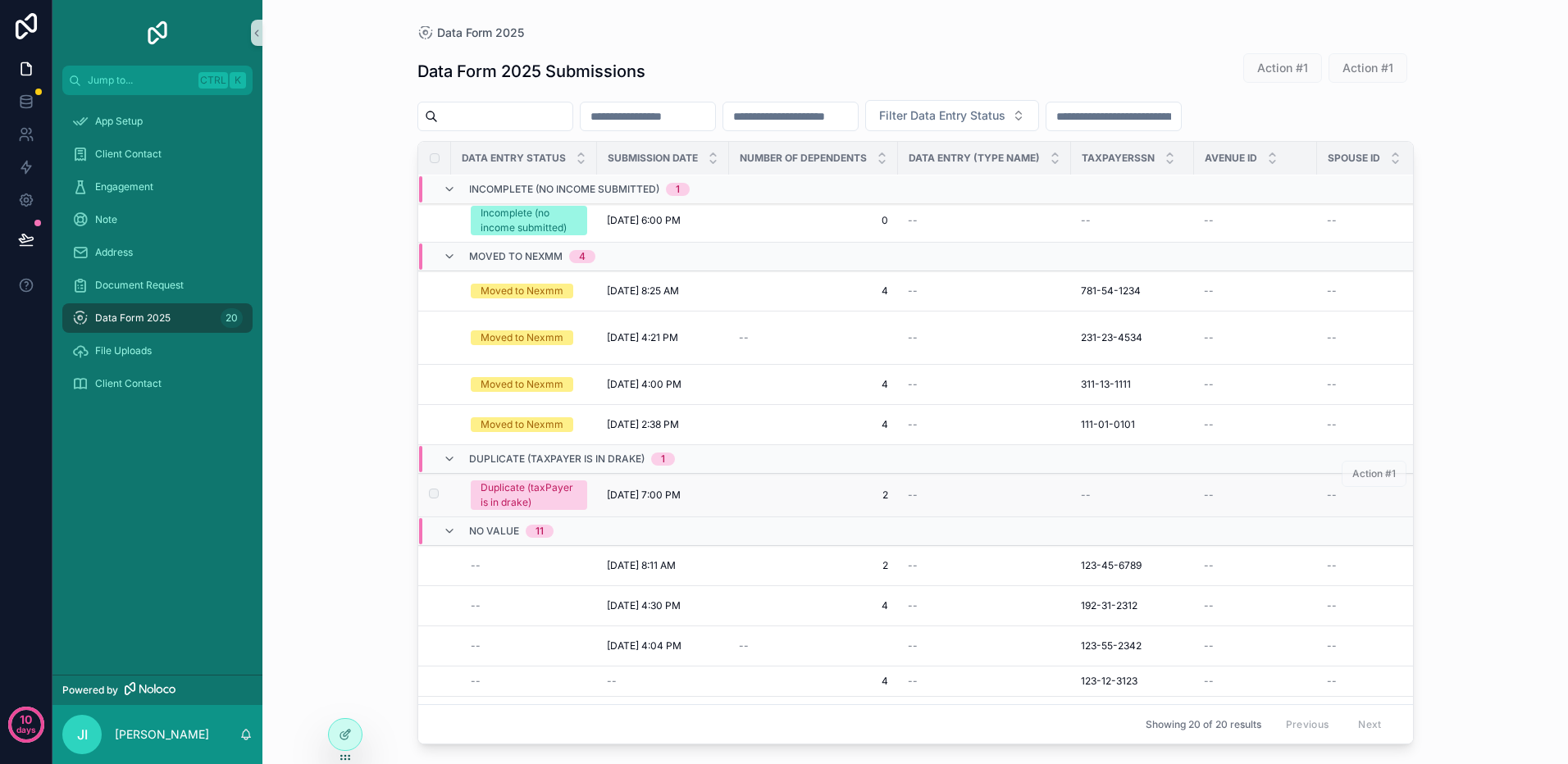
click at [608, 488] on span "[DATE] 7:00 PM" at bounding box center [644, 495] width 74 height 13
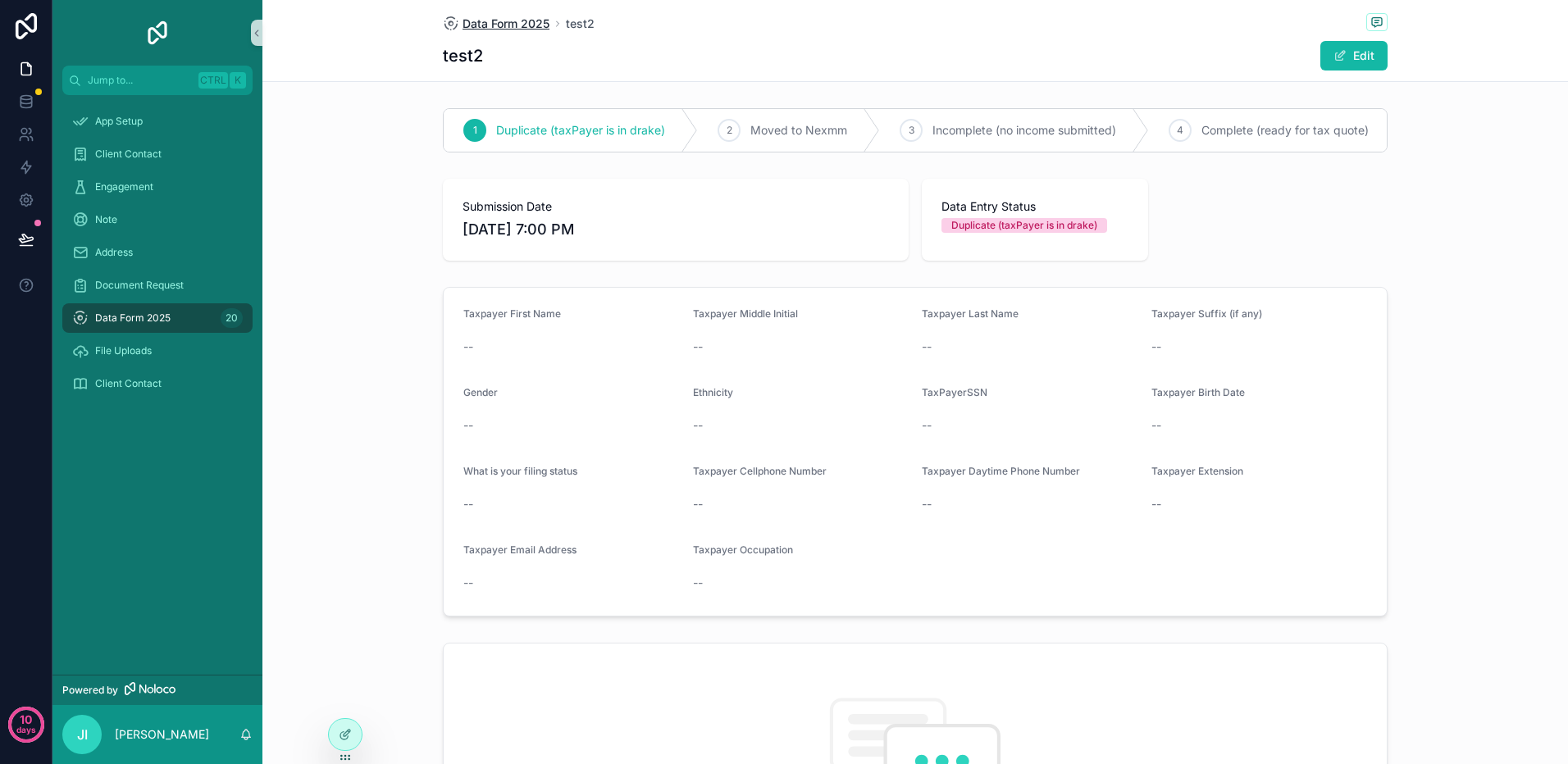
click at [526, 23] on span "Data Form 2025" at bounding box center [505, 23] width 87 height 16
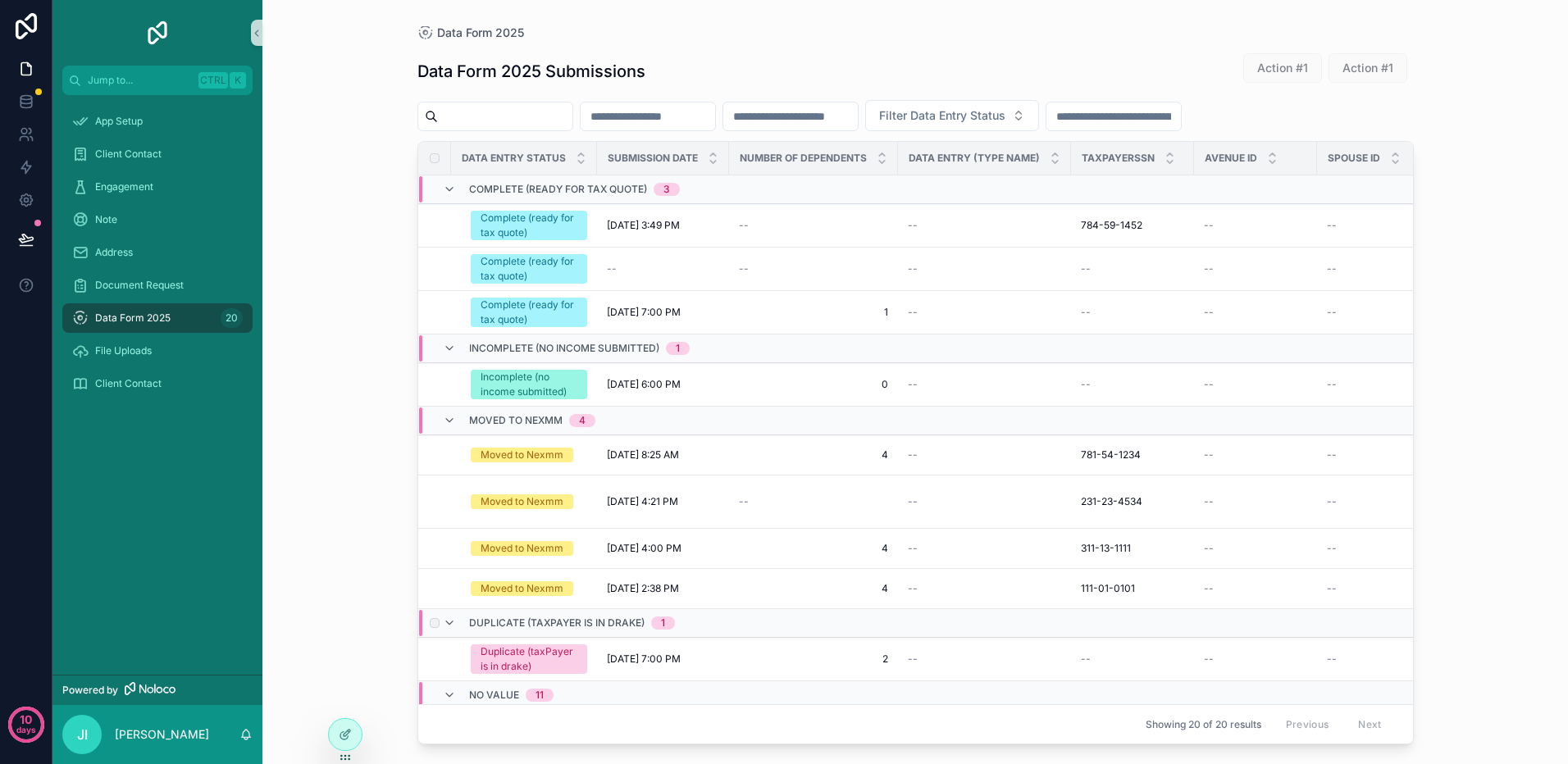
scroll to position [289, 0]
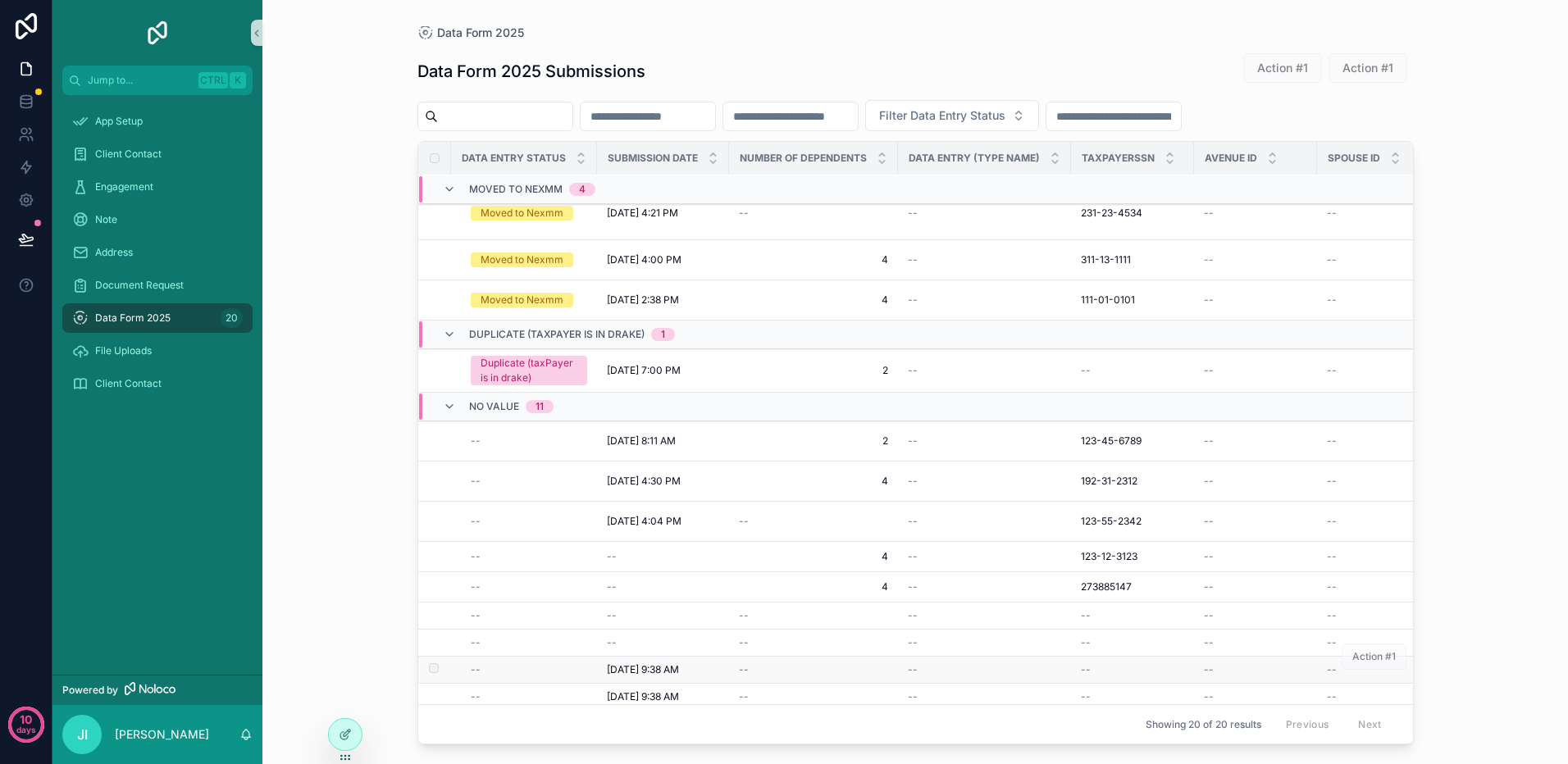
click at [538, 663] on div "--" at bounding box center [529, 670] width 117 height 13
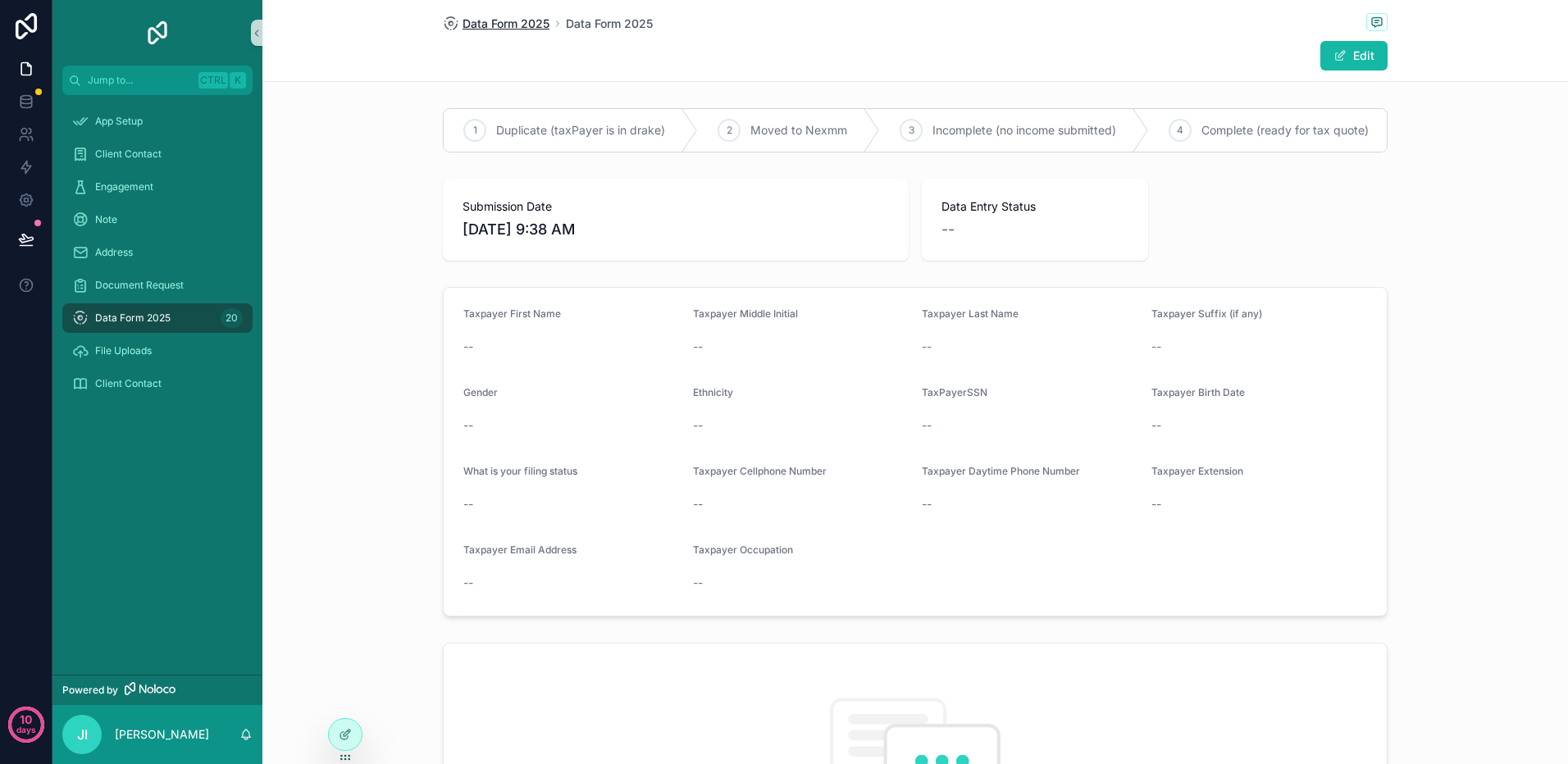
click at [503, 18] on span "Data Form 2025" at bounding box center [505, 23] width 87 height 16
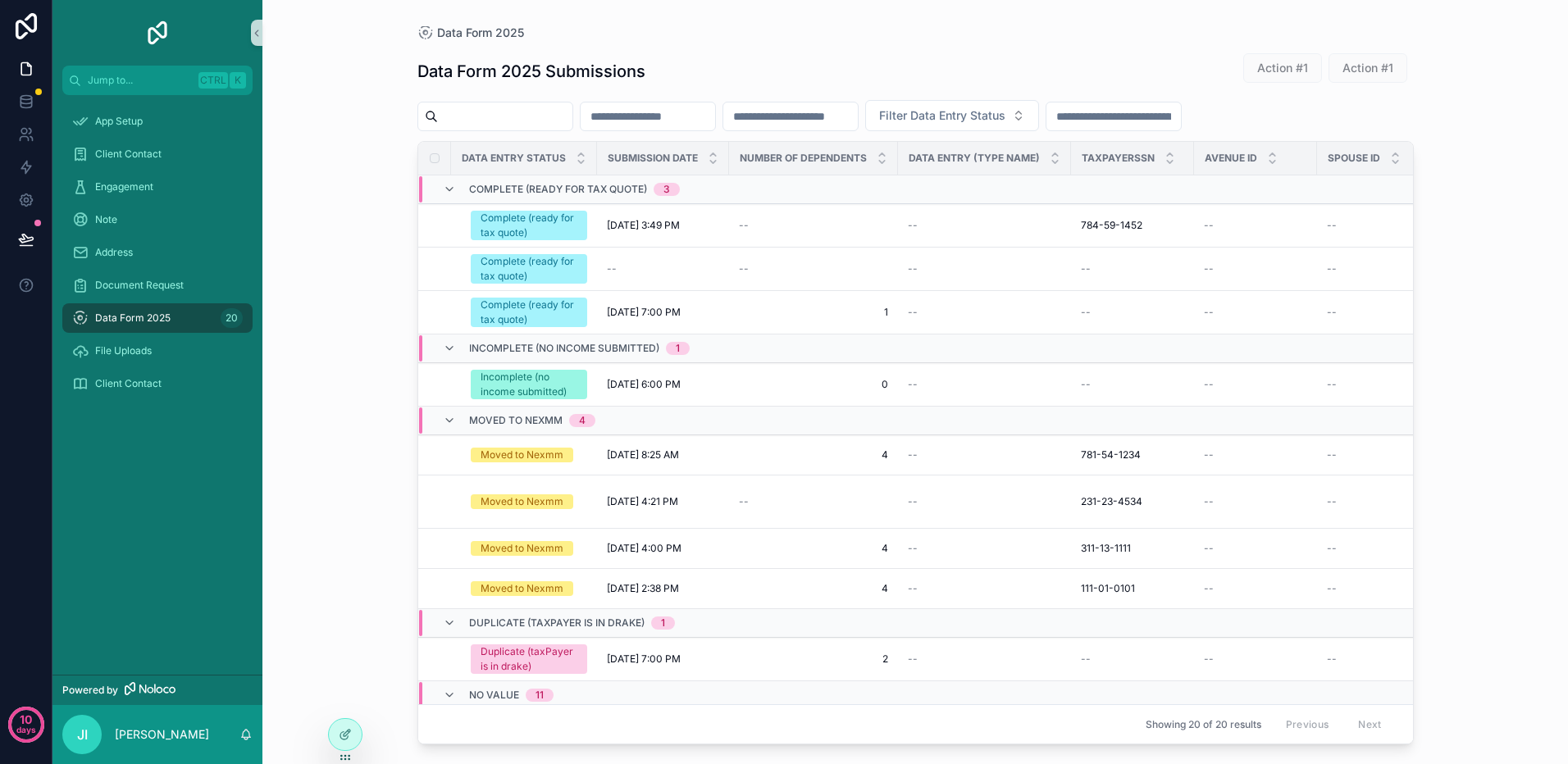
click at [545, 119] on input "scrollable content" at bounding box center [505, 117] width 135 height 23
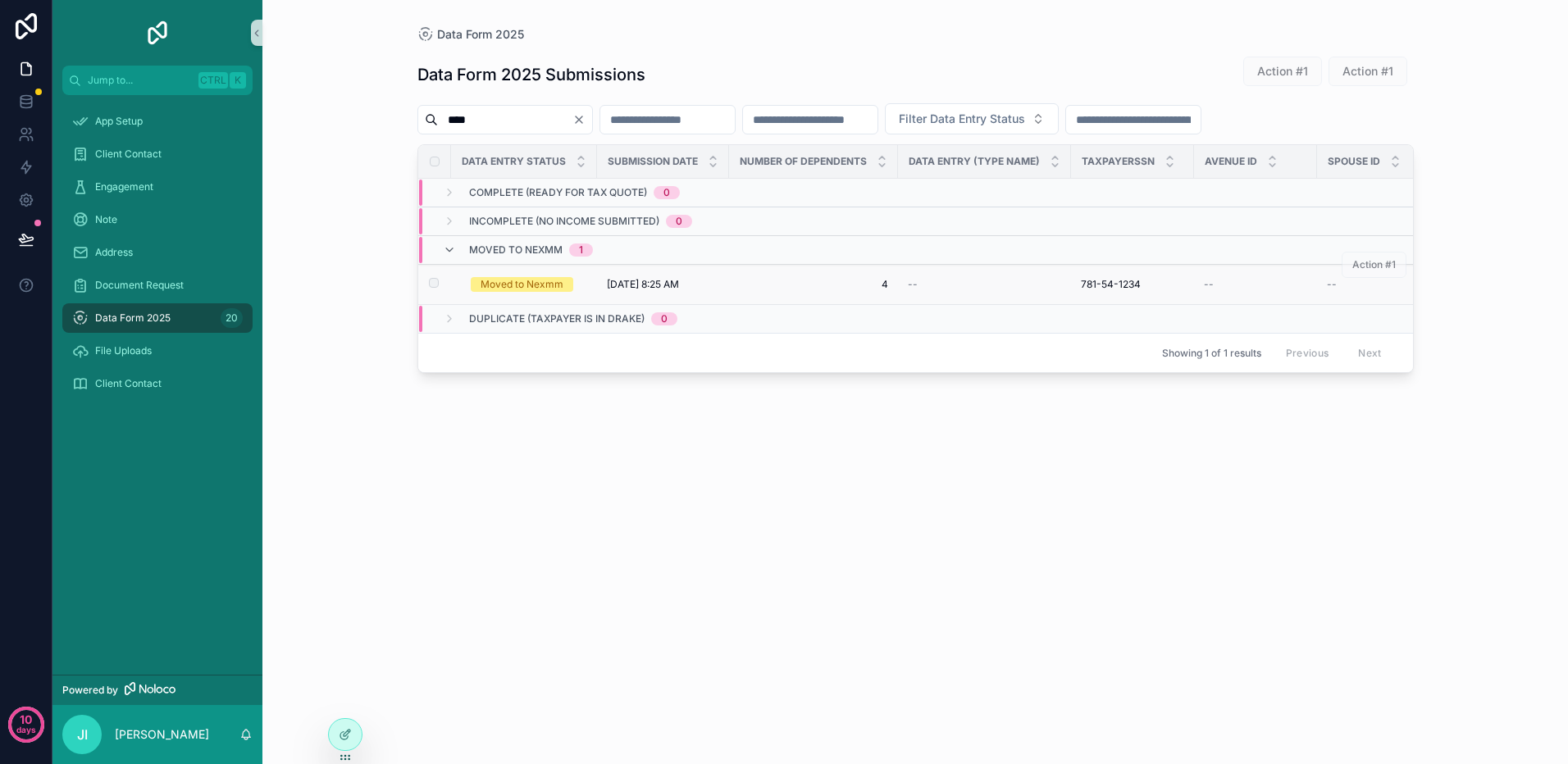
type input "****"
click at [594, 281] on td "Moved to Nexmm" at bounding box center [523, 285] width 146 height 40
click at [618, 285] on span "[DATE] 8:25 AM" at bounding box center [643, 285] width 72 height 13
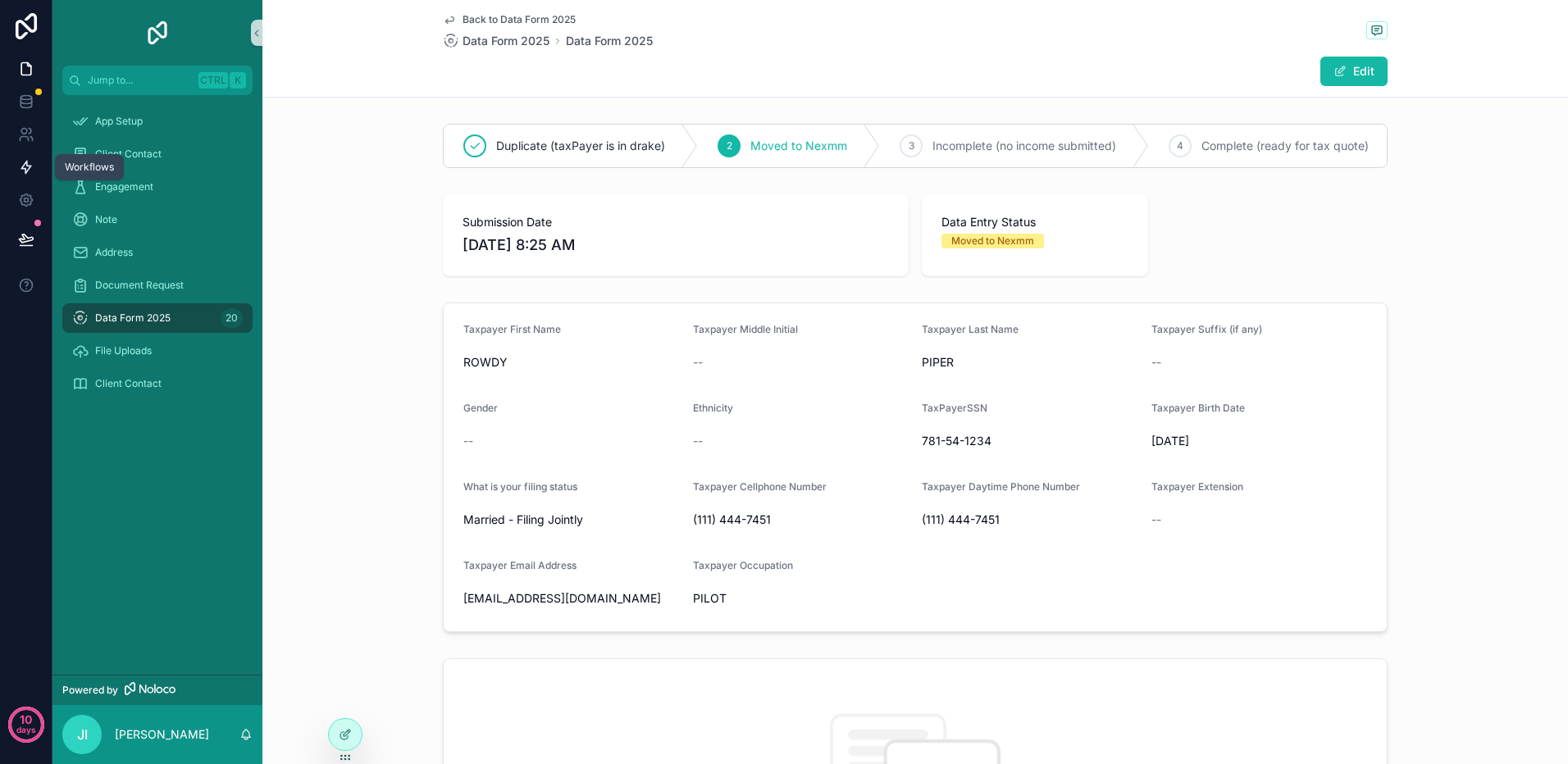
click at [33, 169] on icon at bounding box center [26, 167] width 16 height 16
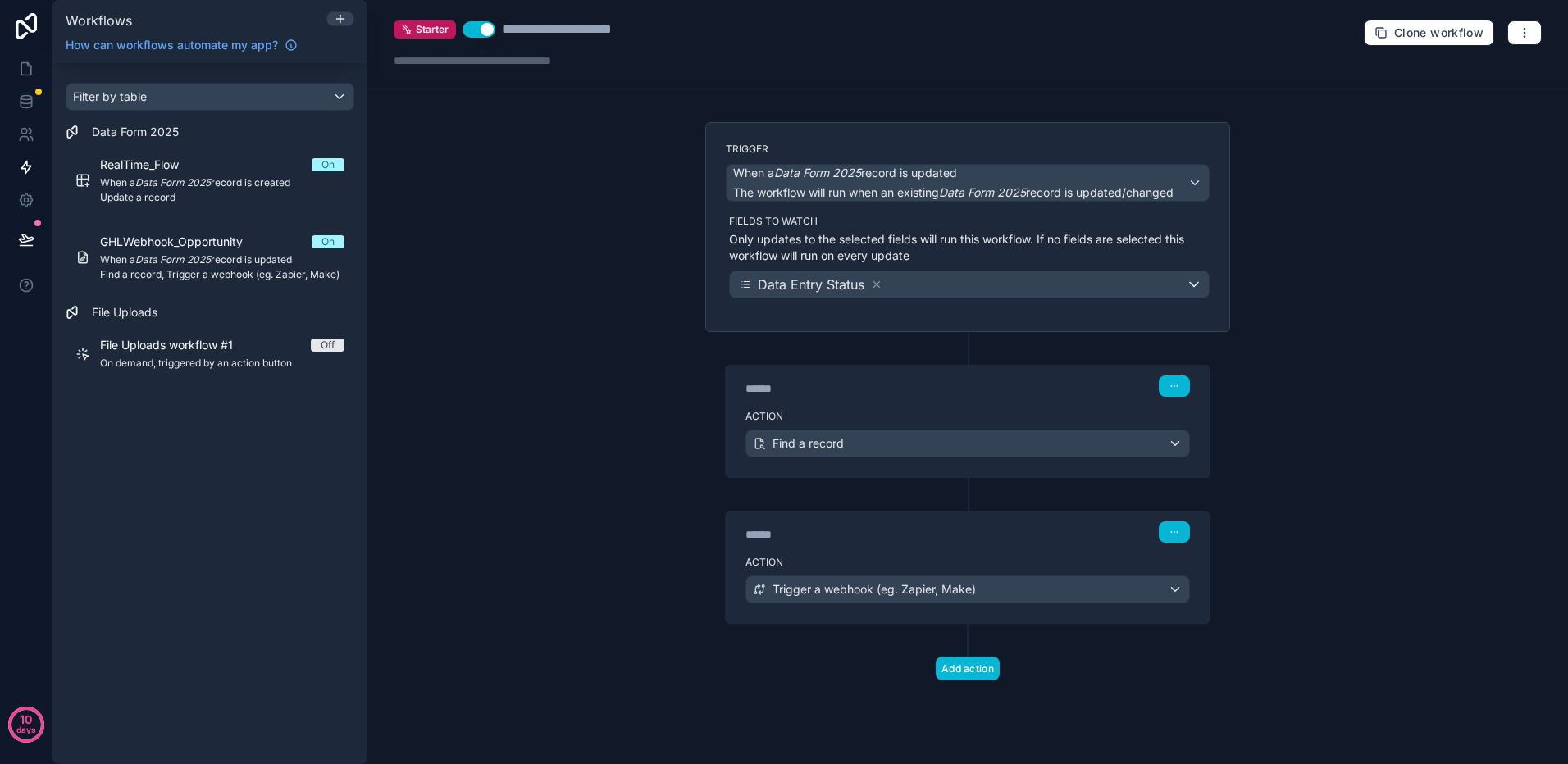
click at [603, 137] on div "**********" at bounding box center [967, 382] width 1200 height 764
click at [942, 389] on div "******" at bounding box center [868, 389] width 246 height 16
click at [1194, 468] on div "Action Find a record" at bounding box center [967, 440] width 484 height 74
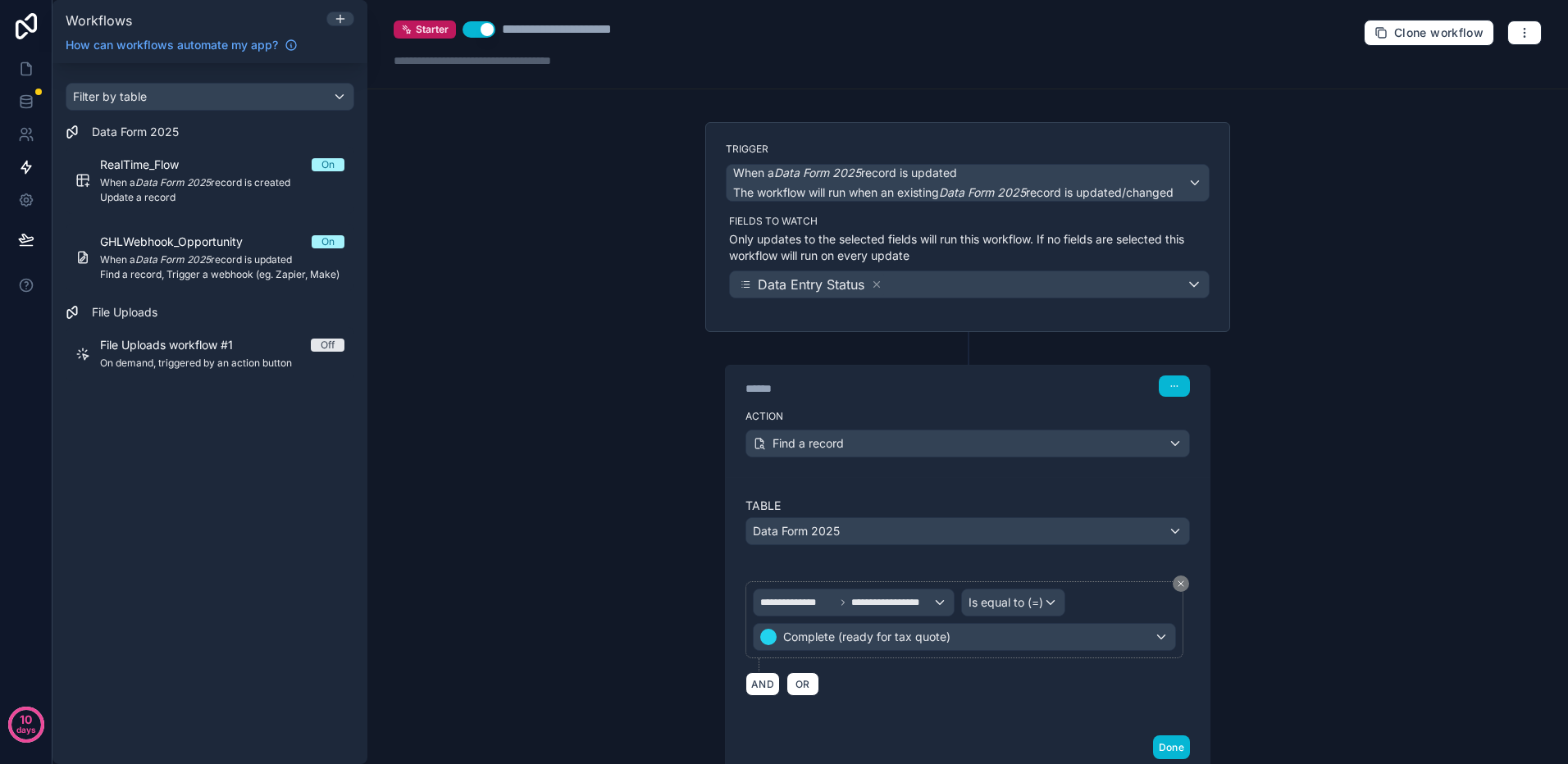
click at [982, 398] on div "****** Step 1" at bounding box center [967, 384] width 484 height 38
drag, startPoint x: 28, startPoint y: 66, endPoint x: 56, endPoint y: 81, distance: 31.8
click at [28, 66] on icon at bounding box center [29, 65] width 4 height 4
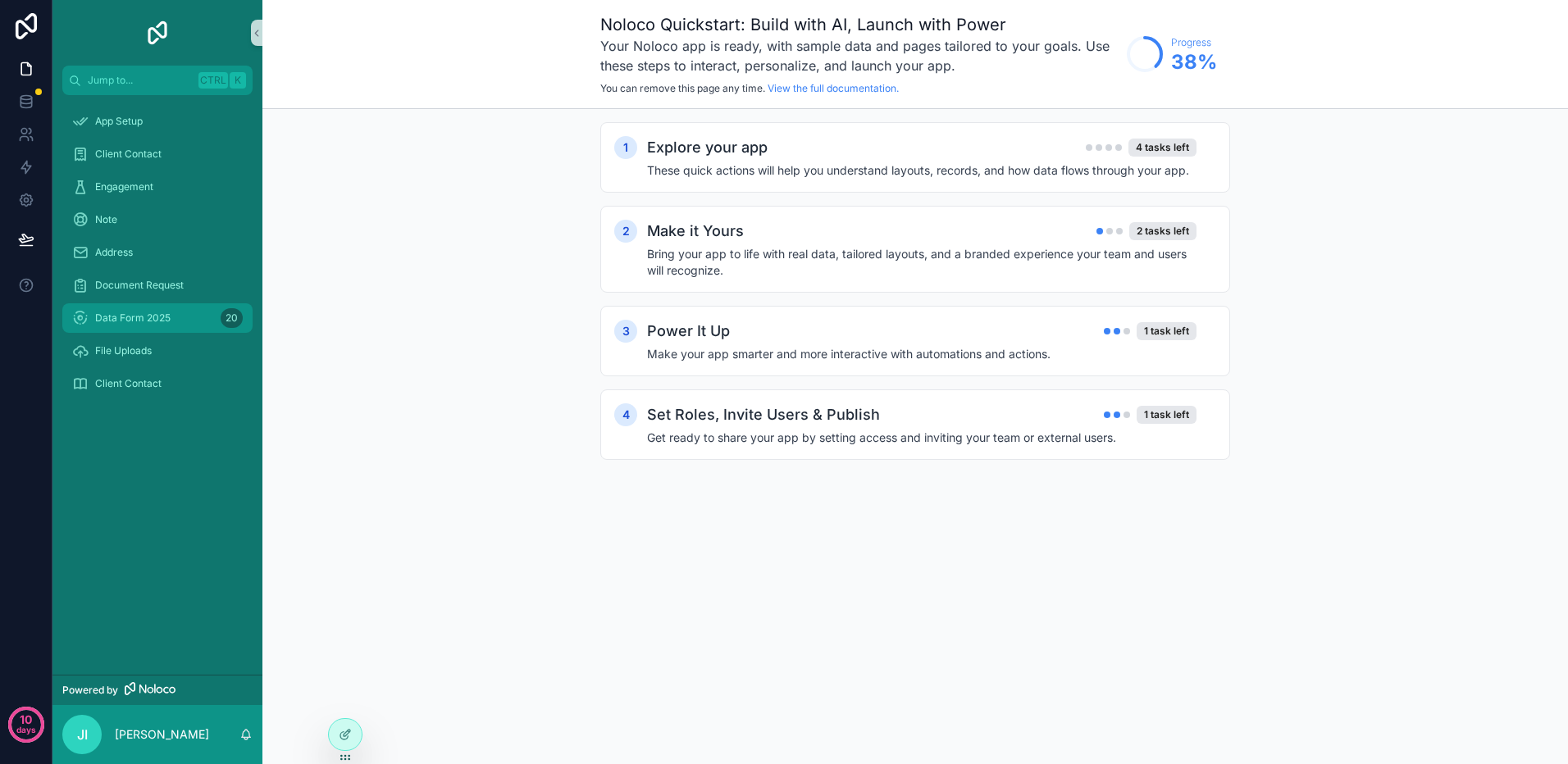
click at [139, 321] on span "Data Form 2025" at bounding box center [133, 318] width 75 height 13
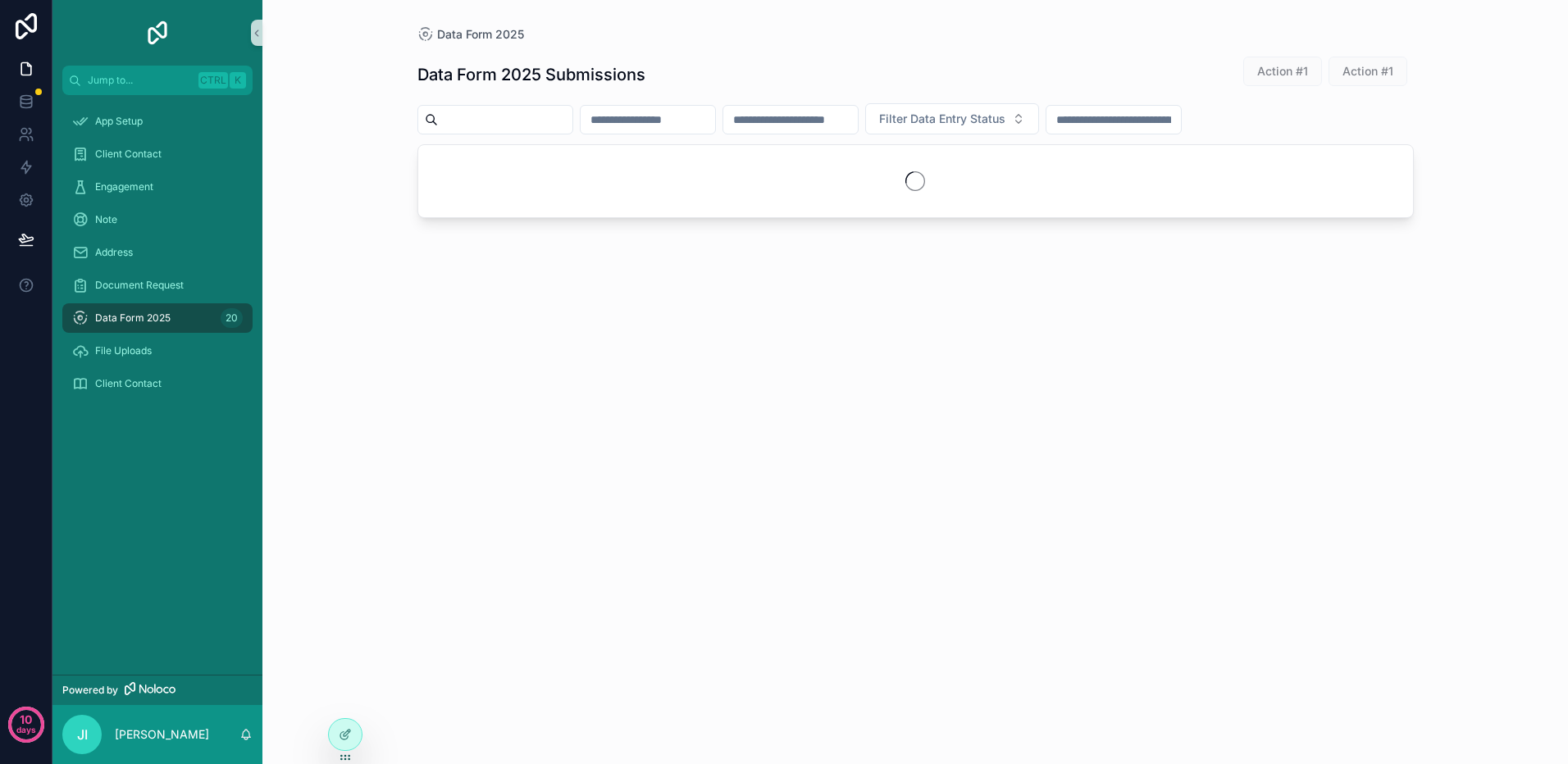
click at [531, 119] on input "scrollable content" at bounding box center [505, 120] width 135 height 23
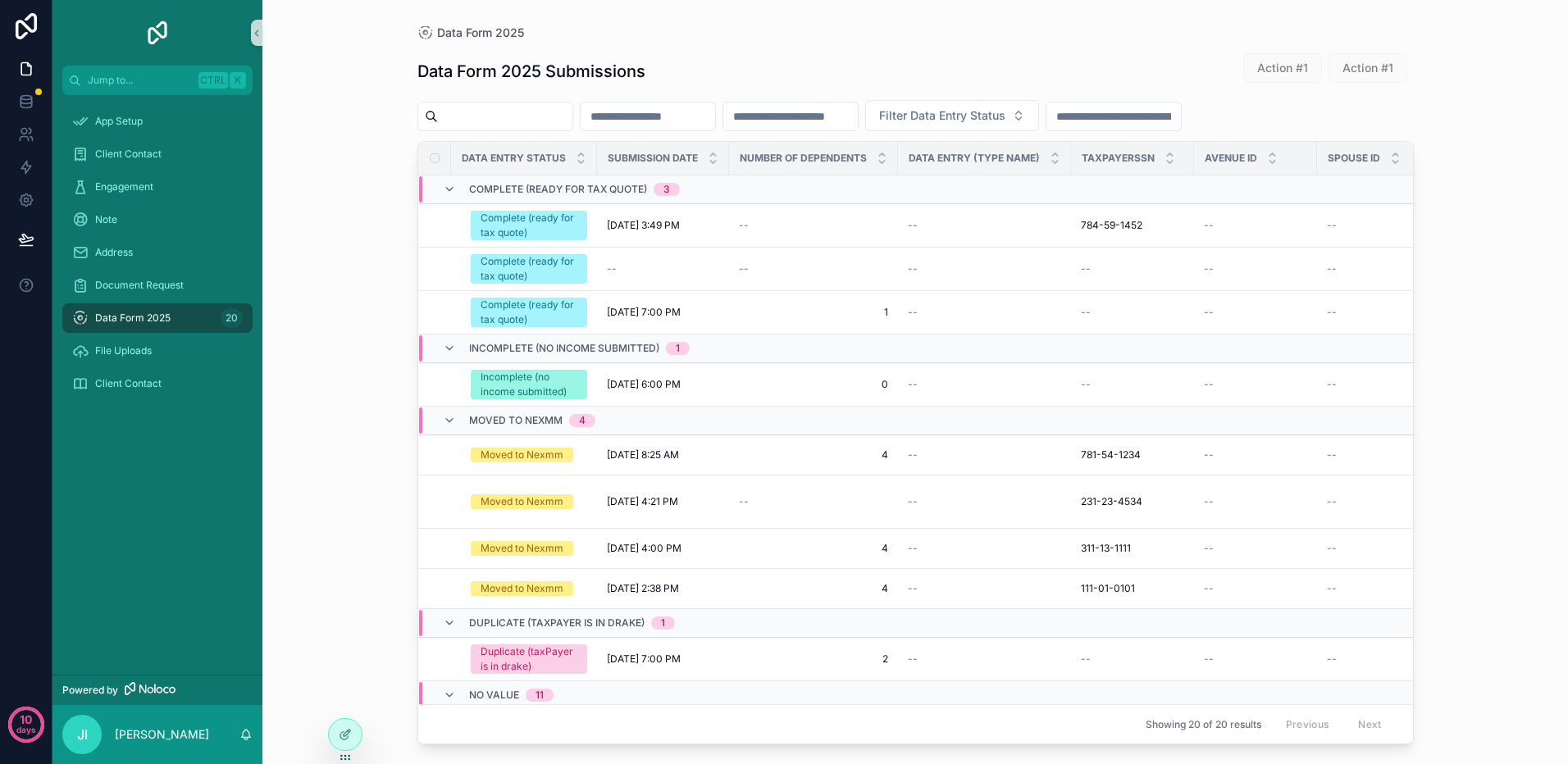
click at [486, 121] on input "scrollable content" at bounding box center [505, 117] width 135 height 23
type input "****"
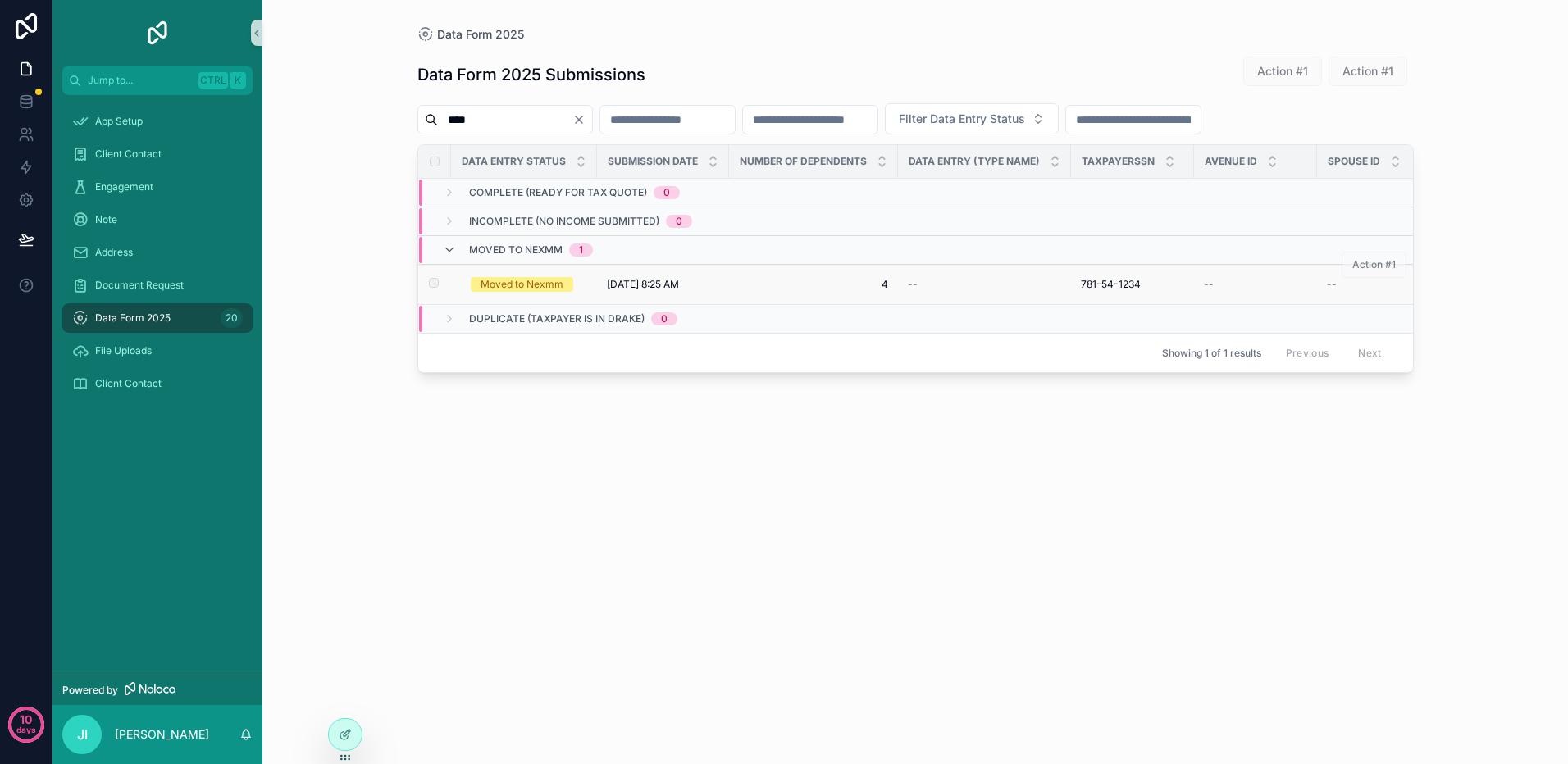
click at [607, 280] on span "[DATE] 8:25 AM" at bounding box center [643, 285] width 72 height 13
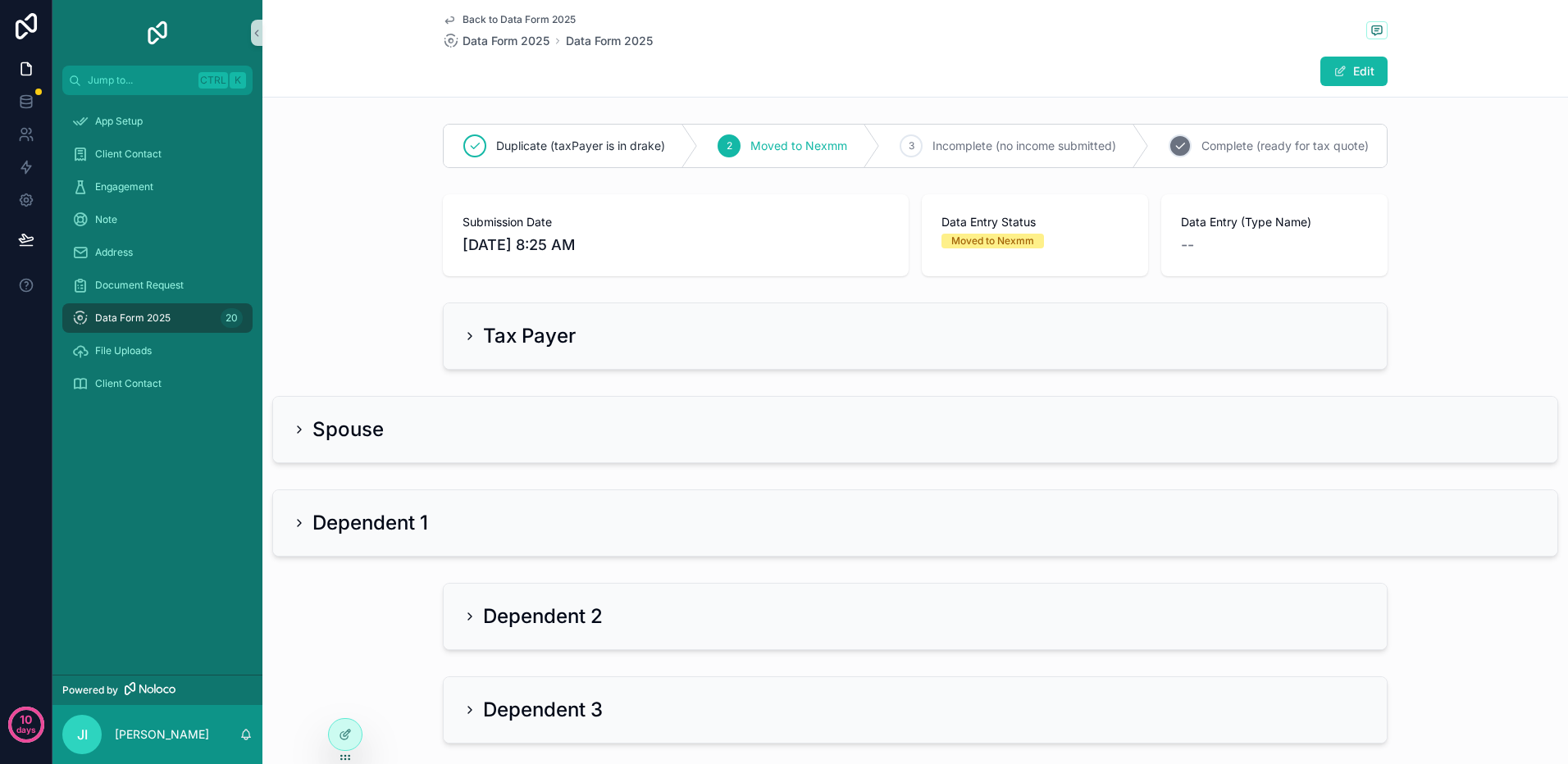
click at [1237, 147] on span "Complete (ready for tax quote)" at bounding box center [1284, 145] width 167 height 16
click at [992, 147] on span "Incomplete (no income submitted)" at bounding box center [1024, 145] width 184 height 16
drag, startPoint x: 34, startPoint y: 170, endPoint x: 48, endPoint y: 179, distance: 16.6
click at [34, 170] on link at bounding box center [26, 167] width 52 height 33
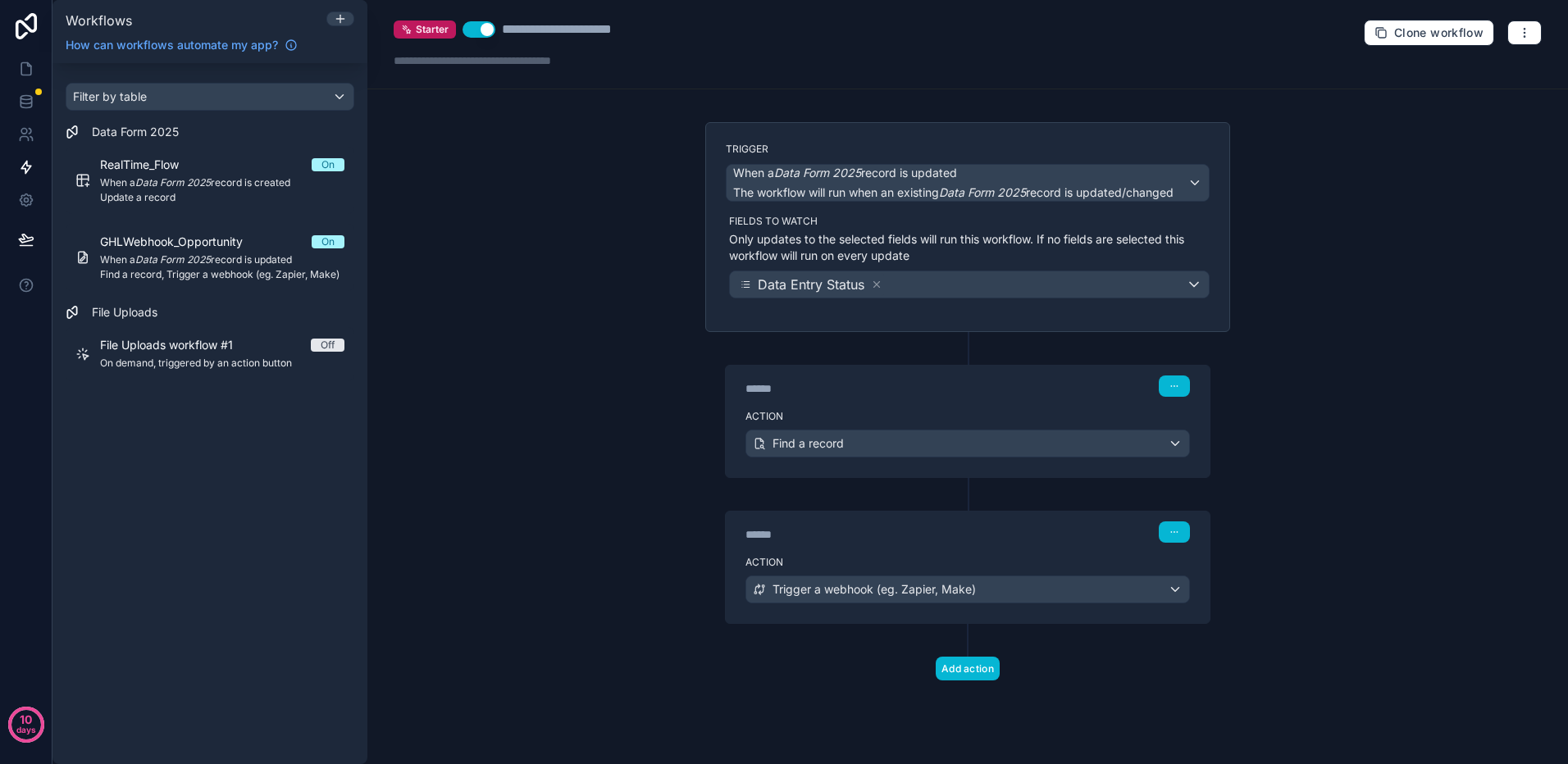
click at [995, 396] on div "****** Step 1" at bounding box center [967, 386] width 444 height 22
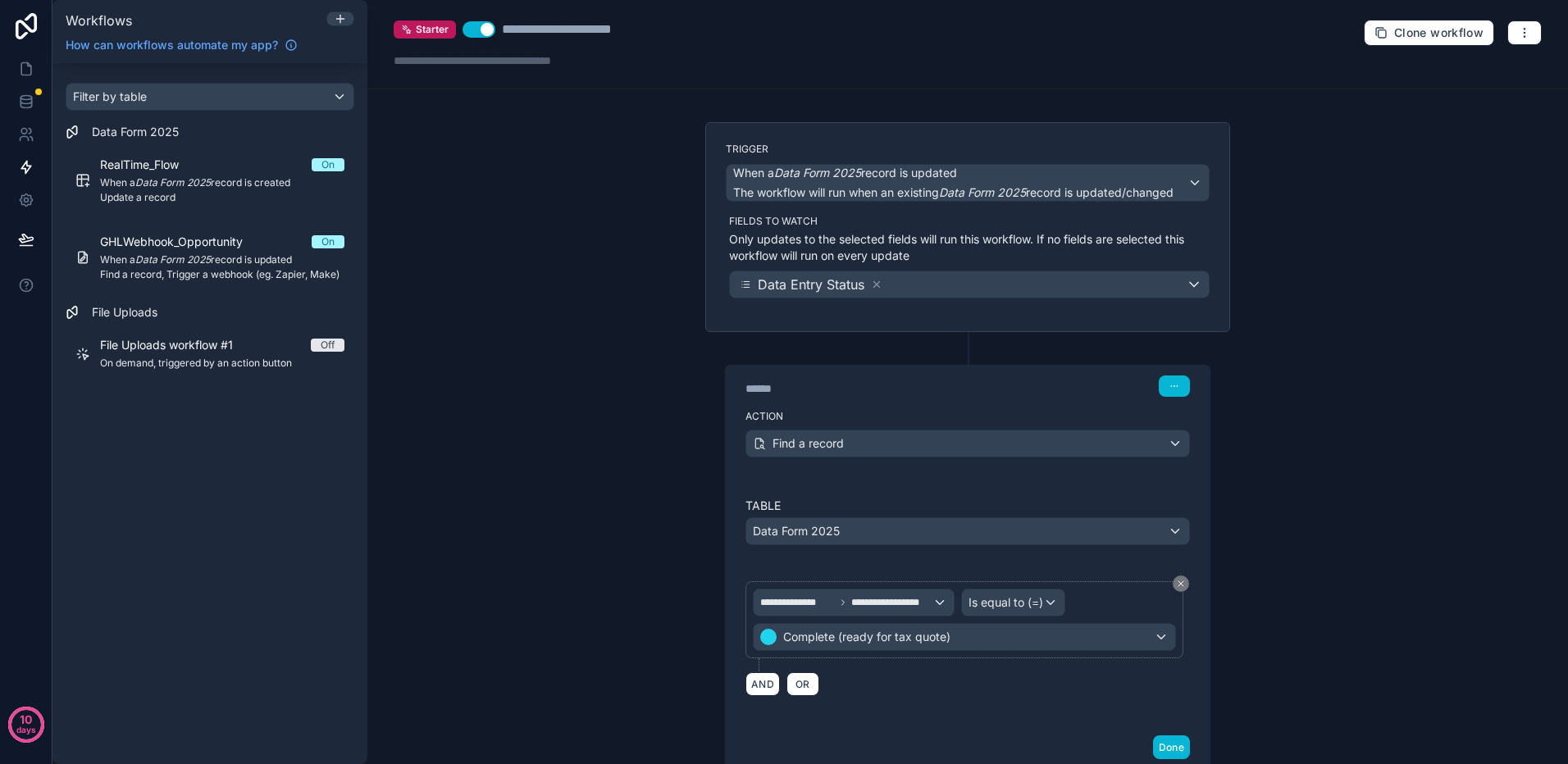
click at [904, 147] on label "Trigger" at bounding box center [967, 149] width 484 height 13
click at [995, 381] on div "****** Step 1" at bounding box center [967, 386] width 444 height 22
click at [470, 31] on button "Use setting" at bounding box center [478, 30] width 33 height 16
click at [343, 19] on icon at bounding box center [340, 19] width 7 height 0
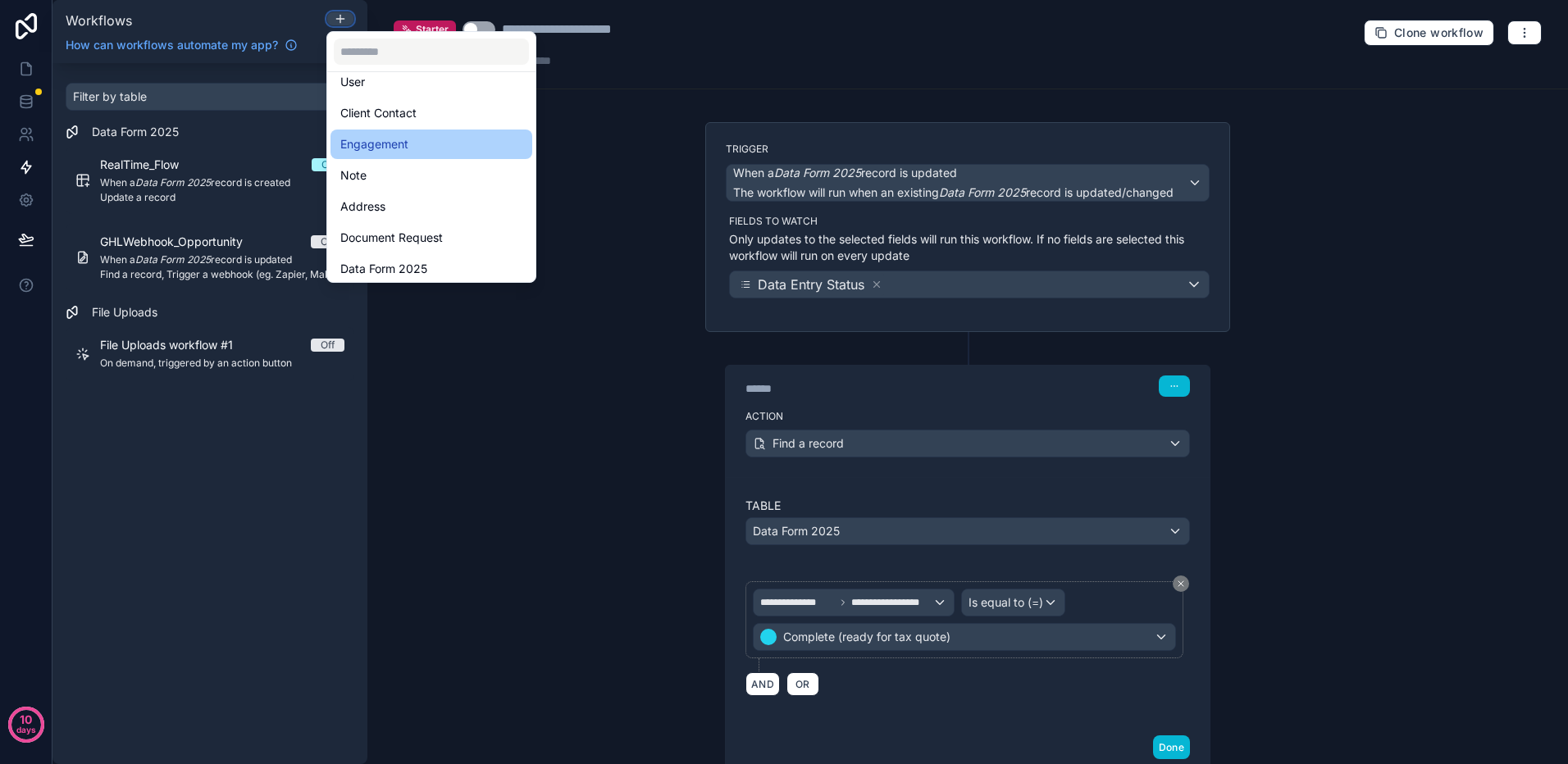
scroll to position [82, 0]
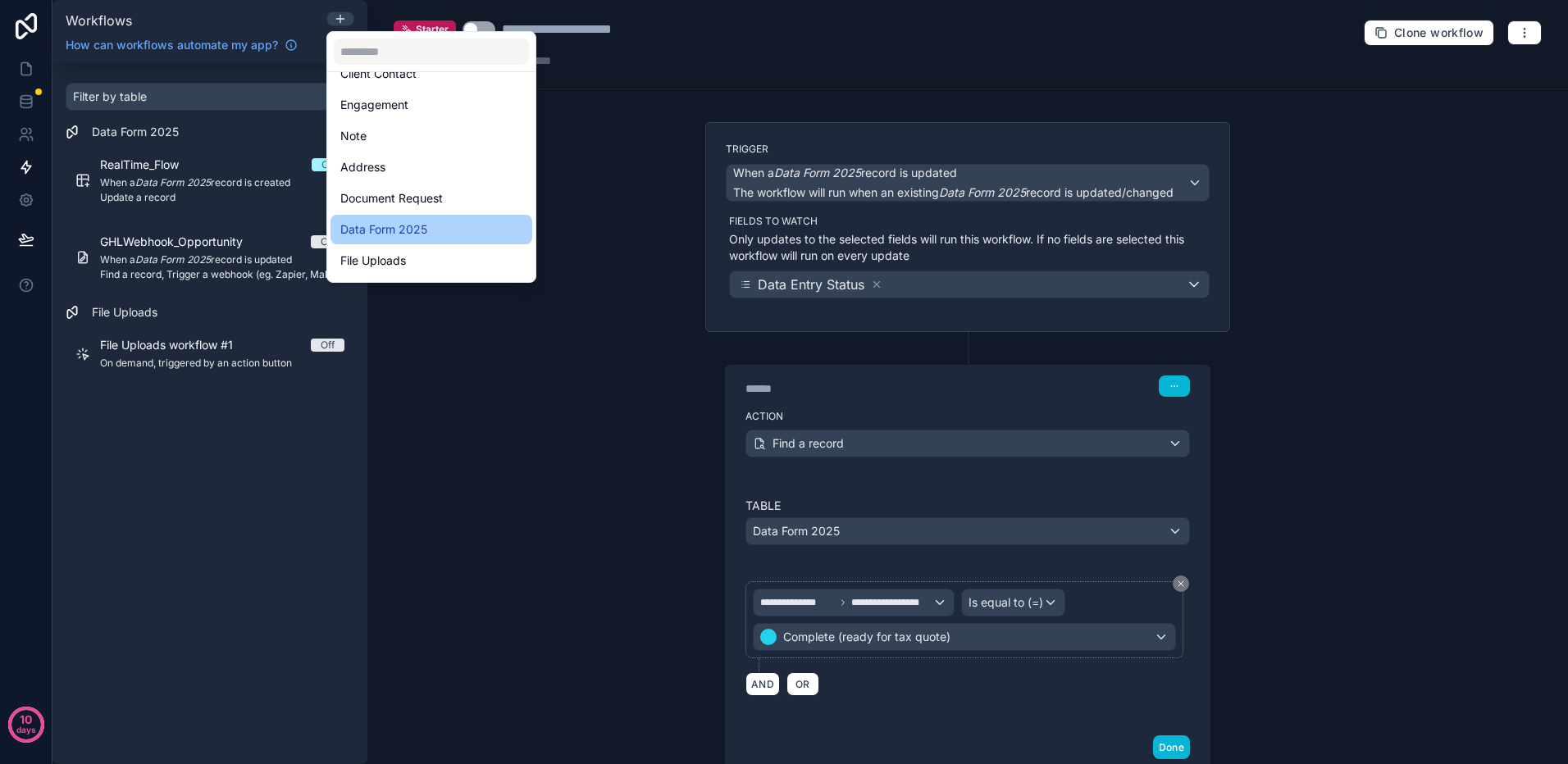
click at [417, 231] on span "Data Form 2025" at bounding box center [383, 230] width 87 height 20
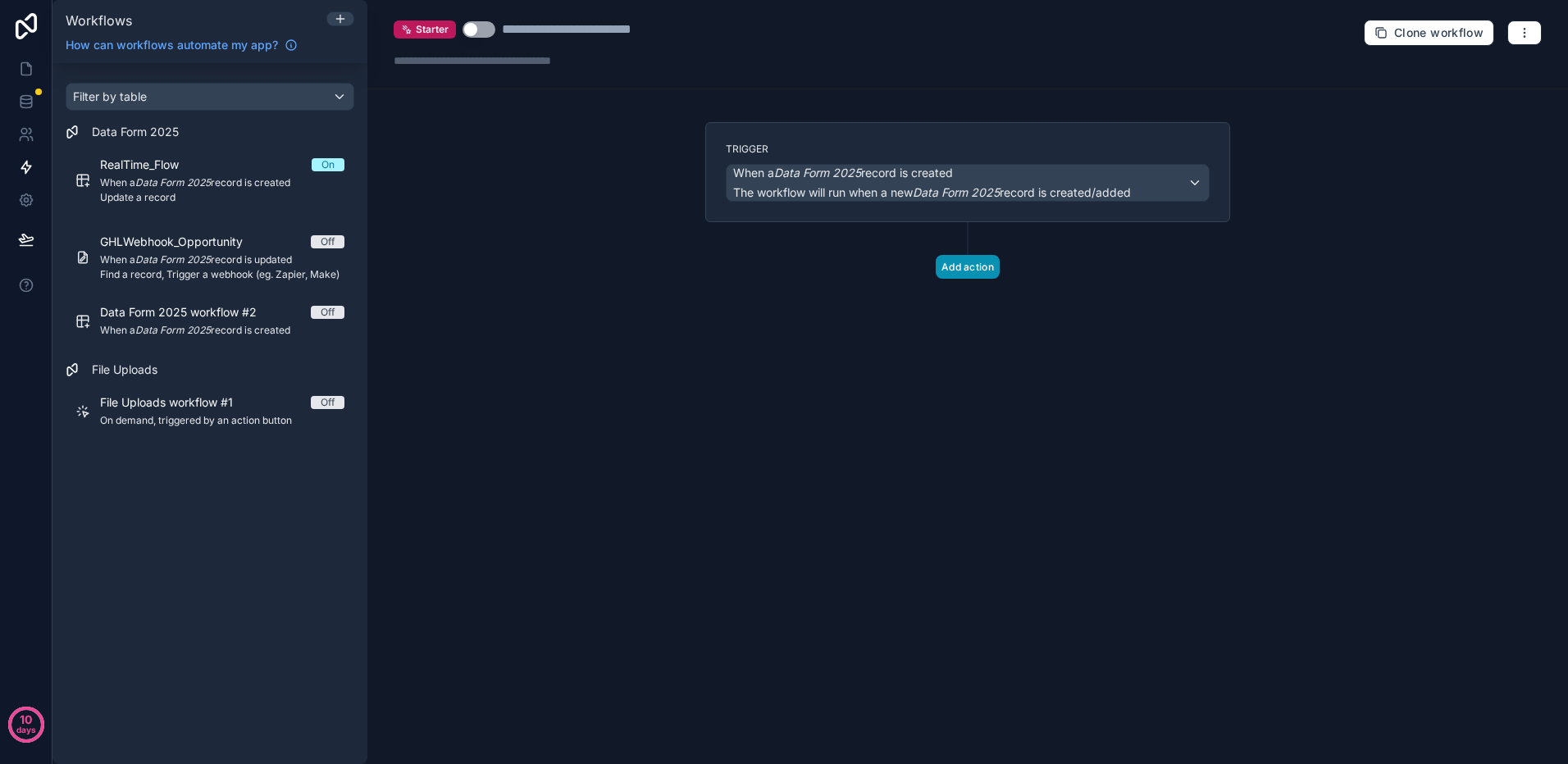
click at [969, 264] on button "Add action" at bounding box center [967, 267] width 64 height 23
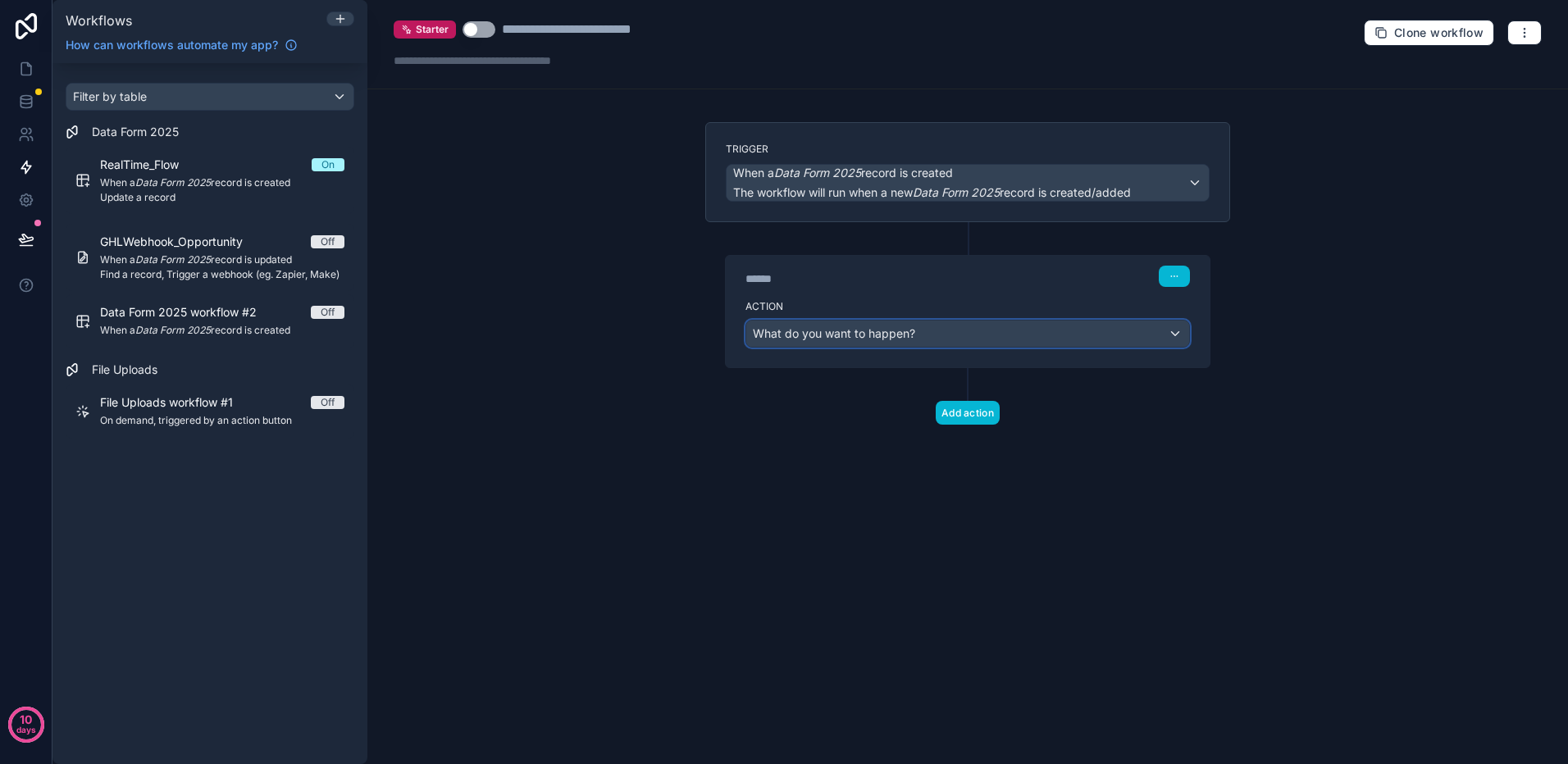
click at [940, 337] on div "What do you want to happen?" at bounding box center [967, 333] width 442 height 26
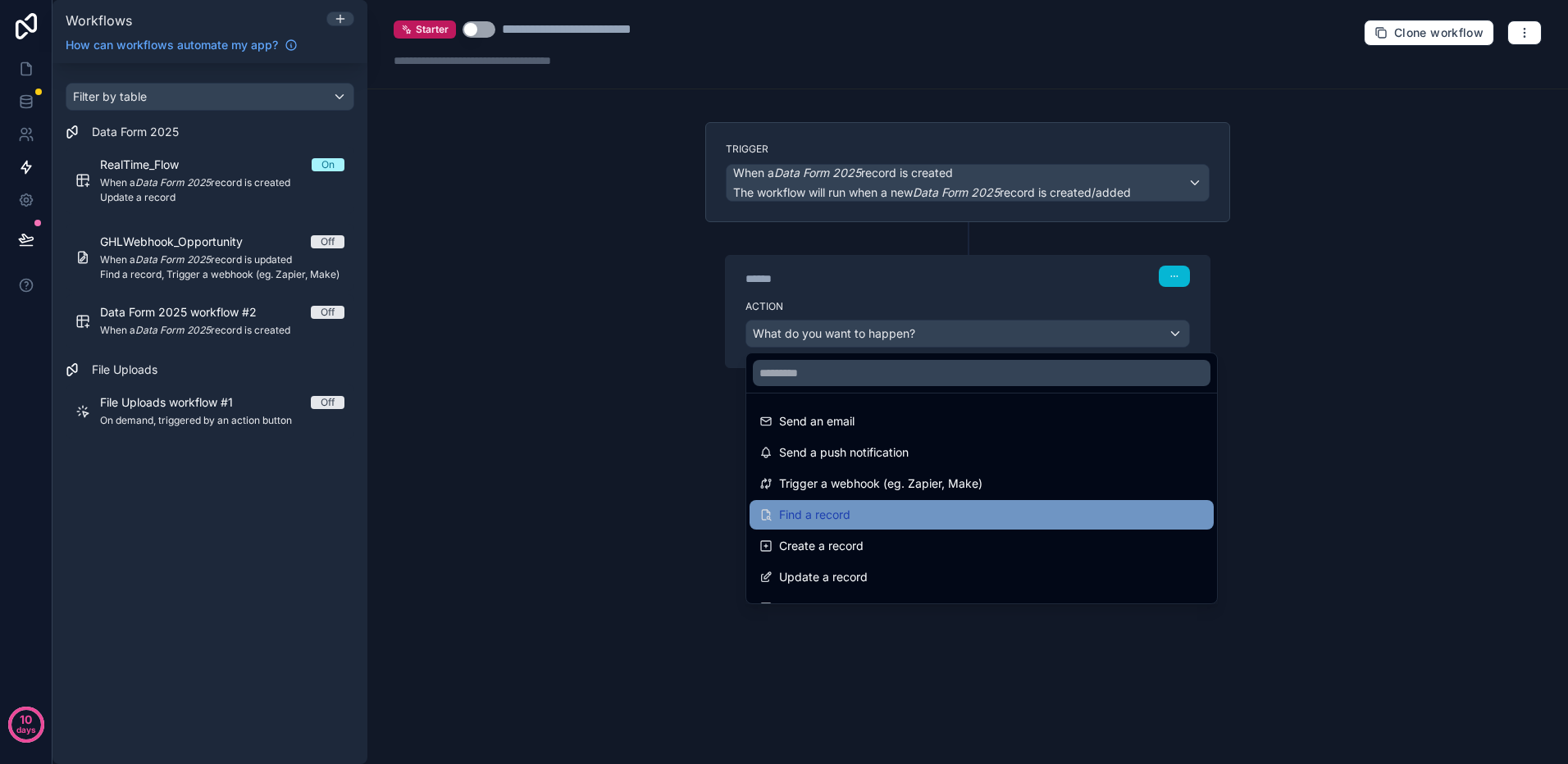
click at [935, 509] on div "Find a record" at bounding box center [981, 515] width 444 height 20
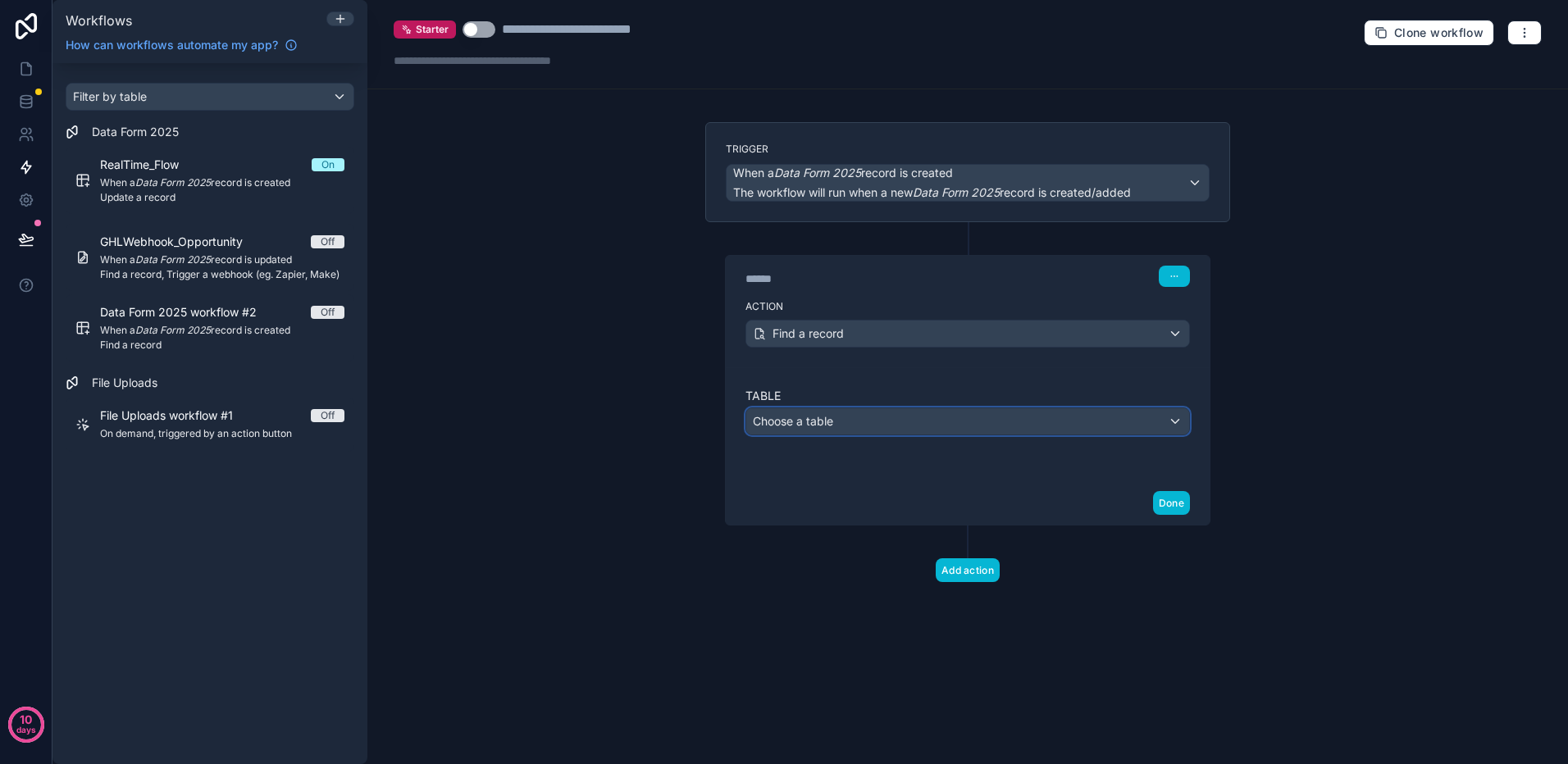
click at [942, 417] on div "Choose a table" at bounding box center [967, 421] width 442 height 26
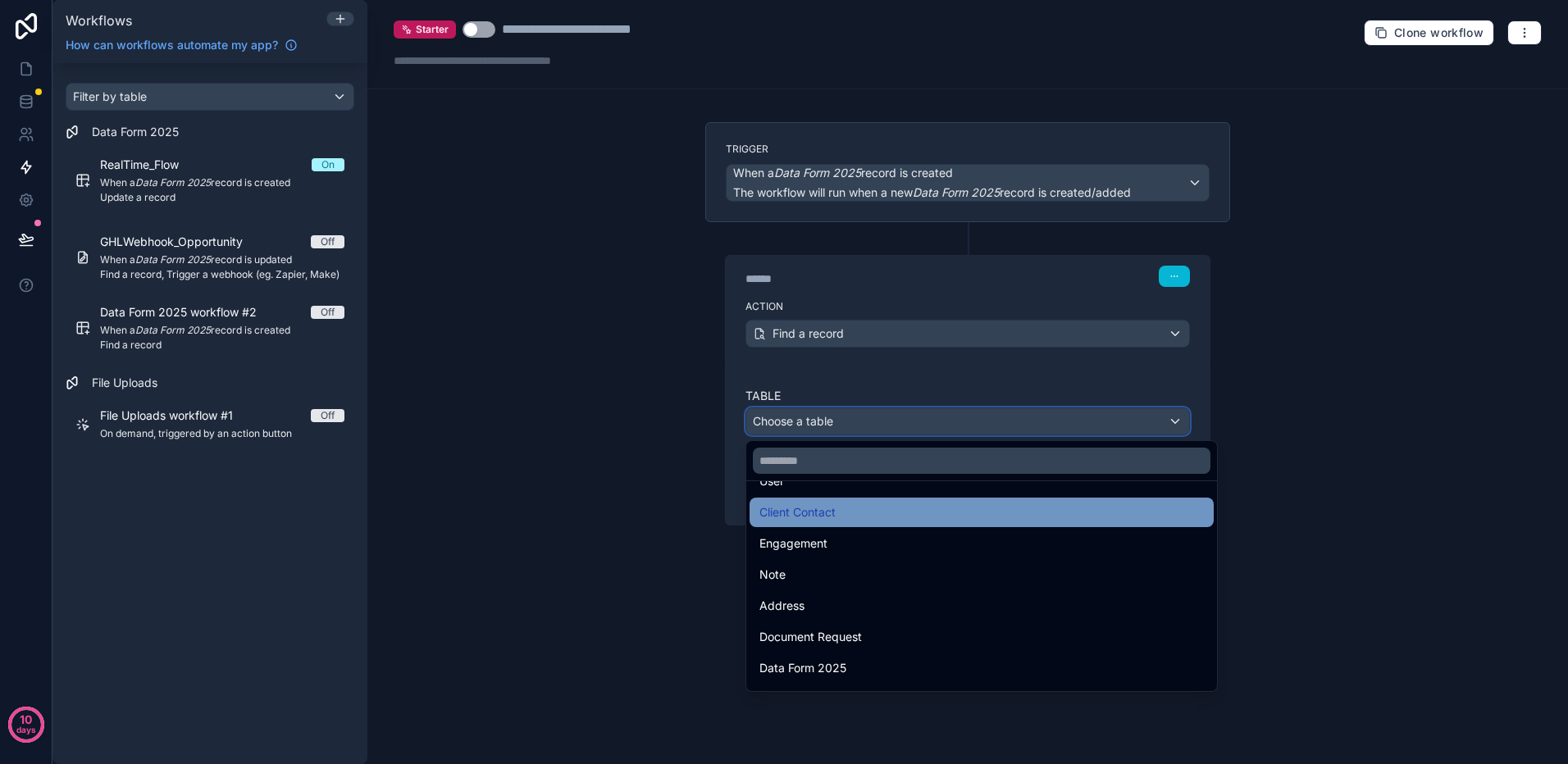
scroll to position [82, 0]
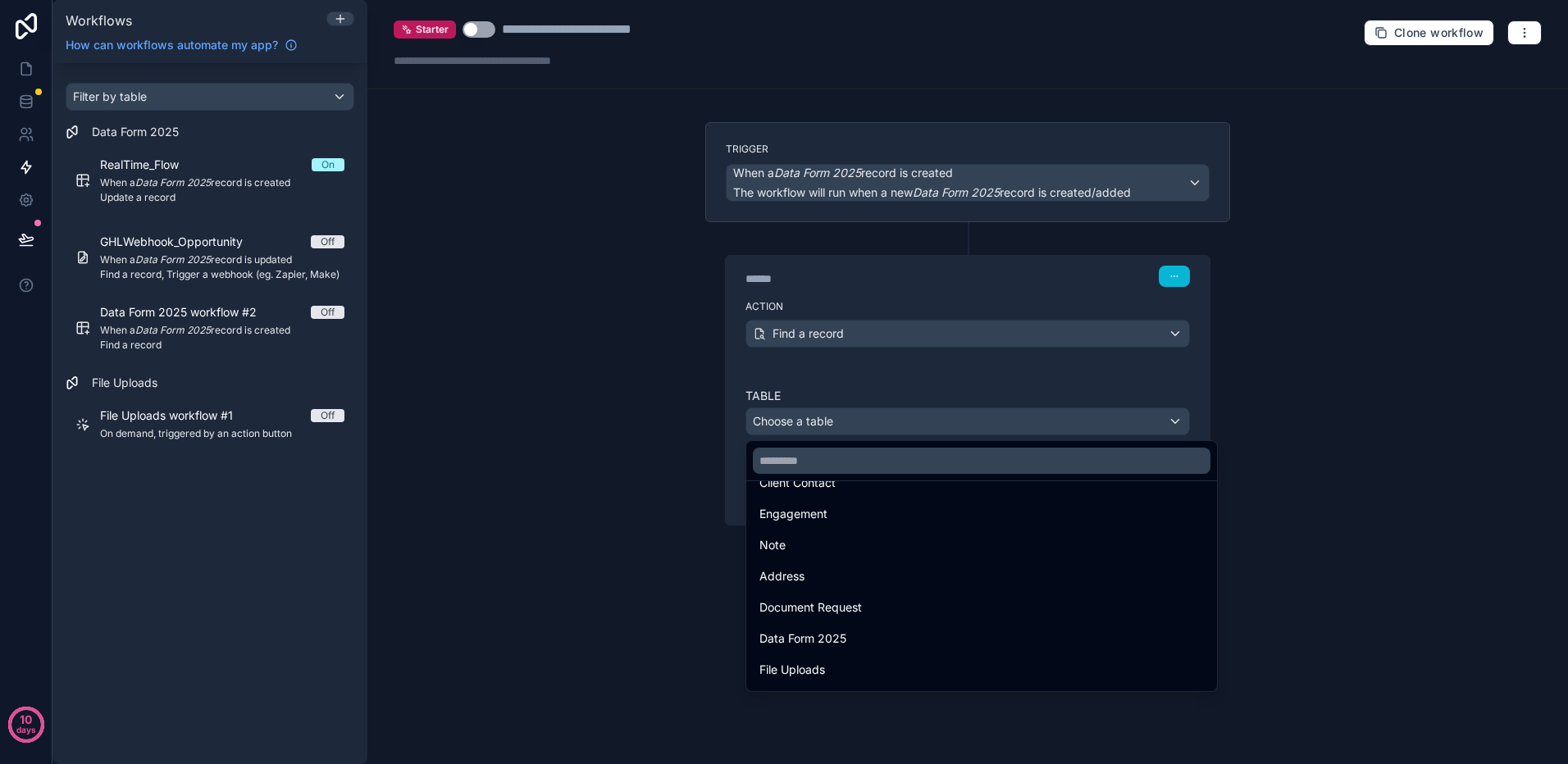
click at [862, 640] on div "Data Form 2025" at bounding box center [981, 639] width 444 height 20
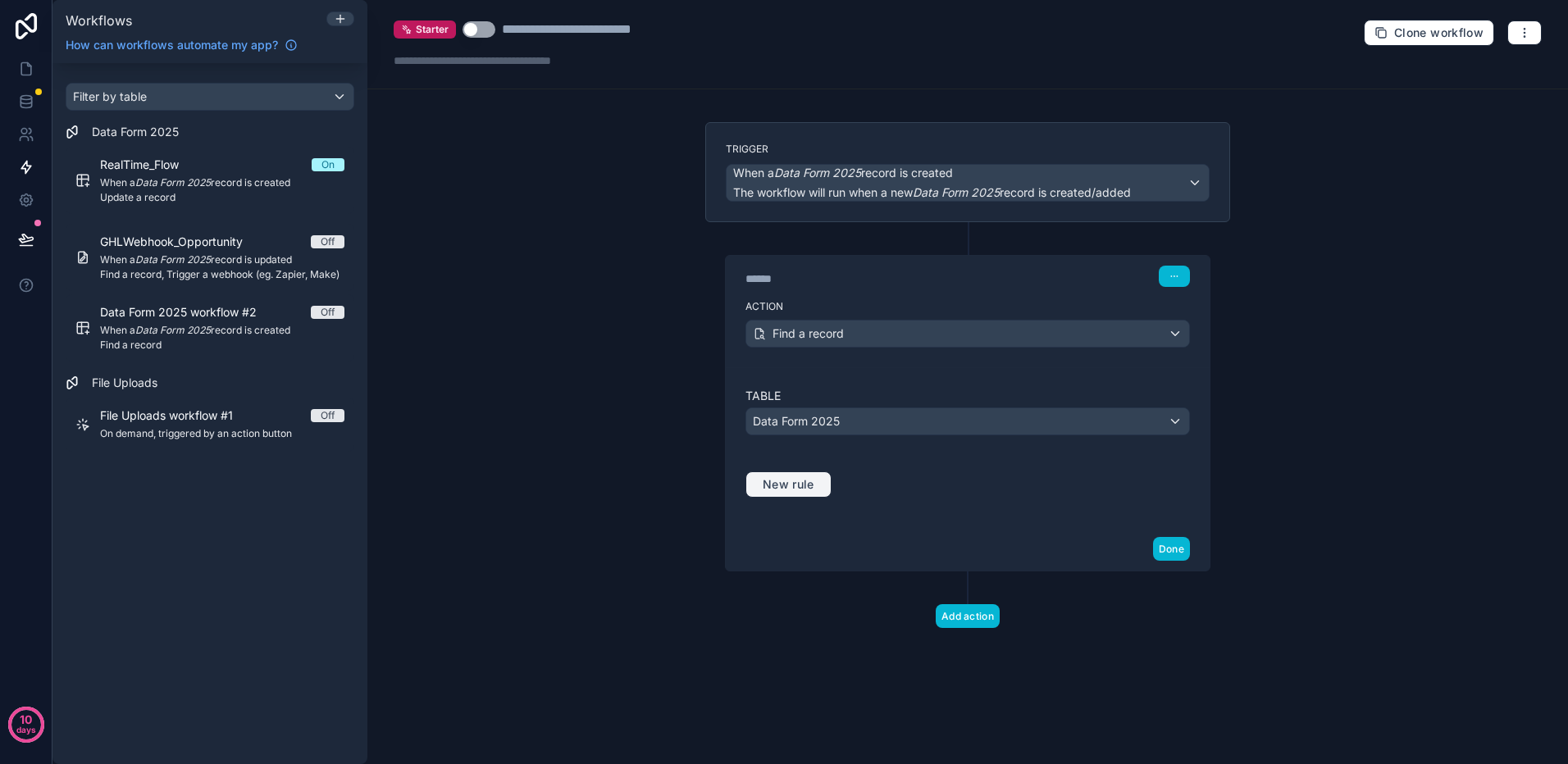
click at [802, 481] on span "New rule" at bounding box center [788, 485] width 65 height 14
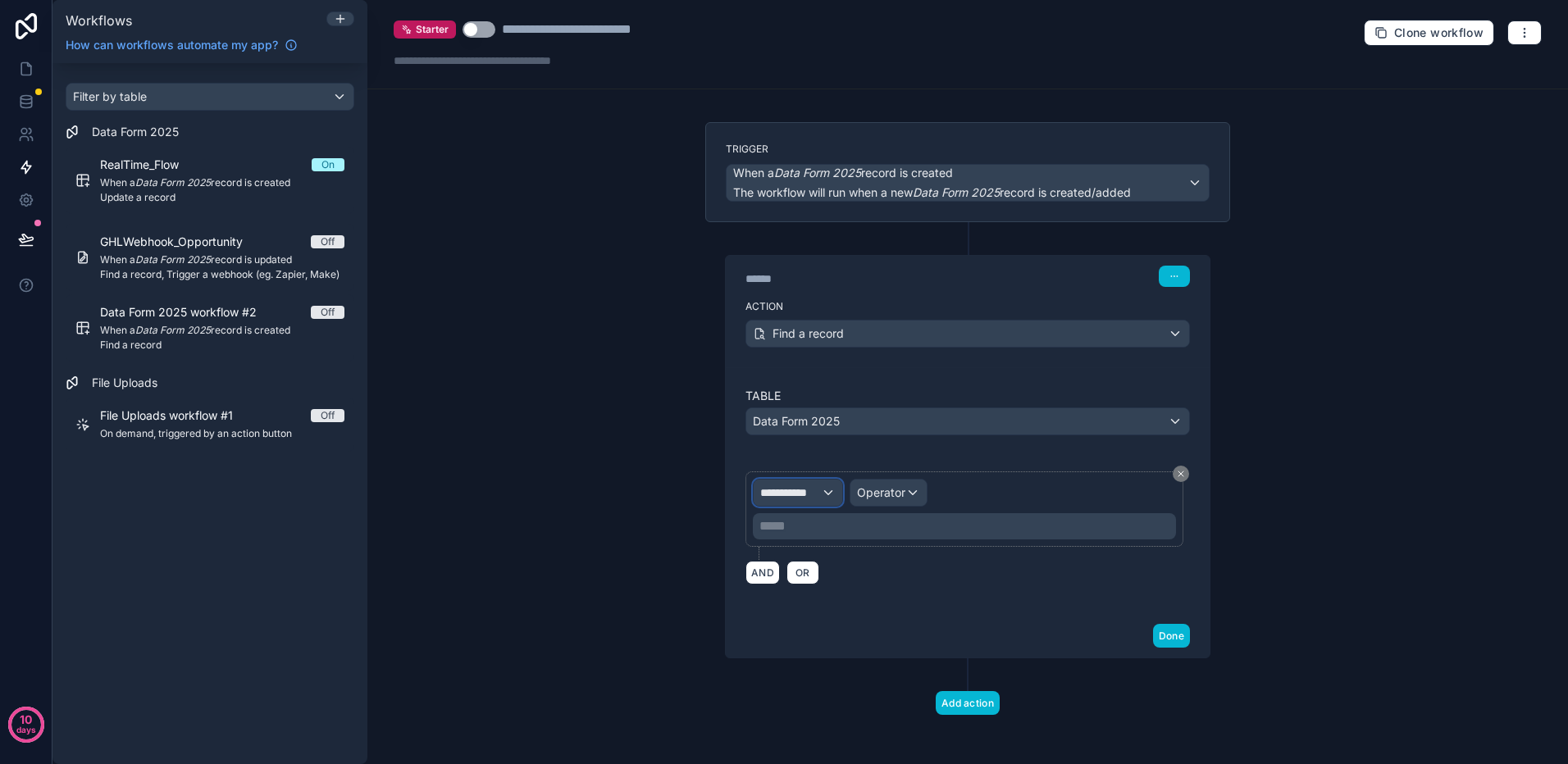
click at [819, 487] on div "**********" at bounding box center [797, 492] width 89 height 26
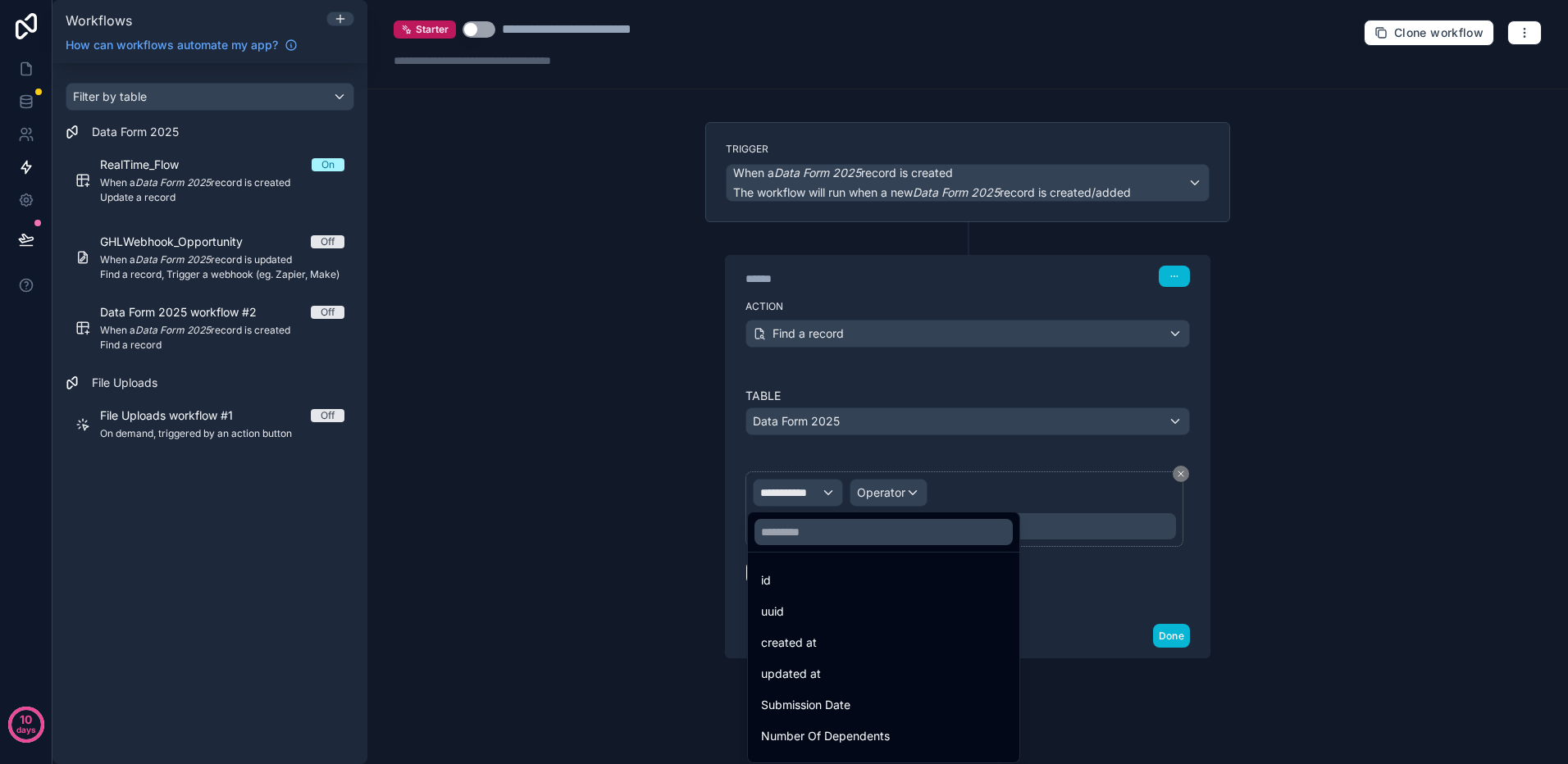
click at [1100, 582] on div at bounding box center [784, 382] width 1568 height 764
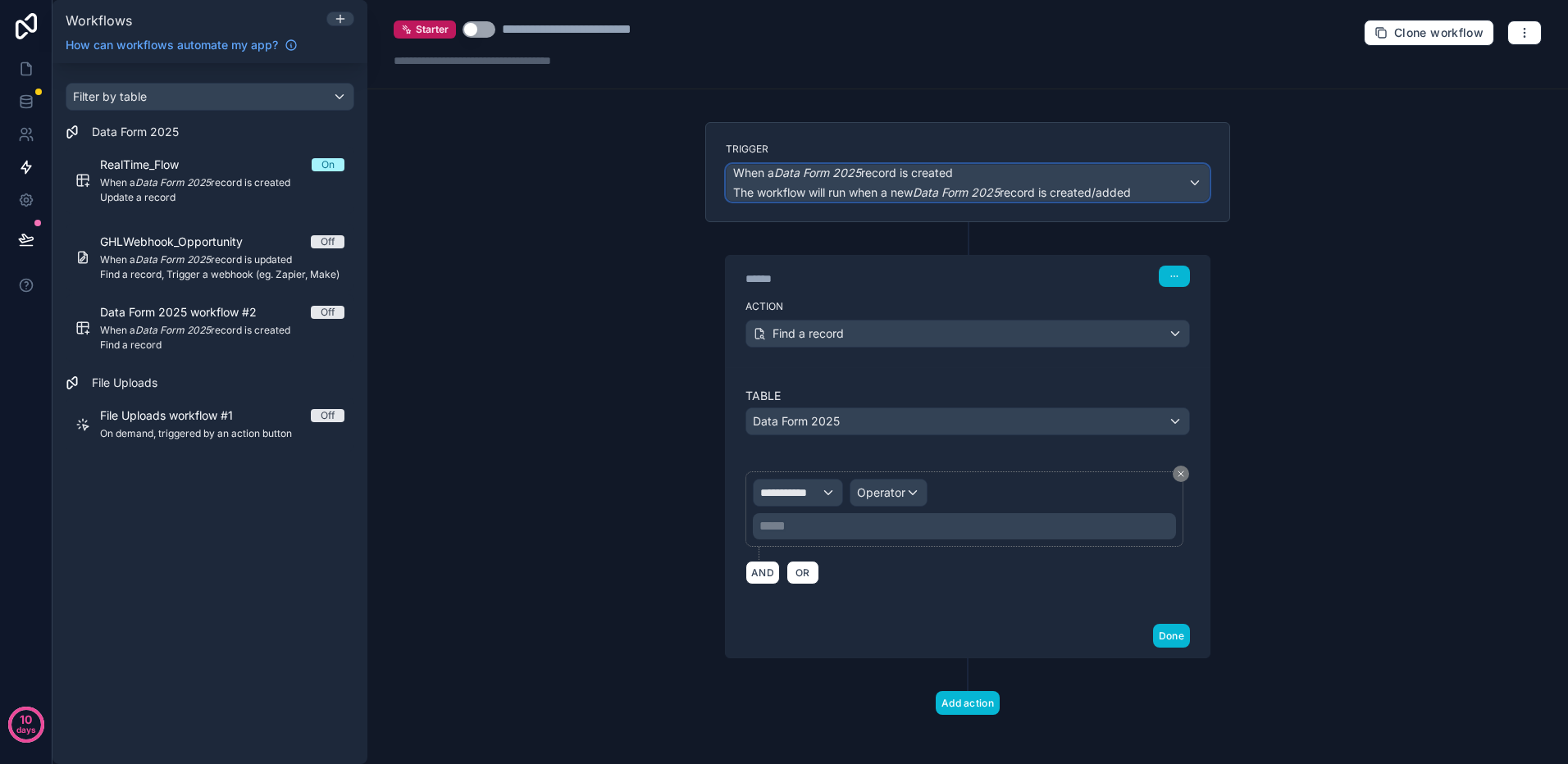
click at [1187, 182] on div "When a Data Form 2025 record is created The workflow will run when a new Data F…" at bounding box center [967, 183] width 482 height 36
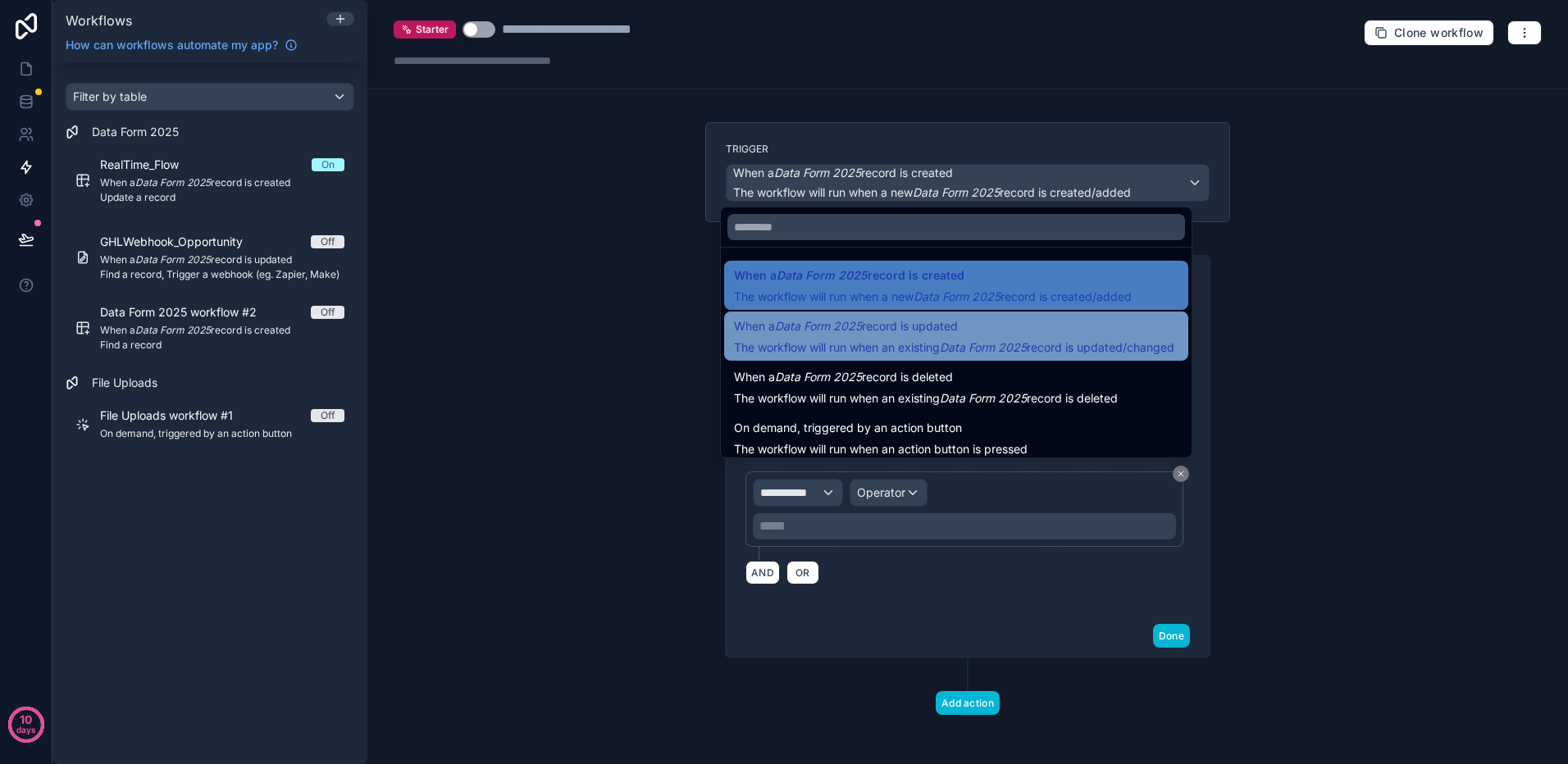
click at [965, 341] on em "Data Form 2025" at bounding box center [983, 347] width 87 height 14
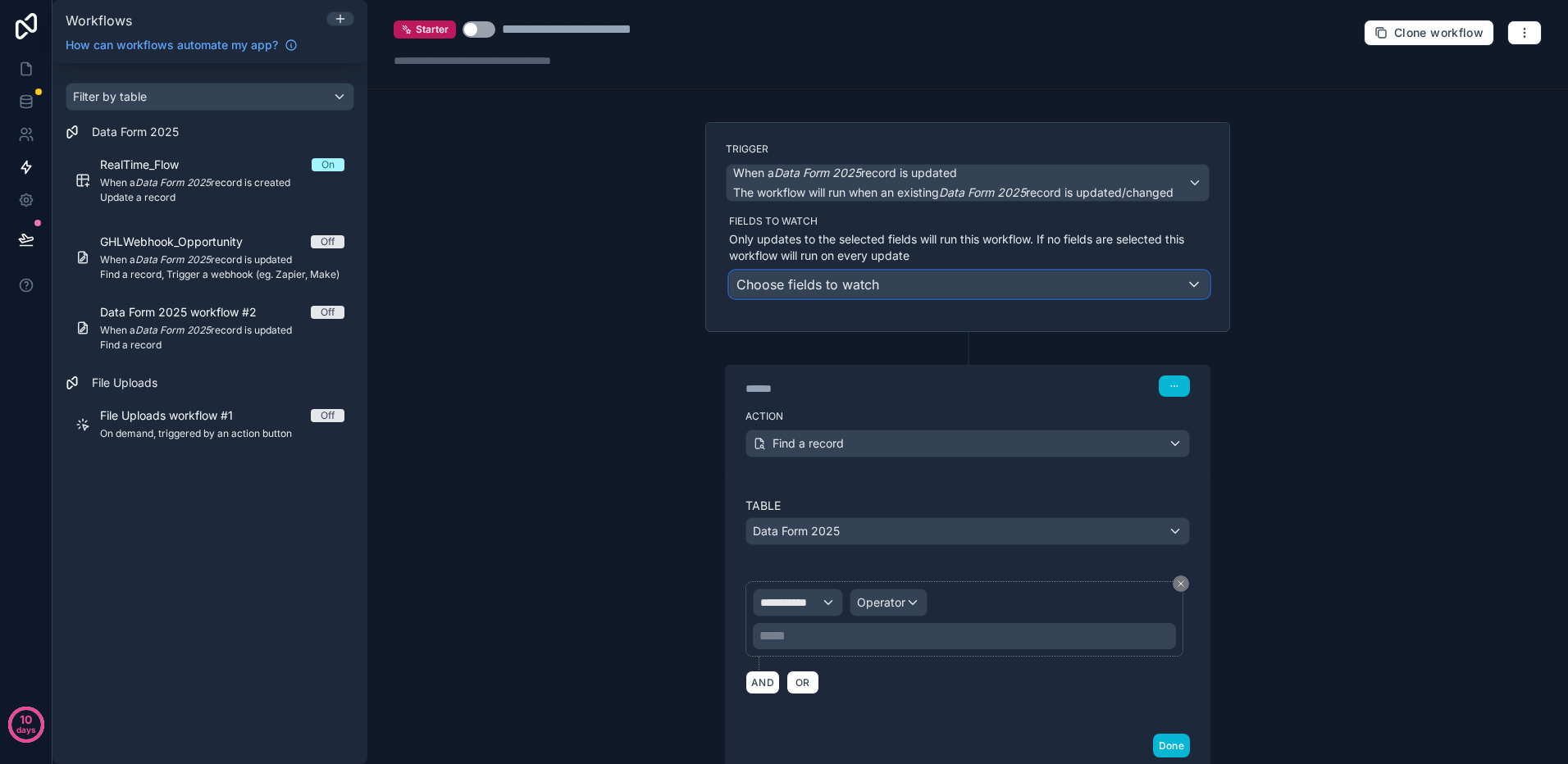
click at [956, 289] on div "Choose fields to watch" at bounding box center [968, 284] width 478 height 26
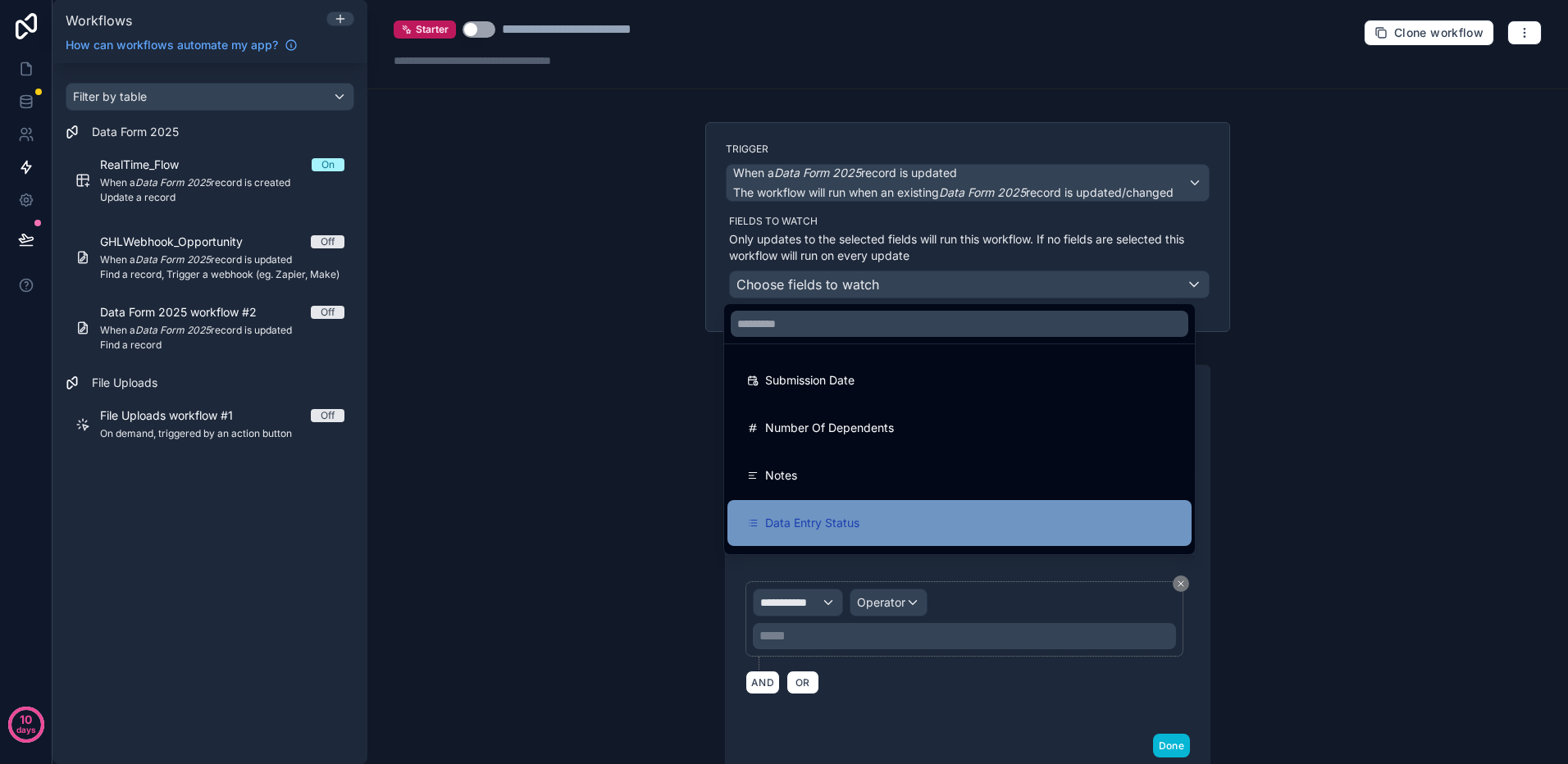
click at [848, 521] on span "Data Entry Status" at bounding box center [811, 523] width 94 height 20
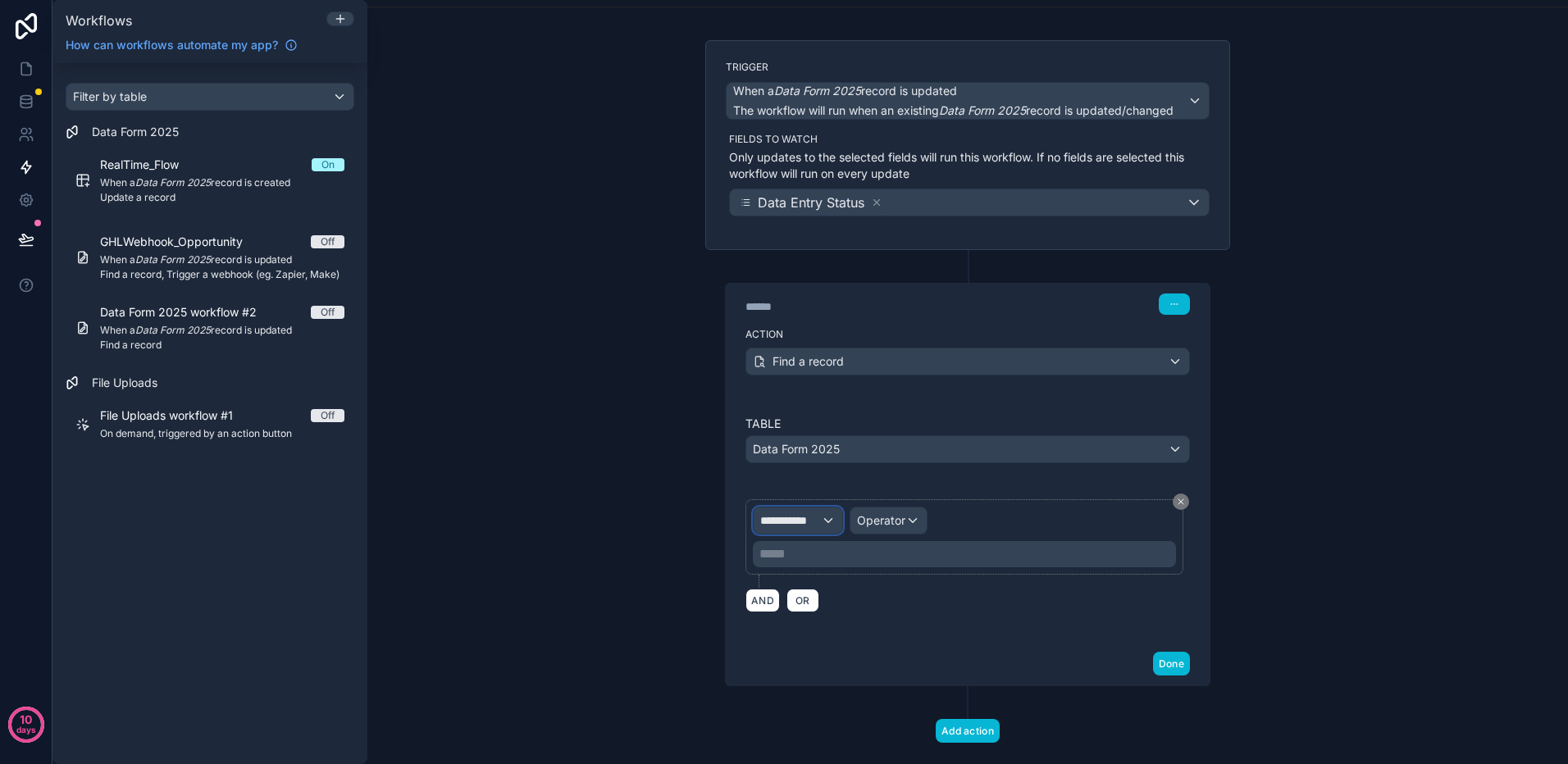
click at [809, 524] on span "**********" at bounding box center [791, 521] width 61 height 16
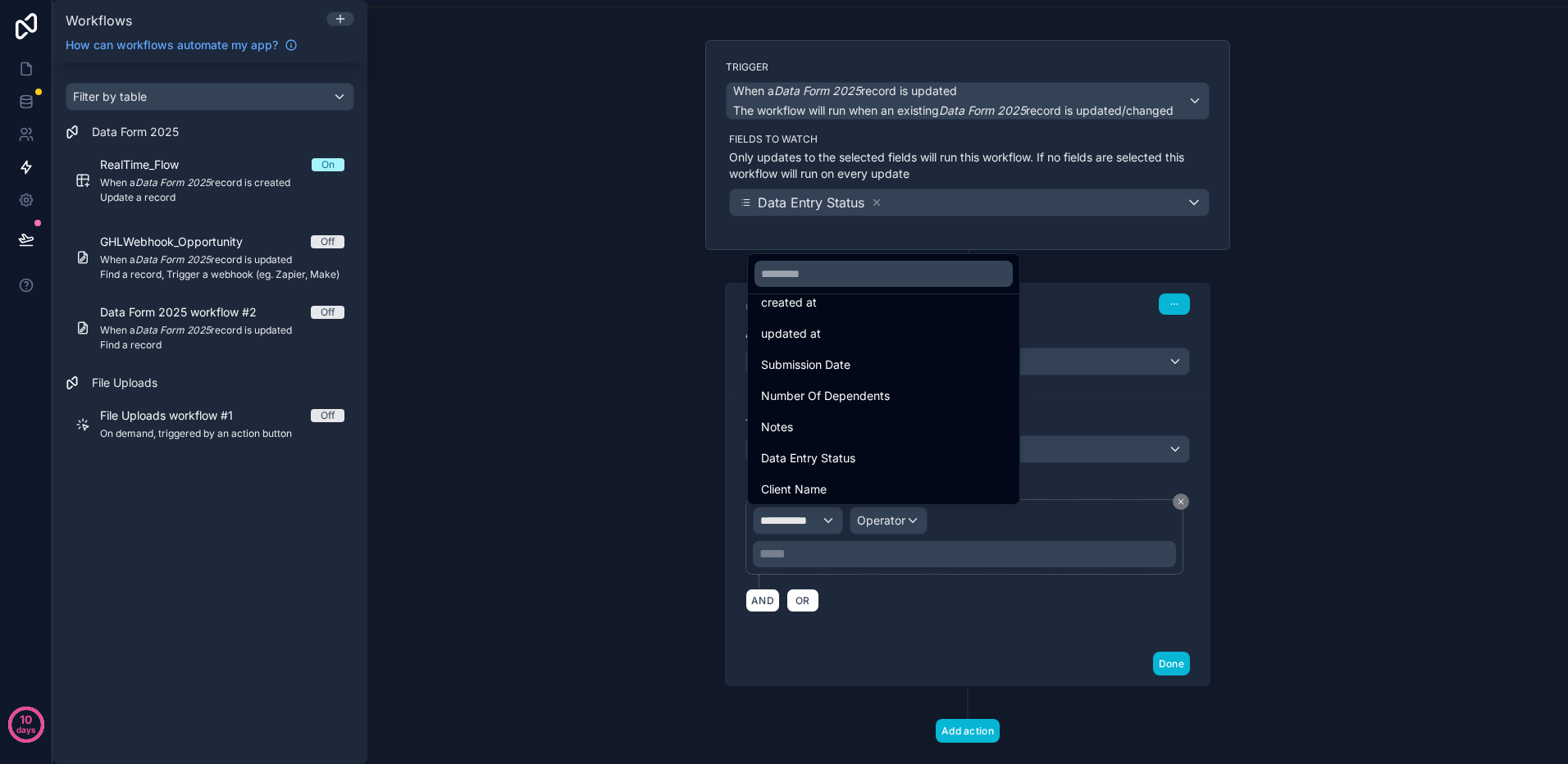
click at [854, 452] on span "Data Entry Status" at bounding box center [808, 459] width 94 height 20
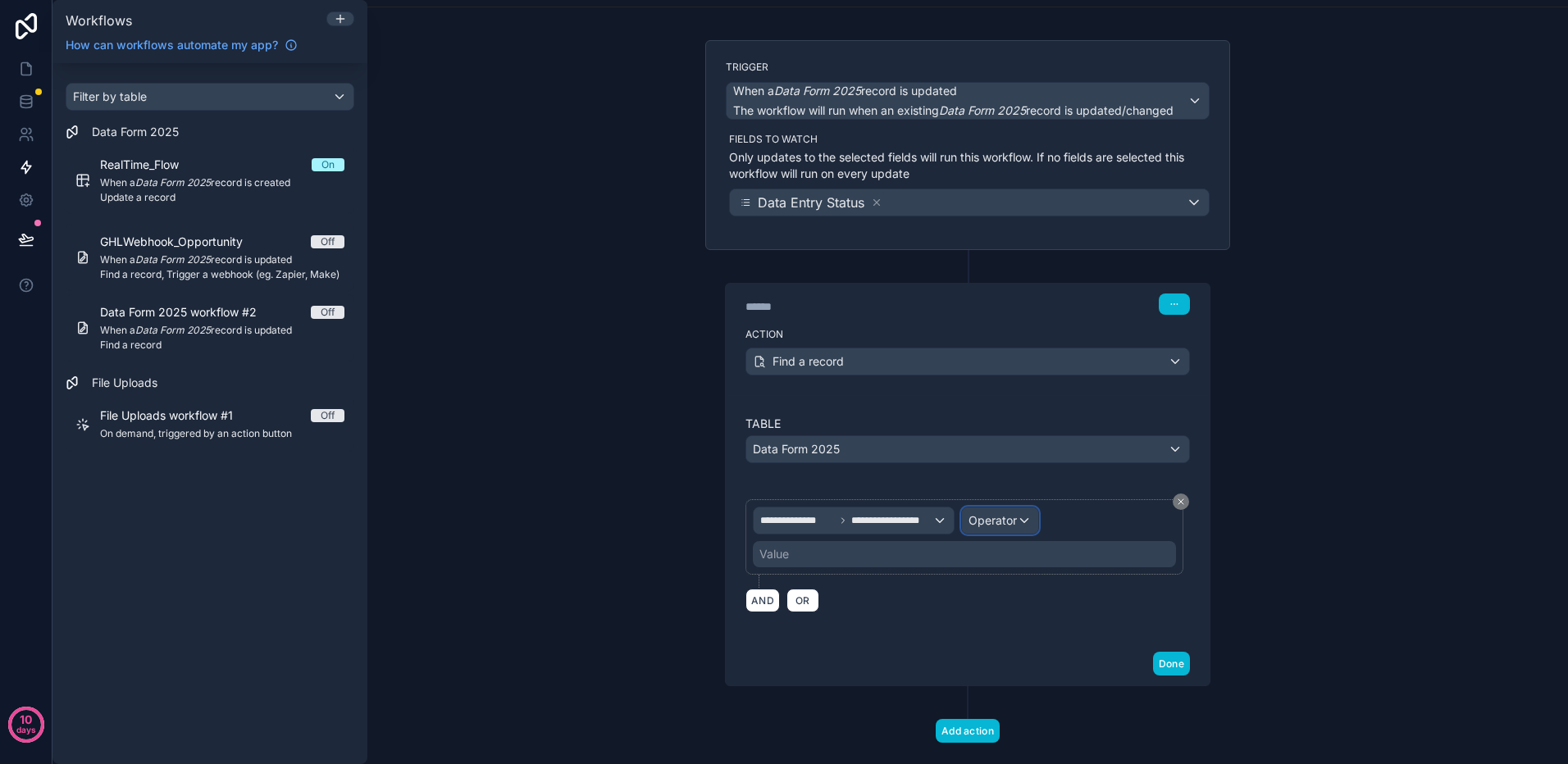
click at [971, 516] on span "Operator" at bounding box center [993, 521] width 48 height 14
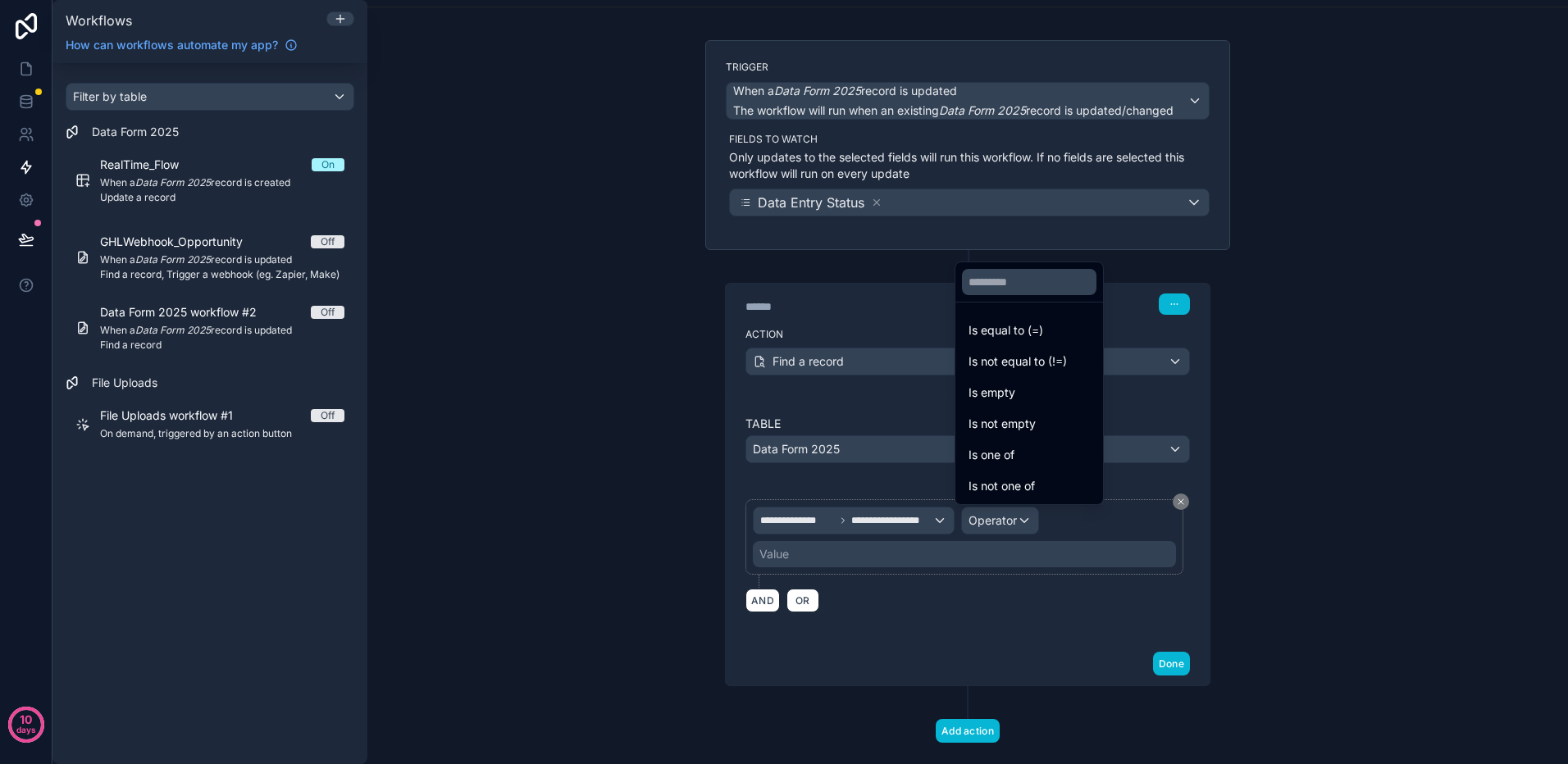
click at [1032, 337] on span "Is equal to (=)" at bounding box center [1005, 330] width 74 height 20
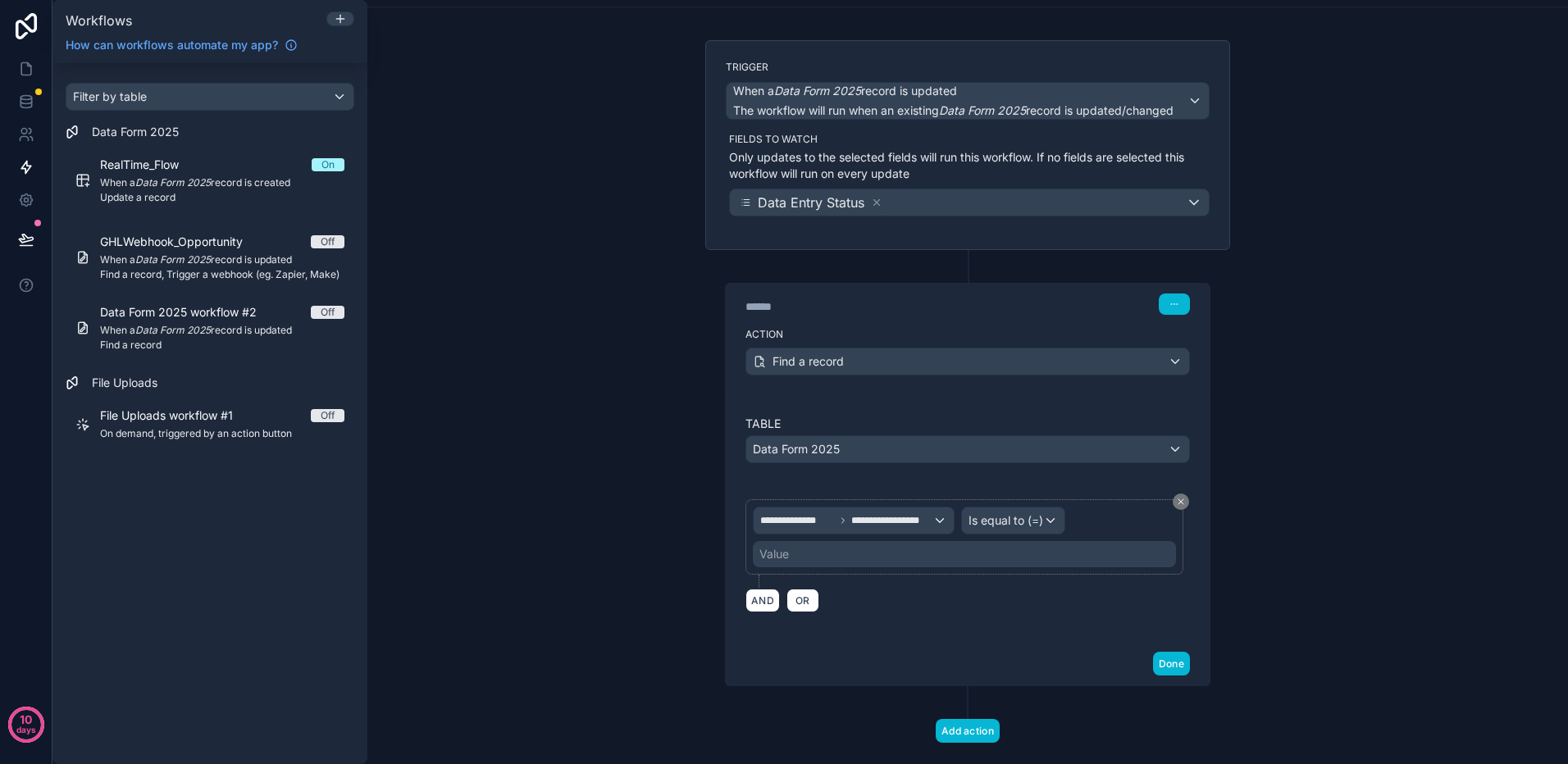
click at [821, 555] on div "Value" at bounding box center [964, 554] width 423 height 26
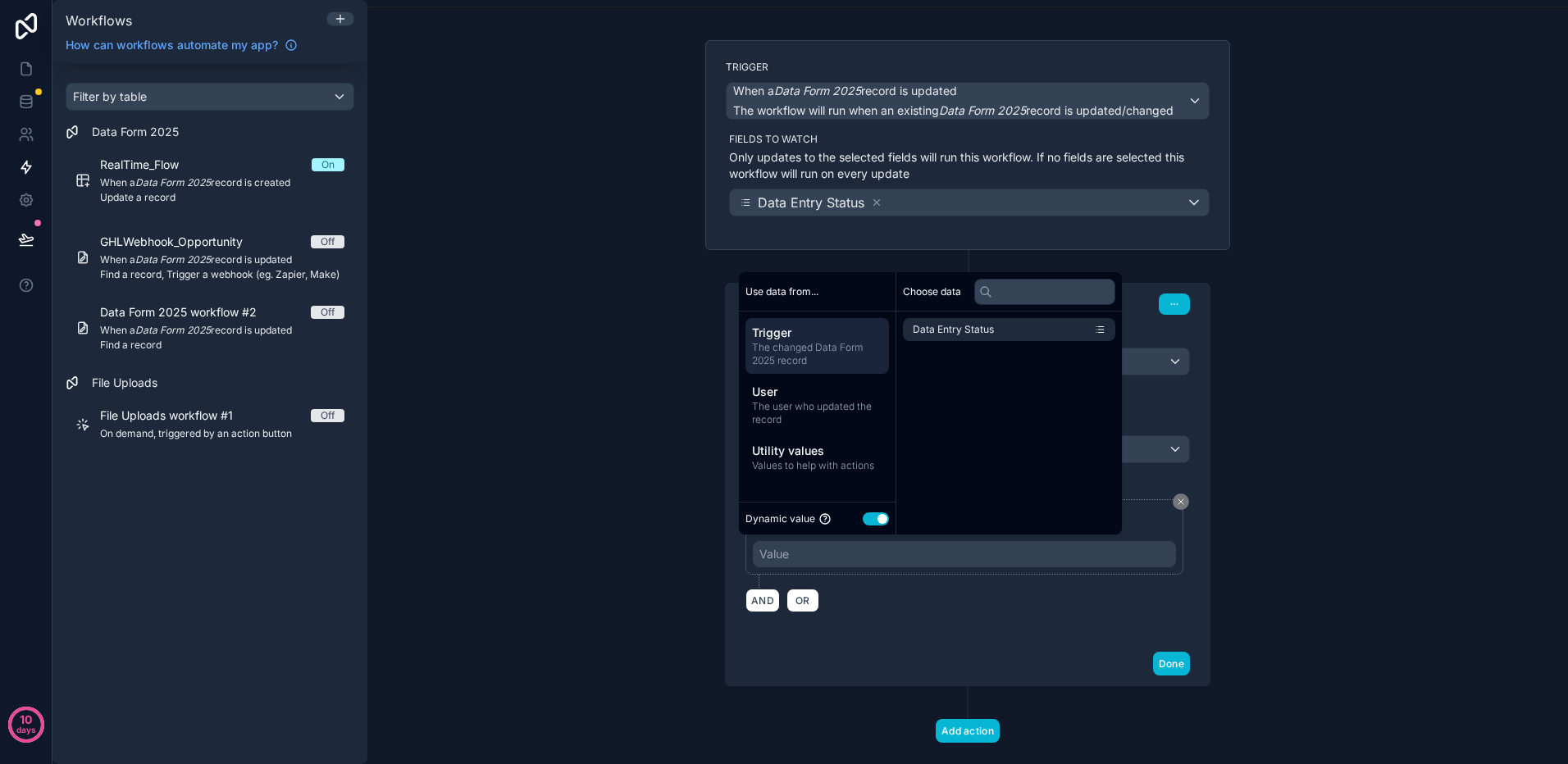
click at [867, 520] on button "Use setting" at bounding box center [875, 519] width 26 height 13
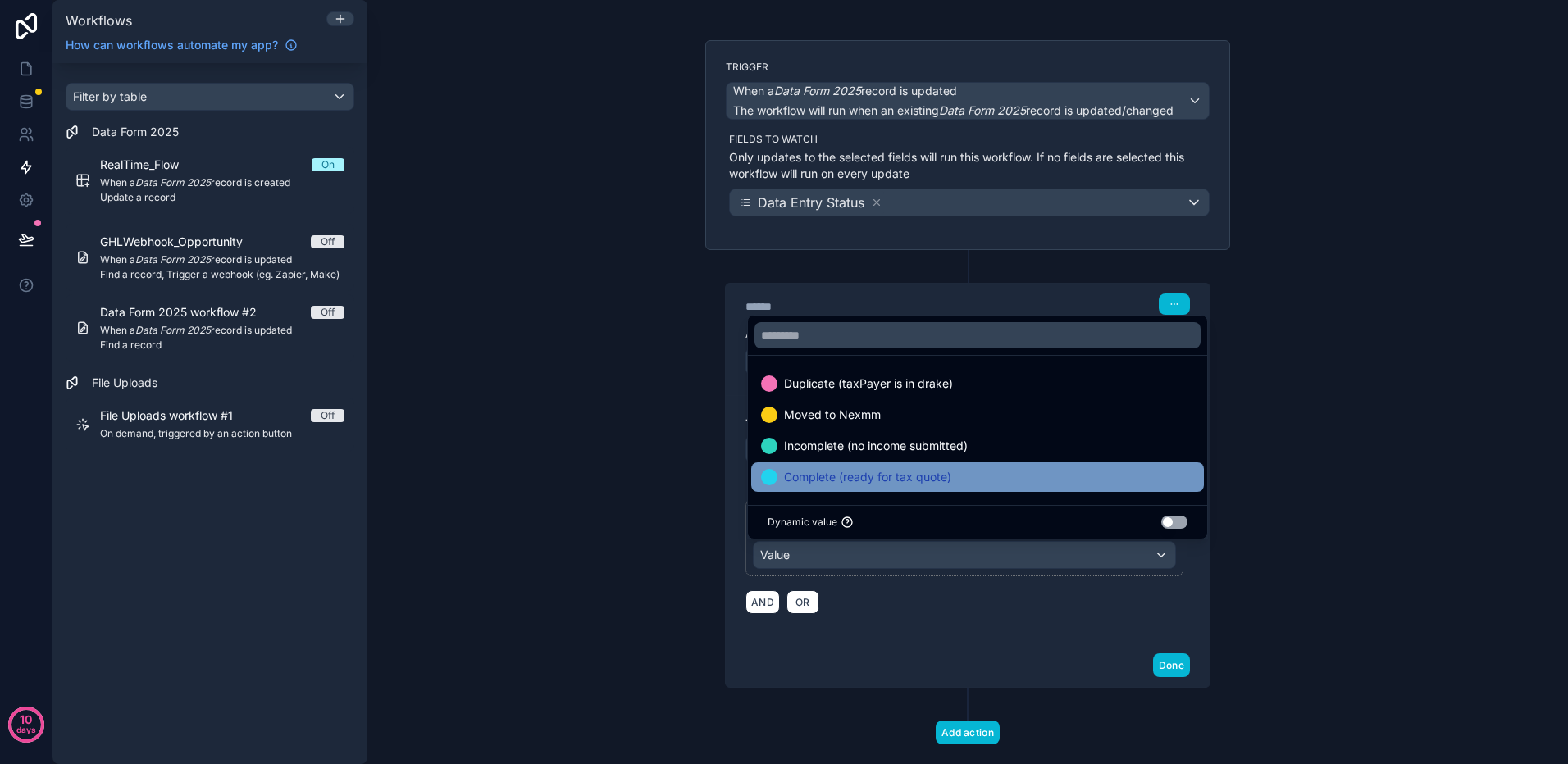
click at [864, 475] on span "Complete (ready for tax quote)" at bounding box center [867, 478] width 167 height 20
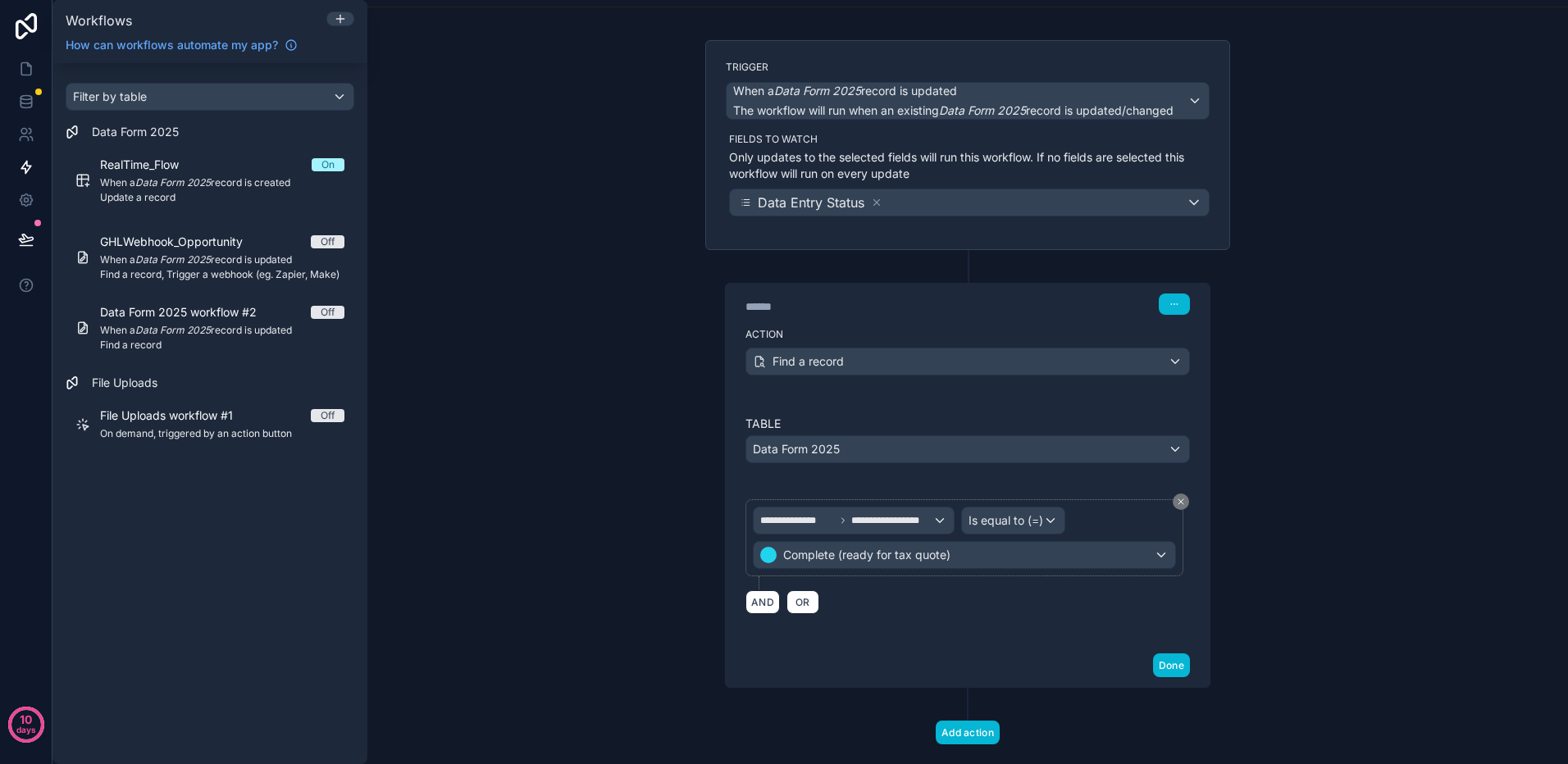
click at [950, 611] on div "AND OR" at bounding box center [967, 602] width 444 height 24
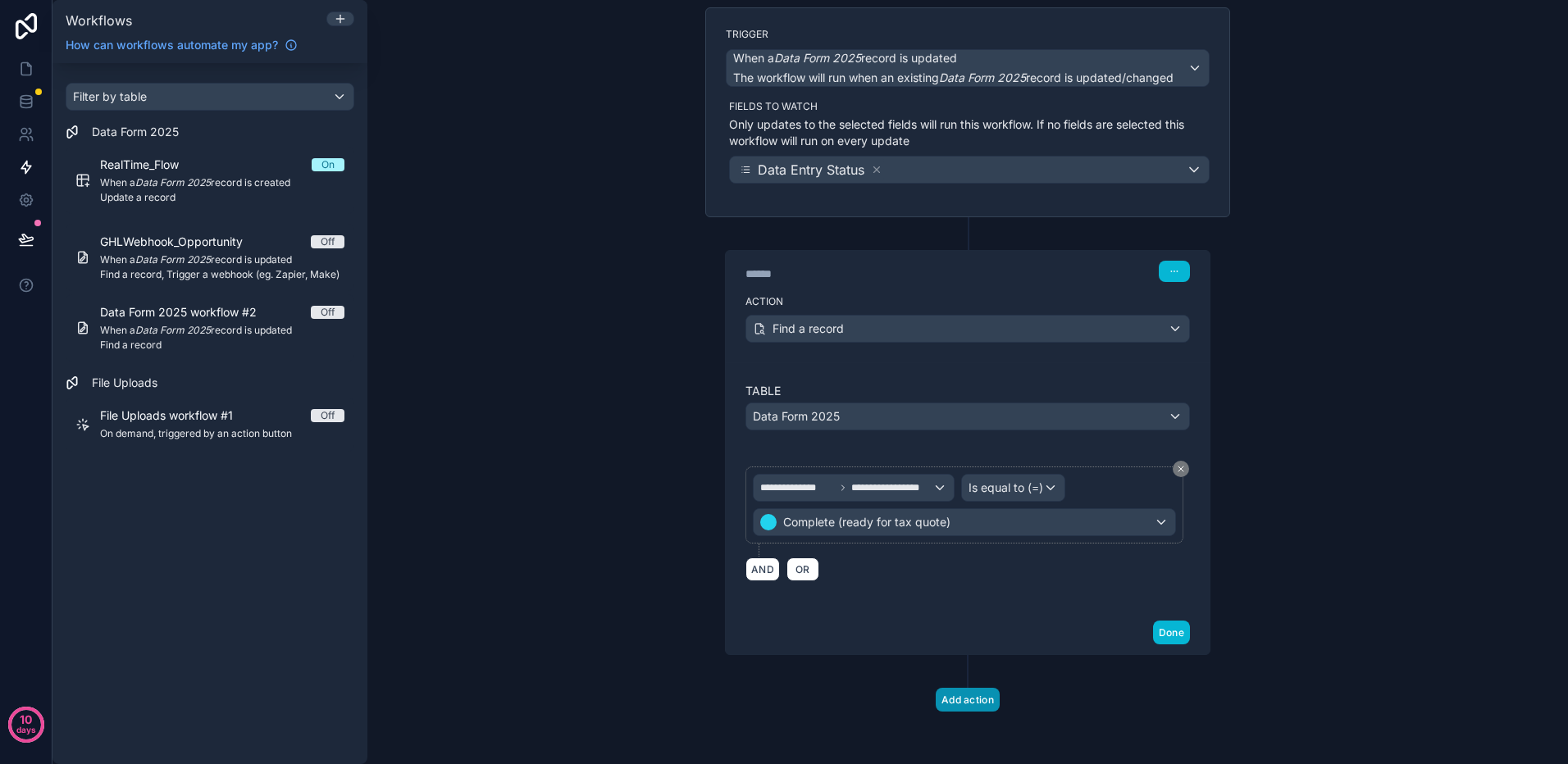
click at [968, 703] on button "Add action" at bounding box center [967, 699] width 64 height 23
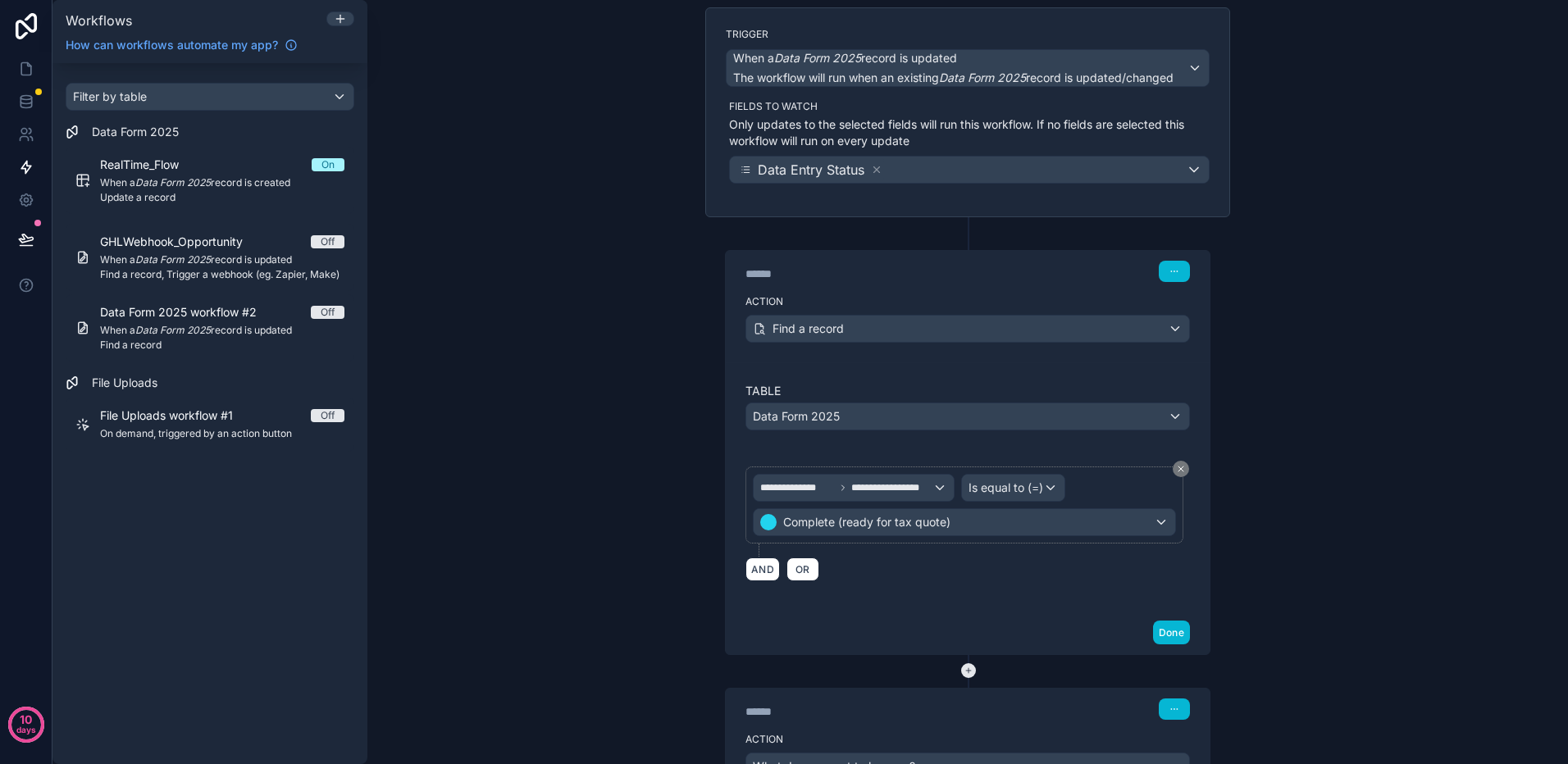
scroll to position [260, 0]
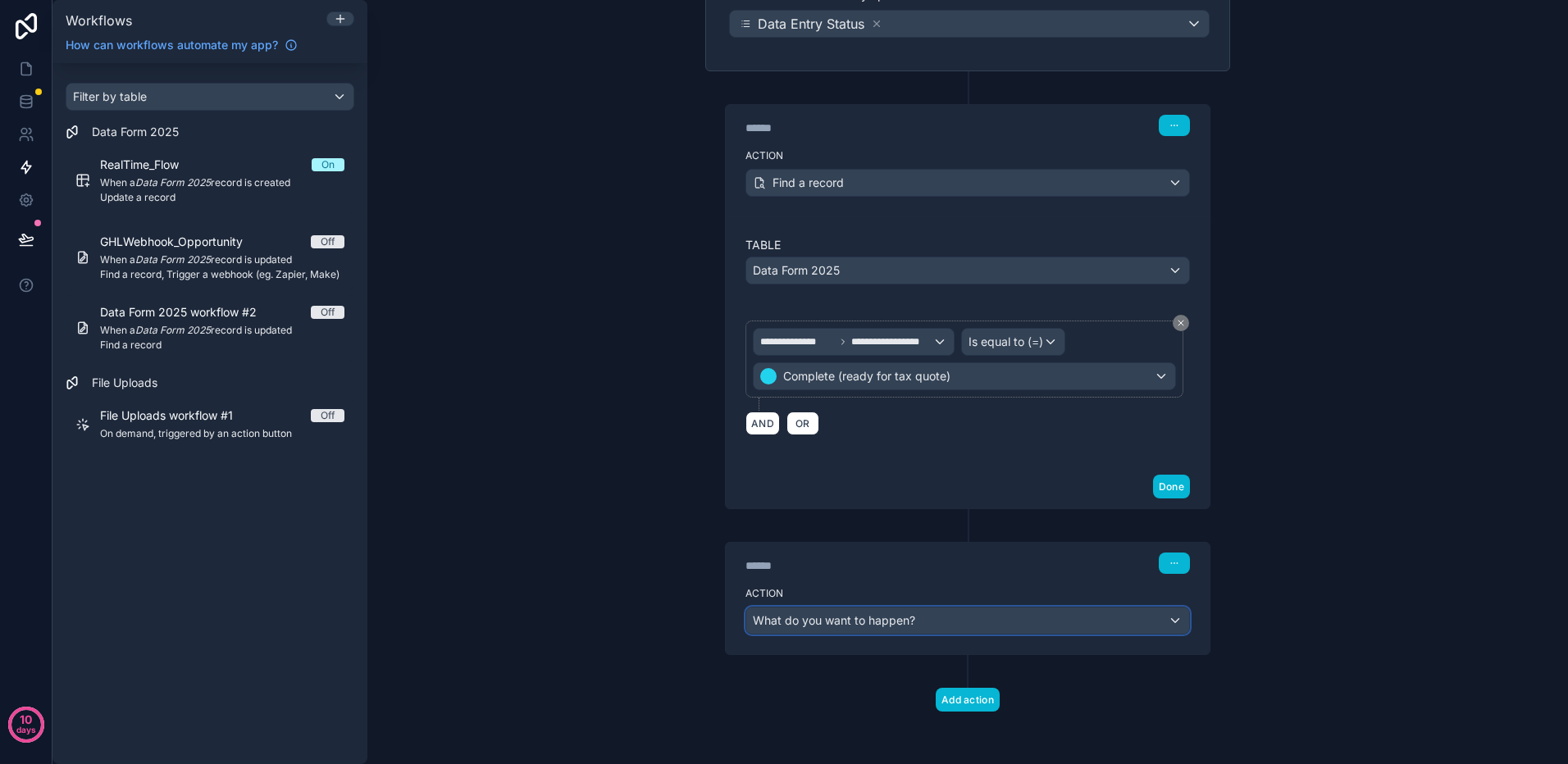
click at [1008, 623] on div "What do you want to happen?" at bounding box center [967, 620] width 442 height 26
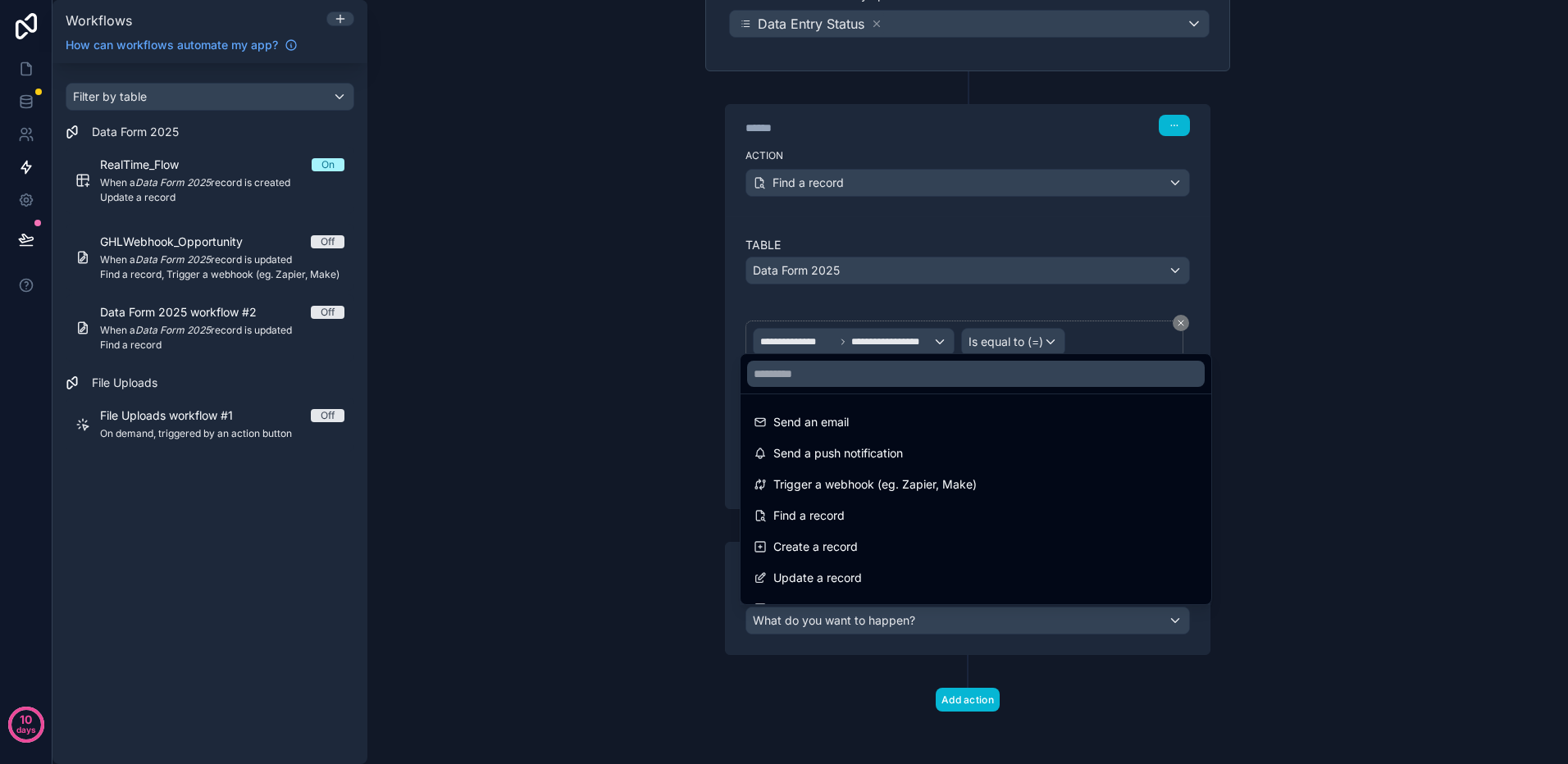
click at [728, 488] on div at bounding box center [784, 382] width 1568 height 764
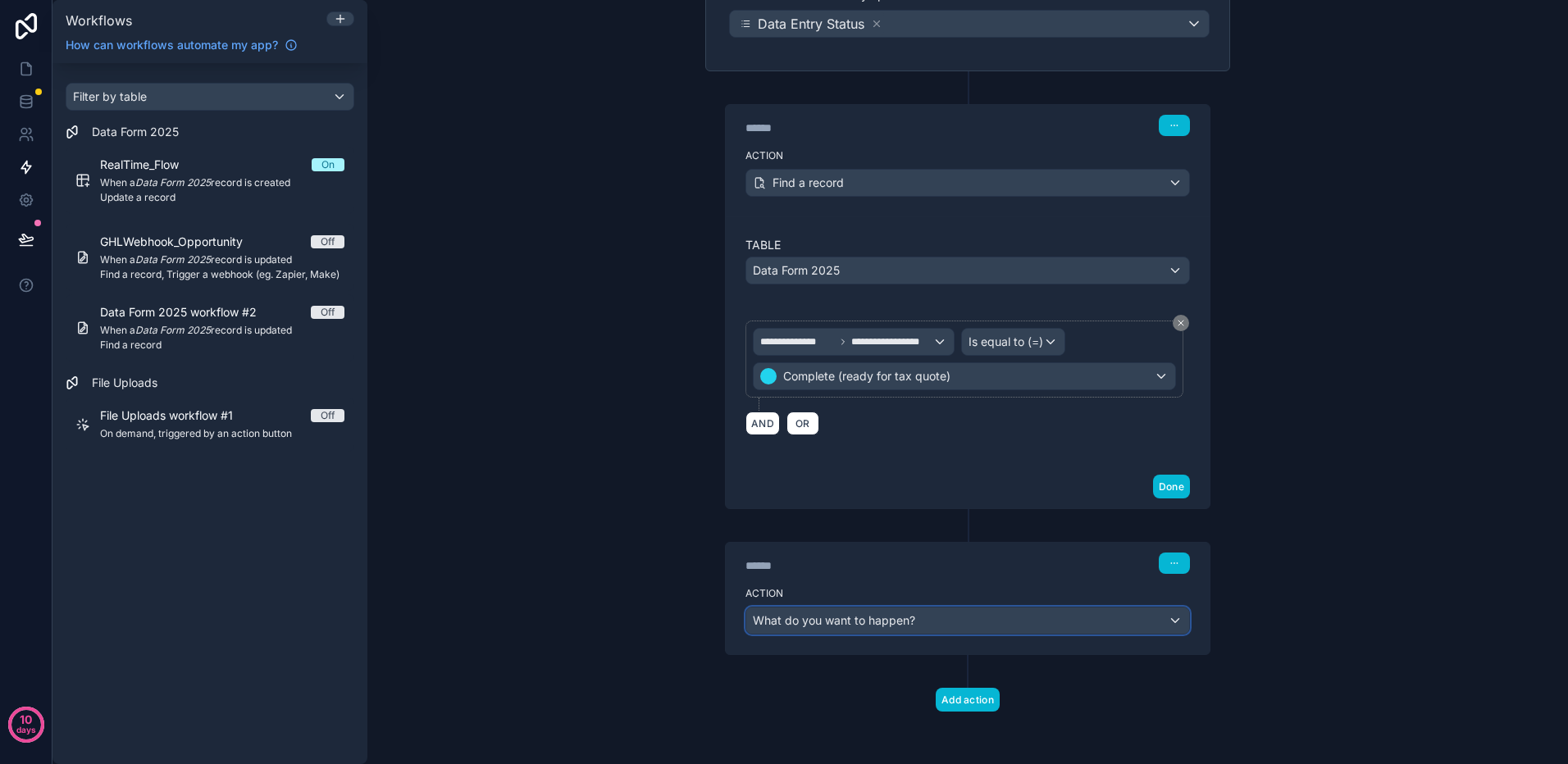
click at [940, 619] on div "What do you want to happen?" at bounding box center [967, 620] width 442 height 26
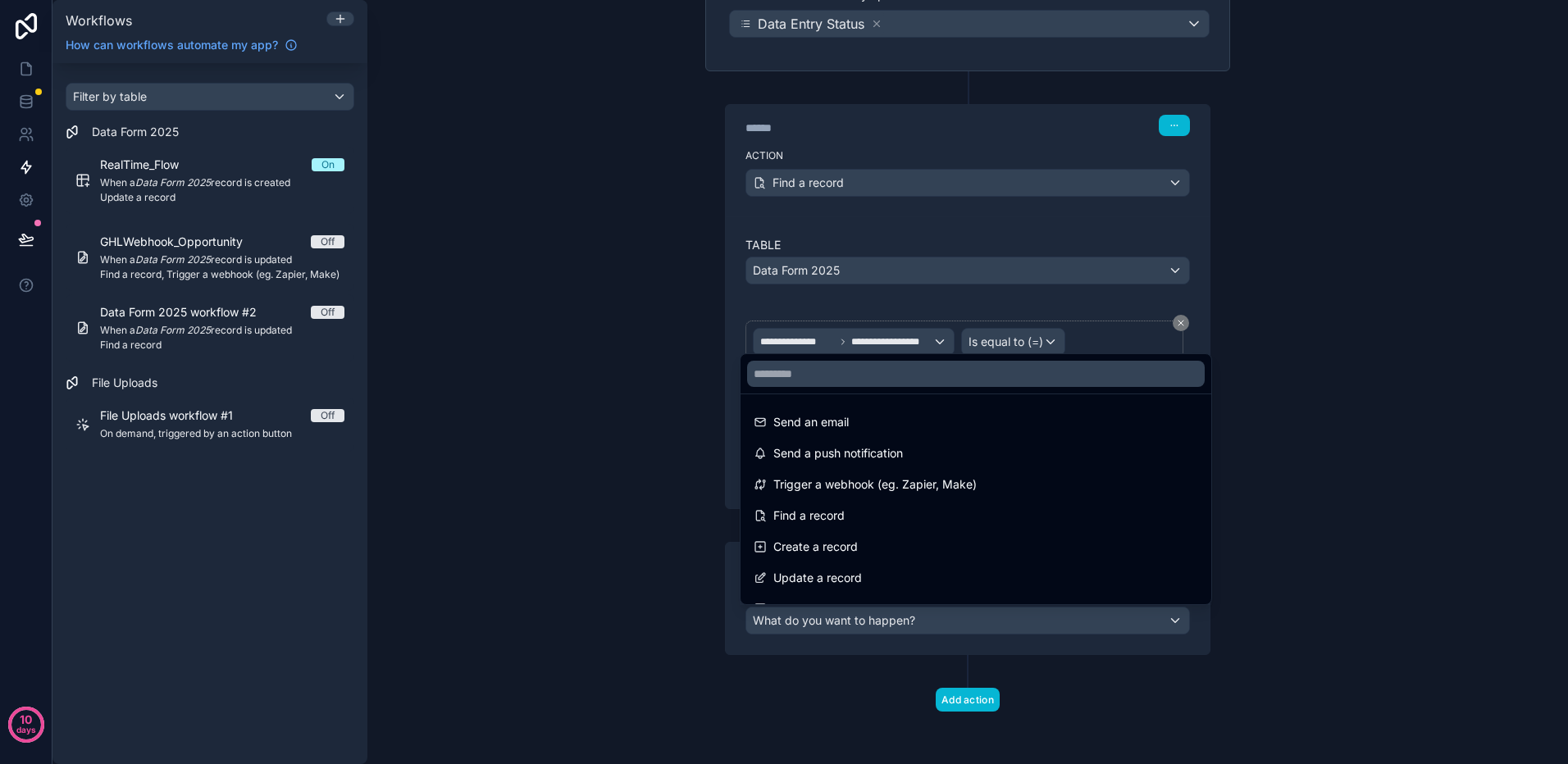
click at [723, 566] on div at bounding box center [784, 382] width 1568 height 764
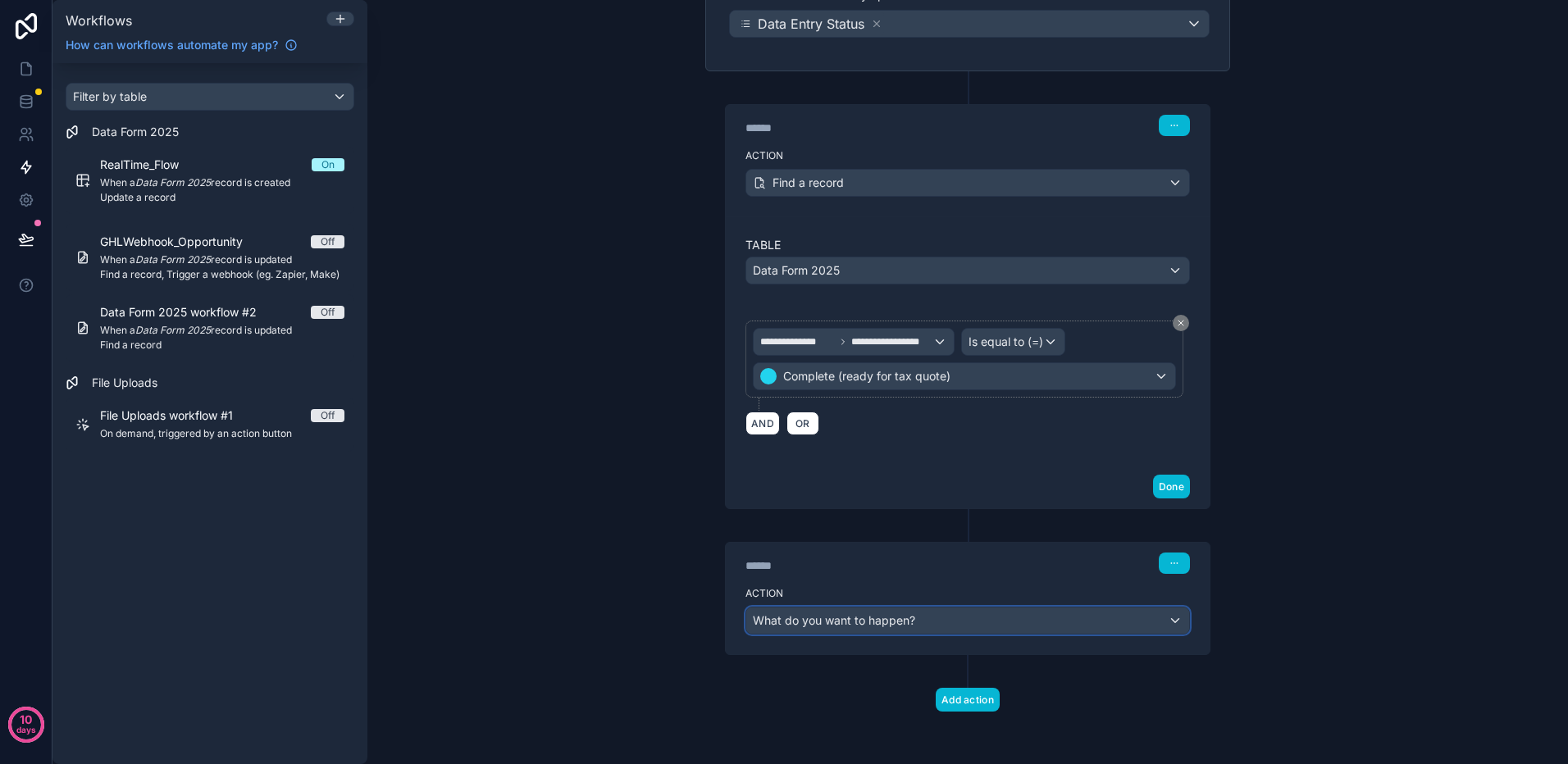
click at [914, 612] on div "What do you want to happen?" at bounding box center [967, 620] width 442 height 26
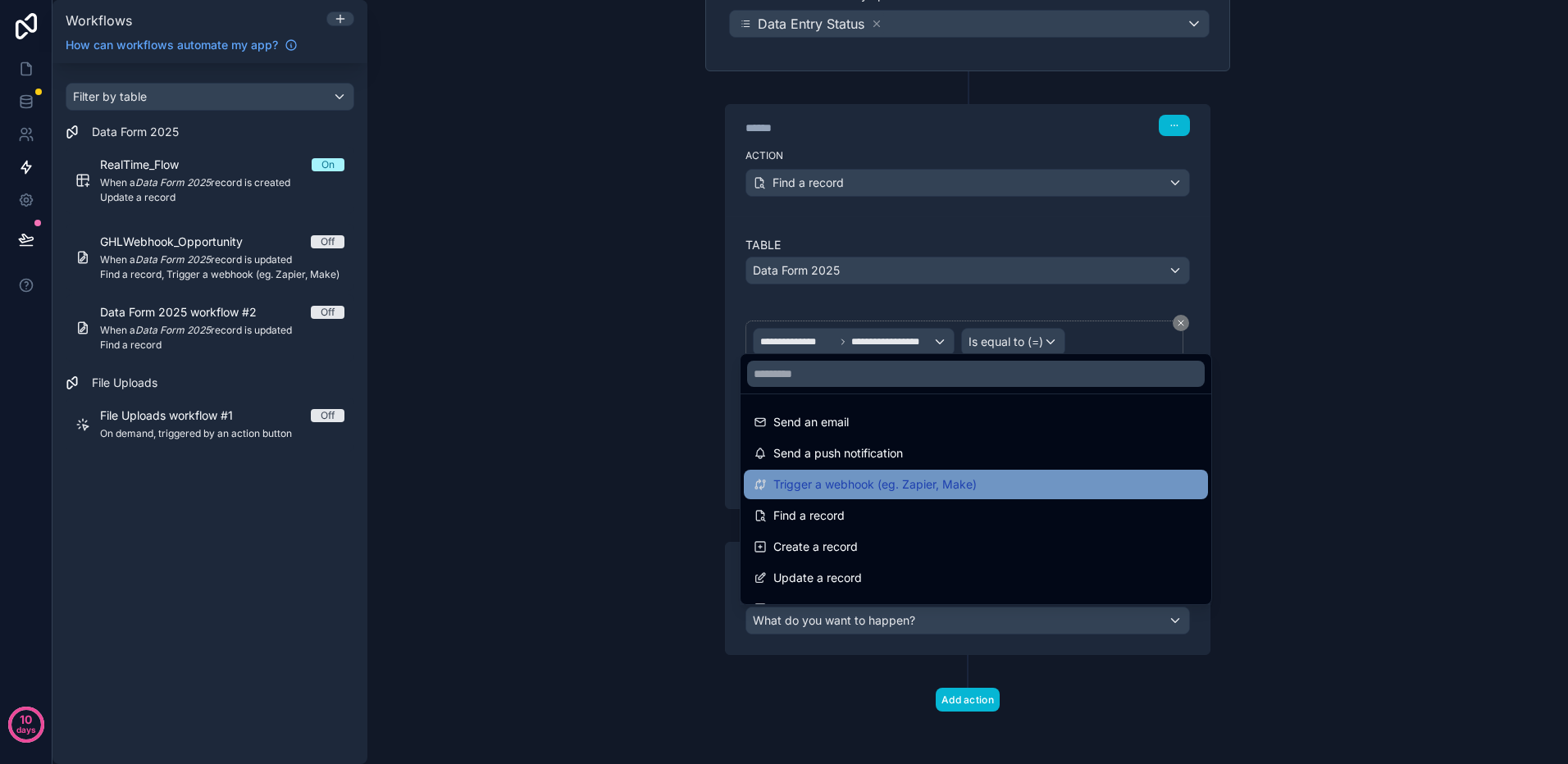
click at [887, 479] on span "Trigger a webhook (eg. Zapier, Make)" at bounding box center [874, 485] width 204 height 20
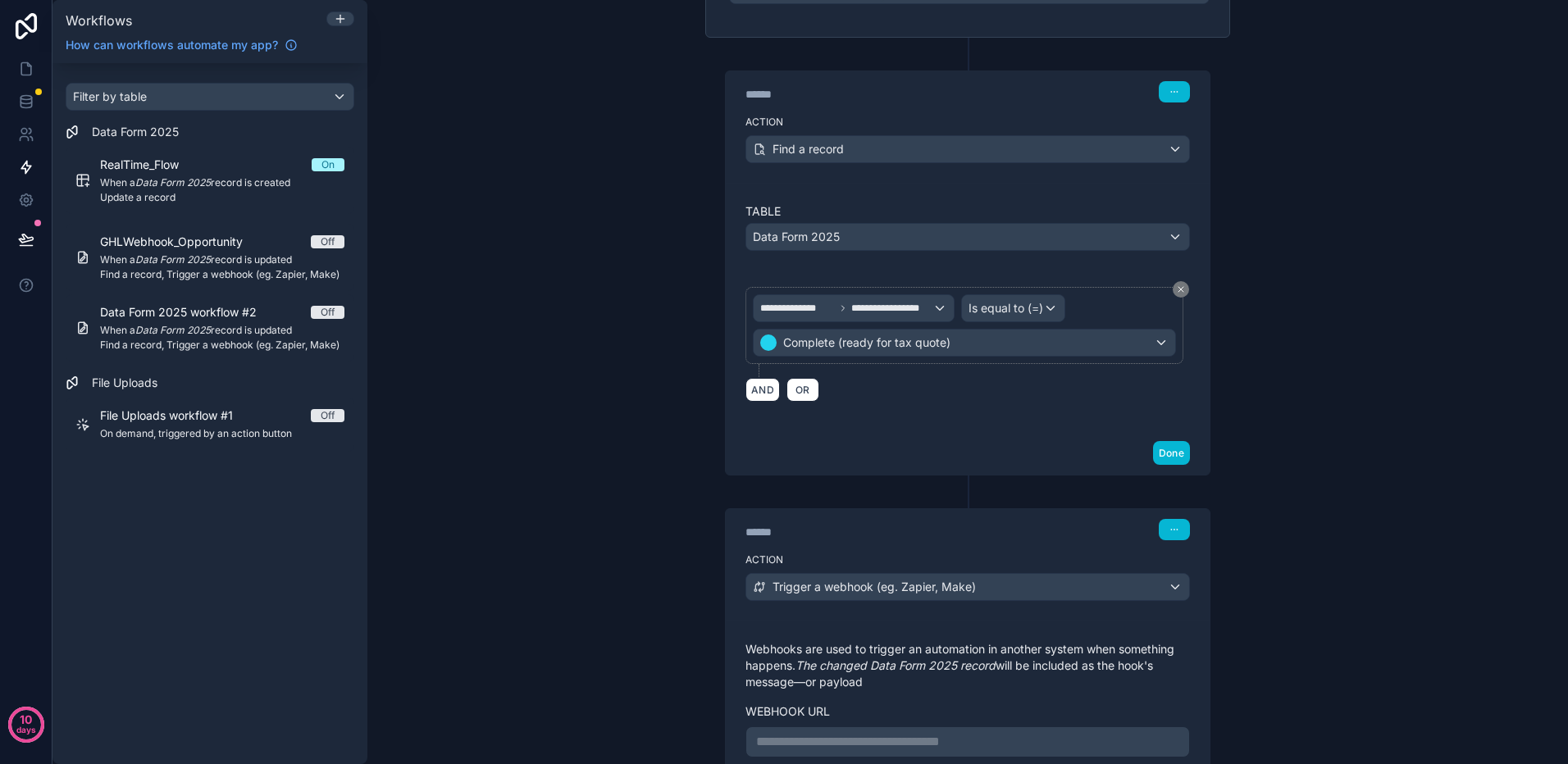
scroll to position [343, 0]
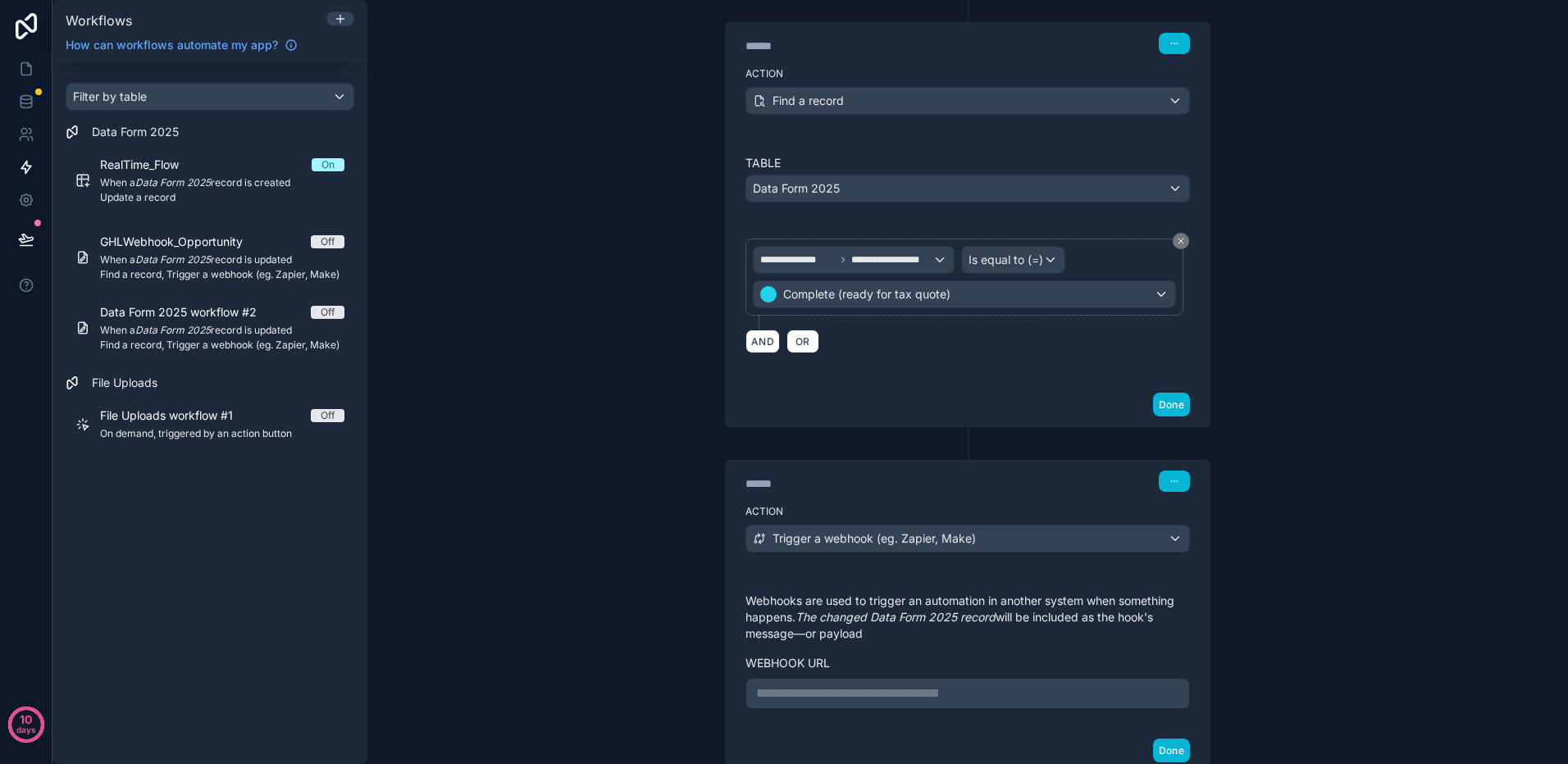
click at [810, 689] on p "**********" at bounding box center [967, 694] width 423 height 20
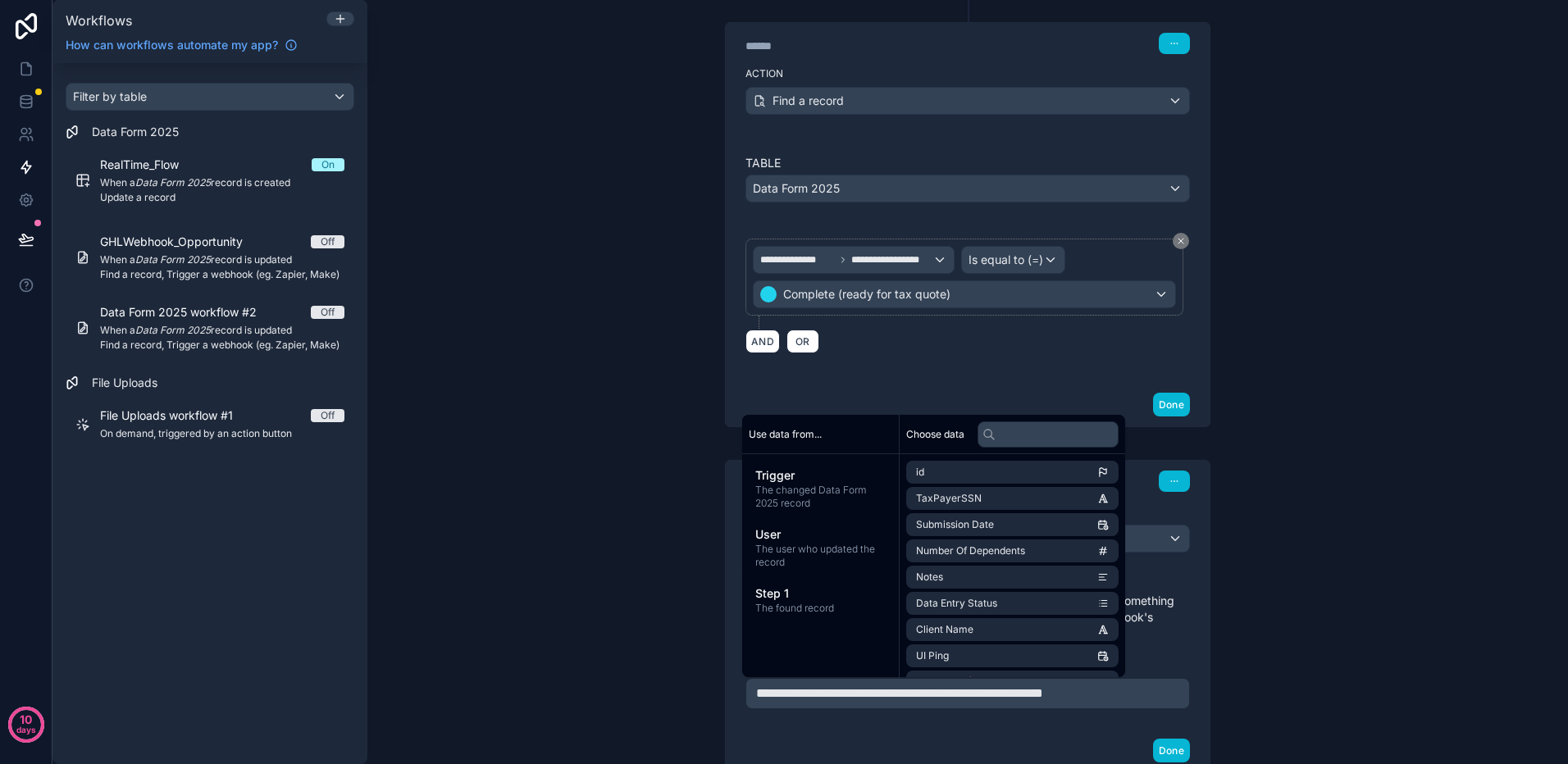
click at [907, 726] on div "**********" at bounding box center [967, 651] width 484 height 156
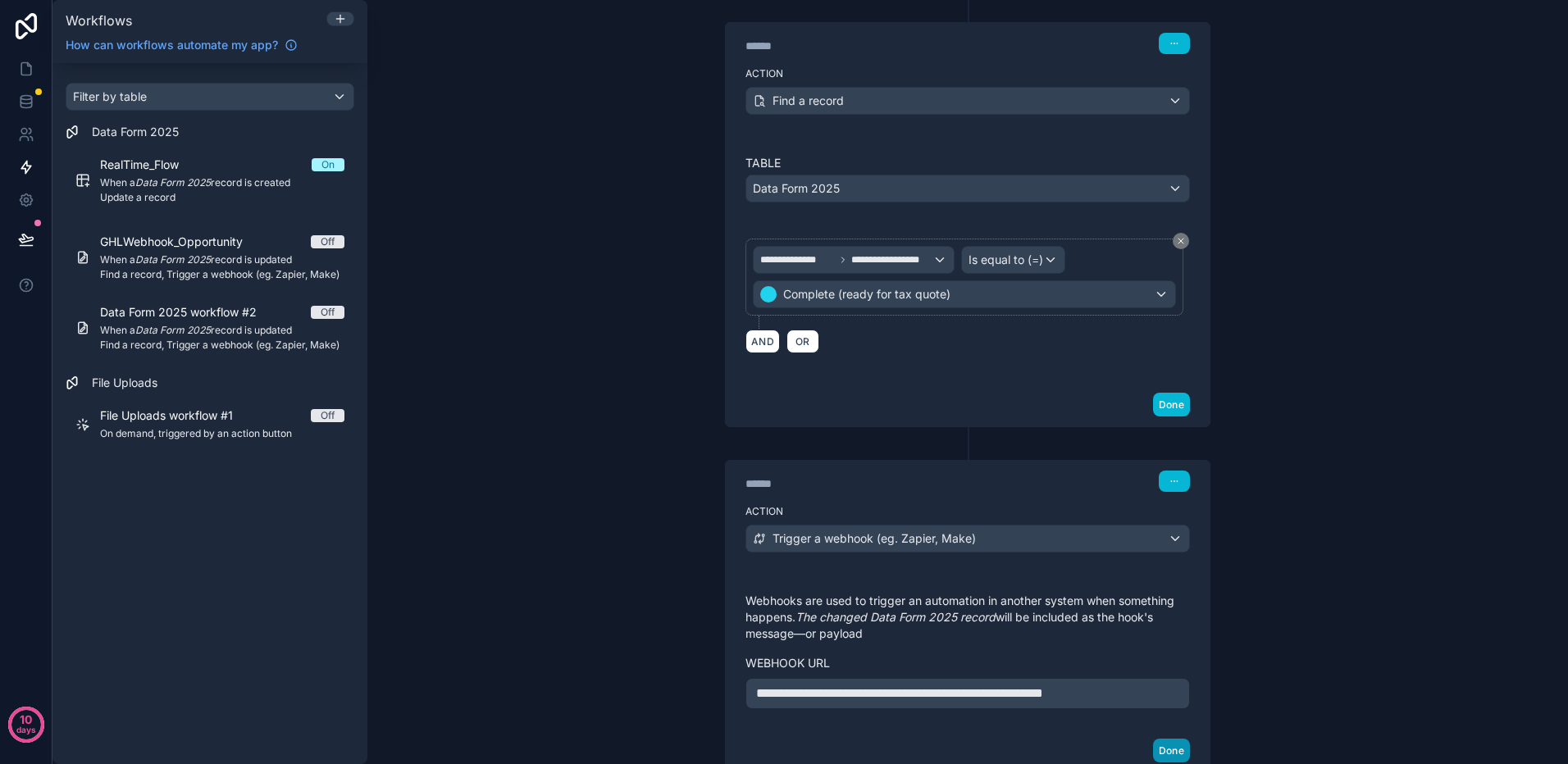
click at [1159, 751] on button "Done" at bounding box center [1170, 751] width 37 height 23
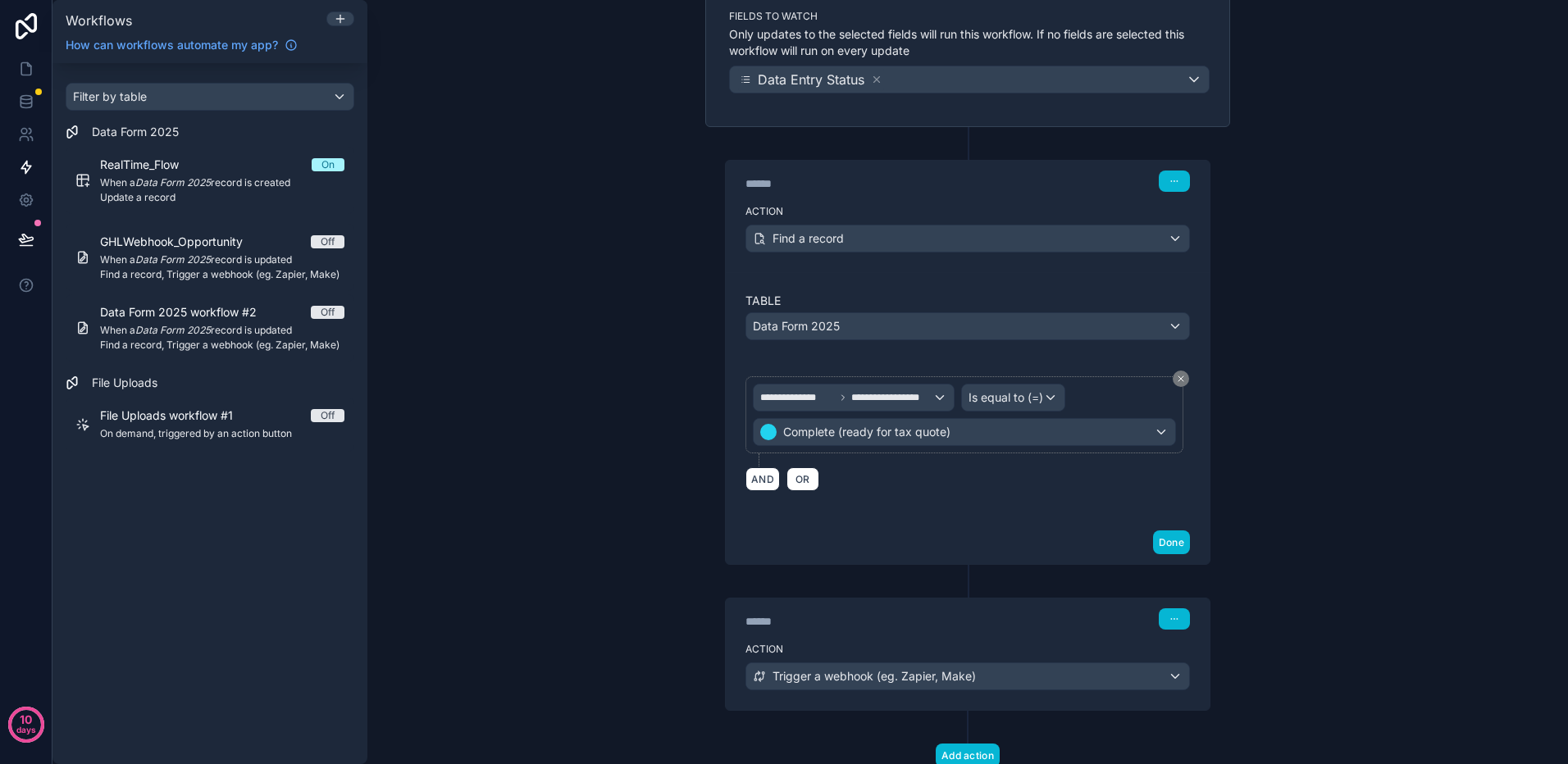
scroll to position [179, 0]
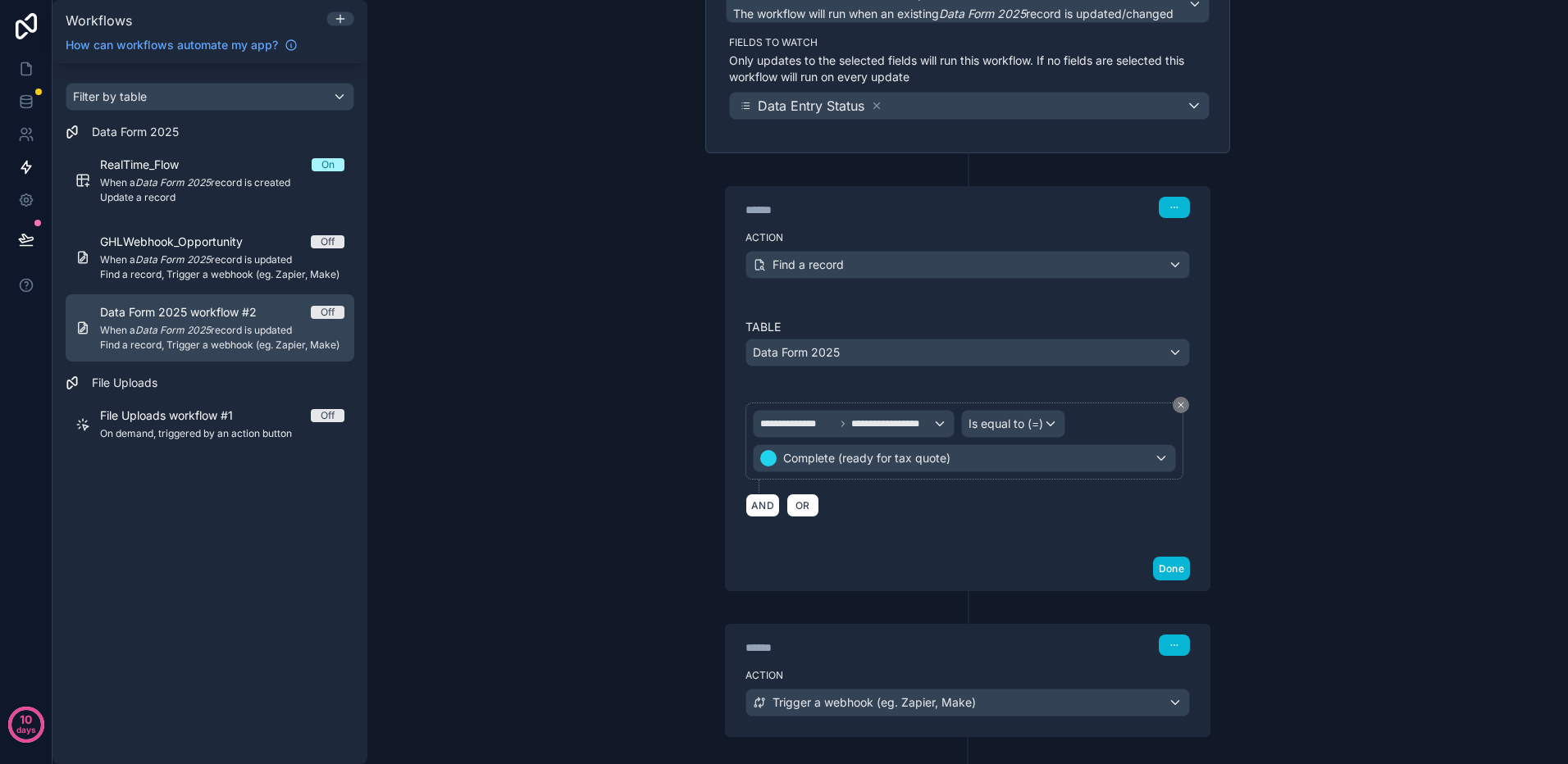
click at [250, 330] on span "When a Data Form 2025 record is updated" at bounding box center [222, 330] width 244 height 13
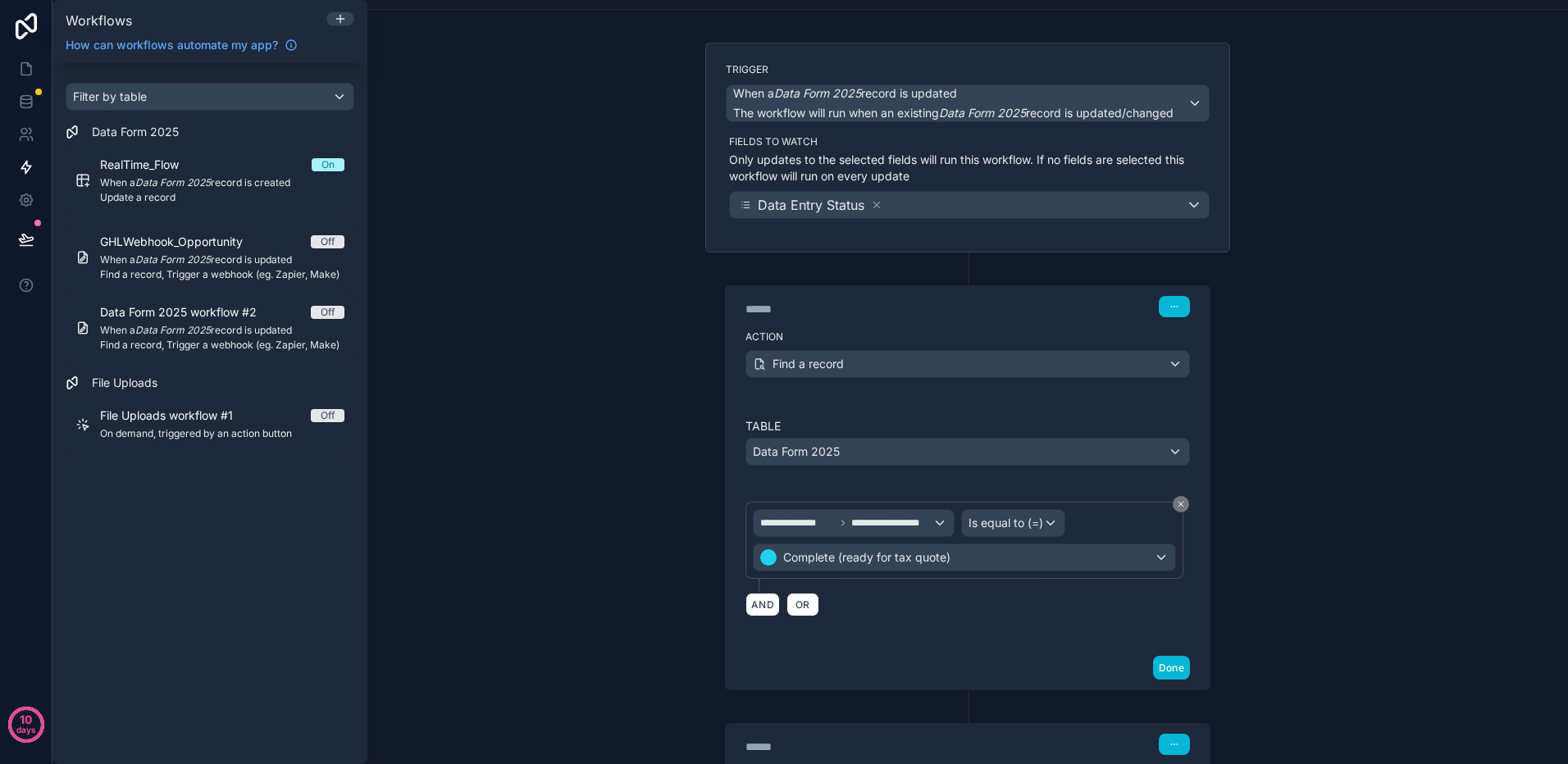
scroll to position [0, 0]
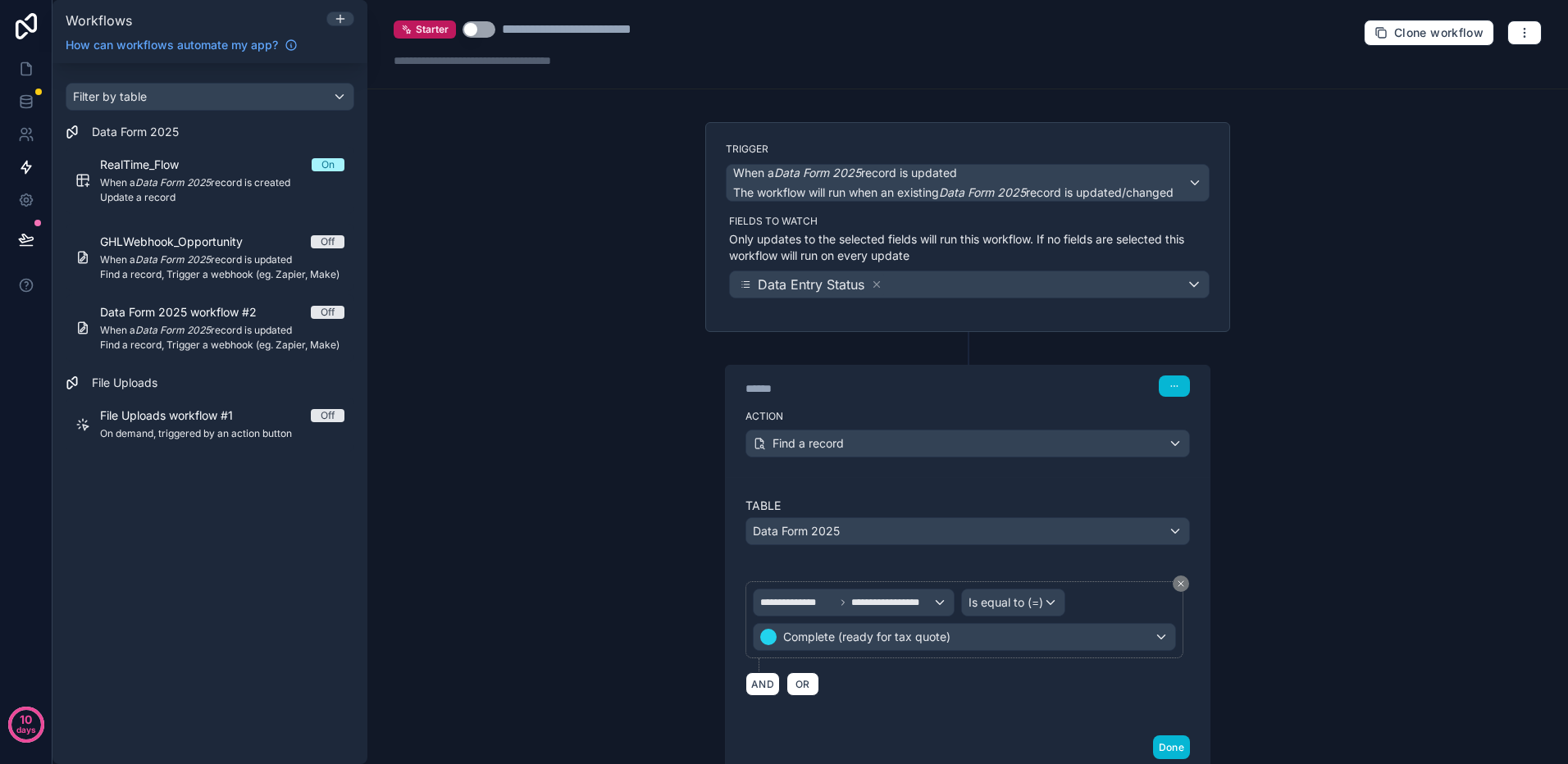
click at [586, 22] on div "**********" at bounding box center [599, 30] width 194 height 20
drag, startPoint x: 688, startPoint y: 32, endPoint x: 500, endPoint y: 28, distance: 188.0
click at [495, 33] on div "**********" at bounding box center [544, 30] width 302 height 20
type div "**********"
click at [489, 31] on button "Use setting" at bounding box center [478, 30] width 33 height 16
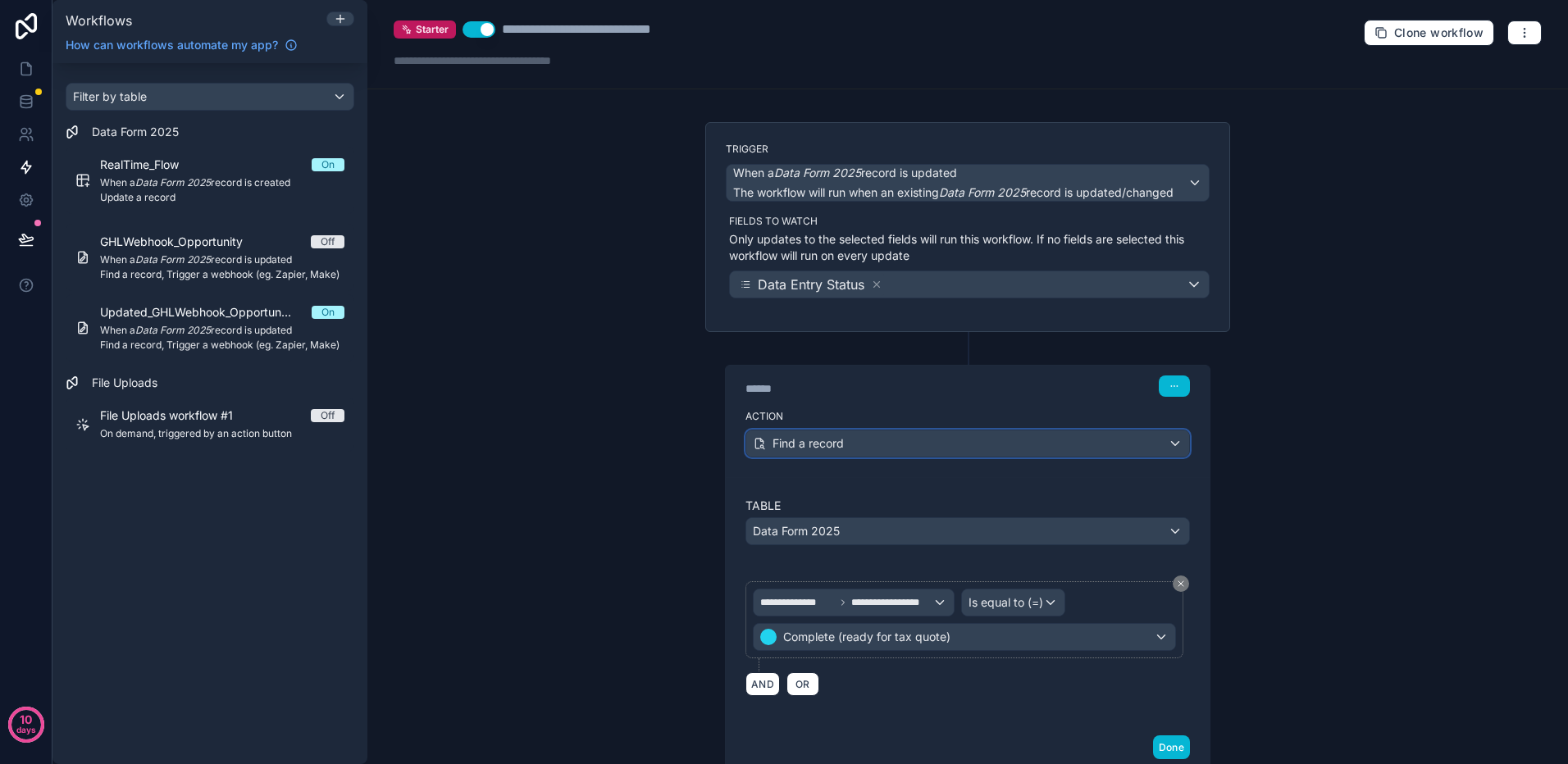
click at [1058, 452] on div "Find a record" at bounding box center [967, 443] width 442 height 26
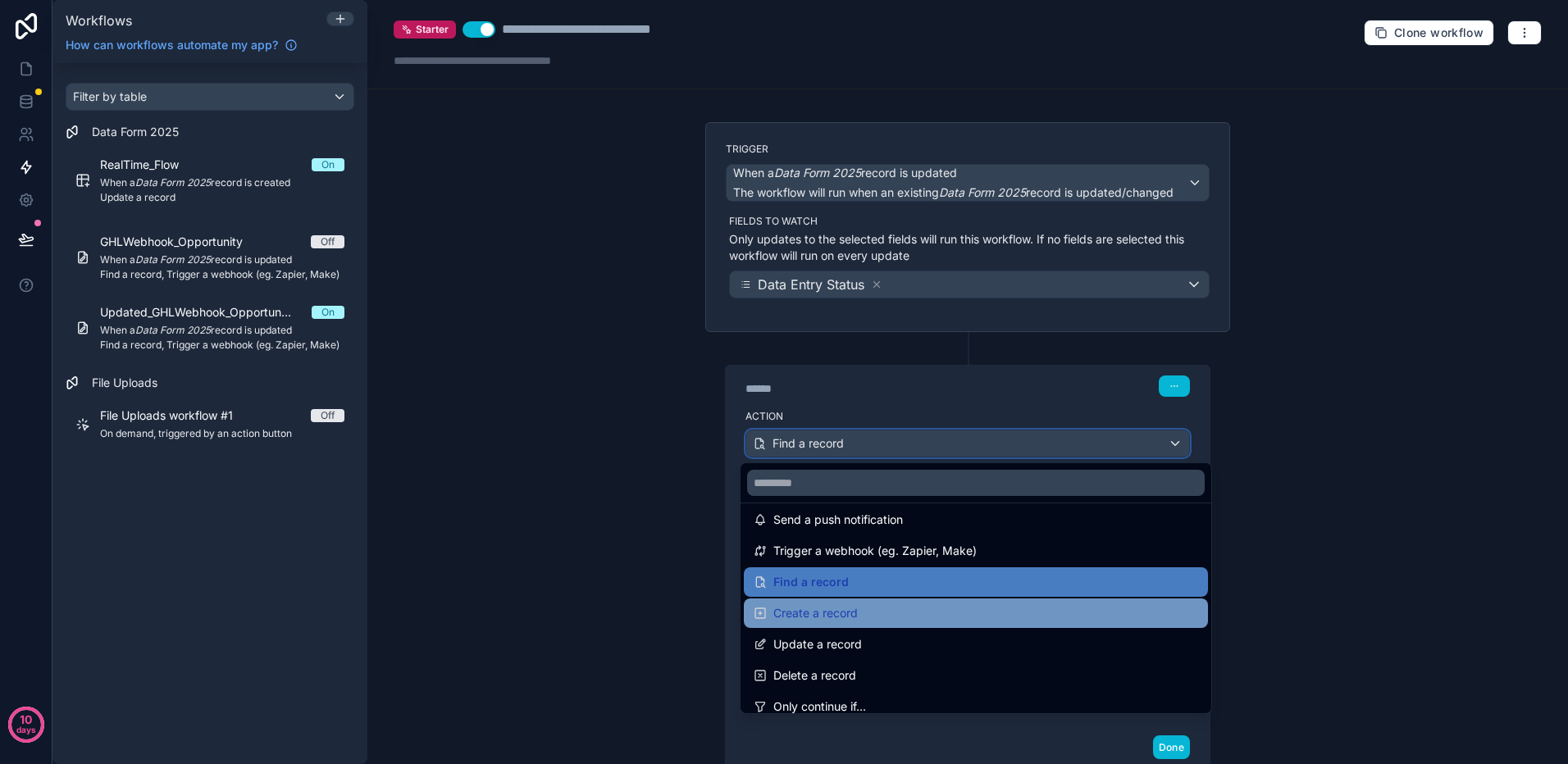
scroll to position [82, 0]
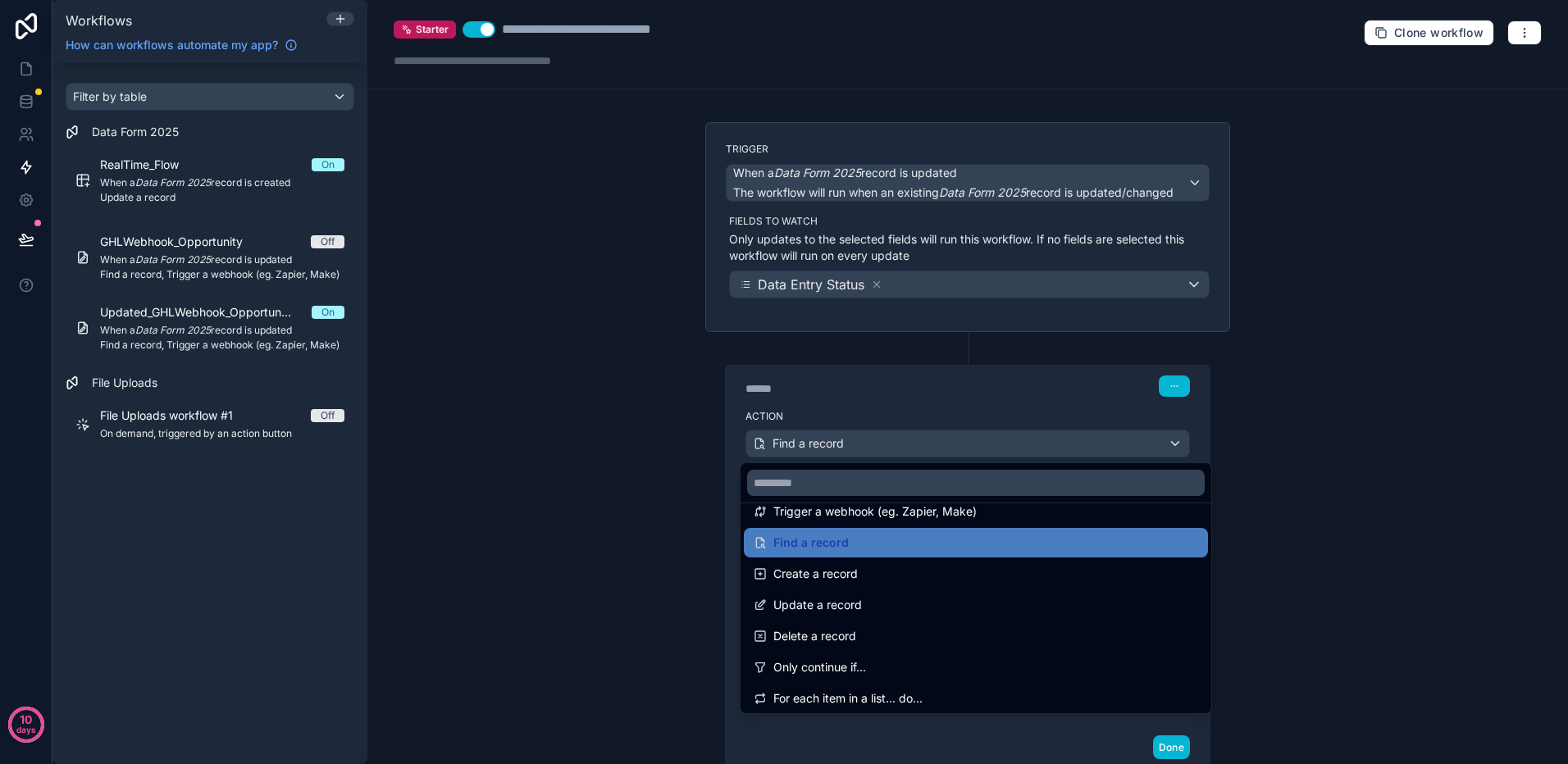
click at [1011, 387] on div at bounding box center [784, 382] width 1568 height 764
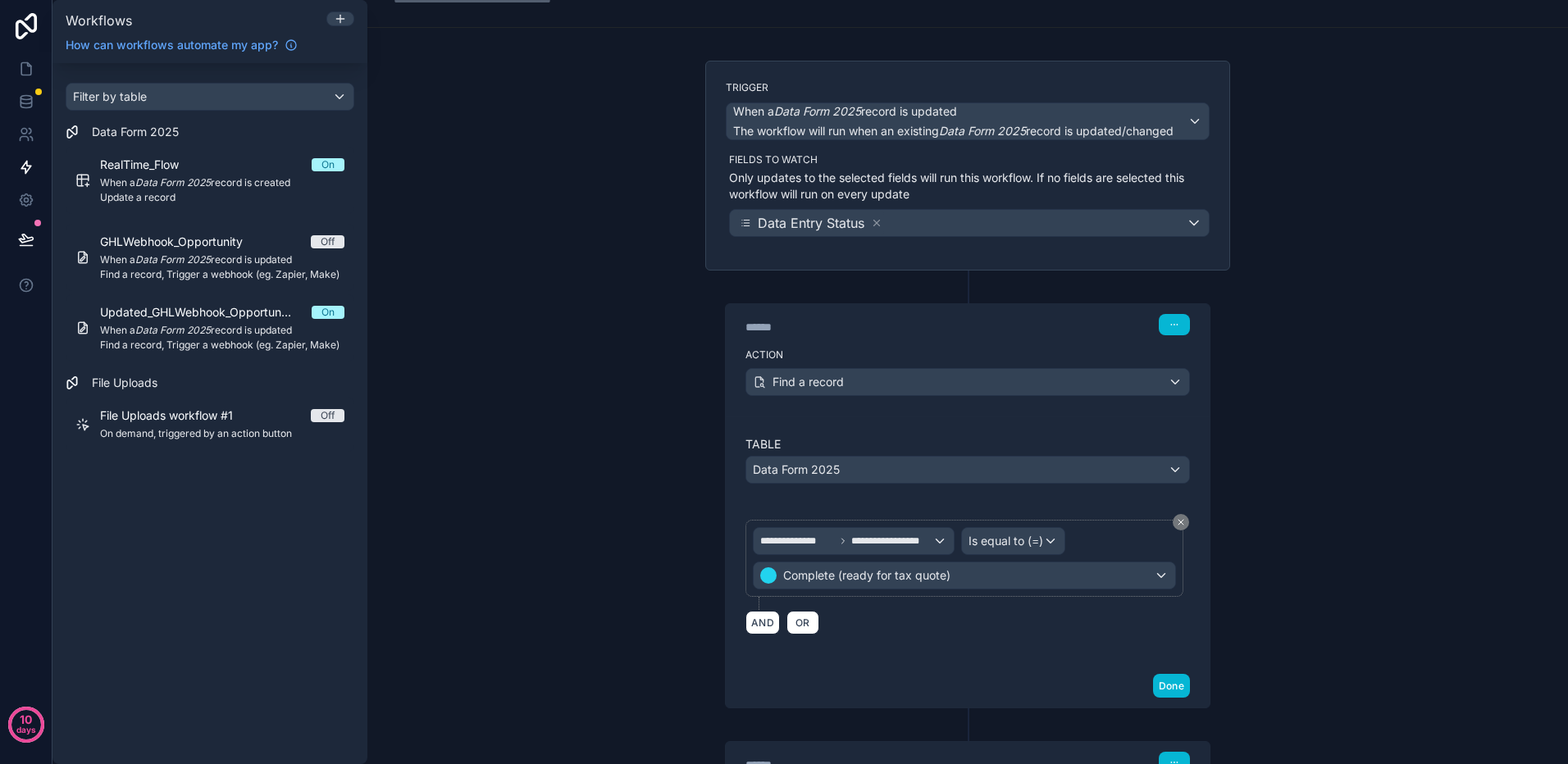
scroll to position [0, 0]
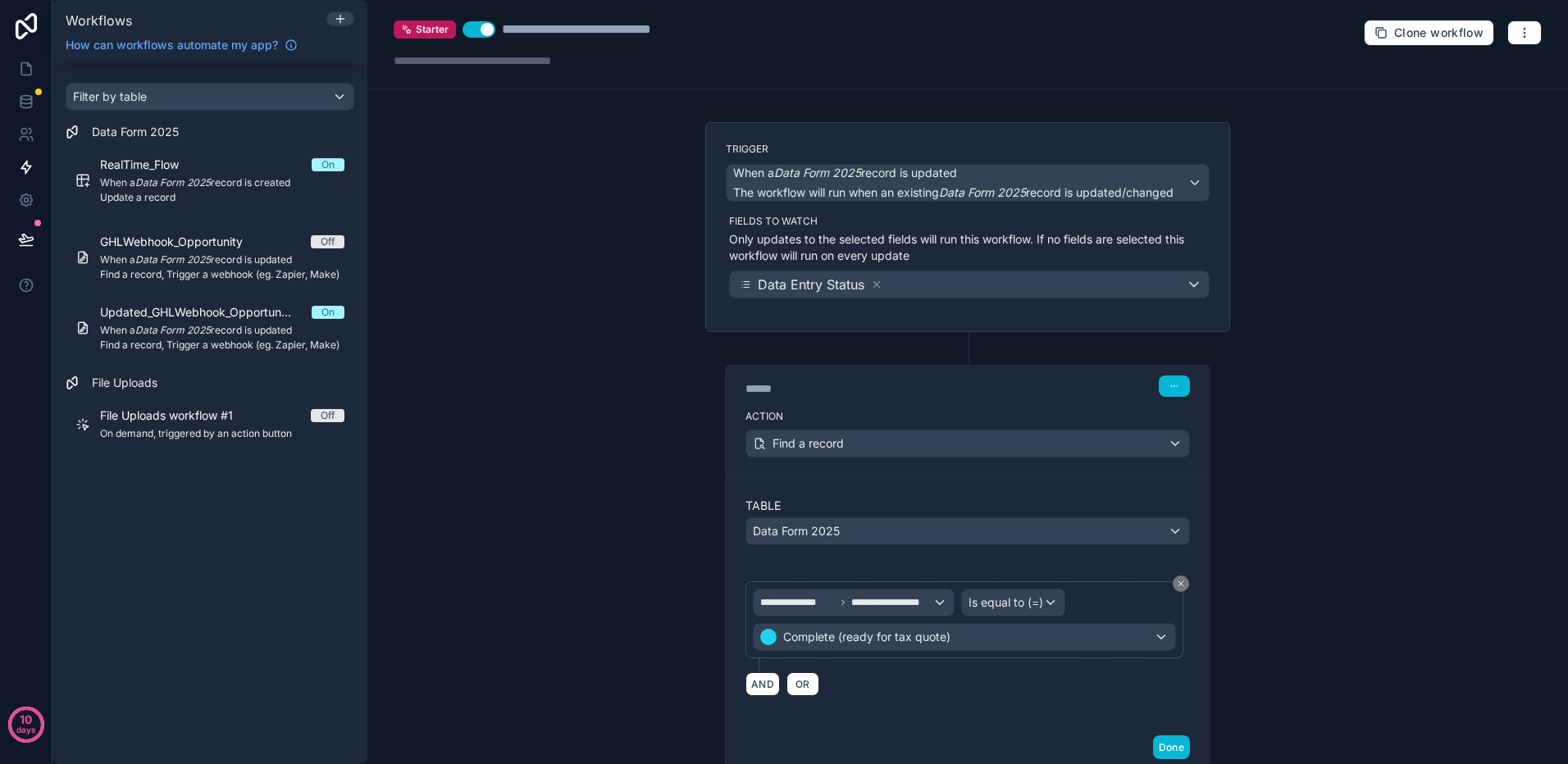
click at [477, 26] on button "Use setting" at bounding box center [478, 30] width 33 height 16
click at [480, 26] on button "Use setting" at bounding box center [478, 30] width 33 height 16
click at [574, 290] on div "**********" at bounding box center [967, 382] width 1200 height 764
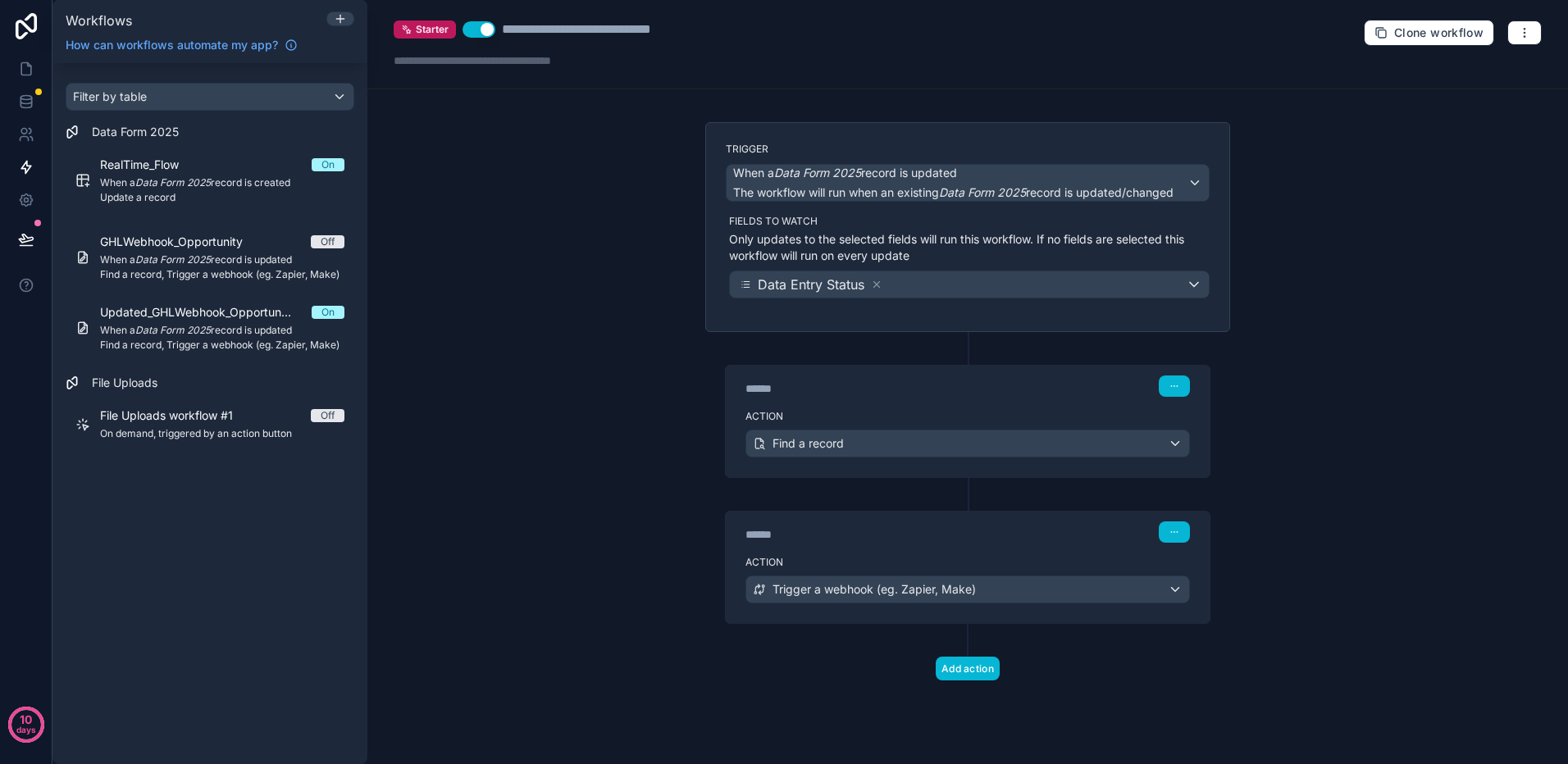
click at [1056, 535] on div "****** Step 2" at bounding box center [967, 532] width 444 height 22
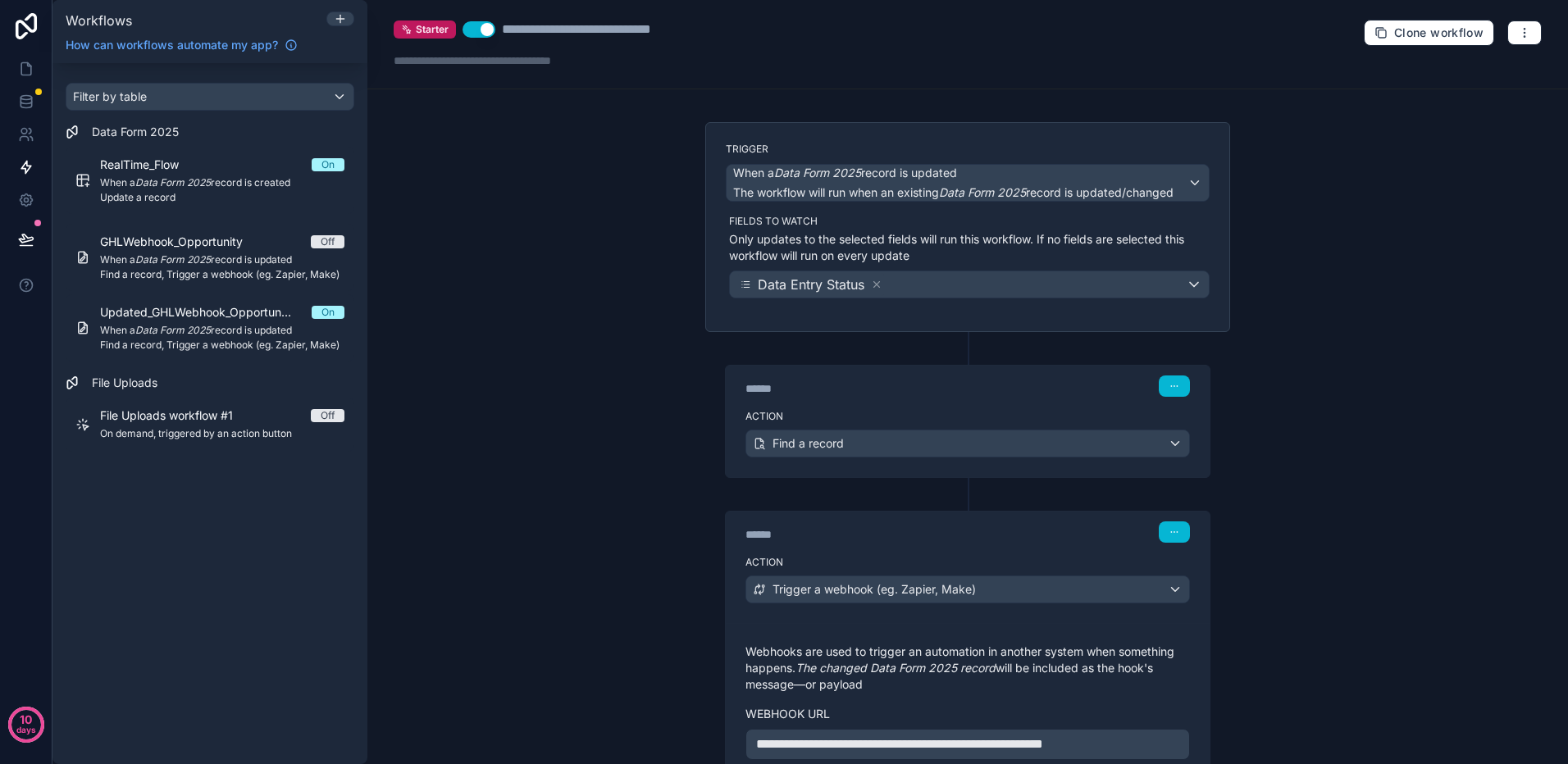
click at [1054, 535] on div "****** Step 2" at bounding box center [967, 532] width 444 height 22
click at [33, 66] on icon at bounding box center [26, 69] width 16 height 16
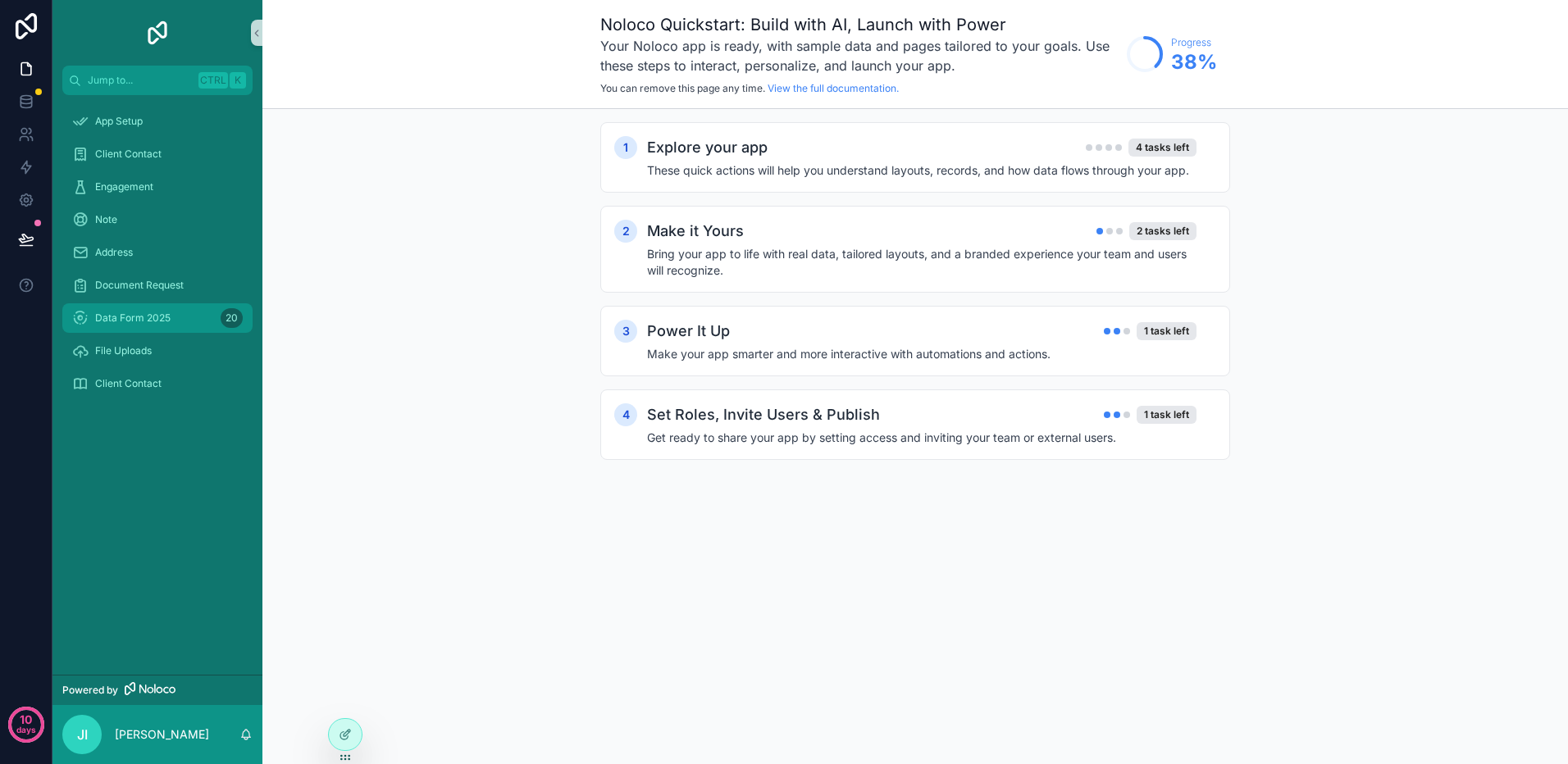
click at [156, 320] on span "Data Form 2025" at bounding box center [133, 318] width 75 height 13
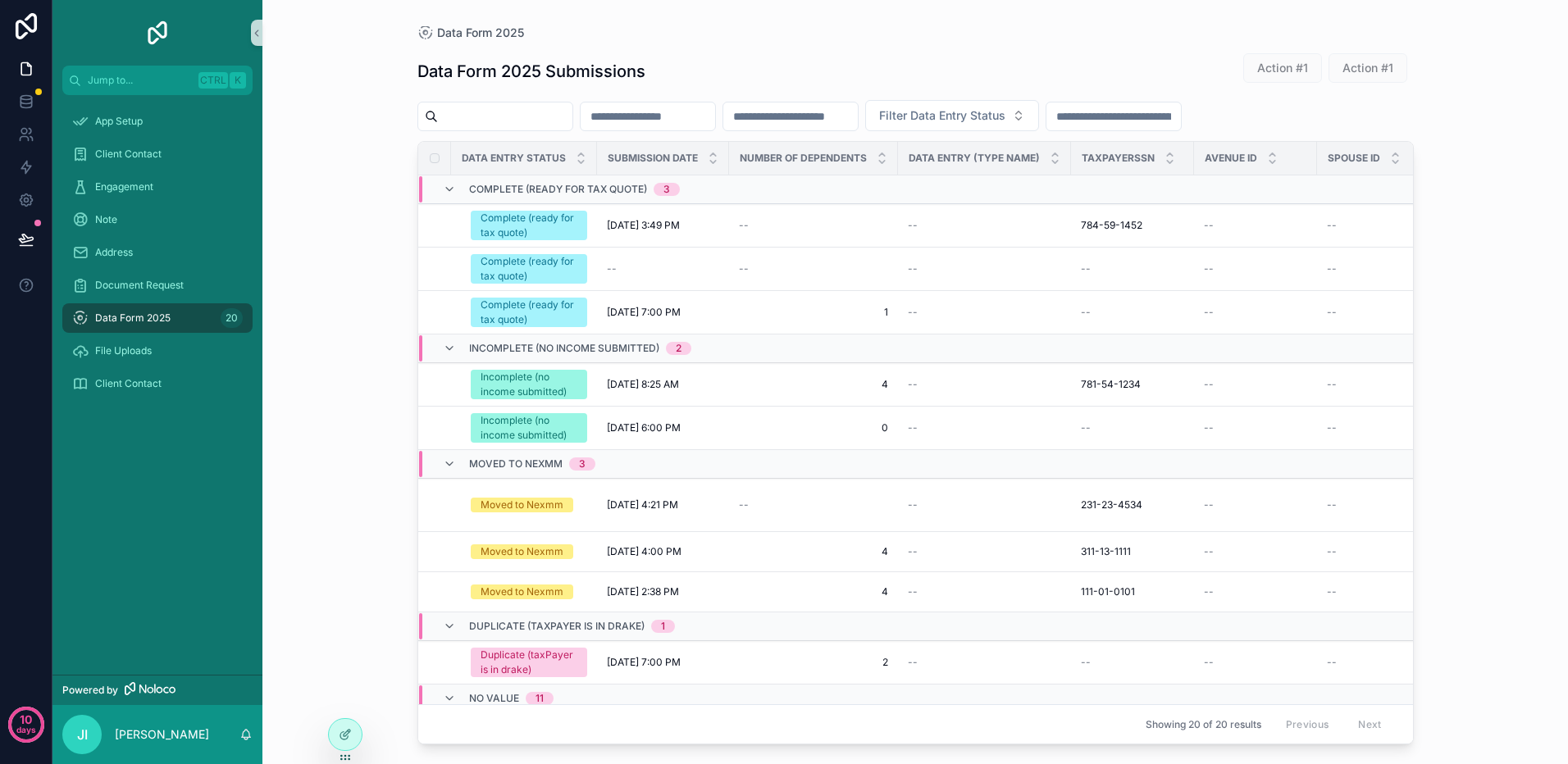
click at [519, 109] on input "scrollable content" at bounding box center [505, 117] width 135 height 23
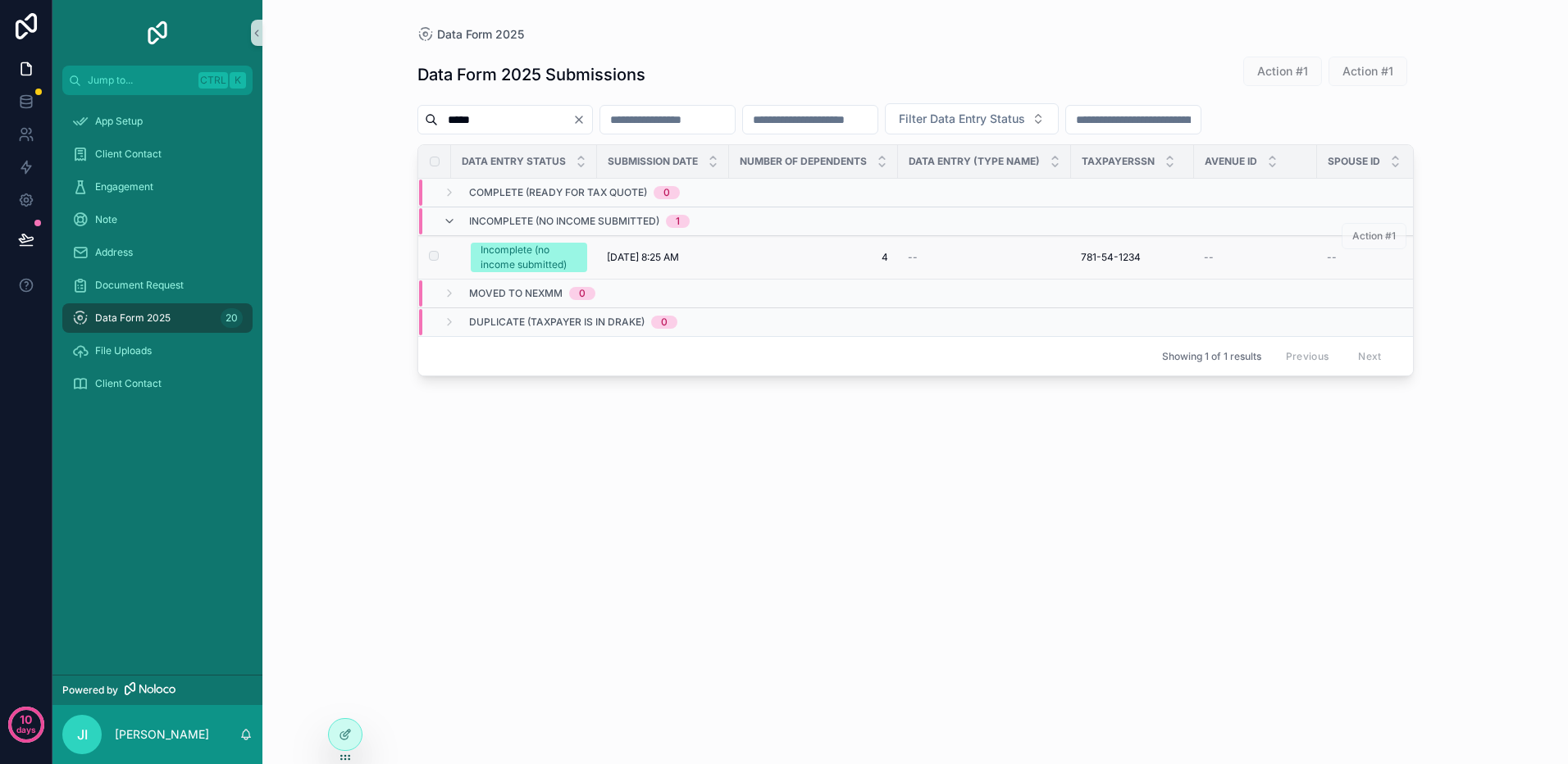
type input "*****"
click at [628, 259] on span "[DATE] 8:25 AM" at bounding box center [643, 258] width 72 height 13
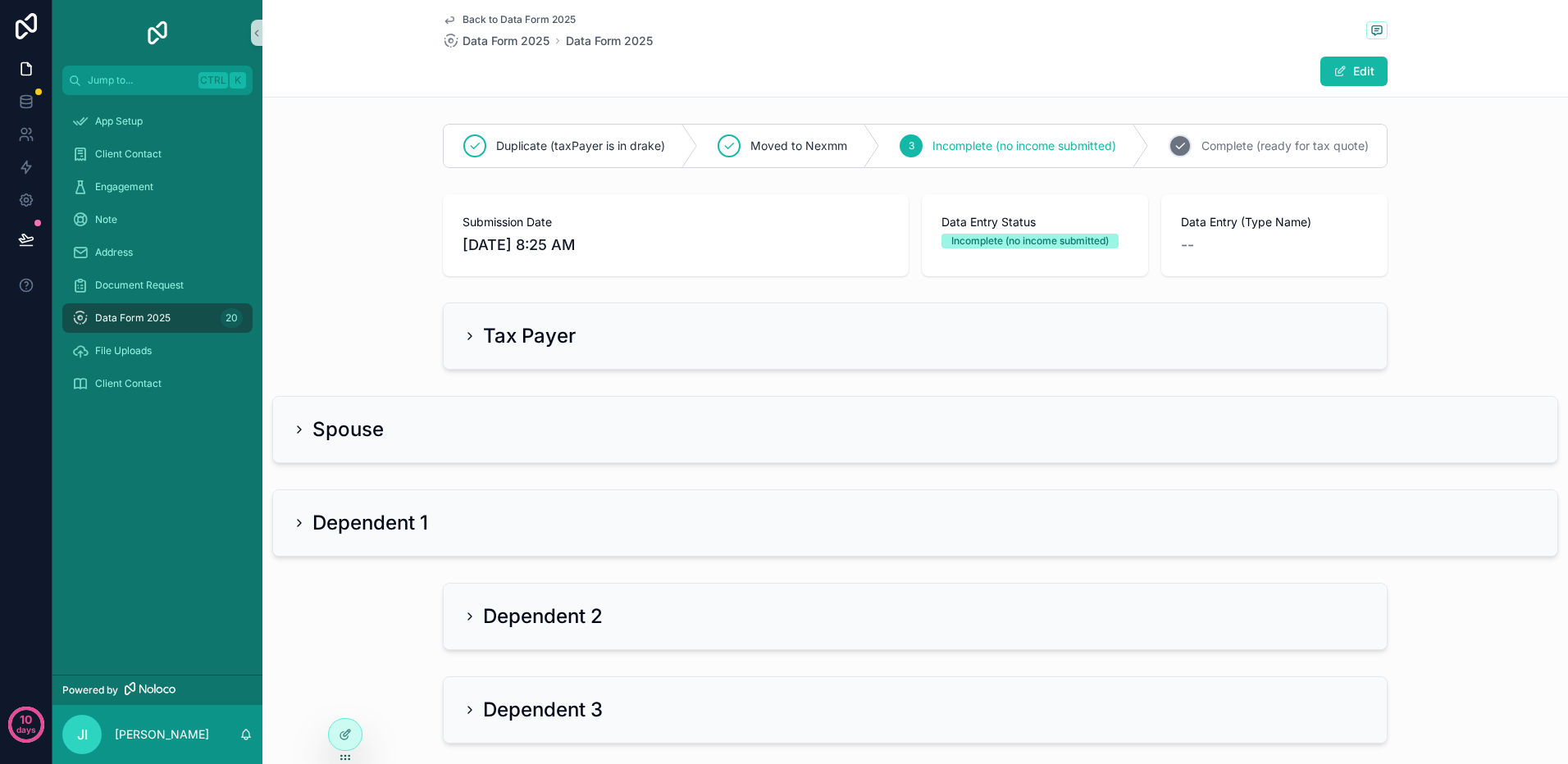
click at [1236, 143] on span "Complete (ready for tax quote)" at bounding box center [1284, 145] width 167 height 16
click at [975, 144] on span "Incomplete (no income submitted)" at bounding box center [1024, 145] width 184 height 16
click at [22, 108] on icon at bounding box center [26, 104] width 11 height 6
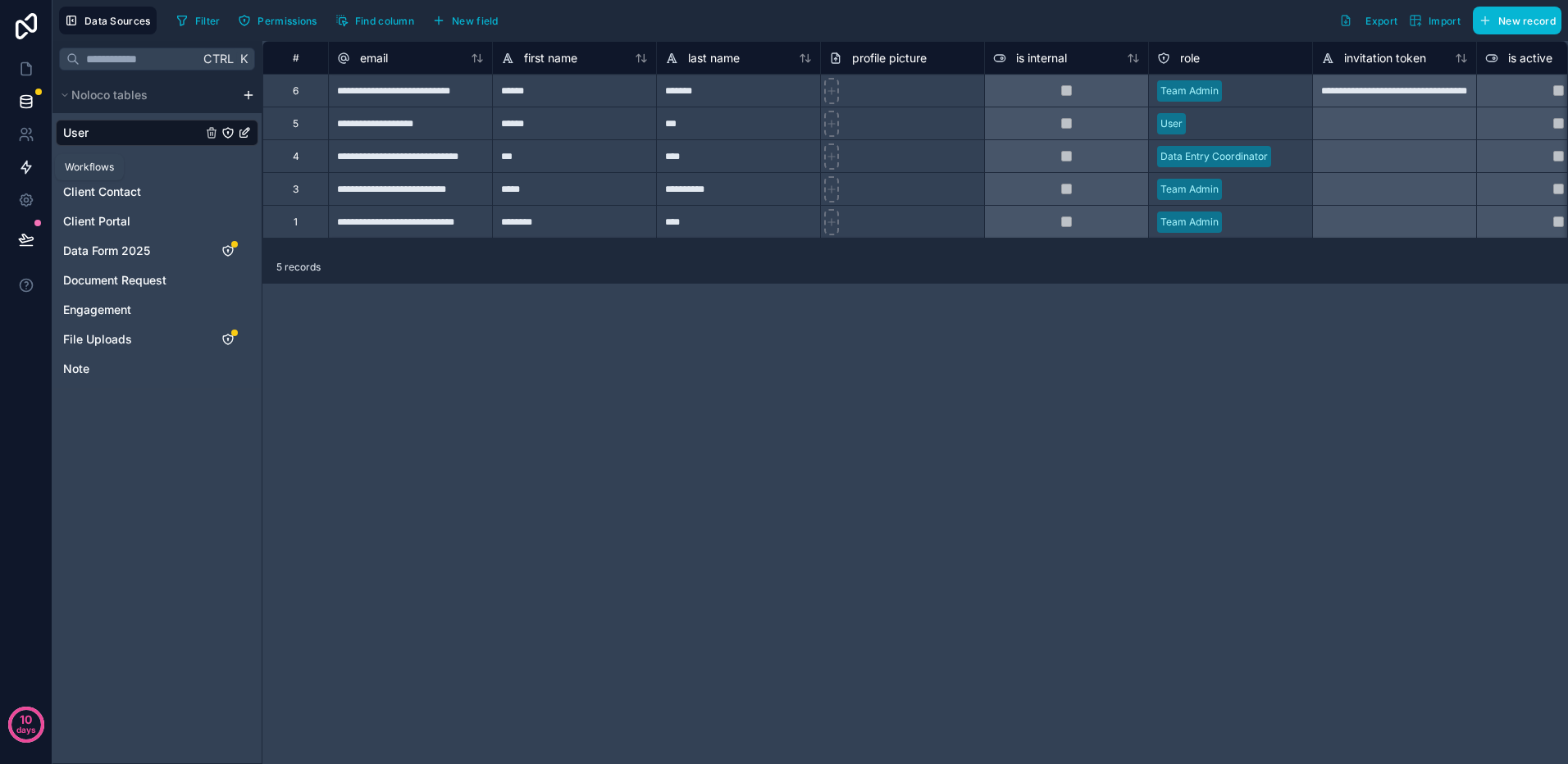
click at [34, 171] on link at bounding box center [26, 167] width 52 height 33
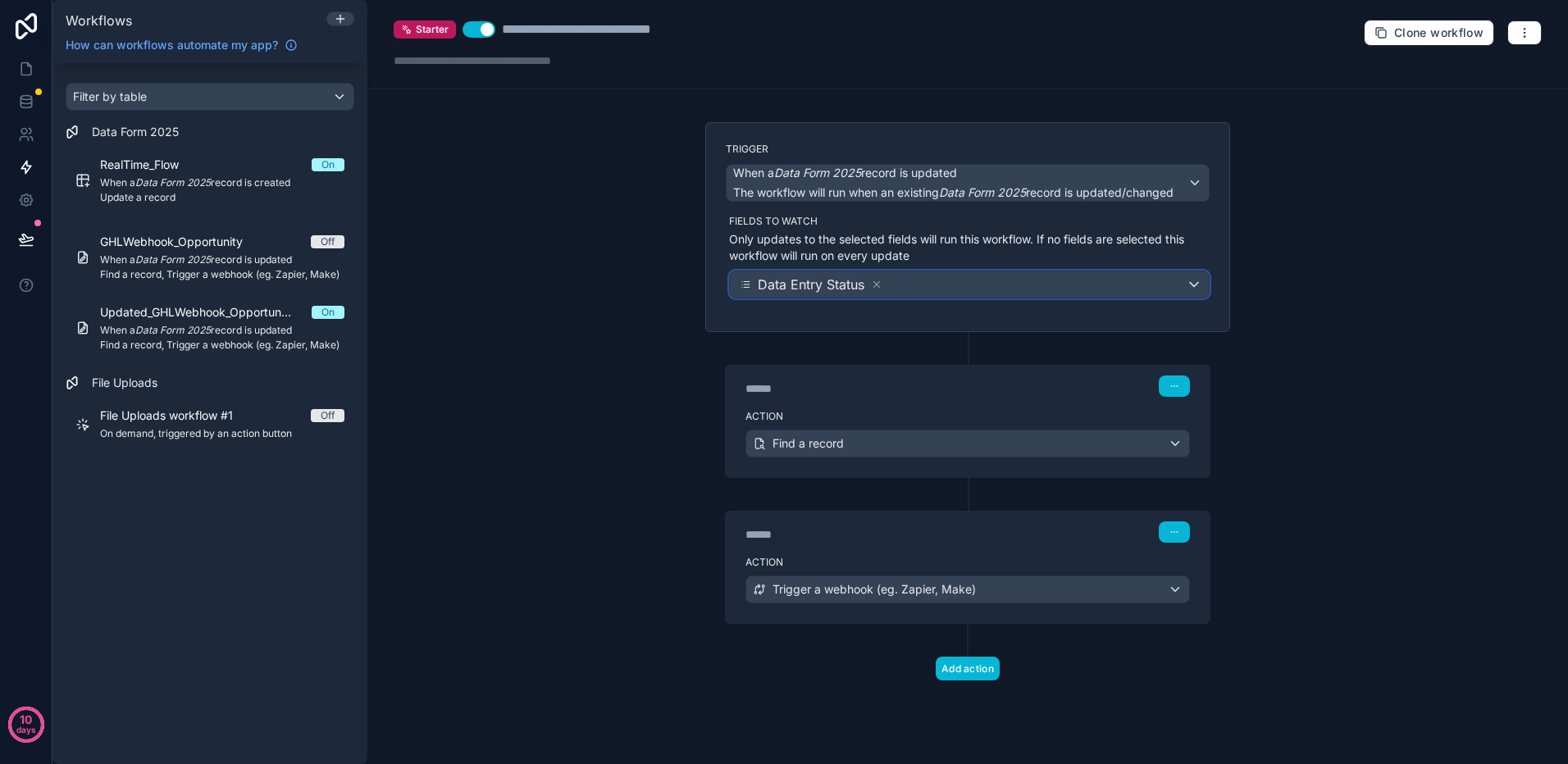
click at [904, 279] on div "Data Entry Status" at bounding box center [968, 284] width 478 height 26
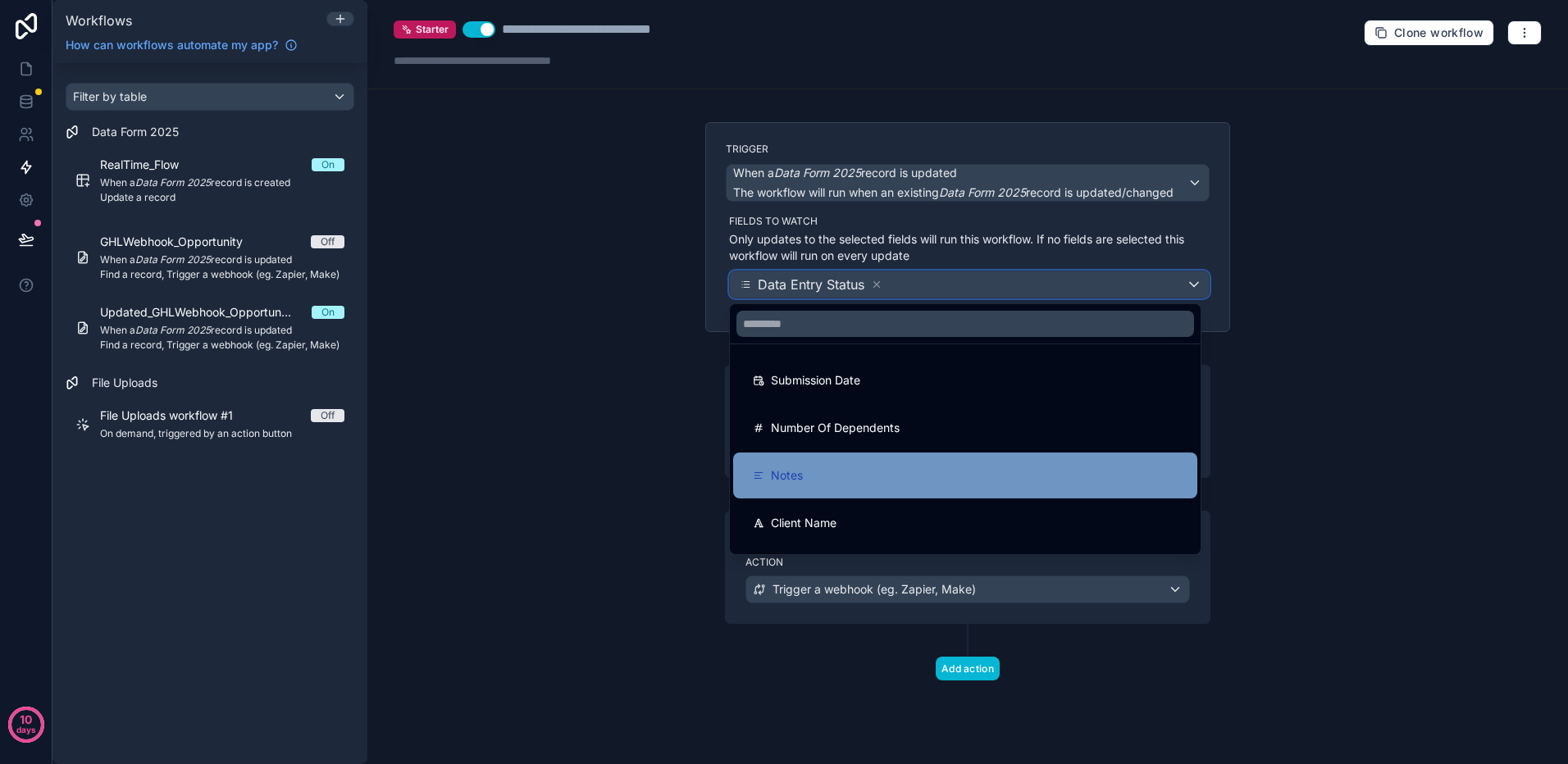
scroll to position [82, 0]
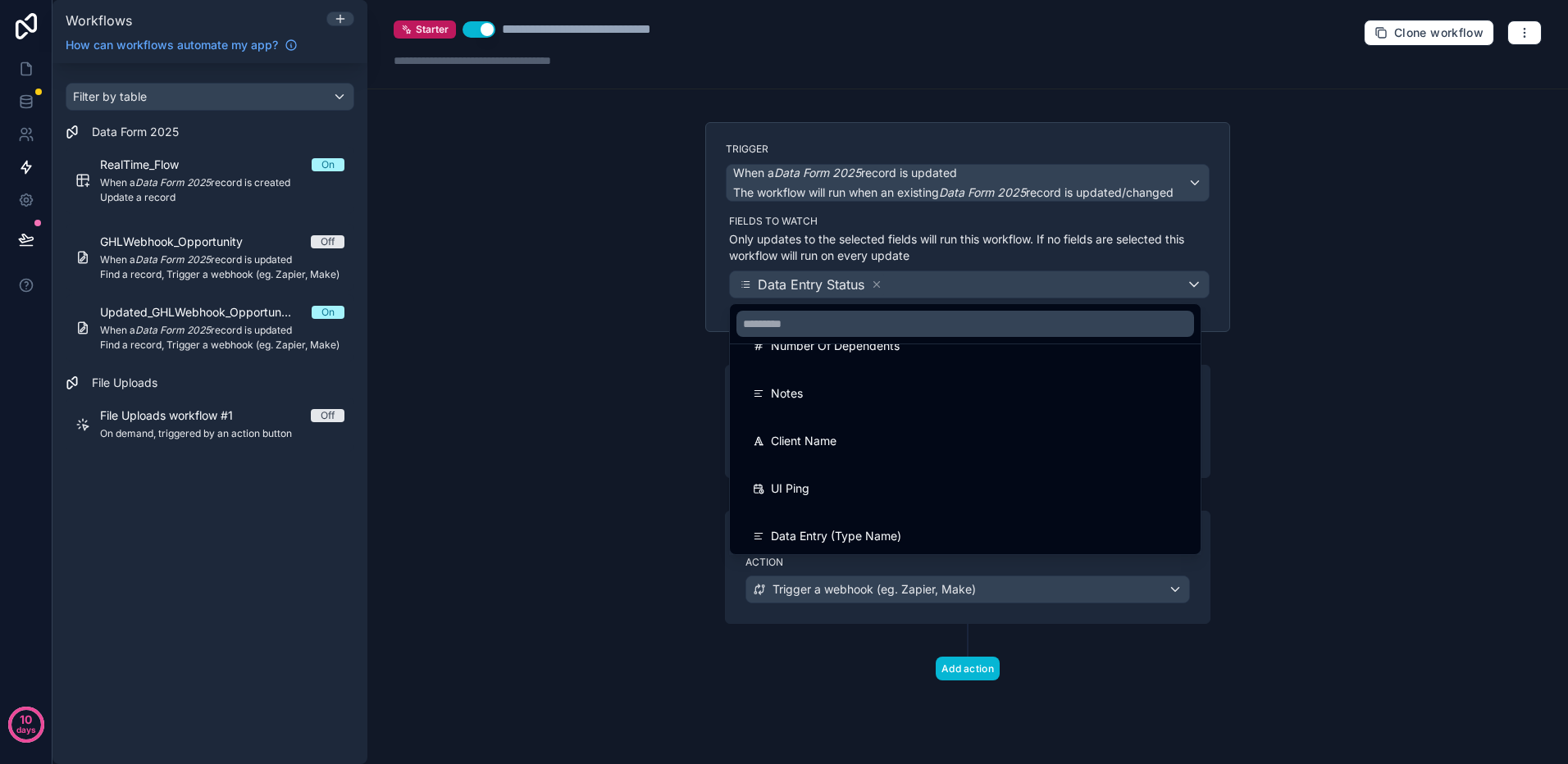
click at [719, 315] on div at bounding box center [784, 382] width 1568 height 764
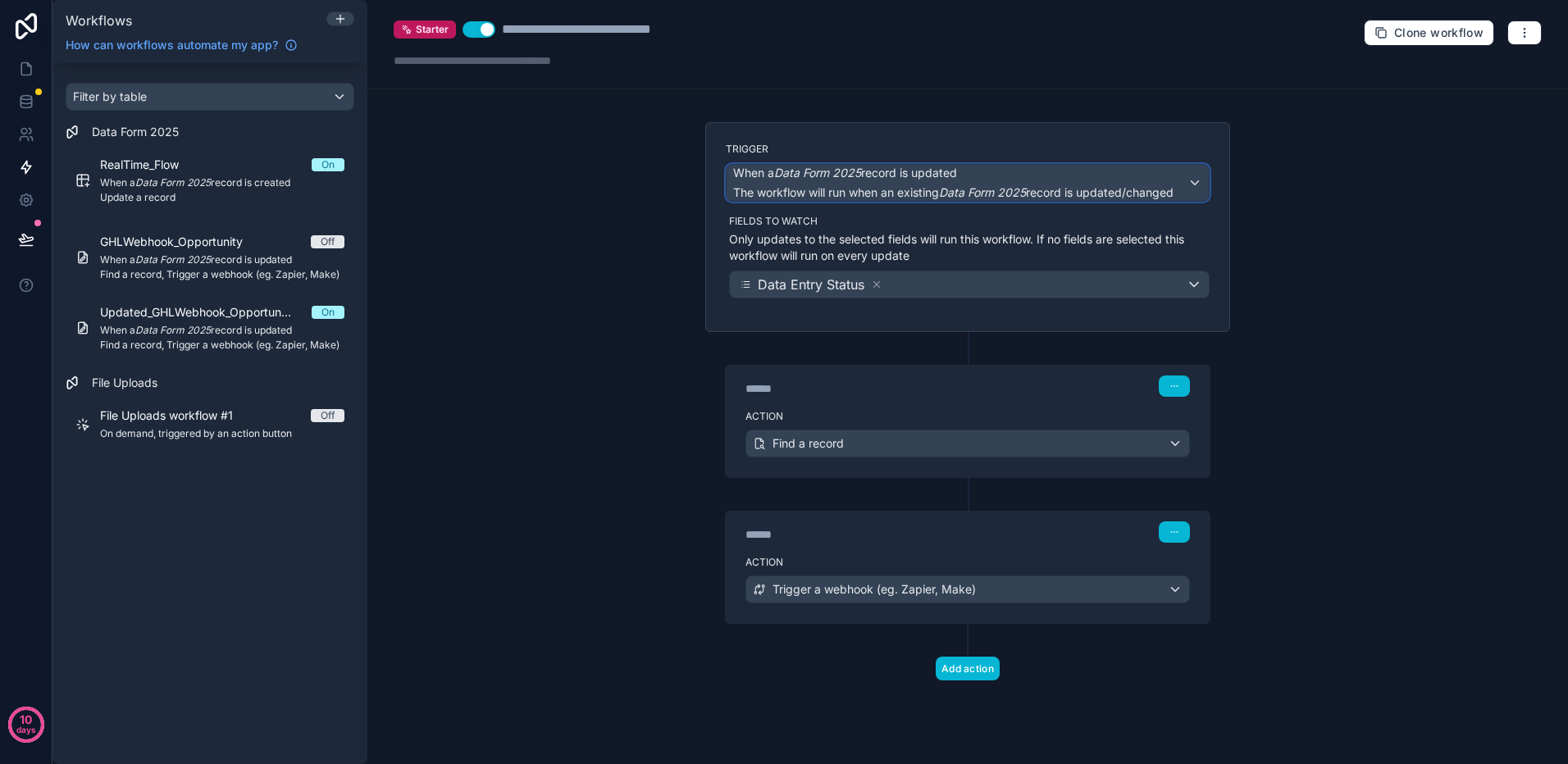
click at [976, 175] on span "When a Data Form 2025 record is updated" at bounding box center [953, 173] width 441 height 16
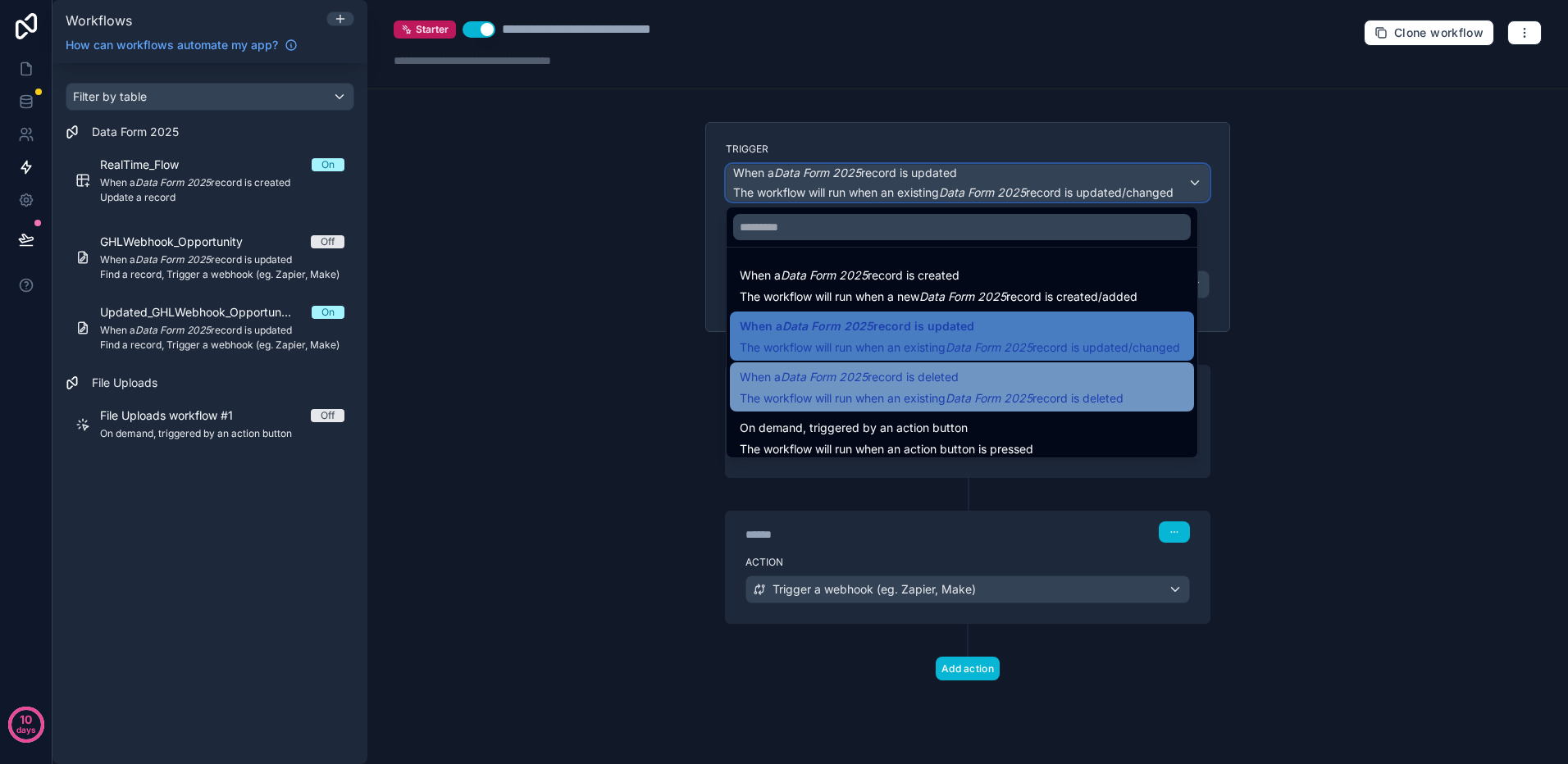
scroll to position [59, 0]
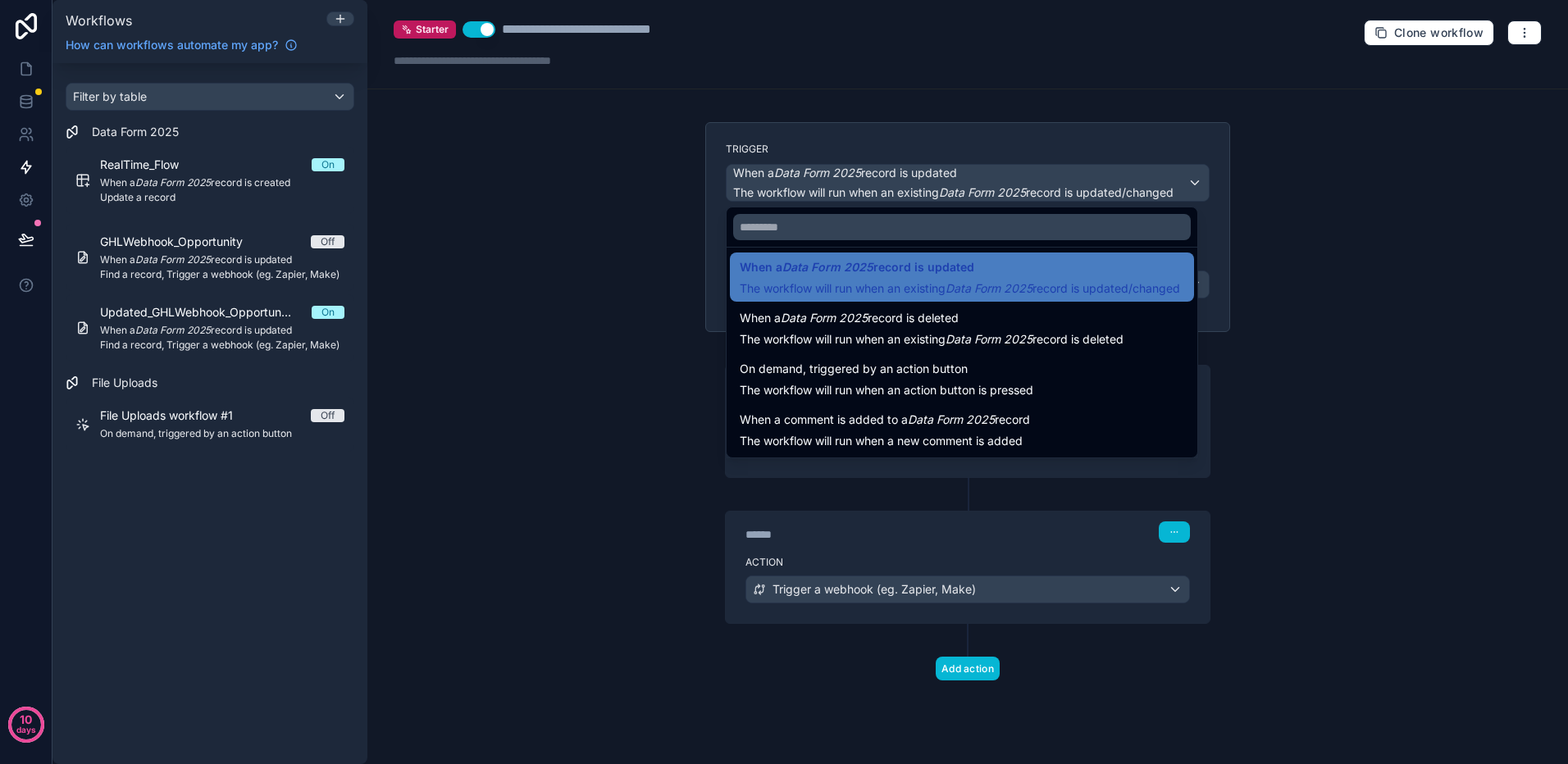
click at [715, 295] on div at bounding box center [784, 382] width 1568 height 764
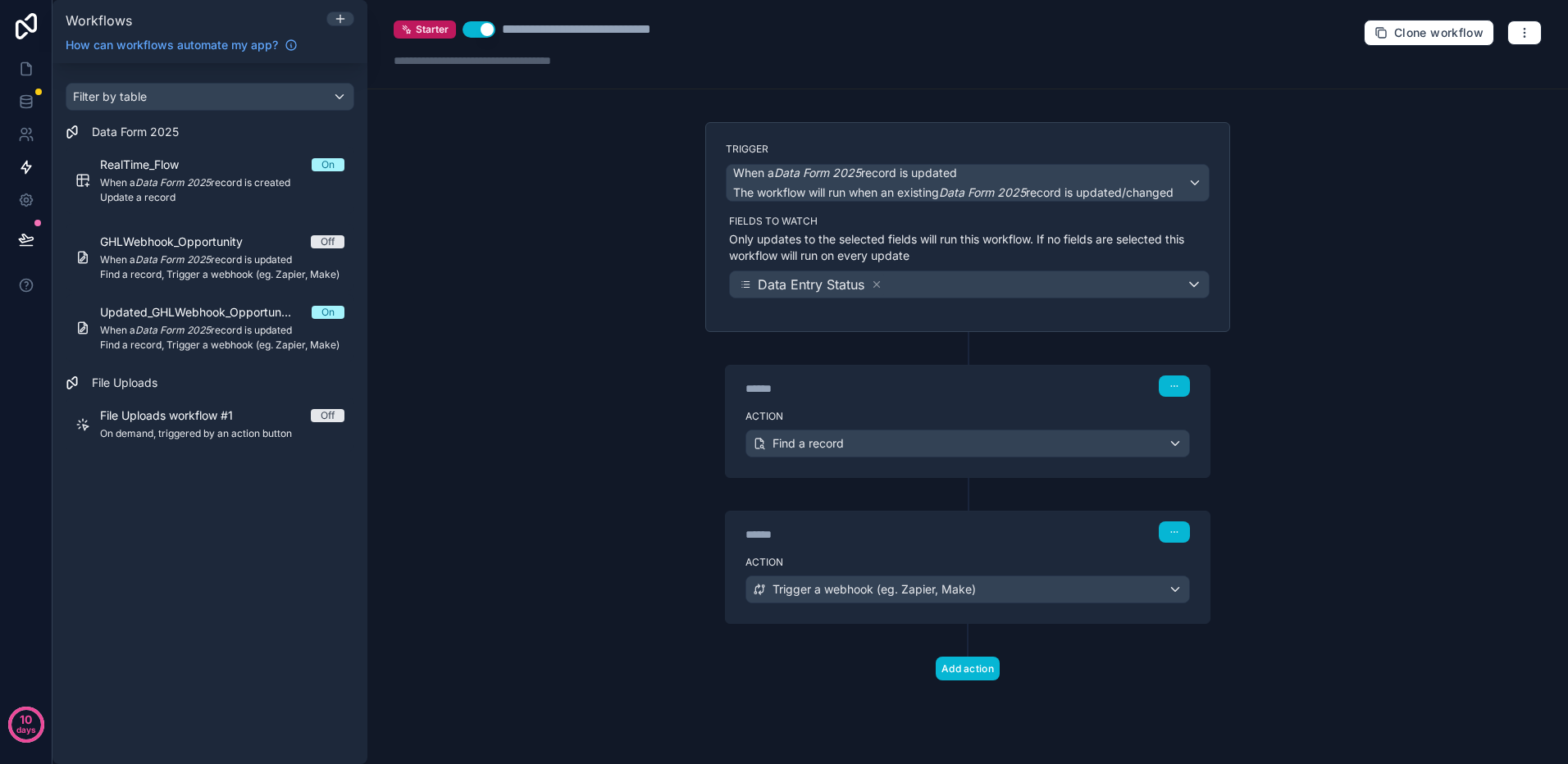
click at [928, 398] on div "****** Step 1" at bounding box center [967, 384] width 484 height 38
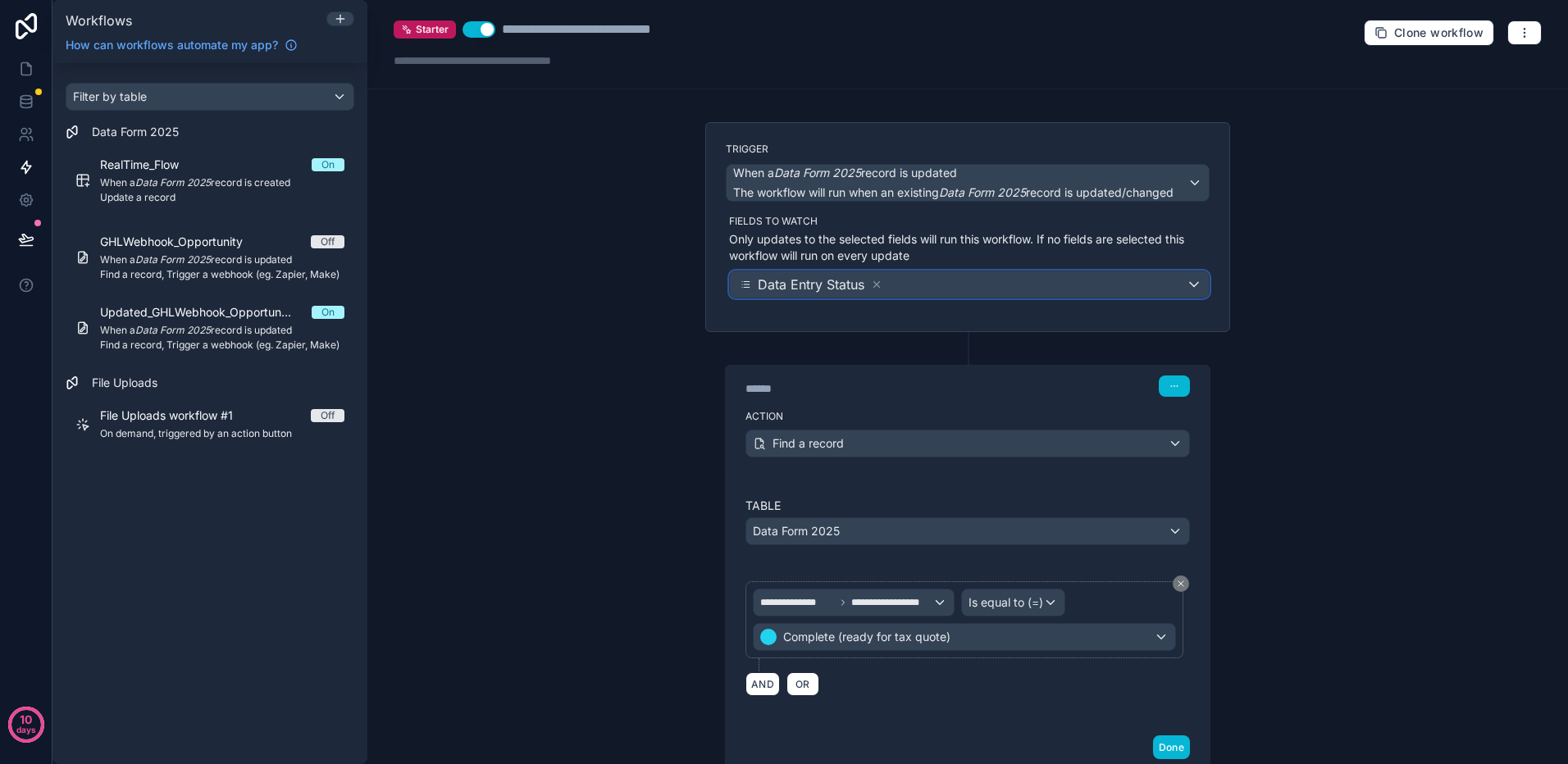
click at [1185, 281] on div "Data Entry Status" at bounding box center [968, 284] width 478 height 26
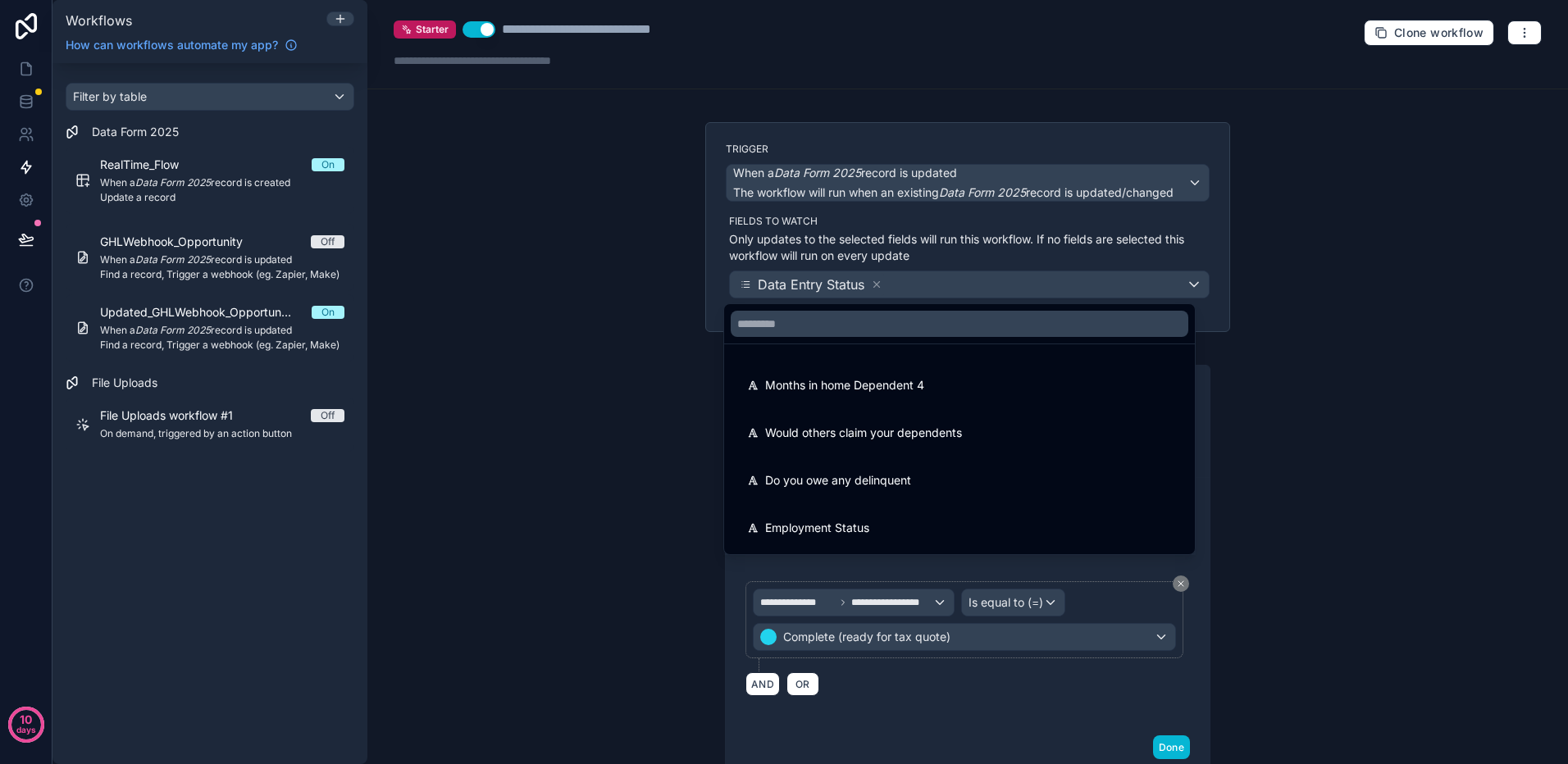
scroll to position [0, 0]
click at [845, 128] on div at bounding box center [784, 382] width 1568 height 764
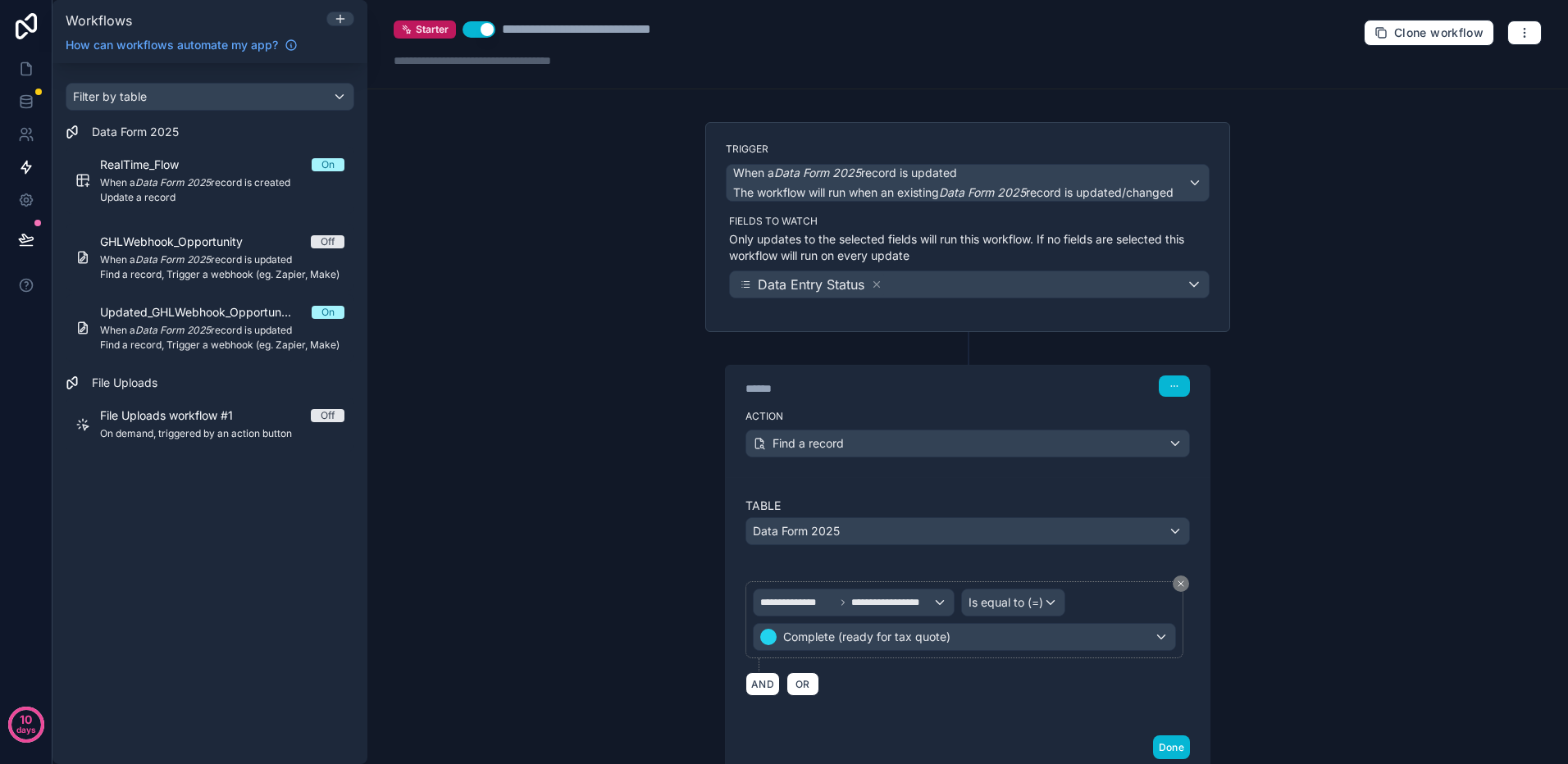
click at [1038, 394] on div "****** Step 1" at bounding box center [967, 386] width 444 height 22
click at [1165, 441] on div "Find a record" at bounding box center [967, 443] width 442 height 26
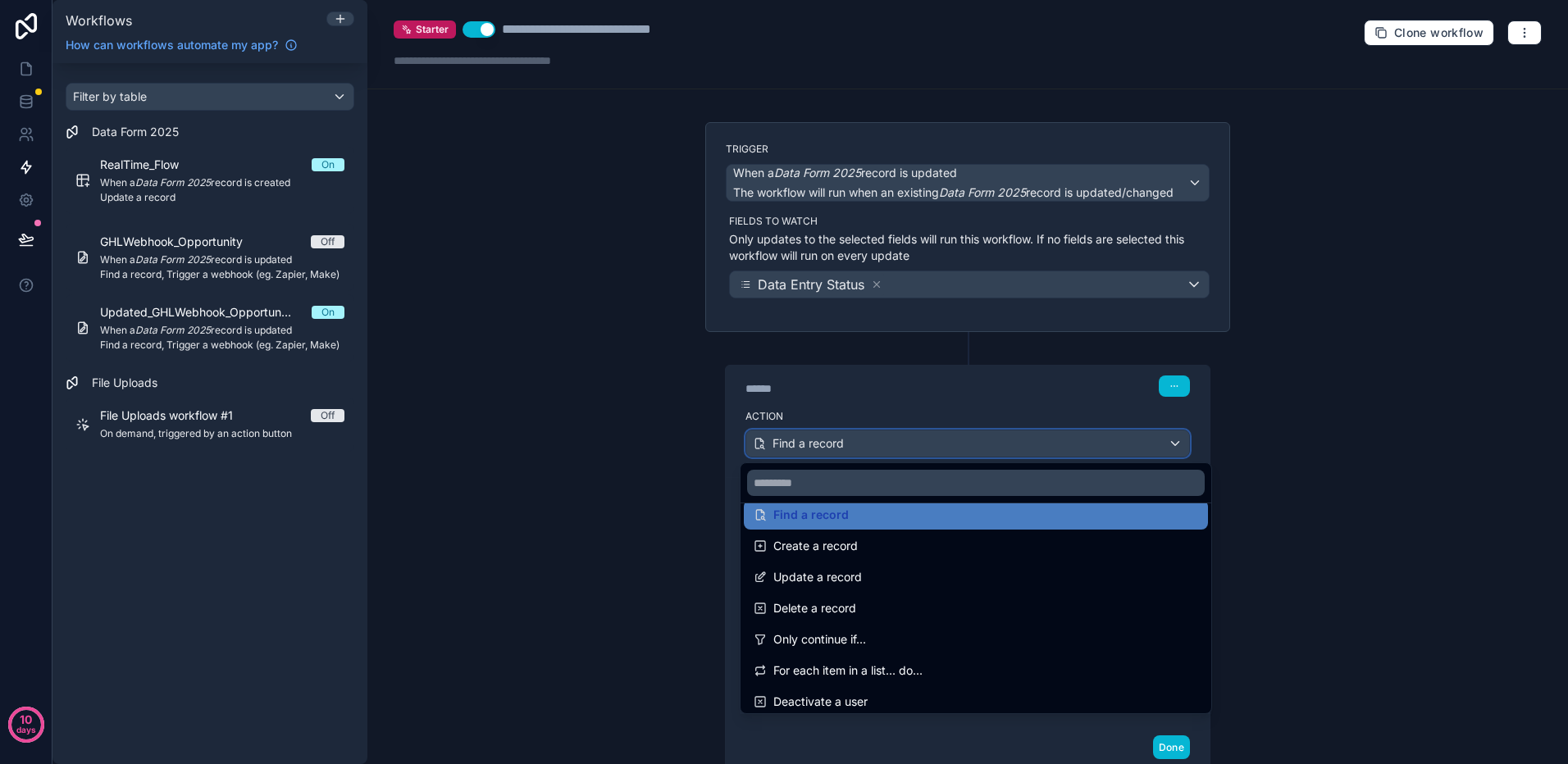
scroll to position [82, 0]
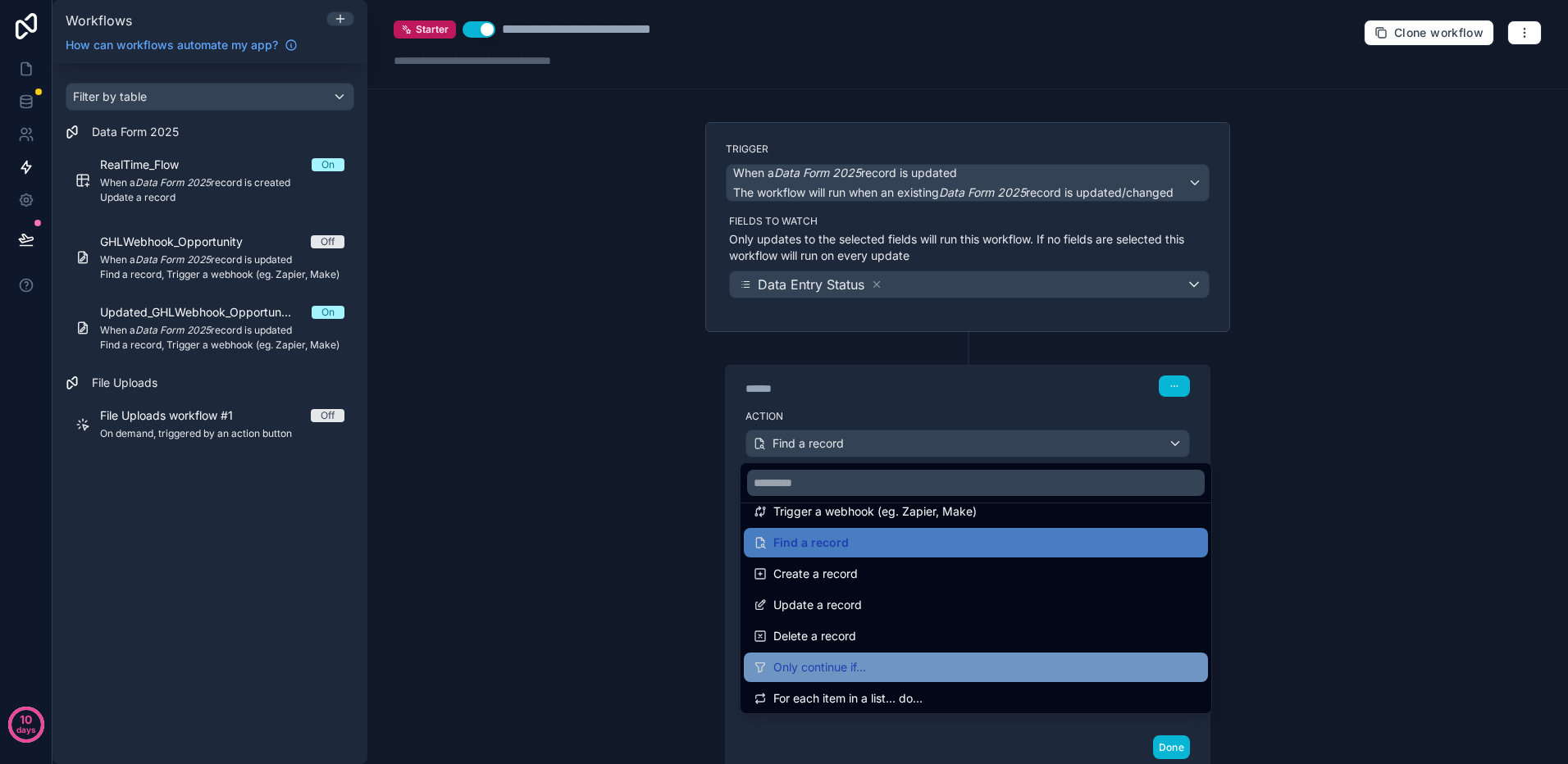
click at [888, 663] on div "Only continue if..." at bounding box center [975, 668] width 444 height 20
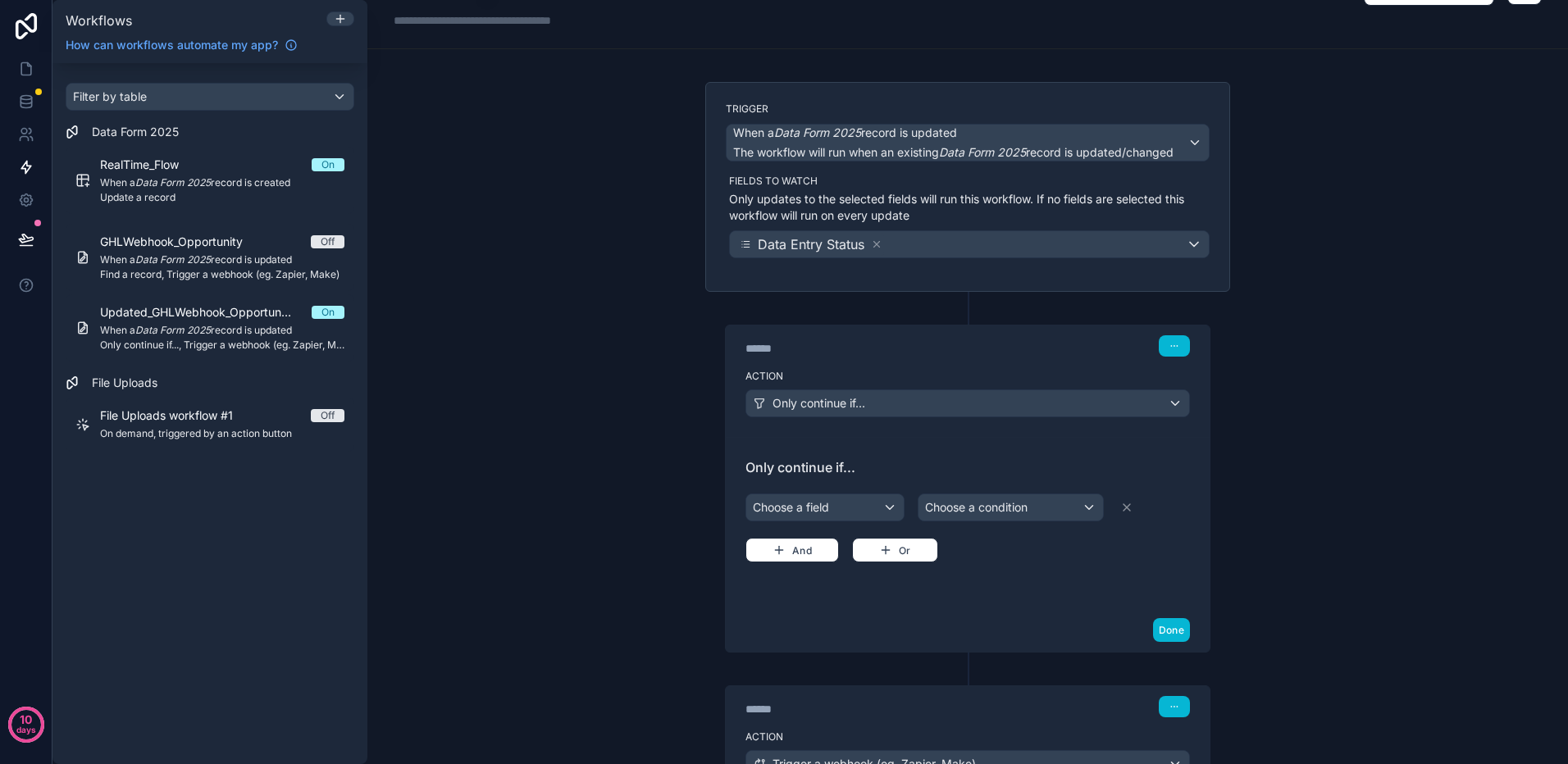
scroll to position [0, 0]
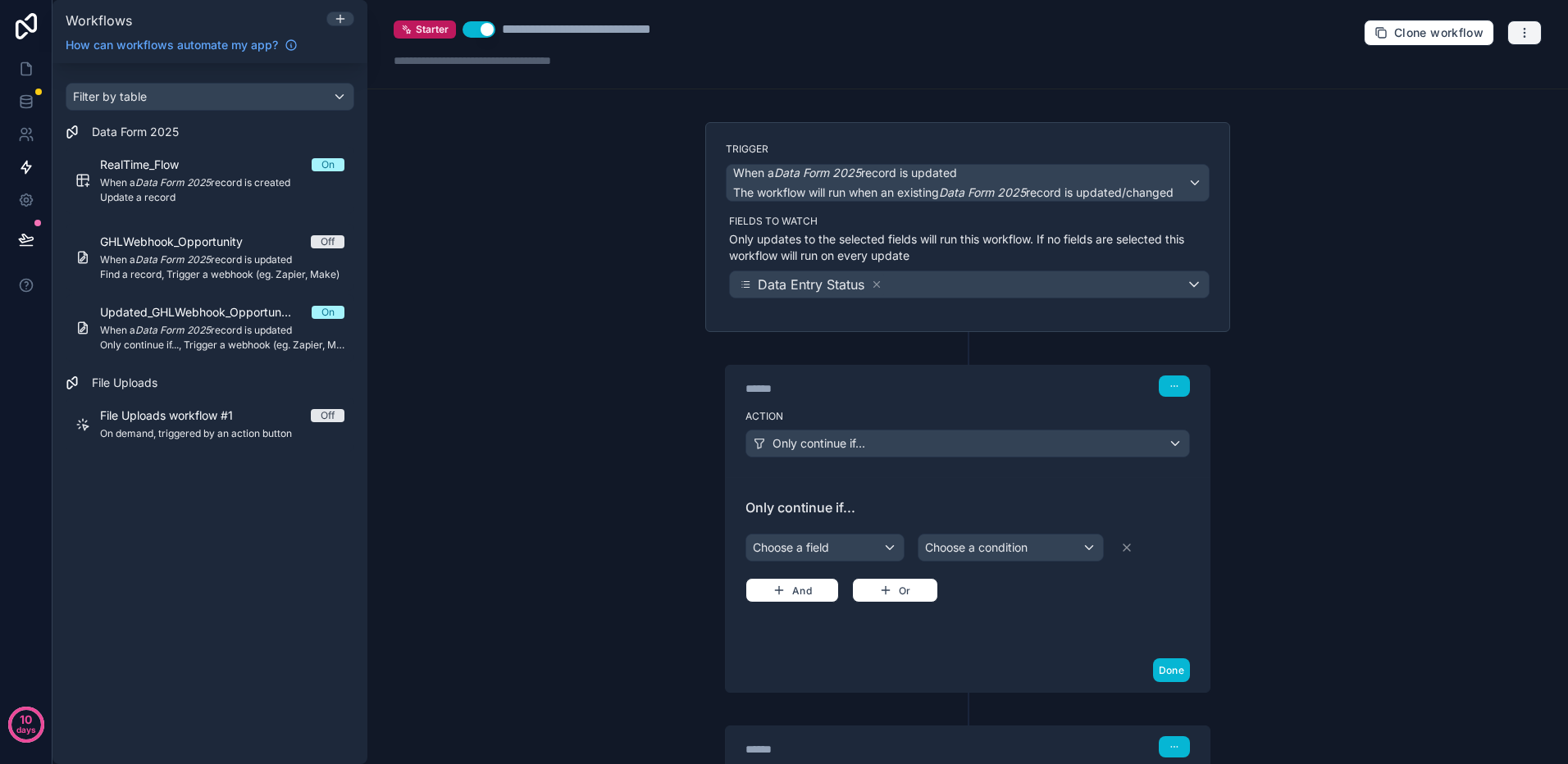
click at [1507, 31] on button "button" at bounding box center [1524, 32] width 34 height 24
click at [1431, 125] on span "Delete workflow" at bounding box center [1468, 124] width 79 height 13
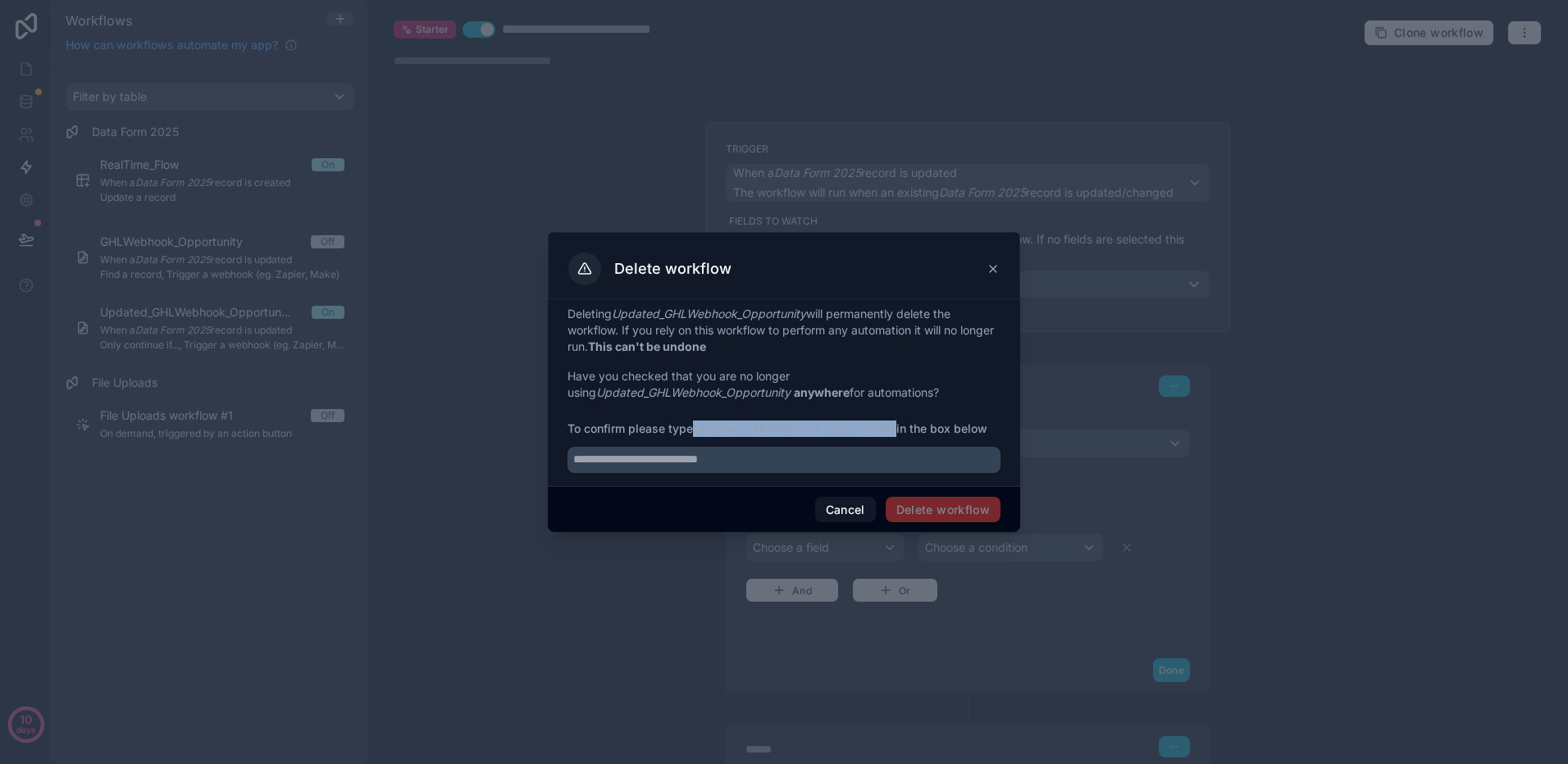
drag, startPoint x: 898, startPoint y: 431, endPoint x: 698, endPoint y: 428, distance: 200.0
click at [698, 428] on strong "Updated_GHLWebhook_Opportunity" at bounding box center [794, 429] width 204 height 14
copy strong "Updated_GHLWebhook_Opportunity"
click at [678, 460] on input "text" at bounding box center [784, 460] width 433 height 26
paste input "**********"
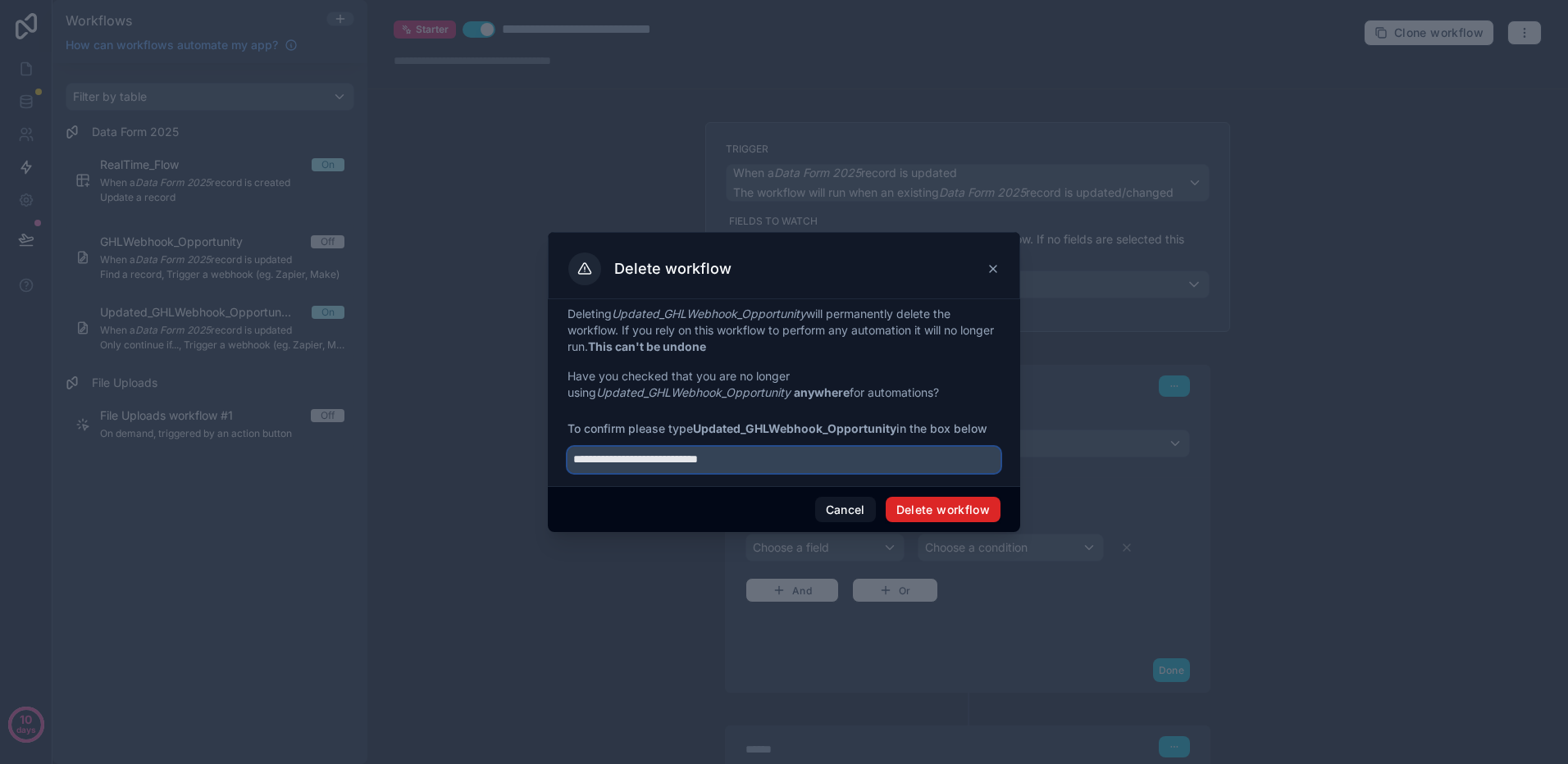
type input "**********"
click at [941, 505] on button "Delete workflow" at bounding box center [943, 510] width 115 height 26
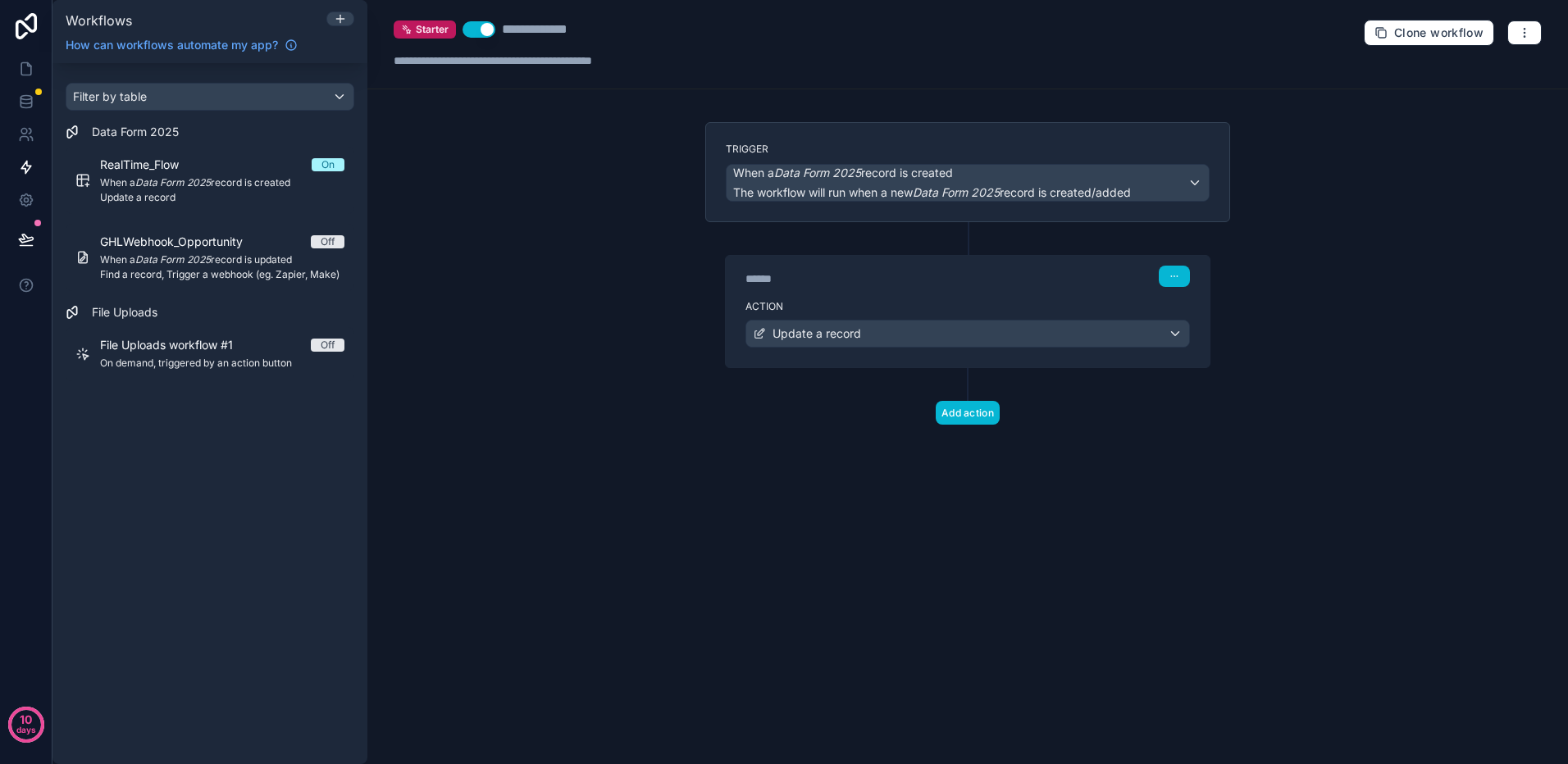
drag, startPoint x: 352, startPoint y: 327, endPoint x: 530, endPoint y: 356, distance: 180.3
click at [395, 338] on div "**********" at bounding box center [810, 382] width 1515 height 764
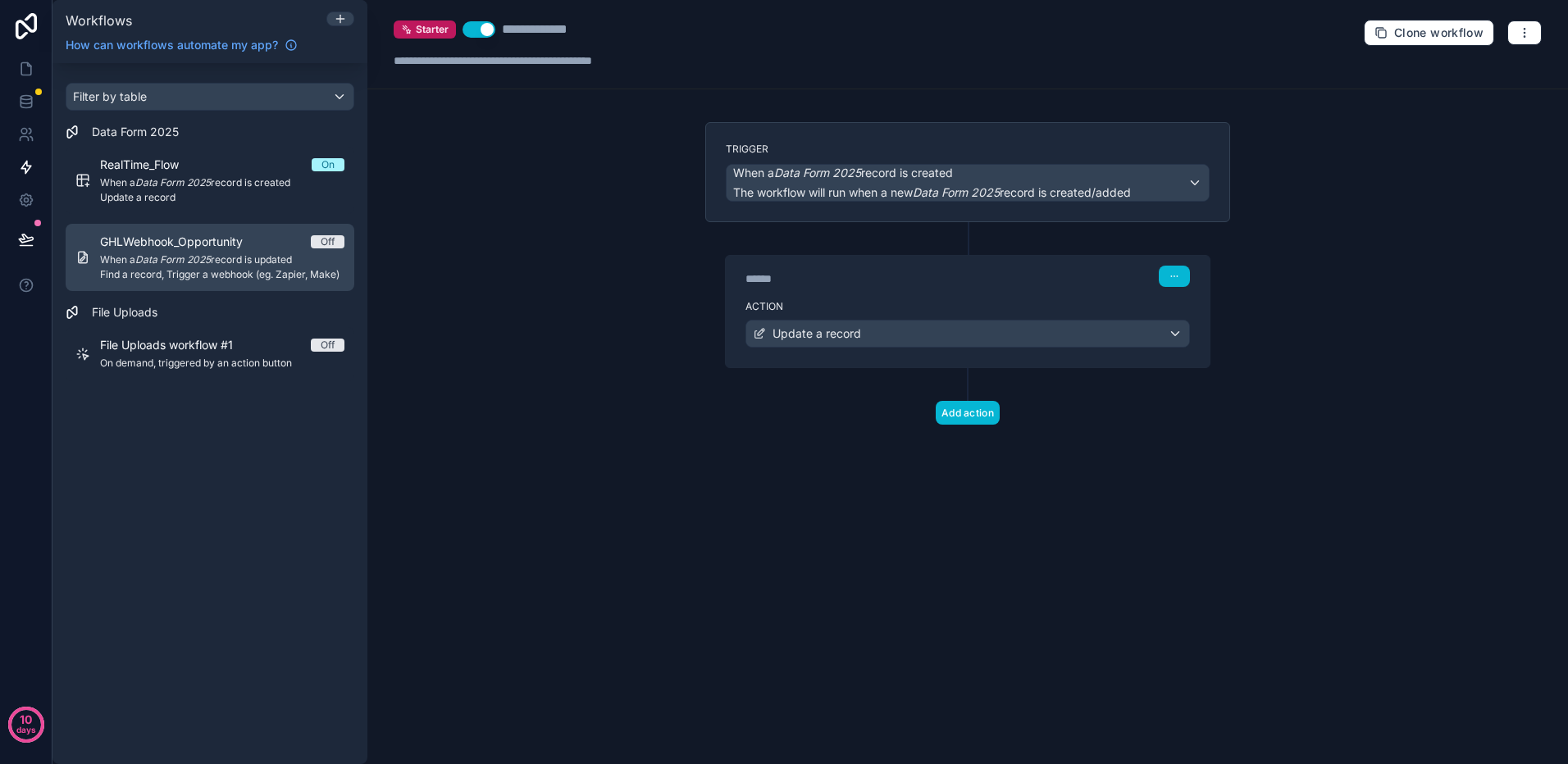
drag, startPoint x: 188, startPoint y: 259, endPoint x: 188, endPoint y: 268, distance: 9.0
click at [188, 259] on em "Data Form 2025" at bounding box center [173, 259] width 75 height 13
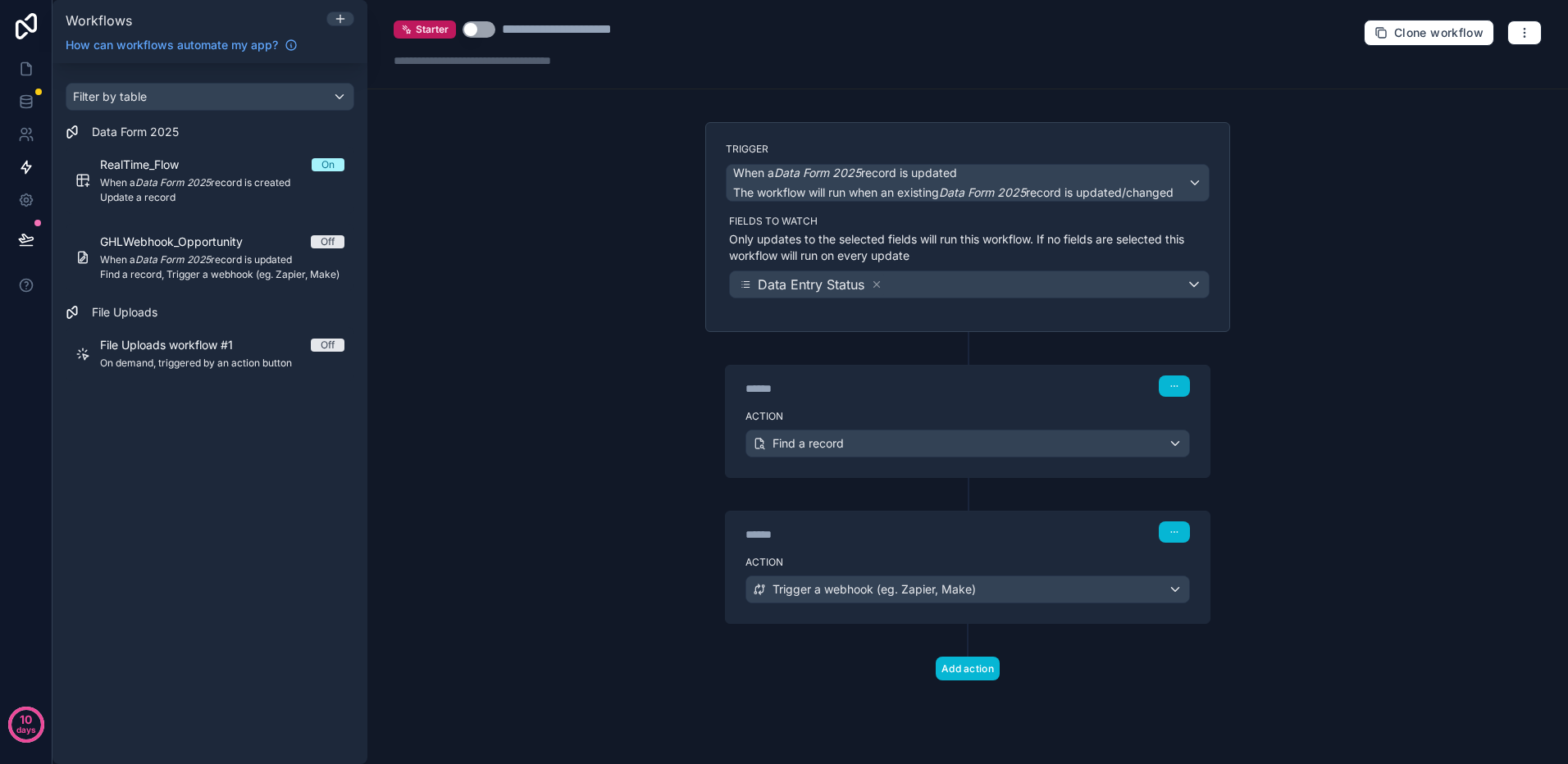
click at [1075, 319] on div "Trigger When a Data Form 2025 record is updated The workflow will run when an e…" at bounding box center [968, 227] width 525 height 210
click at [994, 468] on div "Action Find a record" at bounding box center [967, 440] width 484 height 74
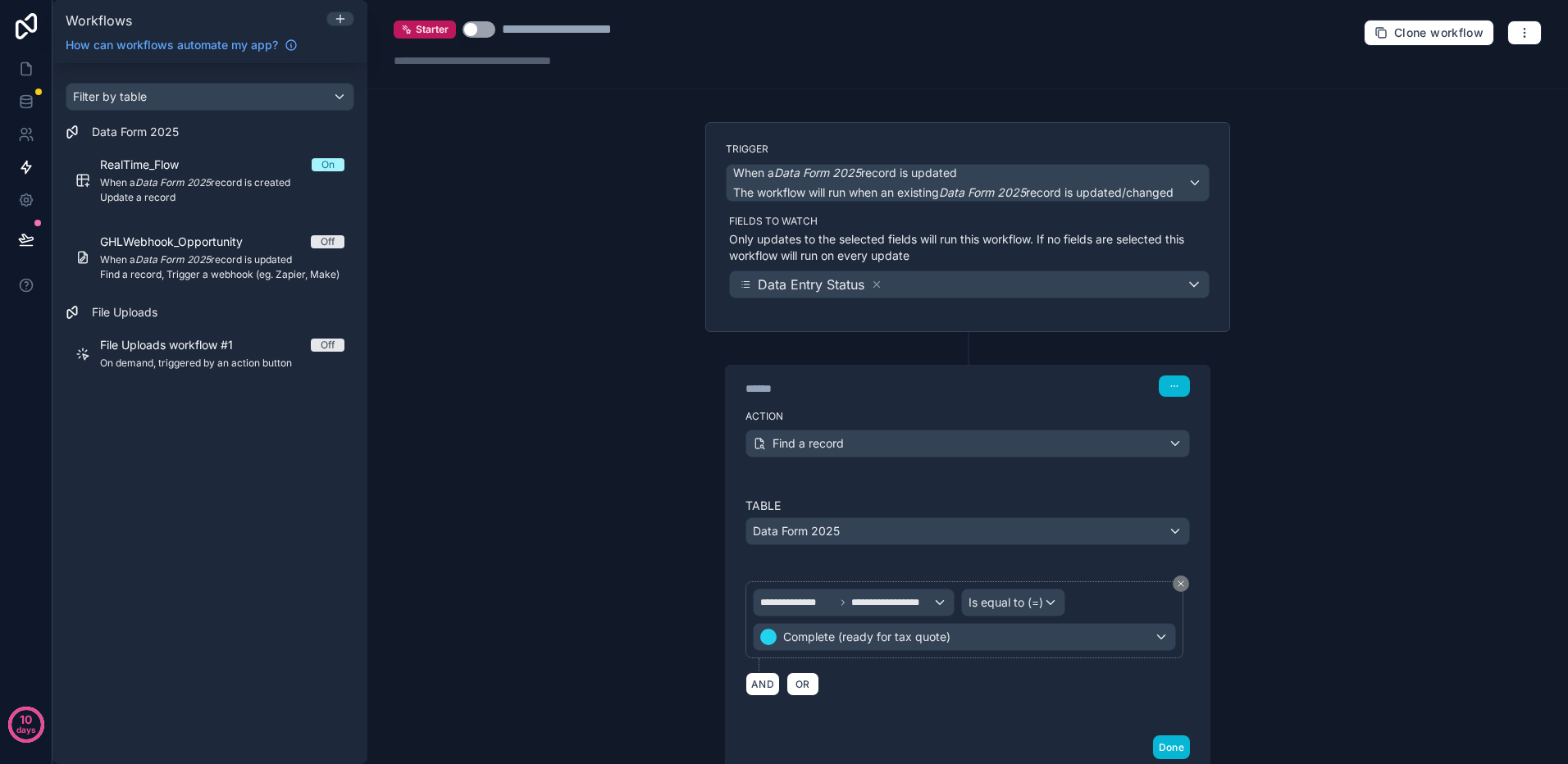
click at [1017, 364] on div "**********" at bounding box center [968, 566] width 486 height 405
click at [1004, 384] on div "****** Step 1" at bounding box center [967, 386] width 444 height 22
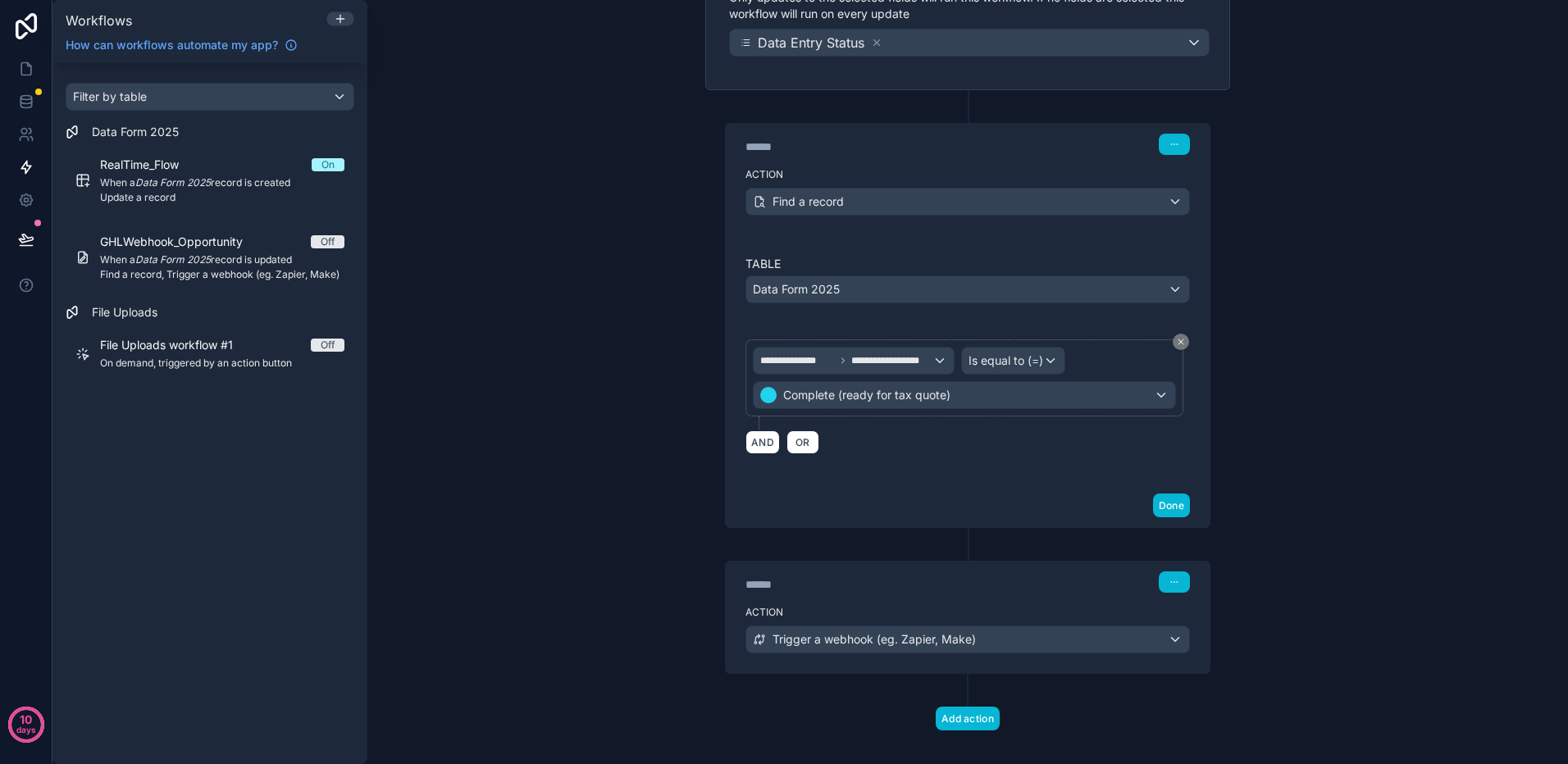
scroll to position [246, 0]
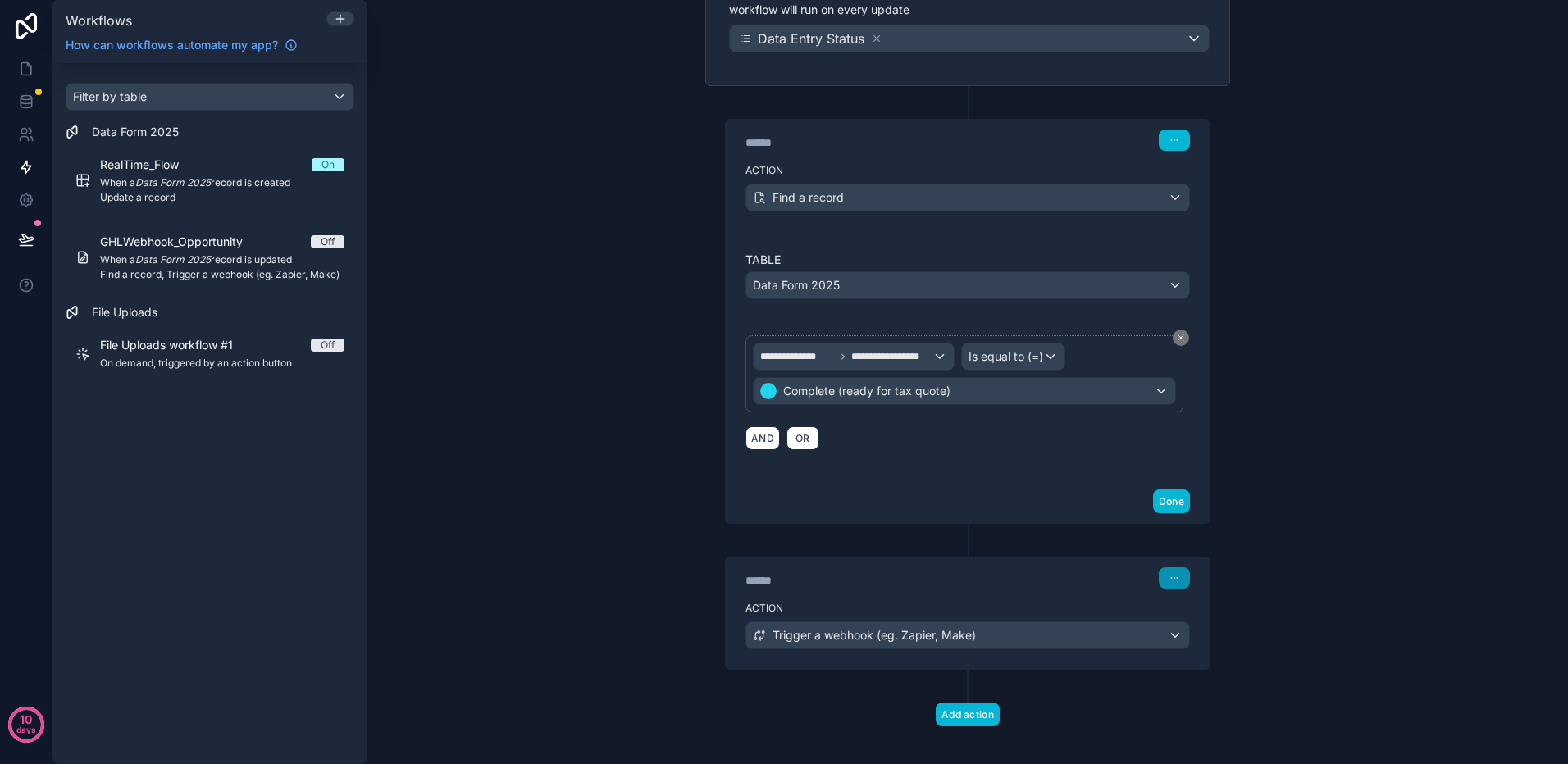
click at [1169, 580] on icon "button" at bounding box center [1174, 578] width 10 height 10
click at [1186, 640] on span "Delete" at bounding box center [1199, 641] width 31 height 13
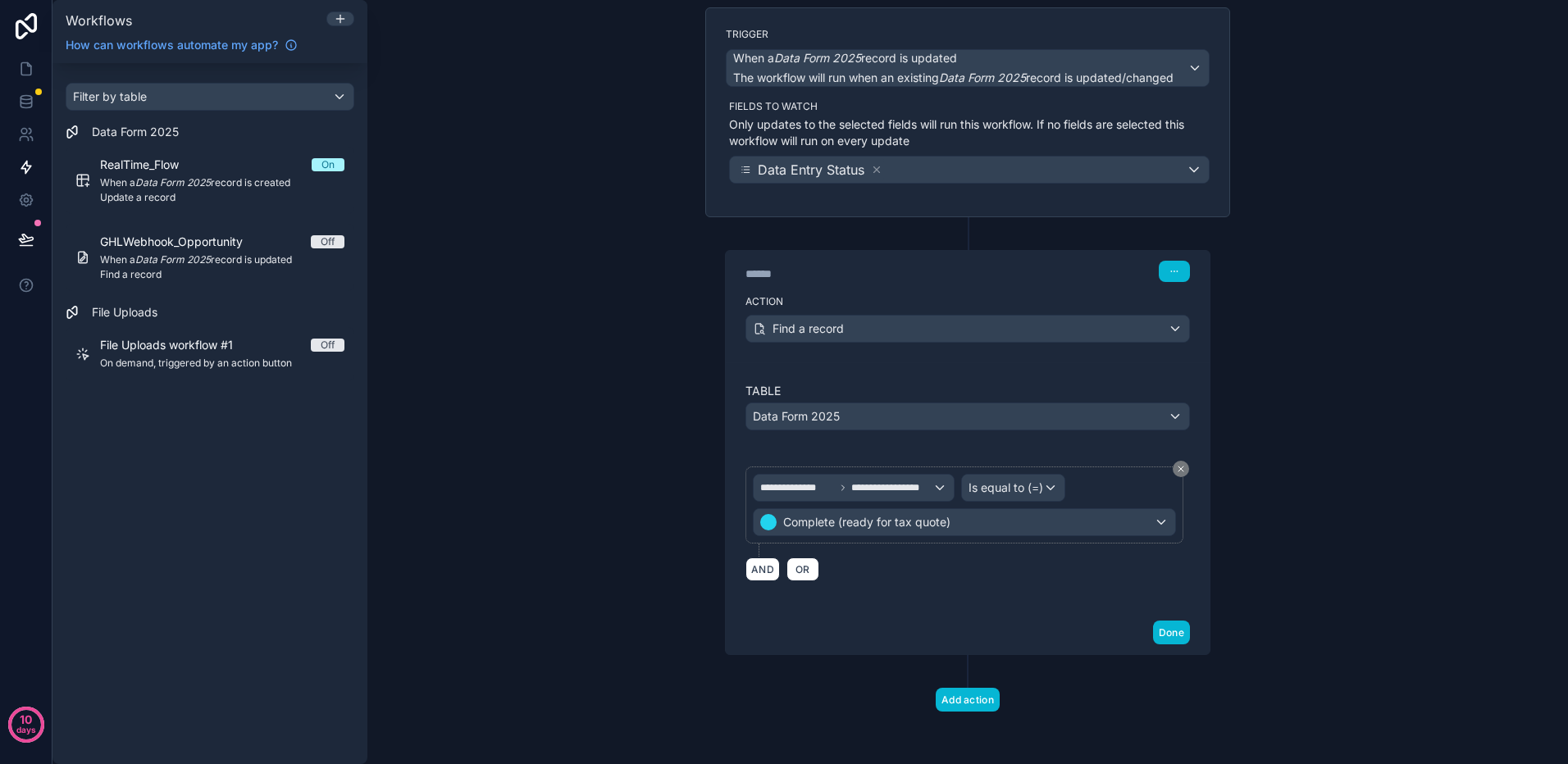
scroll to position [115, 0]
click at [1108, 329] on div "Find a record" at bounding box center [967, 329] width 442 height 26
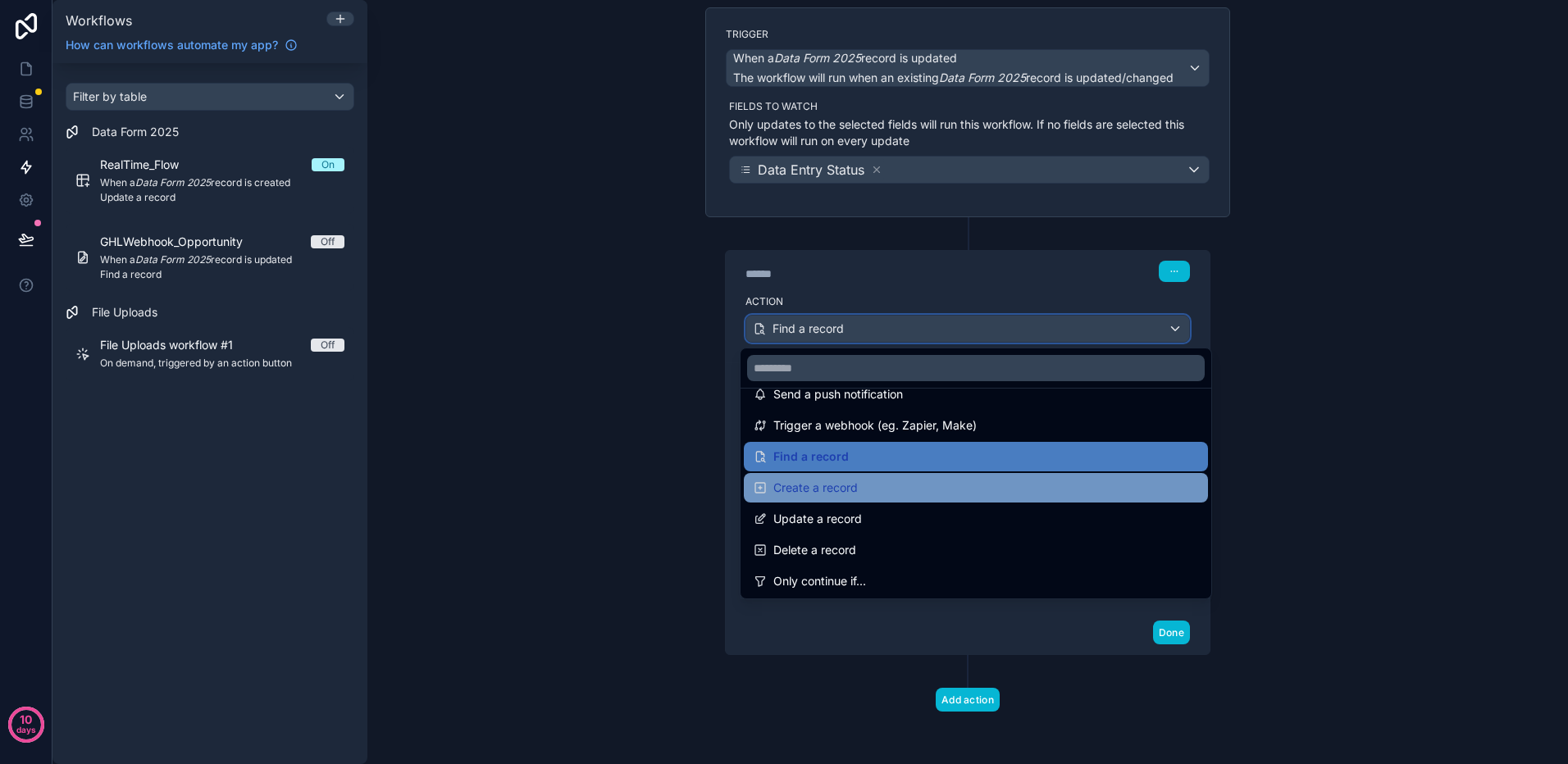
scroll to position [82, 0]
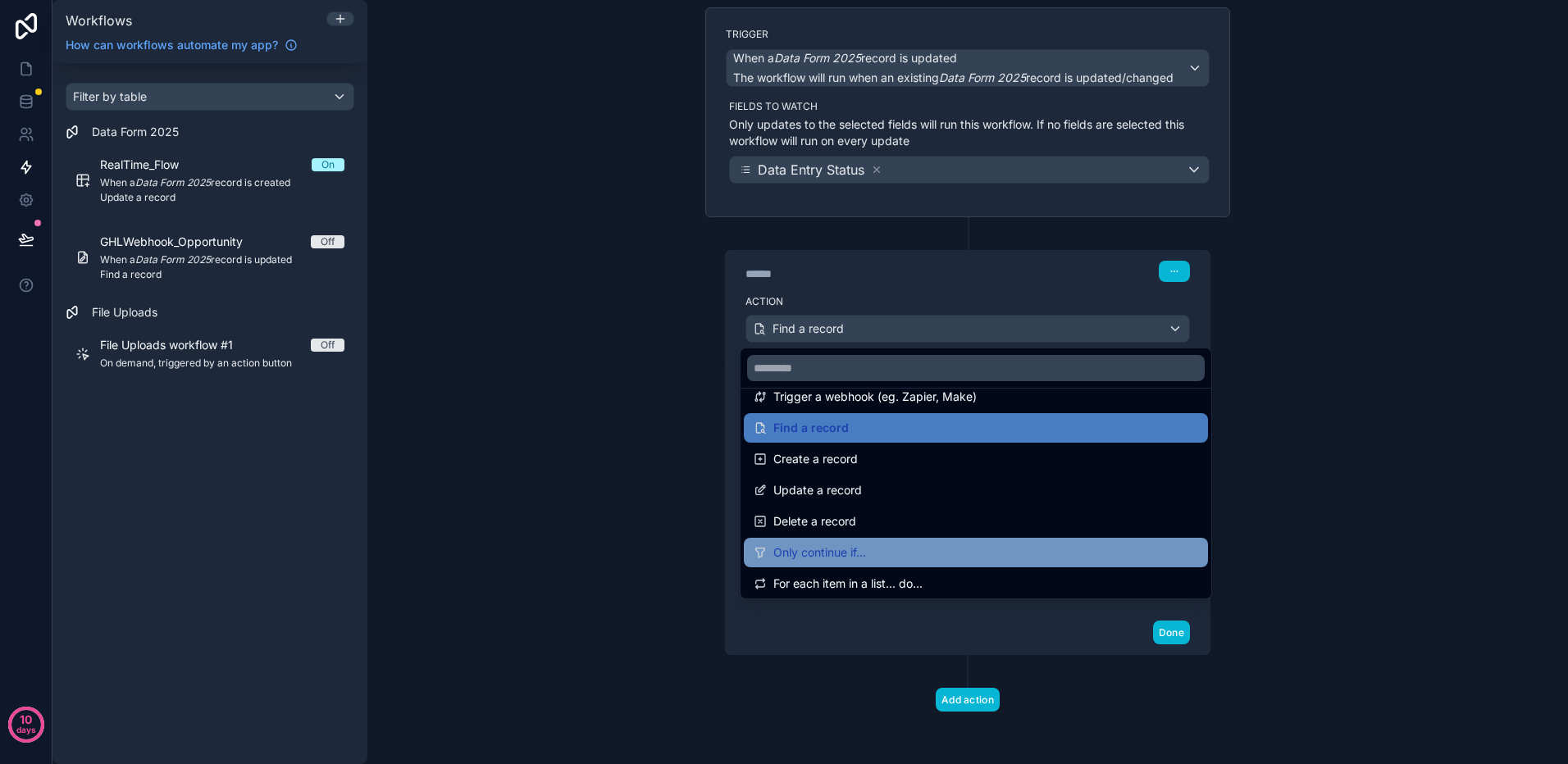
click at [897, 549] on div "Only continue if..." at bounding box center [975, 553] width 444 height 20
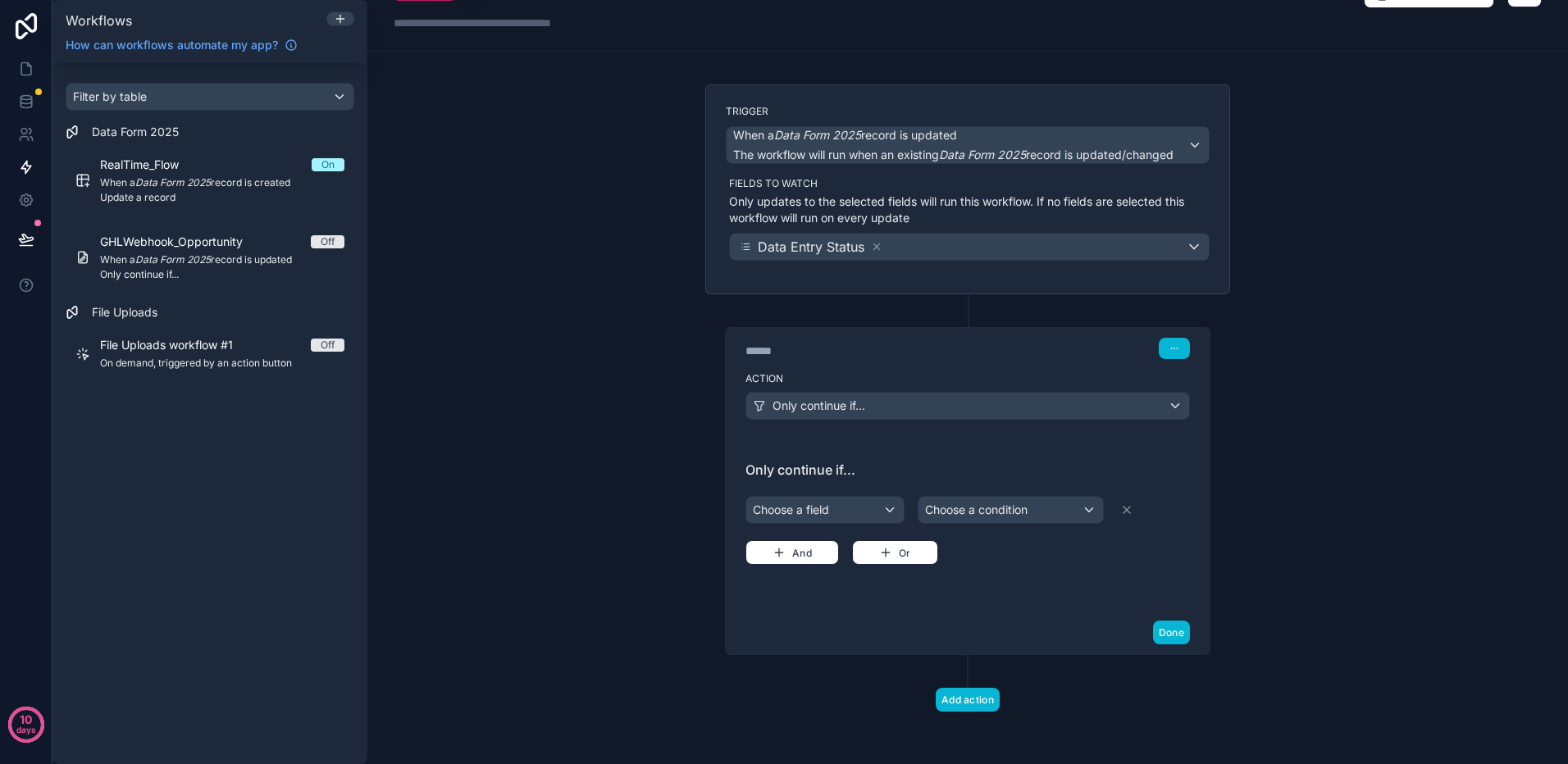
scroll to position [0, 0]
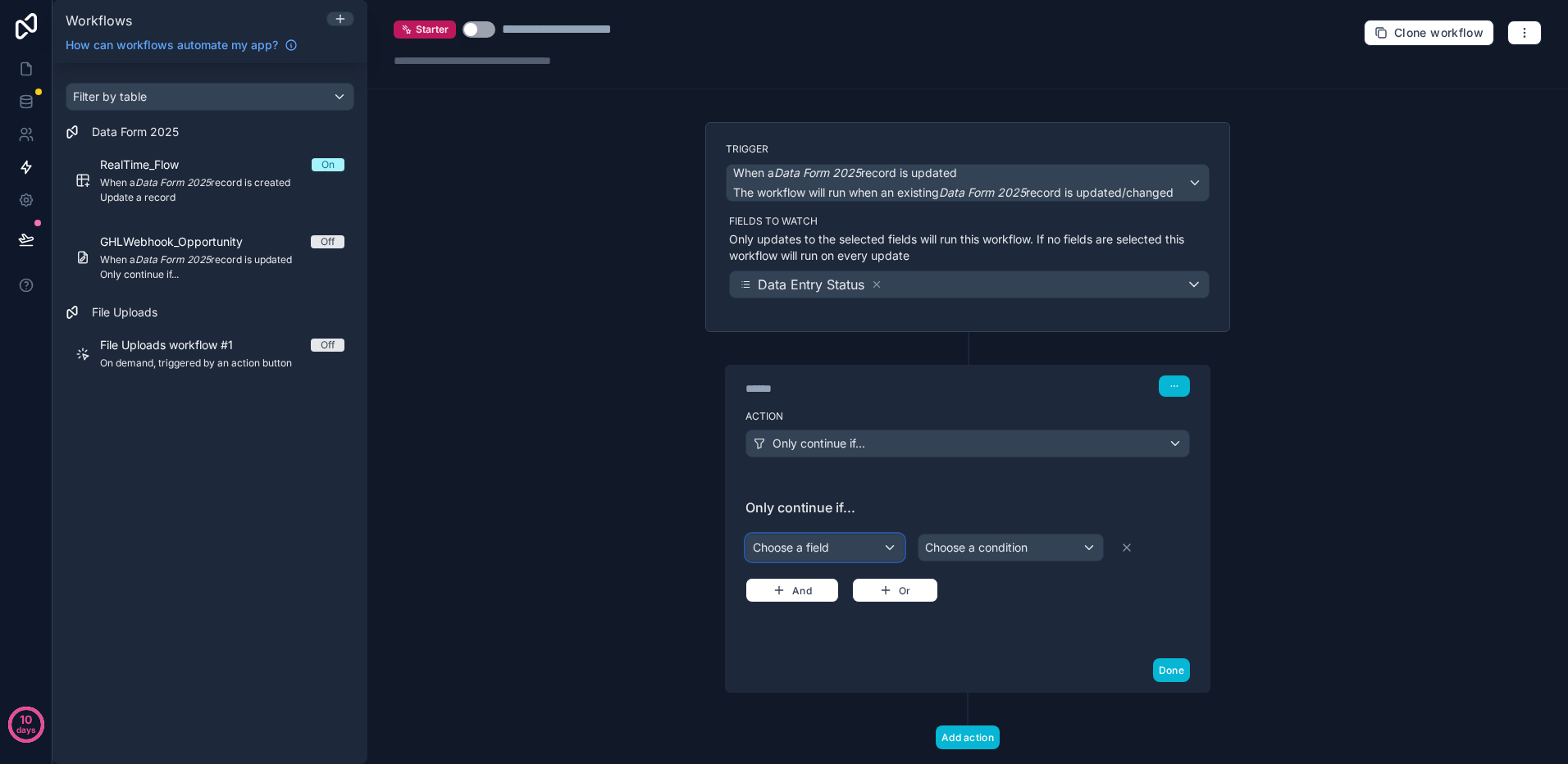
click at [874, 542] on div "Choose a field" at bounding box center [824, 548] width 157 height 26
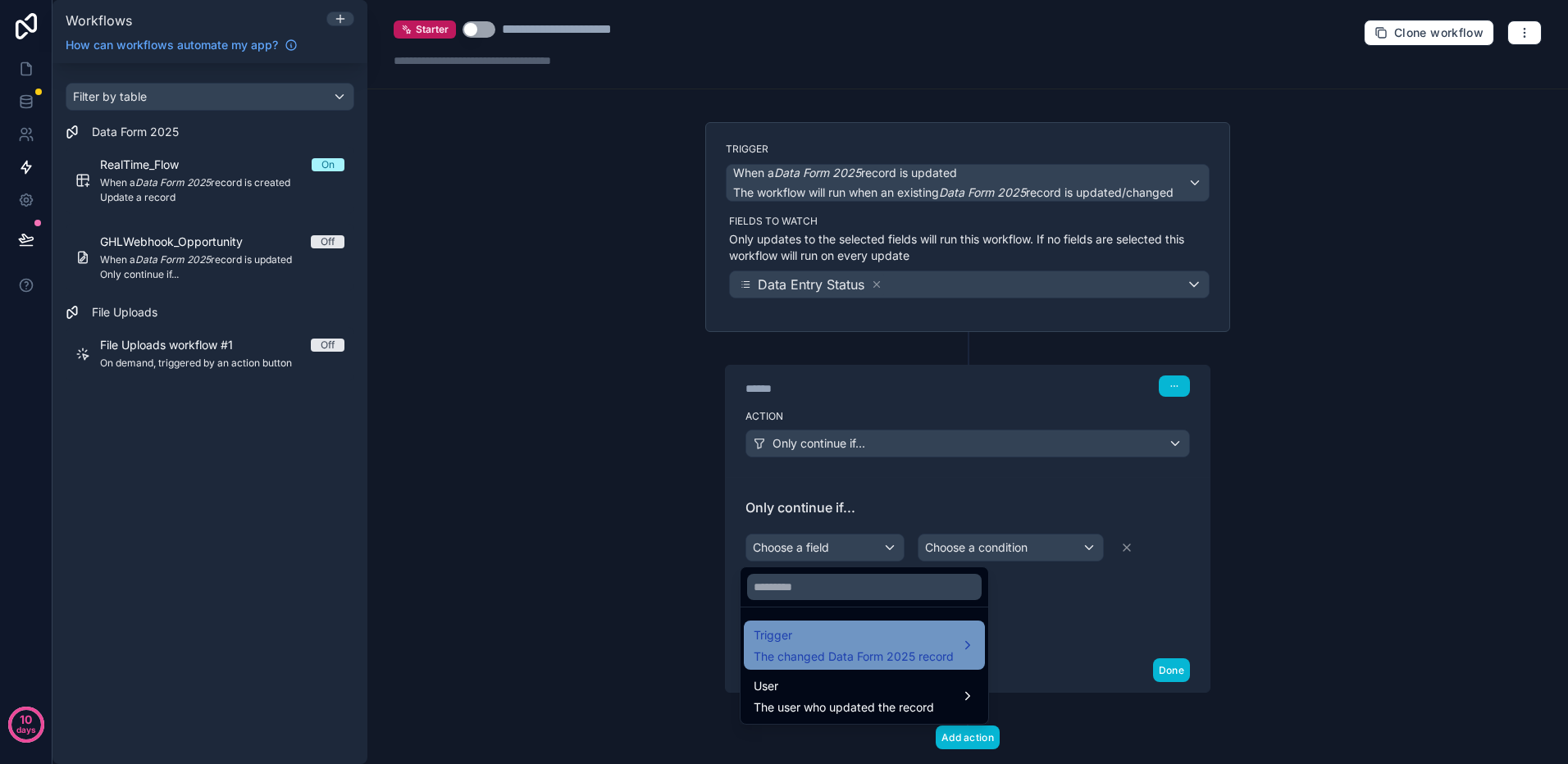
click at [868, 645] on div "Trigger The changed Data Form 2025 record" at bounding box center [853, 645] width 200 height 40
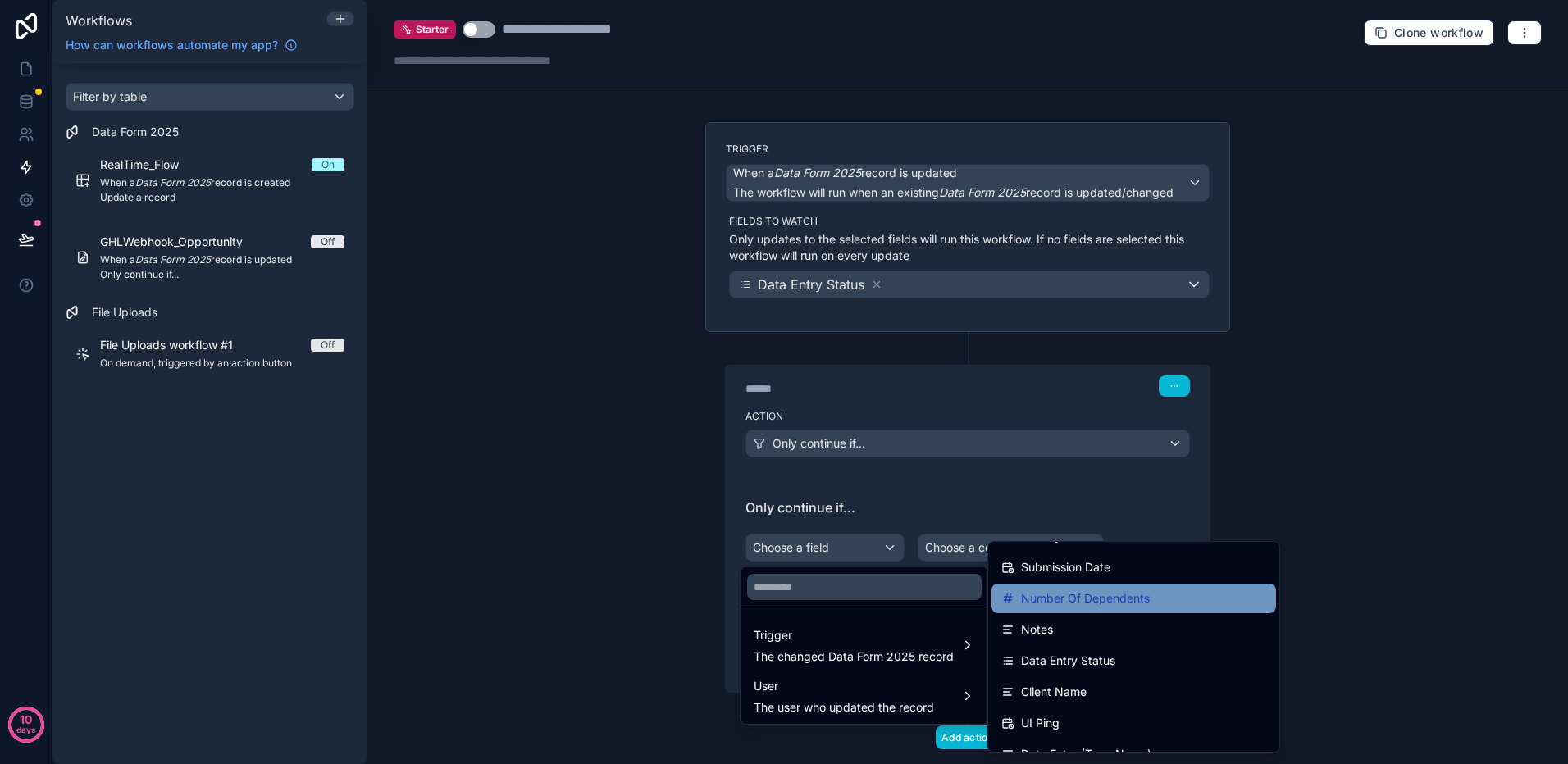
scroll to position [82, 0]
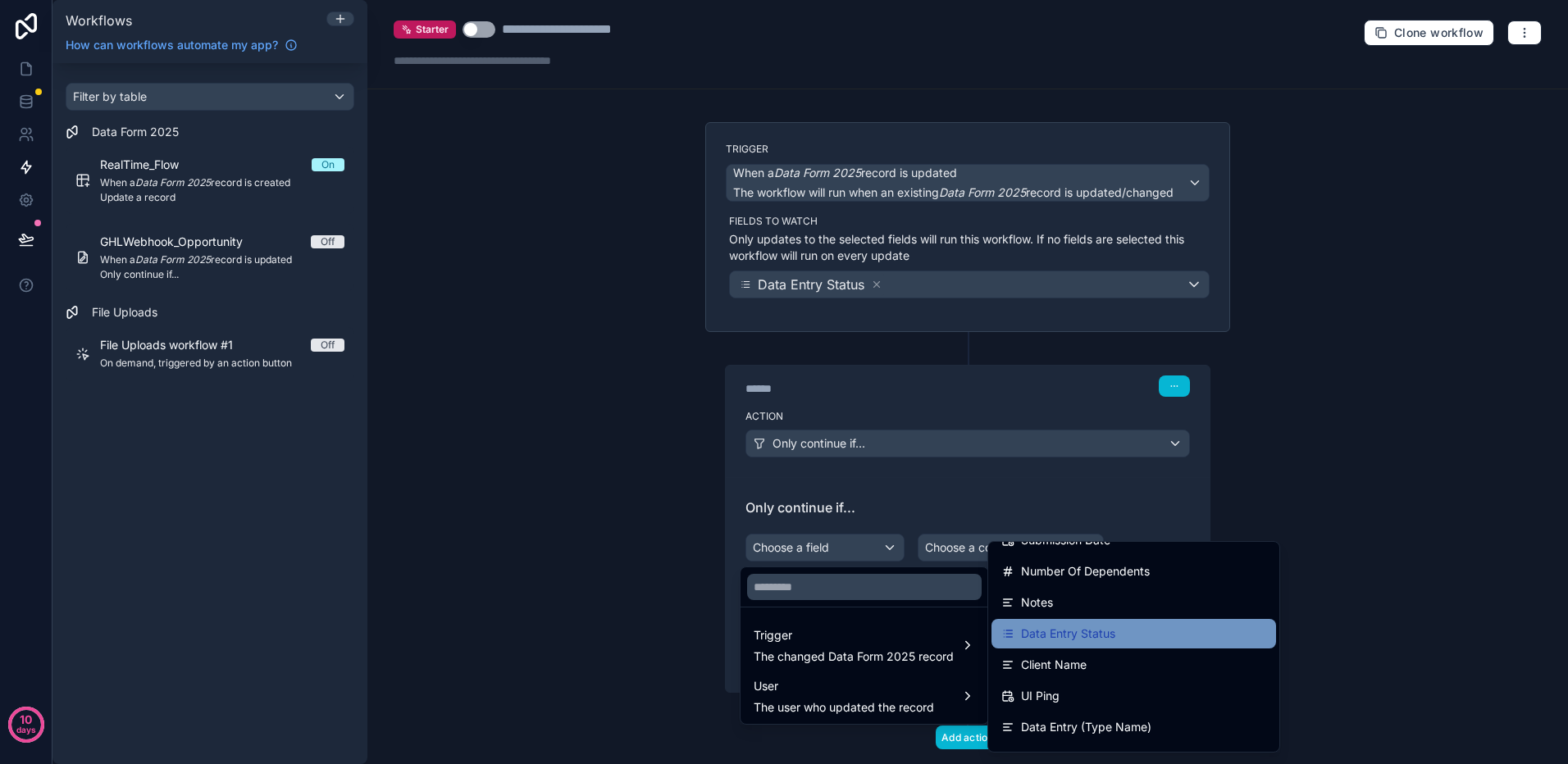
click at [1075, 634] on span "Data Entry Status" at bounding box center [1067, 634] width 94 height 20
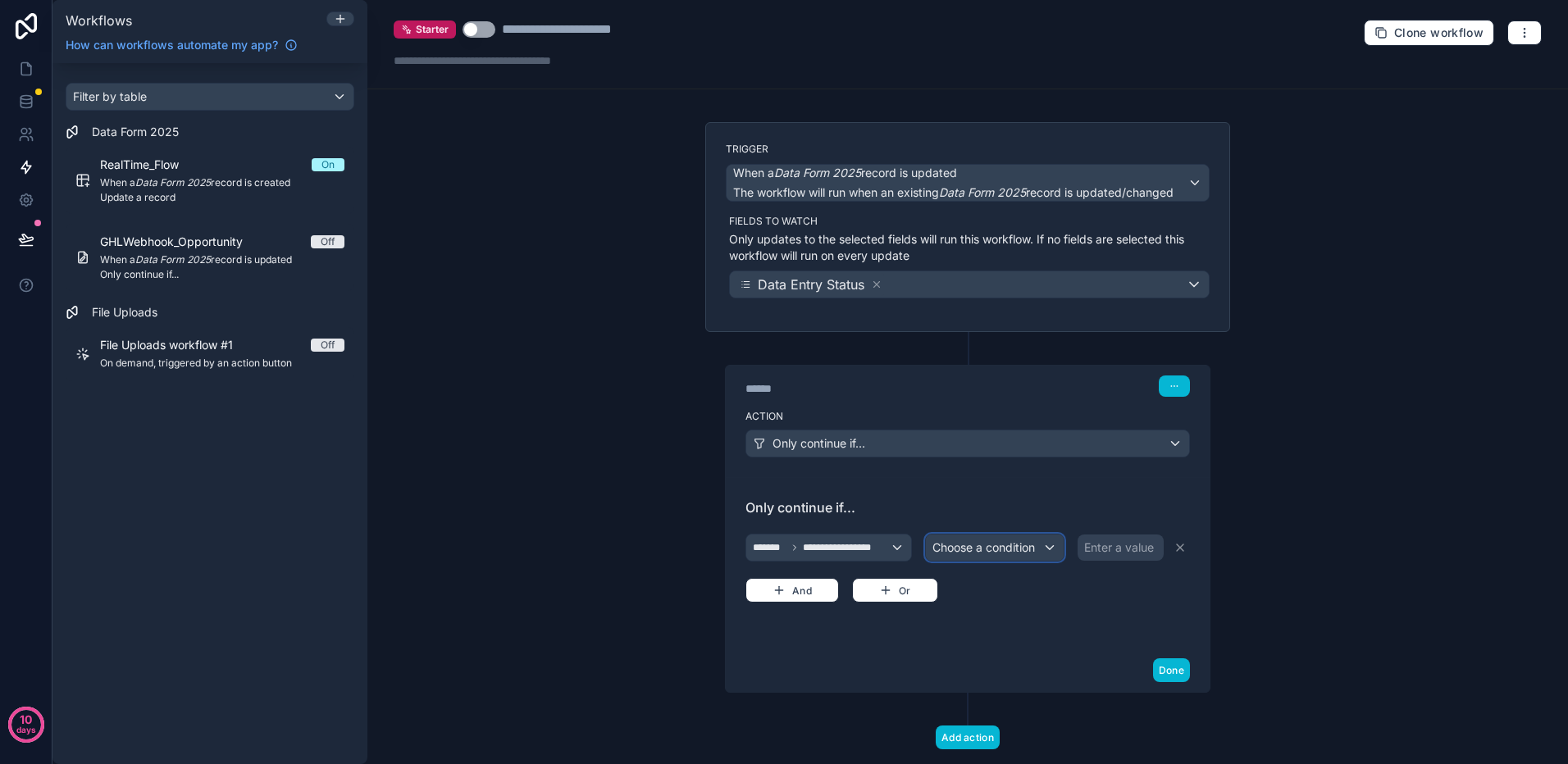
click at [1041, 544] on div "Choose a condition" at bounding box center [994, 548] width 137 height 26
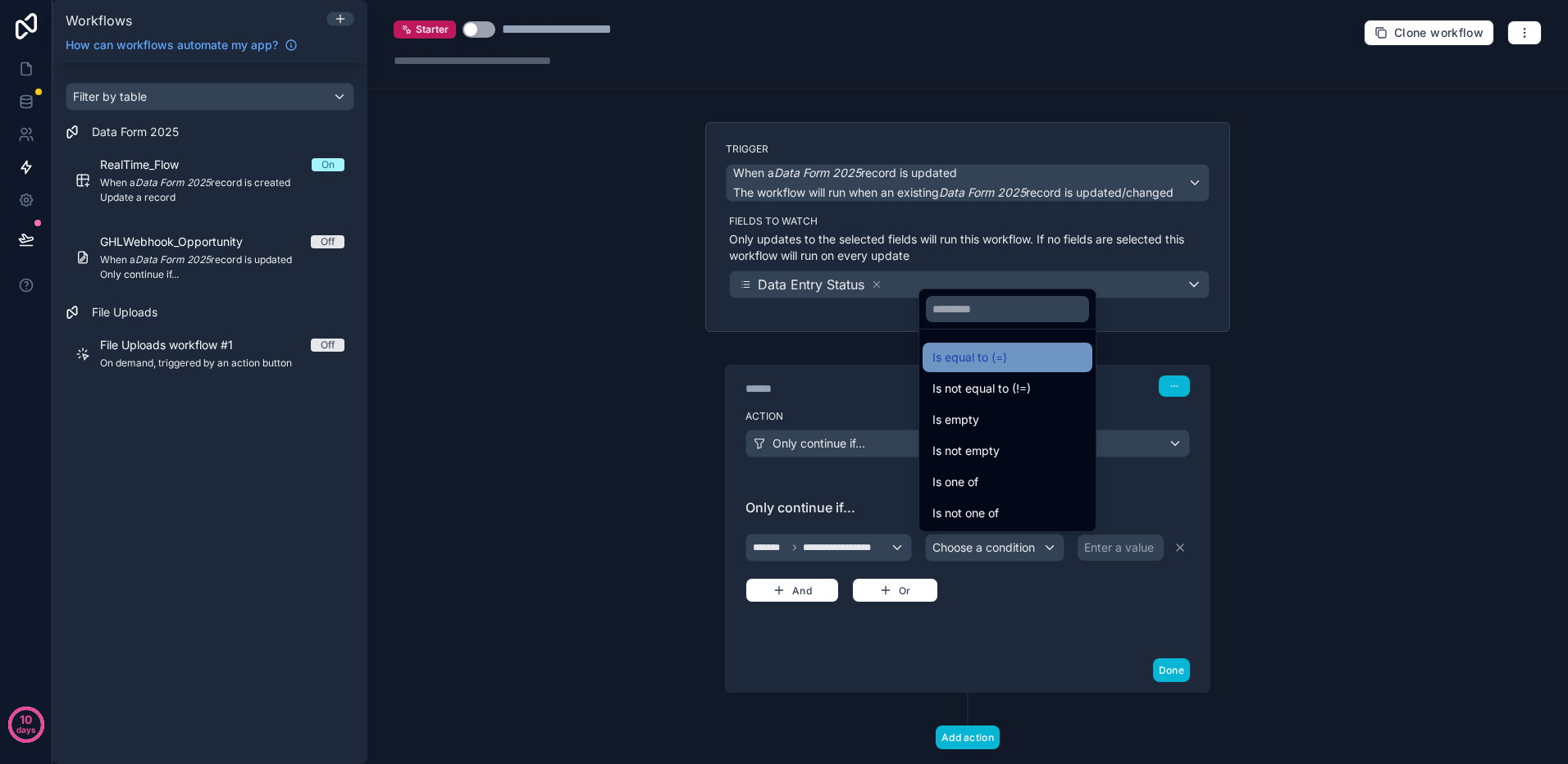
click at [994, 364] on span "Is equal to (=)" at bounding box center [969, 357] width 74 height 20
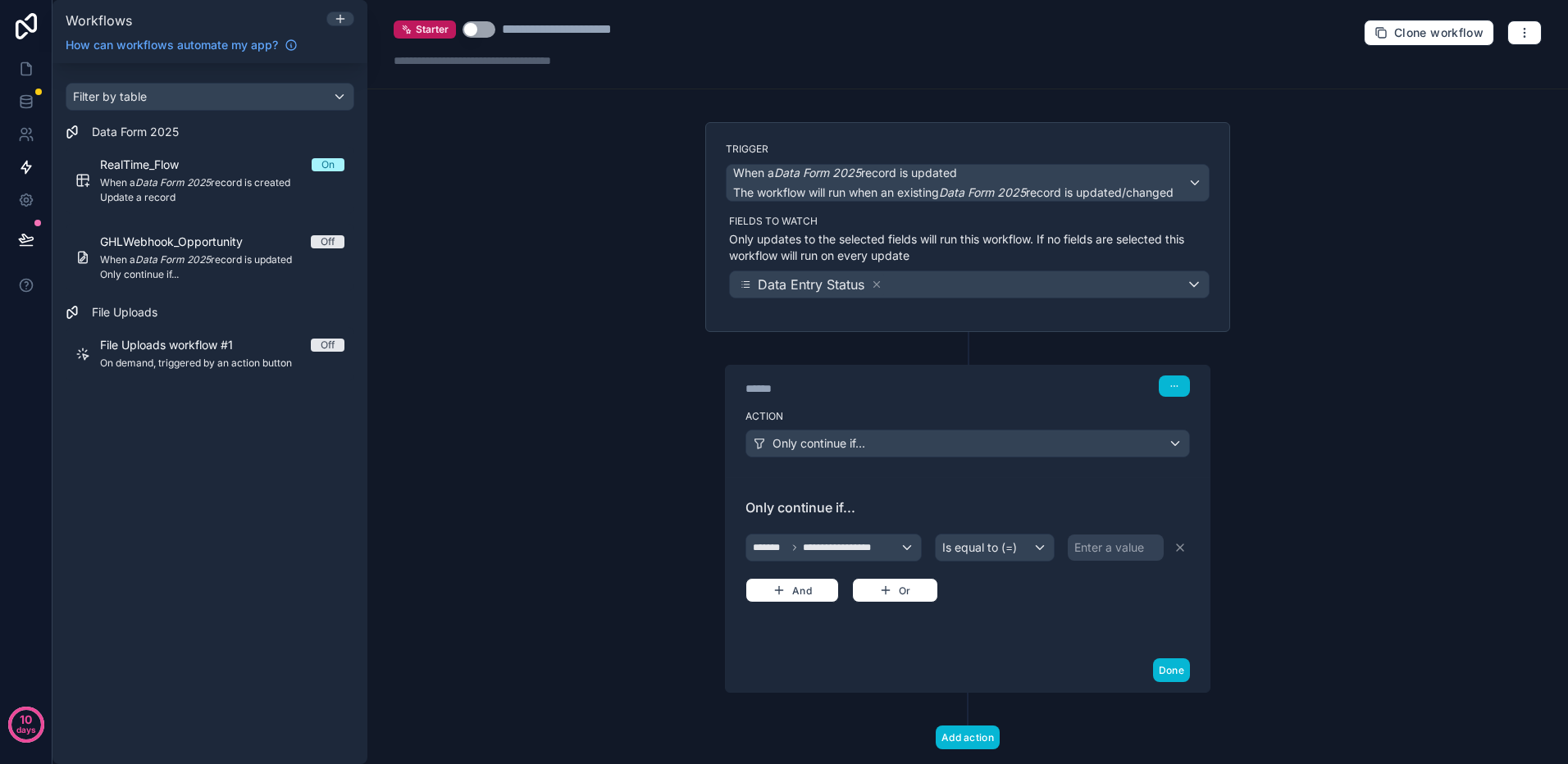
click at [1142, 546] on div "Enter a value" at bounding box center [1115, 548] width 96 height 26
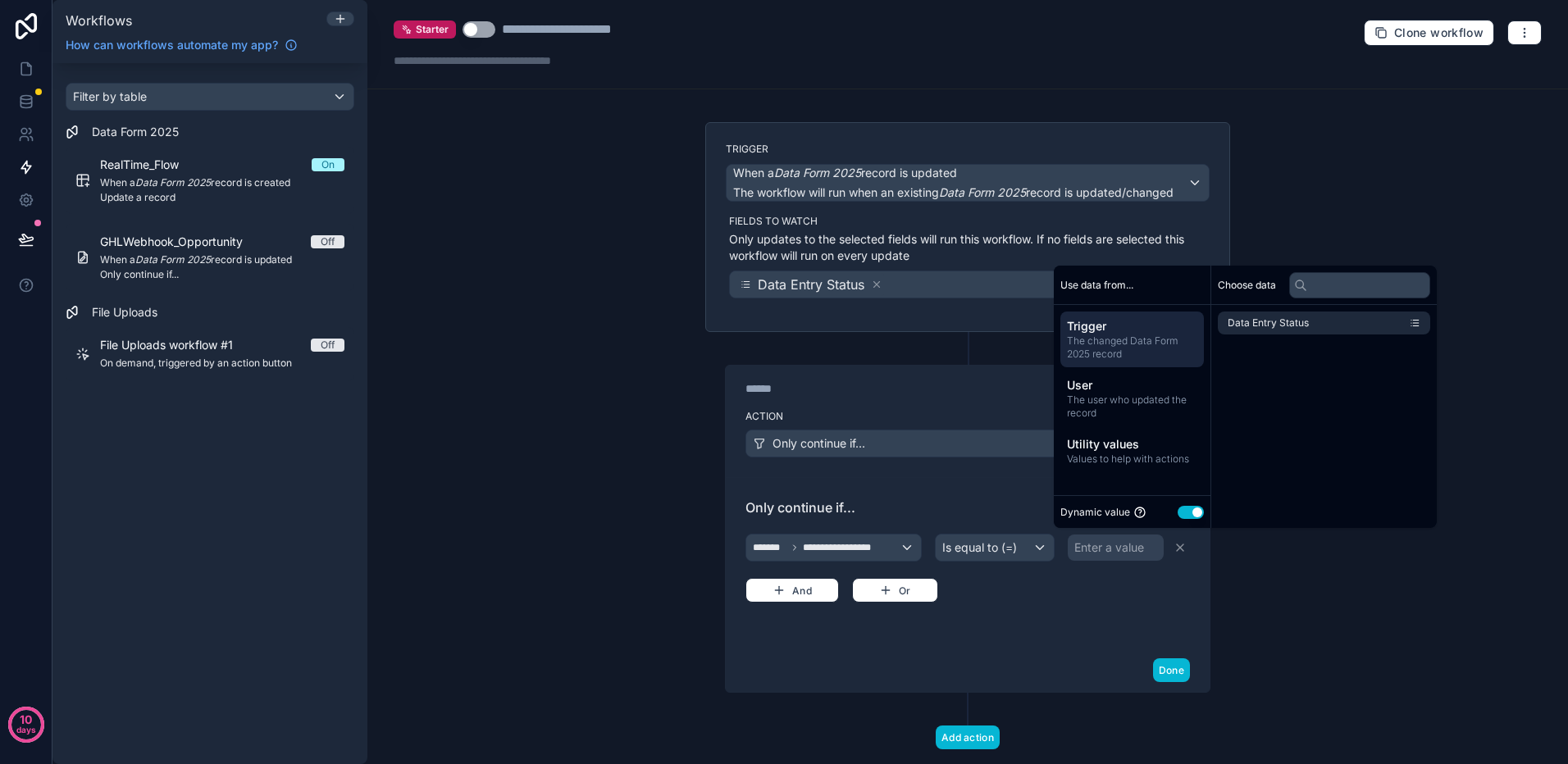
click at [1182, 516] on button "Use setting" at bounding box center [1190, 513] width 26 height 13
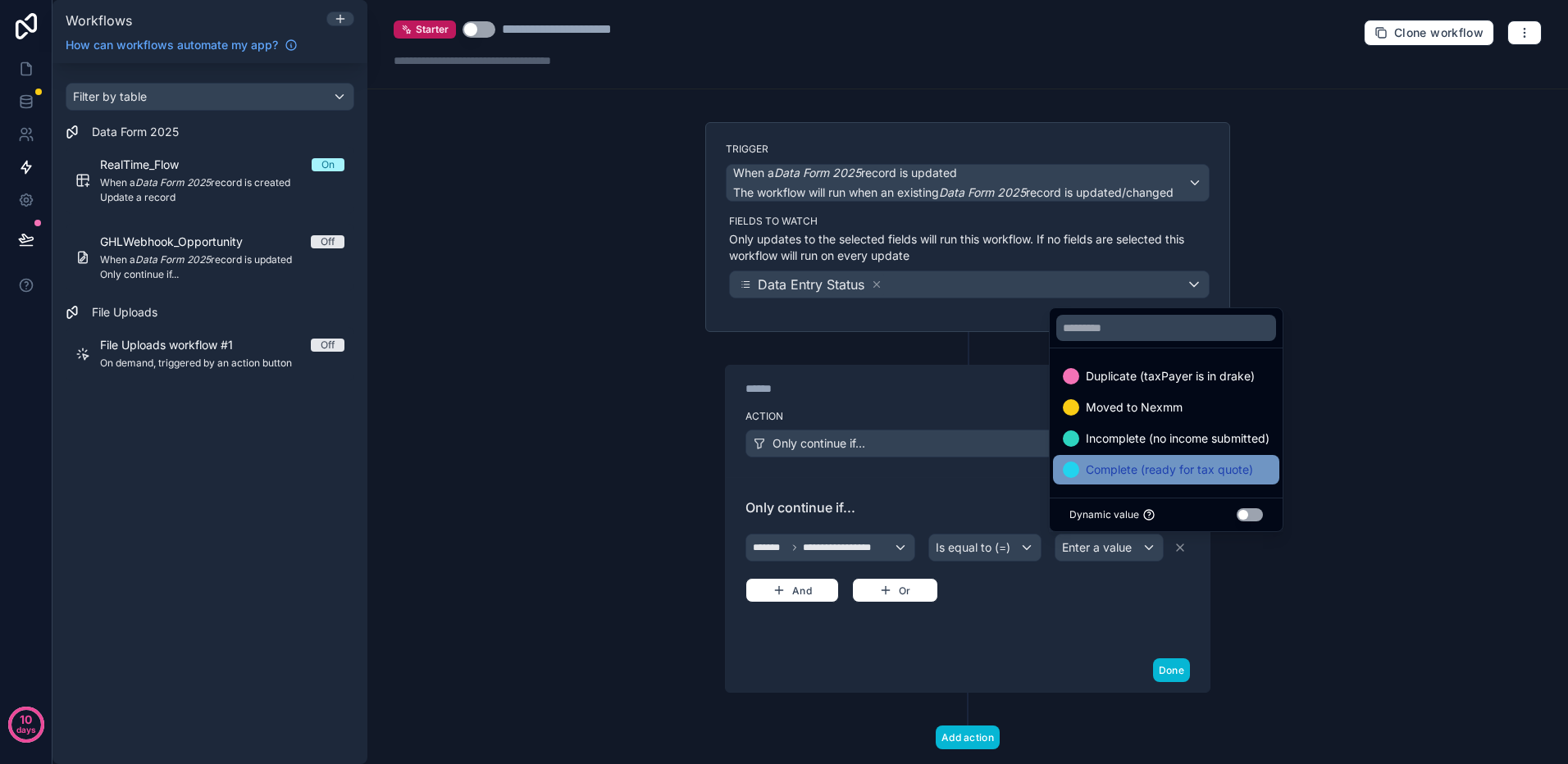
click at [1129, 470] on span "Complete (ready for tax quote)" at bounding box center [1169, 470] width 167 height 20
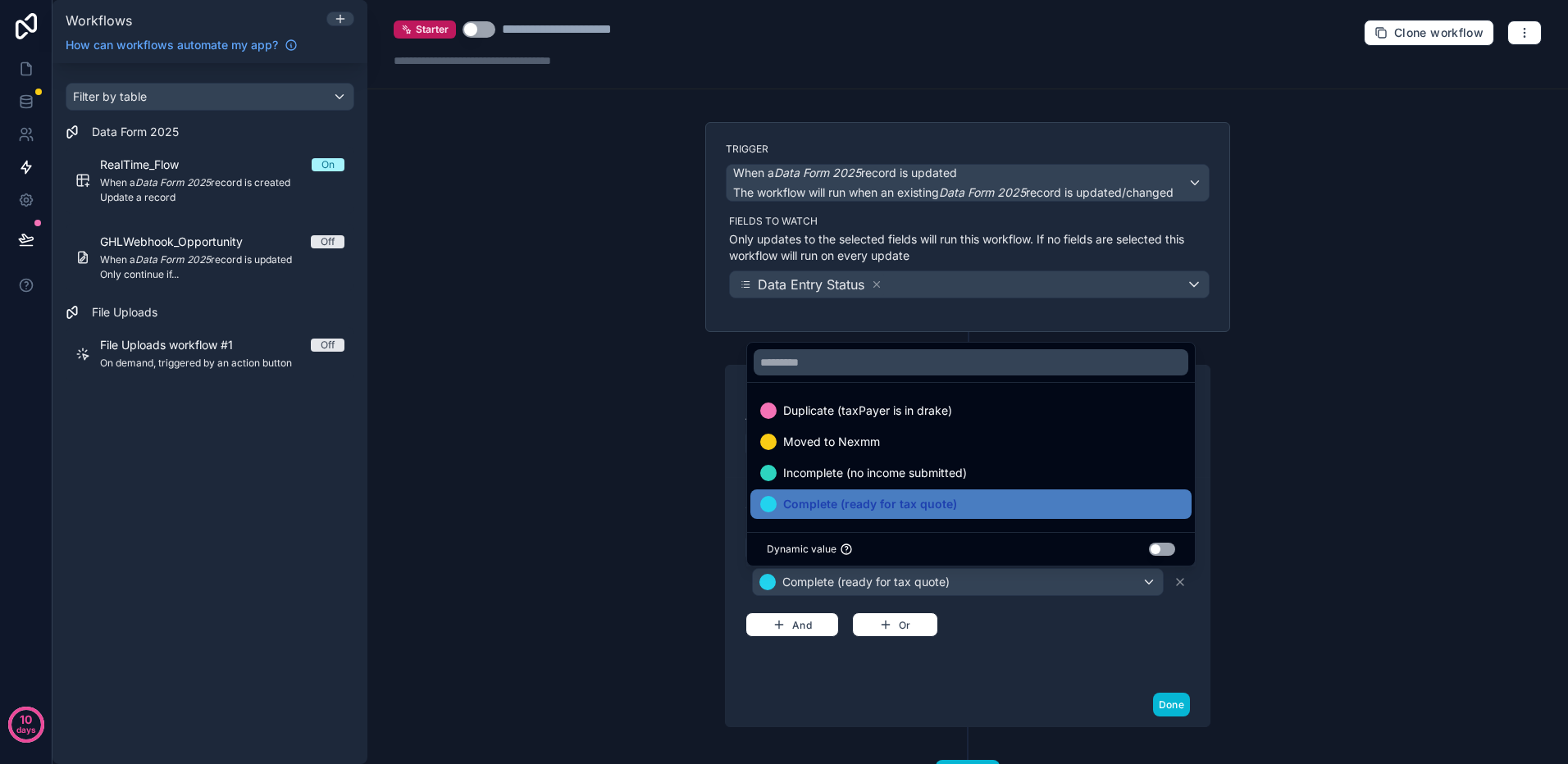
click at [1009, 681] on div "**********" at bounding box center [967, 580] width 484 height 206
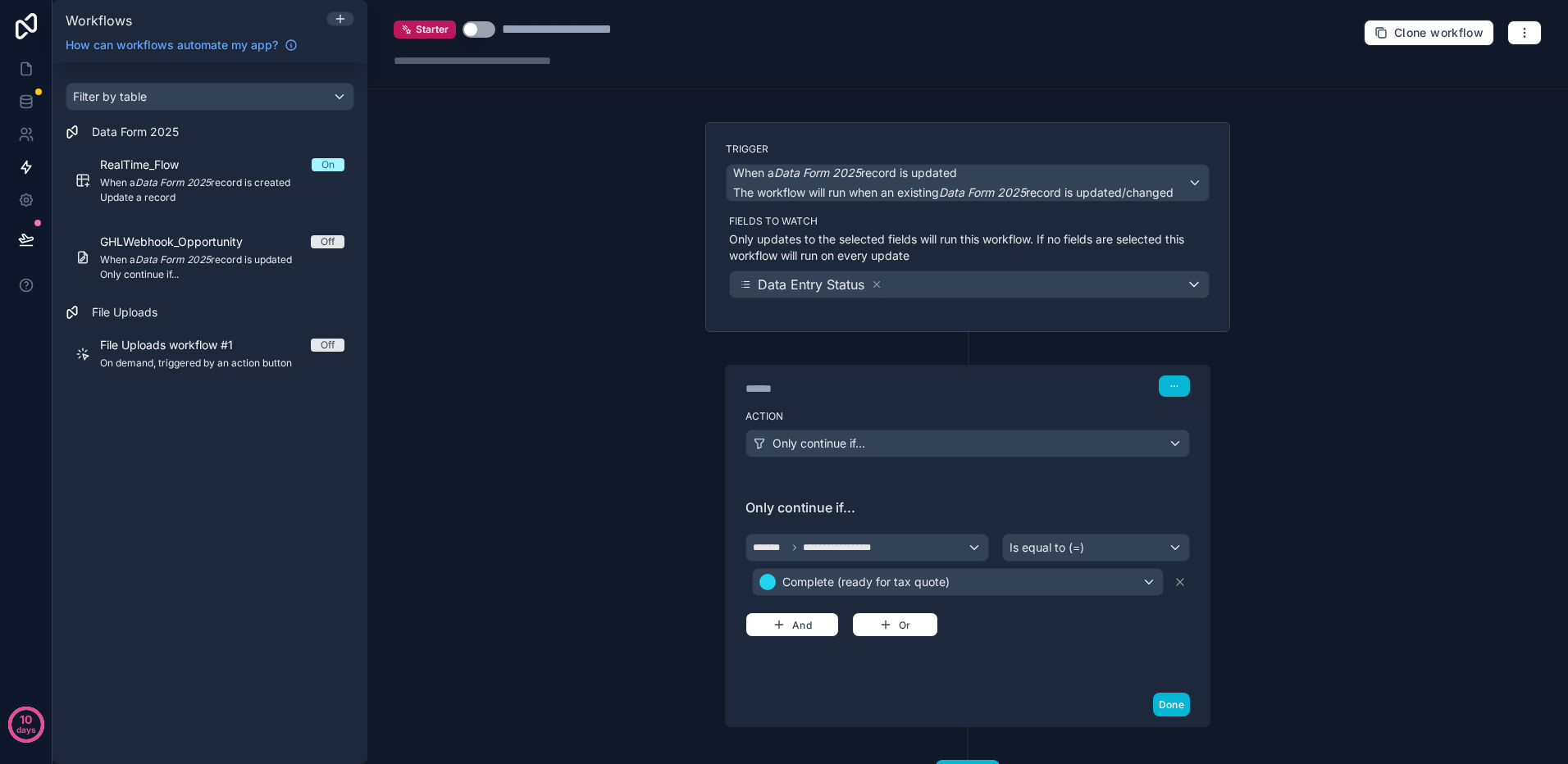
scroll to position [72, 0]
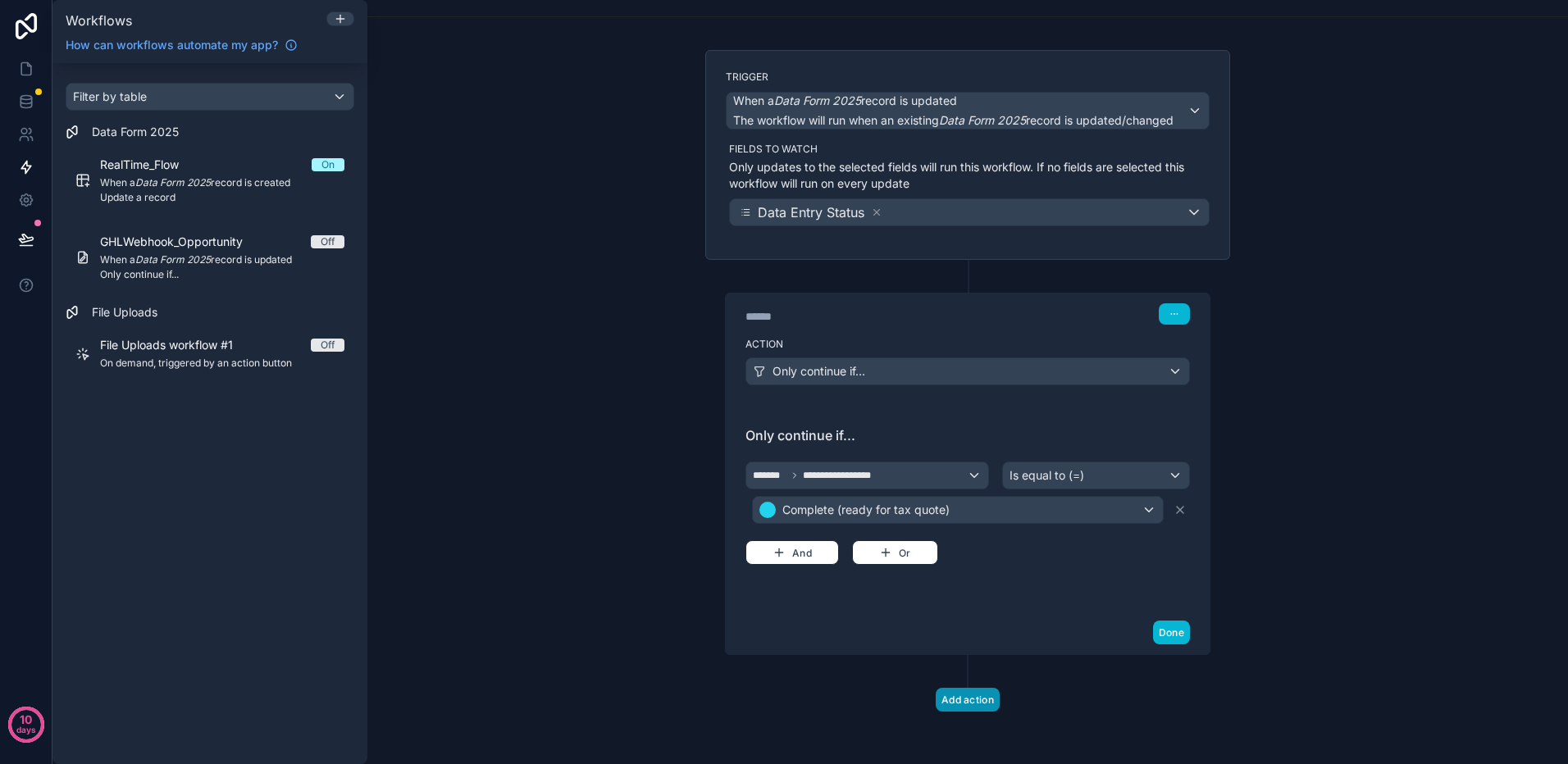
click at [966, 699] on button "Add action" at bounding box center [967, 699] width 64 height 23
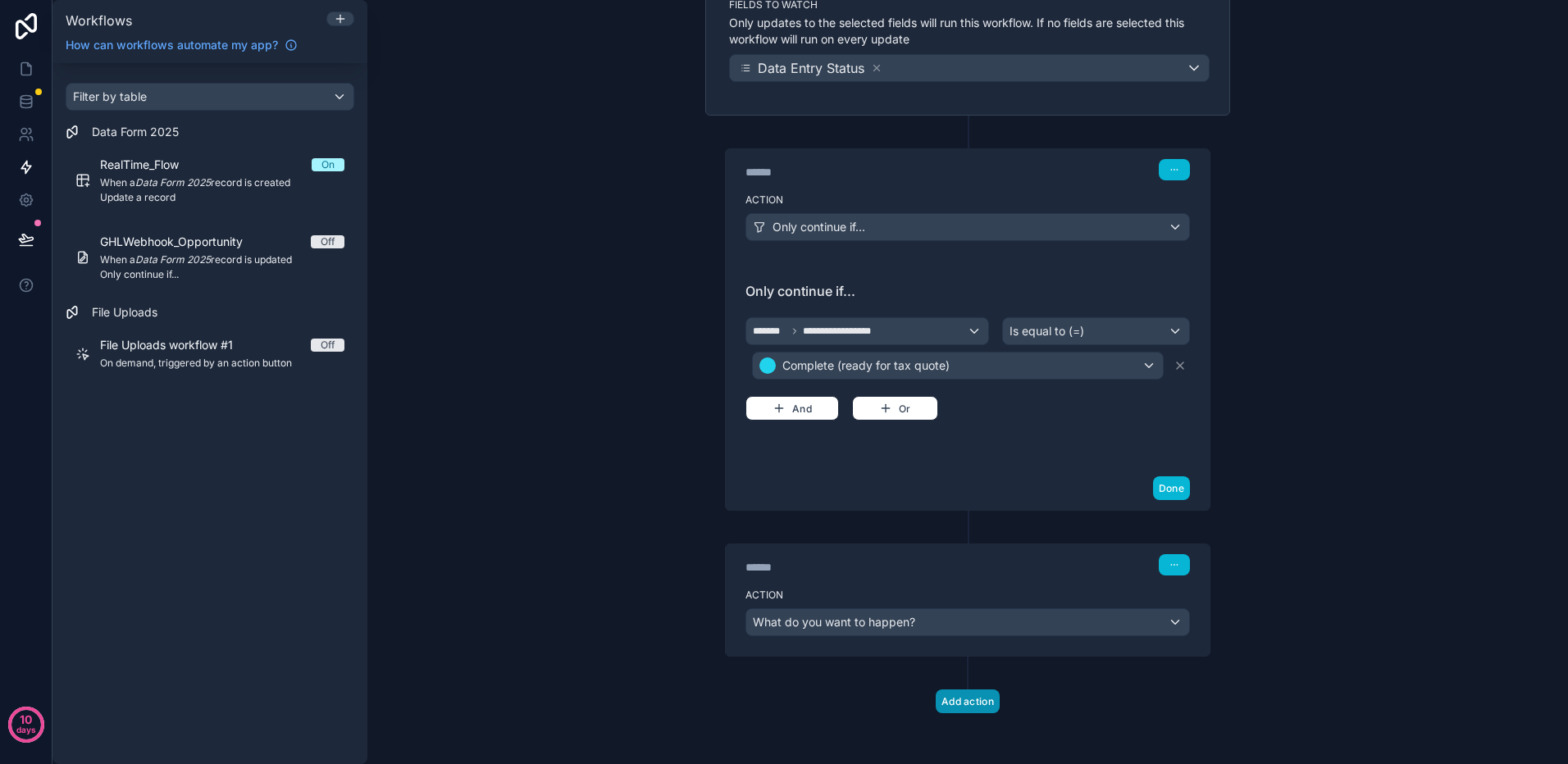
scroll to position [218, 0]
click at [1071, 586] on div "Action What do you want to happen?" at bounding box center [967, 618] width 484 height 74
click at [1058, 622] on div "What do you want to happen?" at bounding box center [967, 620] width 442 height 26
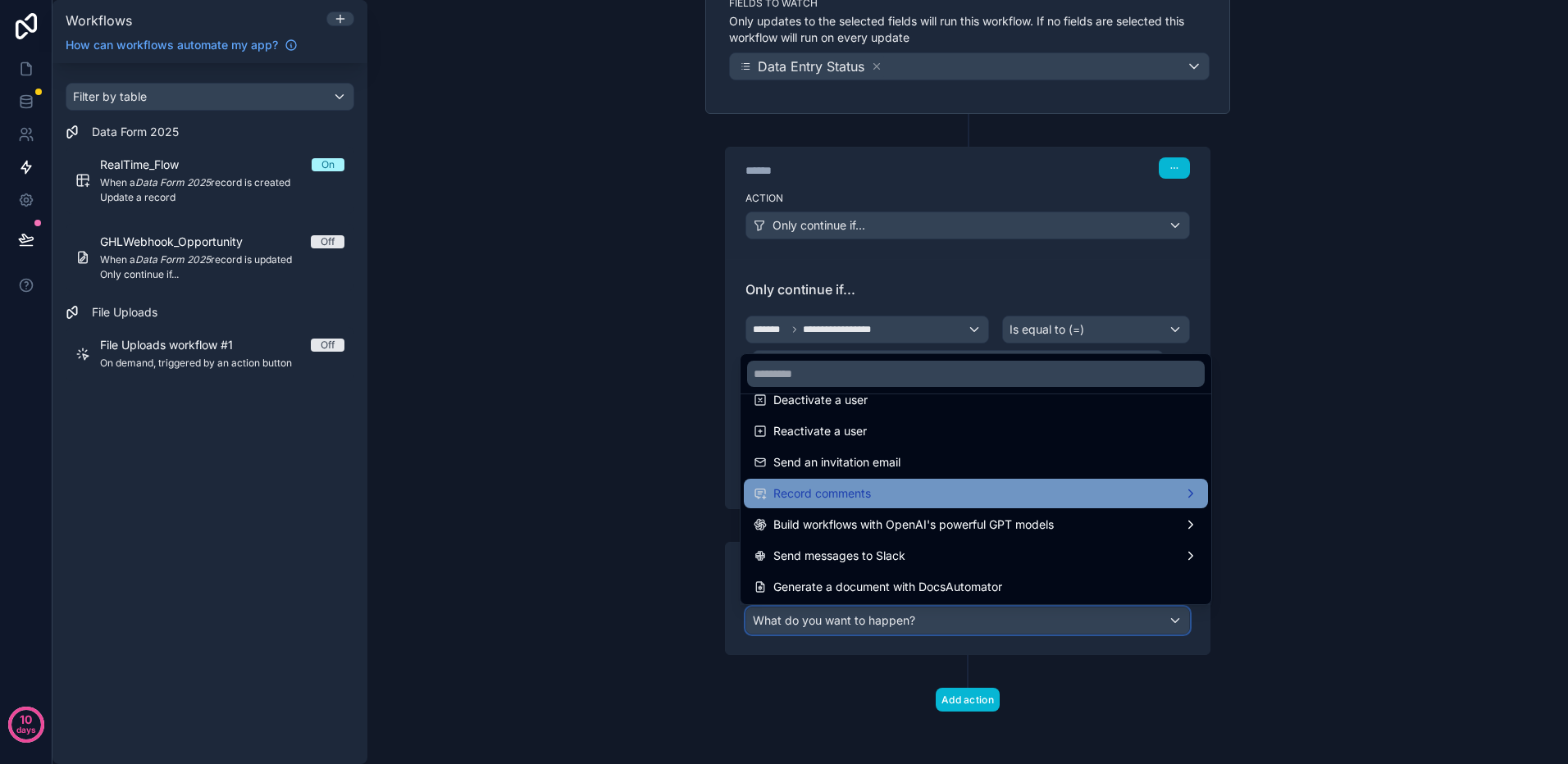
scroll to position [303, 0]
click at [861, 495] on span "Record comments" at bounding box center [821, 493] width 98 height 20
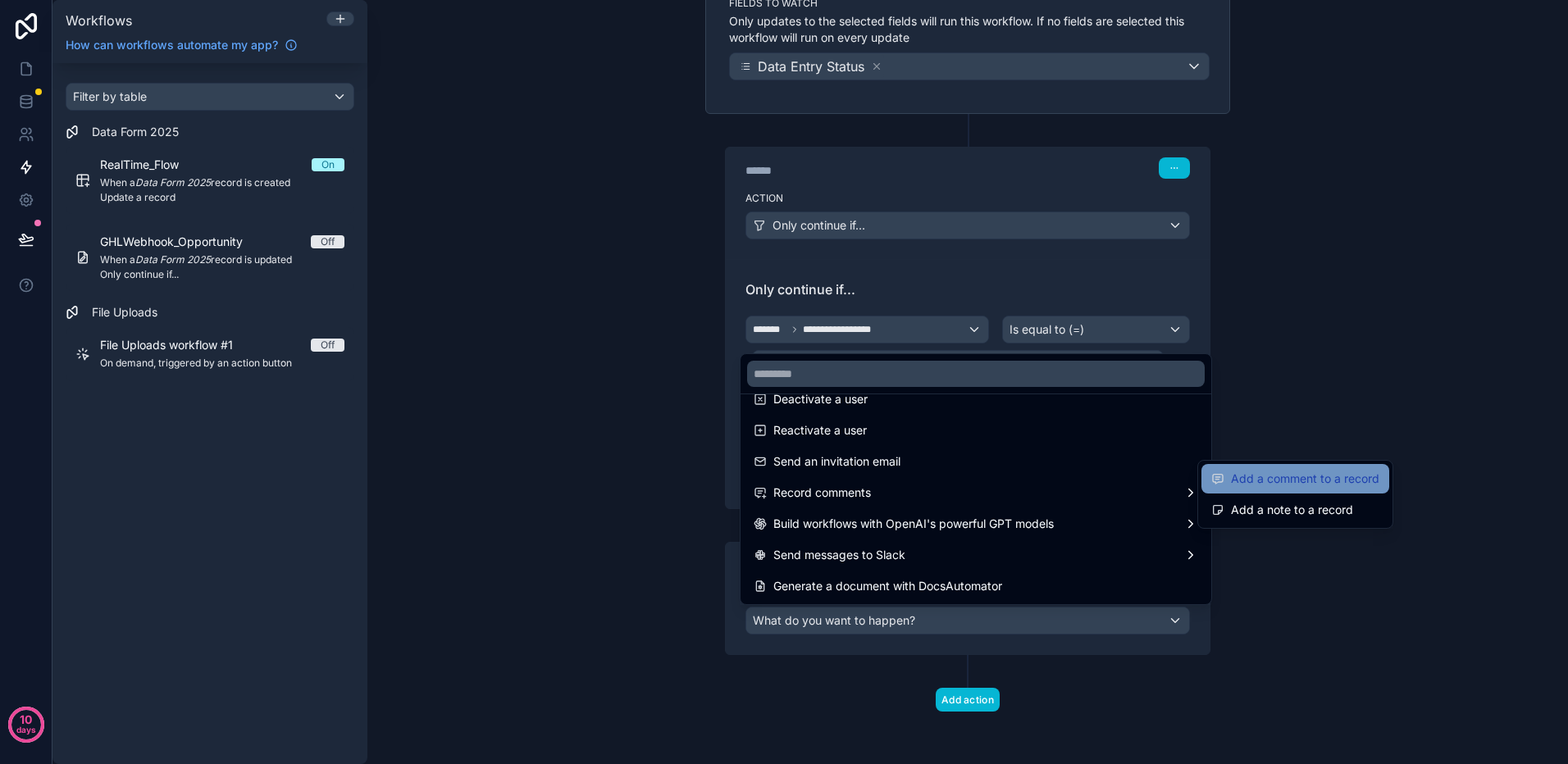
click at [1296, 479] on span "Add a comment to a record" at bounding box center [1304, 479] width 148 height 20
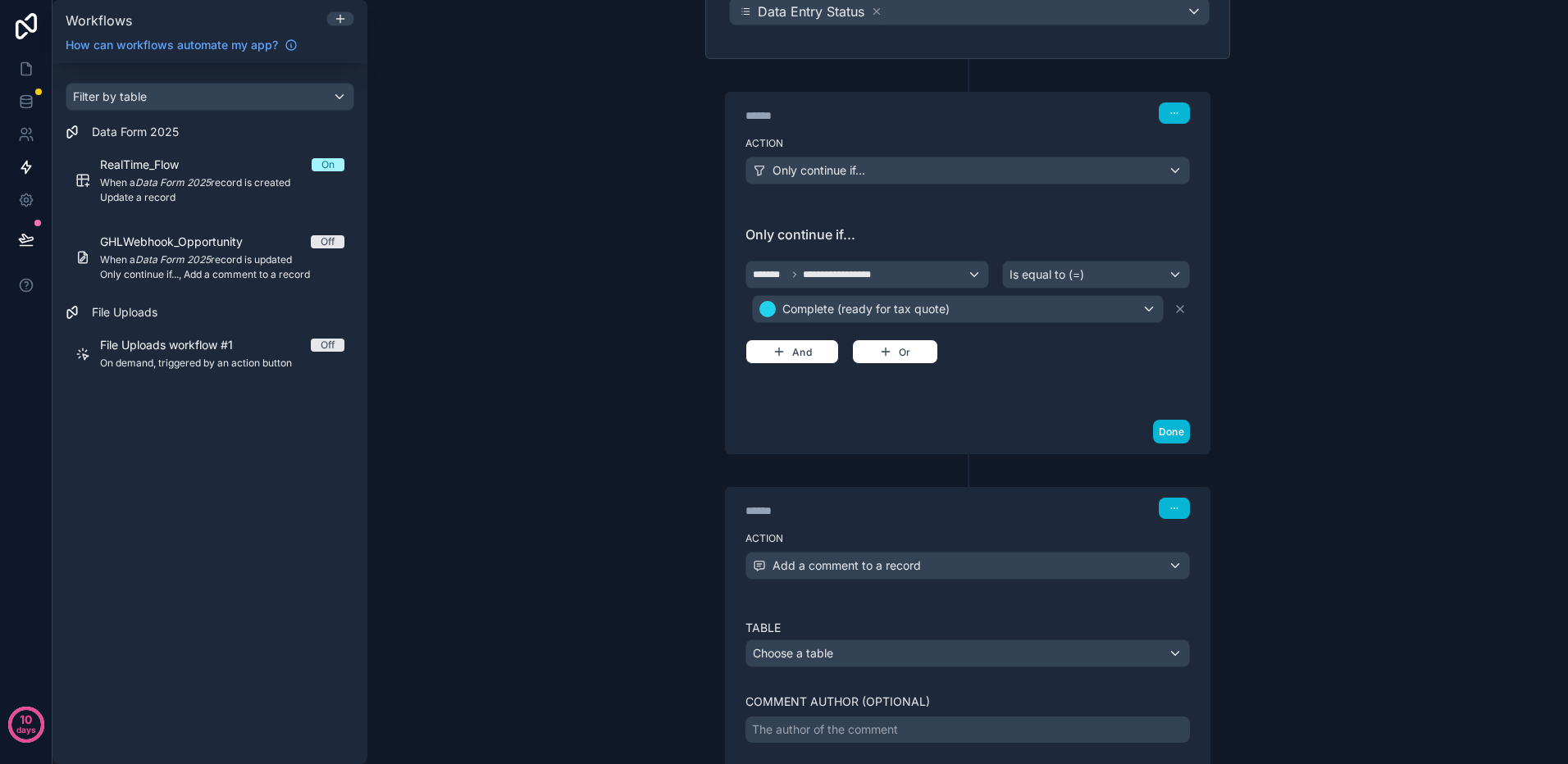
scroll to position [382, 0]
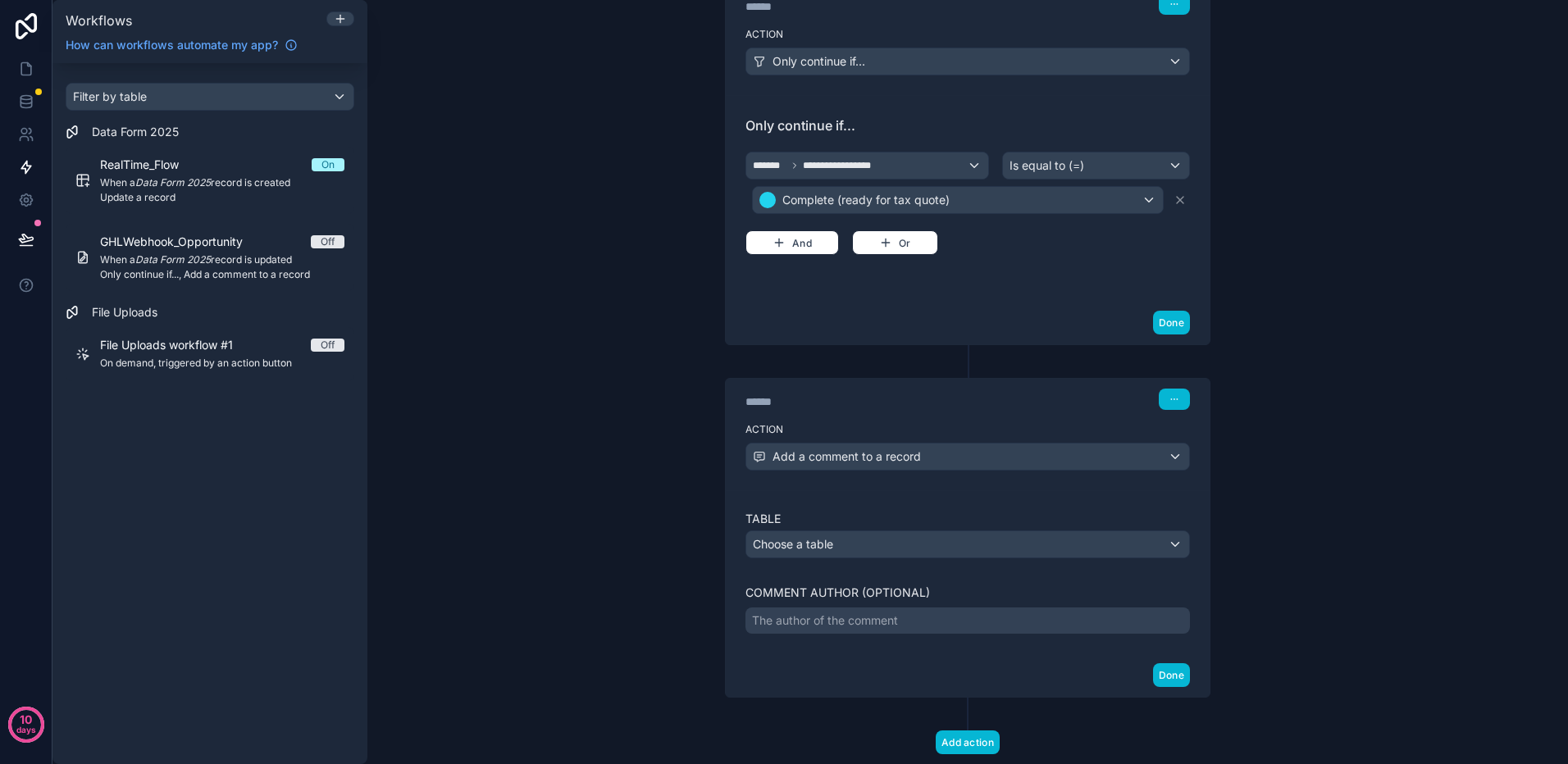
click at [895, 623] on div "The author of the comment" at bounding box center [967, 620] width 444 height 26
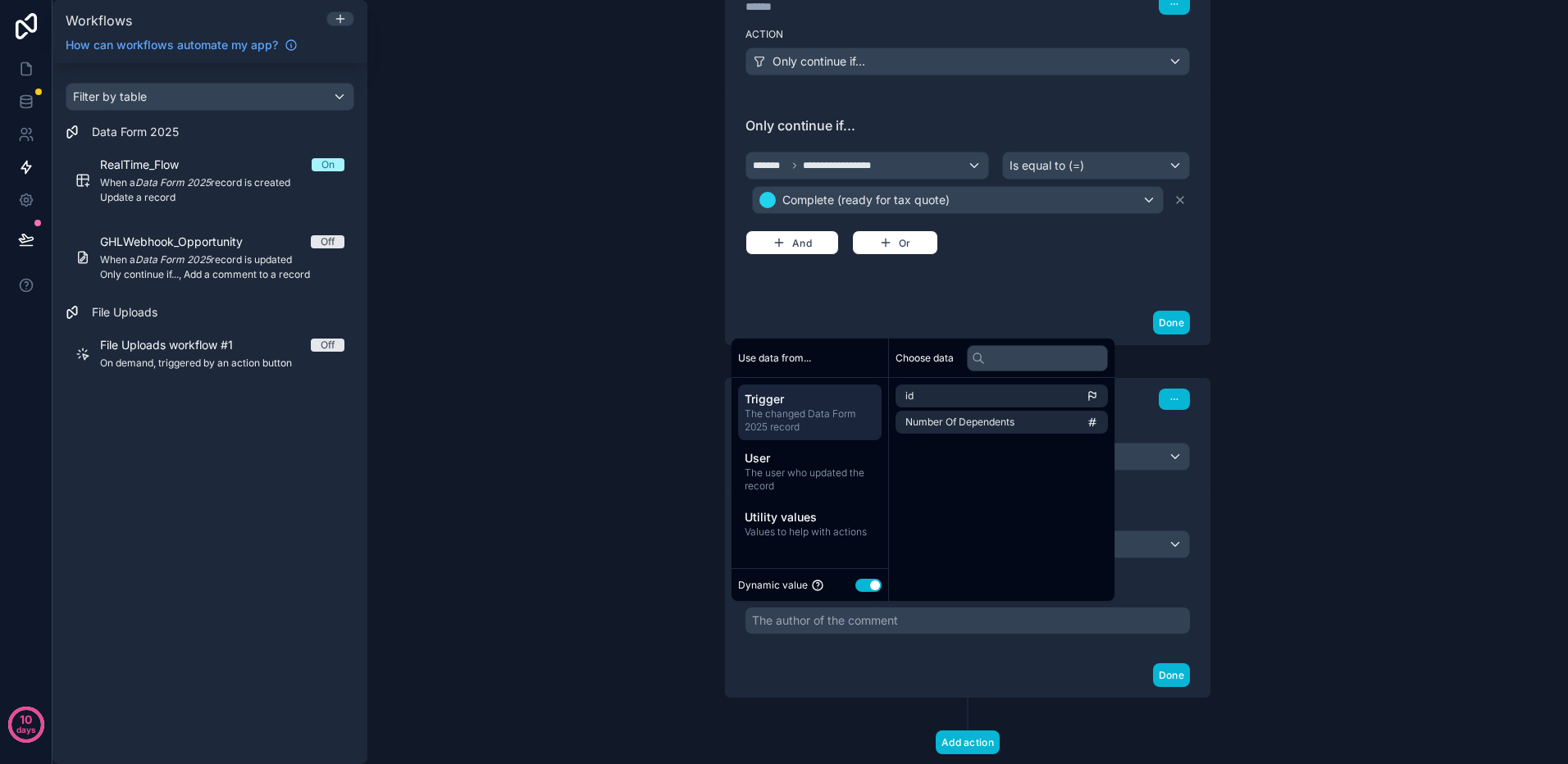
click at [893, 654] on div "Done" at bounding box center [967, 675] width 484 height 43
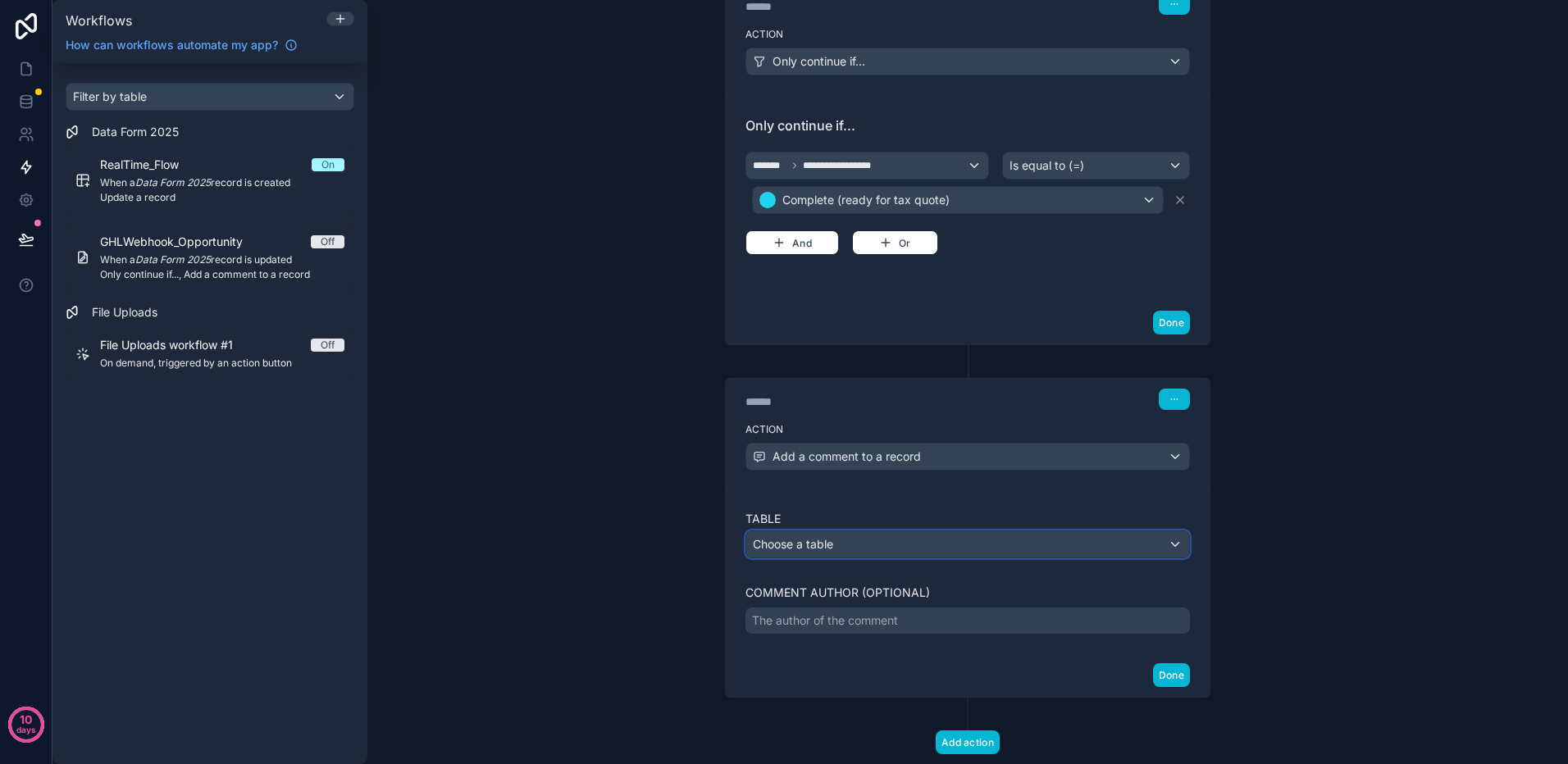
click at [904, 549] on div "Choose a table" at bounding box center [967, 544] width 442 height 26
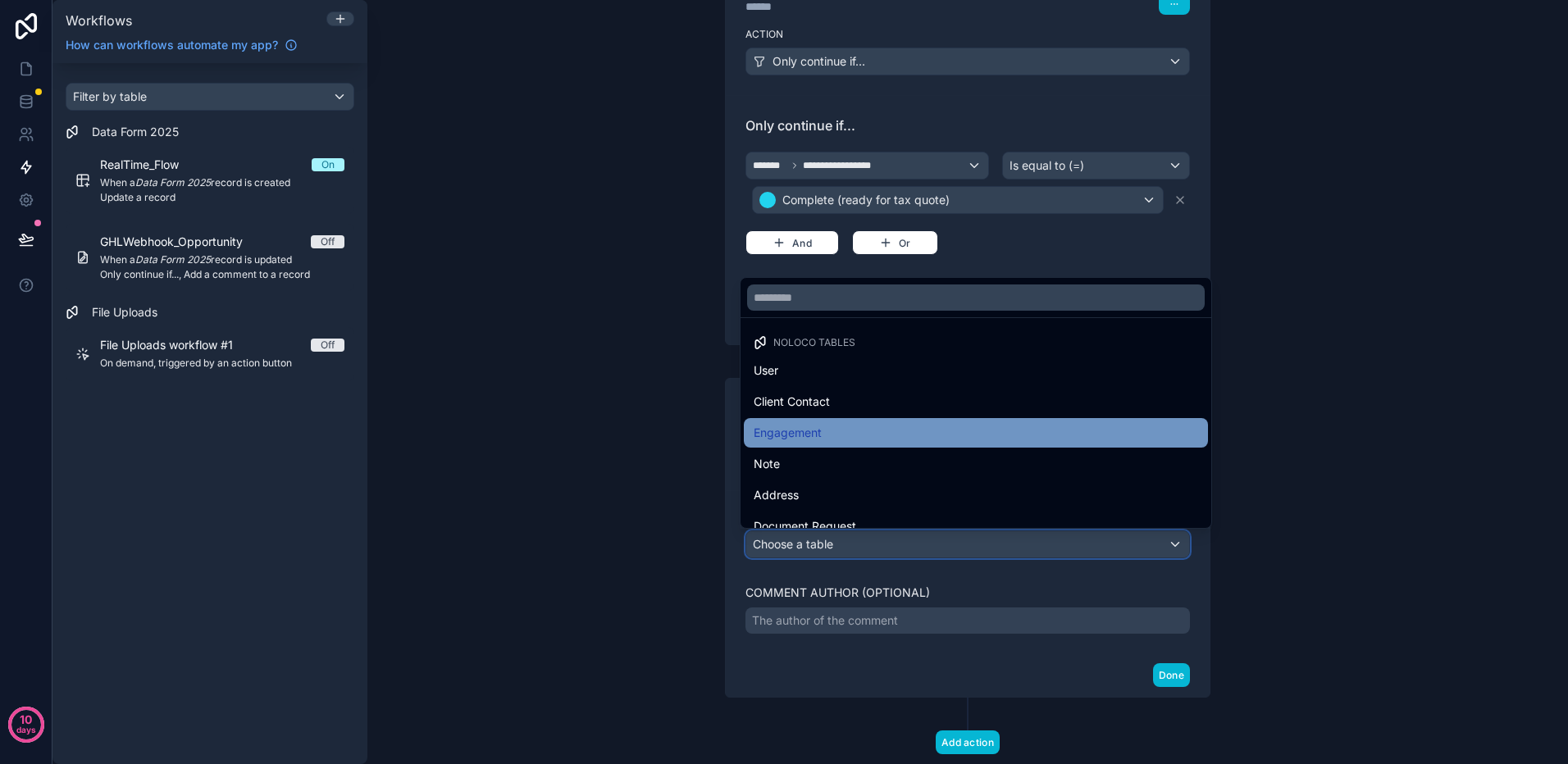
scroll to position [82, 0]
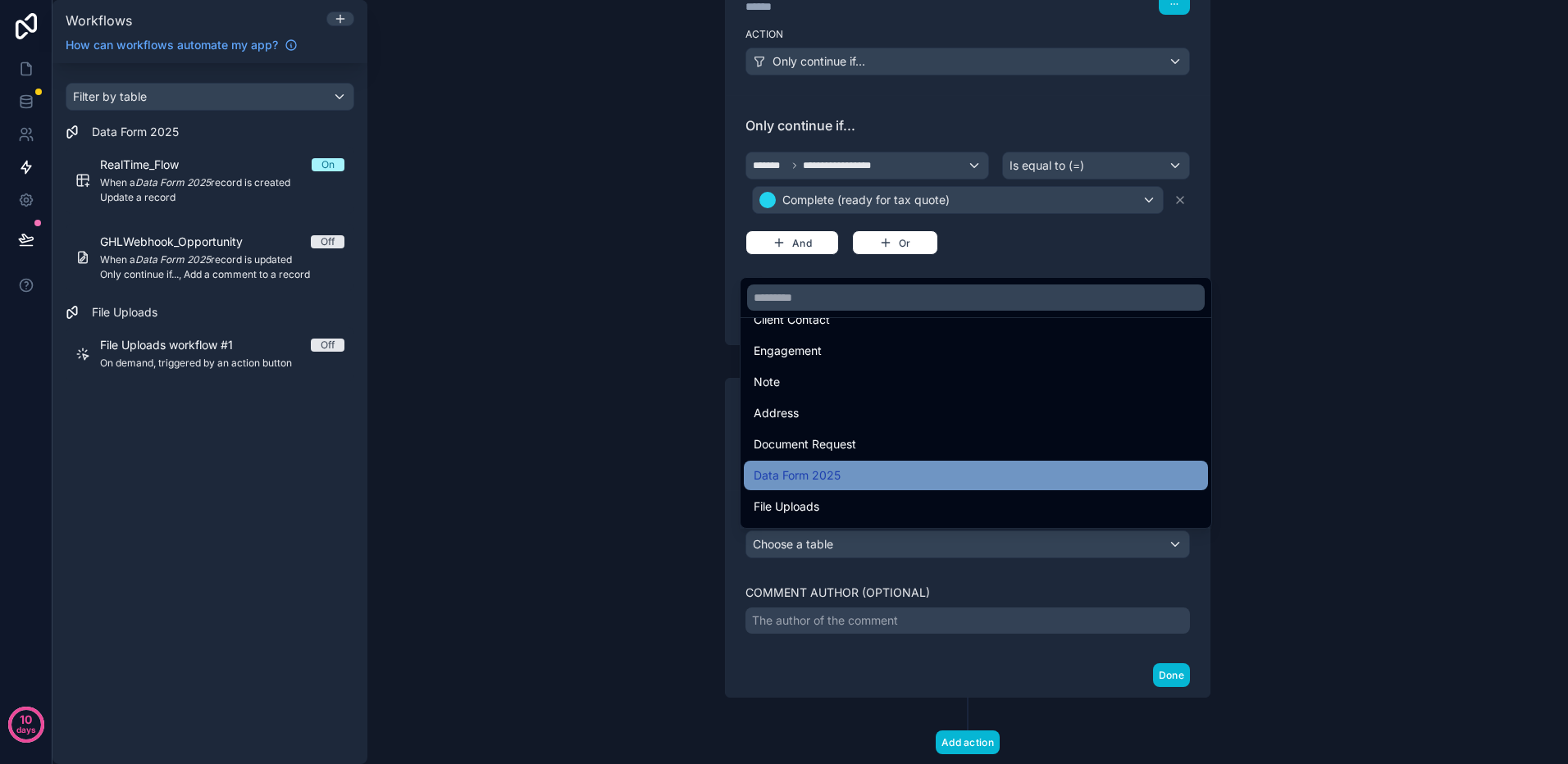
click at [856, 470] on div "Data Form 2025" at bounding box center [975, 476] width 444 height 20
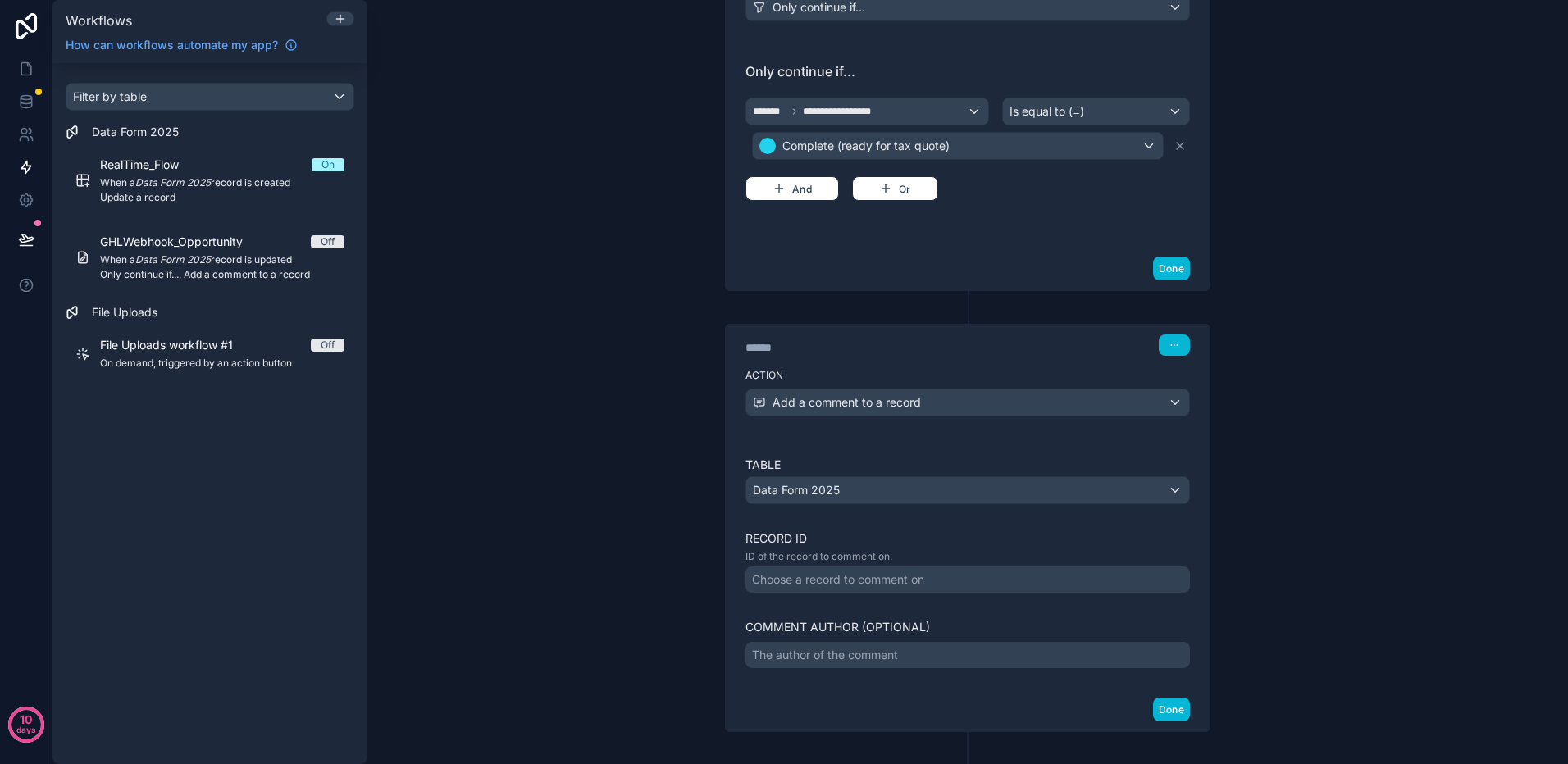
scroll to position [464, 0]
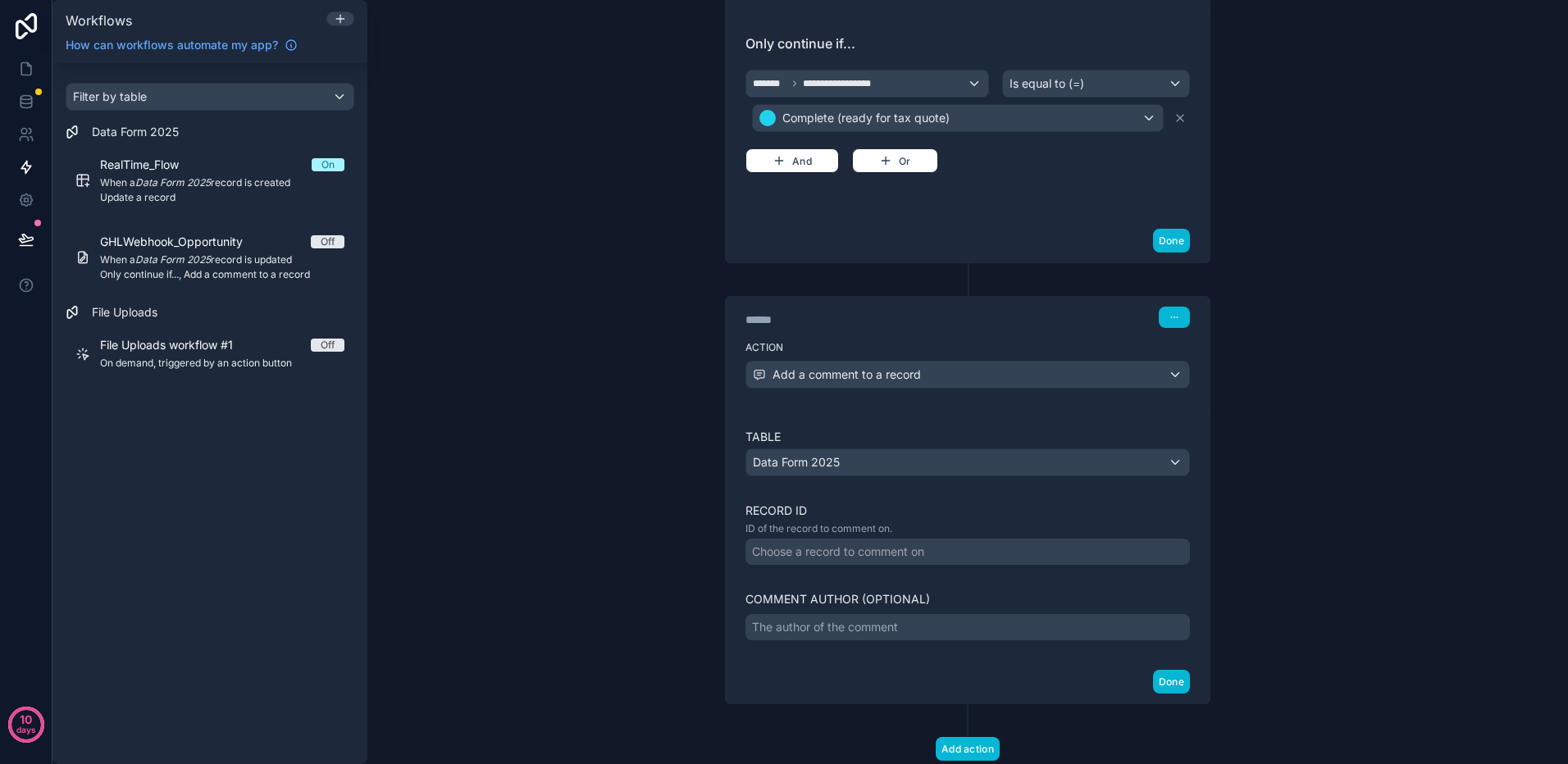
click at [932, 551] on div "Choose a record to comment on" at bounding box center [967, 551] width 444 height 26
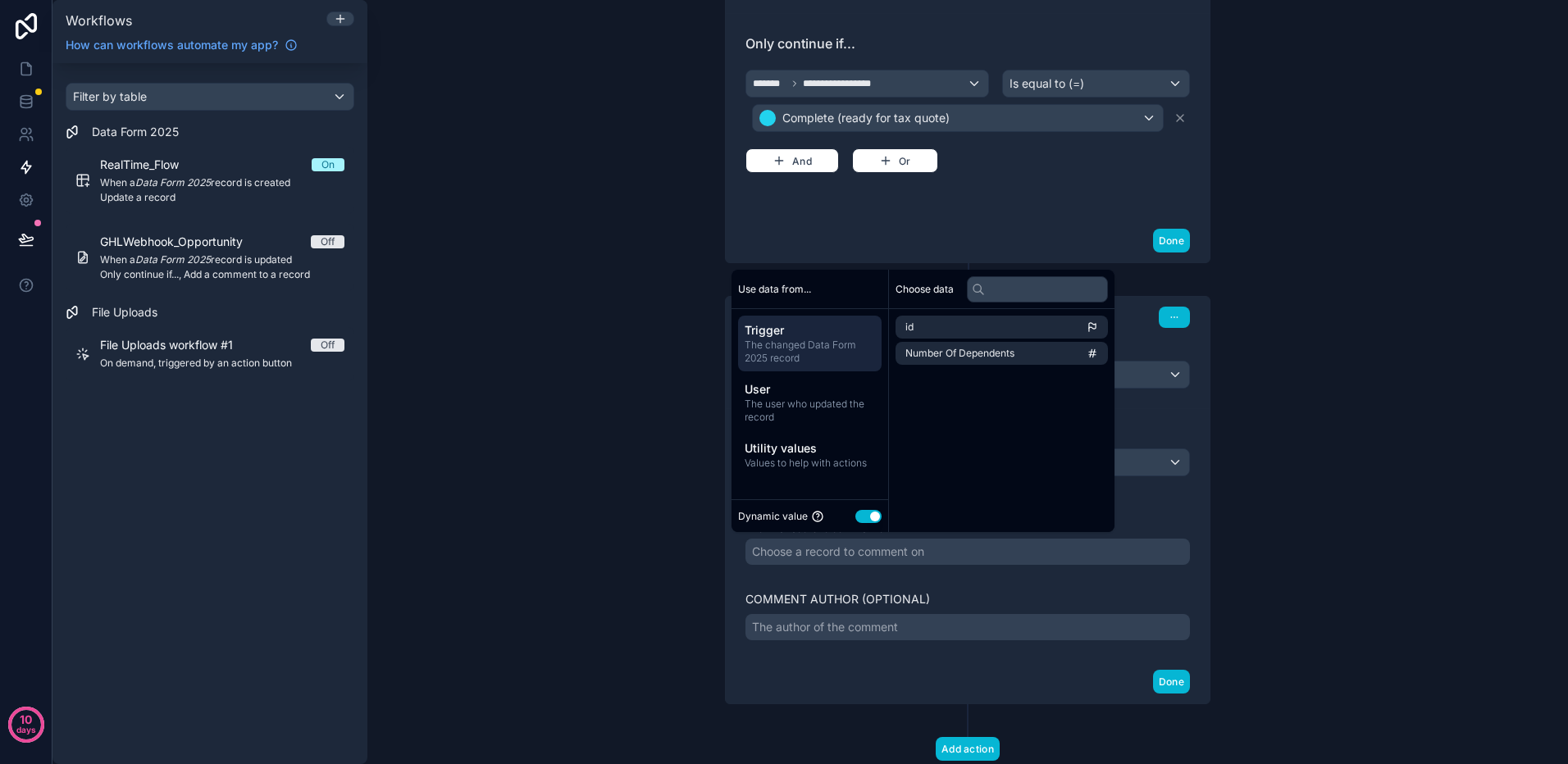
click at [835, 347] on span "The changed Data Form 2025 record" at bounding box center [809, 351] width 130 height 26
click at [981, 327] on li "id" at bounding box center [1002, 328] width 213 height 23
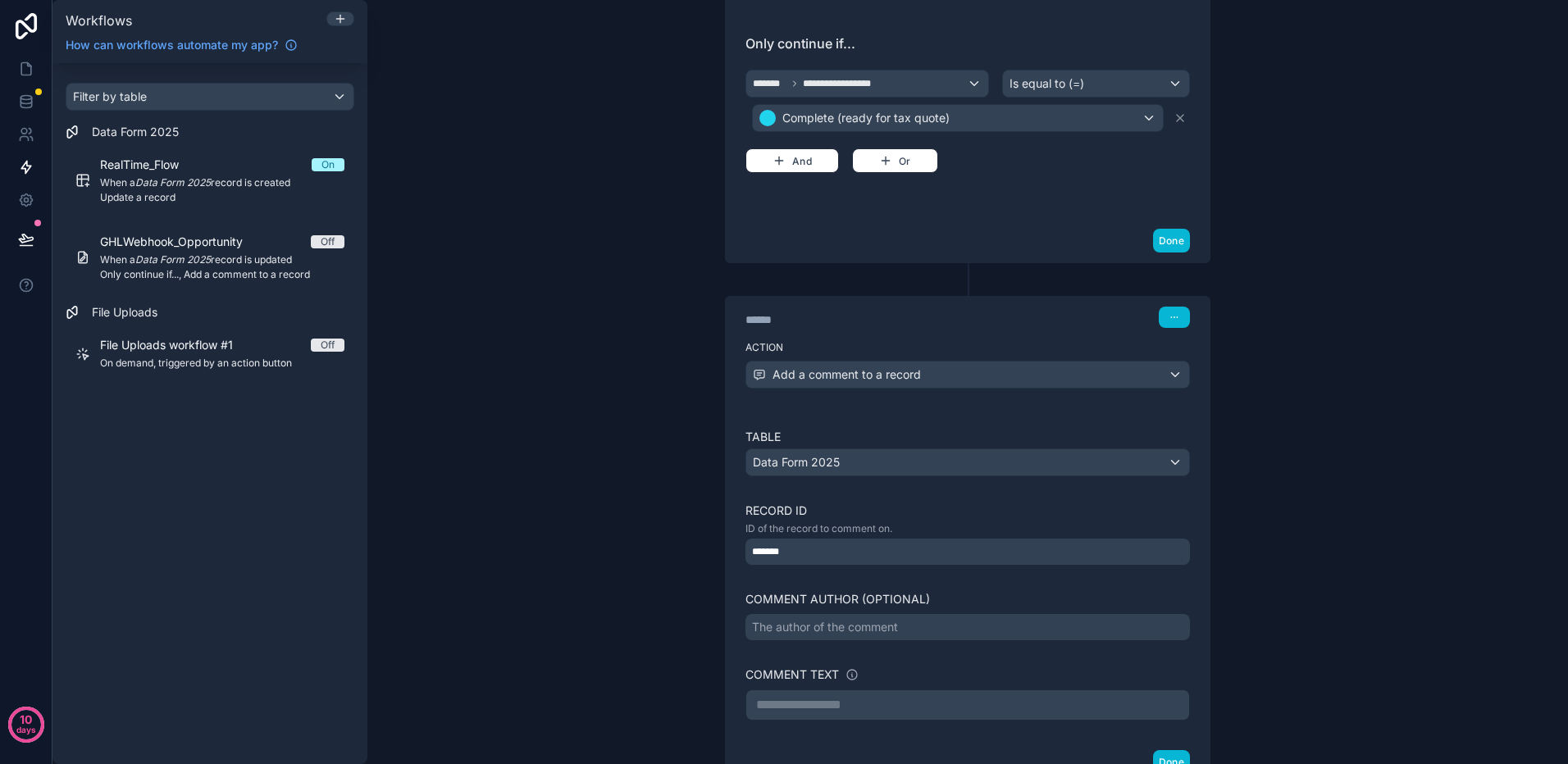
click at [1305, 522] on div "**********" at bounding box center [967, 382] width 1200 height 764
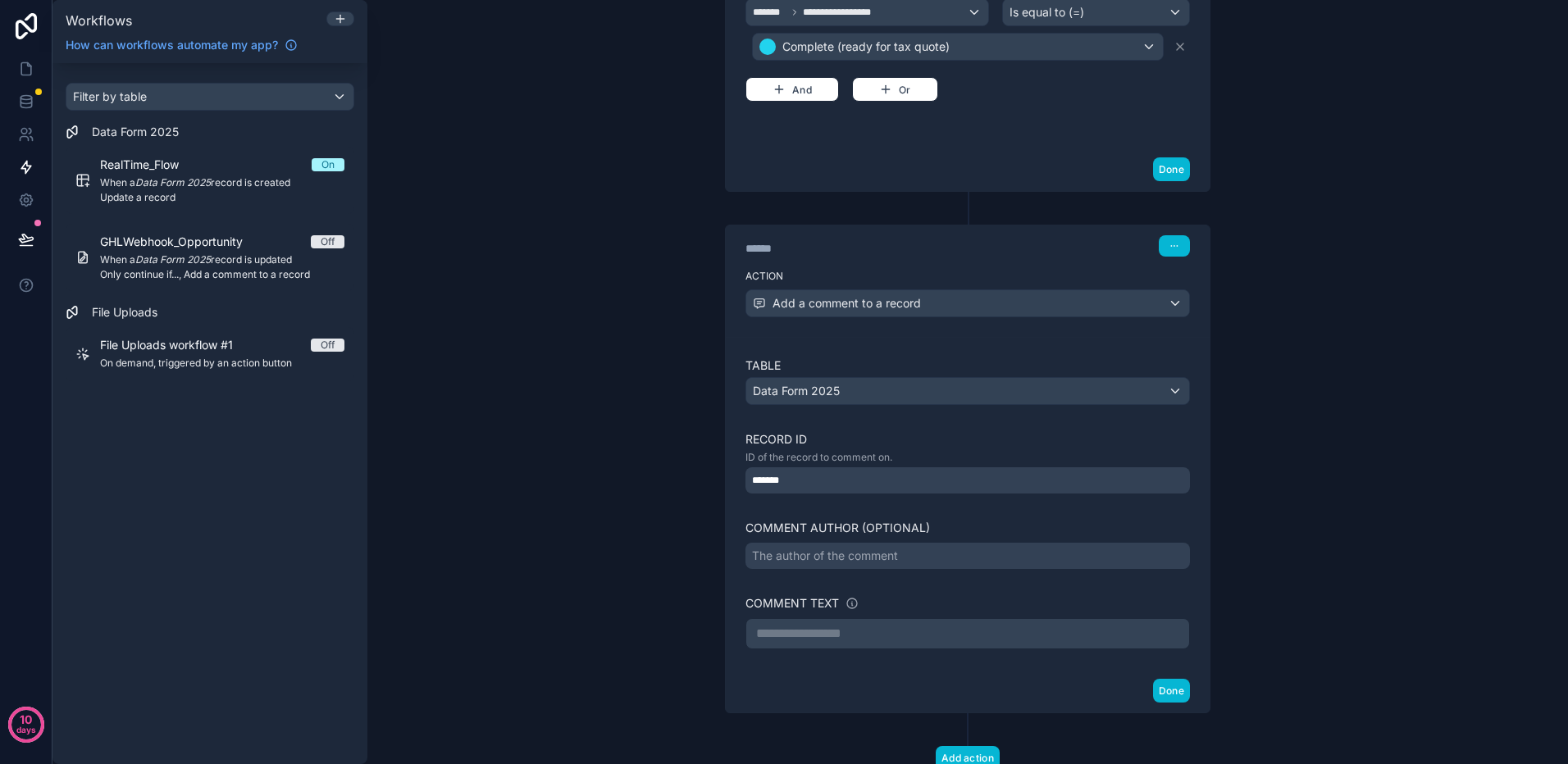
scroll to position [574, 0]
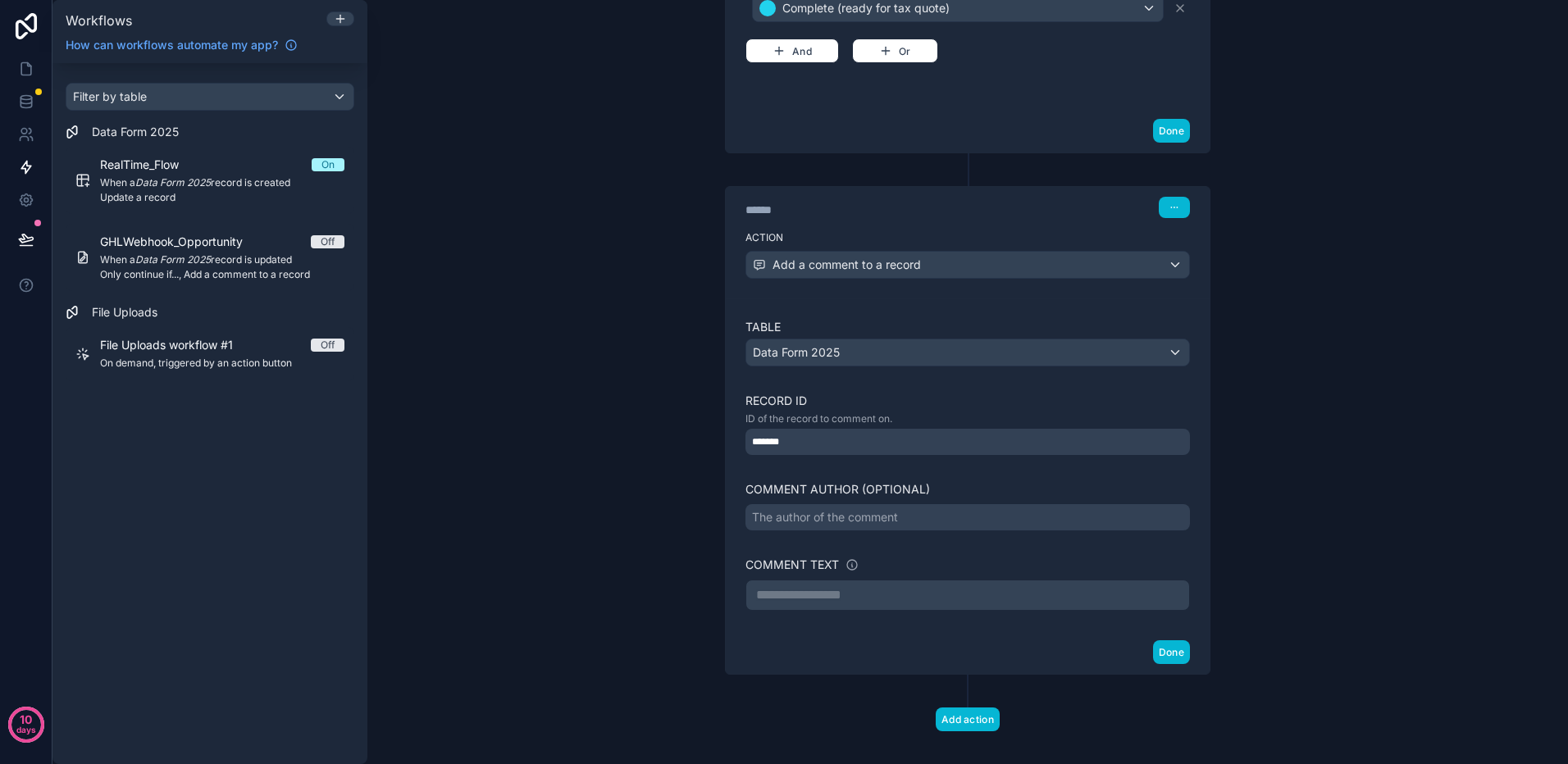
click at [953, 521] on div "The author of the comment" at bounding box center [967, 517] width 444 height 26
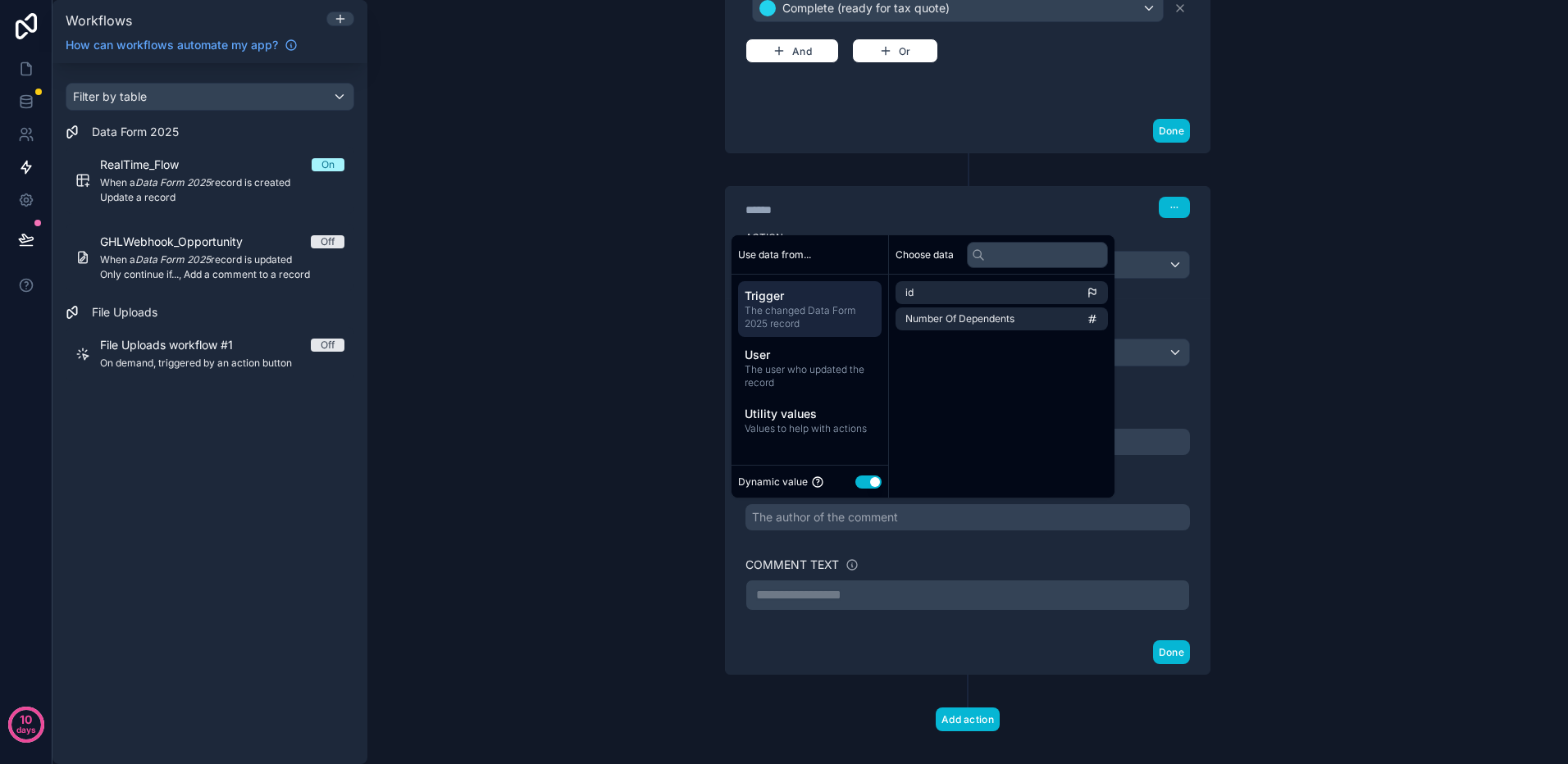
click at [1078, 566] on div "Comment text" at bounding box center [967, 565] width 444 height 16
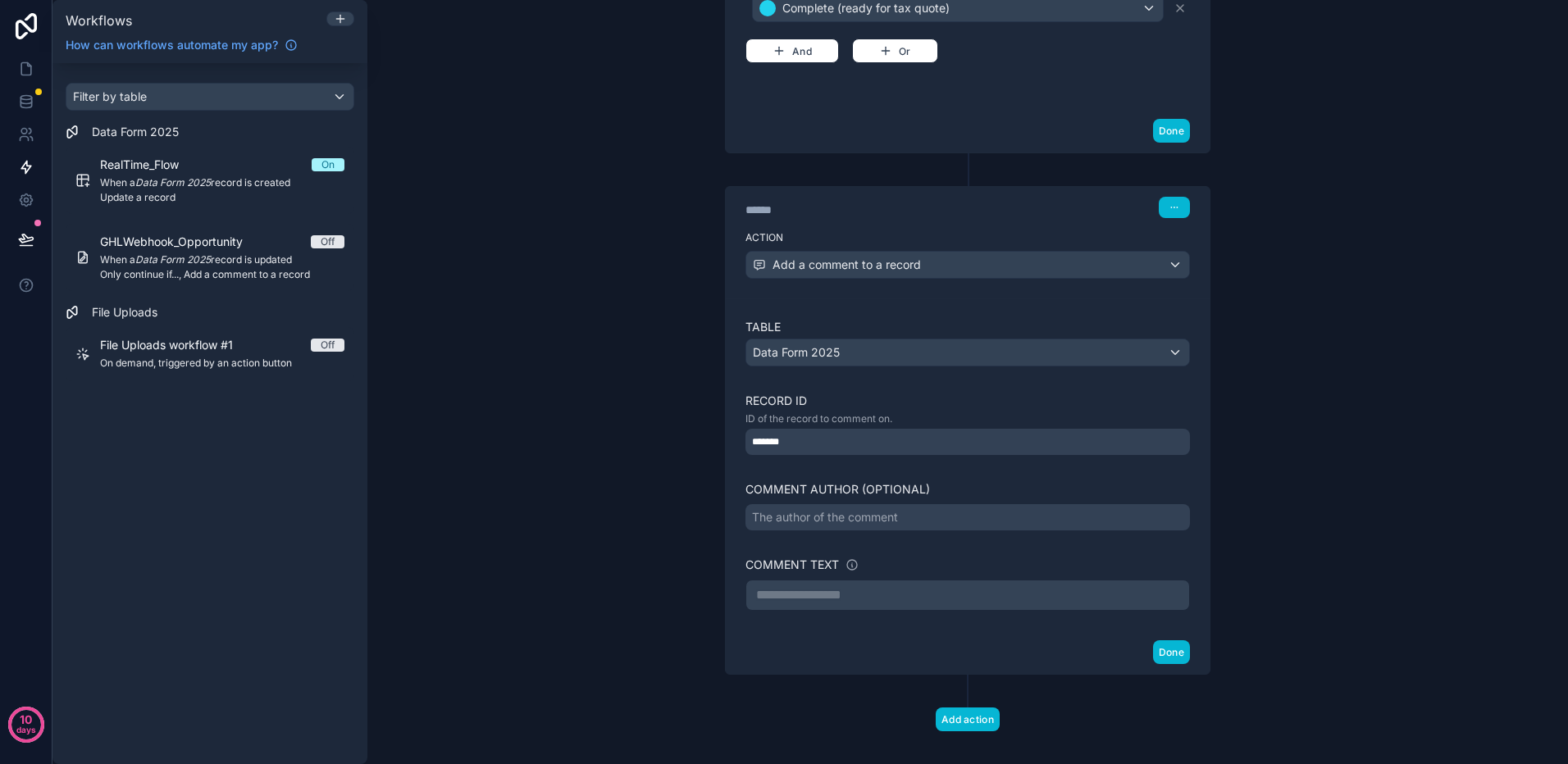
click at [875, 601] on p "**********" at bounding box center [967, 595] width 423 height 20
drag, startPoint x: 1048, startPoint y: 645, endPoint x: 1158, endPoint y: 668, distance: 112.4
click at [1049, 645] on div "Done" at bounding box center [967, 652] width 484 height 43
click at [1160, 649] on button "Done" at bounding box center [1170, 652] width 37 height 23
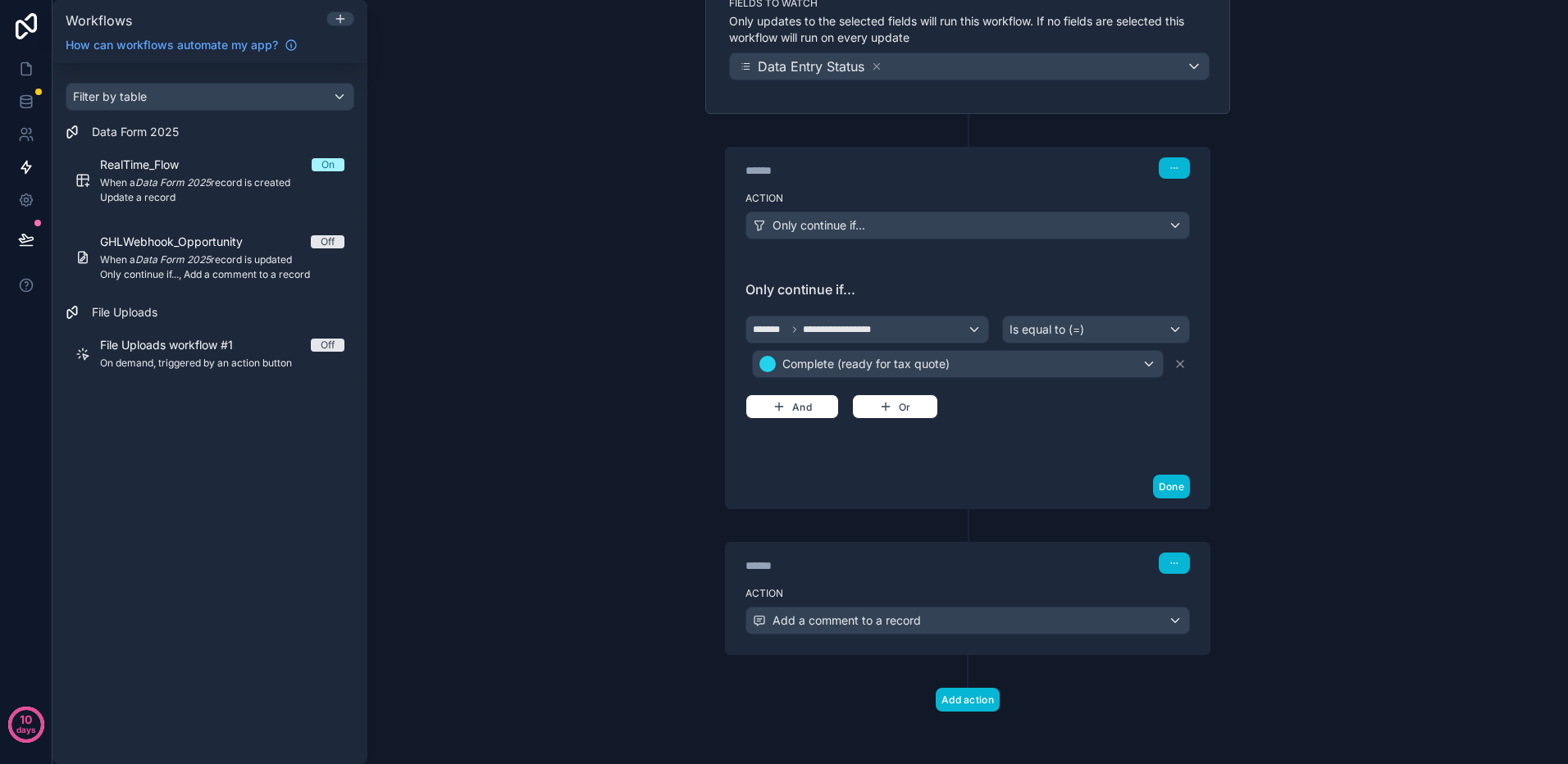
scroll to position [218, 0]
click at [1176, 484] on button "Done" at bounding box center [1170, 487] width 37 height 23
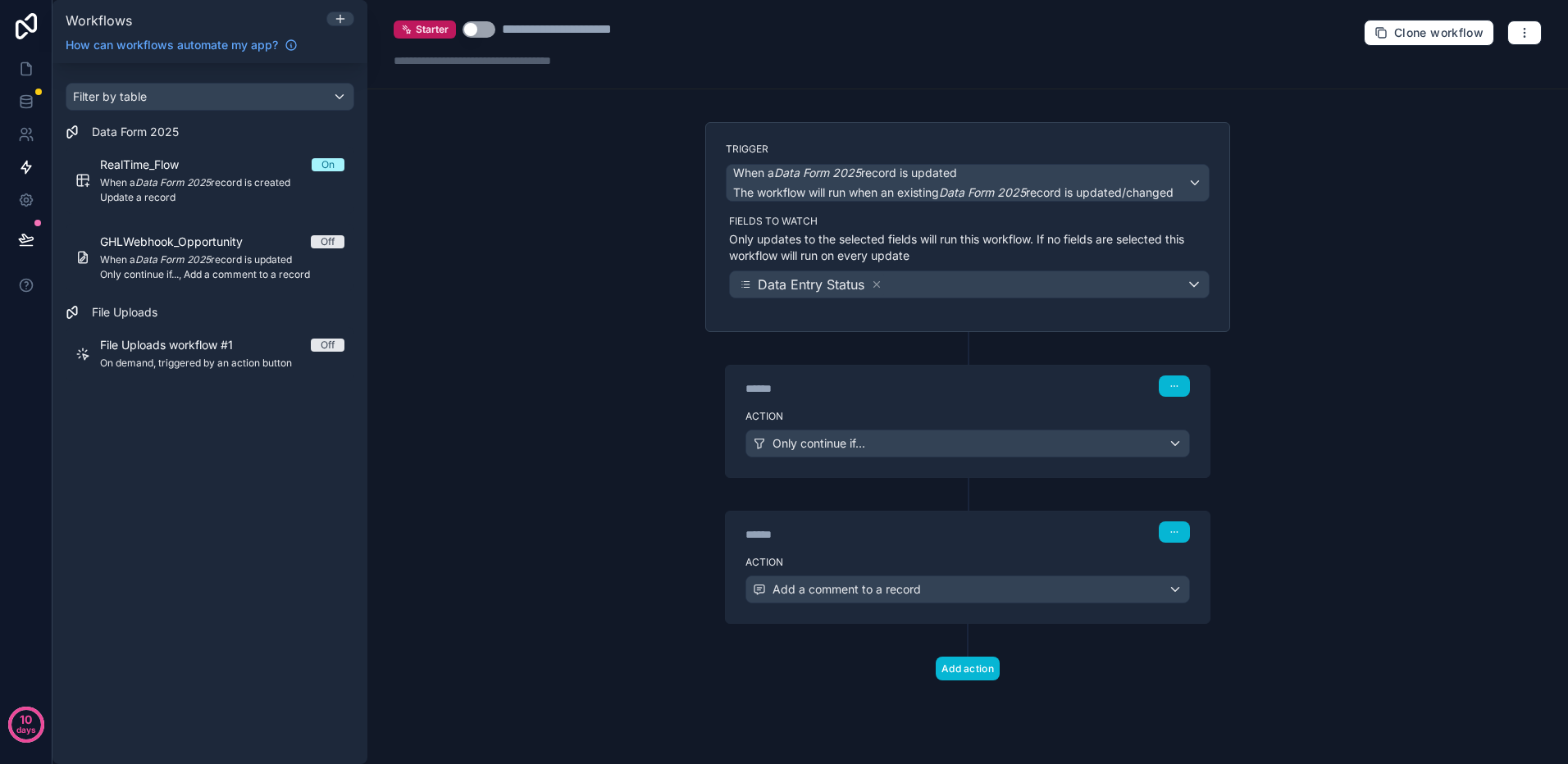
click at [948, 381] on div "******" at bounding box center [868, 389] width 246 height 16
click at [1120, 465] on div "Action Only continue if..." at bounding box center [967, 440] width 484 height 74
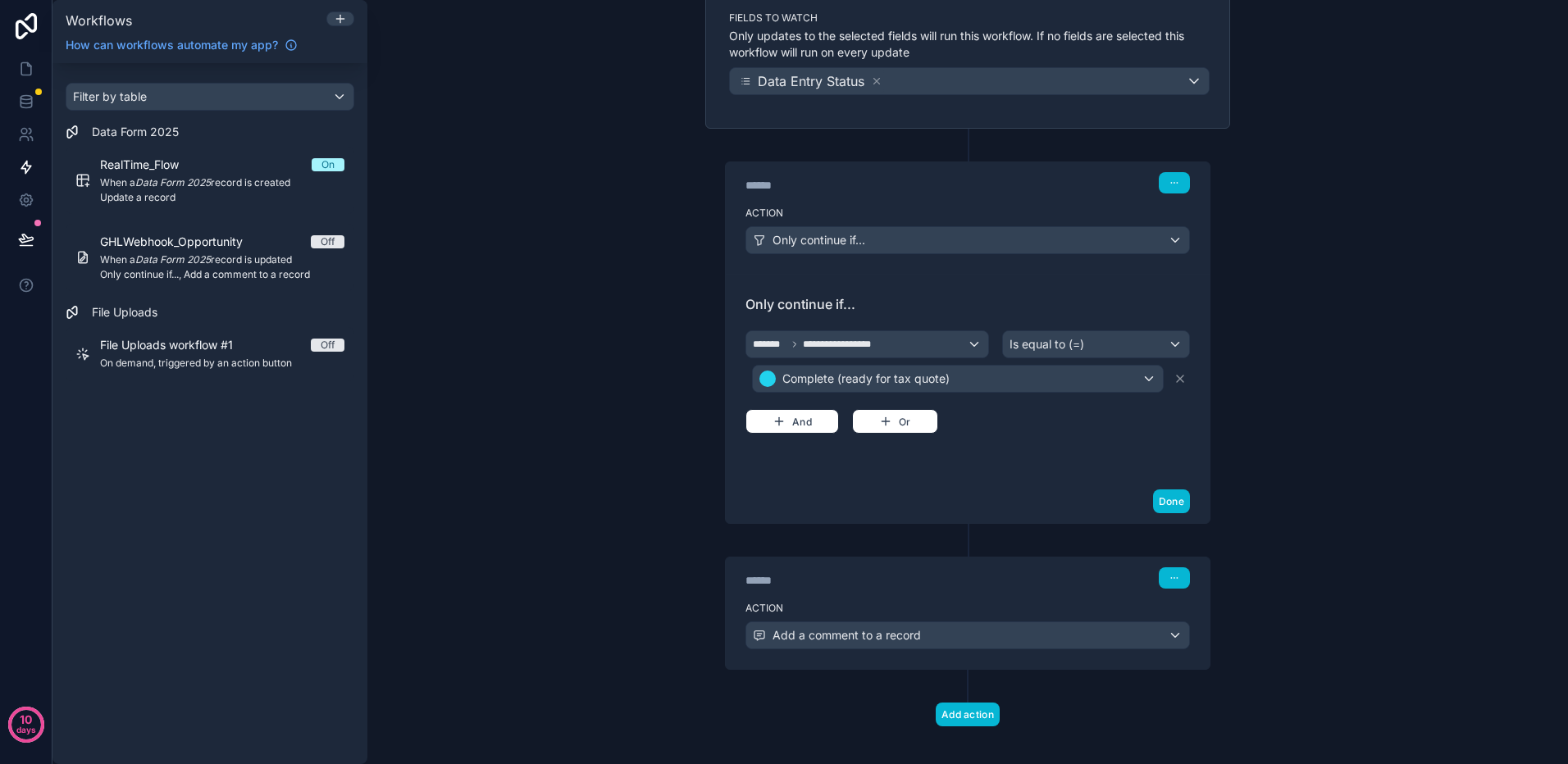
scroll to position [218, 0]
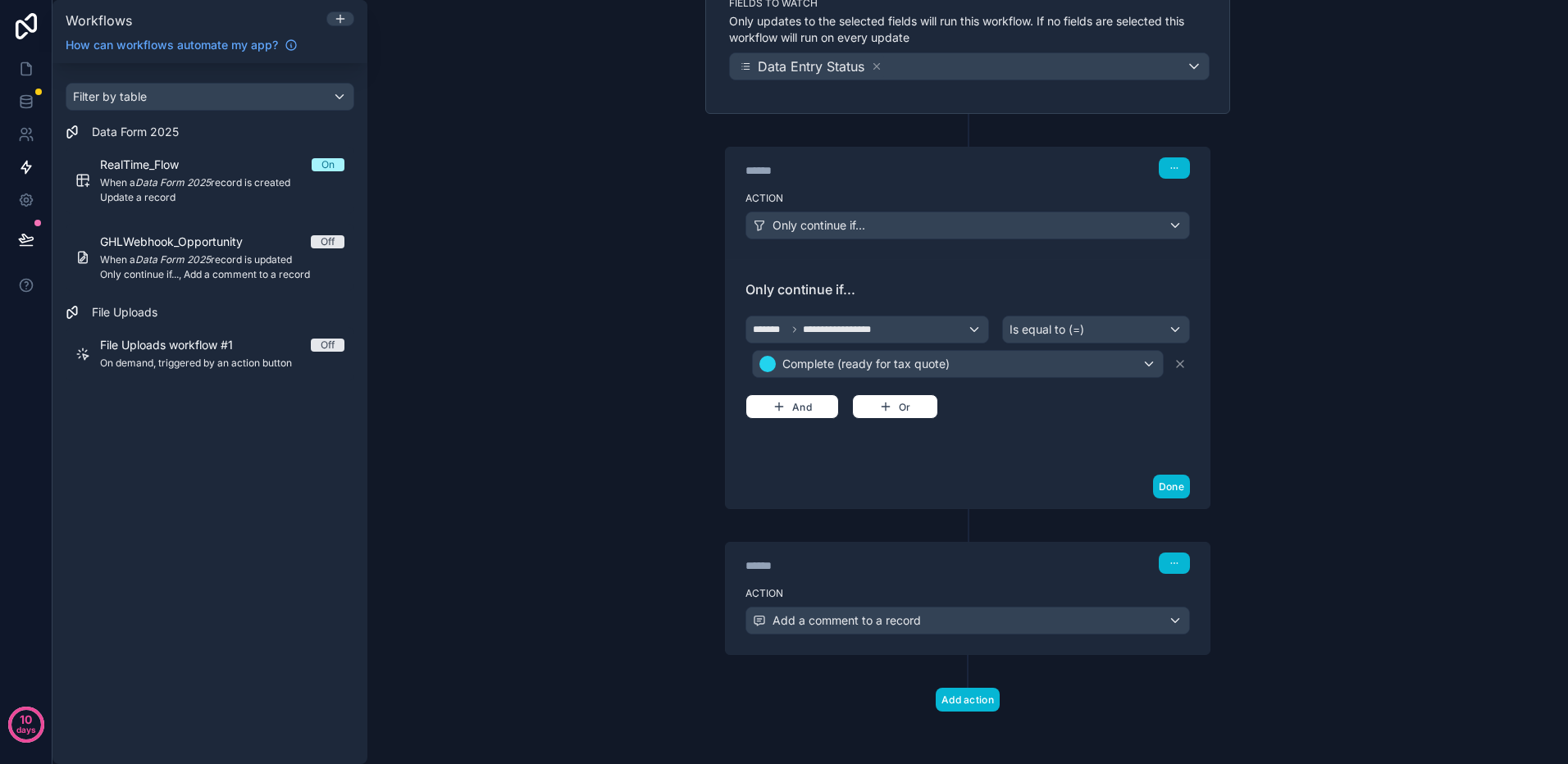
click at [1153, 639] on div "Action Add a comment to a record" at bounding box center [967, 618] width 484 height 74
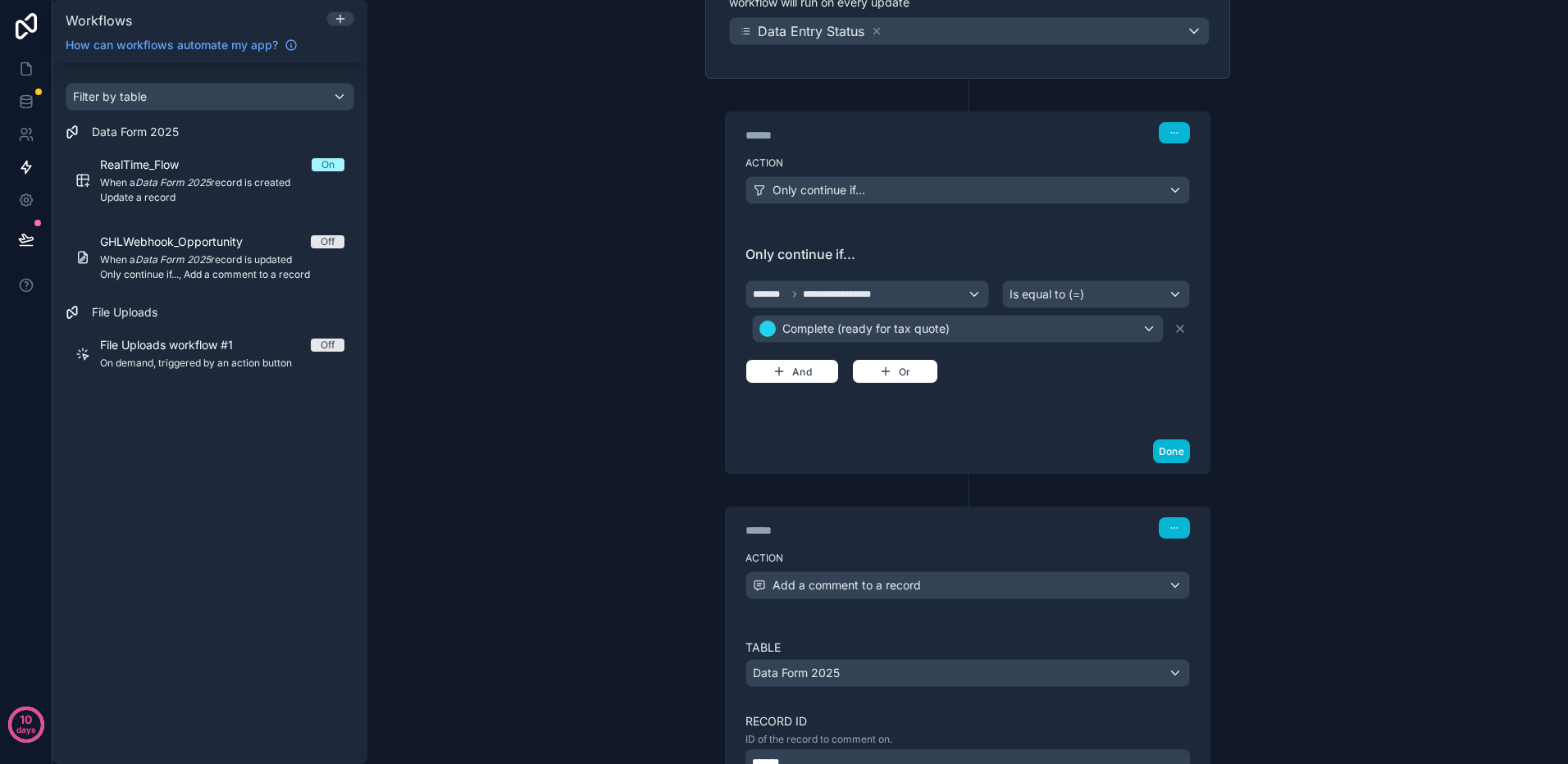
scroll to position [0, 0]
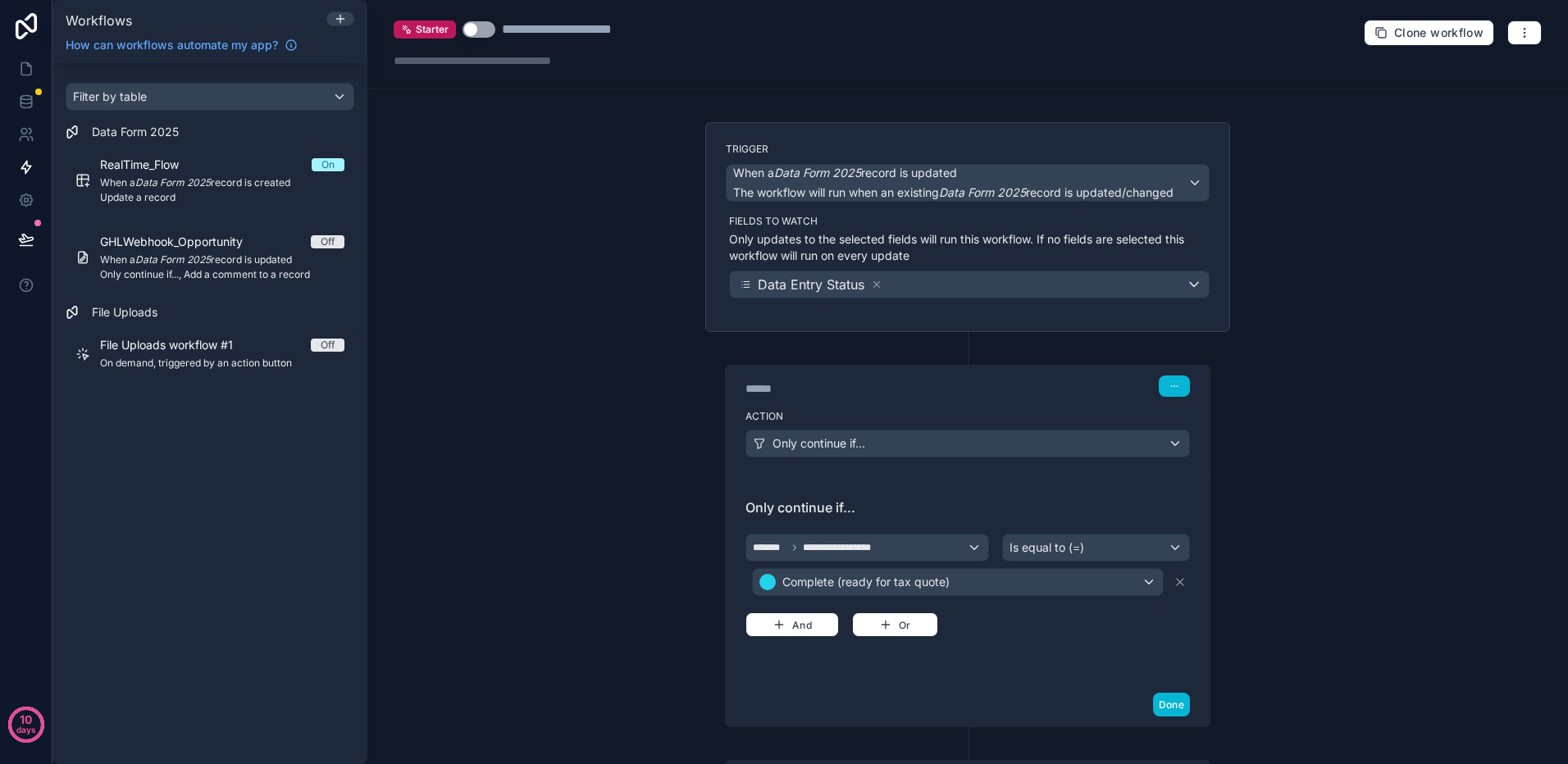
click at [488, 32] on button "Use setting" at bounding box center [478, 30] width 33 height 16
click at [27, 72] on icon at bounding box center [26, 69] width 16 height 16
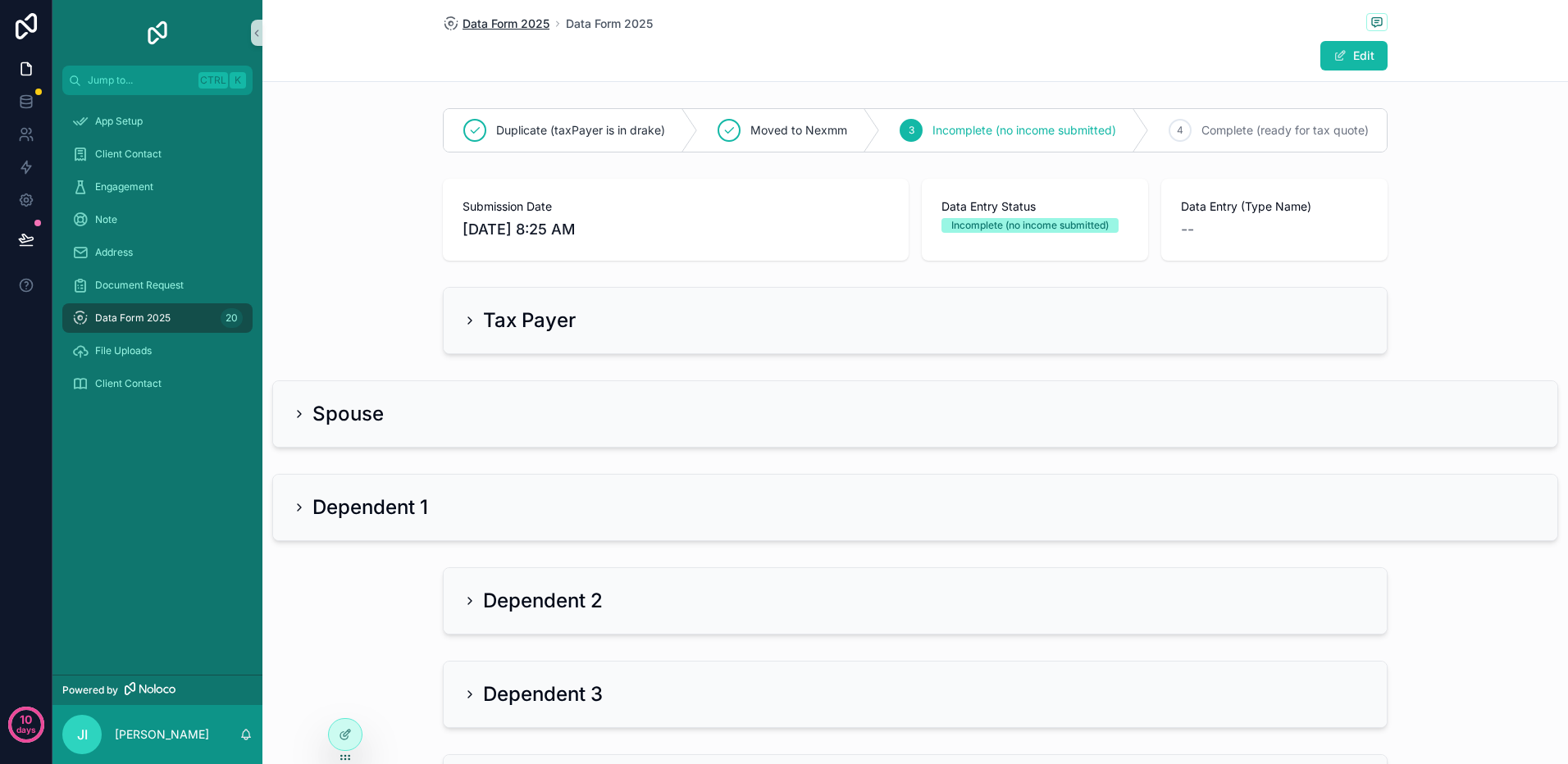
click at [494, 29] on span "Data Form 2025" at bounding box center [505, 23] width 87 height 16
click at [350, 199] on div "Data Form 2025 Data Form 2025 Edit Duplicate (taxPayer is in drake) Moved to Ne…" at bounding box center [915, 382] width 1305 height 764
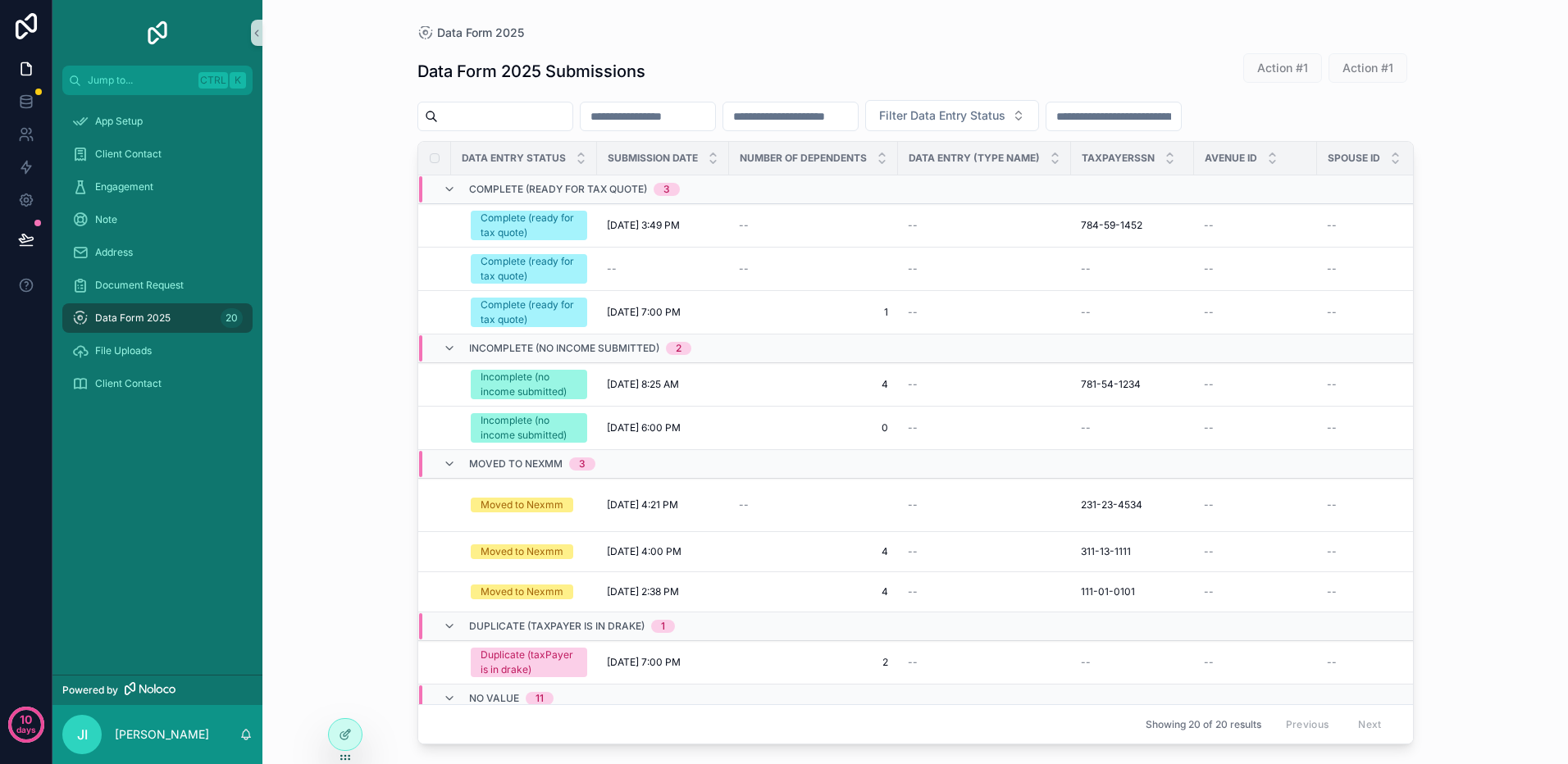
click at [23, 71] on icon at bounding box center [26, 69] width 16 height 16
click at [529, 114] on input "scrollable content" at bounding box center [505, 117] width 135 height 23
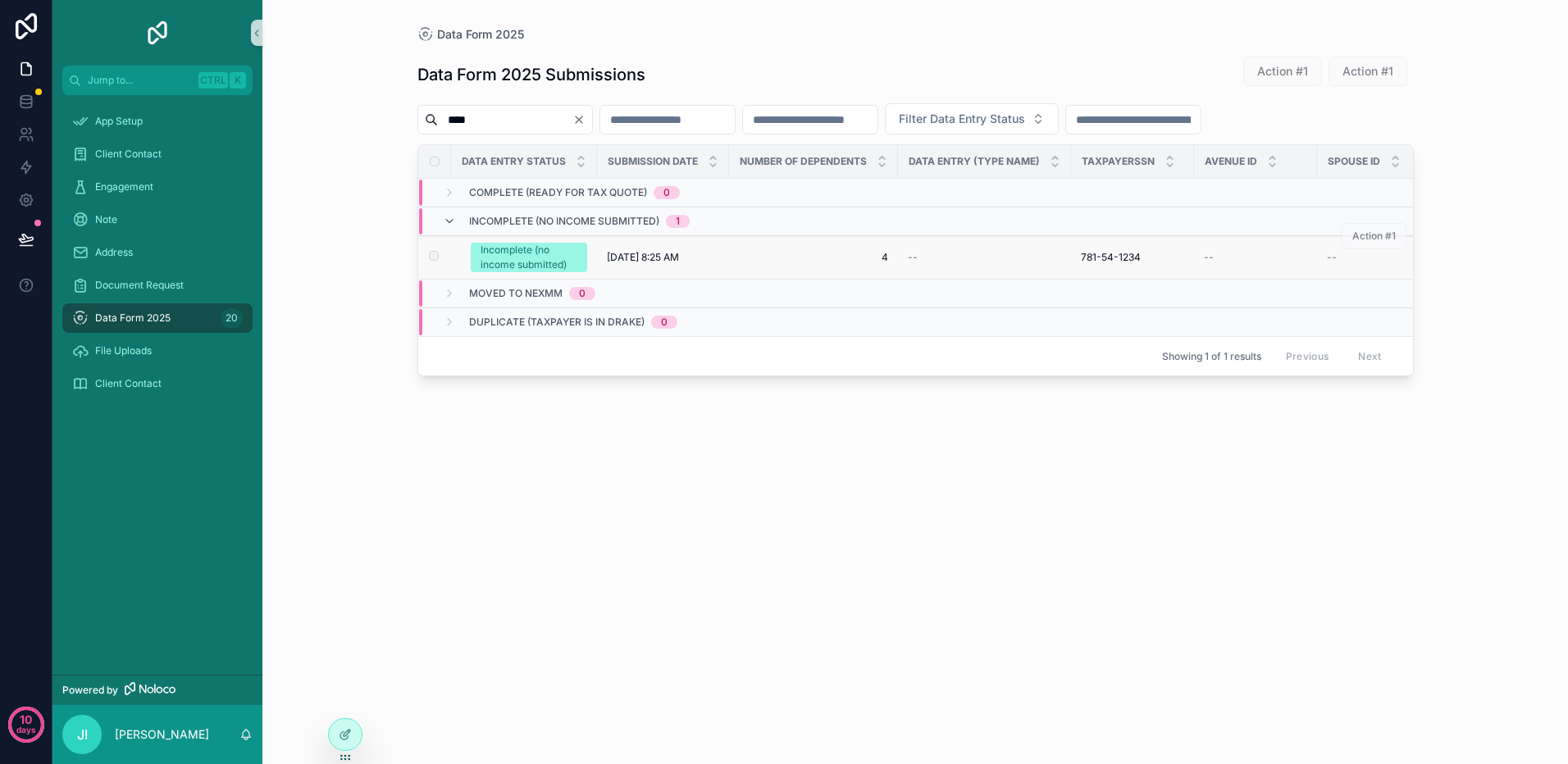
type input "****"
click at [744, 257] on span "4" at bounding box center [813, 258] width 149 height 13
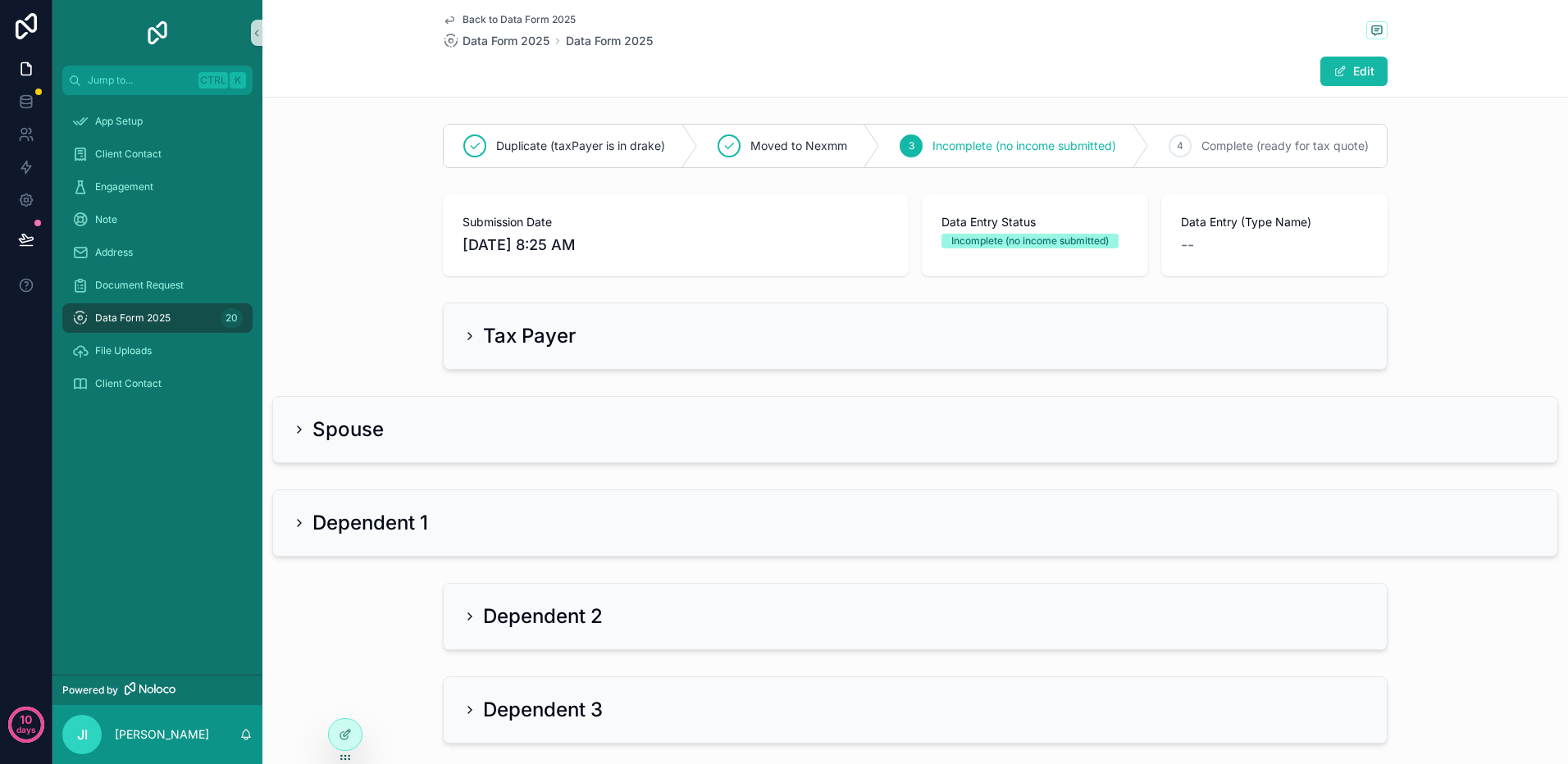
click at [390, 245] on div "Submission Date [DATE] 8:25 AM Data Entry Status Incomplete (no income submitte…" at bounding box center [915, 235] width 1305 height 95
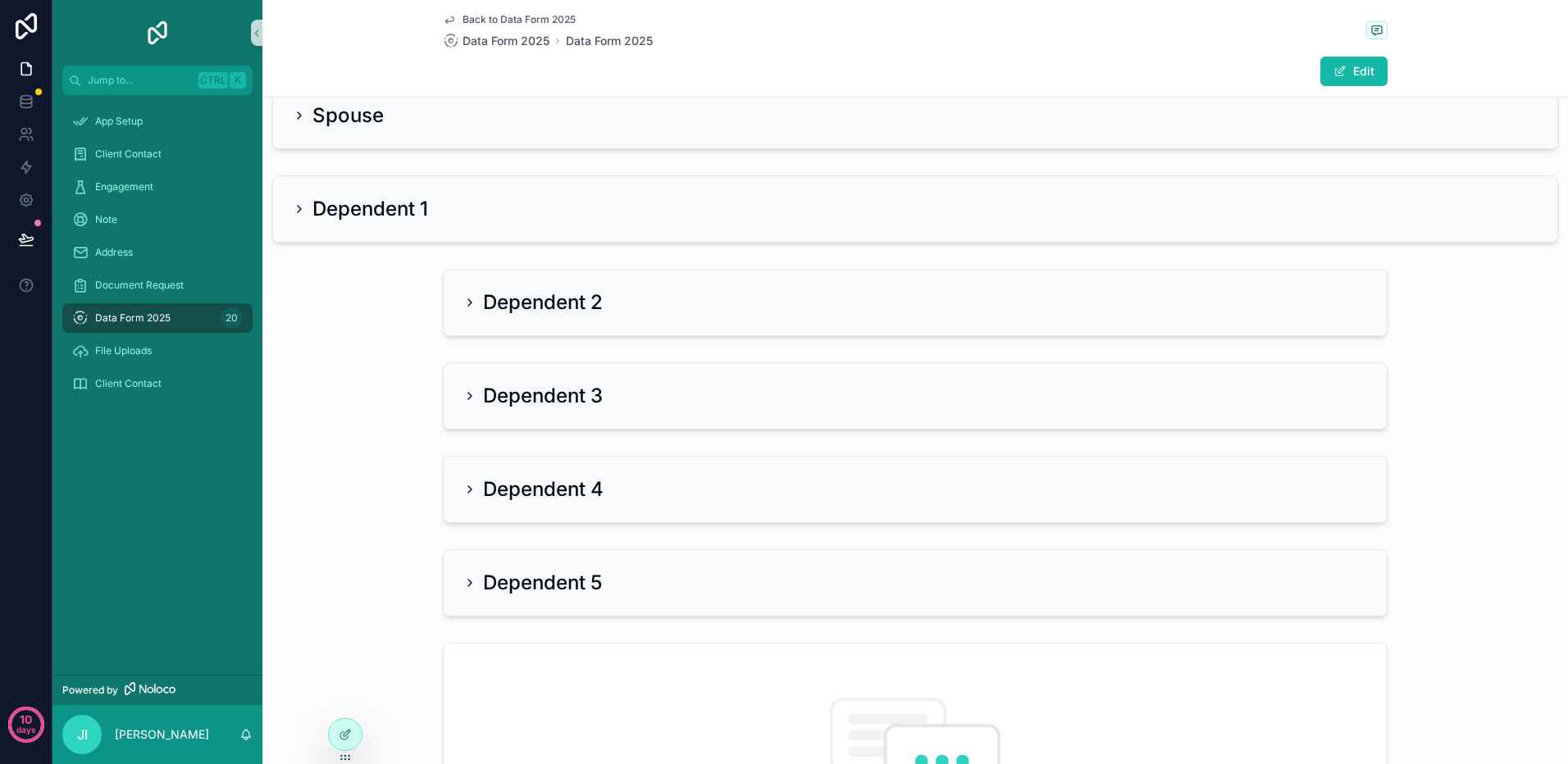
scroll to position [68, 0]
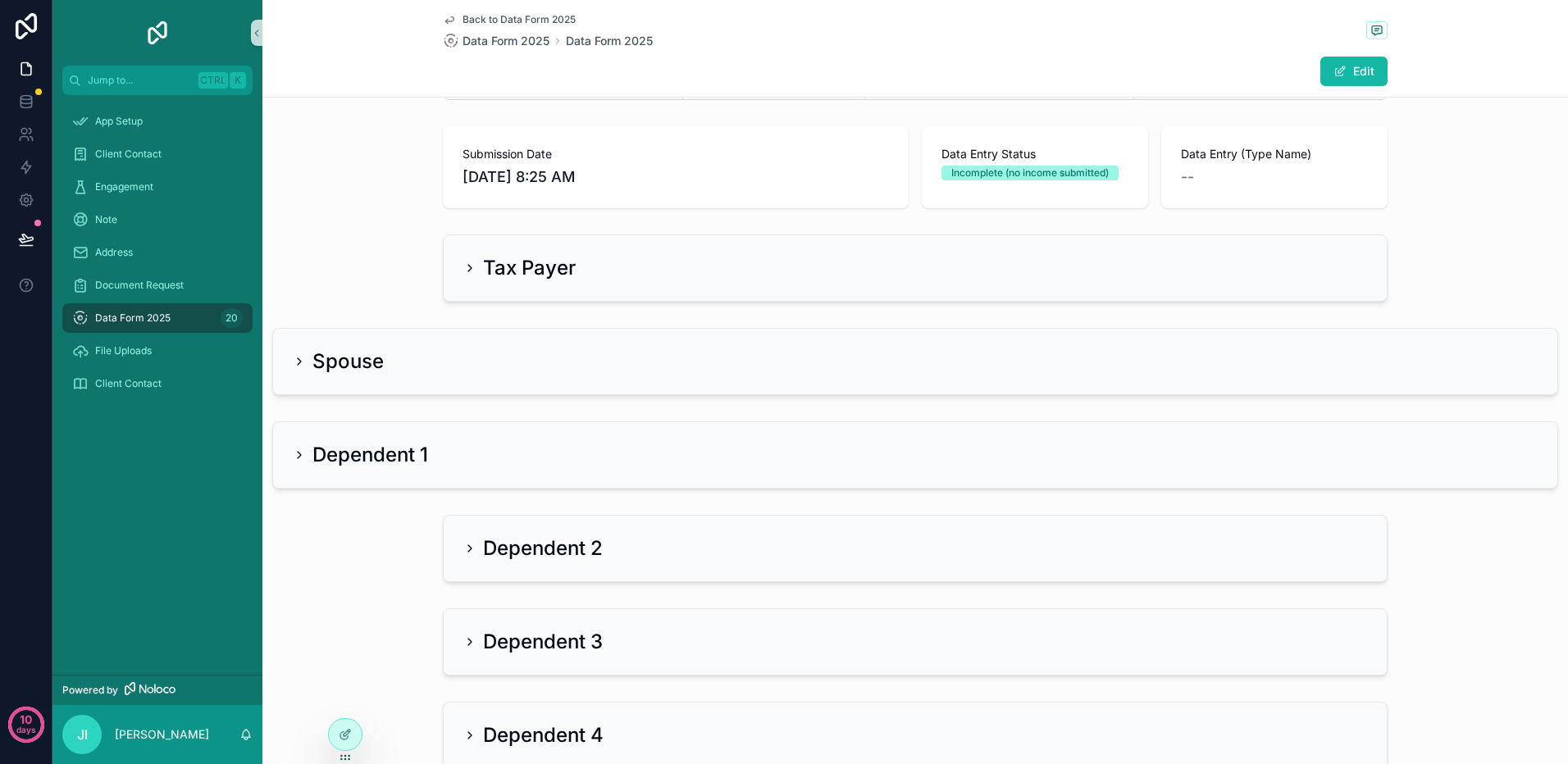
click at [463, 275] on icon "scrollable content" at bounding box center [469, 268] width 13 height 13
click at [467, 275] on icon "scrollable content" at bounding box center [469, 268] width 13 height 13
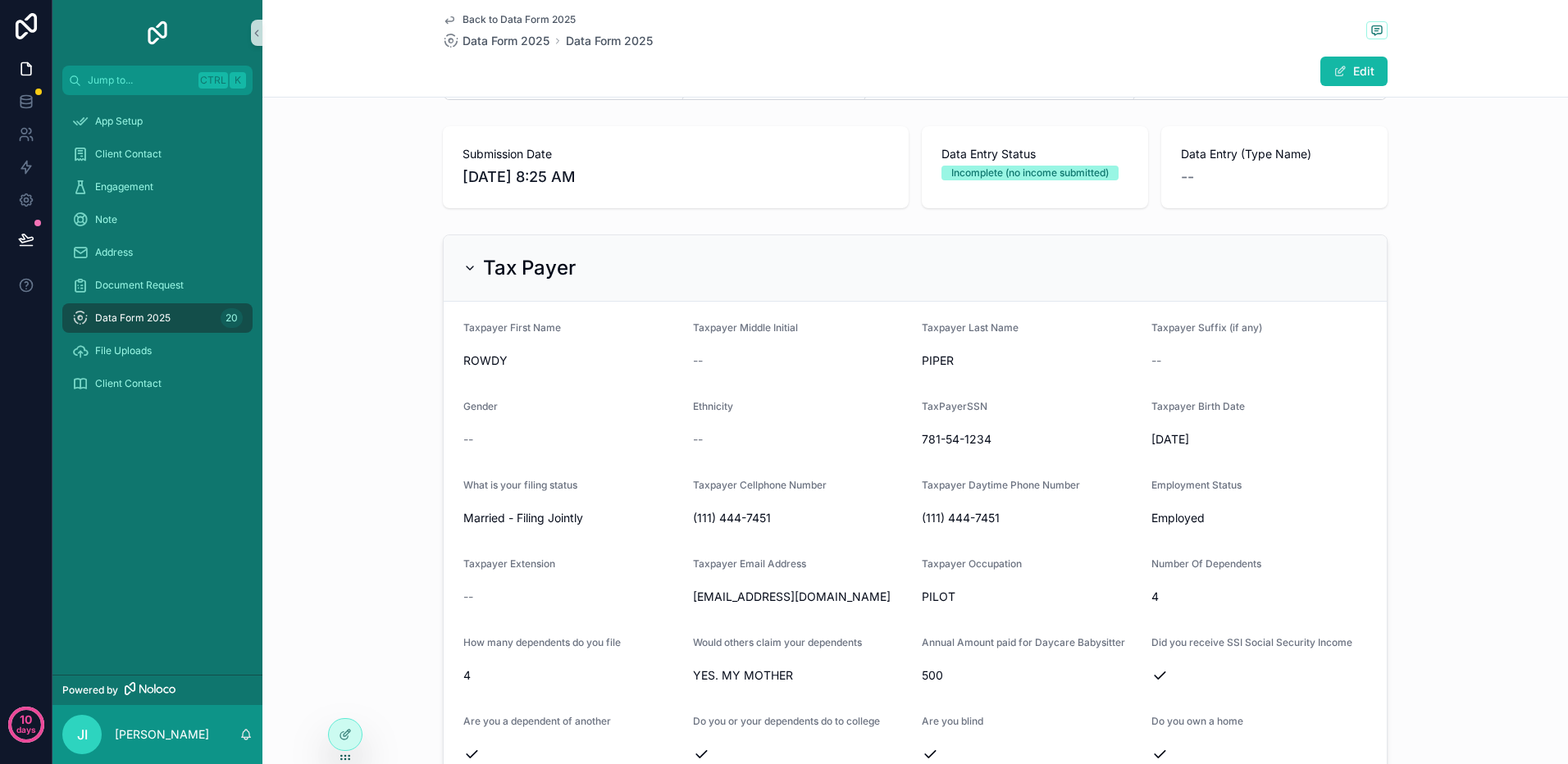
click at [463, 275] on icon "scrollable content" at bounding box center [469, 268] width 13 height 13
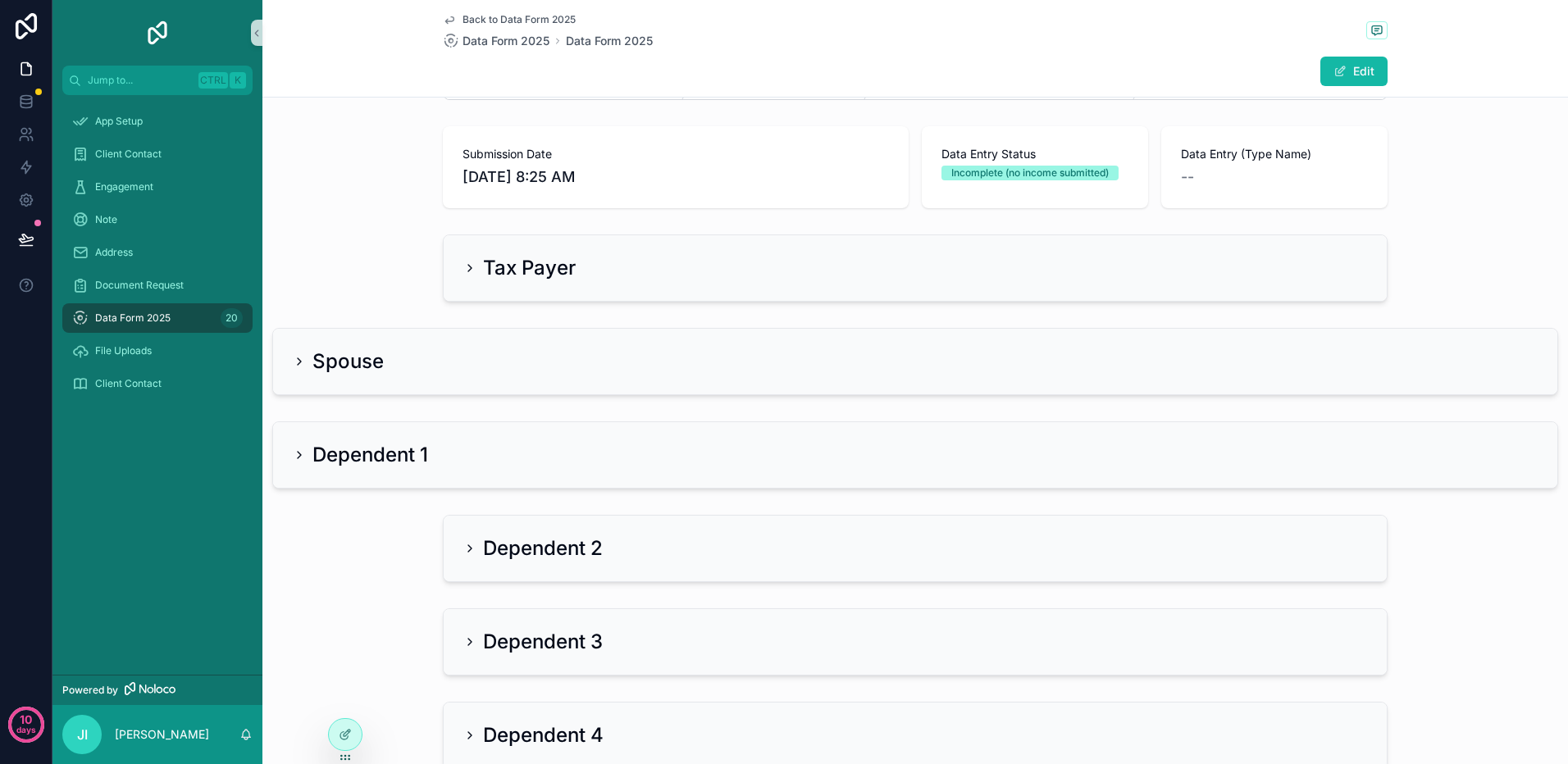
click at [299, 368] on icon "scrollable content" at bounding box center [299, 362] width 13 height 13
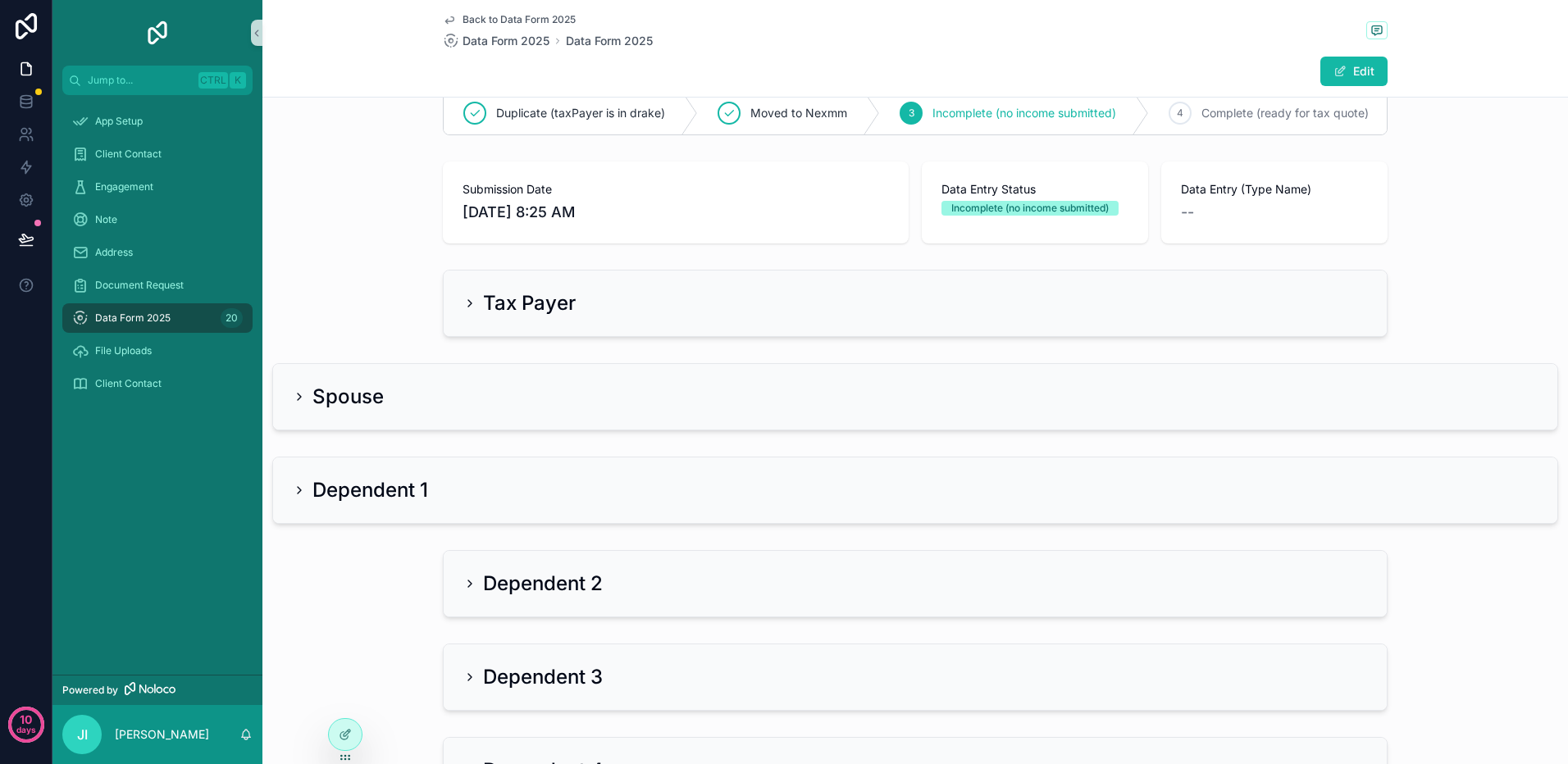
scroll to position [0, 0]
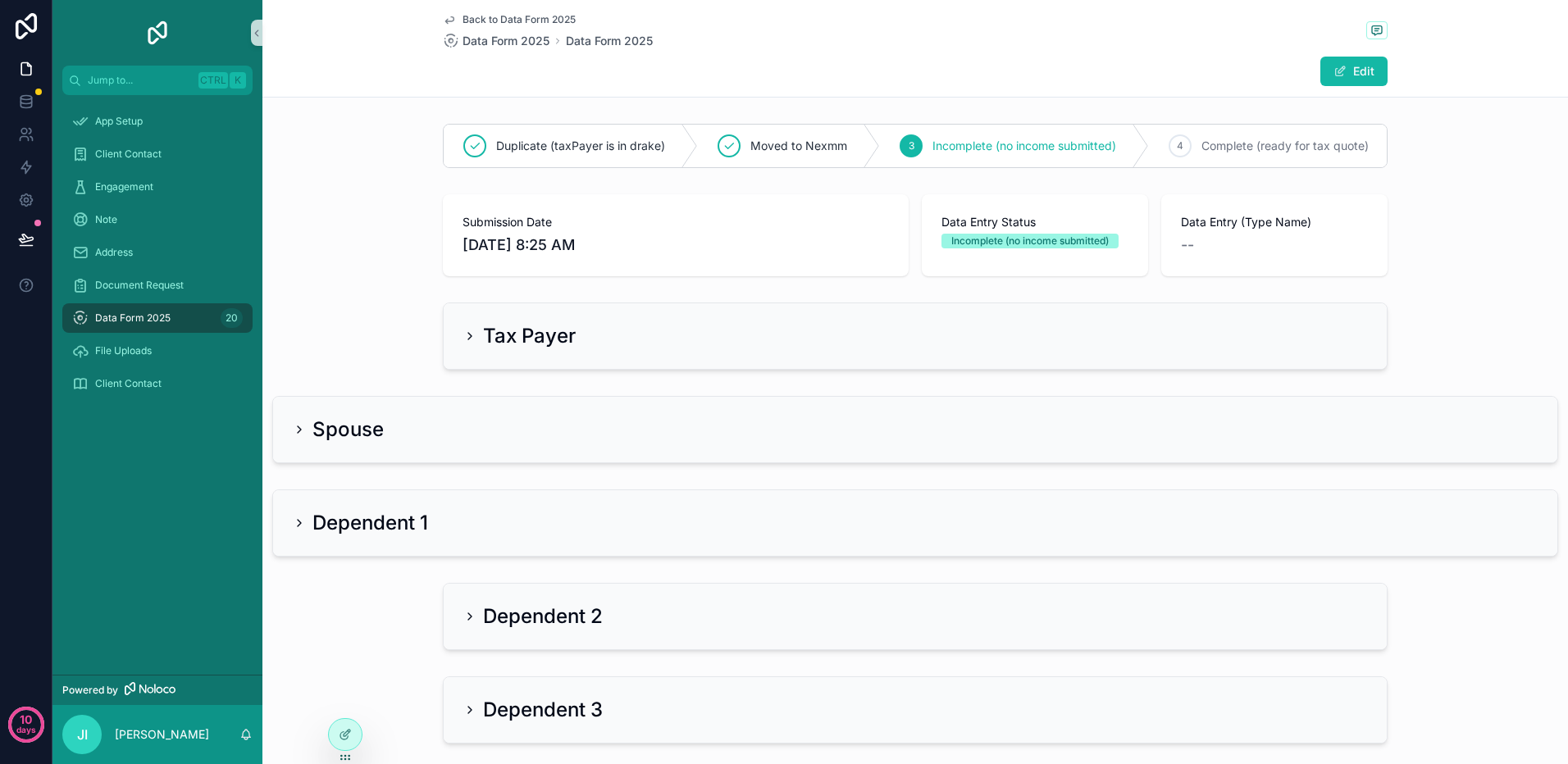
click at [629, 342] on div "Tax Payer" at bounding box center [915, 336] width 904 height 26
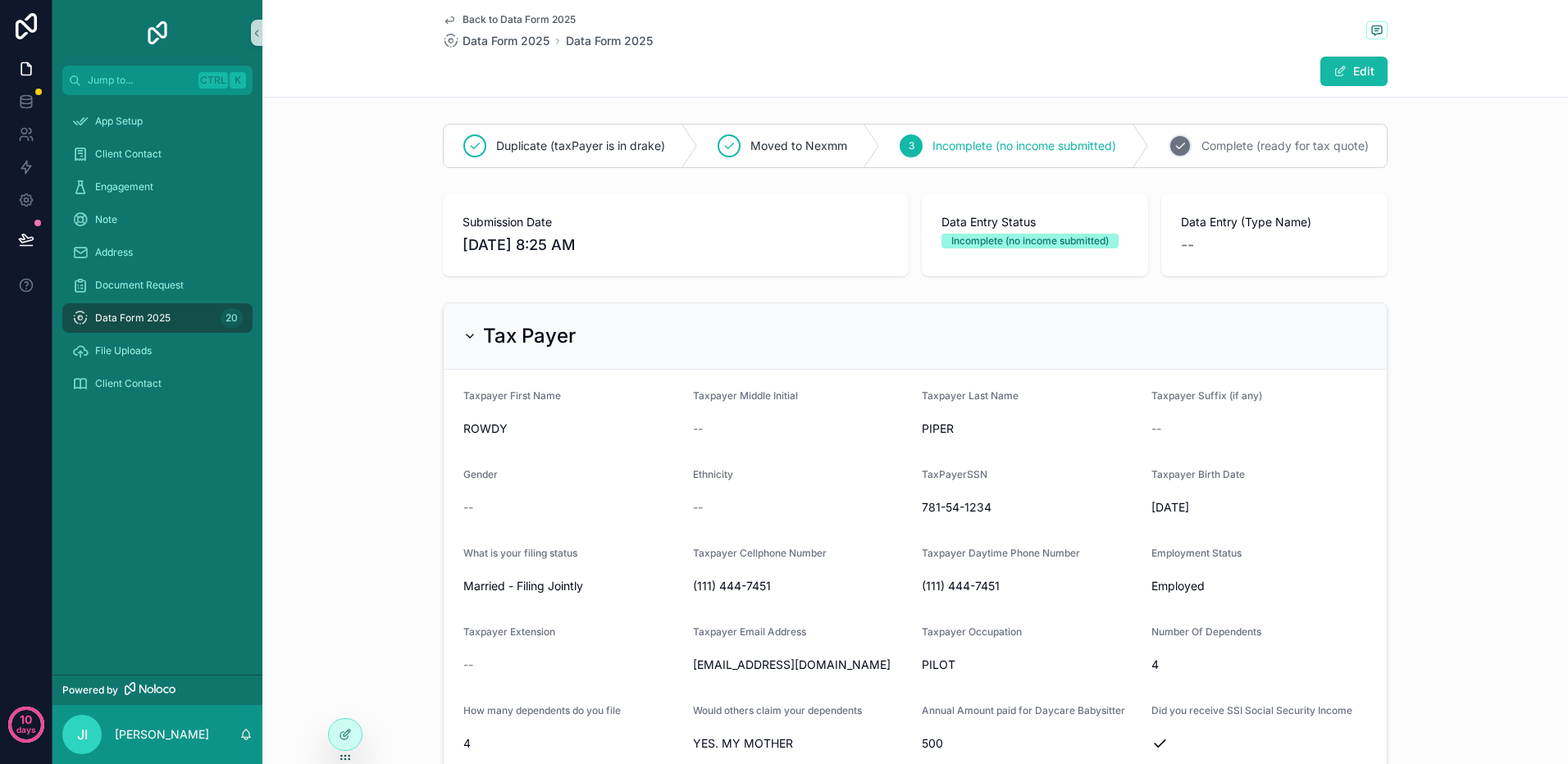
click at [1233, 142] on span "Complete (ready for tax quote)" at bounding box center [1284, 145] width 167 height 16
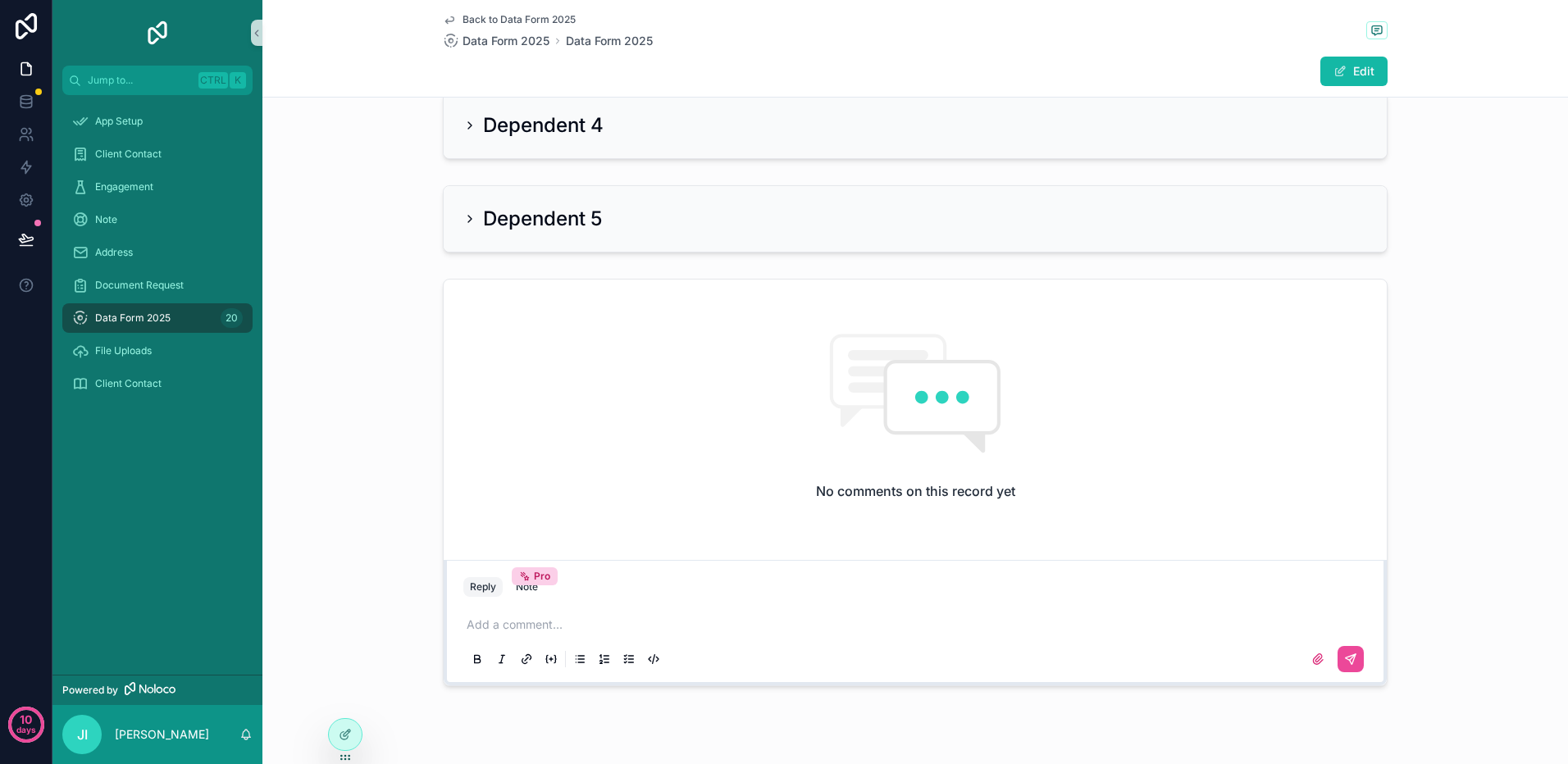
scroll to position [1412, 0]
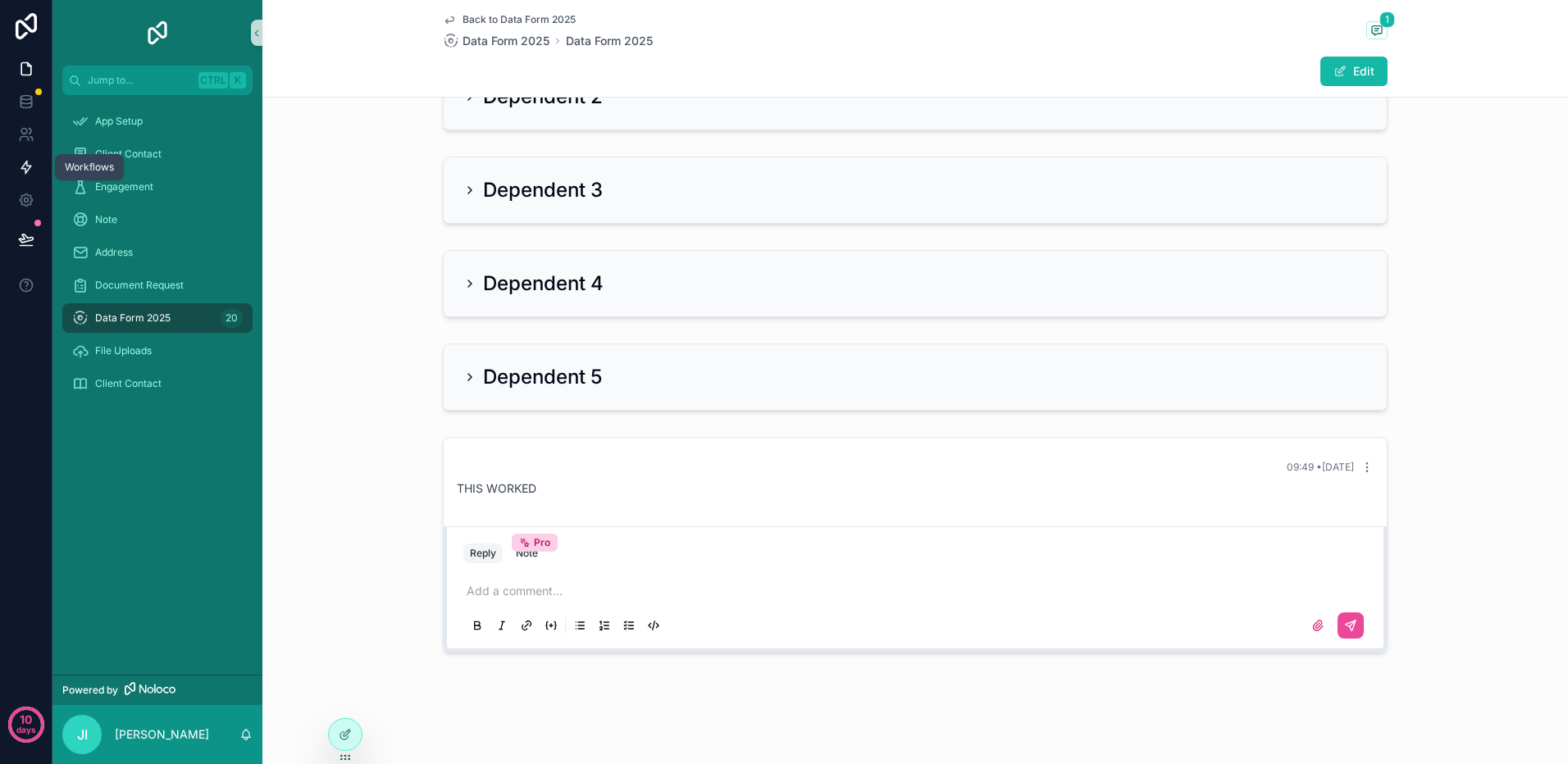
drag, startPoint x: 27, startPoint y: 163, endPoint x: 47, endPoint y: 156, distance: 21.2
click at [27, 163] on icon at bounding box center [26, 168] width 10 height 13
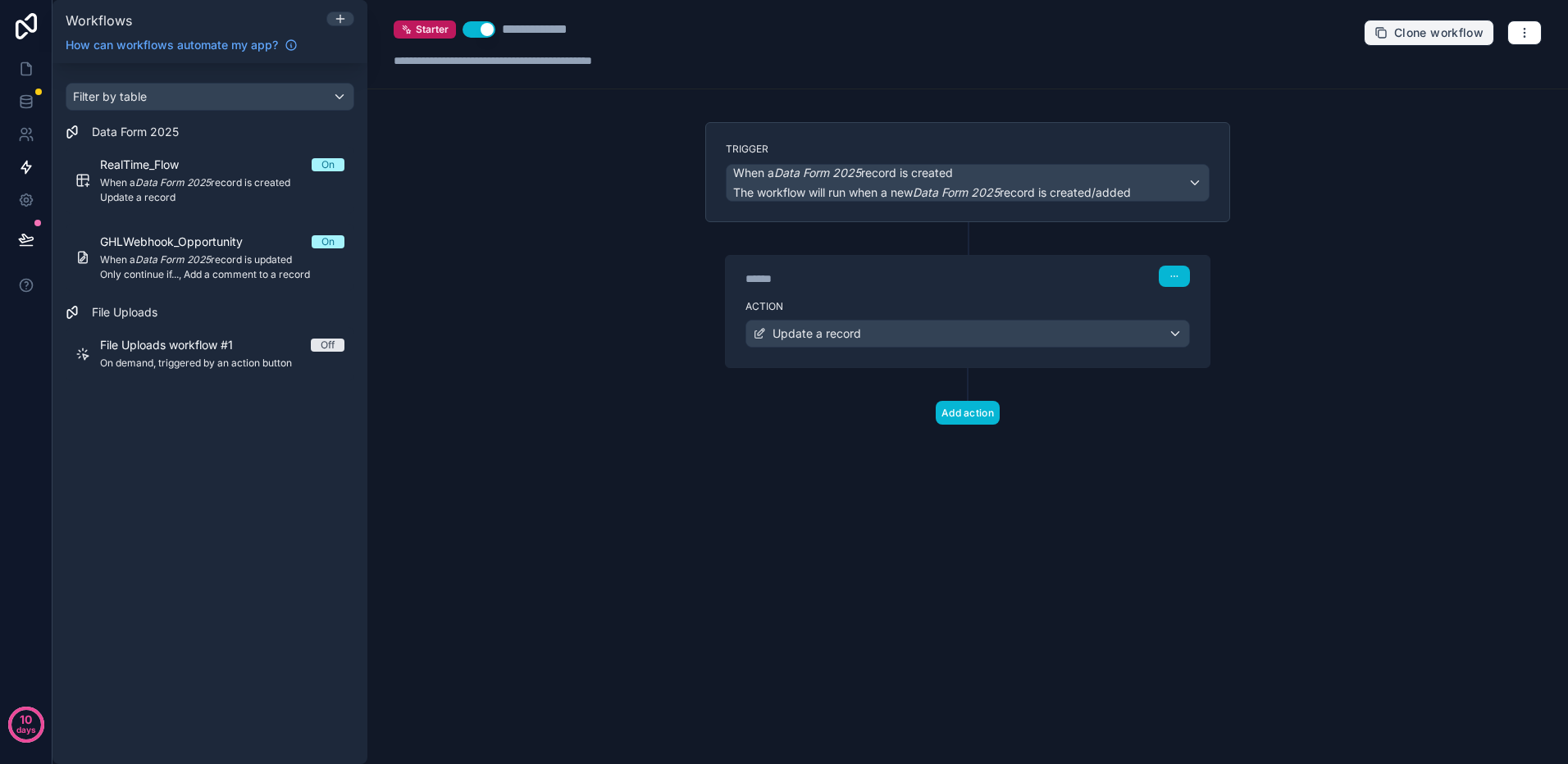
click at [1416, 32] on span "Clone workflow" at bounding box center [1439, 32] width 90 height 14
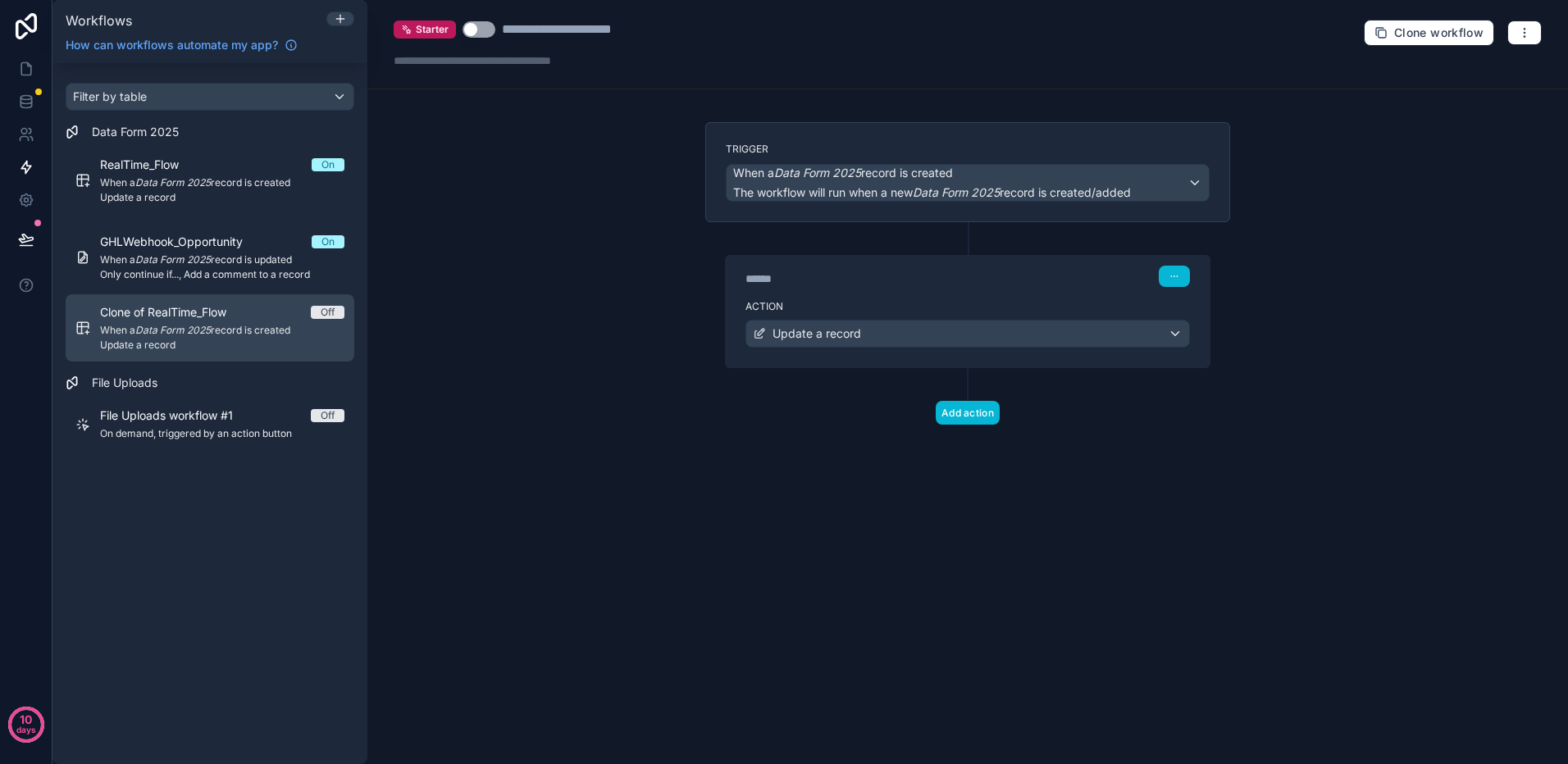
click at [307, 329] on span "When a Data Form 2025 record is created" at bounding box center [222, 330] width 244 height 13
click at [299, 338] on div "Clone of RealTime_Flow Off When a Data Form 2025 record is created Update a rec…" at bounding box center [222, 328] width 244 height 48
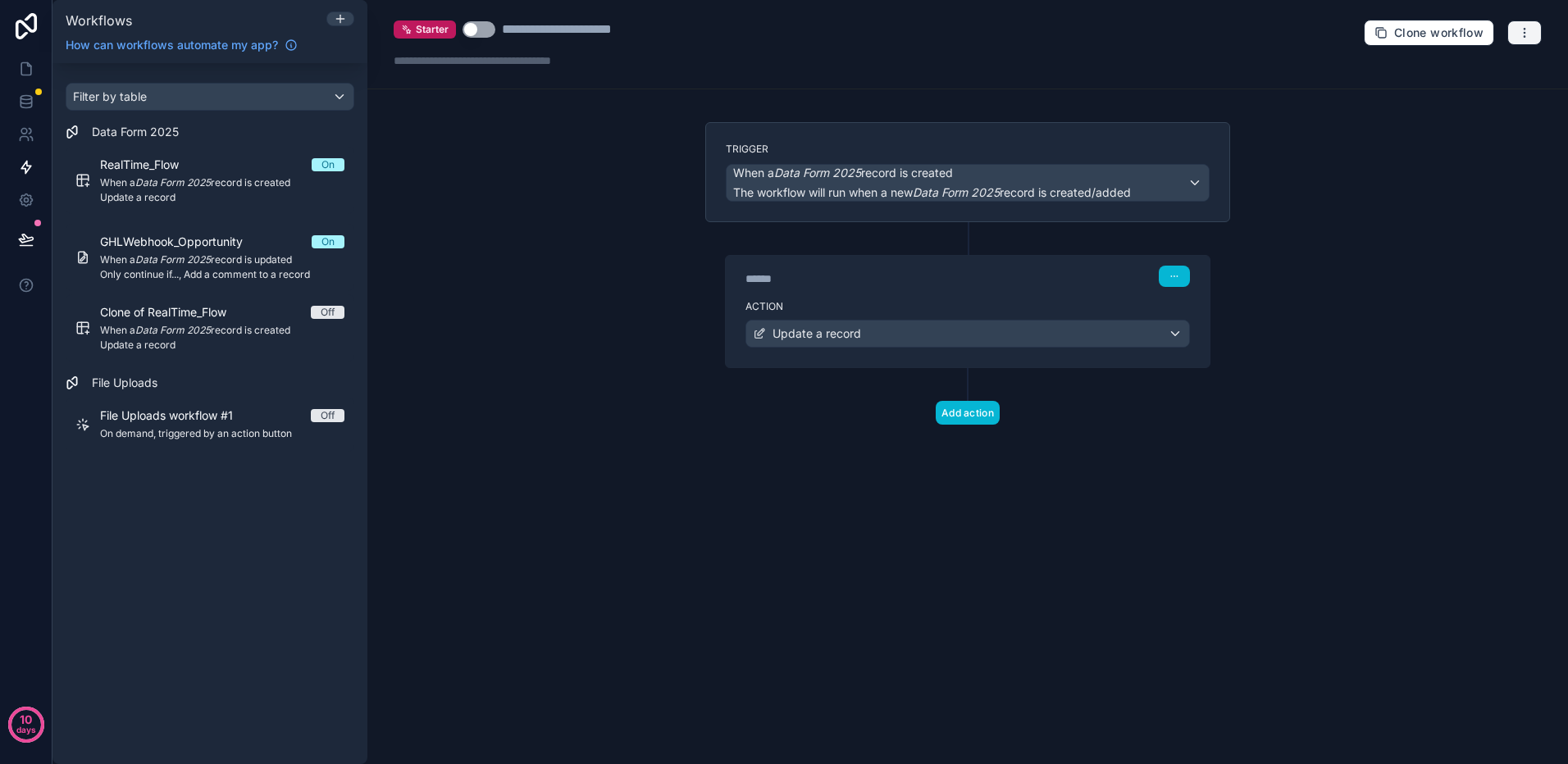
click at [1532, 32] on button "button" at bounding box center [1524, 32] width 34 height 24
click at [1484, 128] on span "Delete workflow" at bounding box center [1481, 124] width 79 height 13
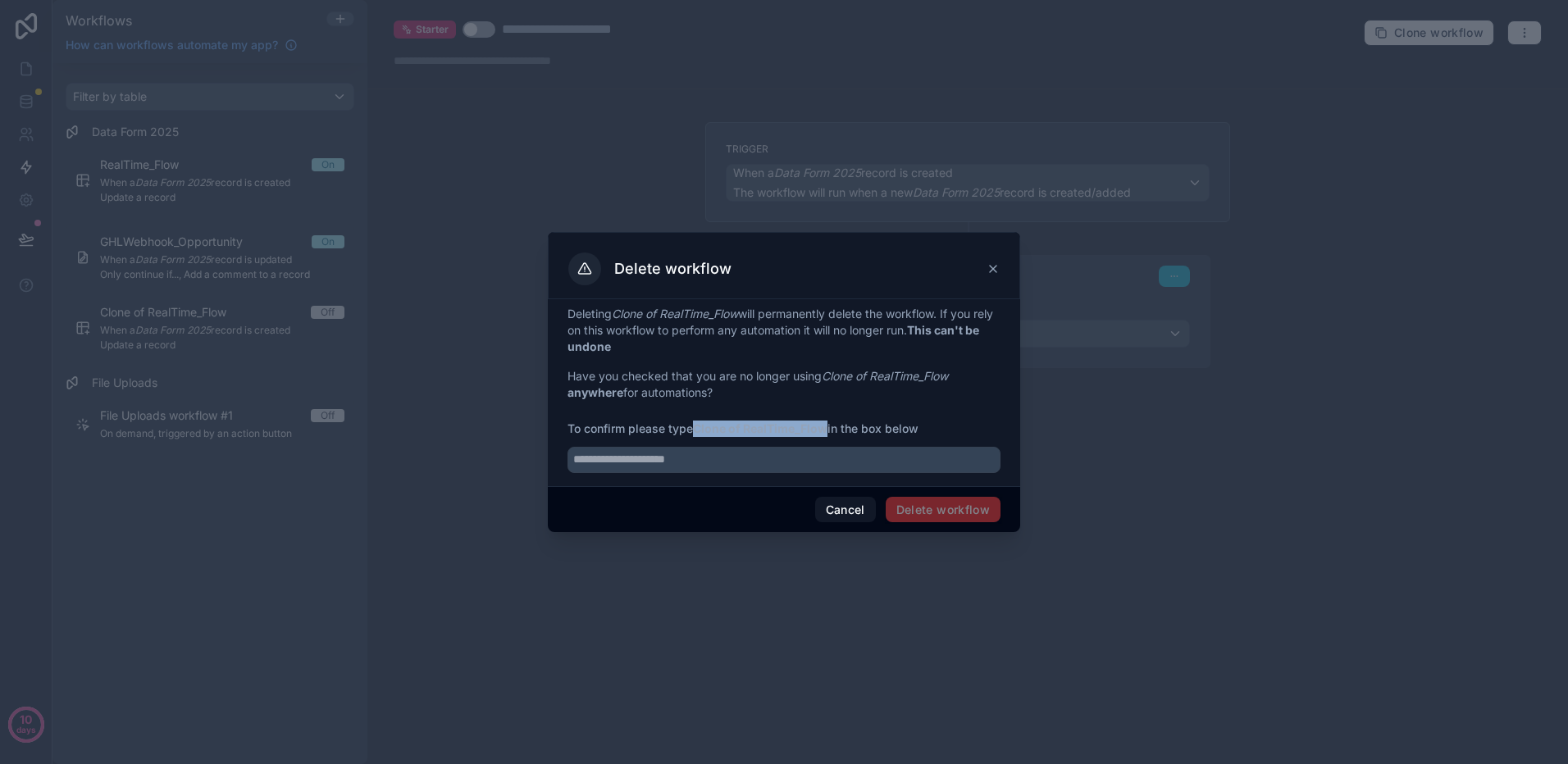
drag, startPoint x: 831, startPoint y: 427, endPoint x: 699, endPoint y: 430, distance: 132.0
click at [699, 430] on span "To confirm please type Clone of RealTime_Flow in the box below" at bounding box center [784, 429] width 433 height 16
copy strong "Clone of RealTime_Flow"
click at [698, 460] on input "text" at bounding box center [784, 460] width 433 height 26
paste input "**********"
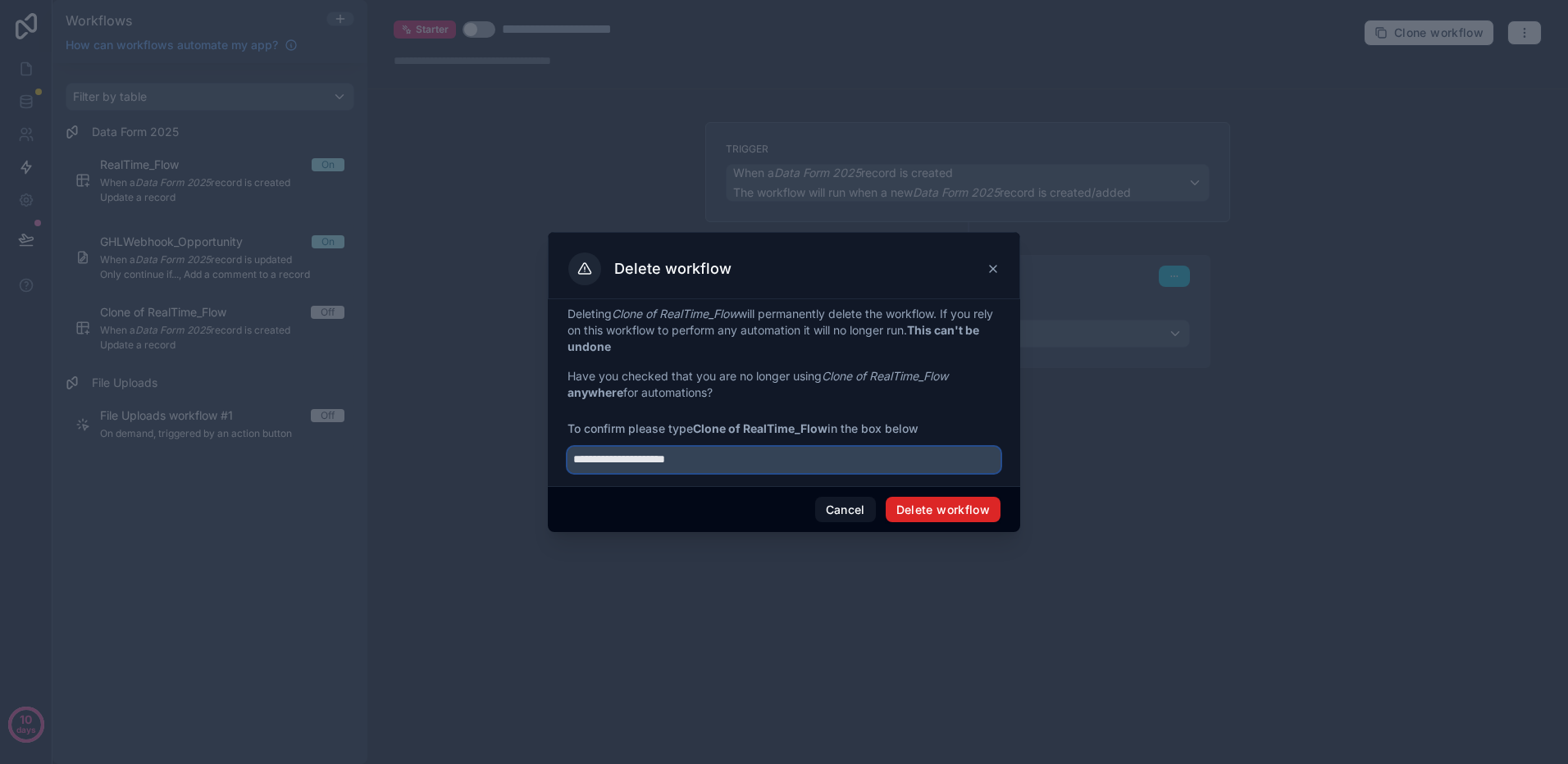
type input "**********"
click at [975, 523] on button "Delete workflow" at bounding box center [943, 510] width 115 height 26
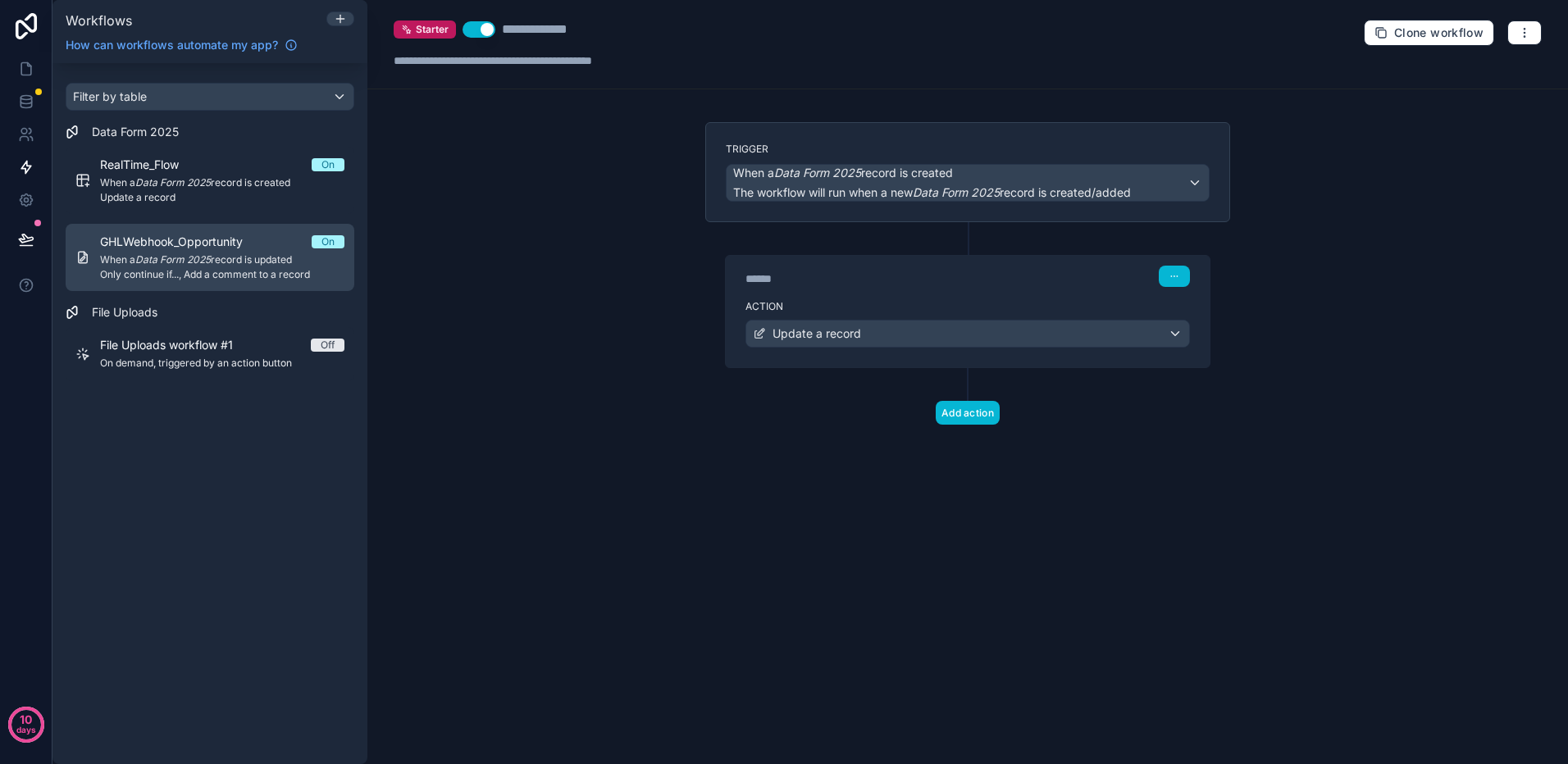
click at [185, 249] on span "GHLWebhook_Opportunity" at bounding box center [180, 241] width 162 height 16
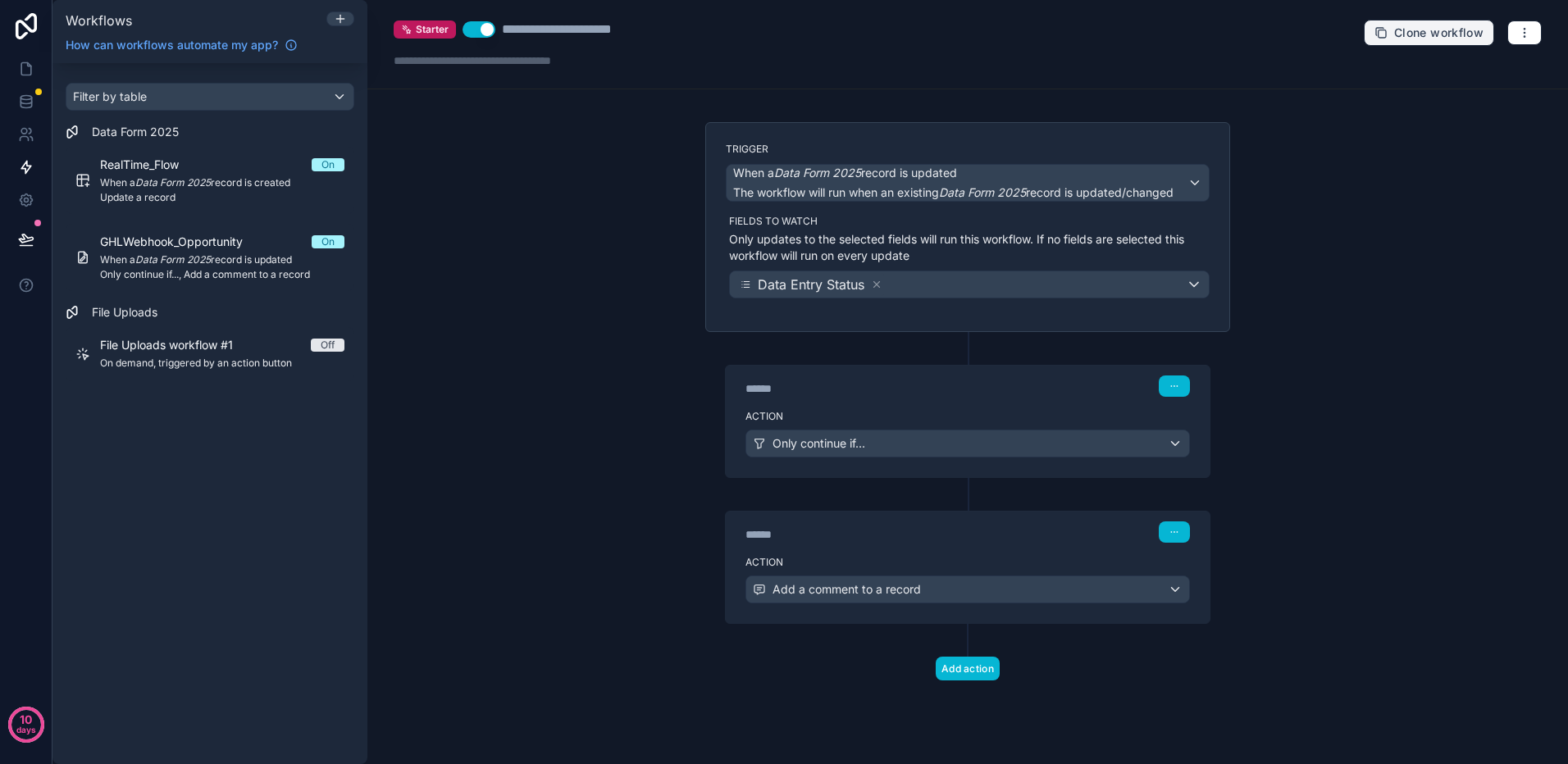
click at [1452, 31] on span "Clone workflow" at bounding box center [1439, 32] width 90 height 14
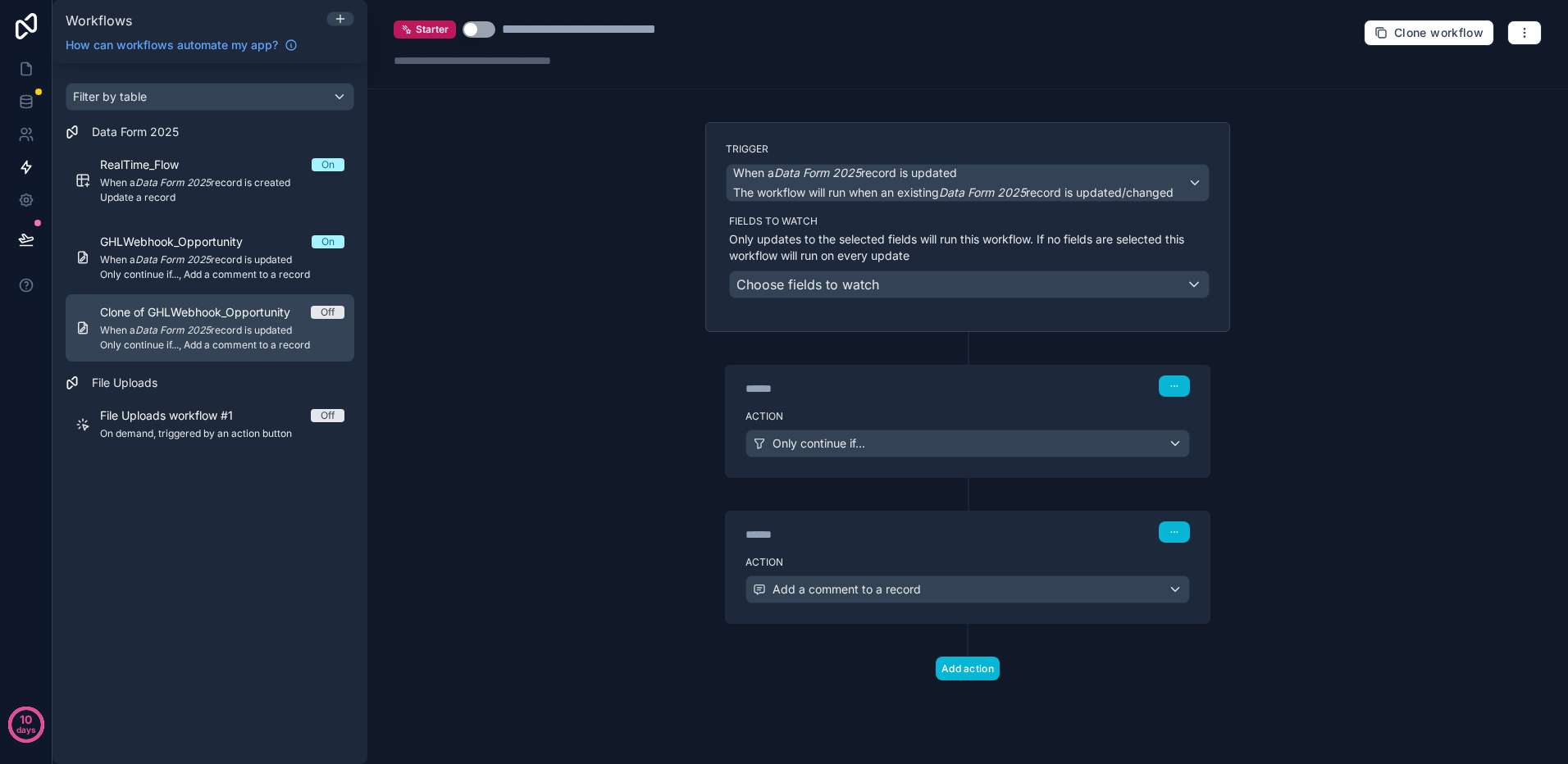
click at [269, 330] on span "When a Data Form 2025 record is updated" at bounding box center [222, 330] width 244 height 13
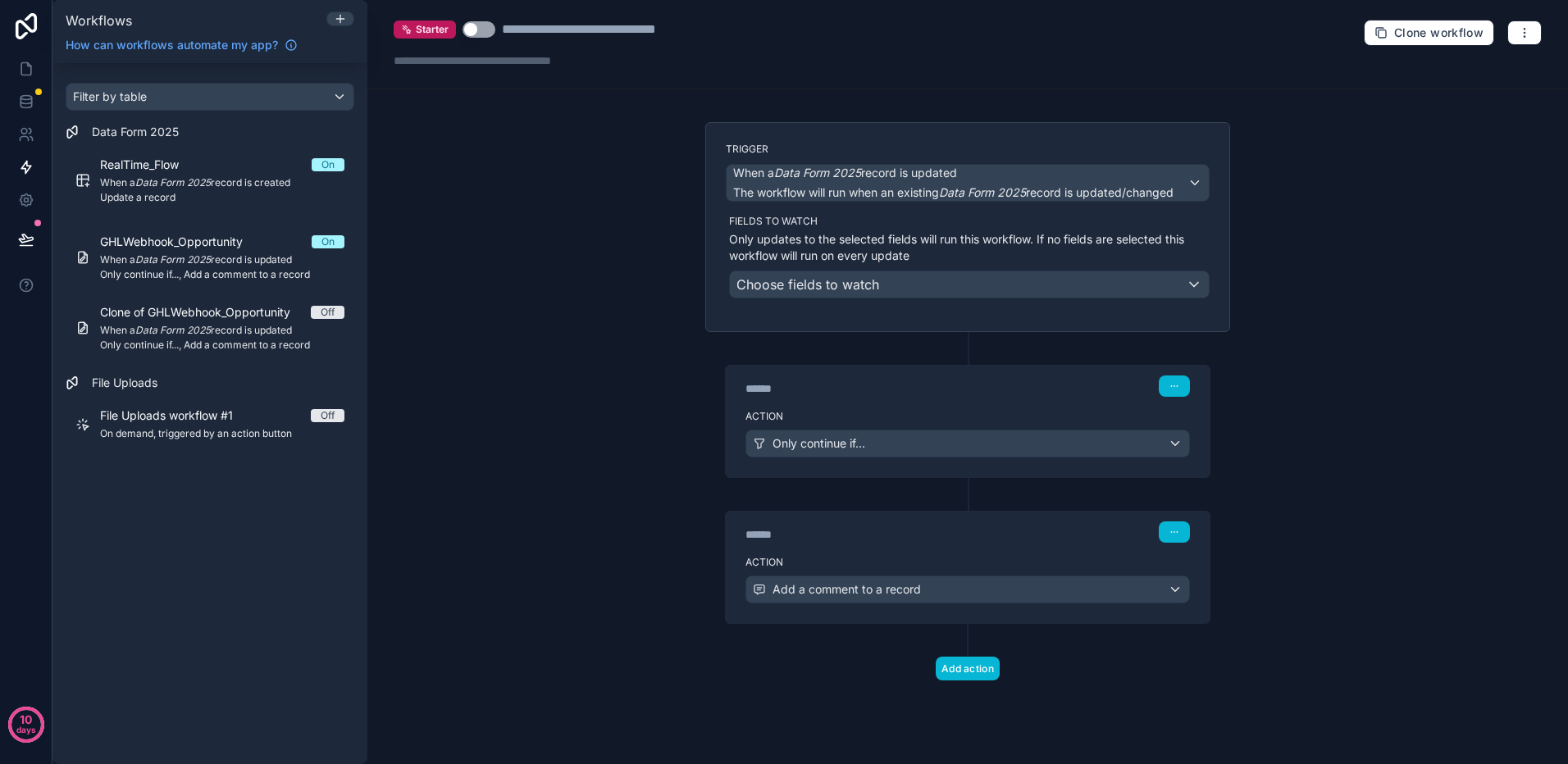
click at [574, 27] on div "**********" at bounding box center [618, 30] width 234 height 20
click at [1175, 528] on icon "button" at bounding box center [1174, 531] width 10 height 10
click at [1187, 593] on button "Delete" at bounding box center [1213, 595] width 112 height 26
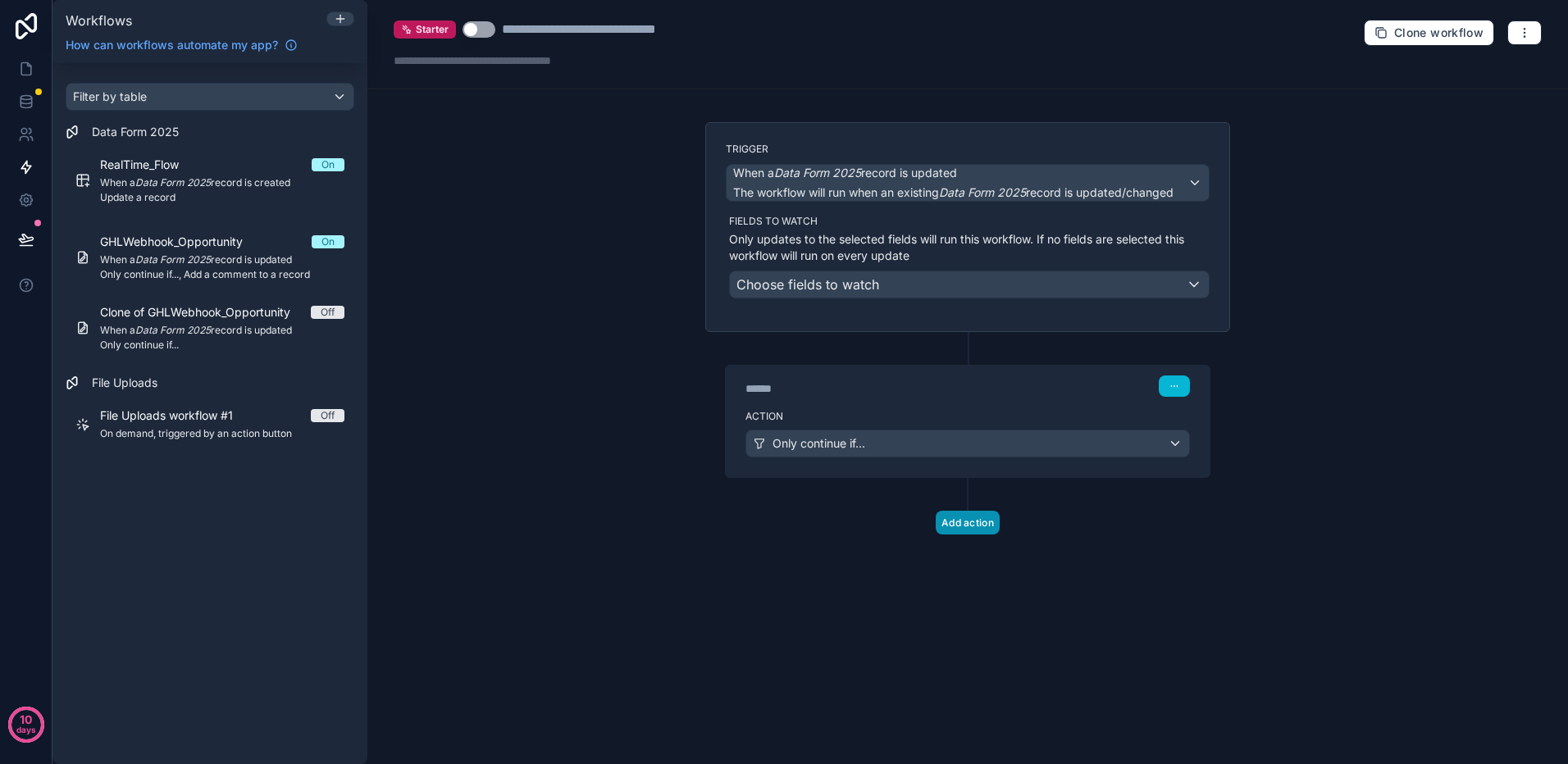
click at [967, 523] on button "Add action" at bounding box center [967, 523] width 64 height 23
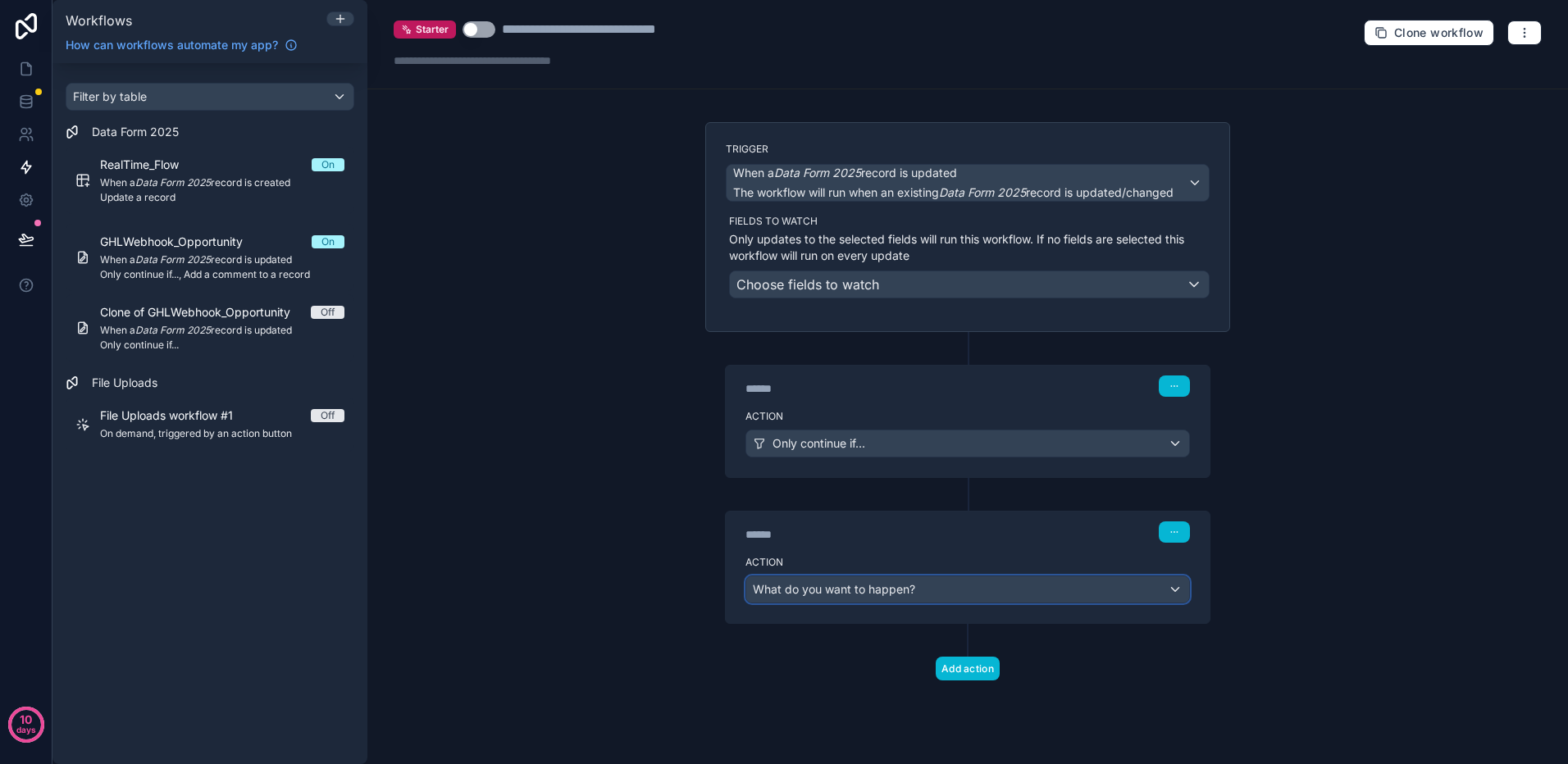
click at [976, 595] on div "What do you want to happen?" at bounding box center [967, 589] width 442 height 26
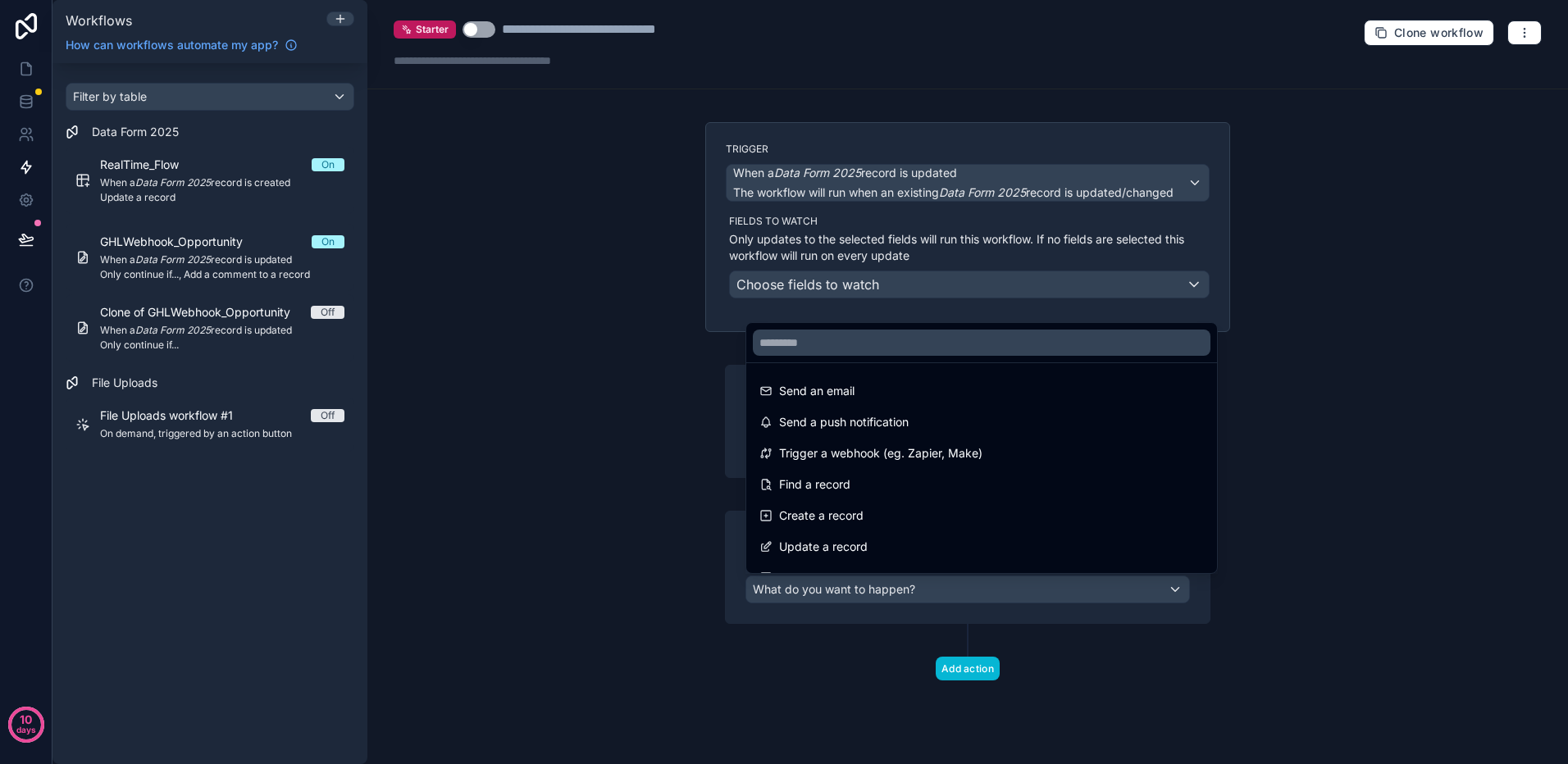
click at [920, 461] on span "Trigger a webhook (eg. Zapier, Make)" at bounding box center [880, 453] width 204 height 20
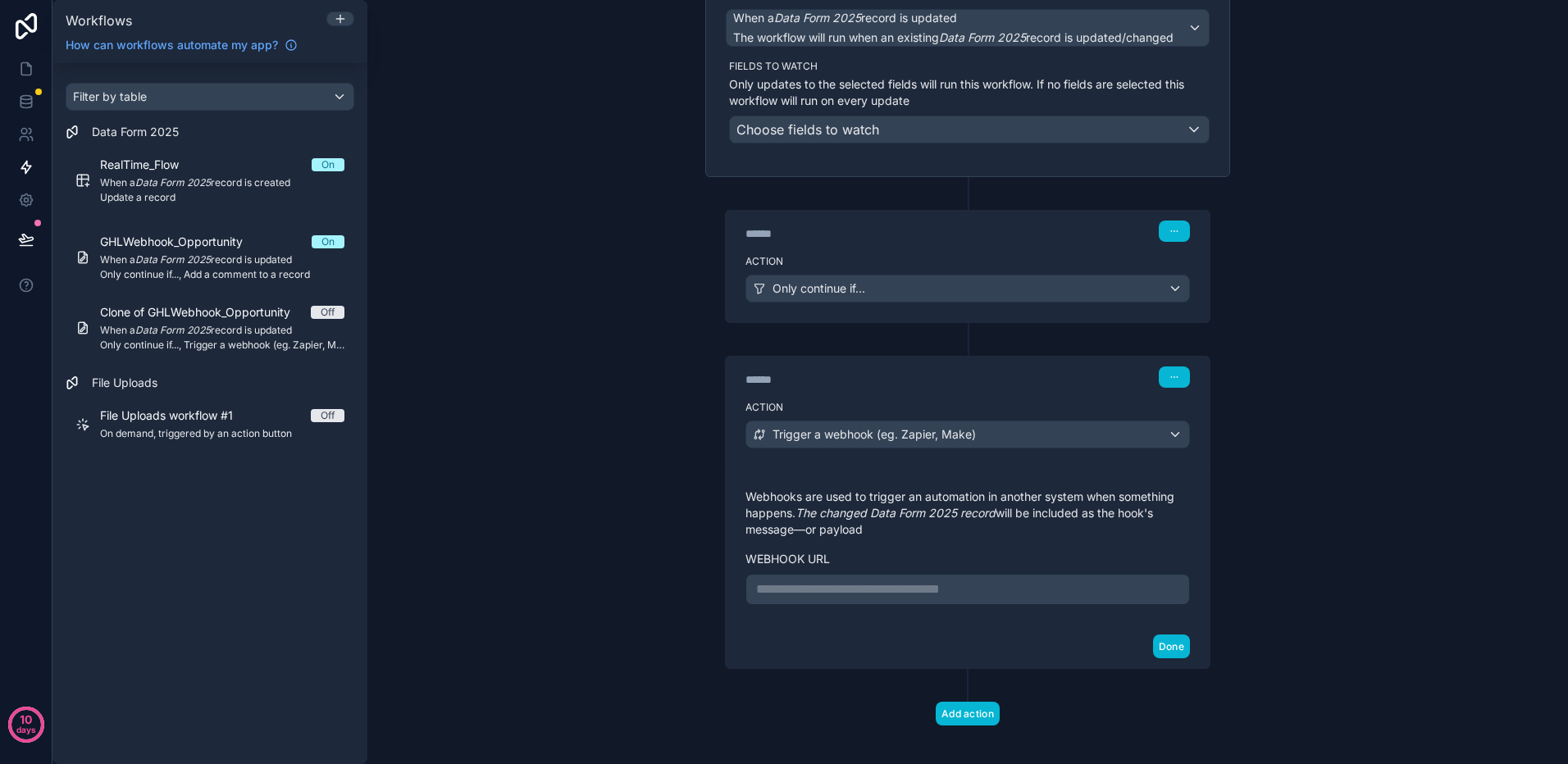
scroll to position [164, 0]
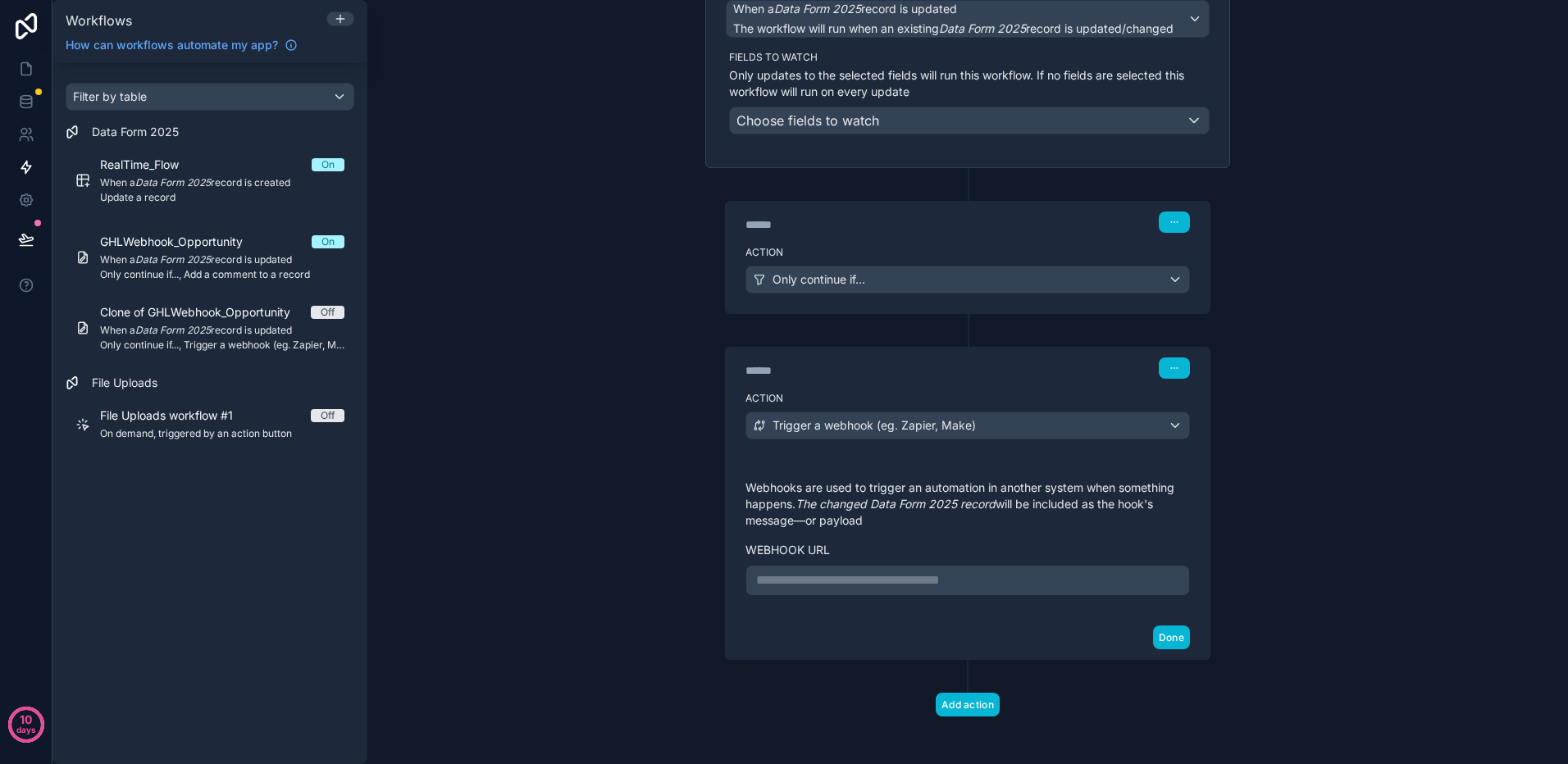
click at [837, 574] on p "**********" at bounding box center [967, 581] width 423 height 20
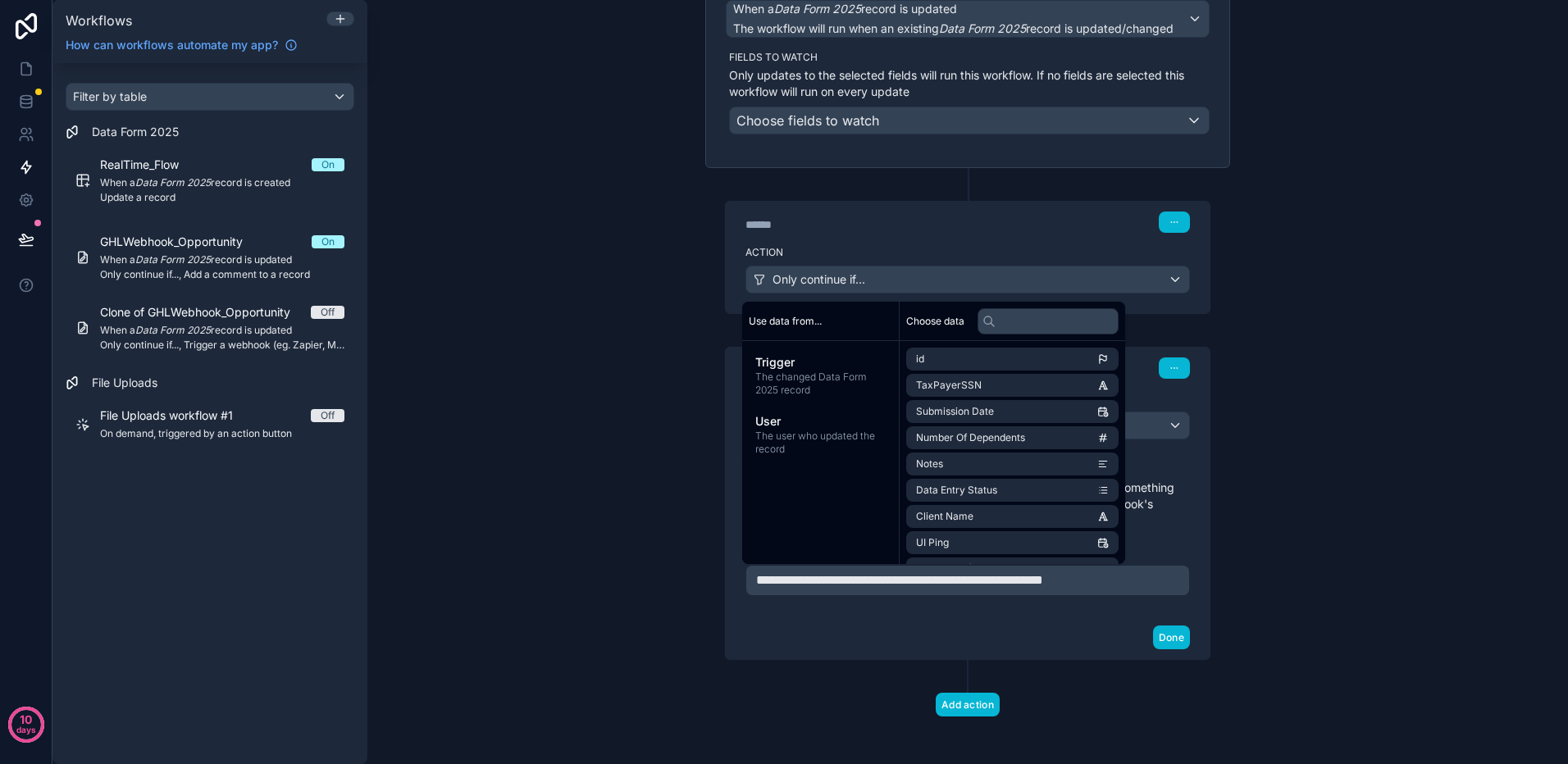
click at [1047, 625] on div "Done" at bounding box center [967, 637] width 484 height 43
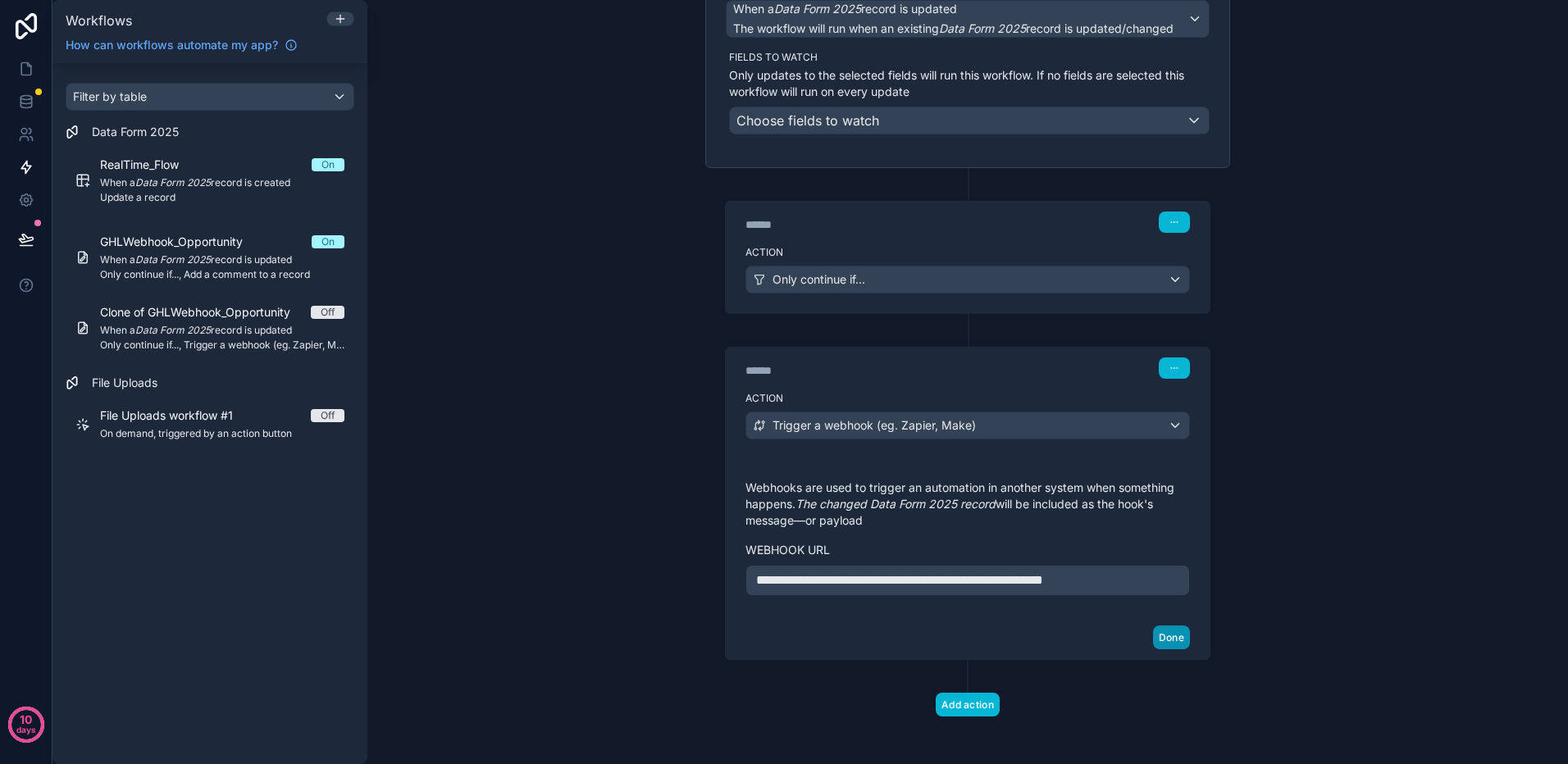
click at [1163, 637] on button "Done" at bounding box center [1170, 637] width 37 height 23
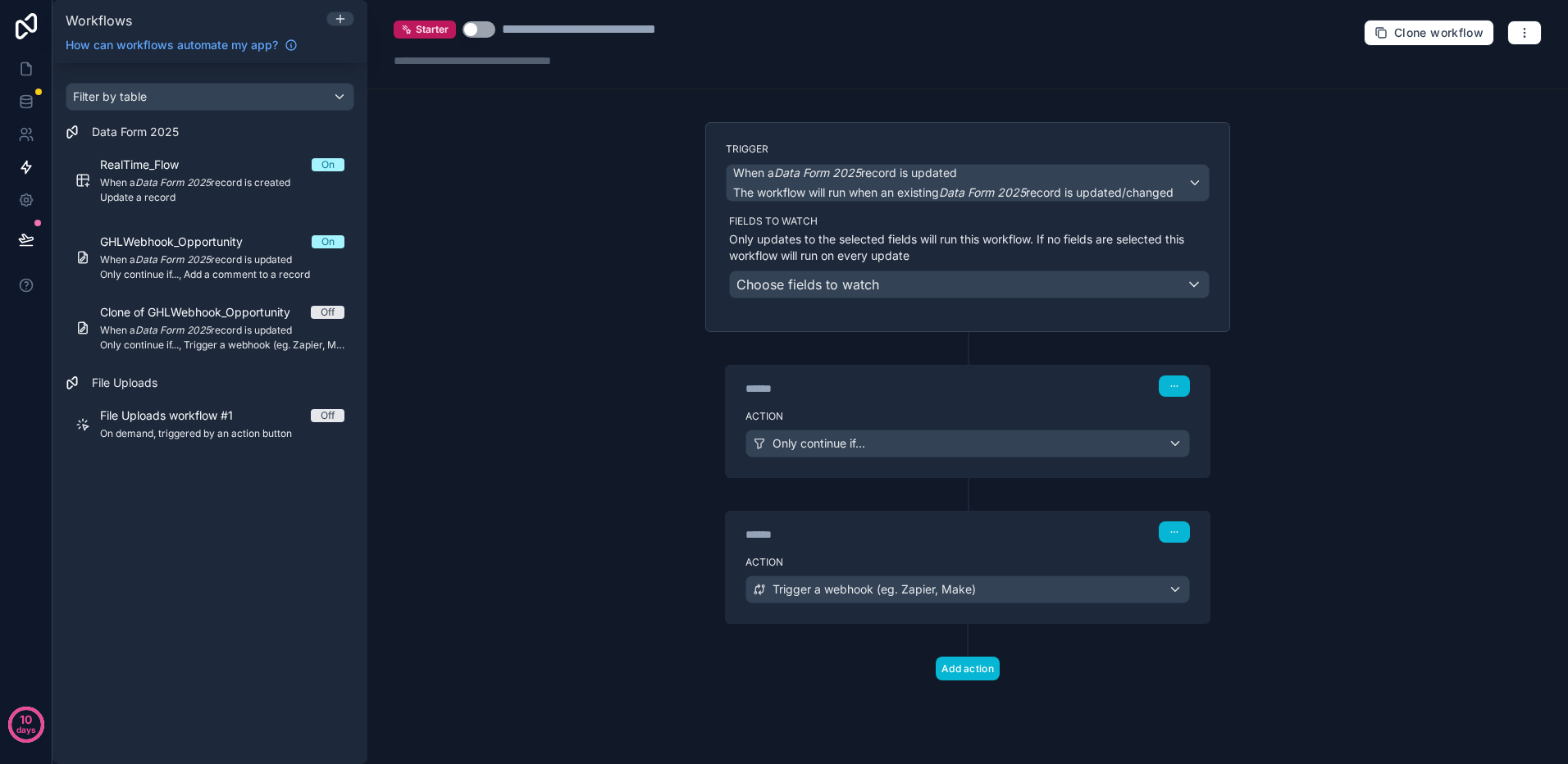
click at [483, 24] on button "Use setting" at bounding box center [478, 30] width 33 height 16
drag, startPoint x: 29, startPoint y: 70, endPoint x: 28, endPoint y: 122, distance: 52.0
click at [29, 70] on icon at bounding box center [26, 69] width 16 height 16
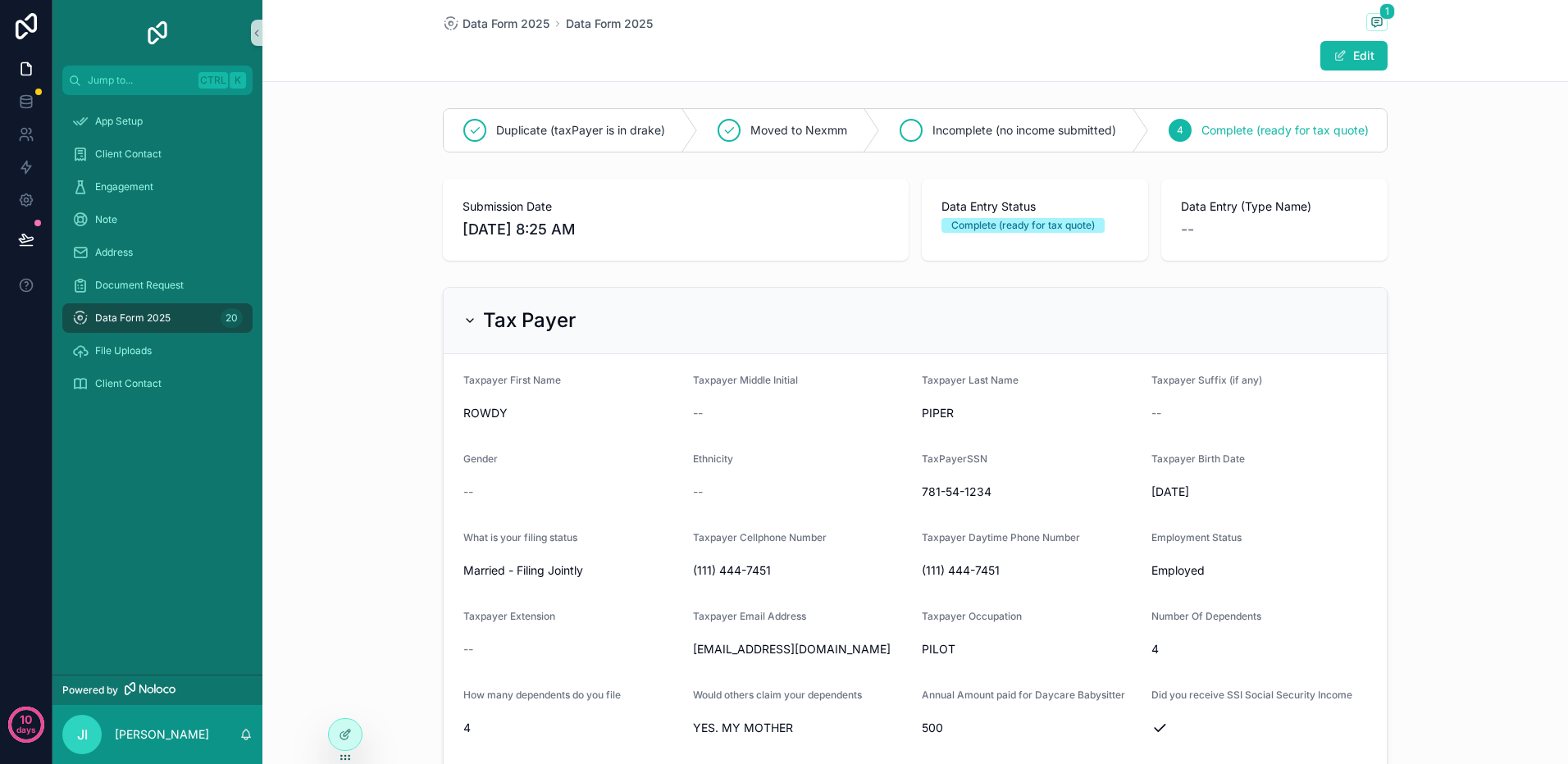
click at [988, 132] on span "Incomplete (no income submitted)" at bounding box center [1024, 130] width 184 height 16
click at [1230, 129] on span "Complete (ready for tax quote)" at bounding box center [1284, 130] width 167 height 16
click at [495, 27] on span "Data Form 2025" at bounding box center [505, 23] width 87 height 16
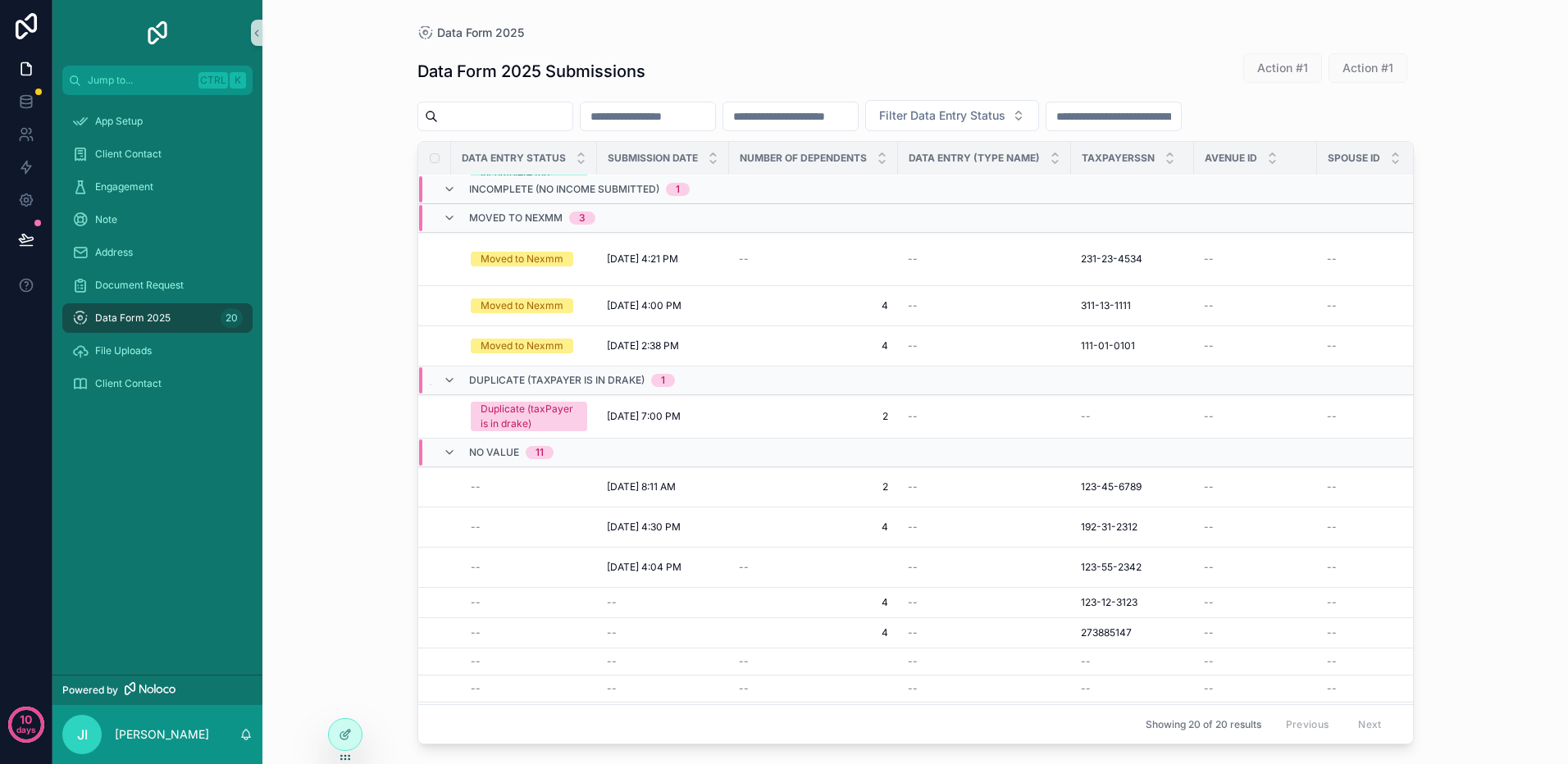
scroll to position [292, 0]
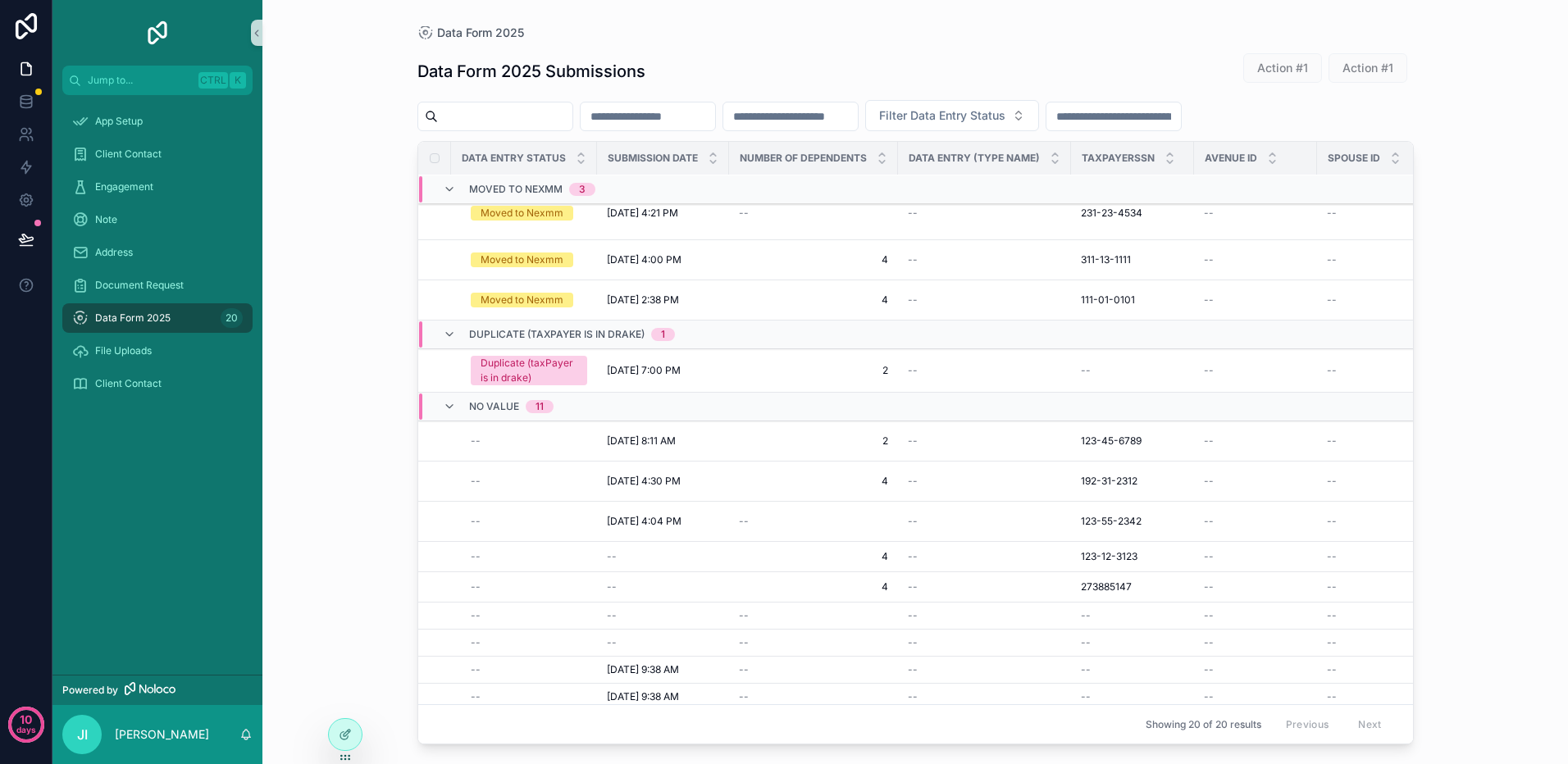
click at [477, 120] on input "scrollable content" at bounding box center [505, 117] width 135 height 23
paste input "**********"
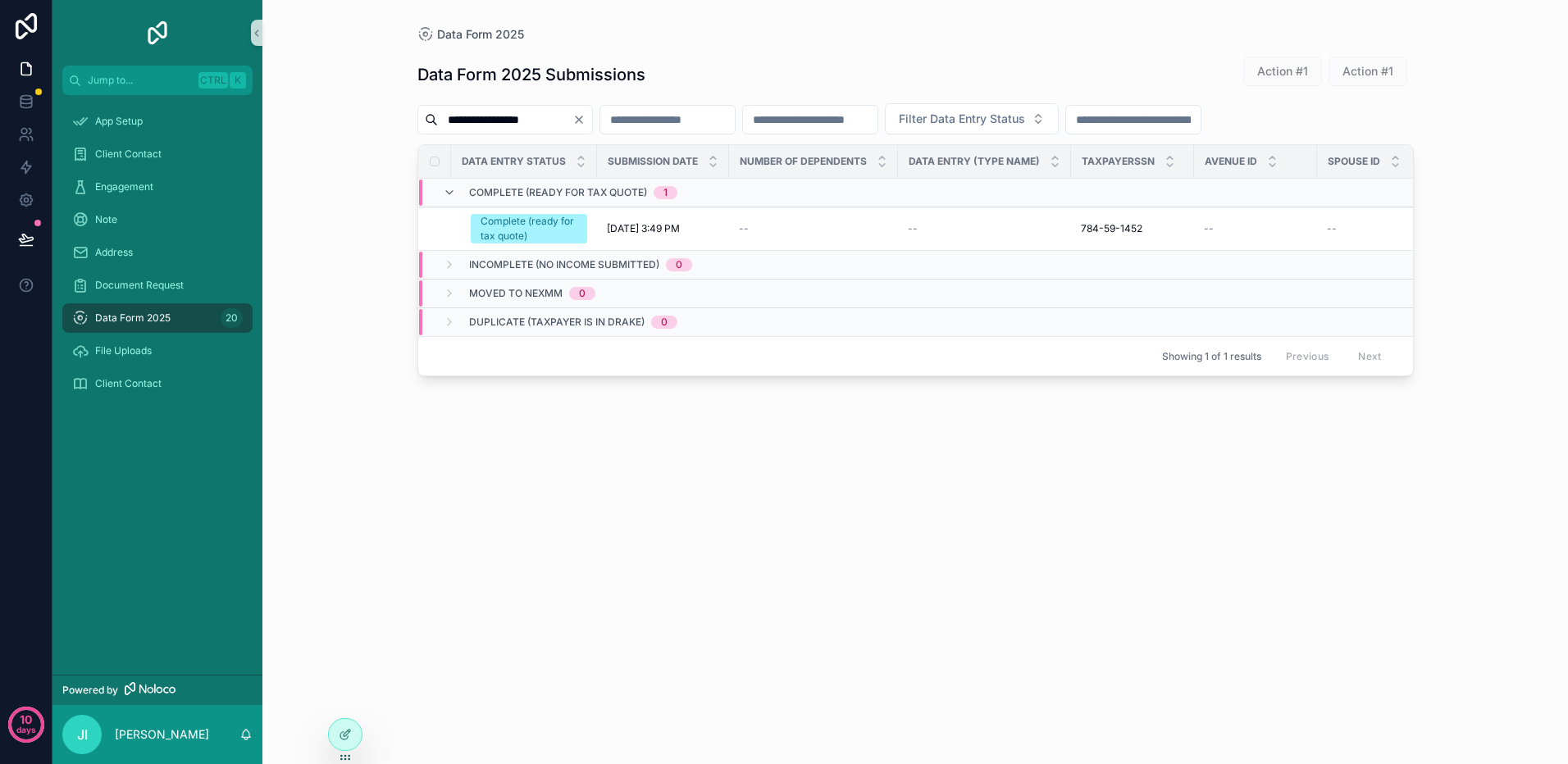
drag, startPoint x: 568, startPoint y: 120, endPoint x: 384, endPoint y: 119, distance: 184.0
click at [384, 119] on div "**********" at bounding box center [915, 382] width 1305 height 764
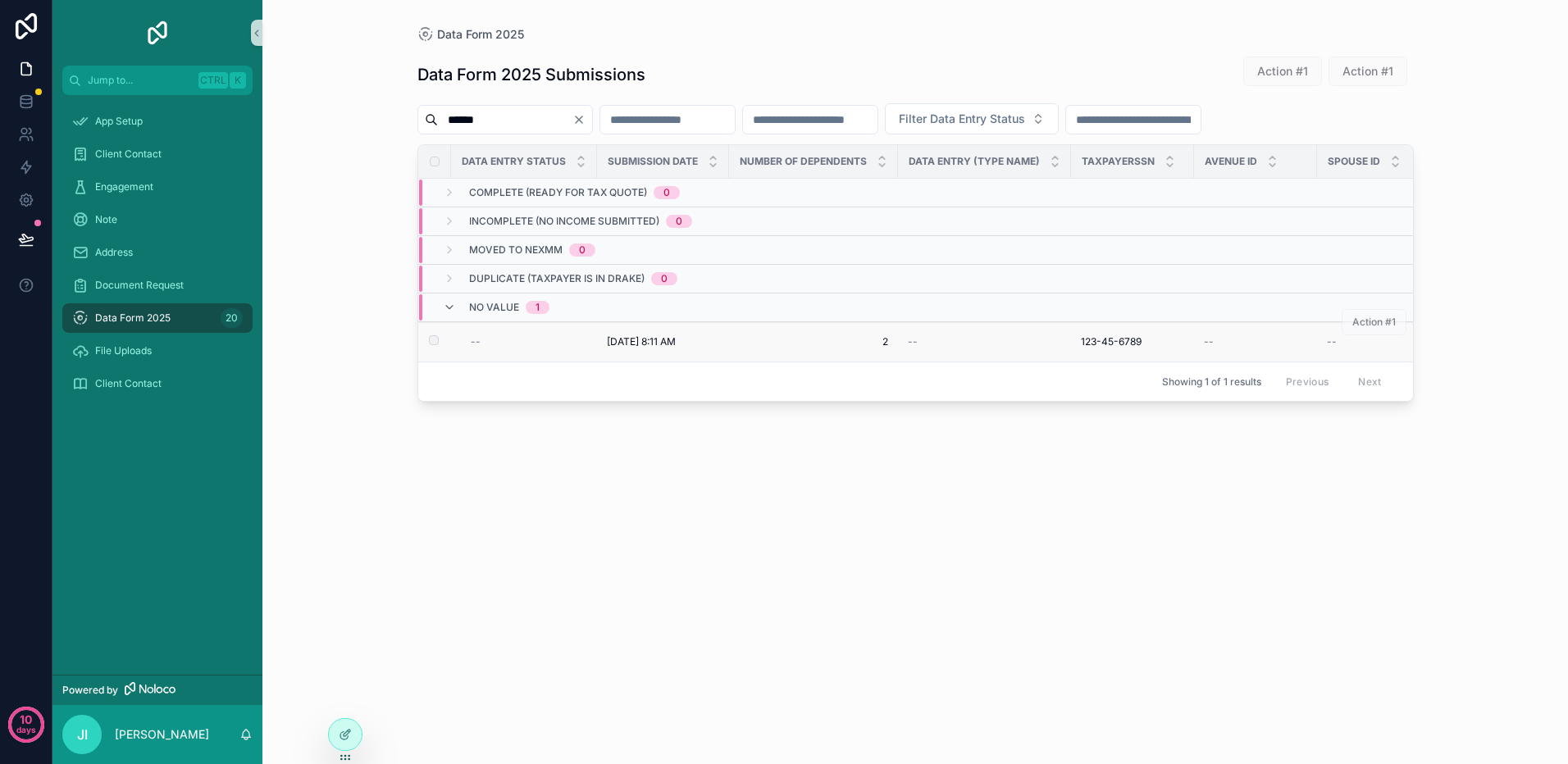
type input "******"
click at [499, 341] on div "--" at bounding box center [529, 342] width 117 height 13
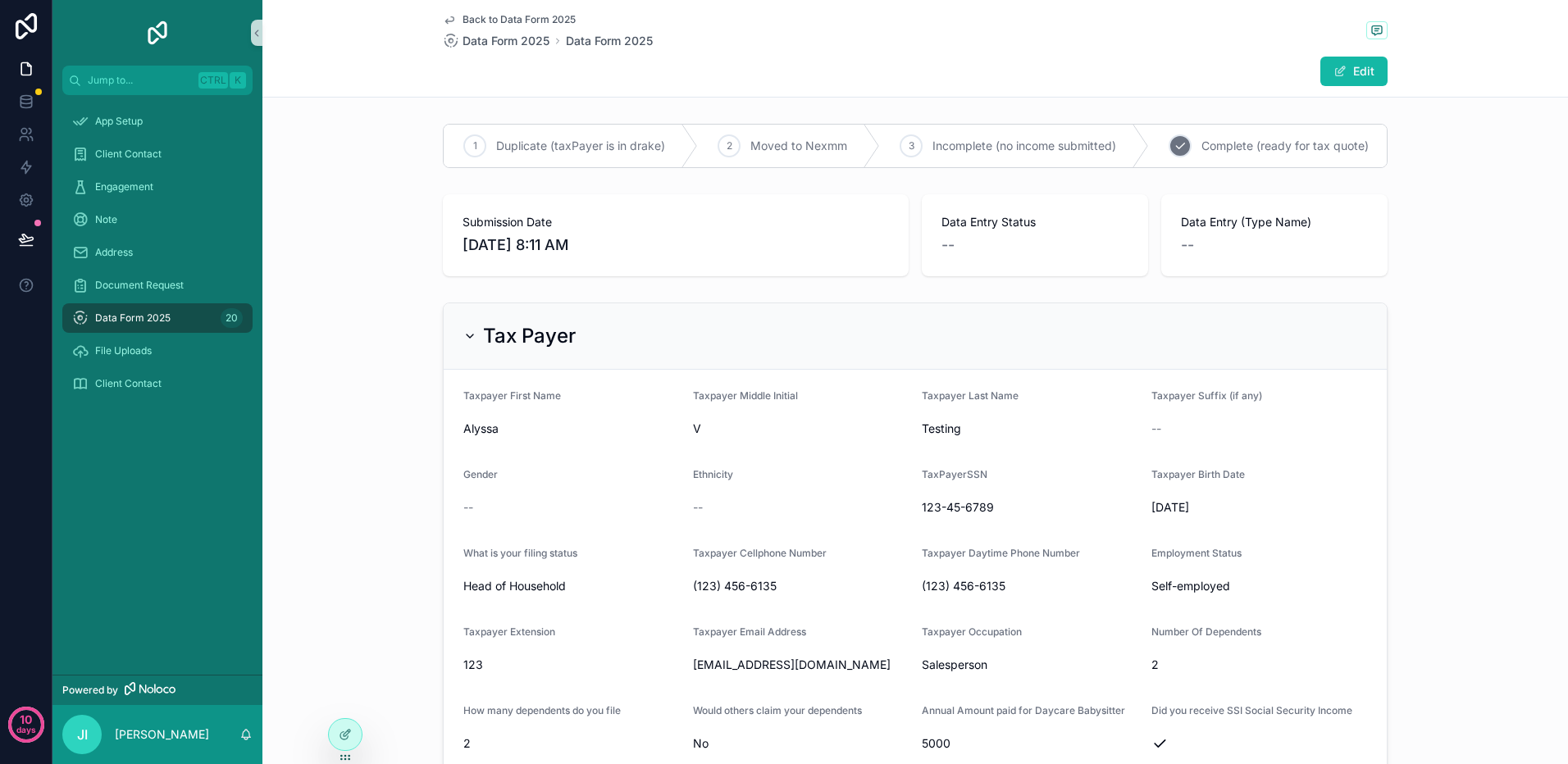
click at [1265, 144] on span "Complete (ready for tax quote)" at bounding box center [1284, 145] width 167 height 16
click at [29, 166] on icon at bounding box center [26, 168] width 10 height 13
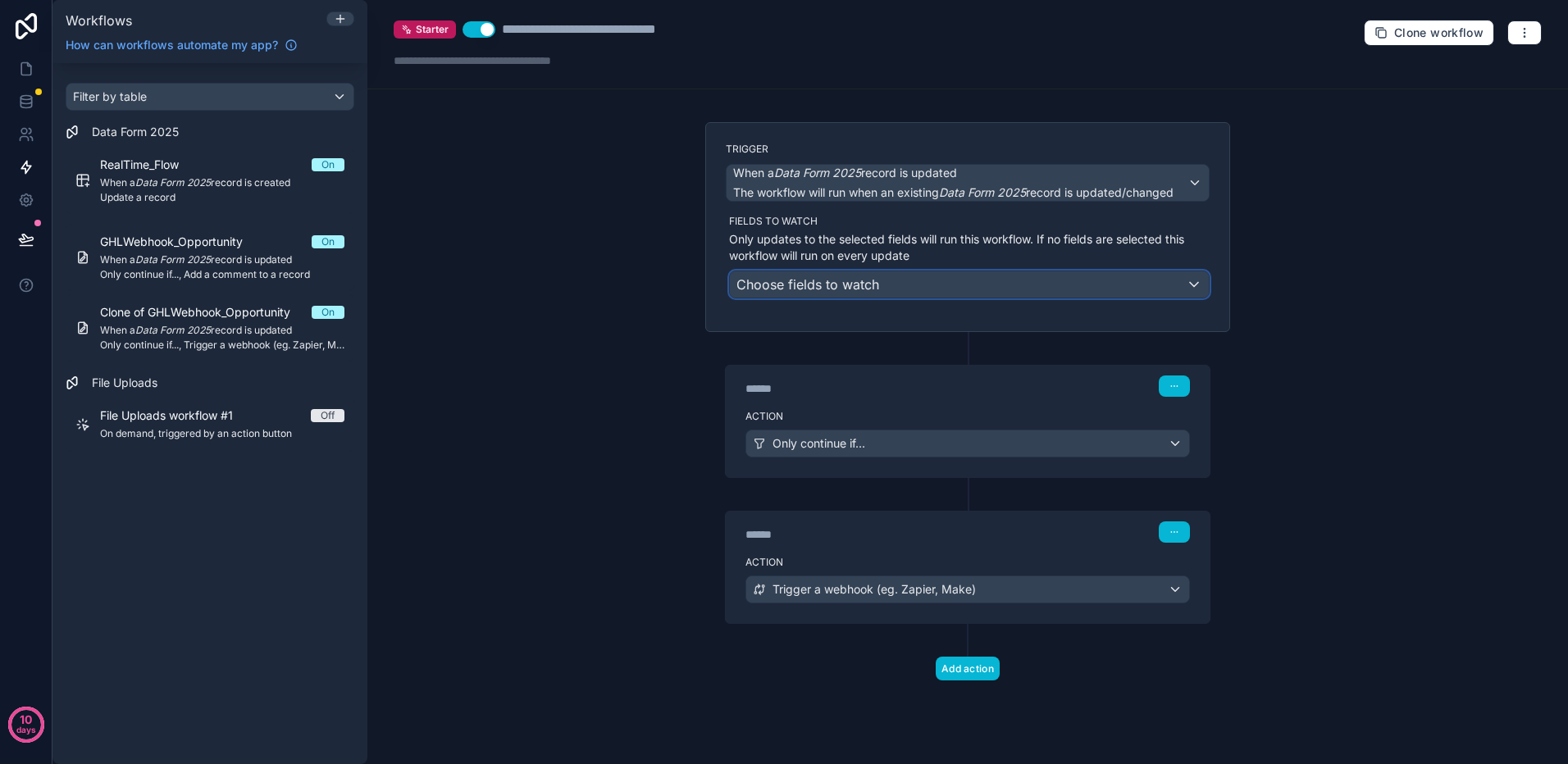
click at [924, 284] on div "Choose fields to watch" at bounding box center [968, 284] width 478 height 26
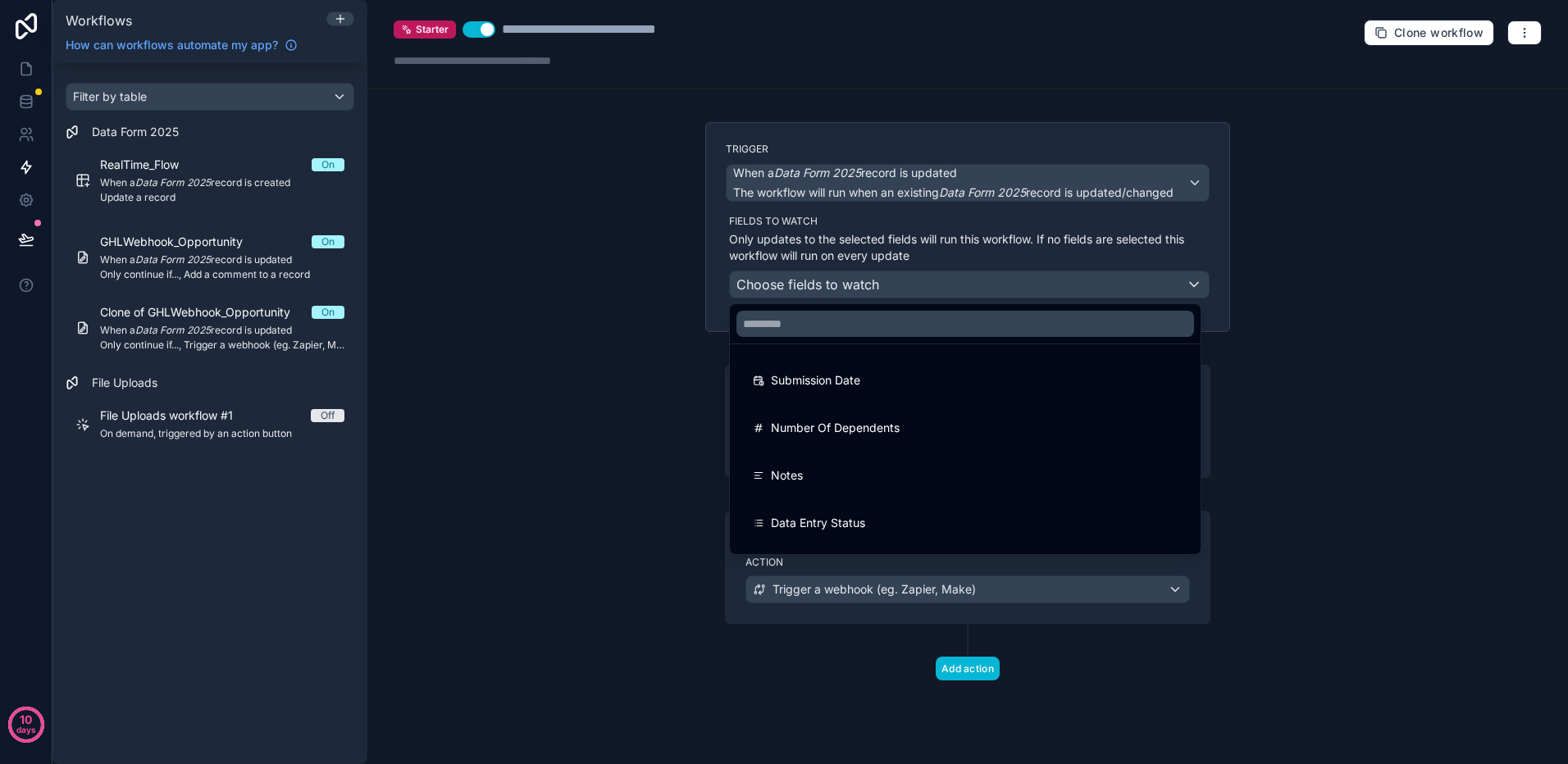
click at [924, 284] on div at bounding box center [784, 382] width 1568 height 764
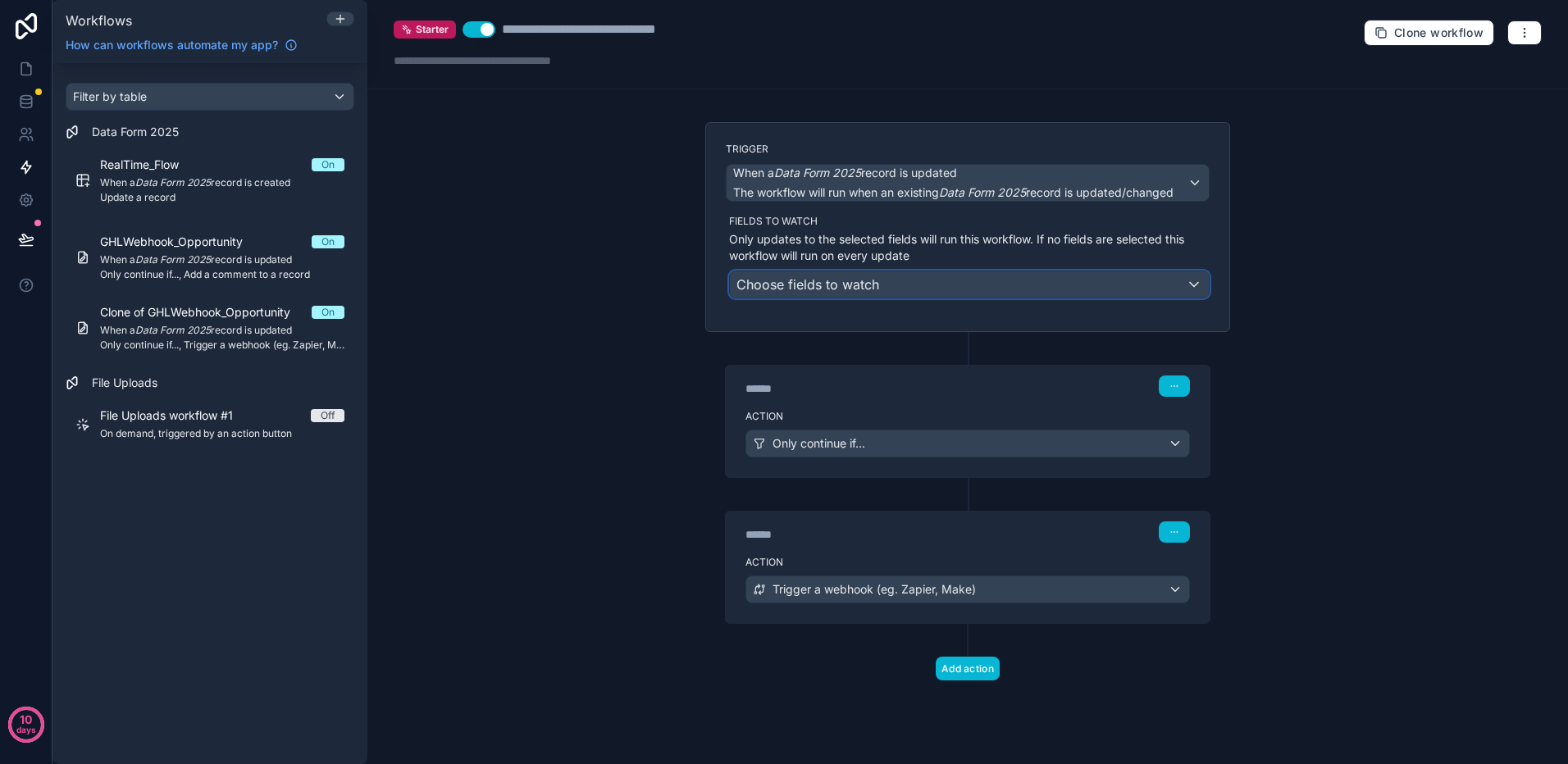
click at [939, 285] on div "Choose fields to watch" at bounding box center [968, 284] width 478 height 26
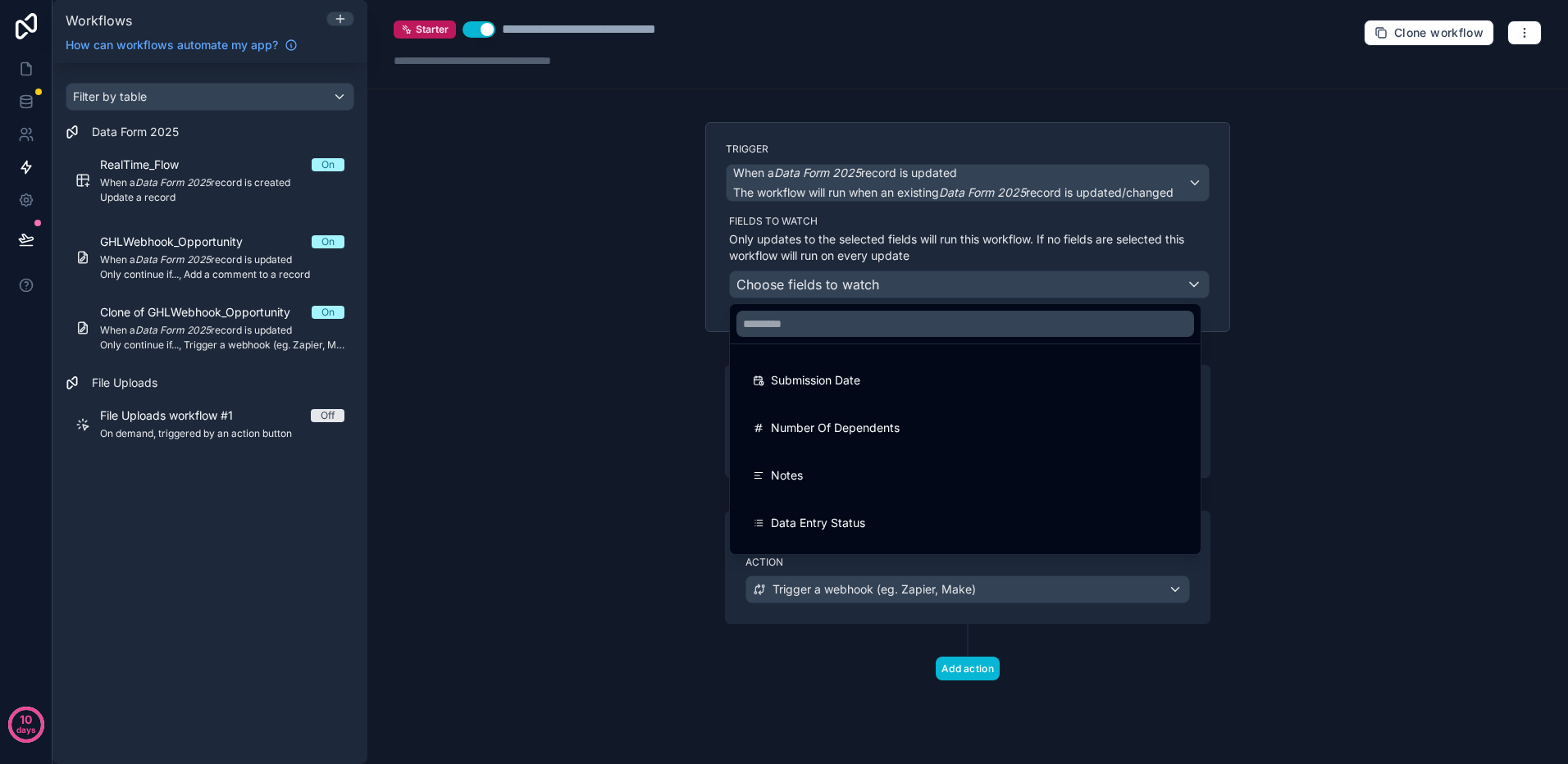
click at [862, 526] on span "Data Entry Status" at bounding box center [818, 523] width 94 height 20
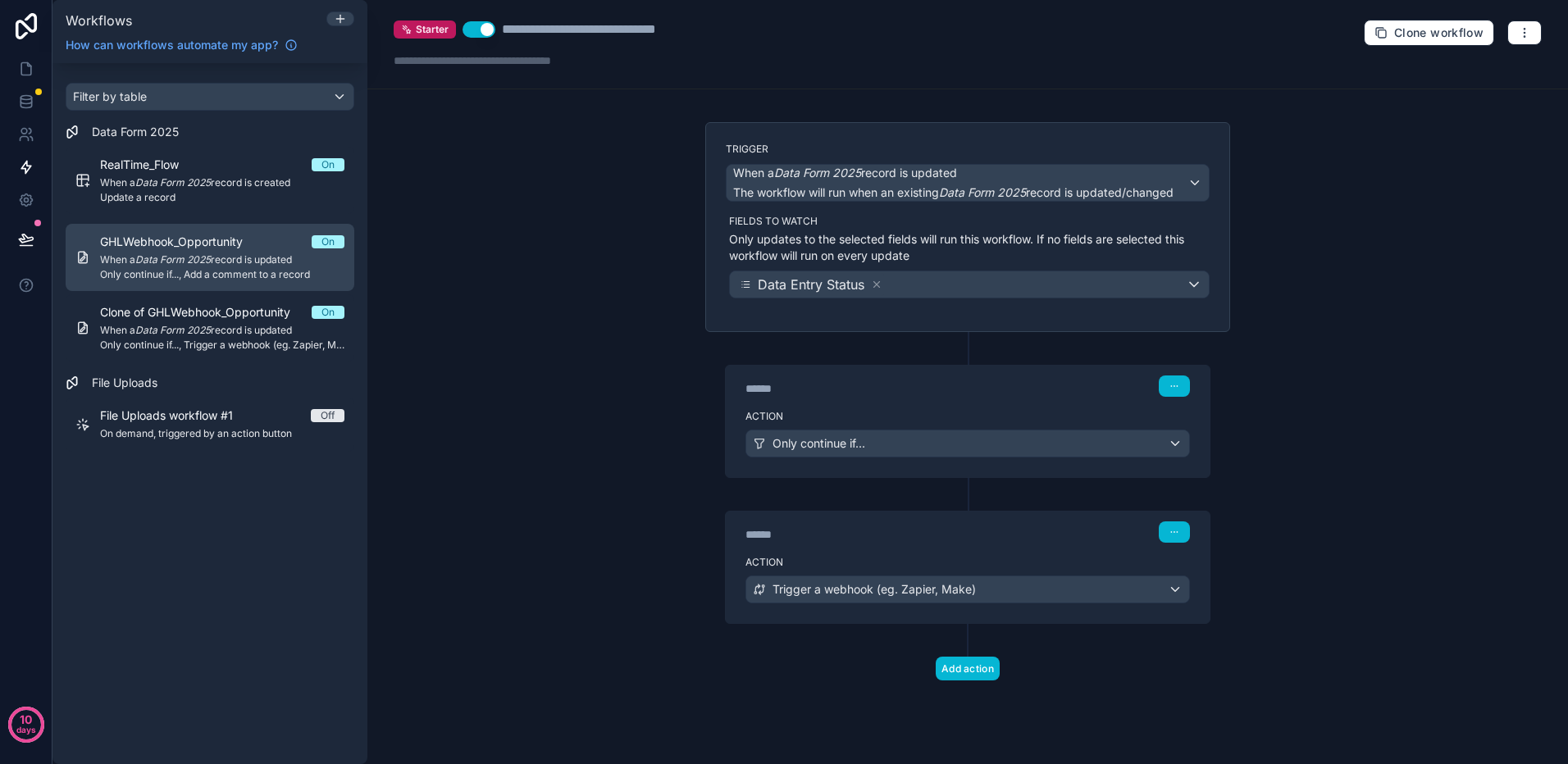
click at [229, 268] on div "GHLWebhook_Opportunity On When a Data Form 2025 record is updated Only continue…" at bounding box center [222, 257] width 244 height 48
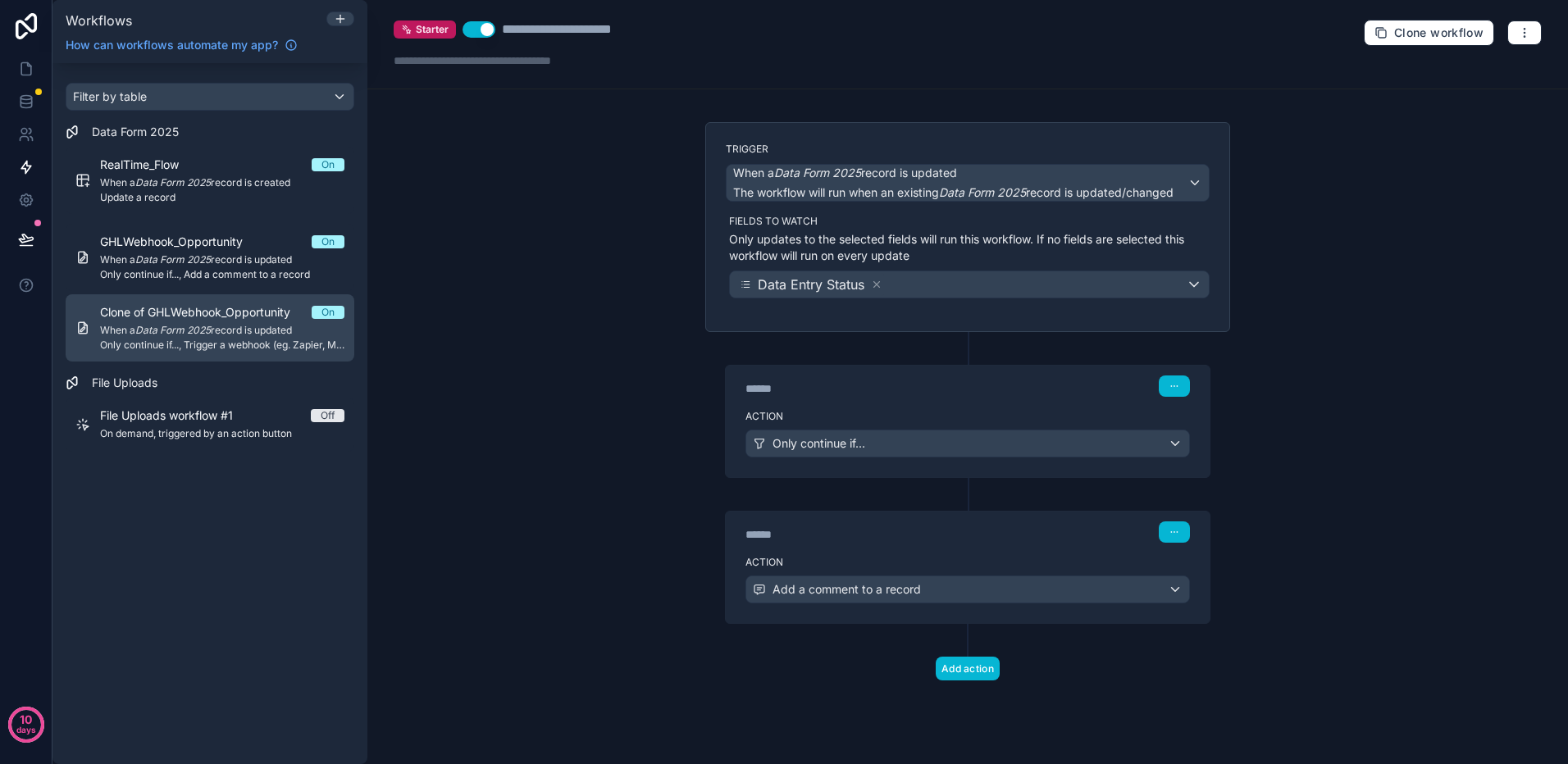
click at [220, 337] on div "Clone of GHLWebhook_Opportunity On When a Data Form 2025 record is updated Only…" at bounding box center [222, 328] width 244 height 48
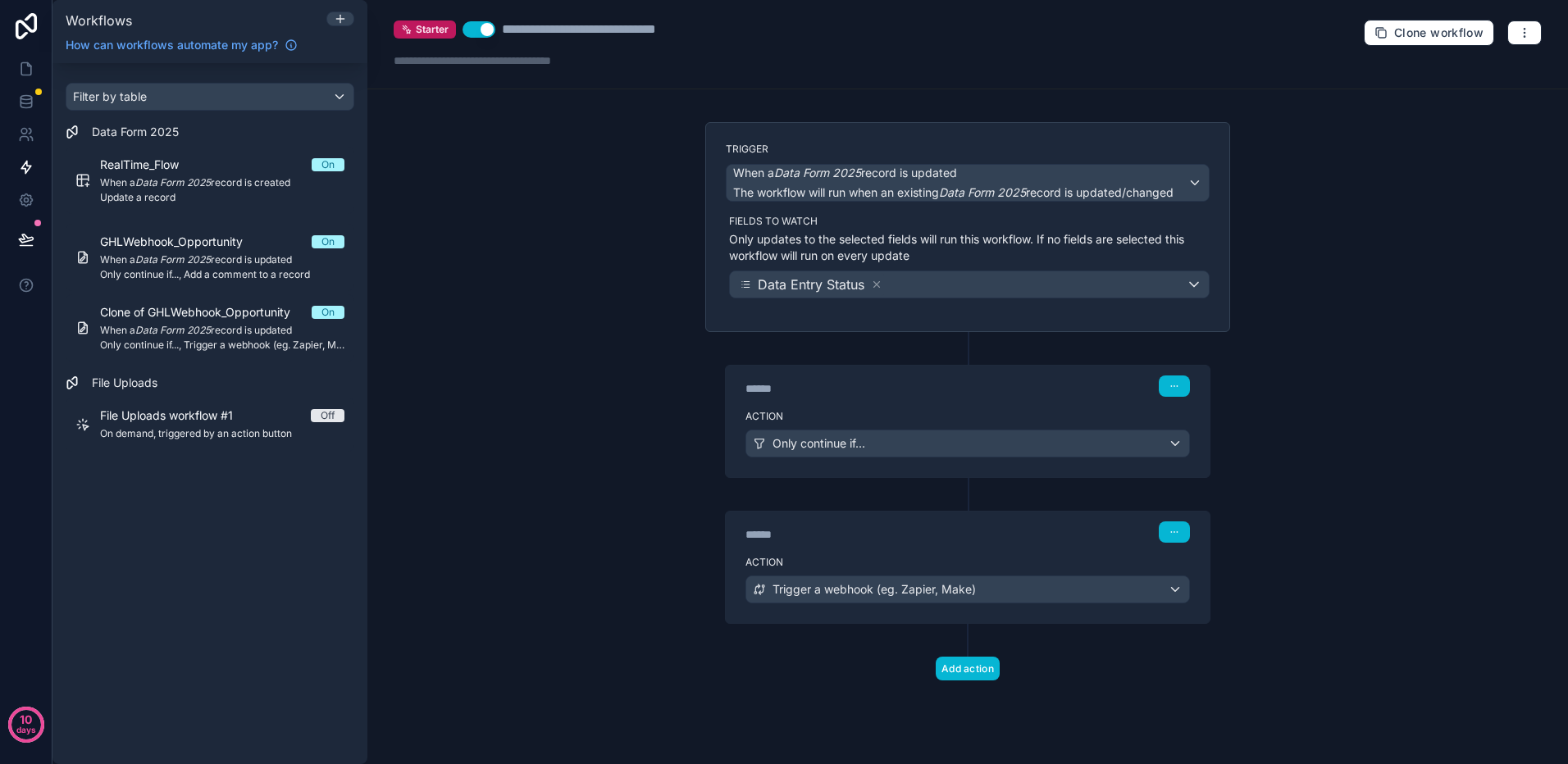
click at [916, 391] on div "******" at bounding box center [868, 389] width 246 height 16
click at [996, 386] on div "****** Step 1" at bounding box center [967, 386] width 444 height 22
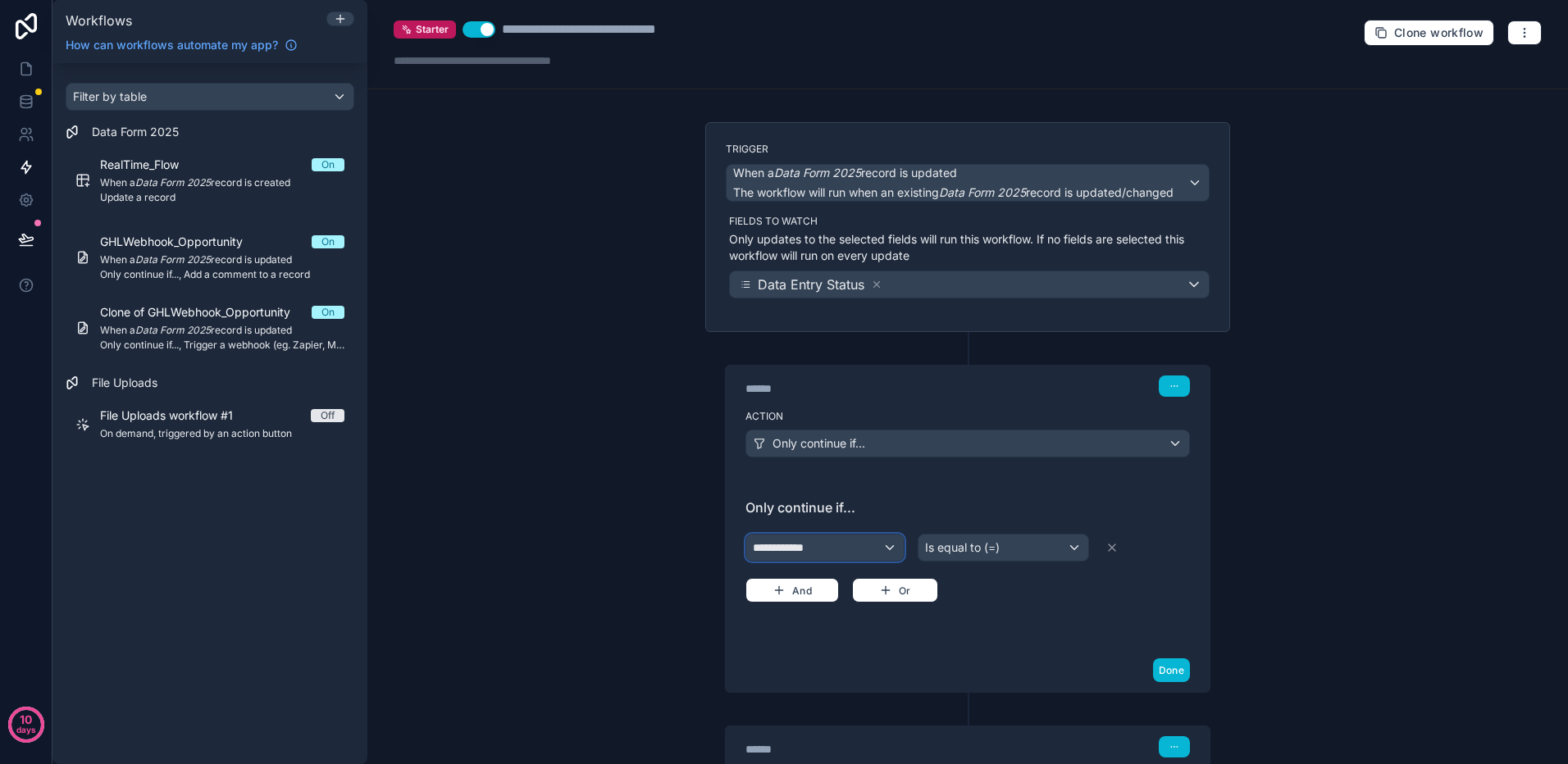
click at [849, 549] on div "**********" at bounding box center [824, 548] width 157 height 26
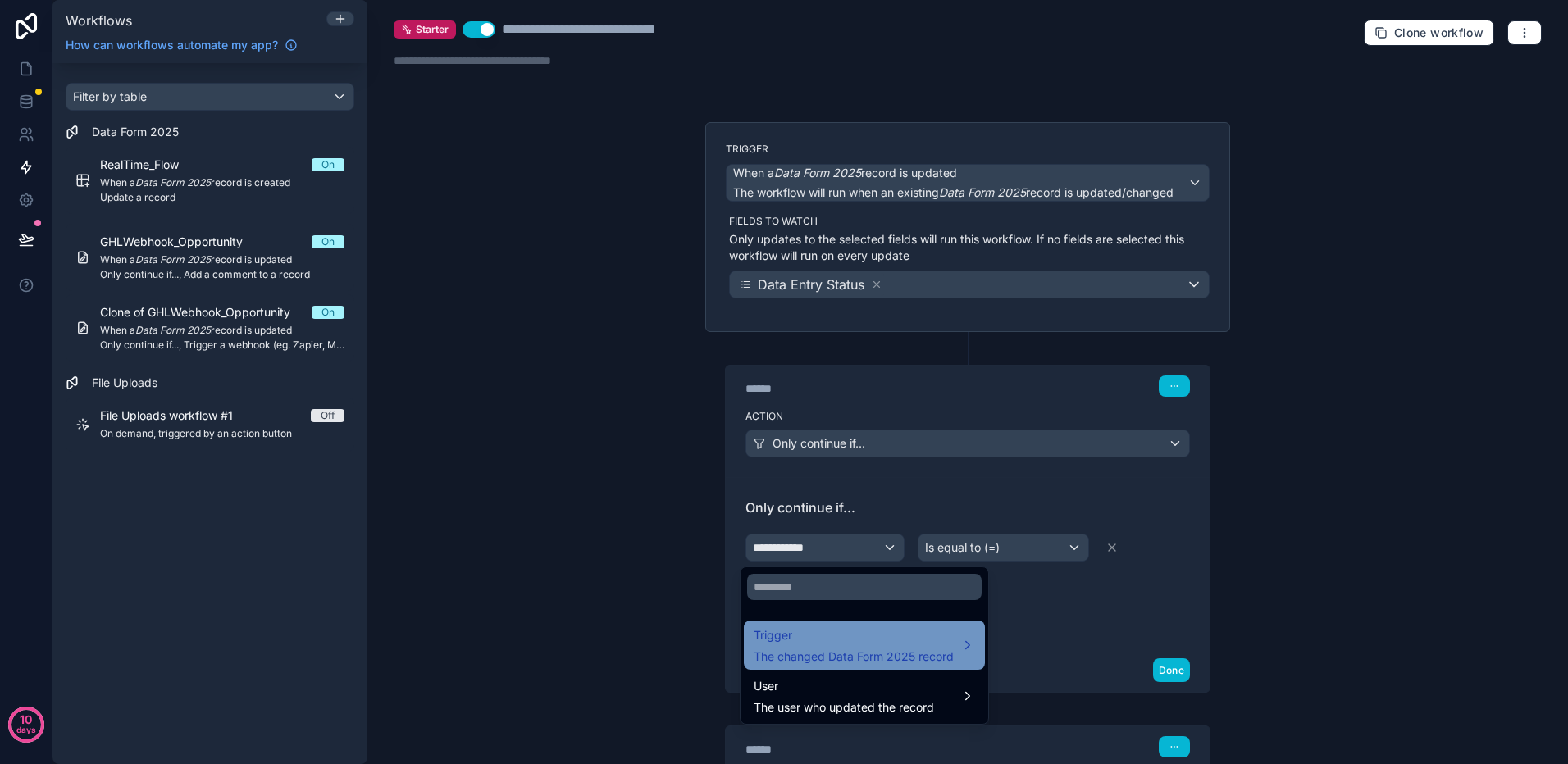
click at [876, 649] on span "The changed Data Form 2025 record" at bounding box center [853, 657] width 200 height 16
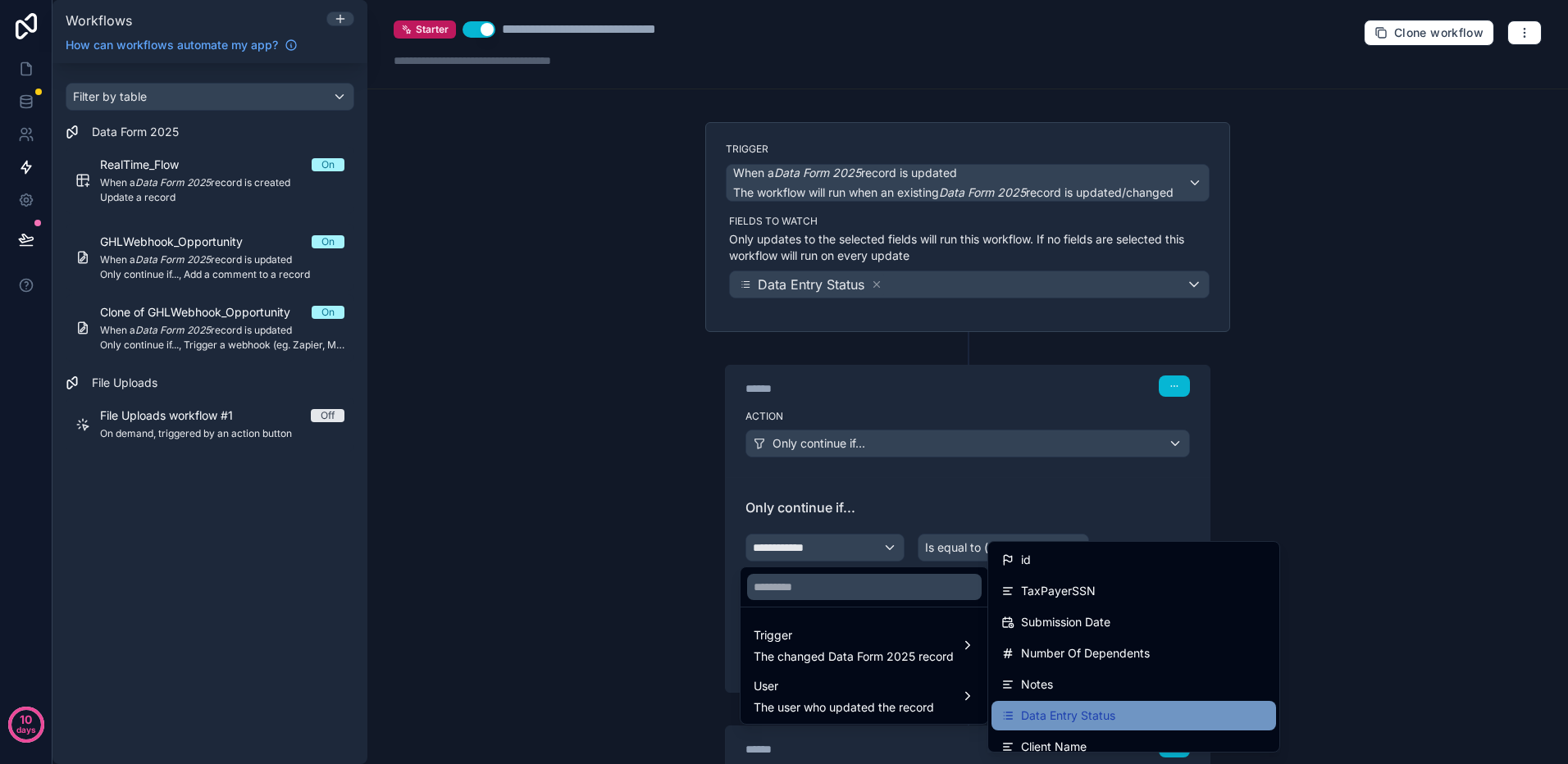
click at [1049, 715] on span "Data Entry Status" at bounding box center [1067, 716] width 94 height 20
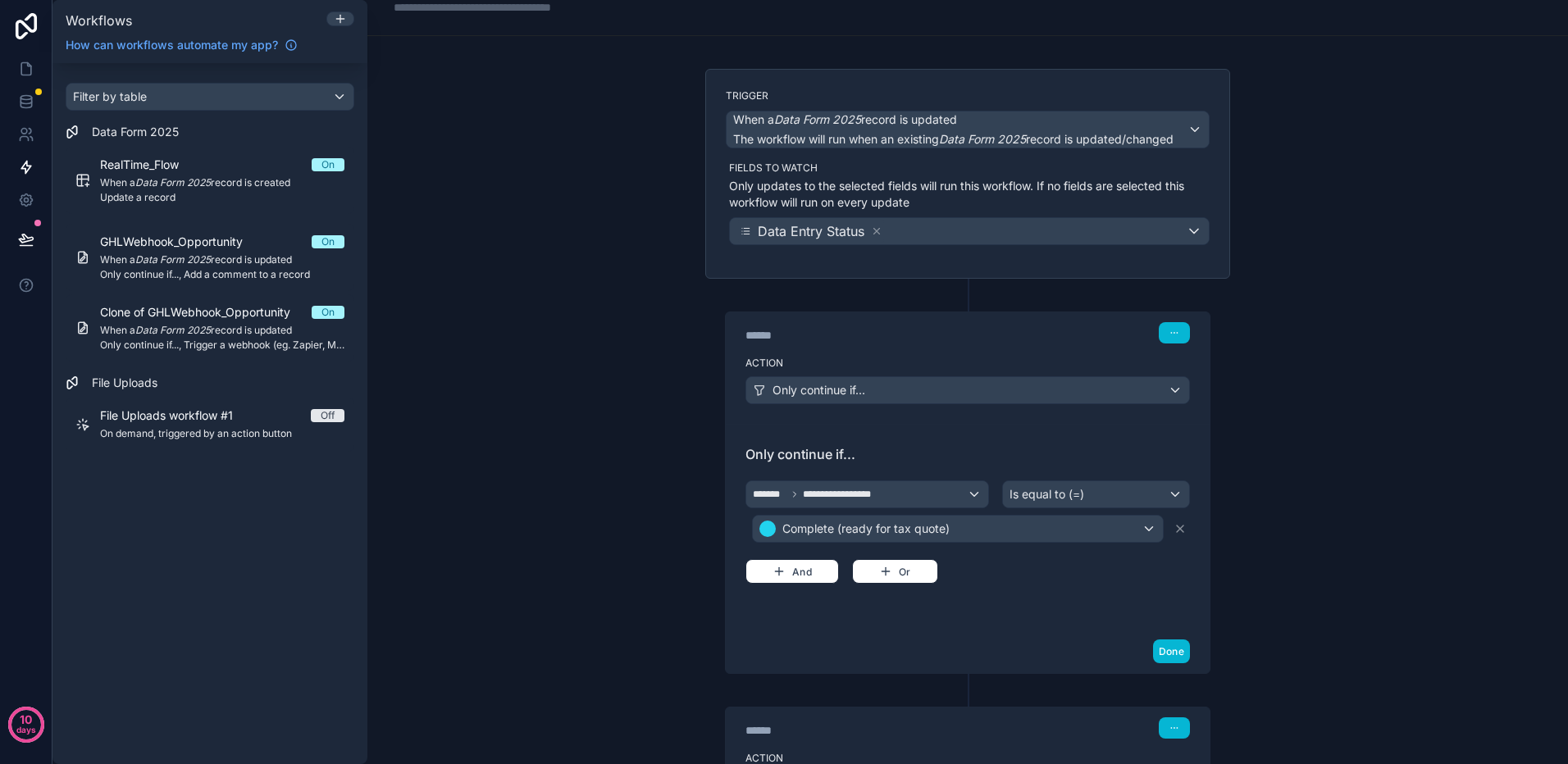
scroll to position [82, 0]
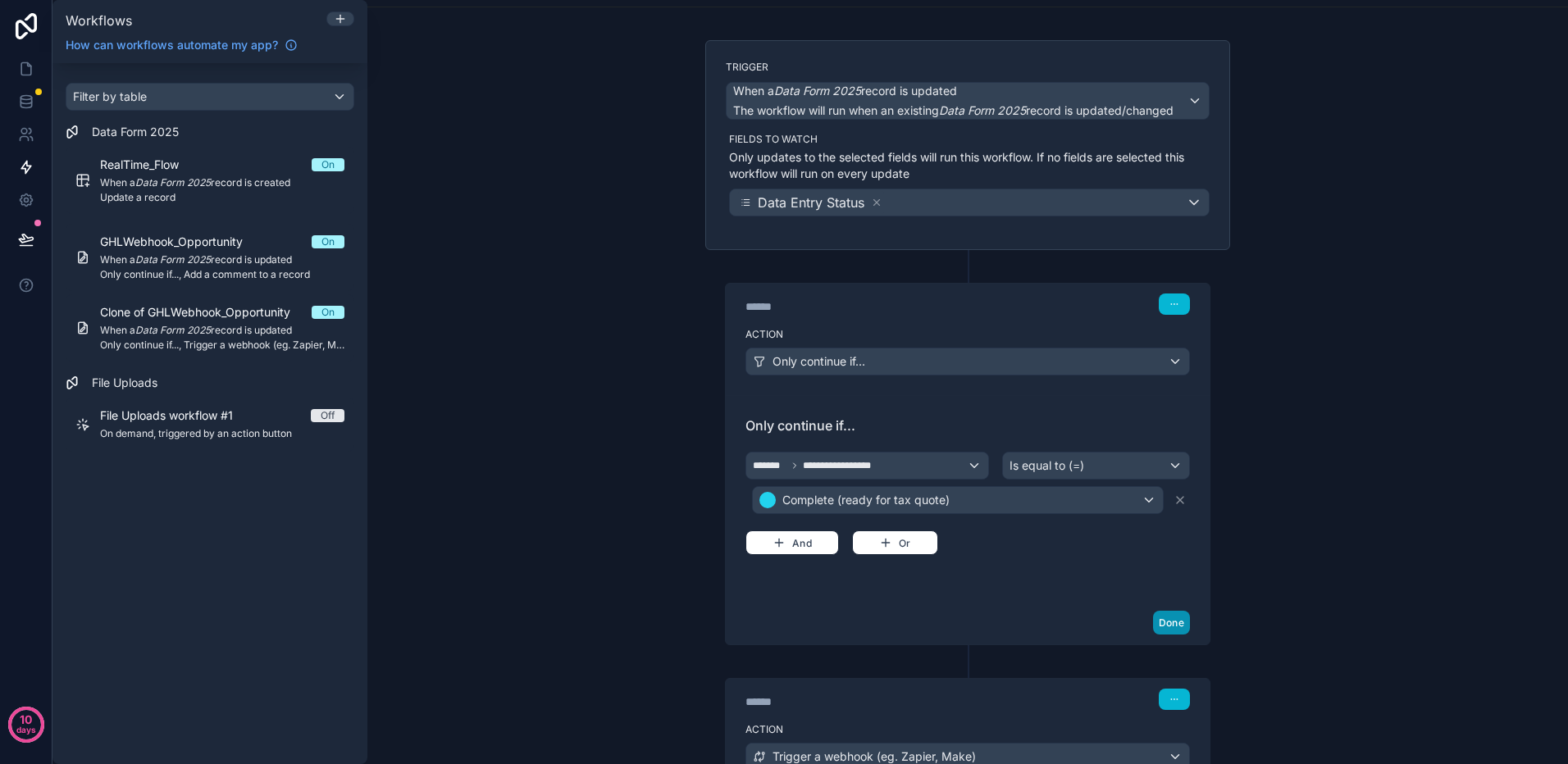
click at [1160, 624] on button "Done" at bounding box center [1170, 623] width 37 height 23
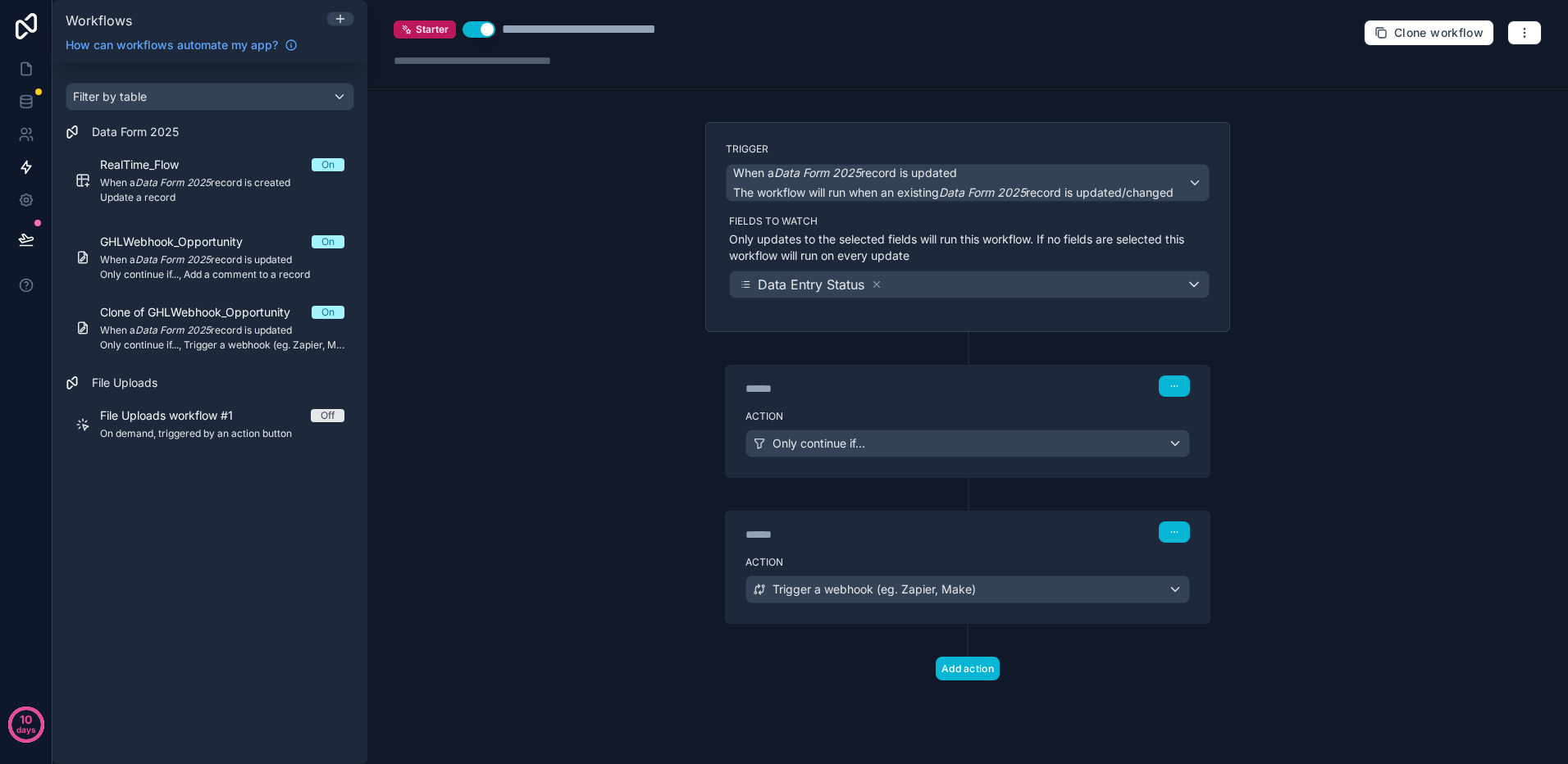
scroll to position [0, 0]
click at [1028, 541] on div "****** Step 2" at bounding box center [967, 532] width 444 height 22
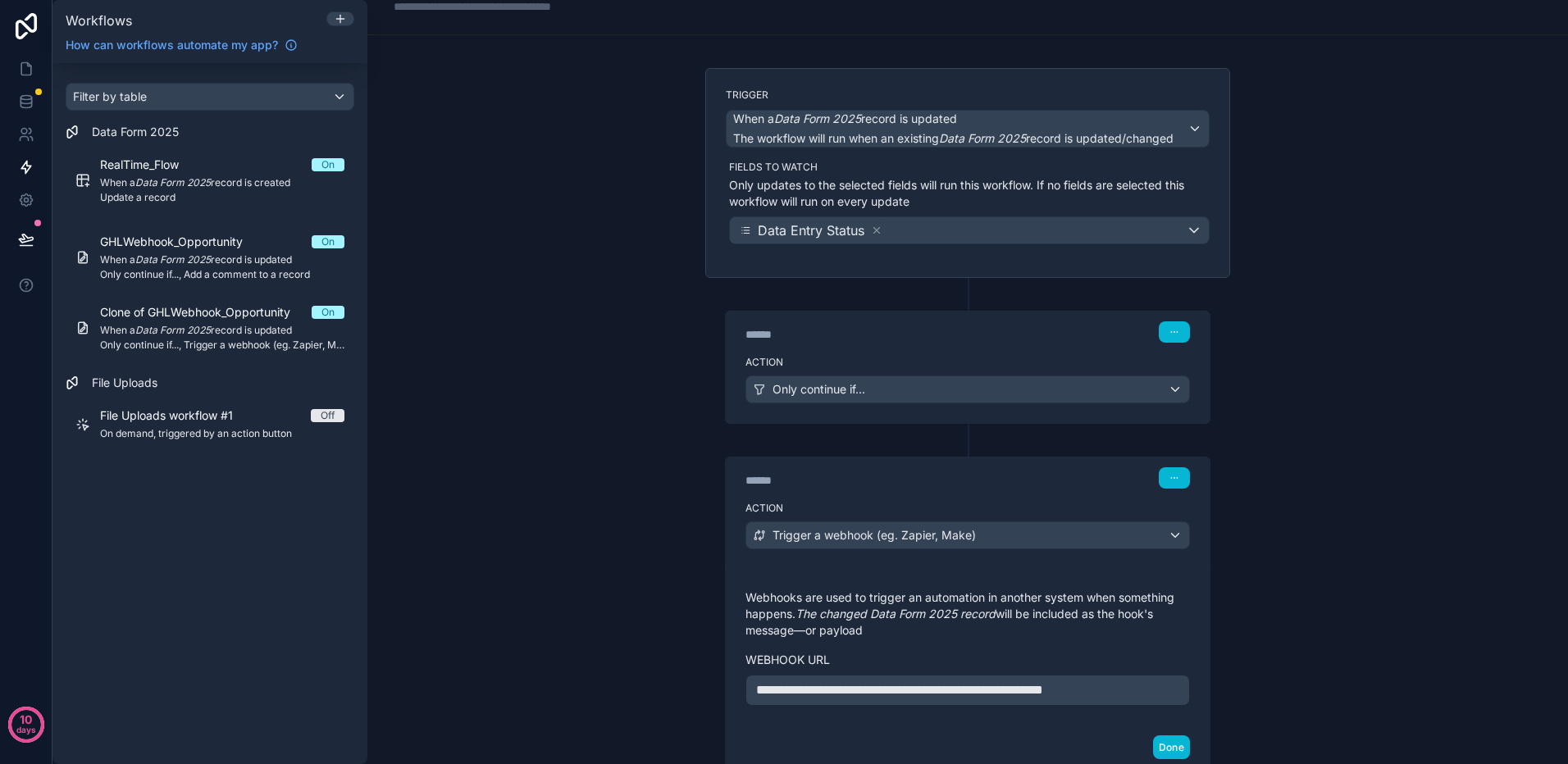
scroll to position [82, 0]
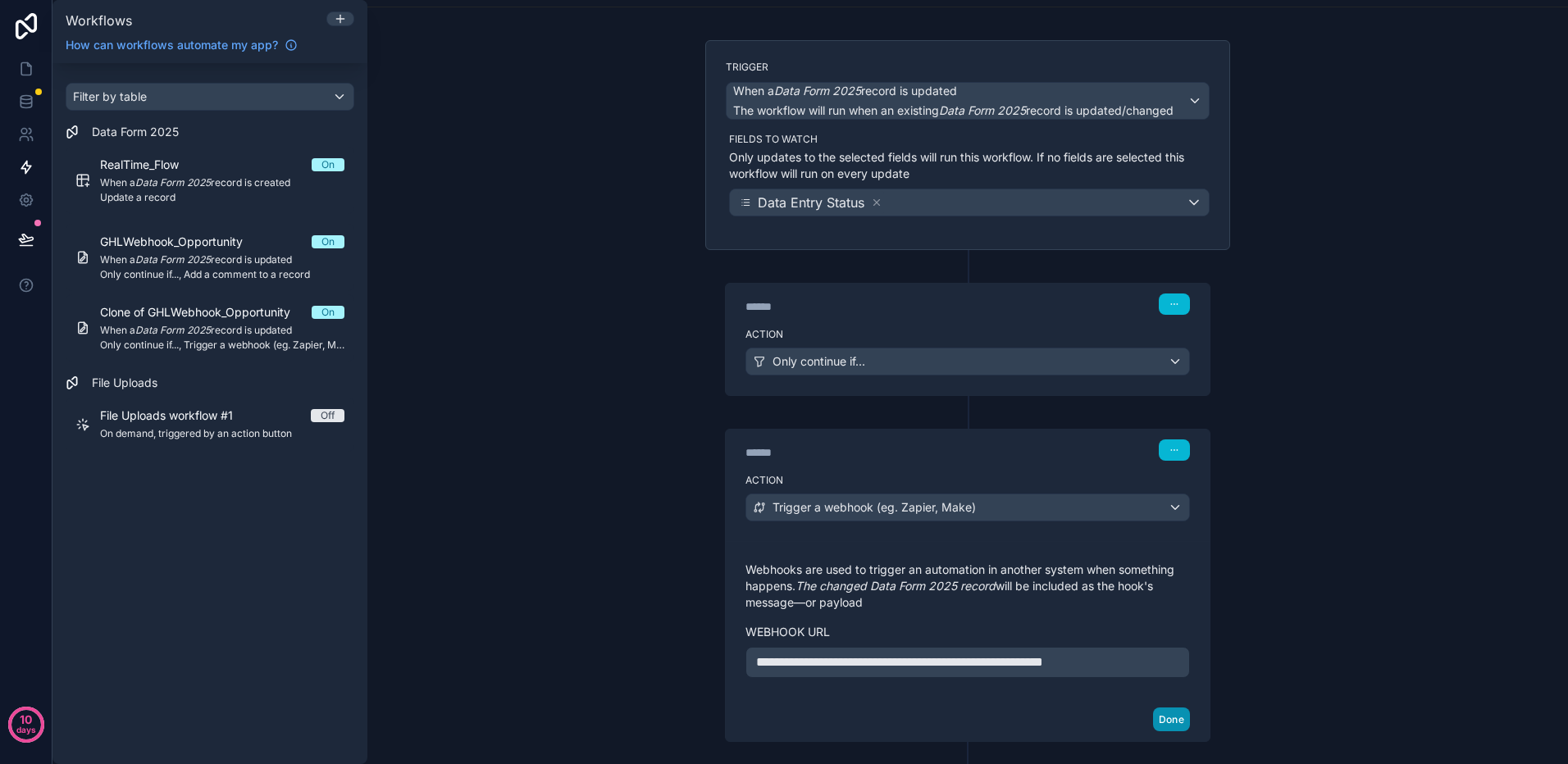
click at [1161, 719] on button "Done" at bounding box center [1170, 719] width 37 height 23
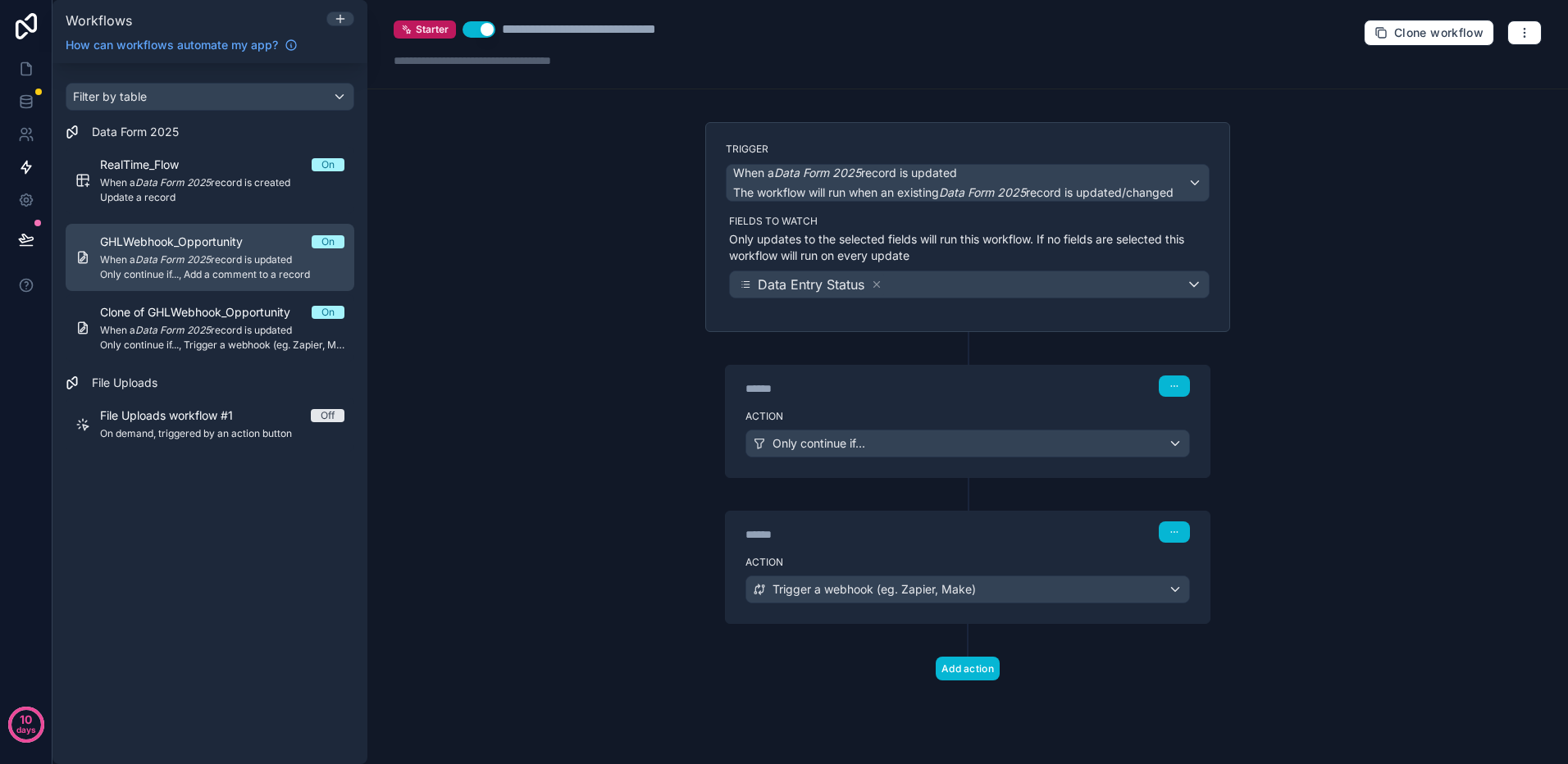
click at [204, 250] on div "GHLWebhook_Opportunity On When a Data Form 2025 record is updated Only continue…" at bounding box center [222, 257] width 244 height 48
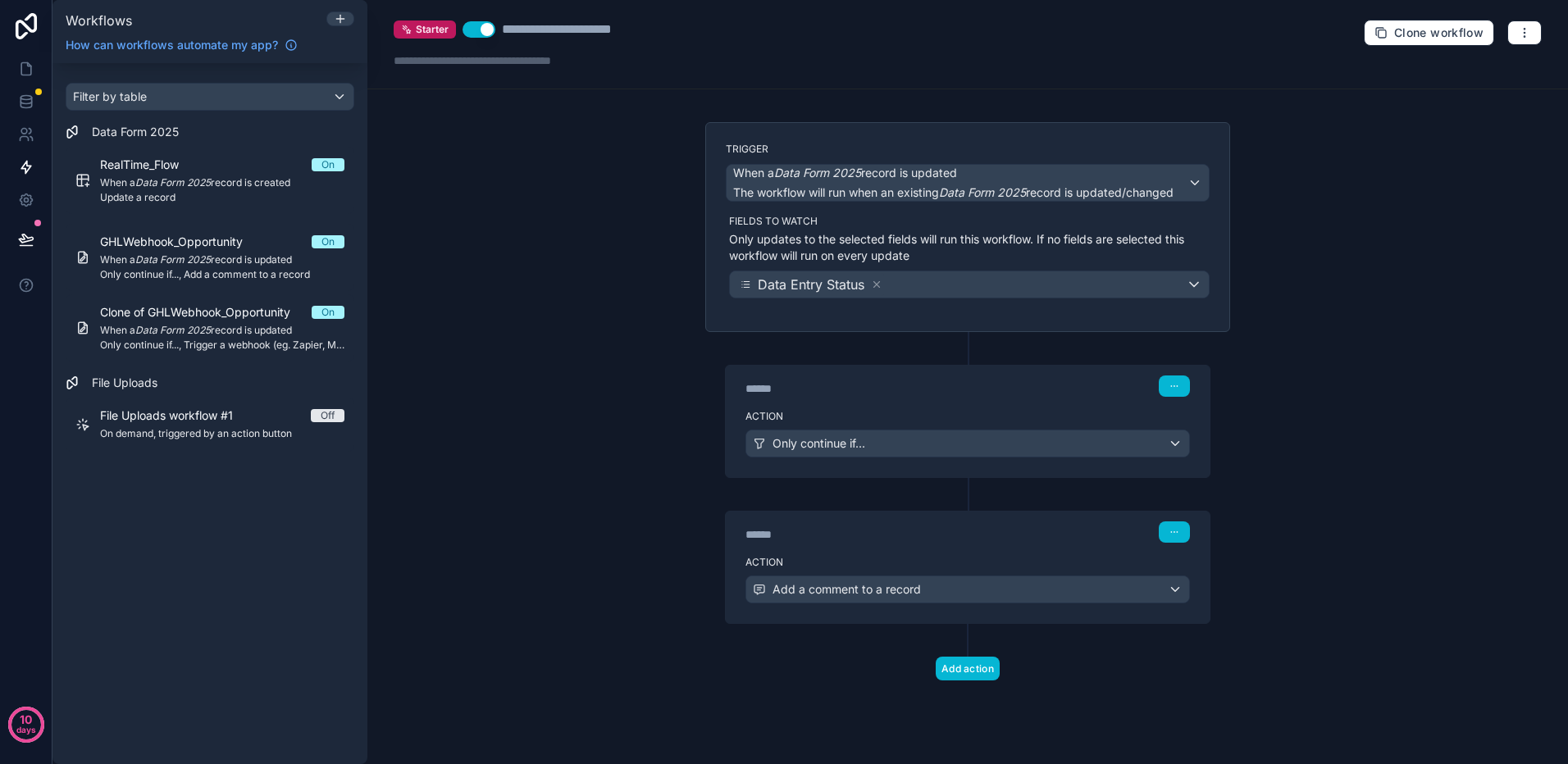
click at [895, 400] on div "****** Step 1" at bounding box center [967, 384] width 484 height 38
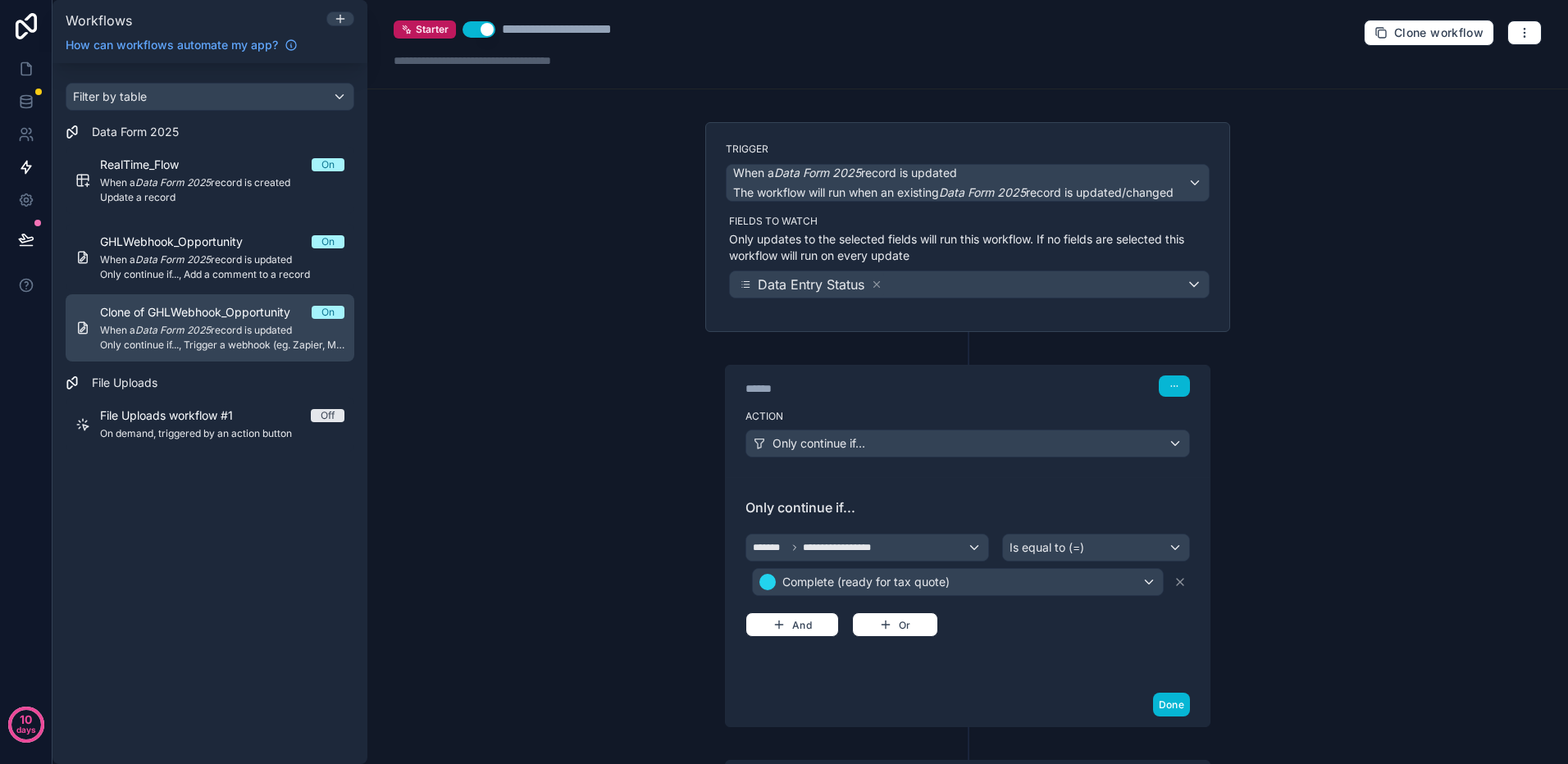
click at [219, 335] on span "When a Data Form 2025 record is updated" at bounding box center [222, 330] width 244 height 13
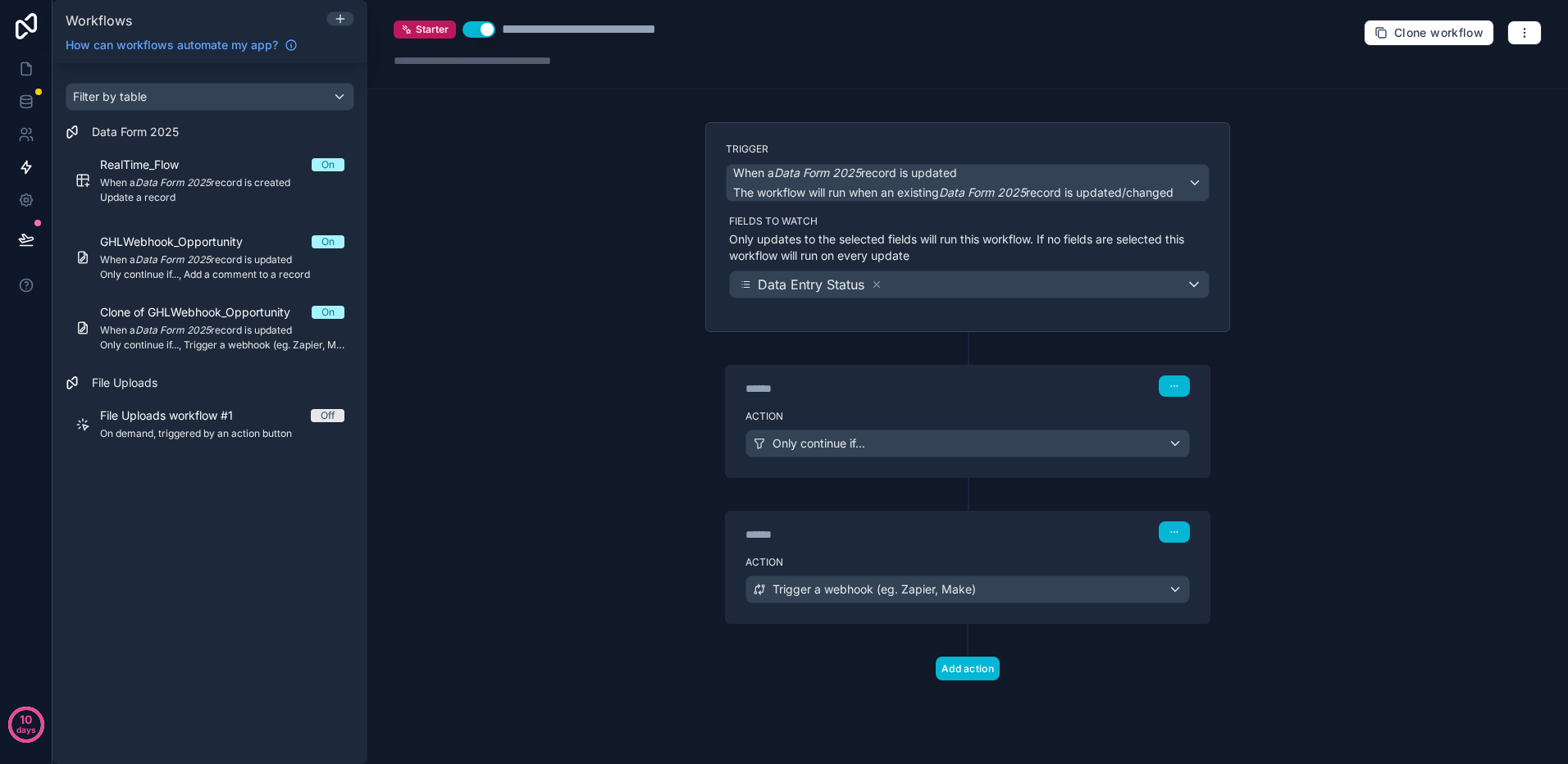
click at [972, 396] on div "******" at bounding box center [868, 389] width 246 height 16
click at [967, 396] on div "******" at bounding box center [868, 389] width 246 height 16
click at [887, 399] on div "****** Step 1" at bounding box center [967, 384] width 484 height 38
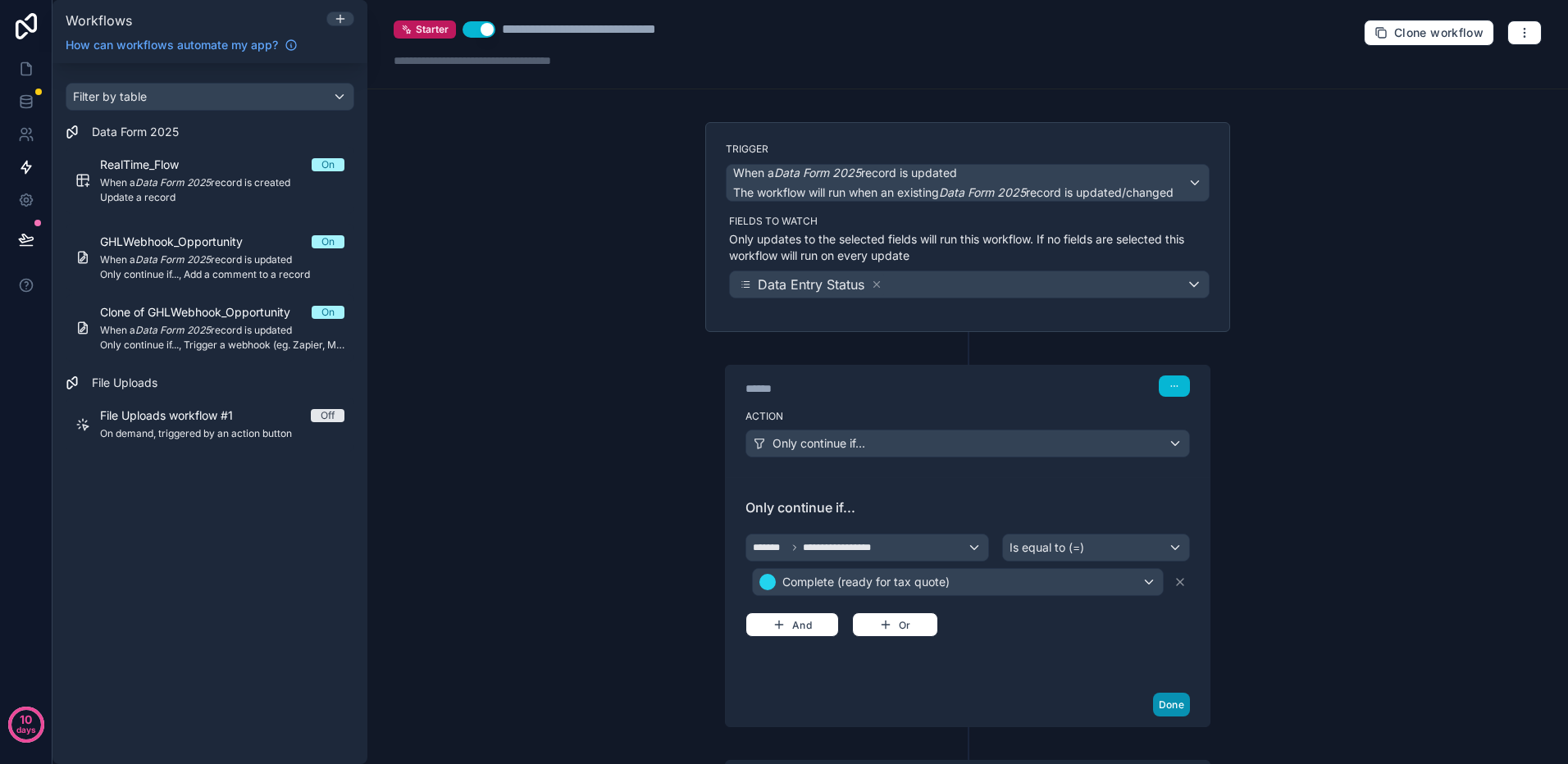
click at [1161, 700] on button "Done" at bounding box center [1170, 705] width 37 height 23
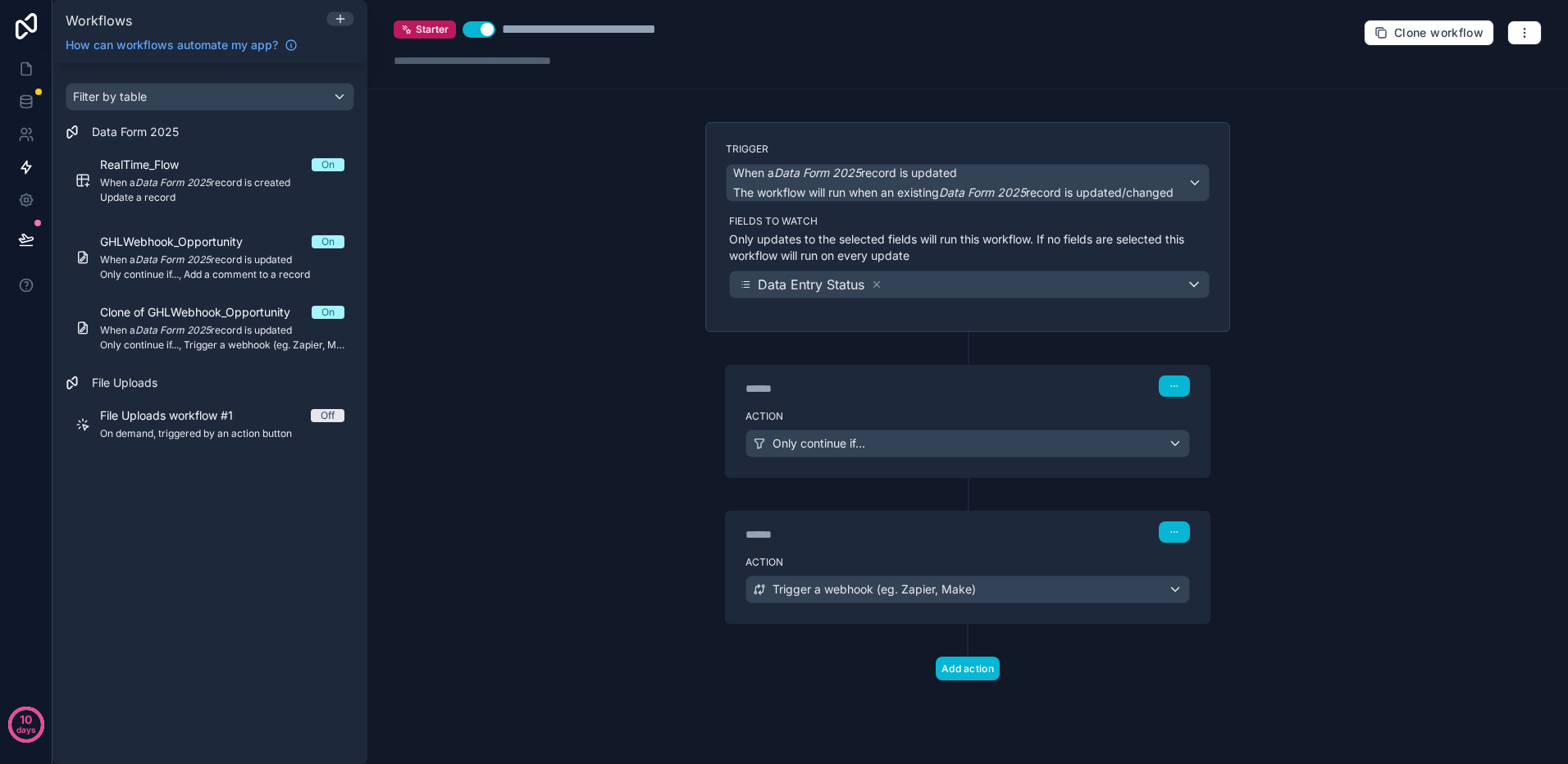
click at [915, 526] on div "****** Step 2" at bounding box center [967, 532] width 444 height 22
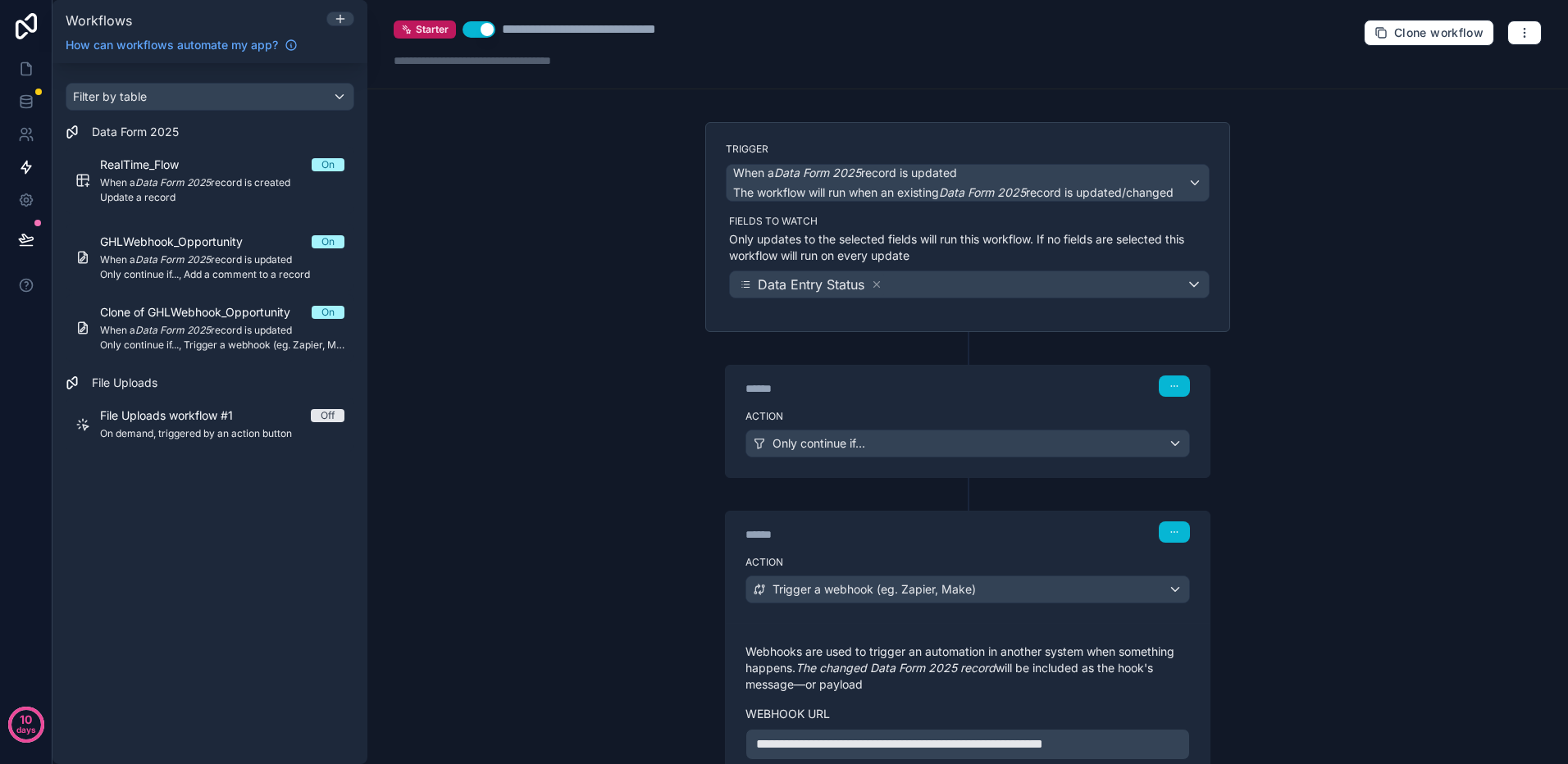
click at [911, 524] on div "****** Step 2" at bounding box center [967, 532] width 444 height 22
click at [1518, 35] on icon "button" at bounding box center [1524, 32] width 13 height 13
click at [1407, 430] on div "**********" at bounding box center [967, 382] width 1200 height 764
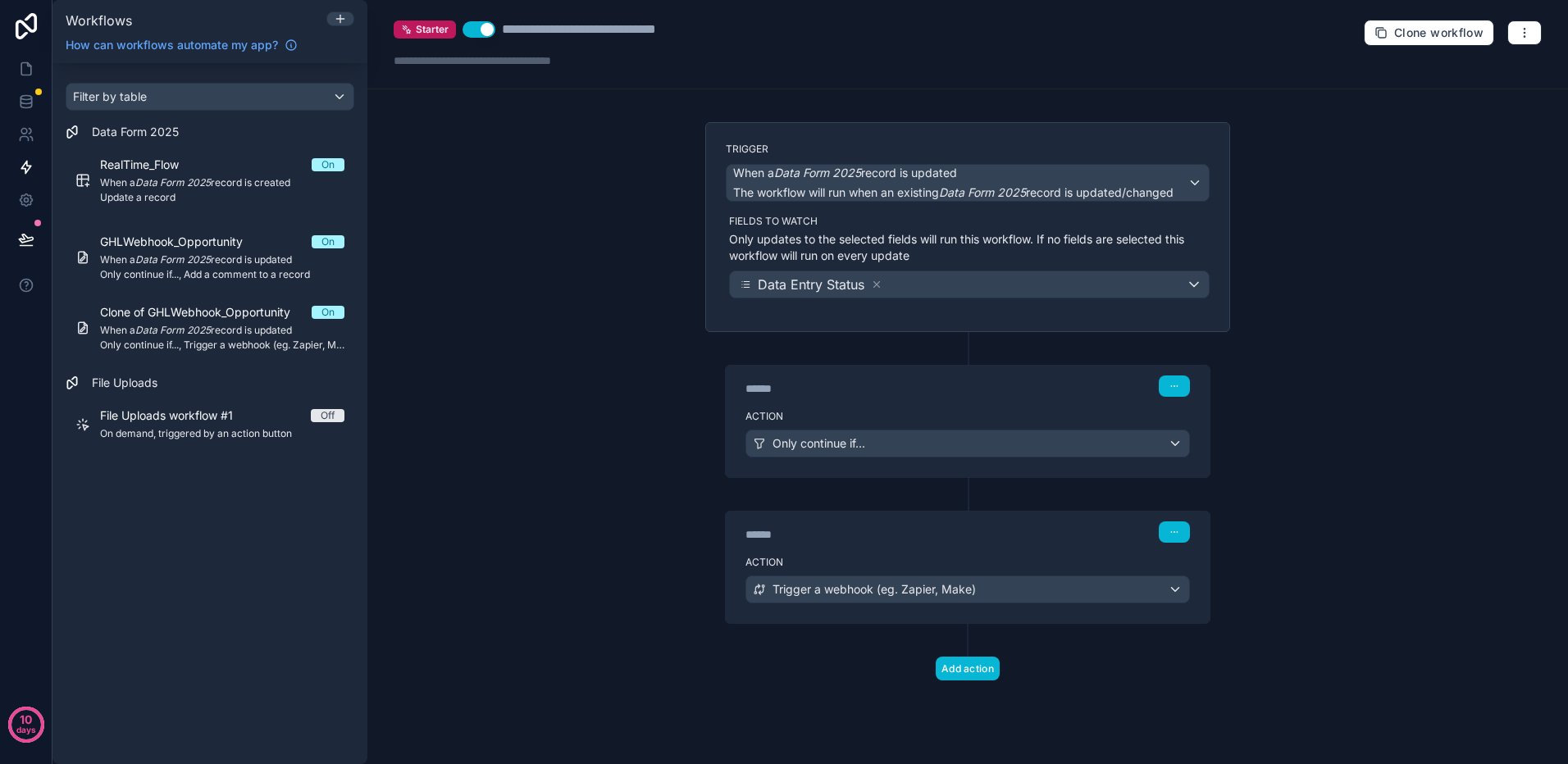
click at [909, 396] on div "****** Step 1" at bounding box center [967, 384] width 484 height 38
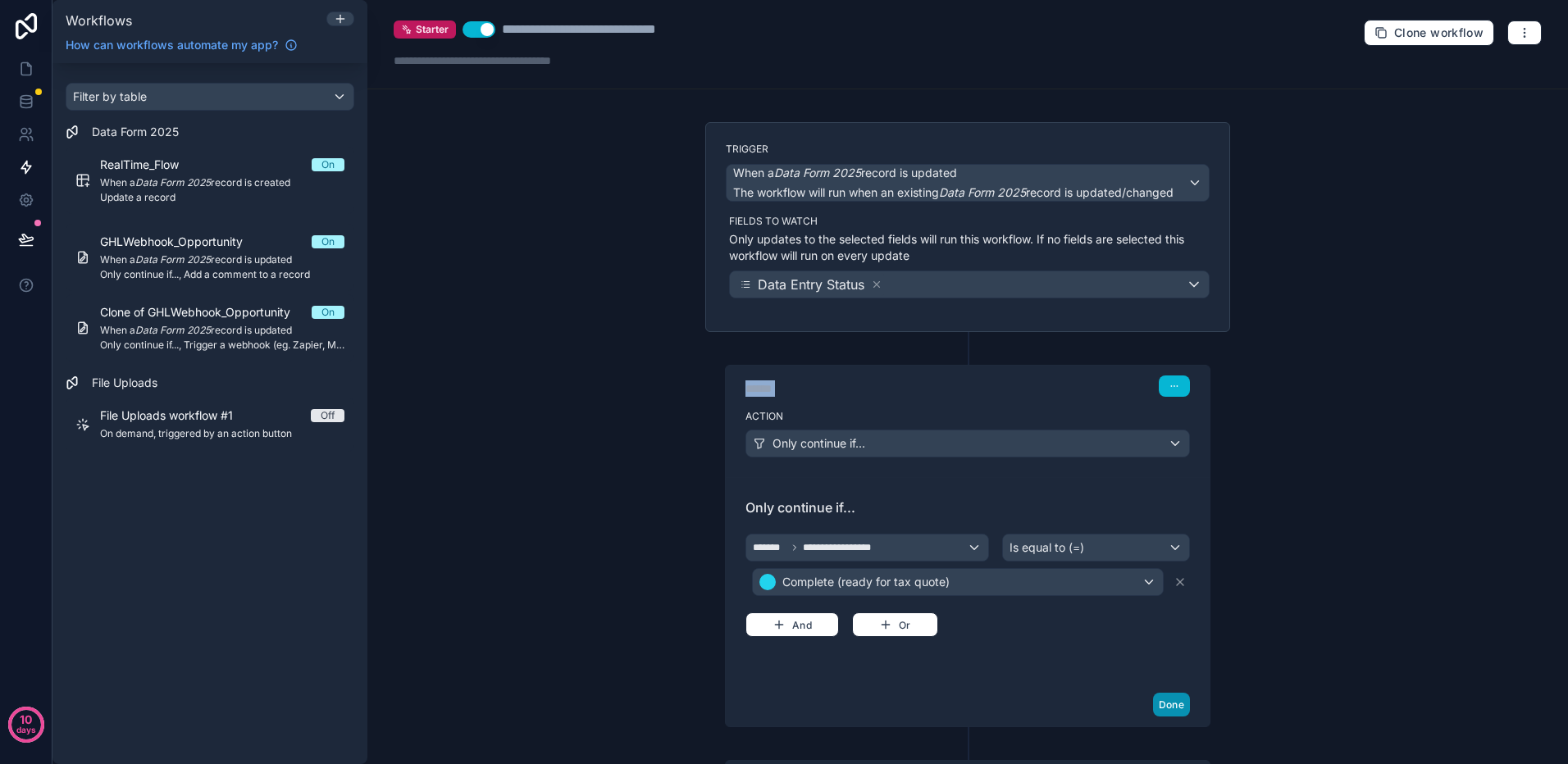
click at [1169, 702] on button "Done" at bounding box center [1170, 705] width 37 height 23
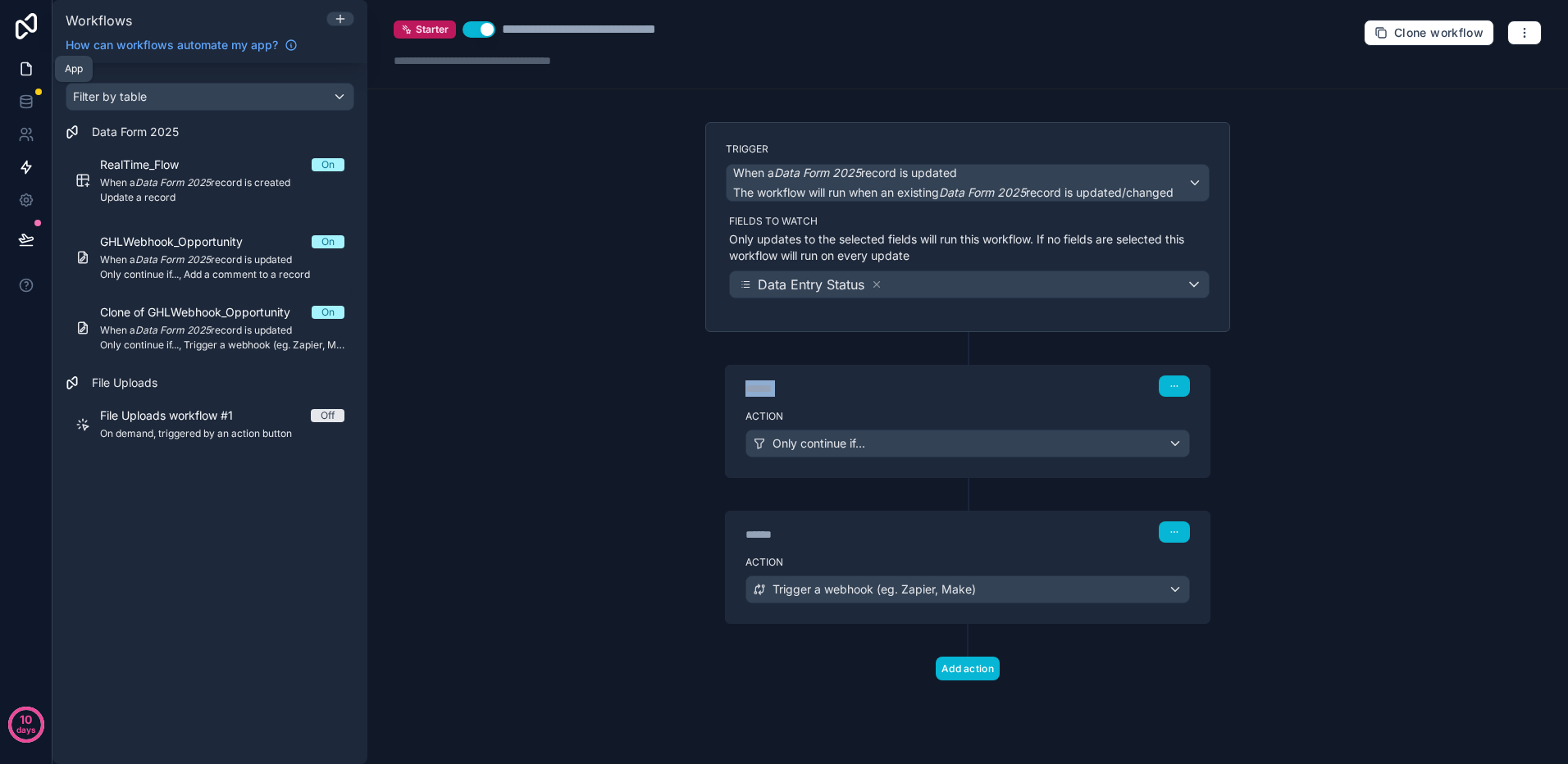
click at [23, 64] on icon at bounding box center [26, 69] width 16 height 16
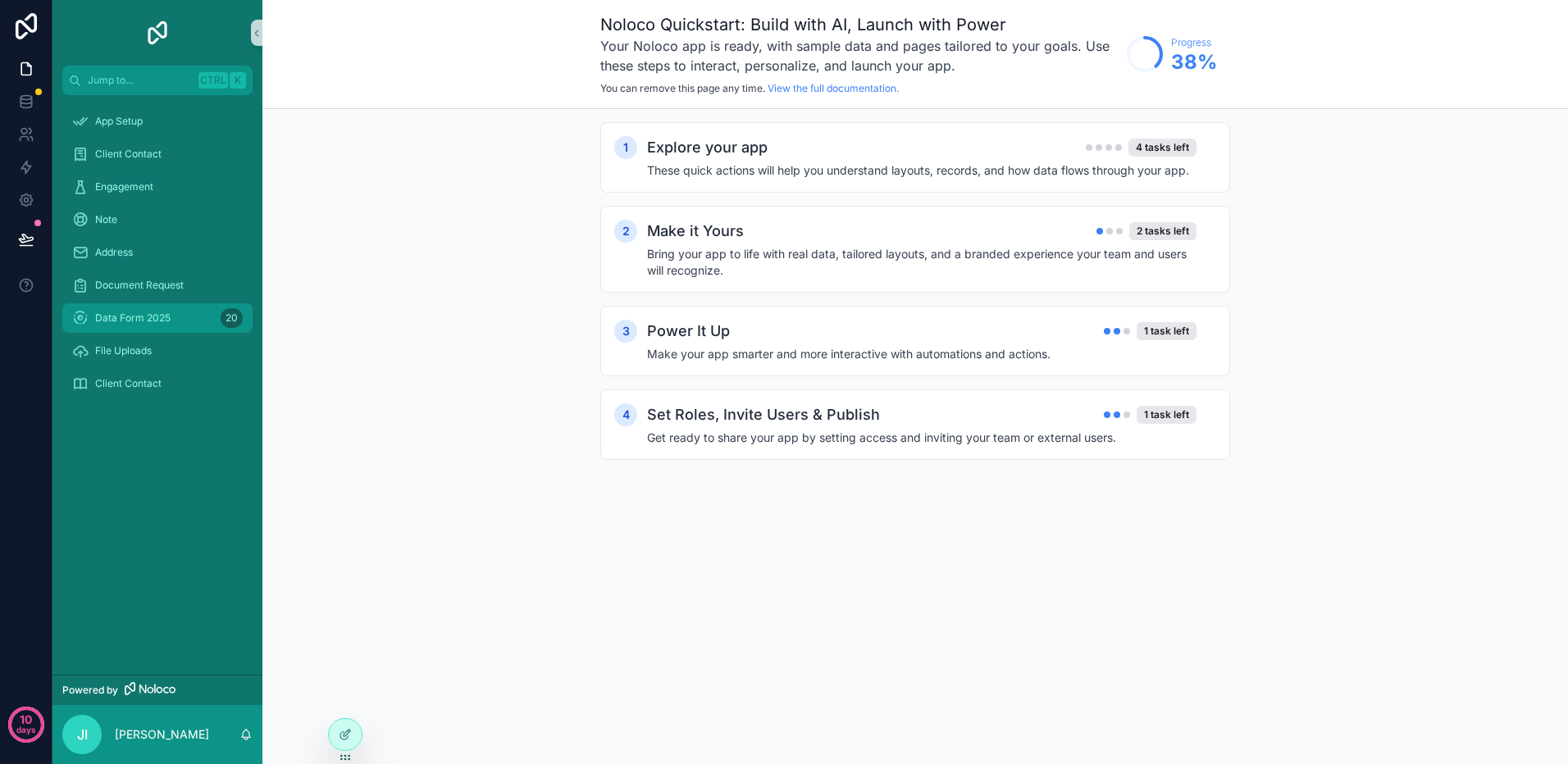
click at [154, 312] on span "Data Form 2025" at bounding box center [133, 318] width 75 height 13
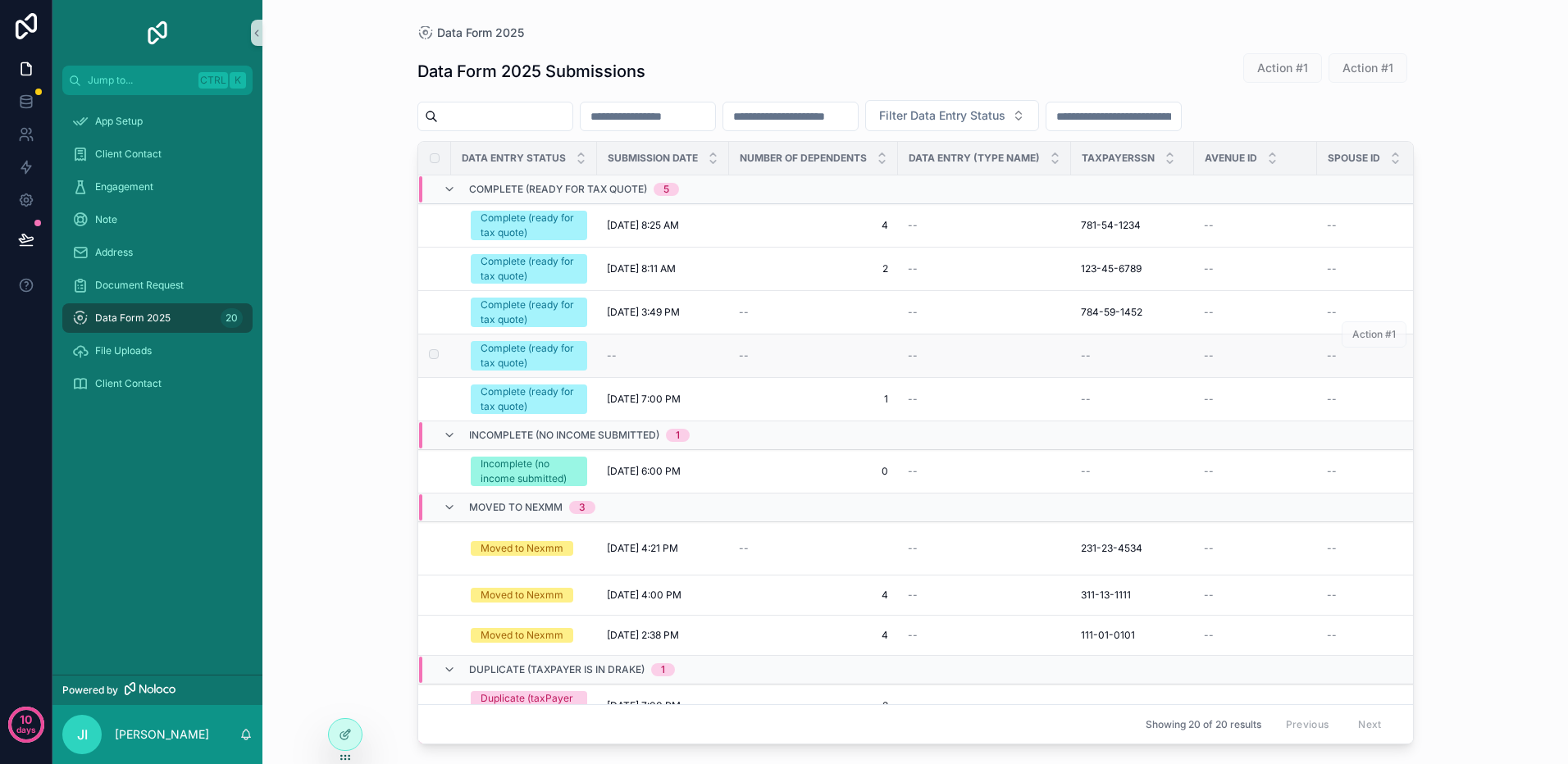
click at [513, 356] on div "Complete (ready for tax quote)" at bounding box center [529, 356] width 97 height 30
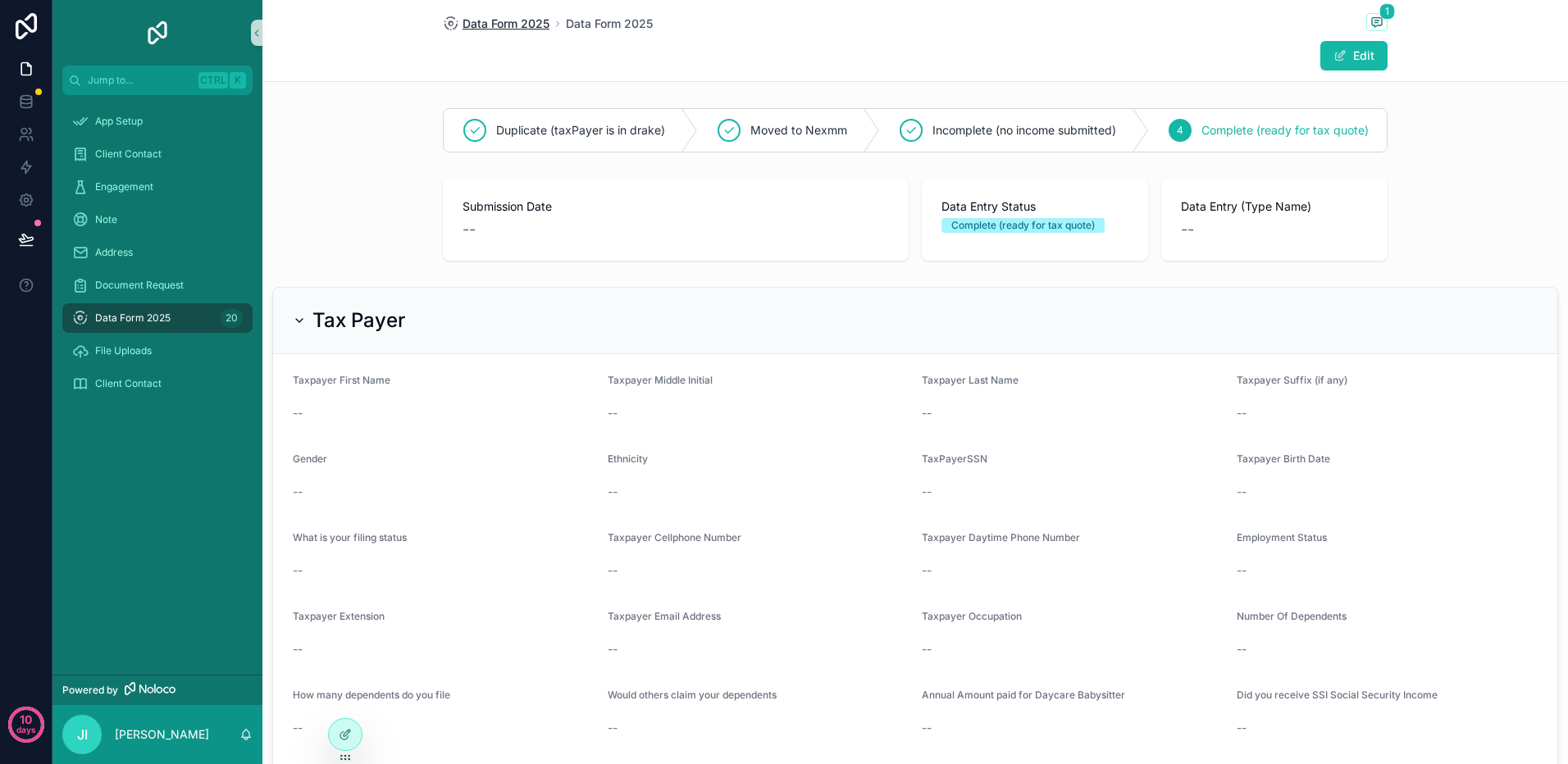
click at [502, 23] on span "Data Form 2025" at bounding box center [505, 23] width 87 height 16
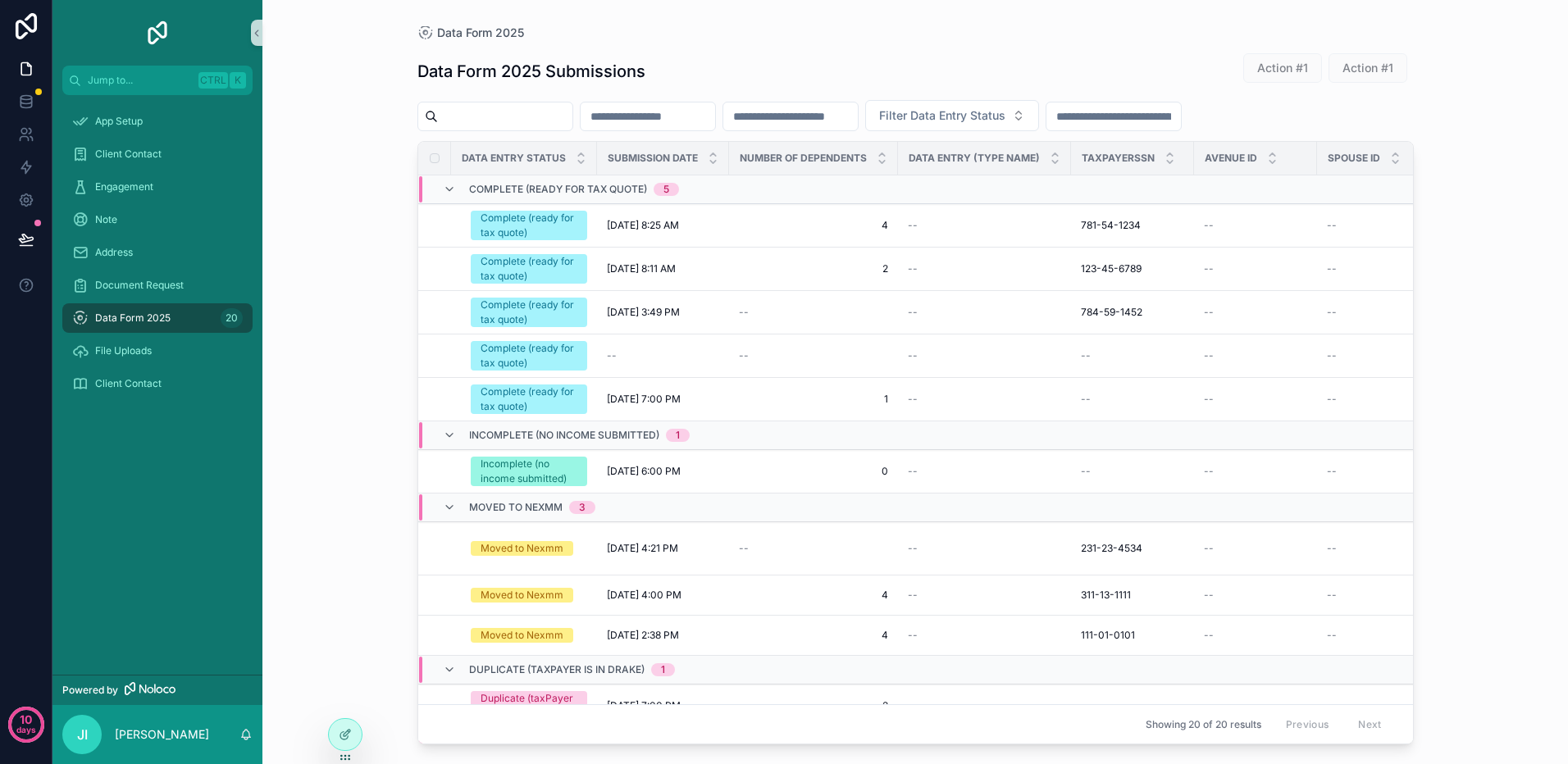
click at [511, 100] on div "Data Form 2025 Submissions Action #1 Action #1 Filter Data Entry Status Data En…" at bounding box center [915, 392] width 996 height 706
click at [515, 118] on input "scrollable content" at bounding box center [505, 117] width 135 height 23
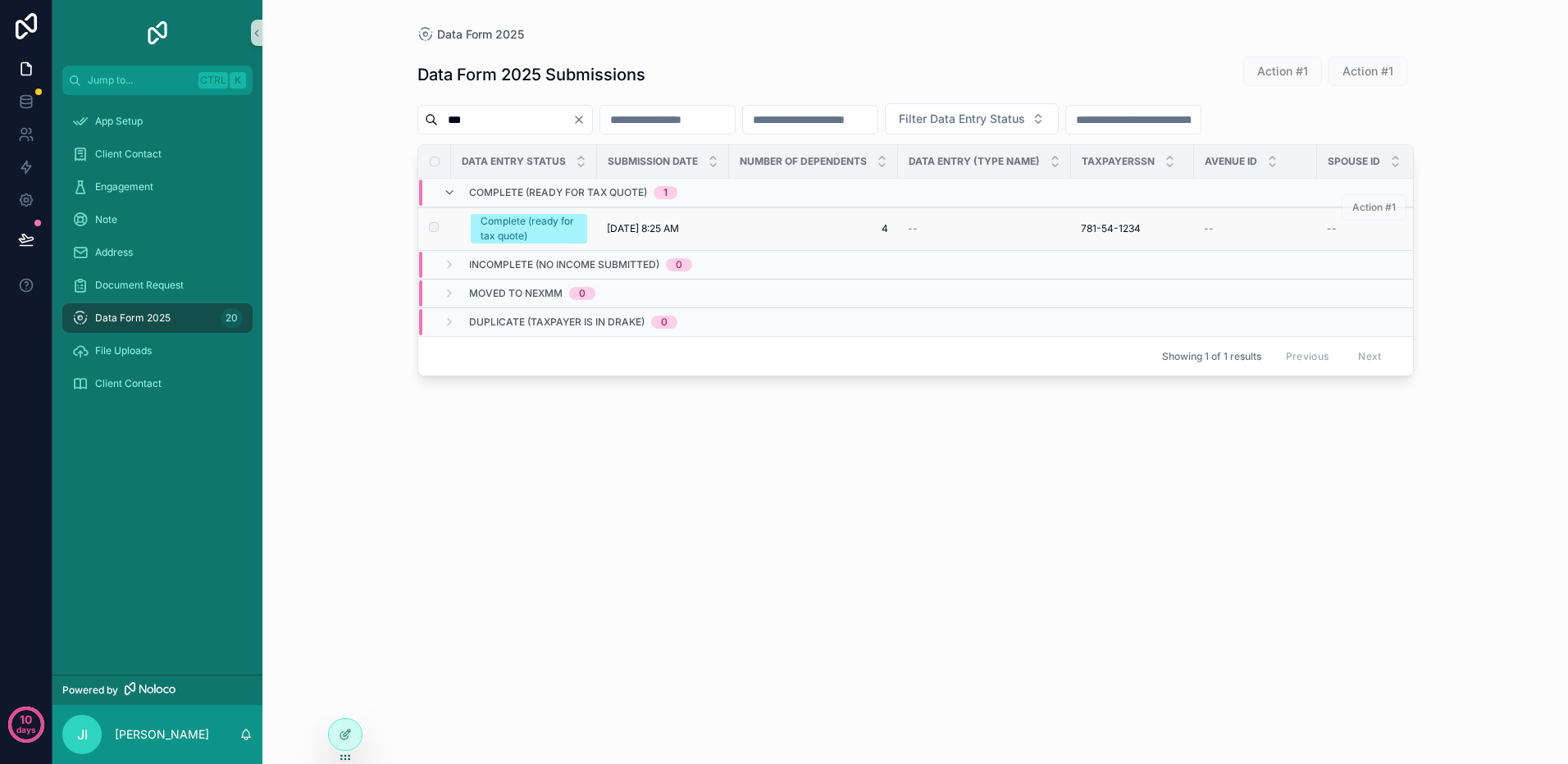
type input "***"
click at [611, 232] on span "[DATE] 8:25 AM" at bounding box center [643, 229] width 72 height 13
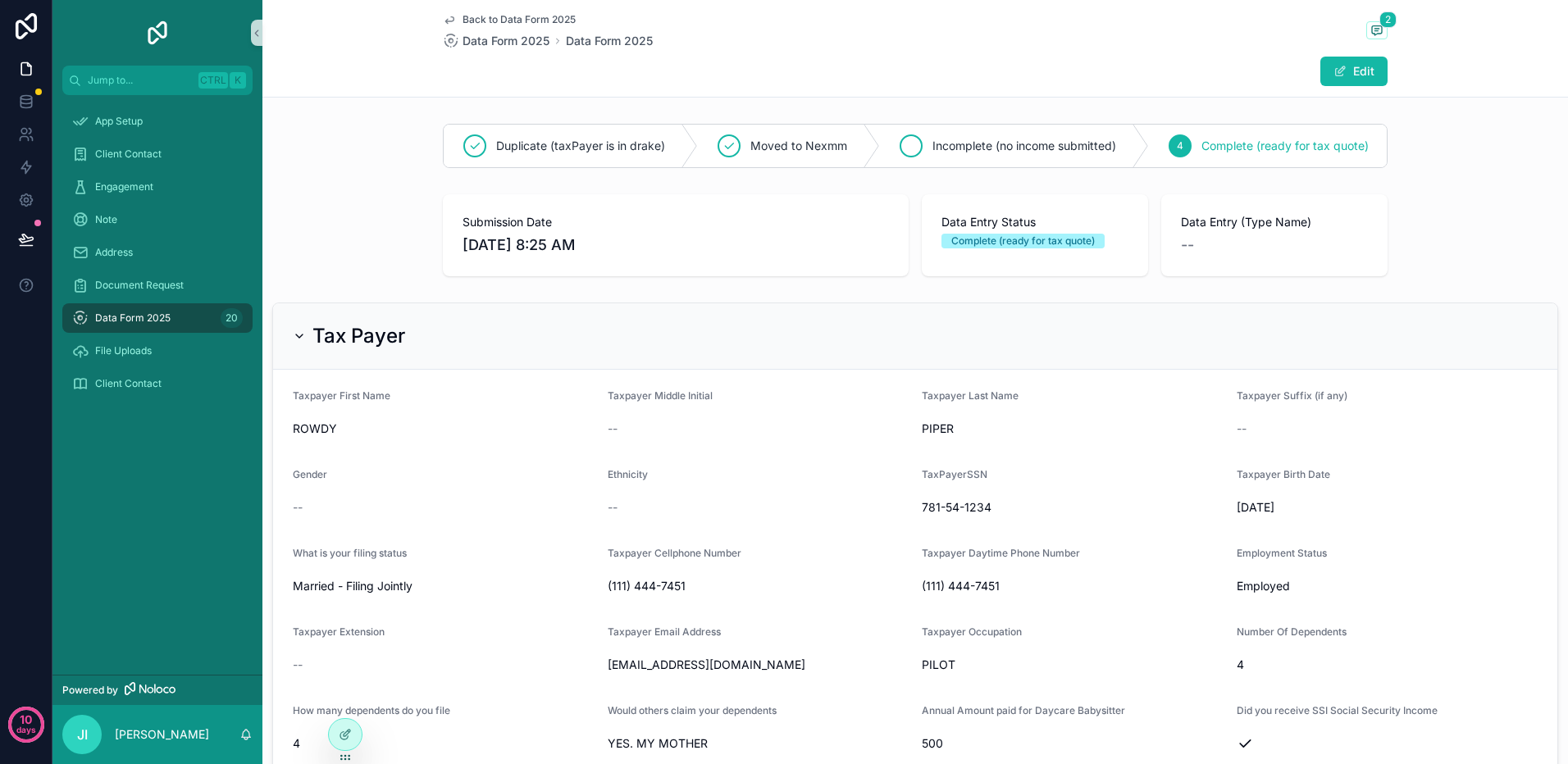
click at [970, 140] on span "Incomplete (no income submitted)" at bounding box center [1024, 145] width 184 height 16
click at [1255, 142] on span "Complete (ready for tax quote)" at bounding box center [1284, 145] width 167 height 16
click at [301, 343] on icon "scrollable content" at bounding box center [299, 336] width 13 height 13
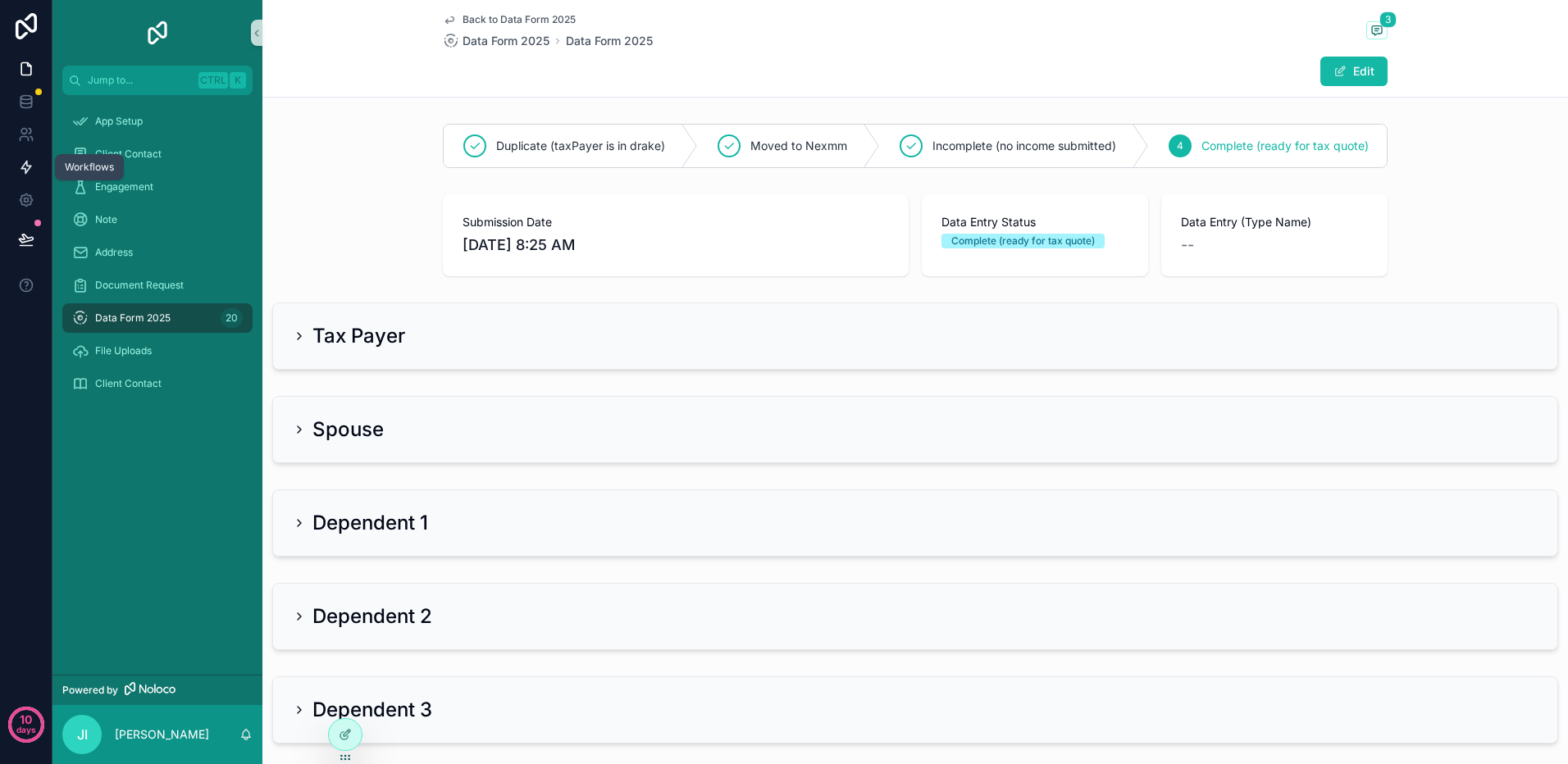
click at [32, 171] on icon at bounding box center [26, 167] width 16 height 16
